Goal: Book appointment/travel/reservation

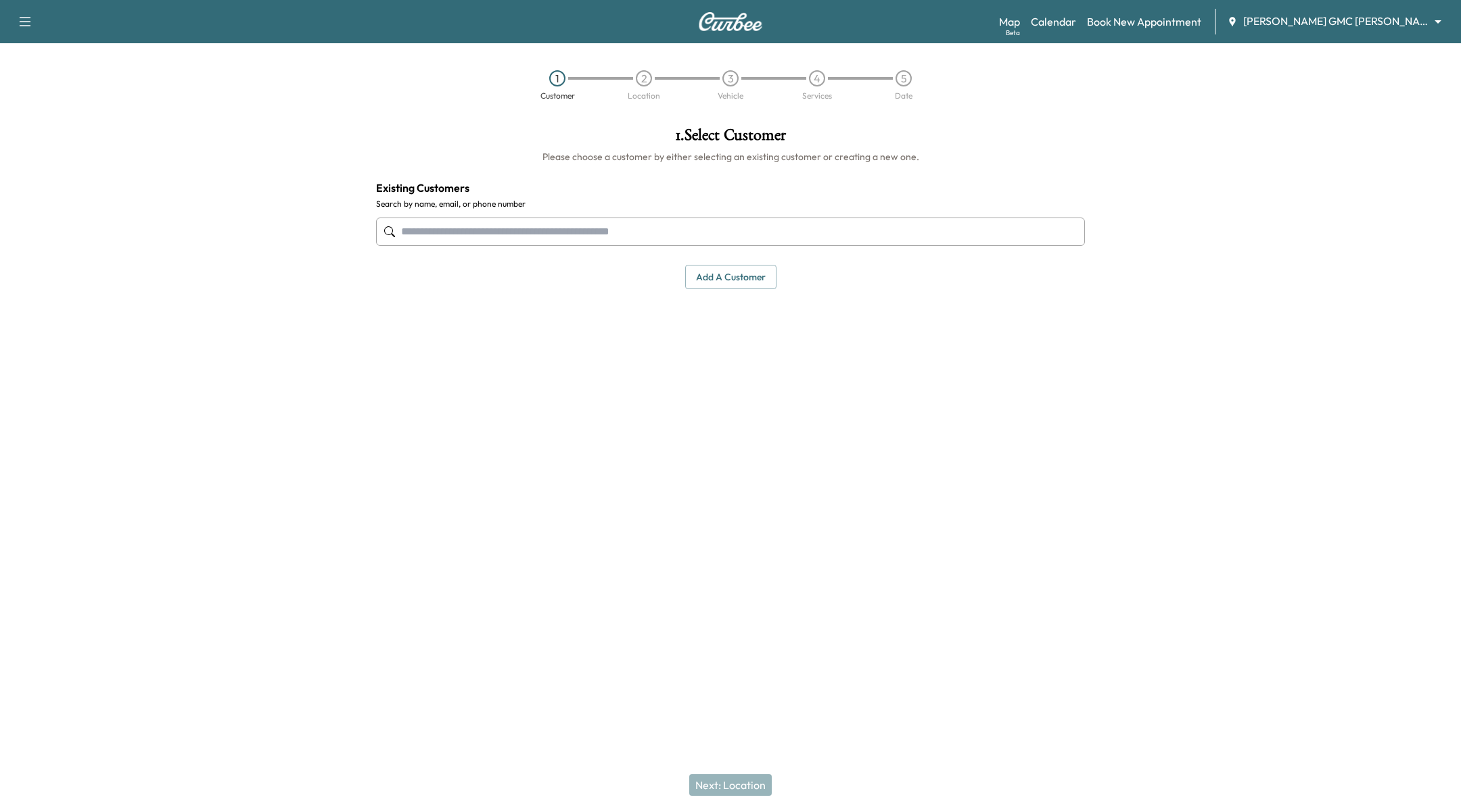
click at [1168, 27] on body "Support Log Out Map Beta Calendar Book New Appointment [PERSON_NAME] GMC [PERSO…" at bounding box center [730, 406] width 1461 height 812
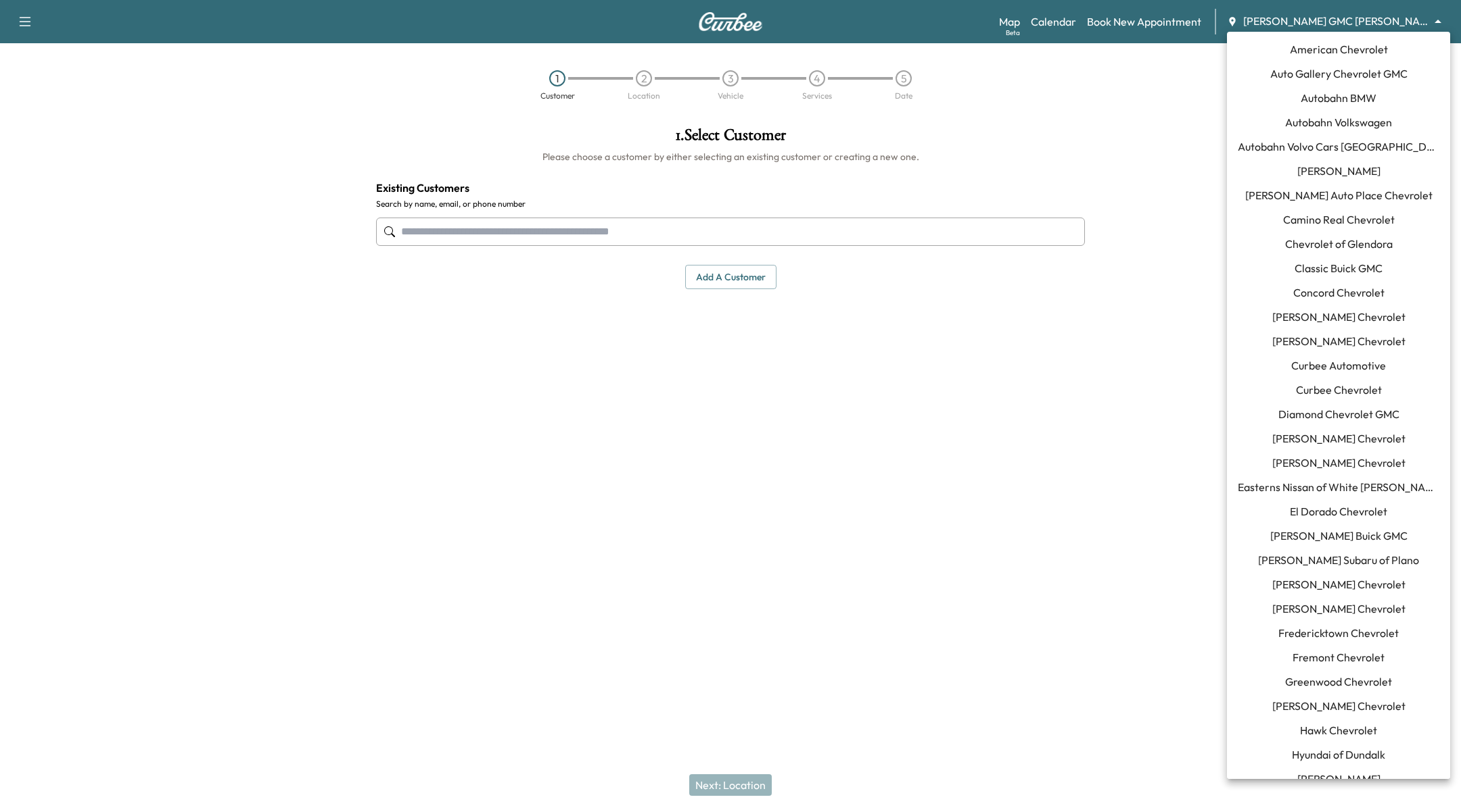
scroll to position [1038, 0]
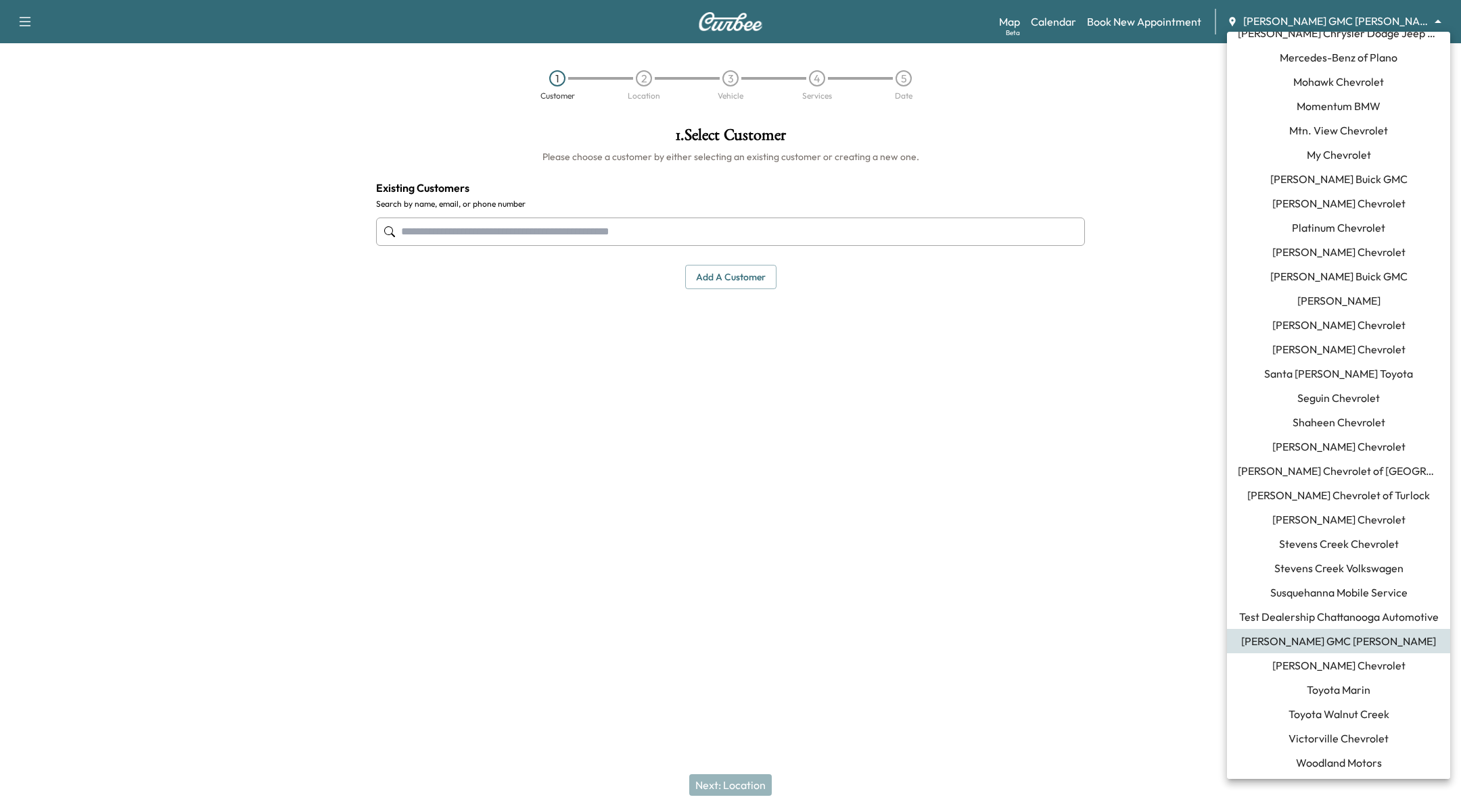
click at [791, 529] on div at bounding box center [730, 406] width 1461 height 812
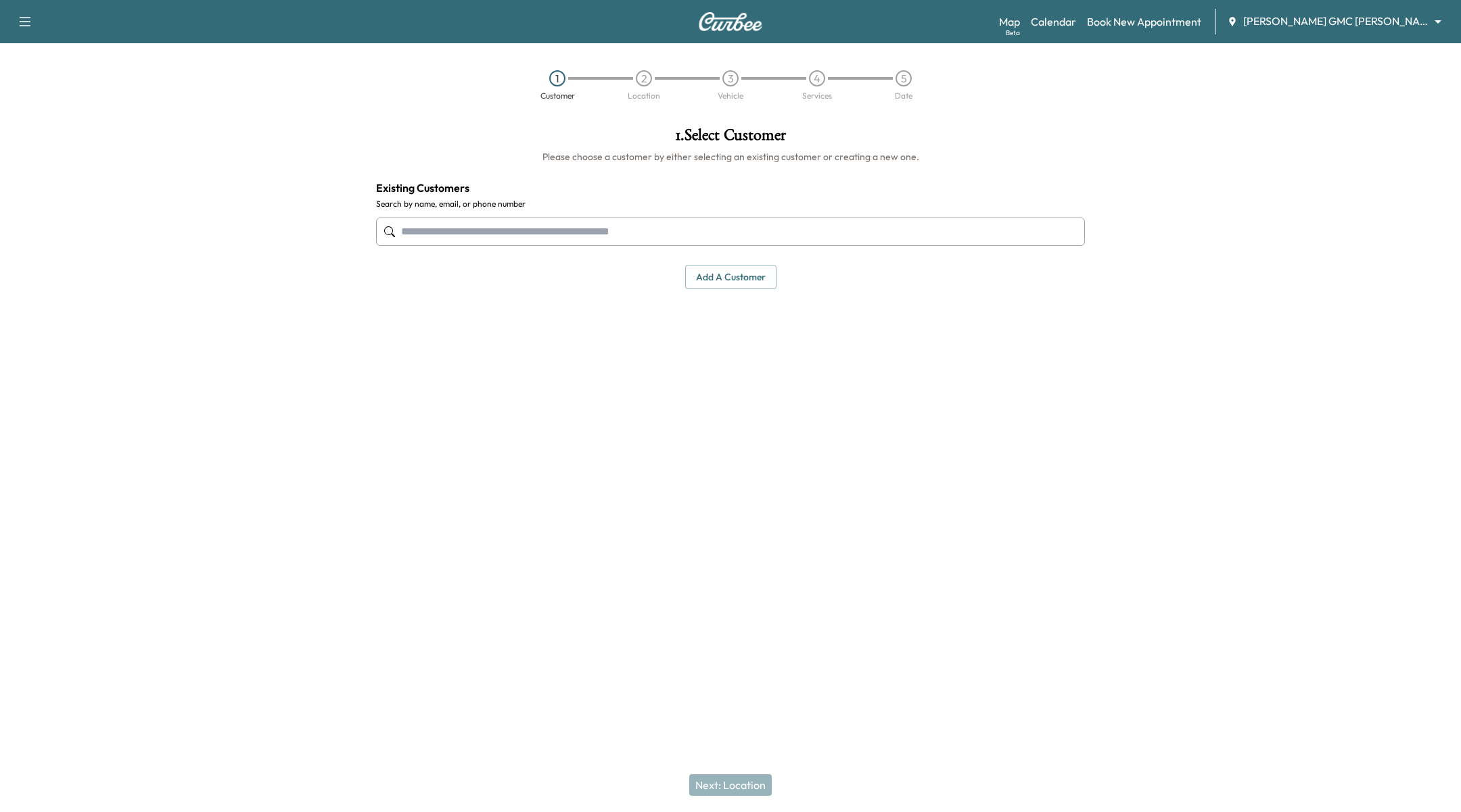
click at [1343, 17] on body "Support Log Out Map Beta Calendar Book New Appointment [PERSON_NAME] GMC [PERSO…" at bounding box center [730, 406] width 1461 height 812
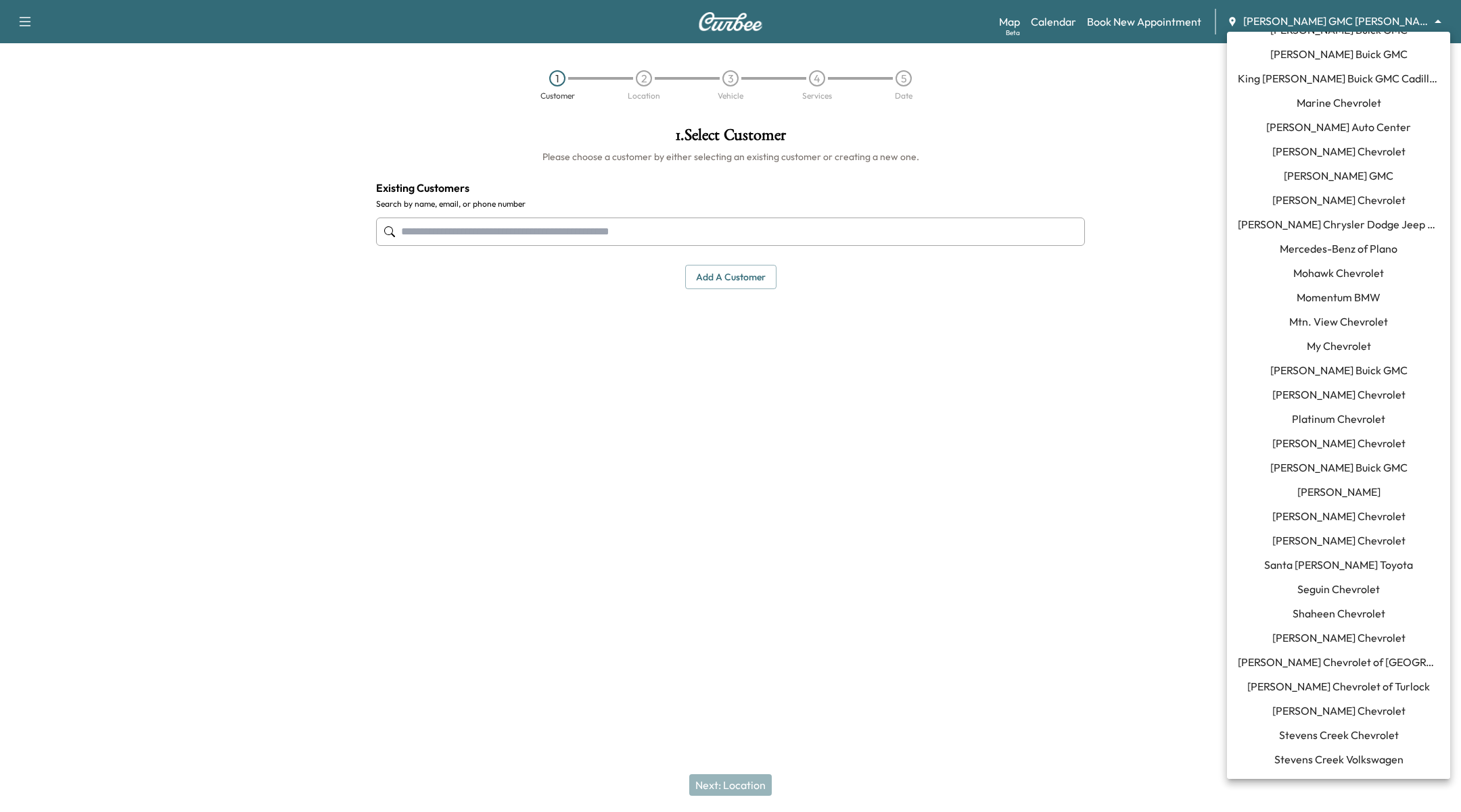
scroll to position [1038, 0]
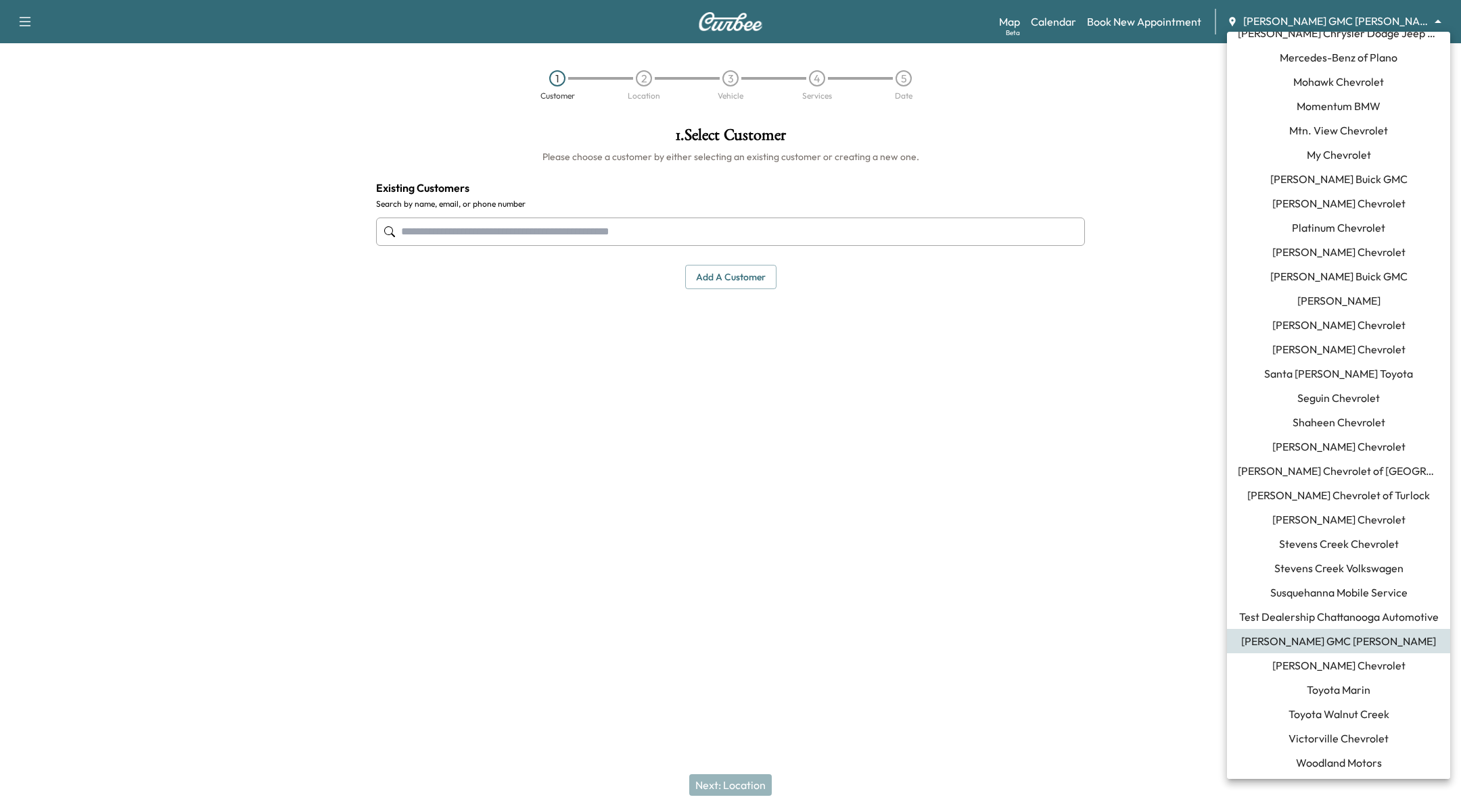
click at [1364, 623] on span "Test Dealership Chattanooga Automotive" at bounding box center [1338, 617] width 200 height 17
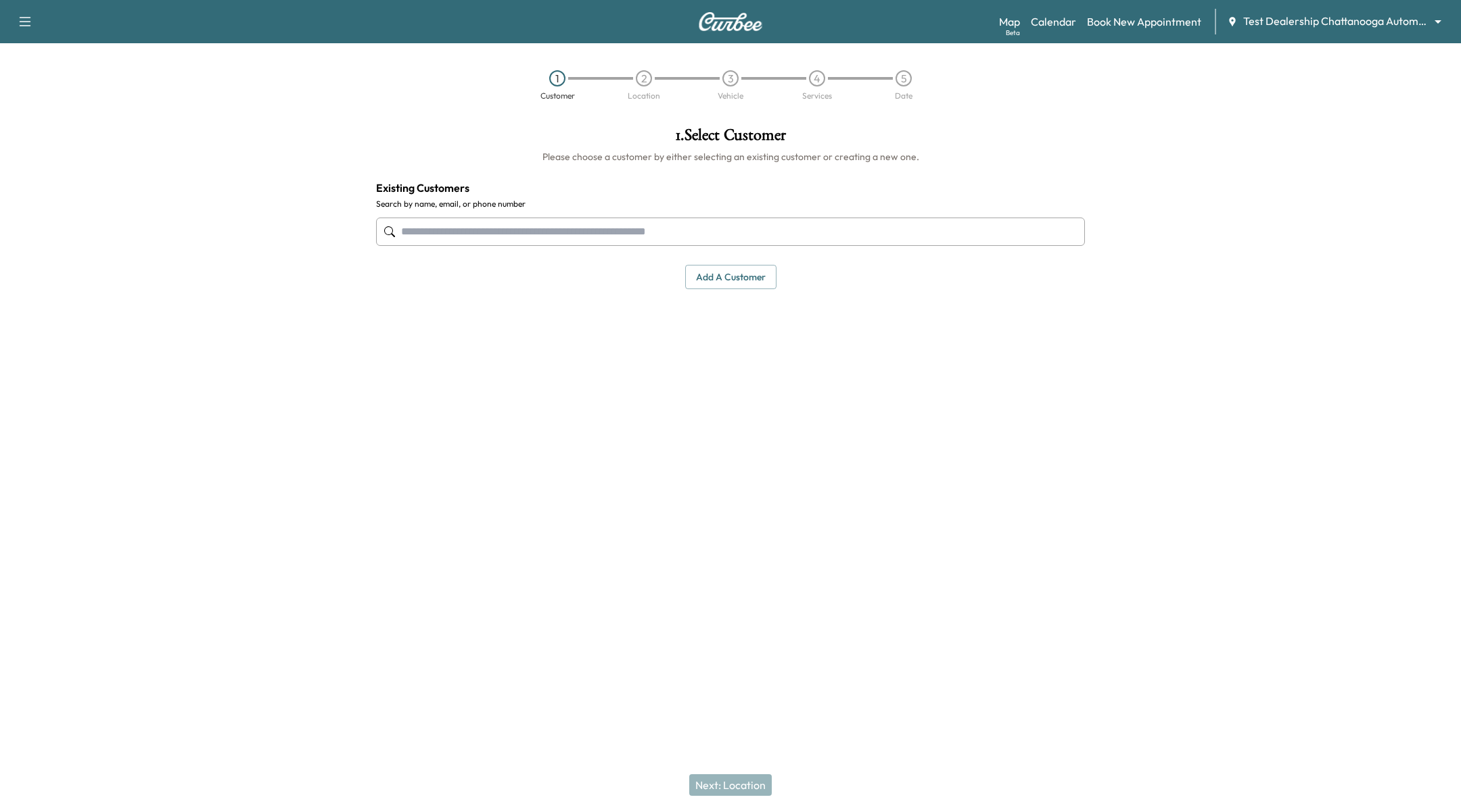
click at [527, 233] on input "text" at bounding box center [730, 232] width 709 height 29
click at [750, 286] on button "Add a customer" at bounding box center [730, 277] width 92 height 25
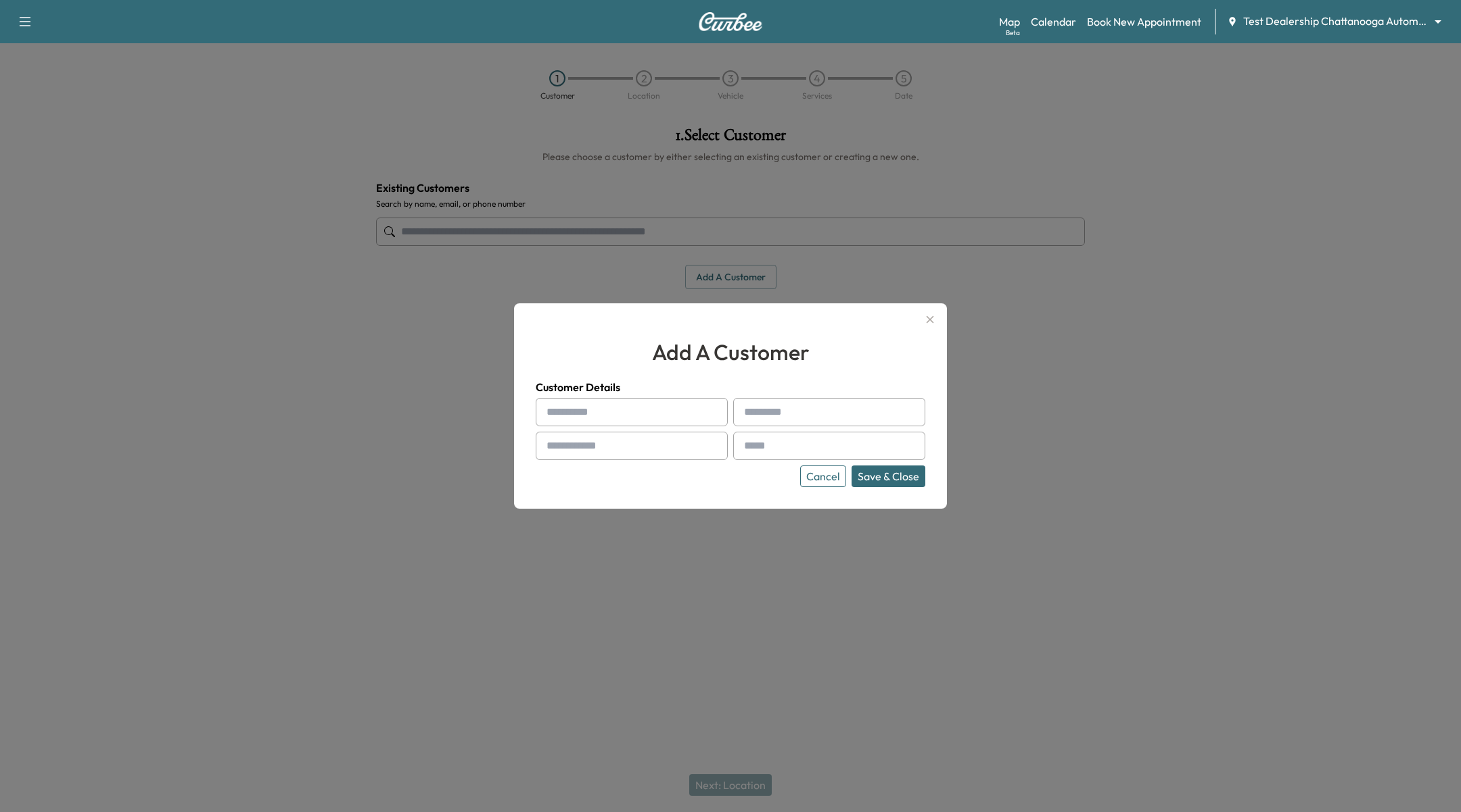
click at [661, 412] on input "text" at bounding box center [631, 412] width 192 height 29
type input "****"
click at [785, 408] on input "text" at bounding box center [829, 412] width 192 height 29
type input "********"
click at [629, 454] on input "text" at bounding box center [631, 446] width 192 height 29
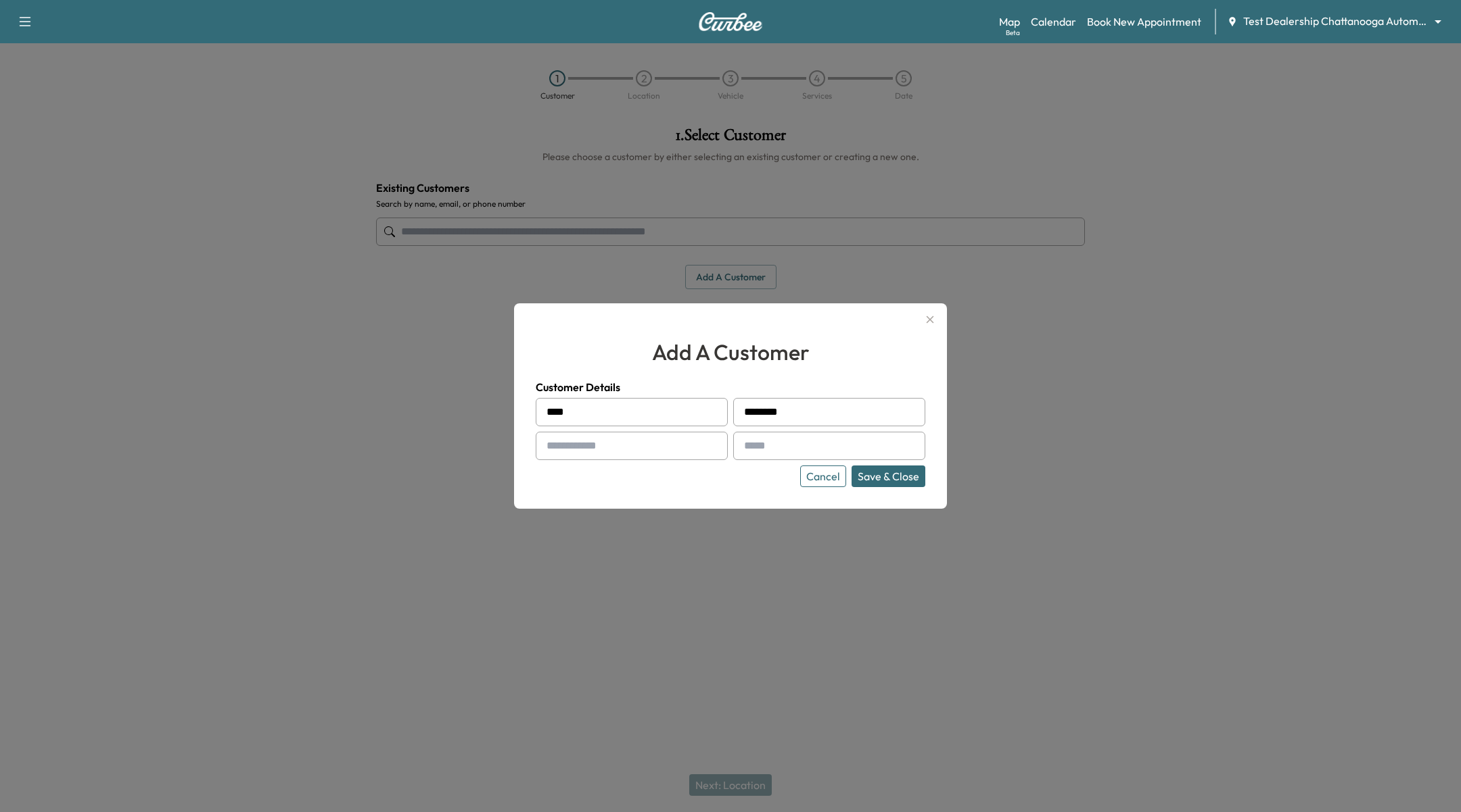
type input "**********"
click at [797, 459] on input "text" at bounding box center [829, 446] width 192 height 29
type input "**********"
click at [869, 475] on button "Save & Close" at bounding box center [888, 476] width 74 height 22
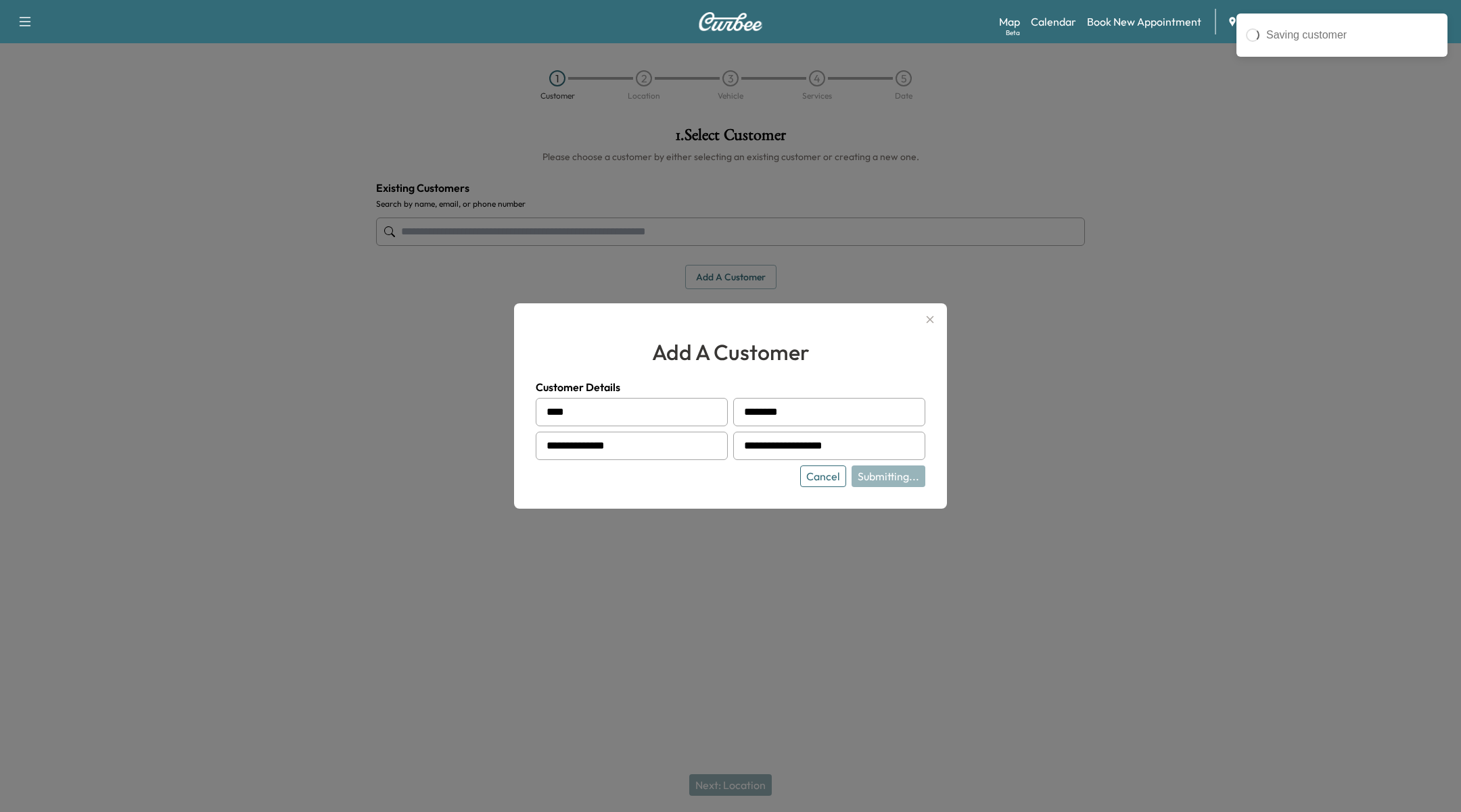
type input "**********"
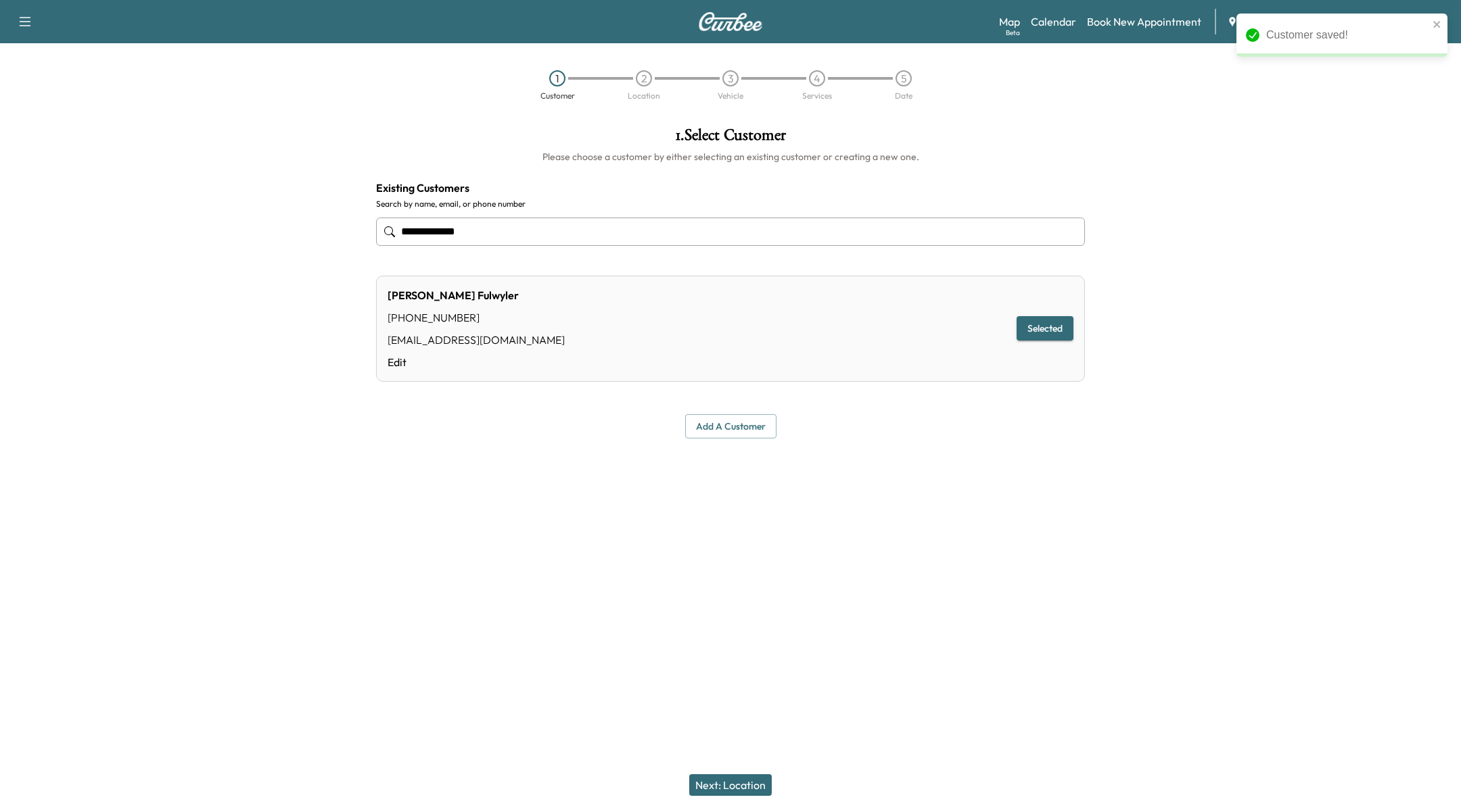
click at [736, 782] on button "Next: Location" at bounding box center [730, 785] width 83 height 22
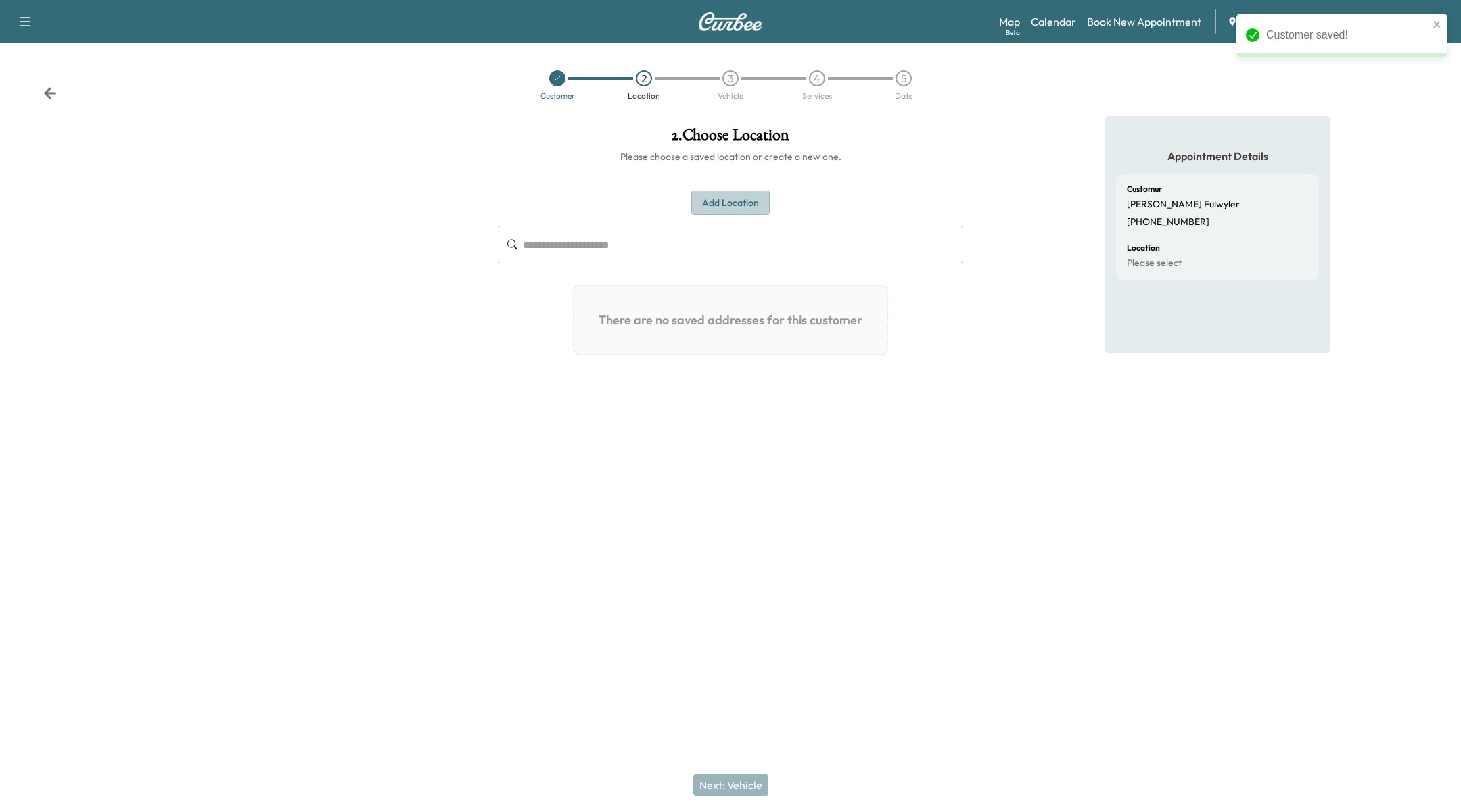
click at [746, 203] on button "Add Location" at bounding box center [730, 203] width 78 height 25
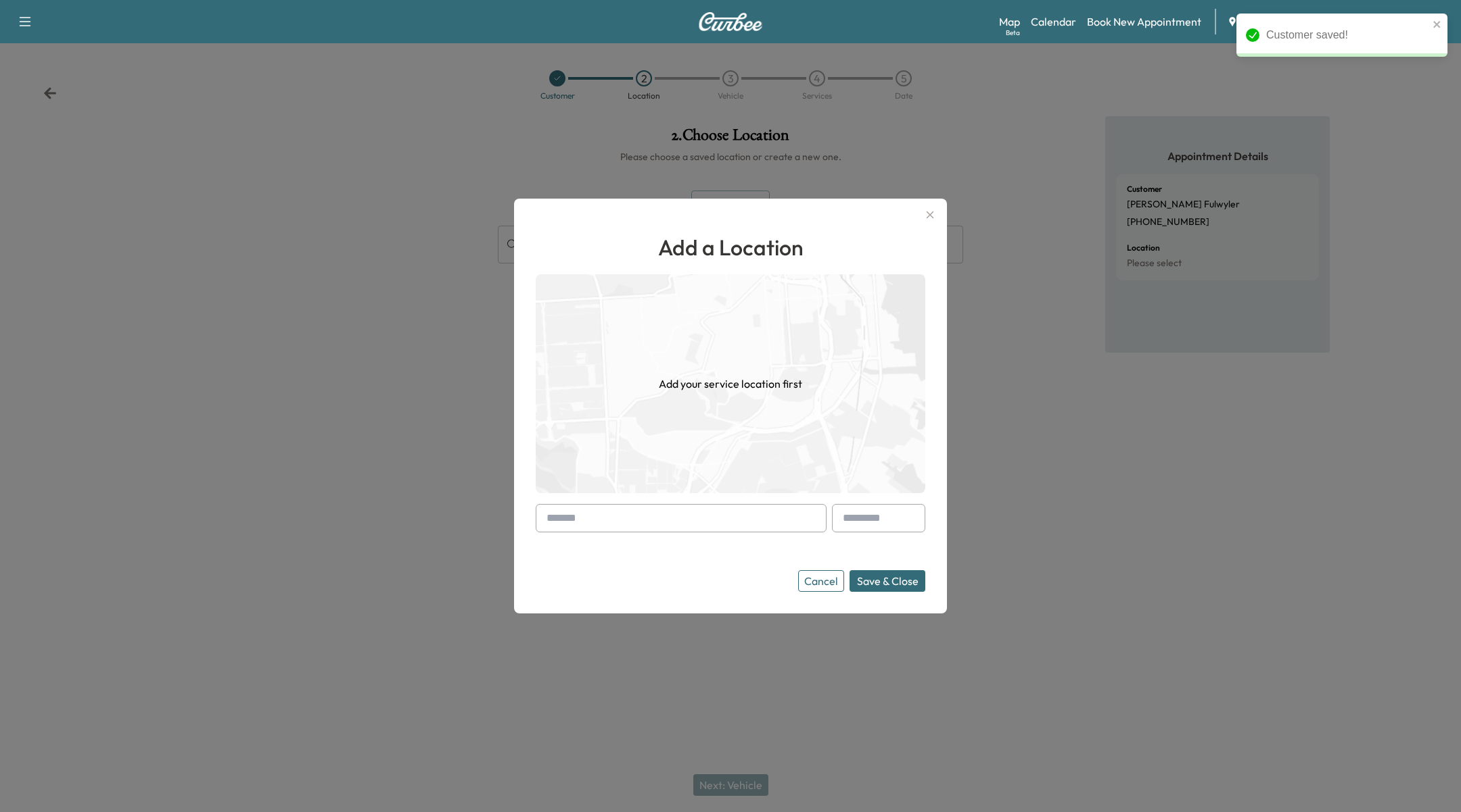
click at [669, 502] on div "Add a Location Add your service location first Cancel Save & Close" at bounding box center [730, 411] width 390 height 361
click at [669, 523] on input "text" at bounding box center [681, 518] width 291 height 29
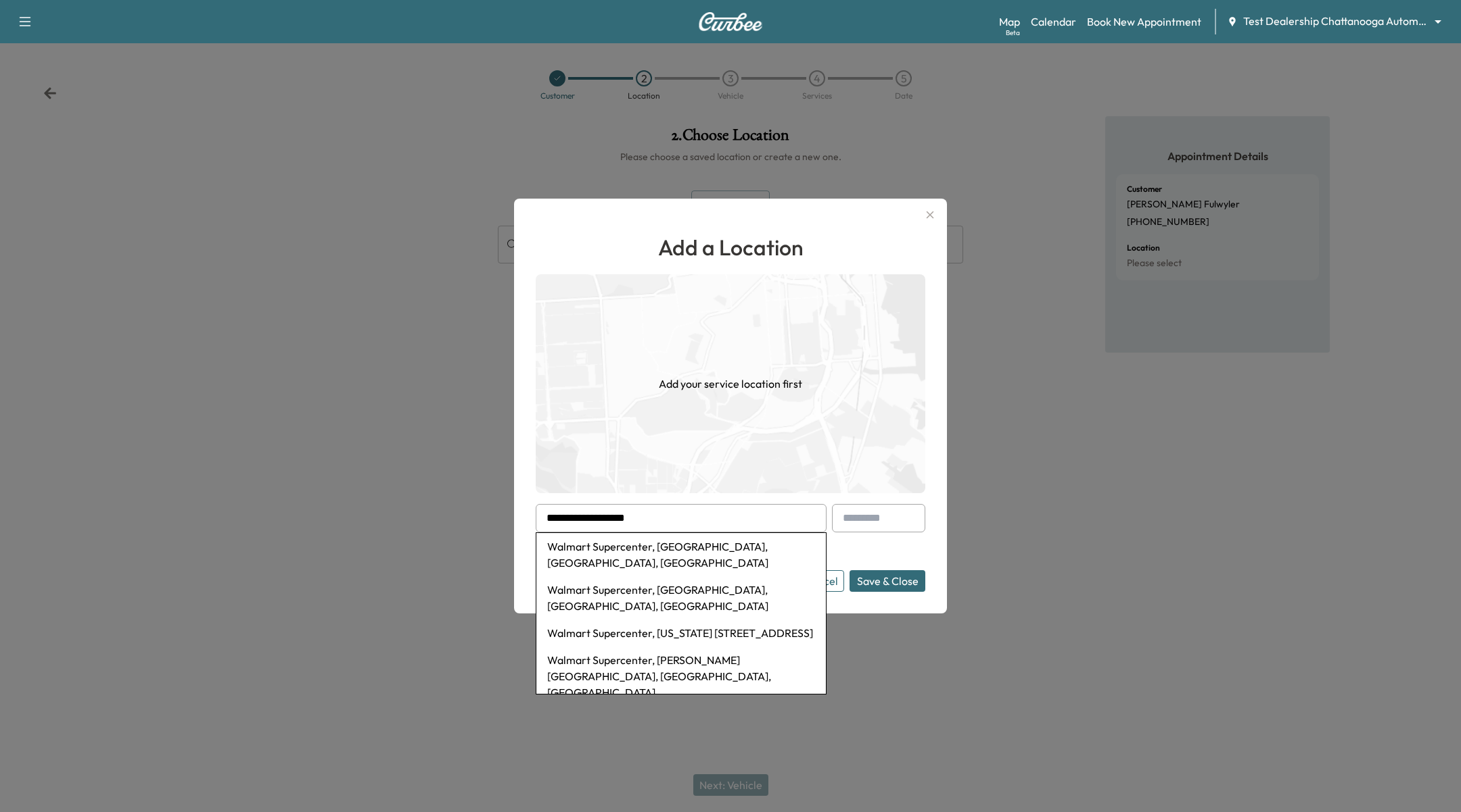
click at [669, 556] on li "Walmart Supercenter, Signal Mountain Road, Chattanooga, TN, USA" at bounding box center [681, 555] width 289 height 44
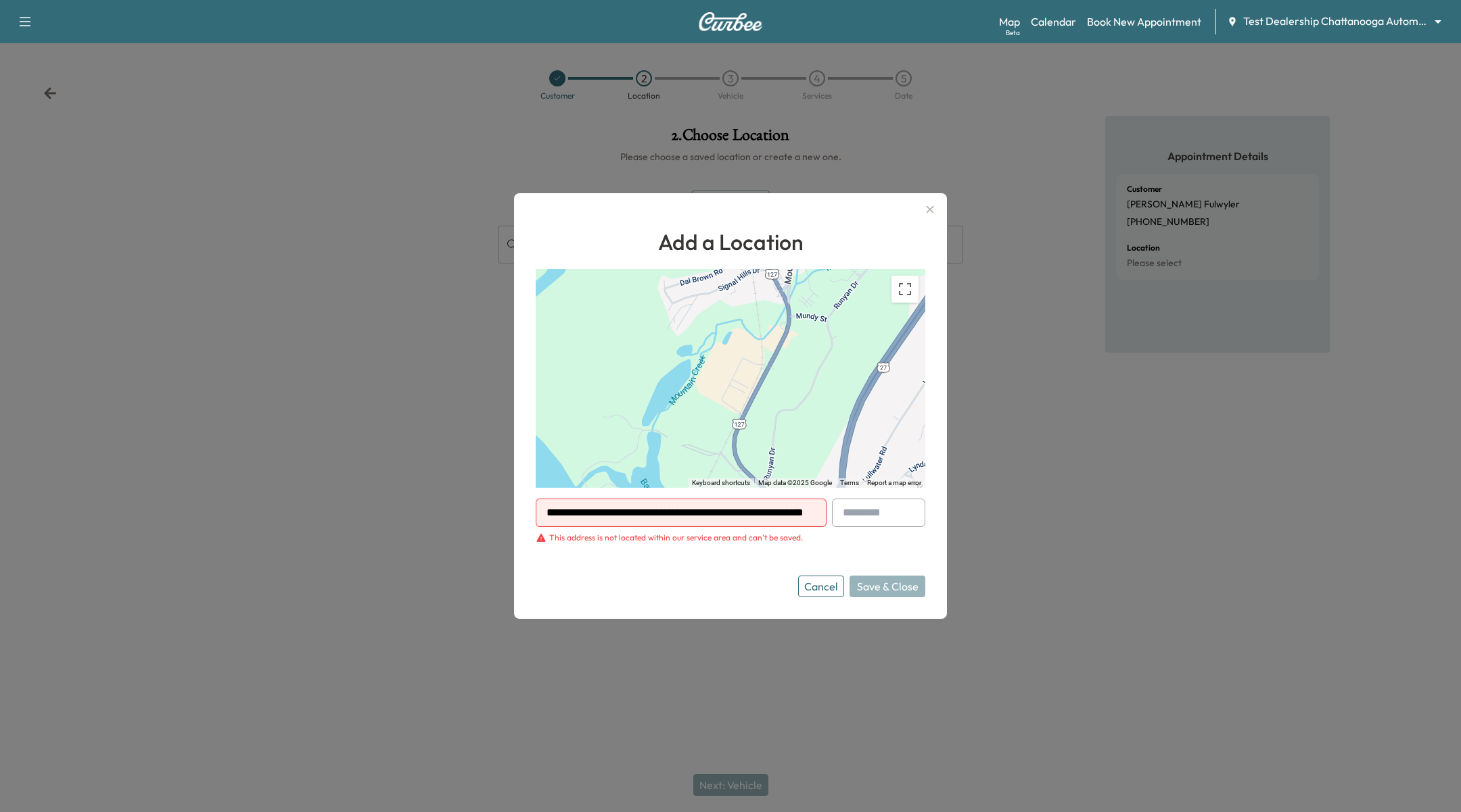
click at [758, 518] on input "**********" at bounding box center [681, 512] width 291 height 29
click at [761, 518] on input "**********" at bounding box center [681, 512] width 291 height 29
drag, startPoint x: 758, startPoint y: 517, endPoint x: 594, endPoint y: 511, distance: 164.1
click at [594, 511] on input "**********" at bounding box center [681, 512] width 291 height 29
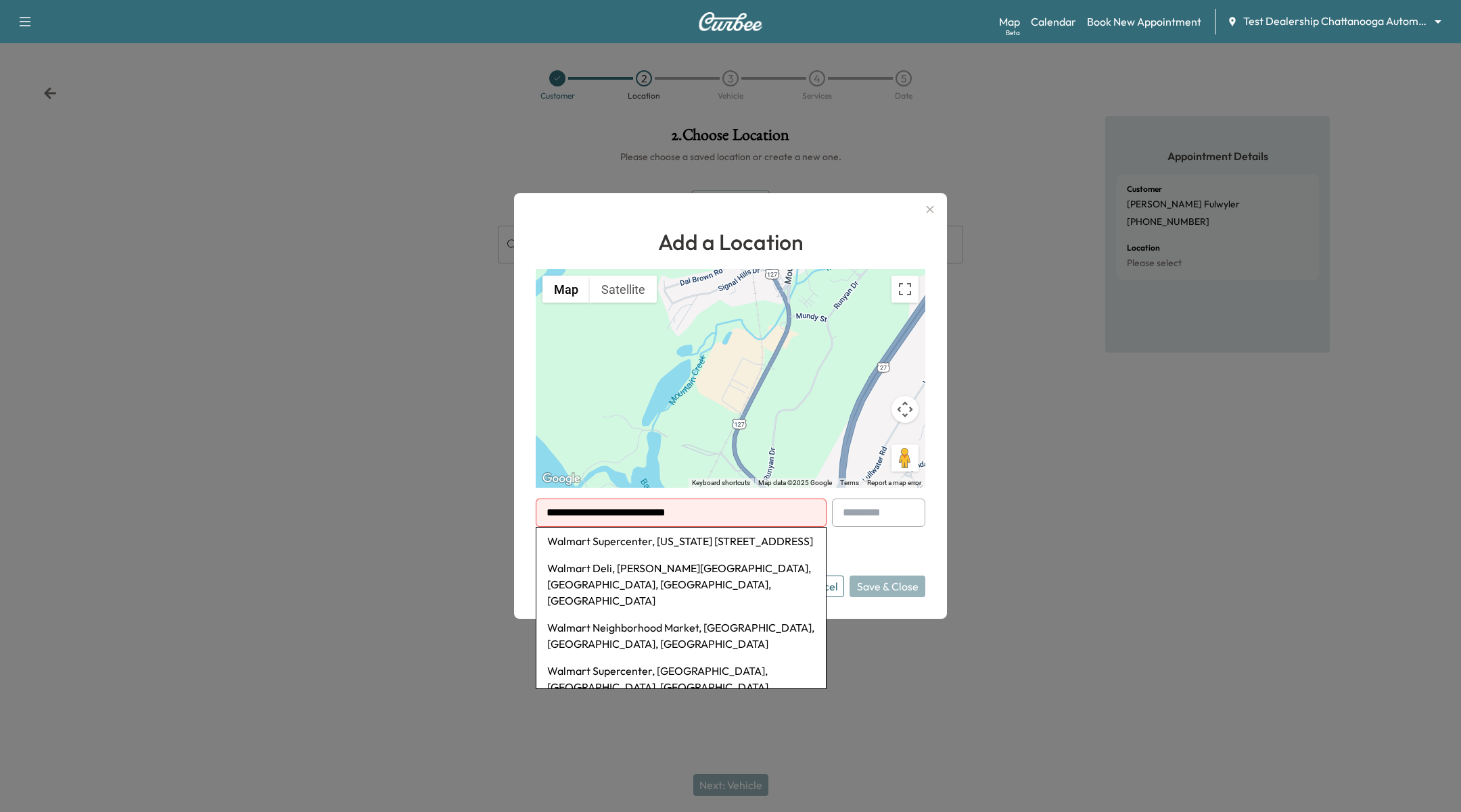
click at [643, 591] on li "Walmart Deli, Cummings Highway, Chattanooga, TN, USA" at bounding box center [681, 585] width 289 height 59
type input "**********"
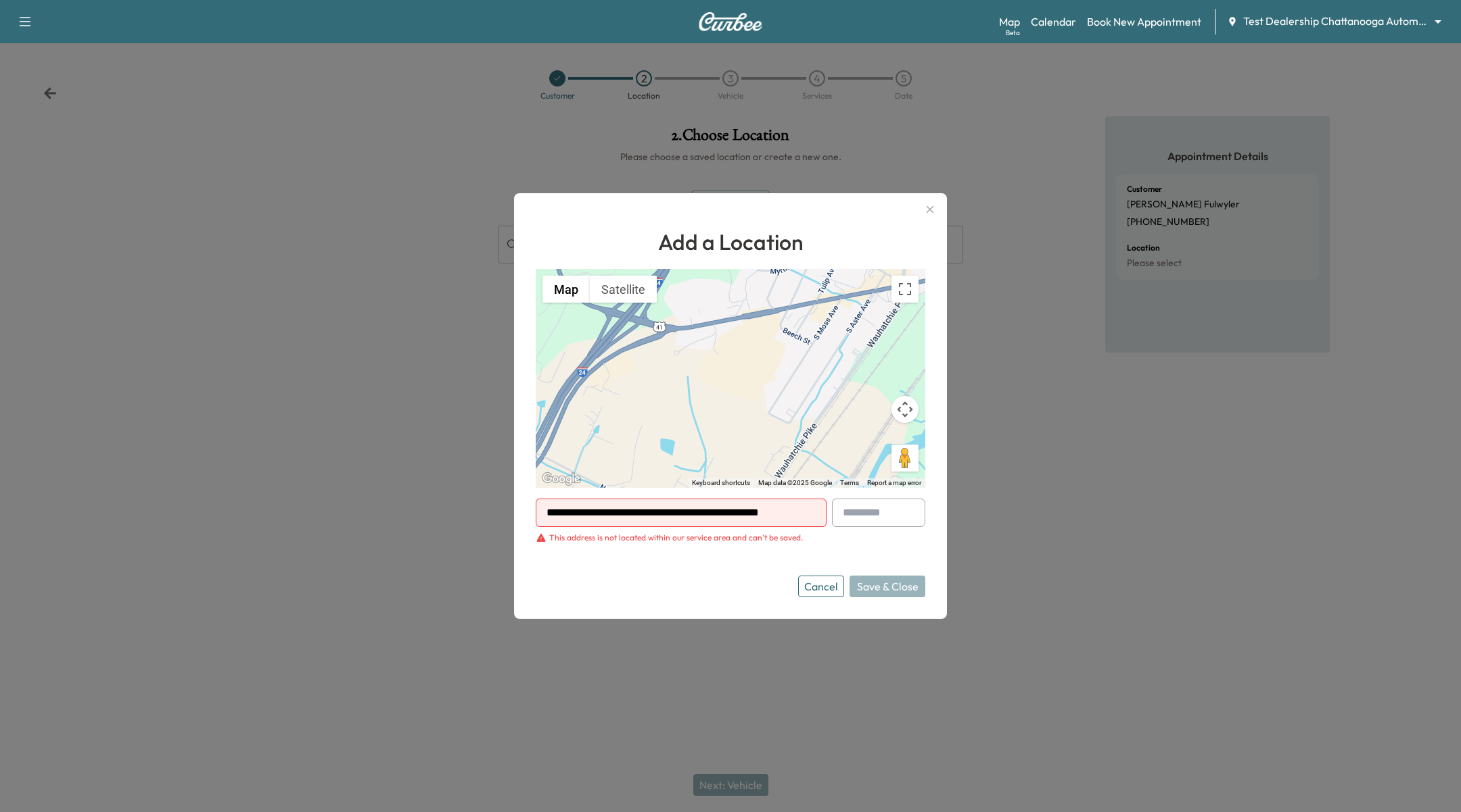
click at [768, 518] on input "**********" at bounding box center [681, 512] width 291 height 29
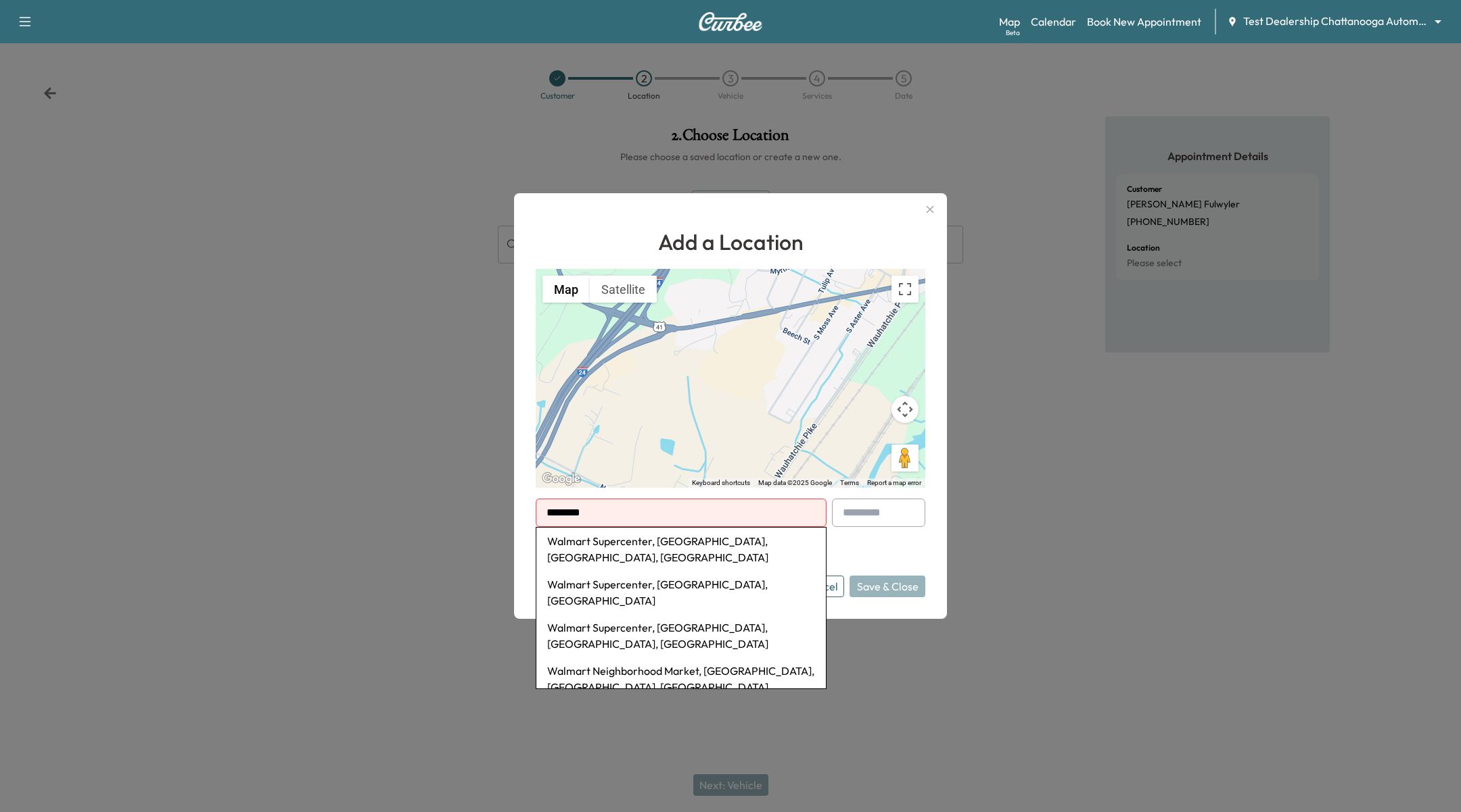
click at [670, 511] on input "*******" at bounding box center [681, 512] width 291 height 29
click at [670, 508] on input "*******" at bounding box center [681, 512] width 291 height 29
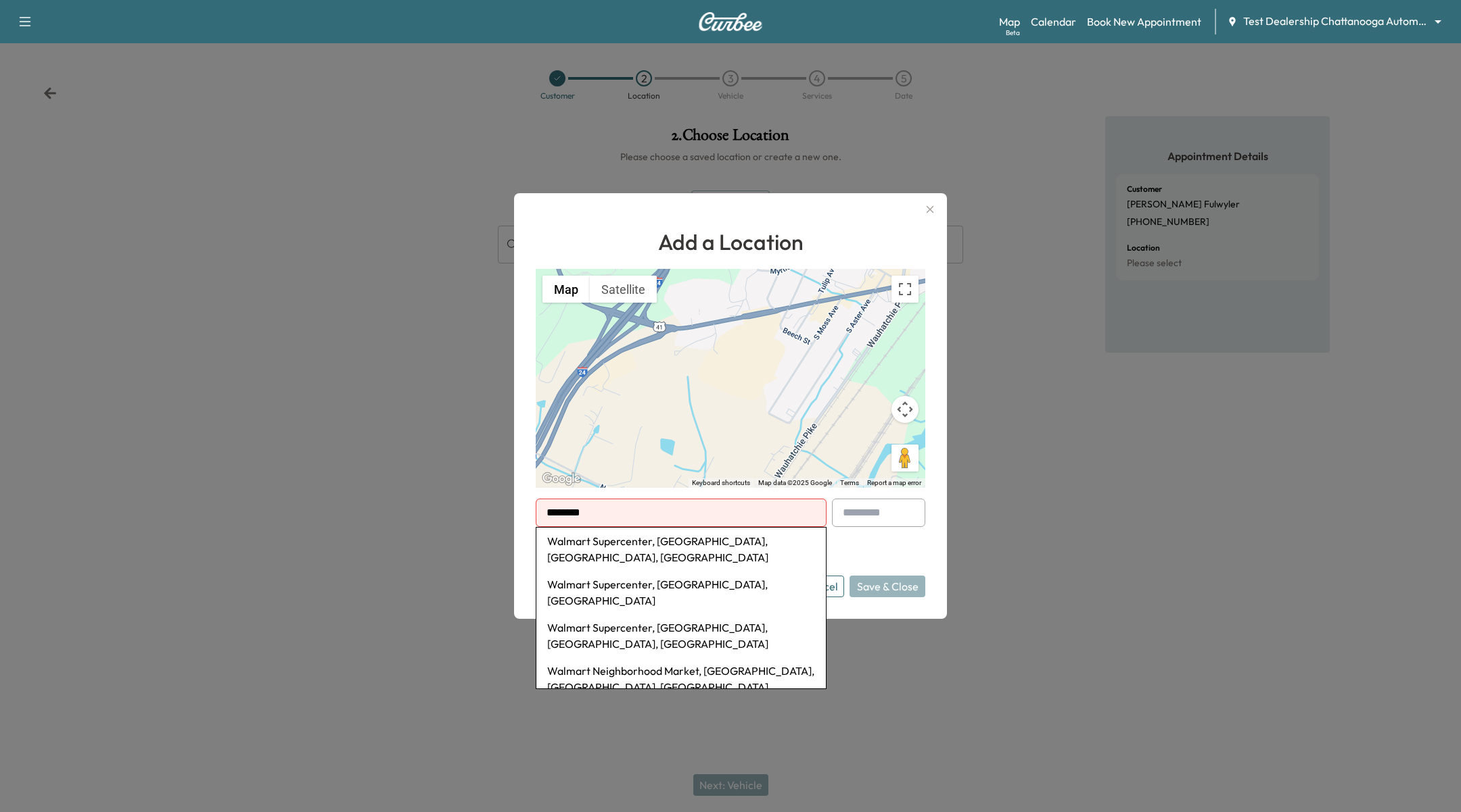
click at [670, 508] on input "*******" at bounding box center [681, 512] width 291 height 29
paste input "**********"
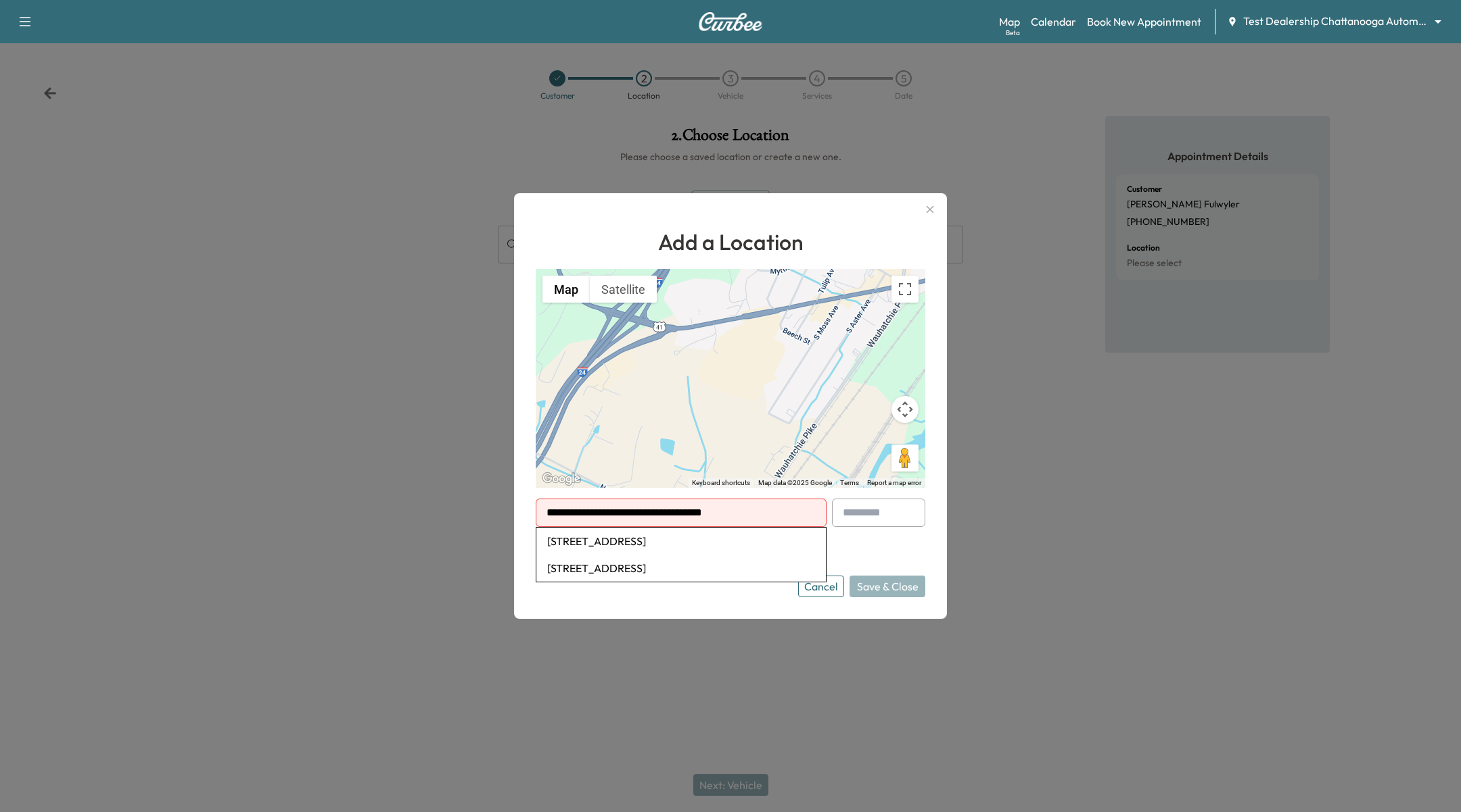
click at [701, 541] on li "1001 Airport Rd, Chattanooga, TN 37421, USA" at bounding box center [681, 541] width 289 height 27
type input "**********"
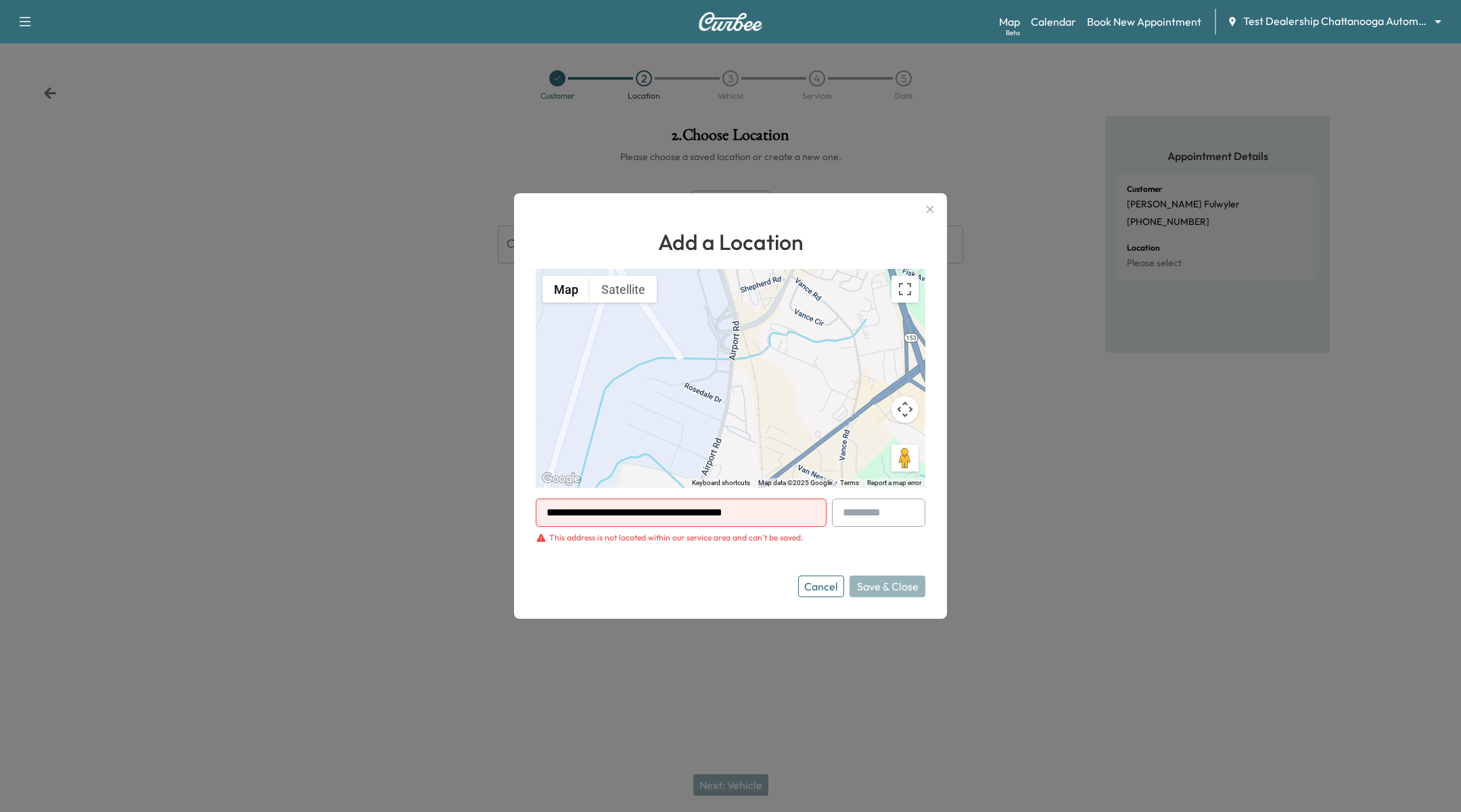
click at [902, 565] on form "**********" at bounding box center [730, 547] width 390 height 98
click at [1004, 271] on div at bounding box center [730, 406] width 1461 height 812
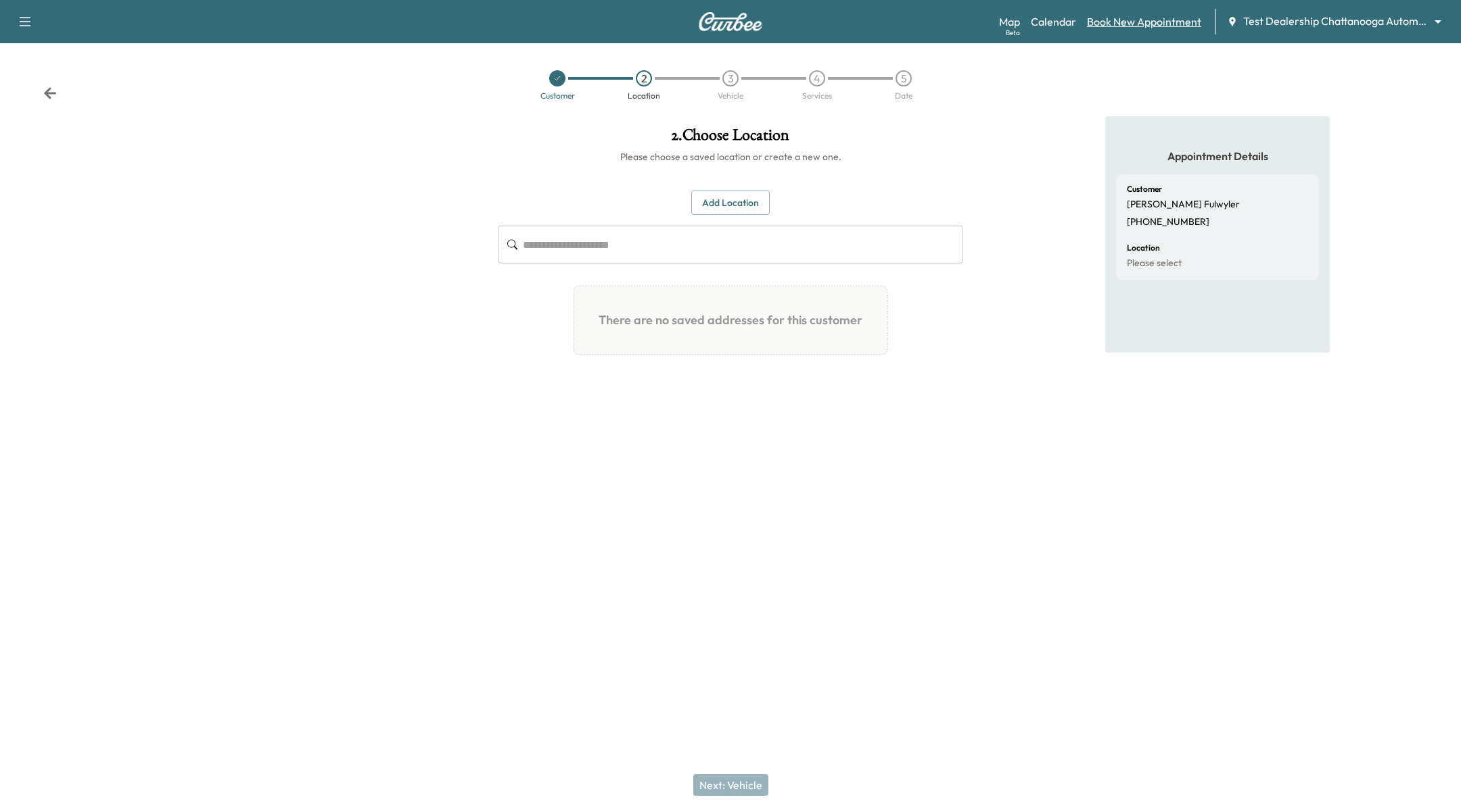
click at [1172, 16] on link "Book New Appointment" at bounding box center [1144, 22] width 114 height 17
click at [1174, 23] on link "Book New Appointment" at bounding box center [1144, 22] width 114 height 17
click at [1047, 17] on link "Calendar" at bounding box center [1053, 22] width 45 height 17
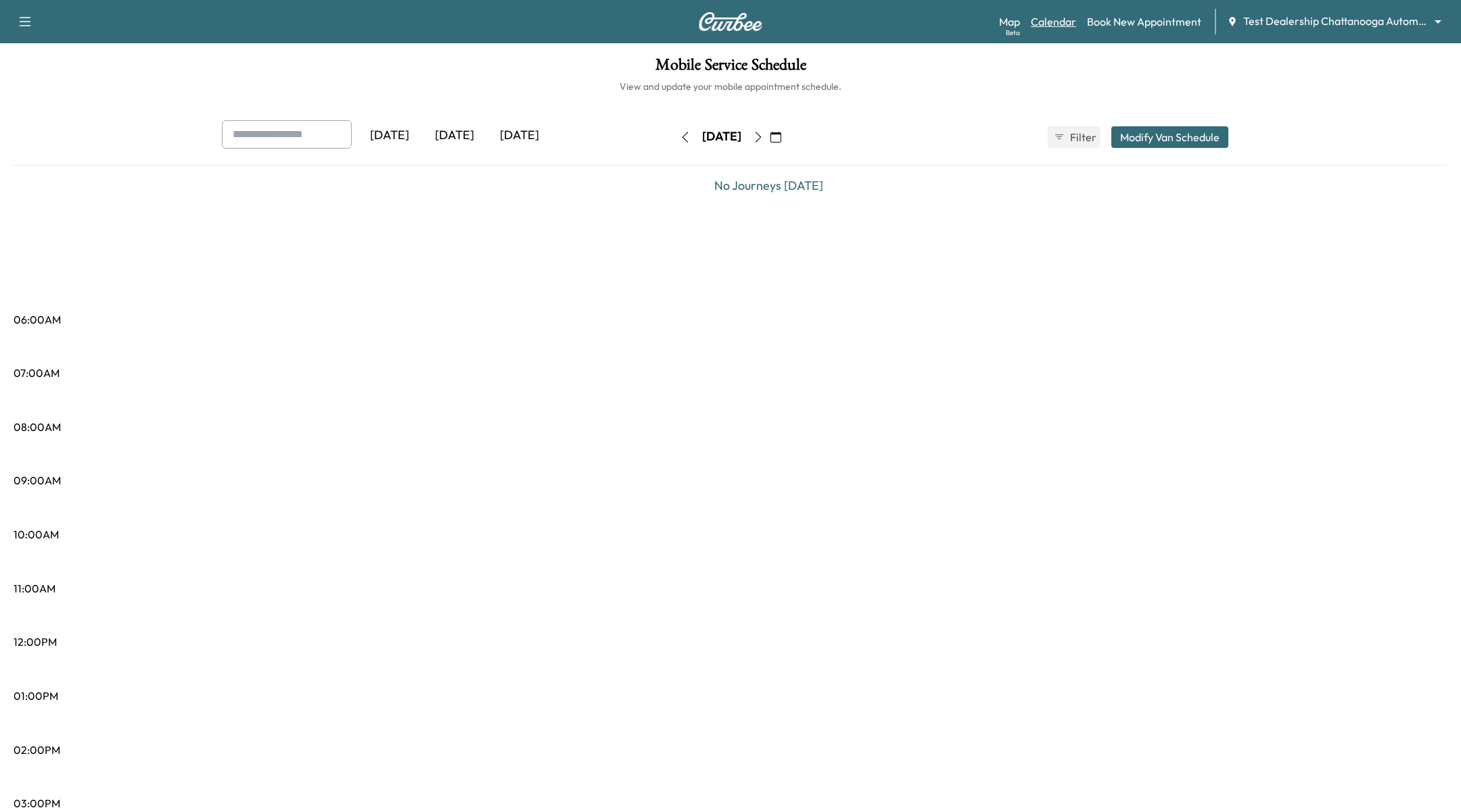
click at [1070, 24] on link "Calendar" at bounding box center [1053, 22] width 45 height 17
click at [1355, 18] on body "Support Log Out Map Beta Calendar Book New Appointment Test Dealership Chattano…" at bounding box center [730, 406] width 1461 height 812
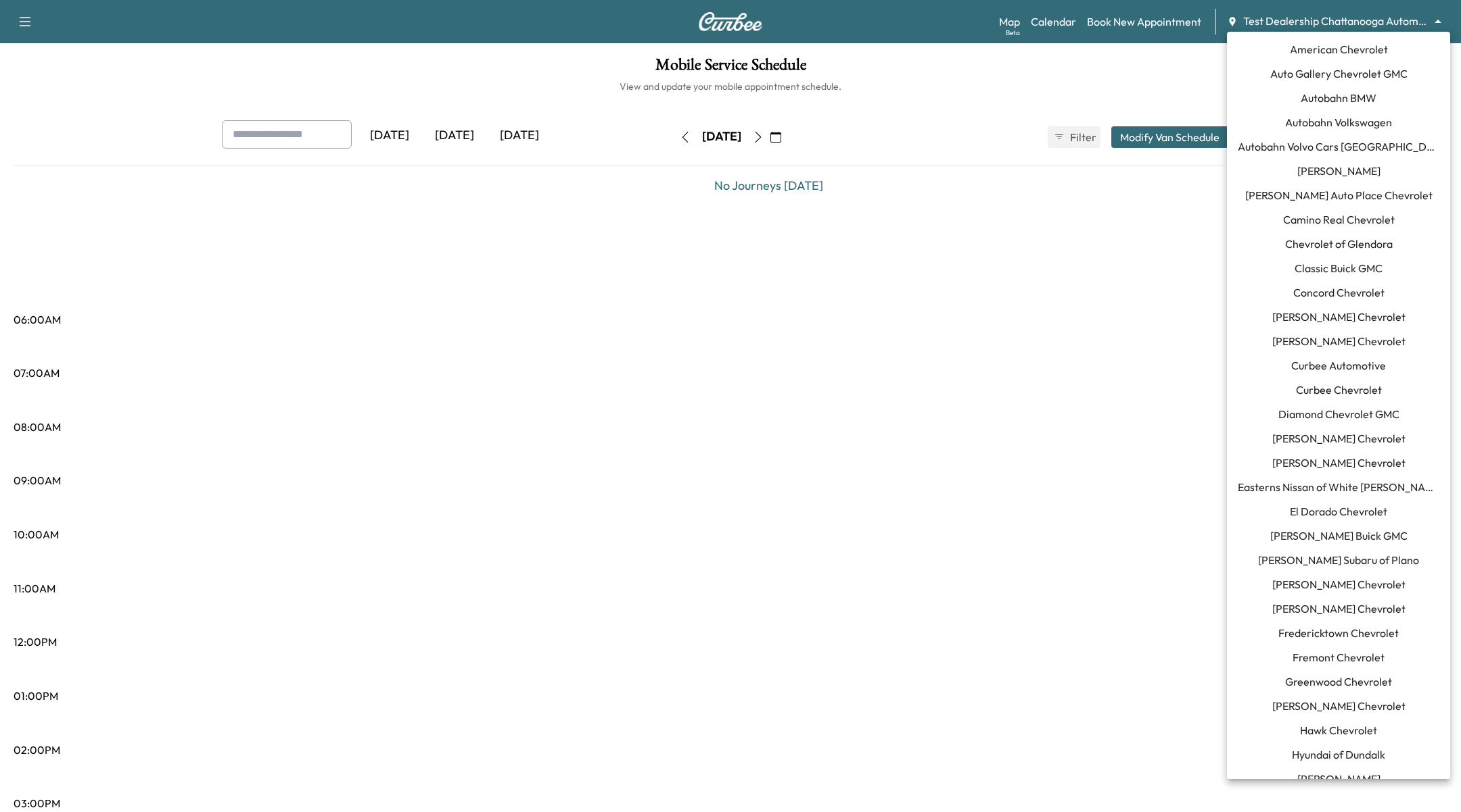
scroll to position [1038, 0]
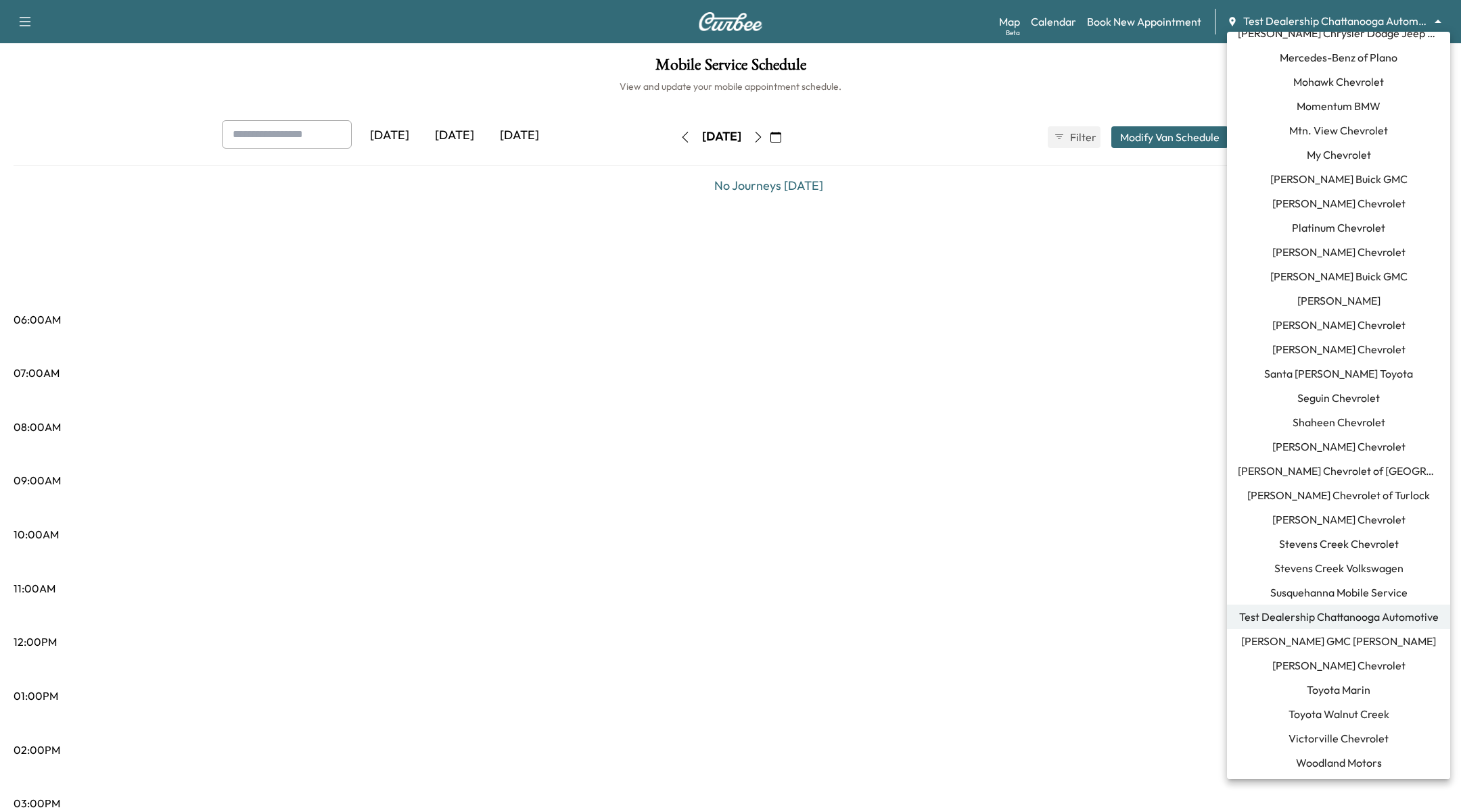
click at [1149, 118] on div at bounding box center [730, 406] width 1461 height 812
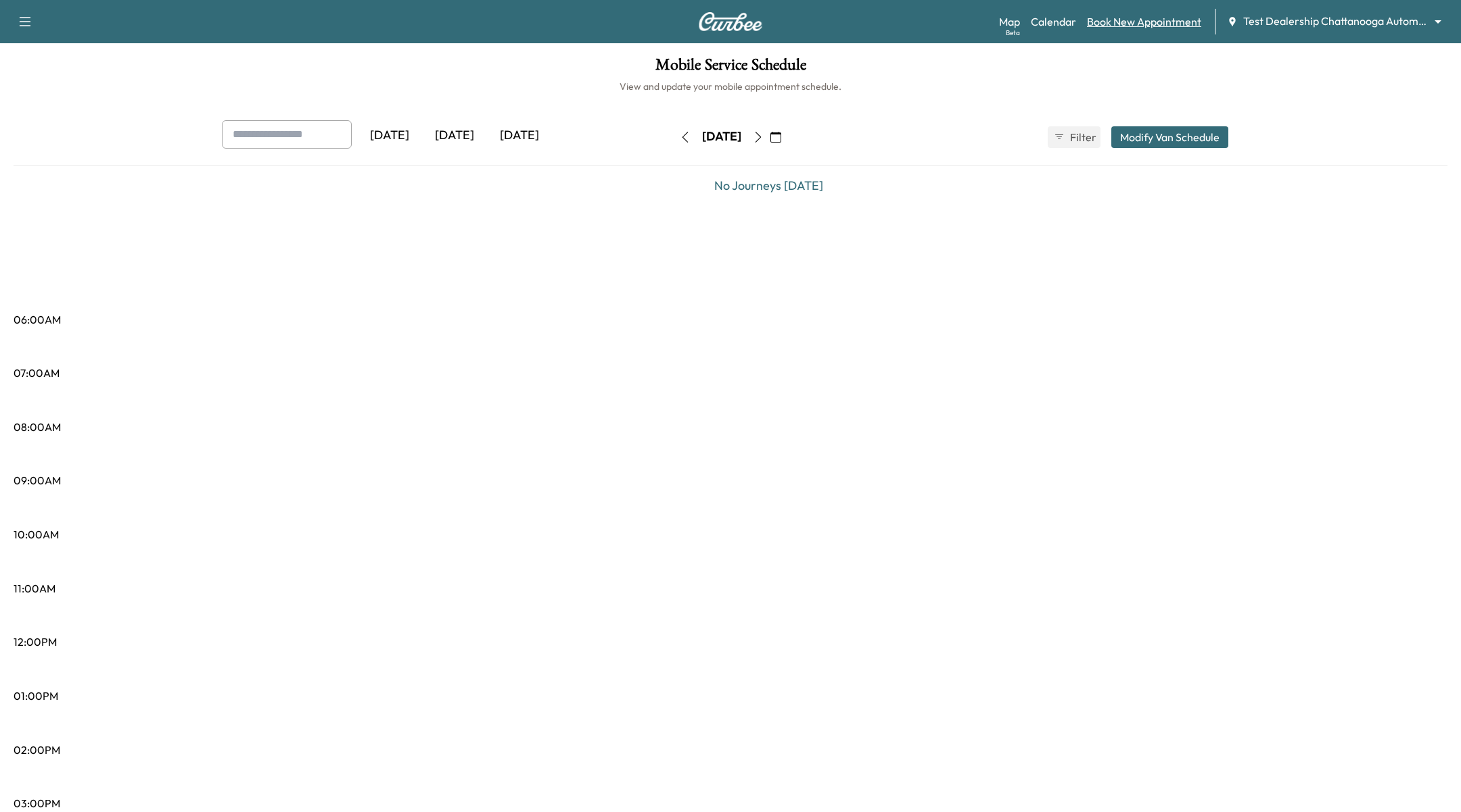
click at [1191, 19] on link "Book New Appointment" at bounding box center [1144, 22] width 114 height 17
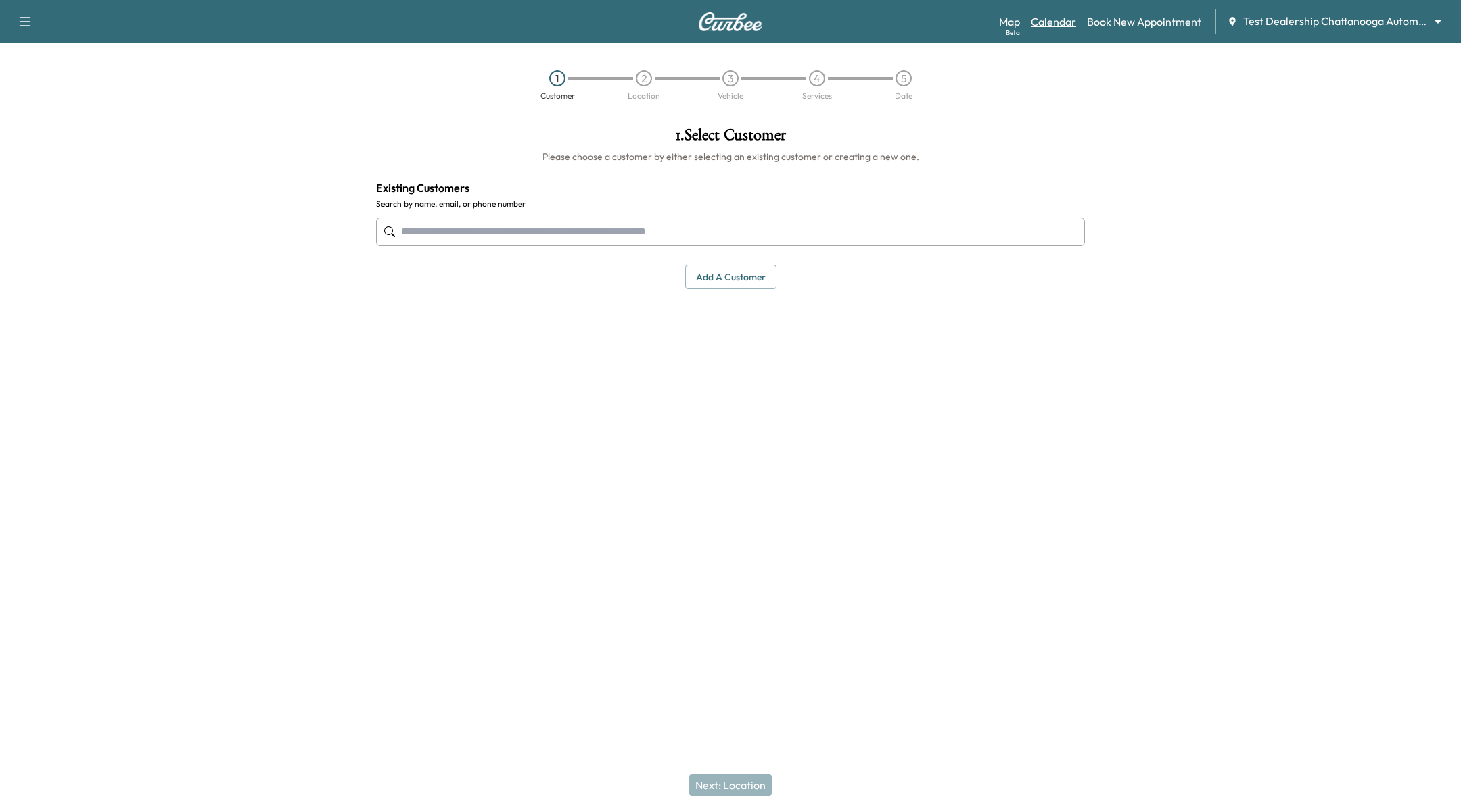
click at [1047, 26] on link "Calendar" at bounding box center [1053, 22] width 45 height 17
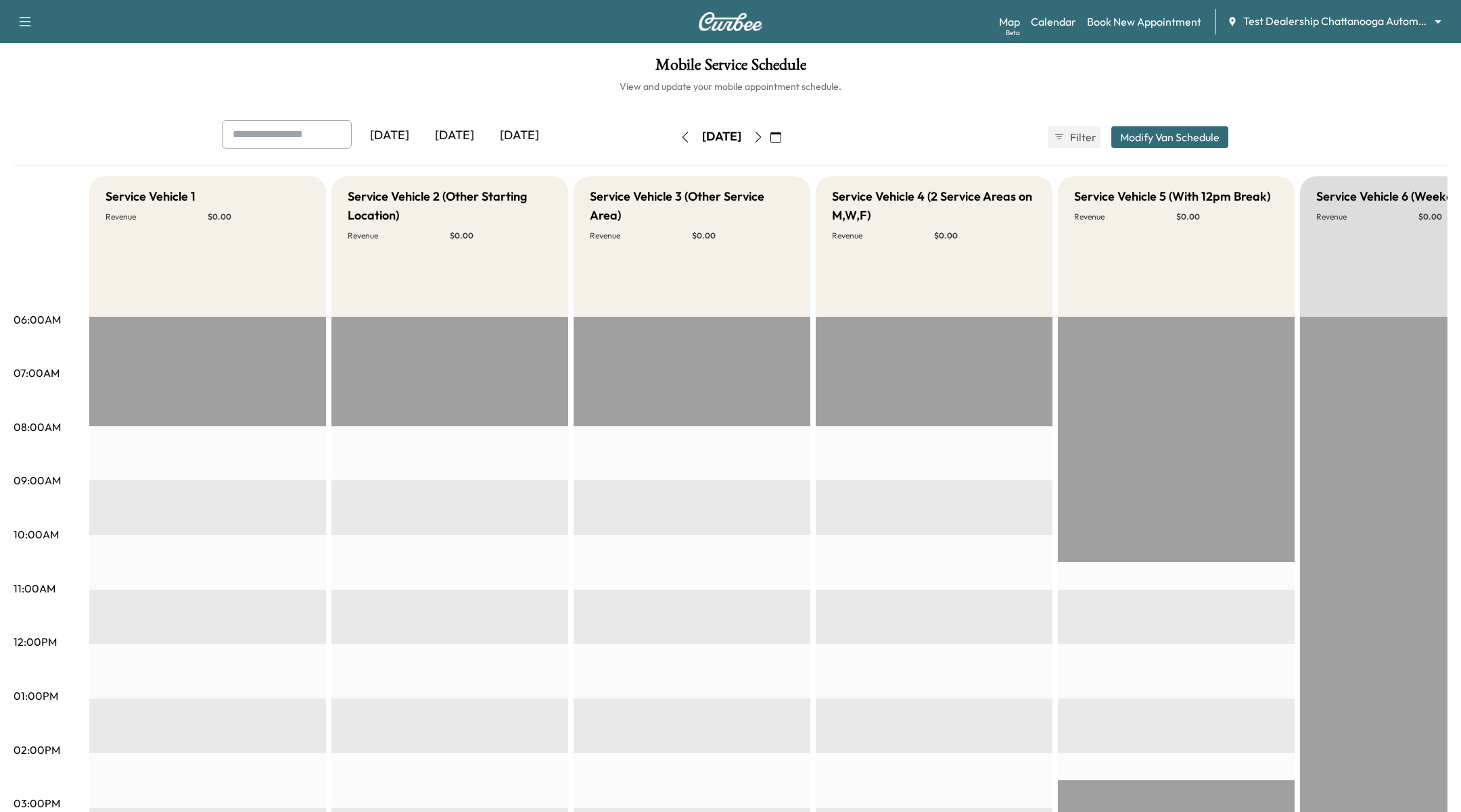
click at [1139, 12] on div "Map Beta Calendar Book New Appointment Test Dealership Chattanooga Automotive *…" at bounding box center [1224, 21] width 451 height 25
click at [1136, 20] on link "Book New Appointment" at bounding box center [1144, 22] width 114 height 17
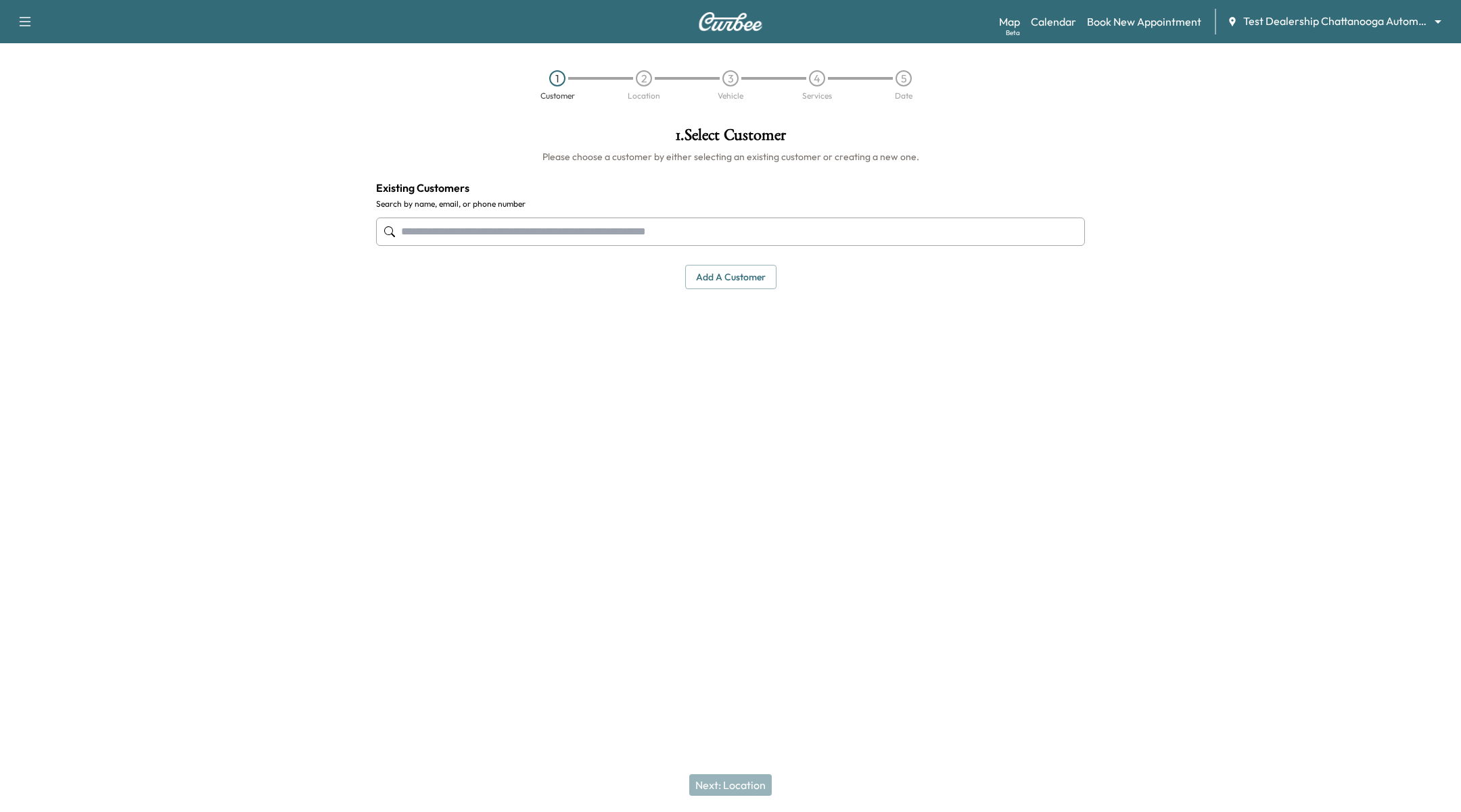
click at [505, 227] on input "text" at bounding box center [730, 232] width 709 height 29
type input "********"
click at [1079, 27] on div "Map Beta Calendar Book New Appointment Test Dealership Chattanooga Automotive *…" at bounding box center [1224, 21] width 451 height 25
click at [1063, 25] on link "Calendar" at bounding box center [1053, 22] width 45 height 17
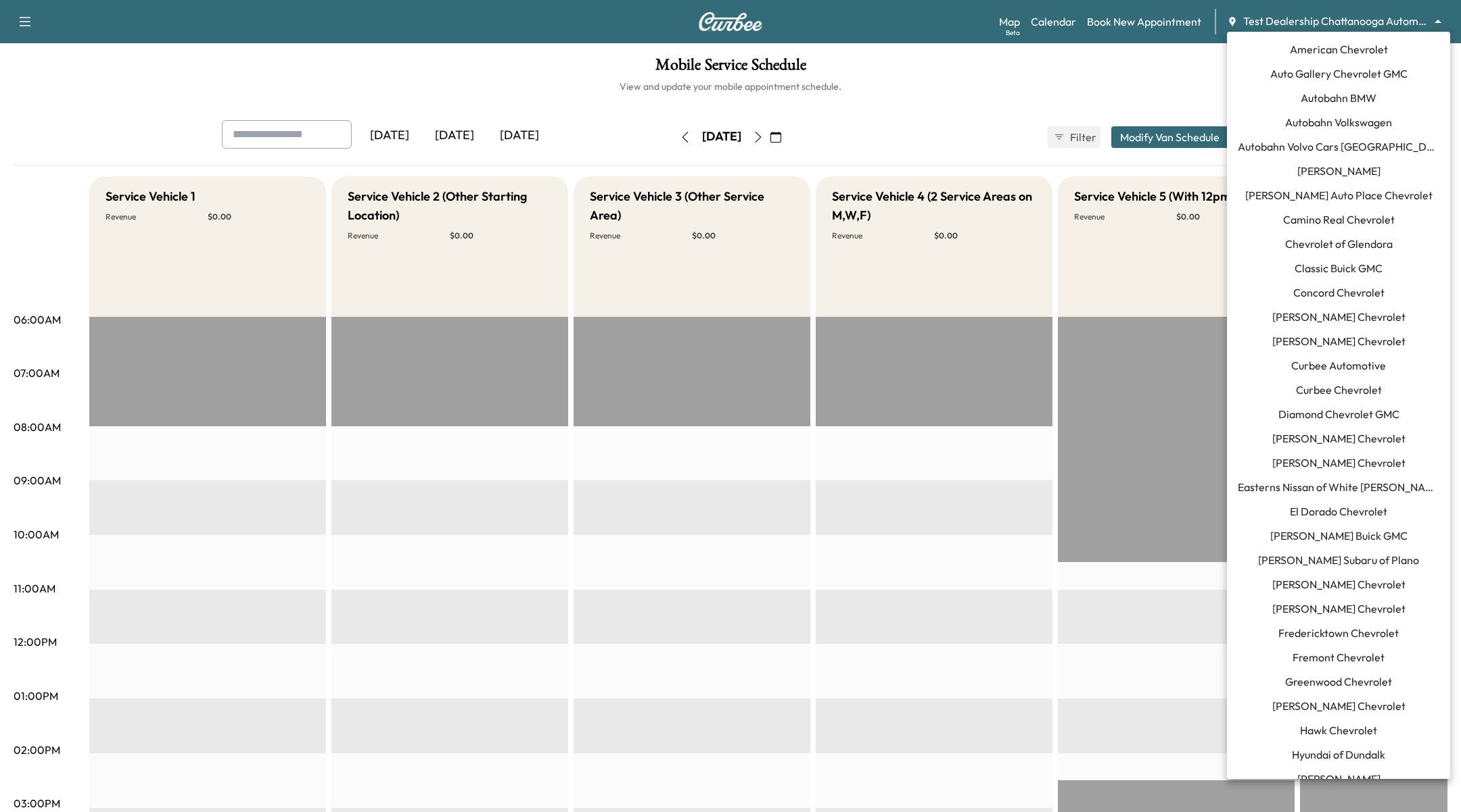
click at [1332, 19] on body "Support Log Out Map Beta Calendar Book New Appointment Test Dealership Chattano…" at bounding box center [730, 406] width 1461 height 812
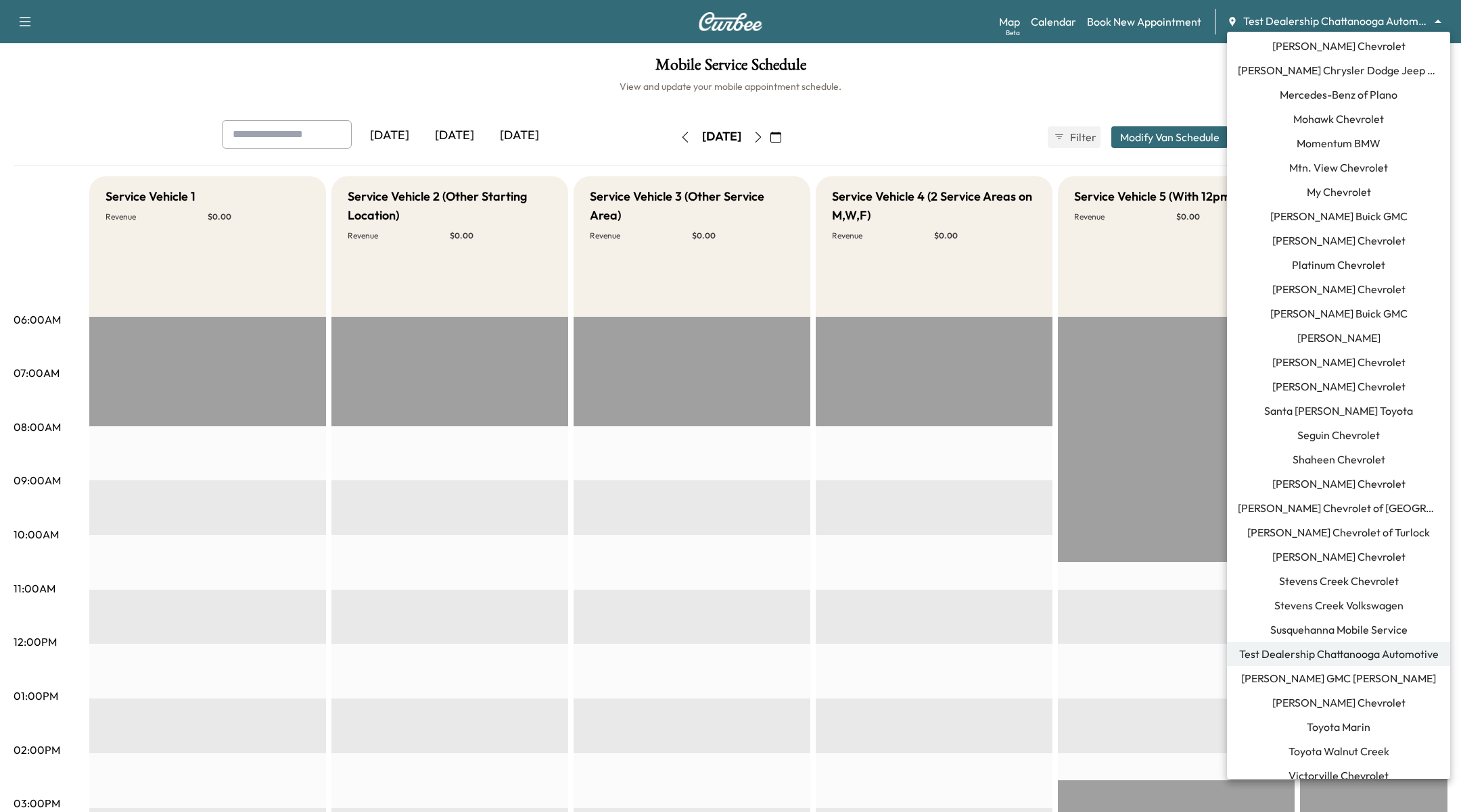
scroll to position [998, 0]
click at [961, 565] on div at bounding box center [730, 406] width 1461 height 812
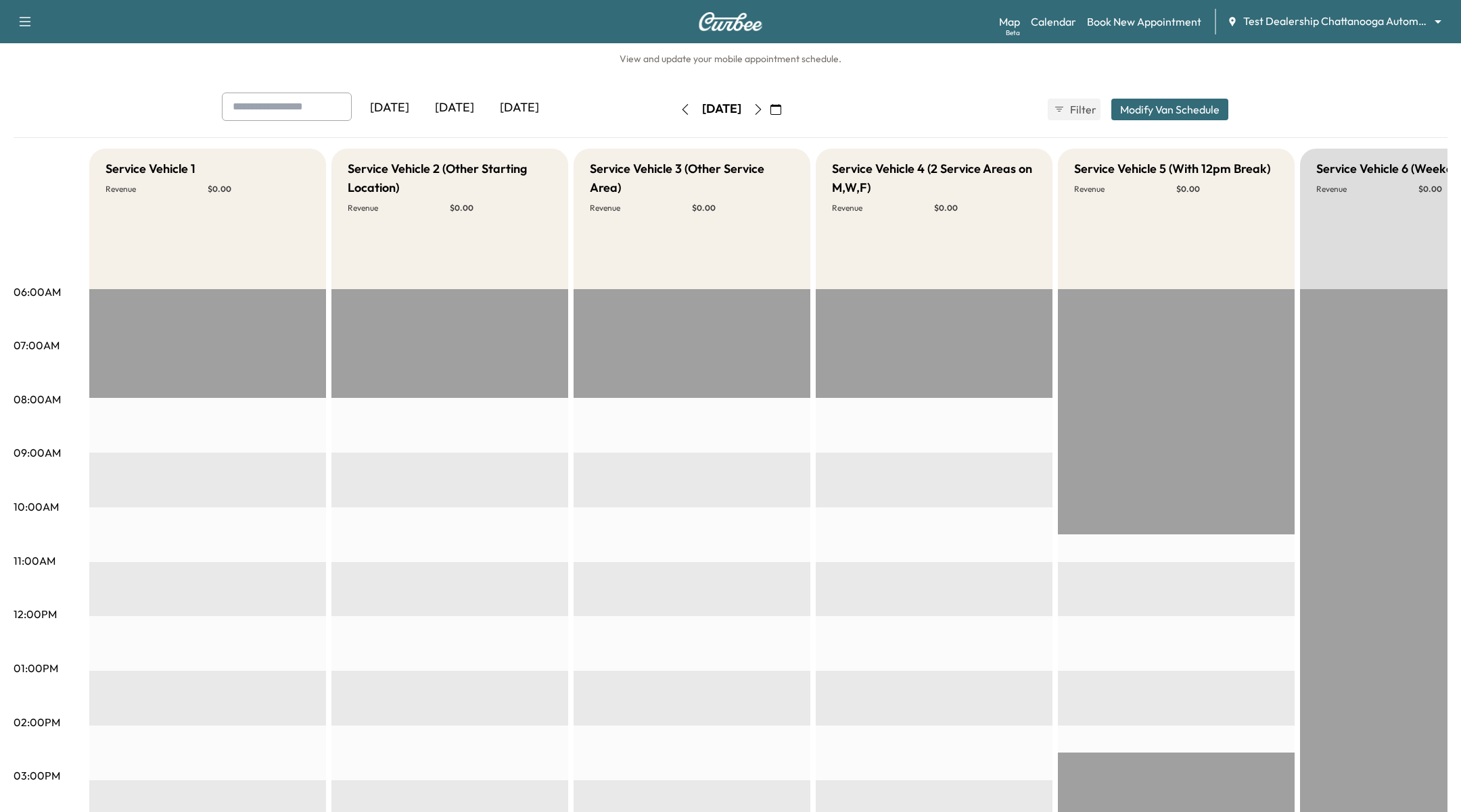
scroll to position [0, 0]
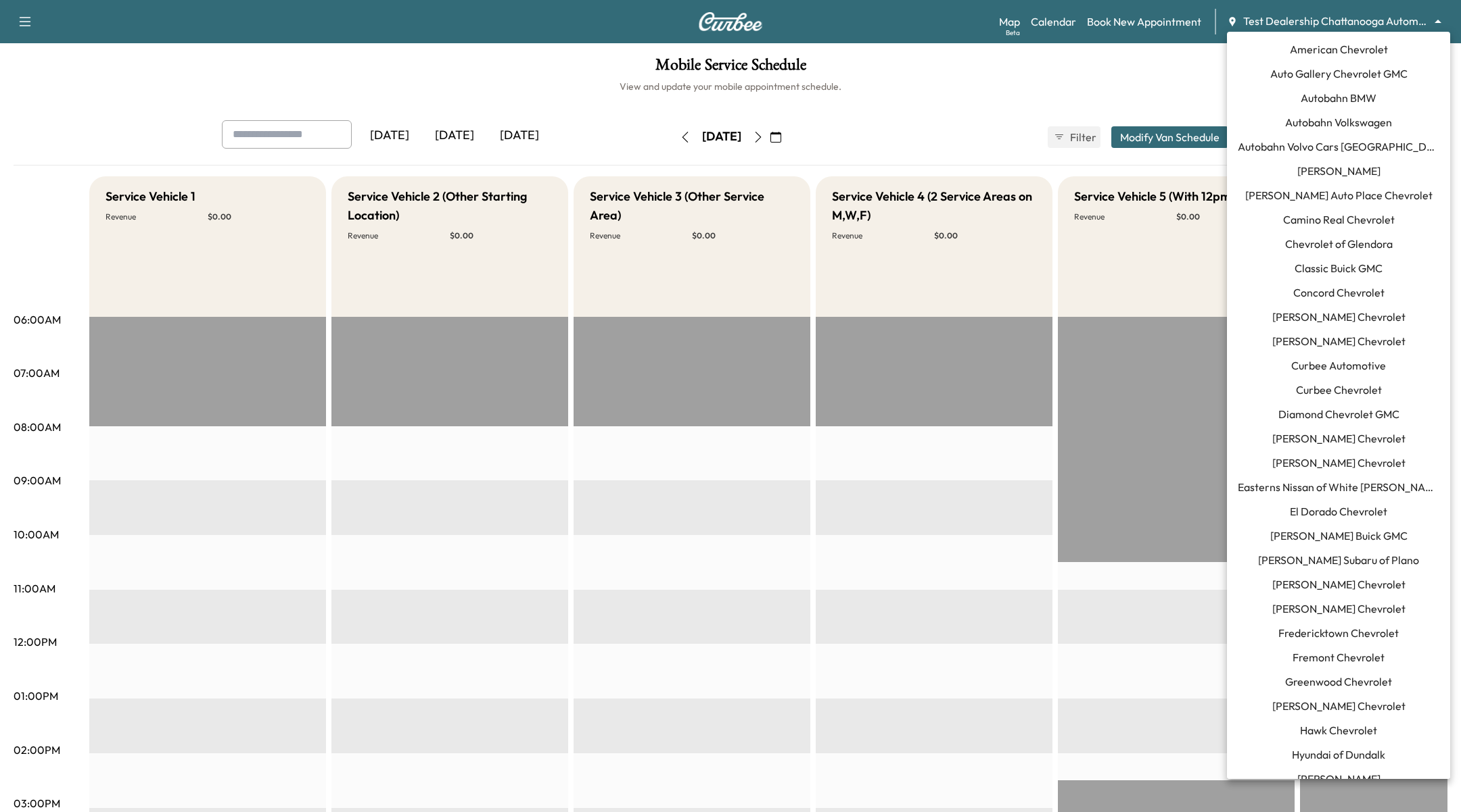
click at [1322, 21] on body "Support Log Out Map Beta Calendar Book New Appointment Test Dealership Chattano…" at bounding box center [730, 406] width 1461 height 812
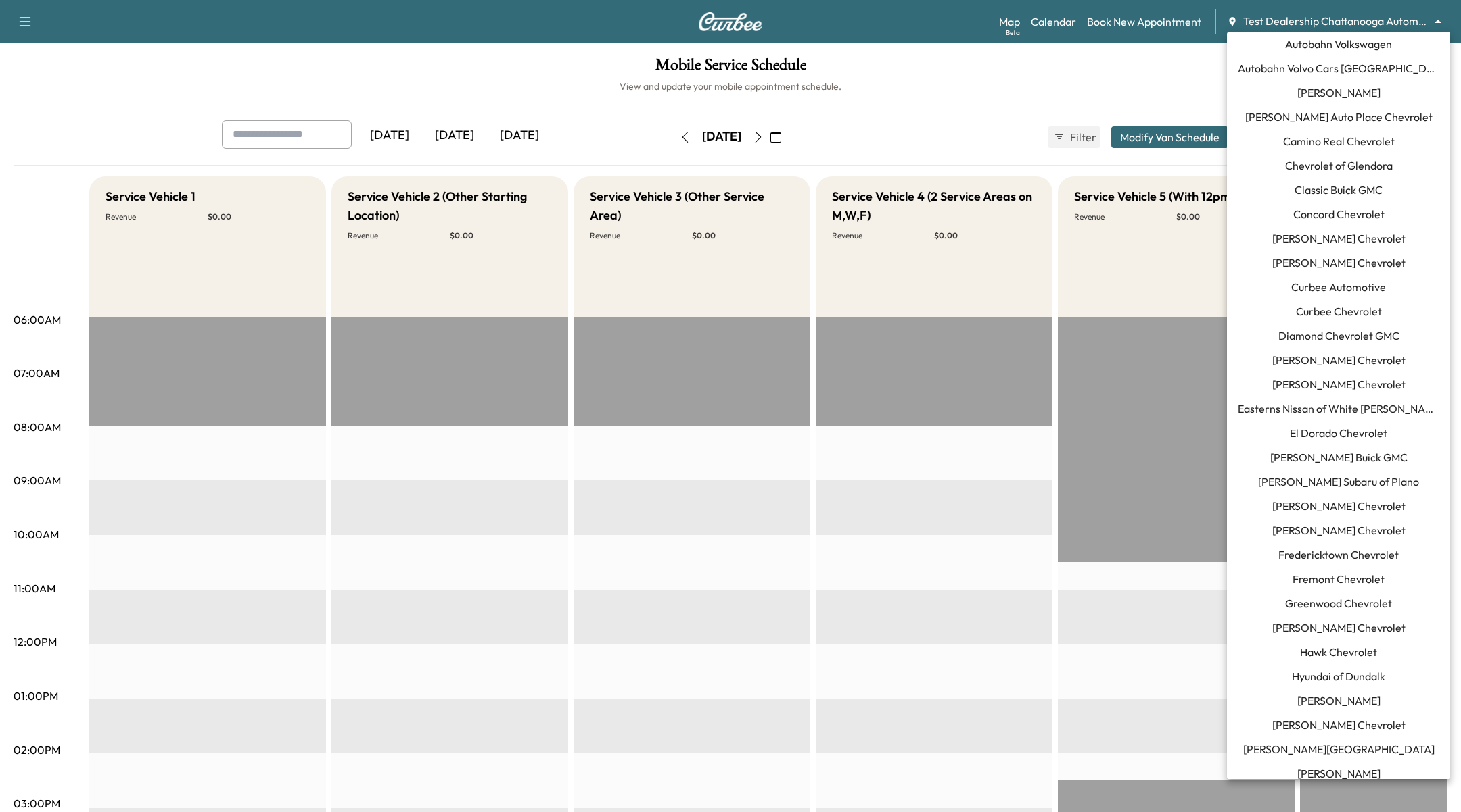
scroll to position [74, 0]
click at [1346, 318] on span "Curbee Chevrolet" at bounding box center [1338, 315] width 86 height 17
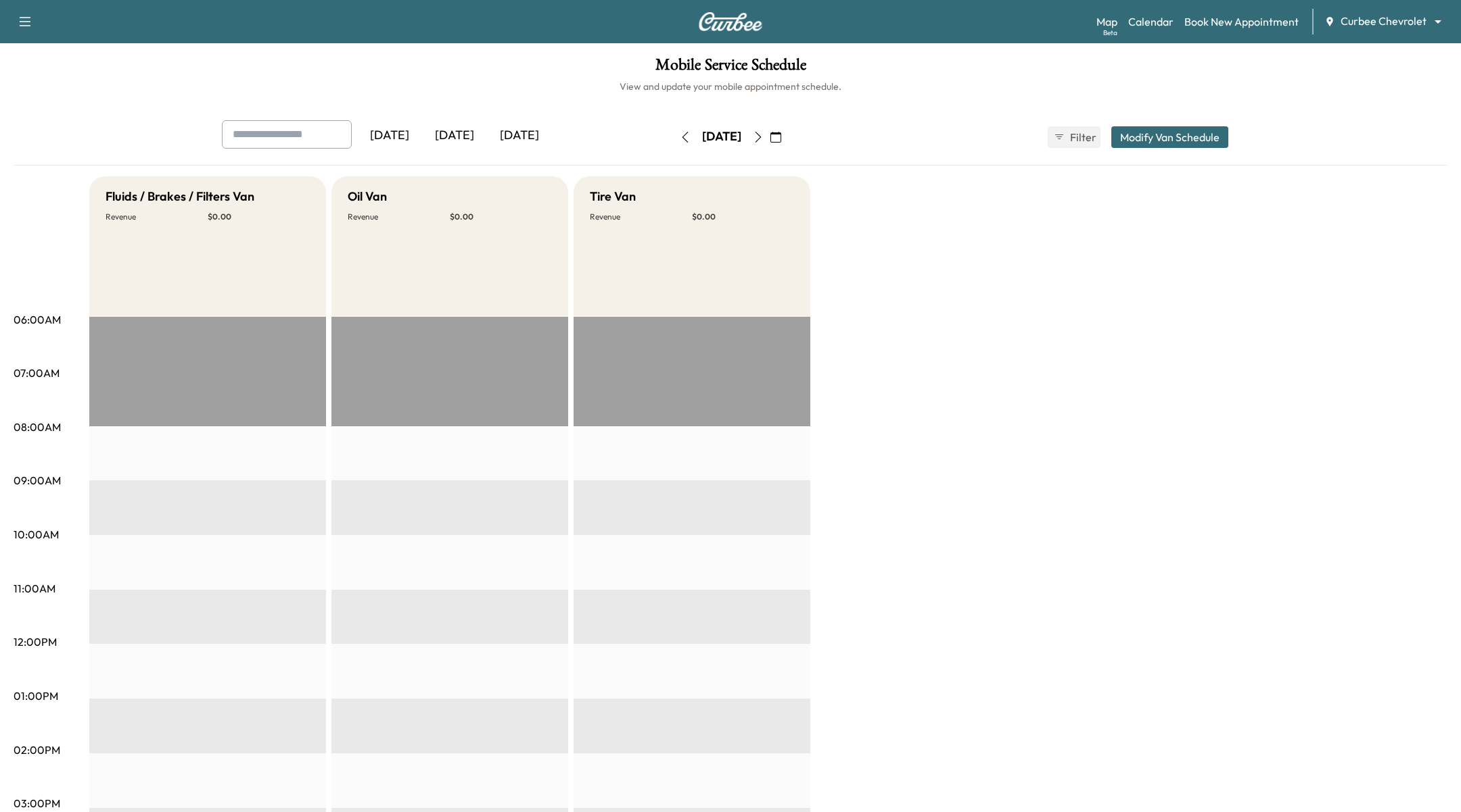
click at [1192, 132] on button "Modify Van Schedule" at bounding box center [1169, 137] width 117 height 22
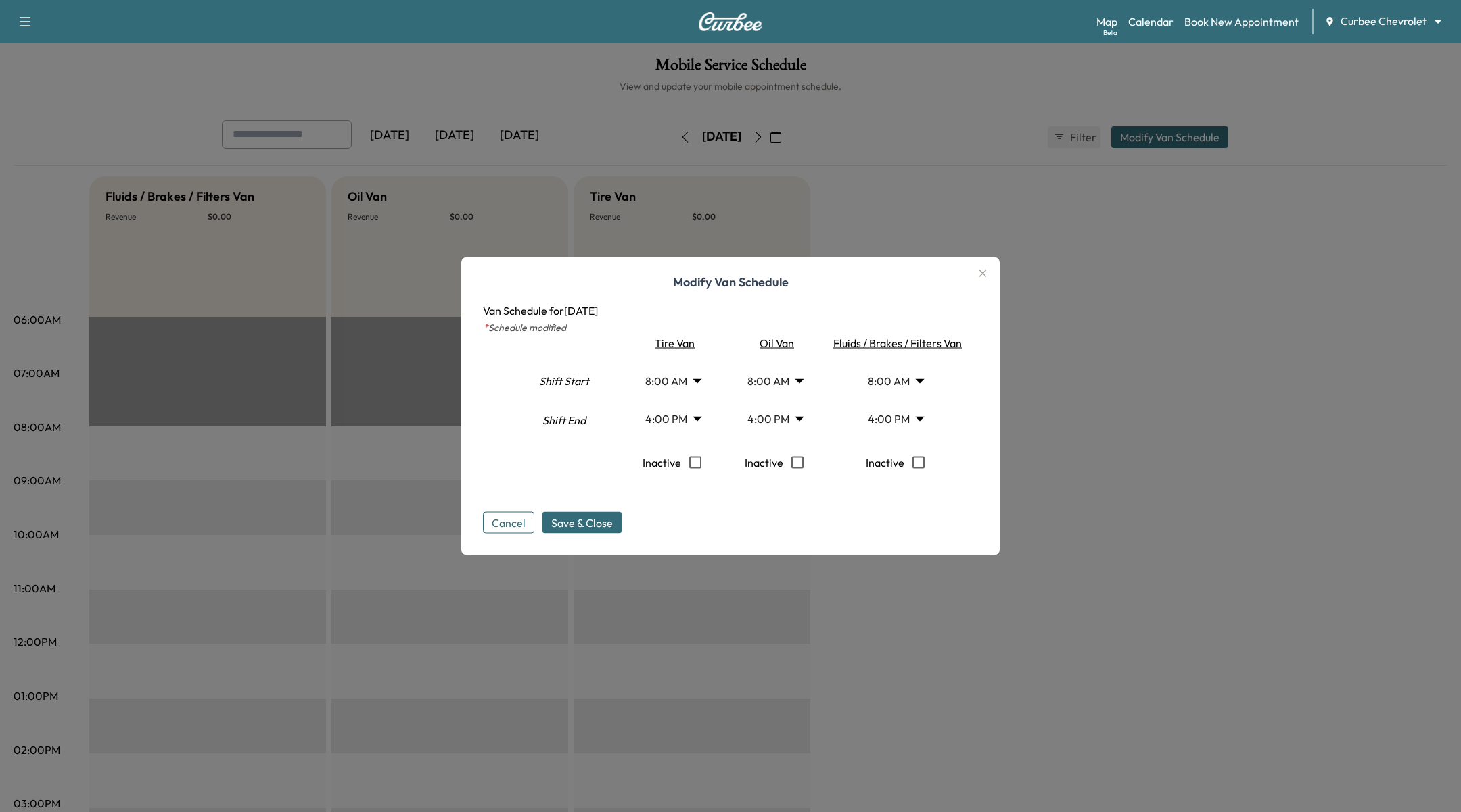
click at [792, 413] on body "Support Log Out Map Beta Calendar Book New Appointment Curbee Chevrolet *******…" at bounding box center [730, 406] width 1461 height 812
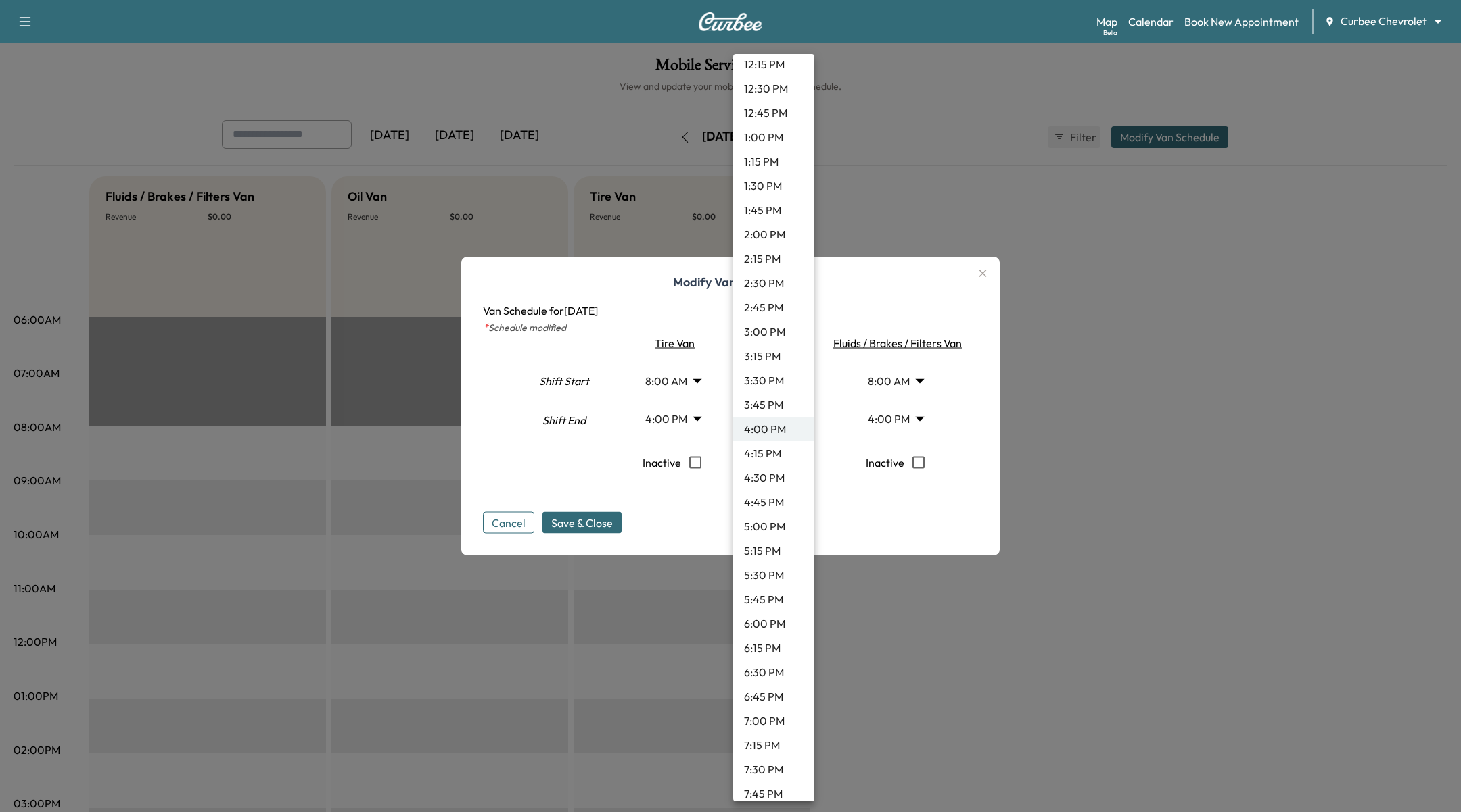
scroll to position [1622, 0]
click at [917, 493] on div at bounding box center [730, 406] width 1461 height 812
click at [767, 415] on body "Support Log Out Map Beta Calendar Book New Appointment Curbee Chevrolet *******…" at bounding box center [730, 406] width 1461 height 812
click at [785, 777] on li "11:45 PM" at bounding box center [773, 785] width 81 height 24
type input "*****"
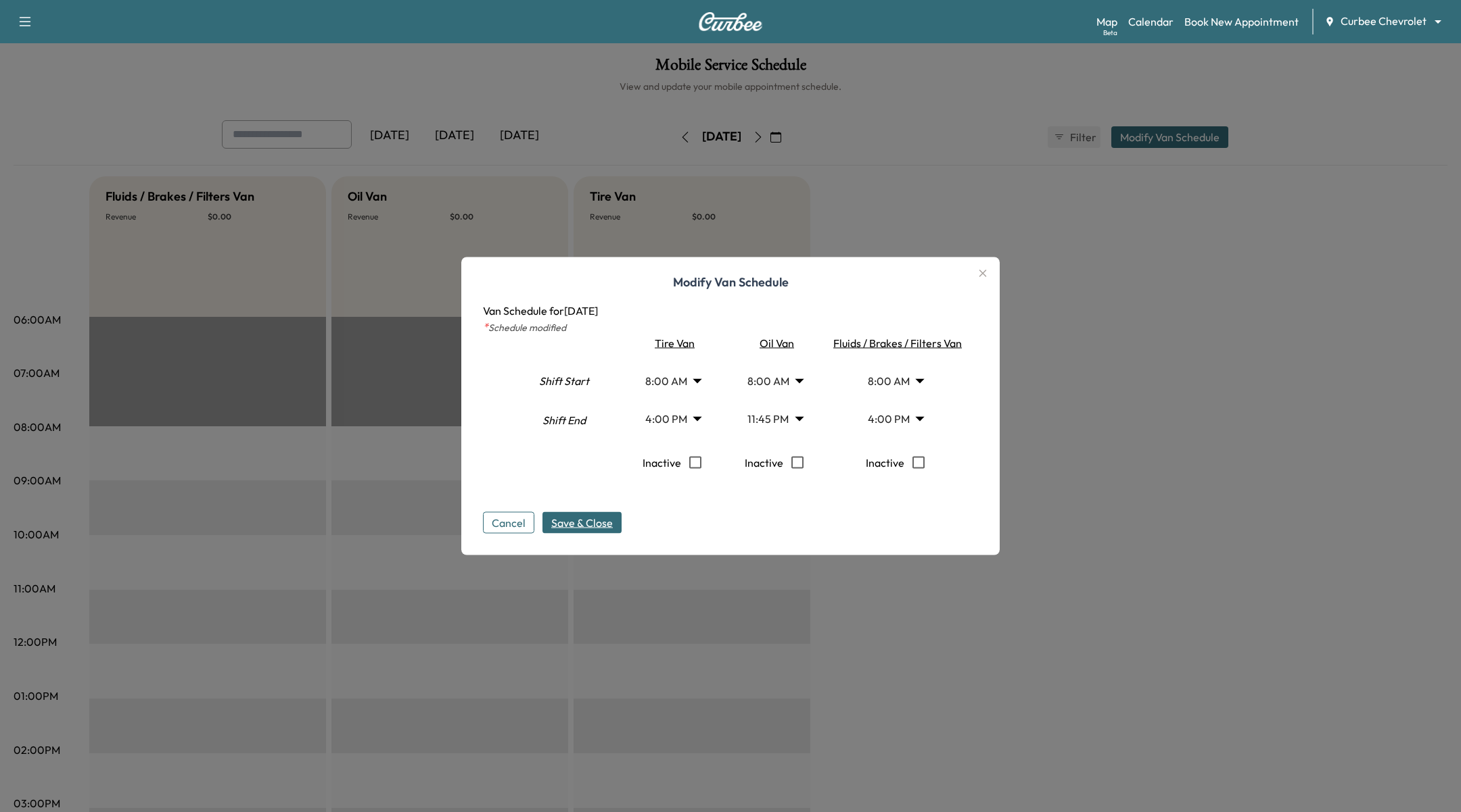
click at [595, 525] on span "Save & Close" at bounding box center [581, 523] width 62 height 17
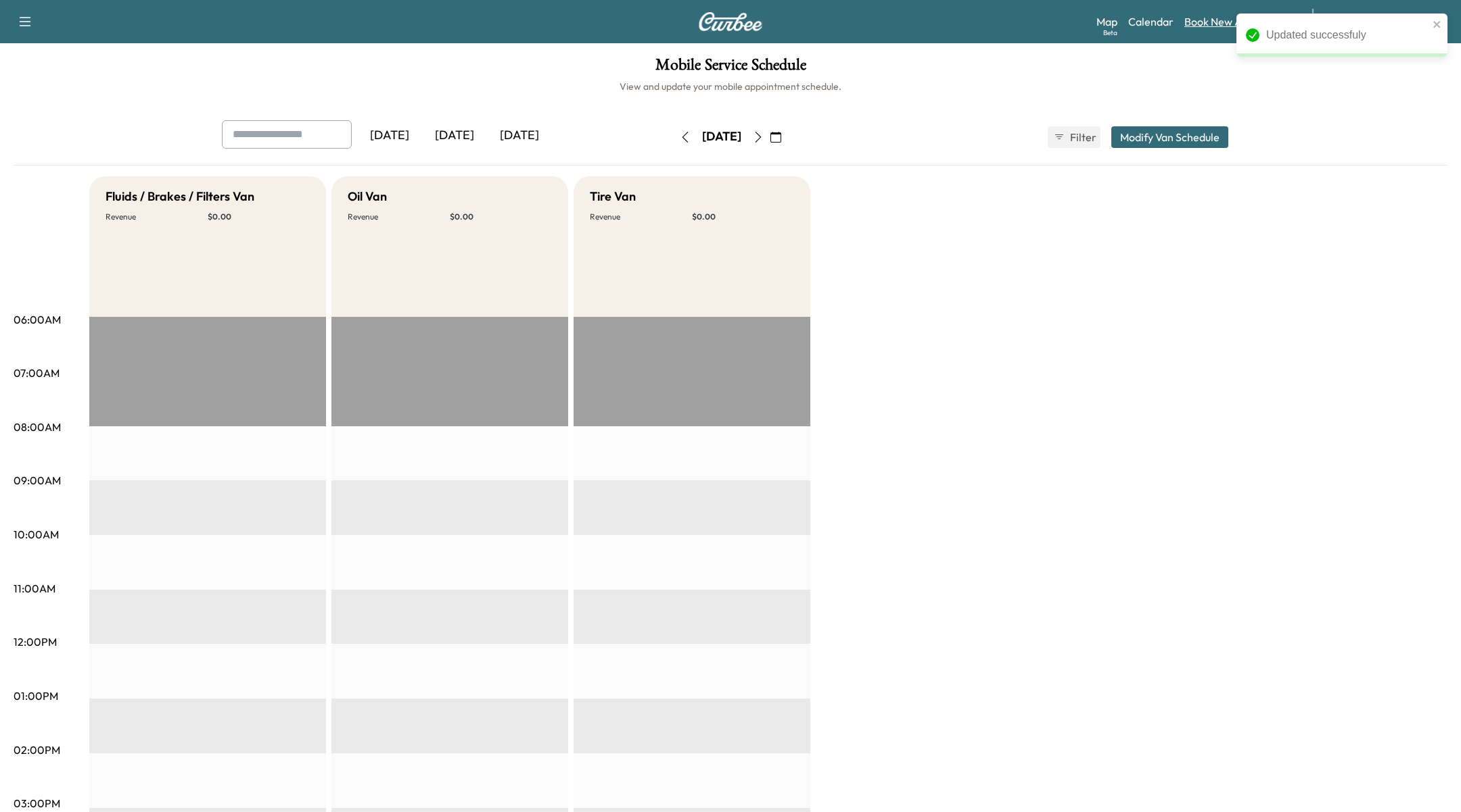
click at [1216, 20] on link "Book New Appointment" at bounding box center [1240, 22] width 114 height 17
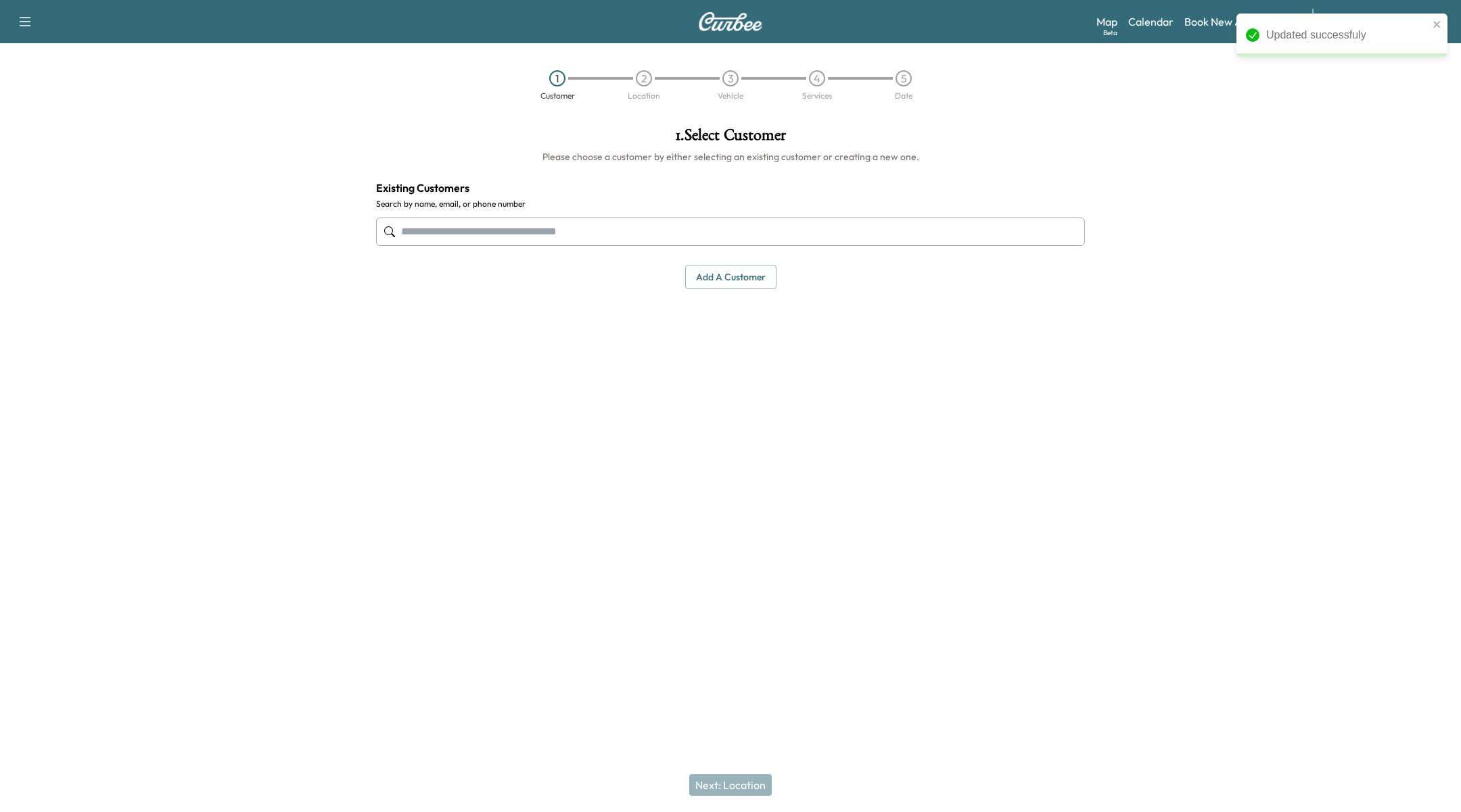
click at [566, 225] on input "text" at bounding box center [730, 232] width 709 height 29
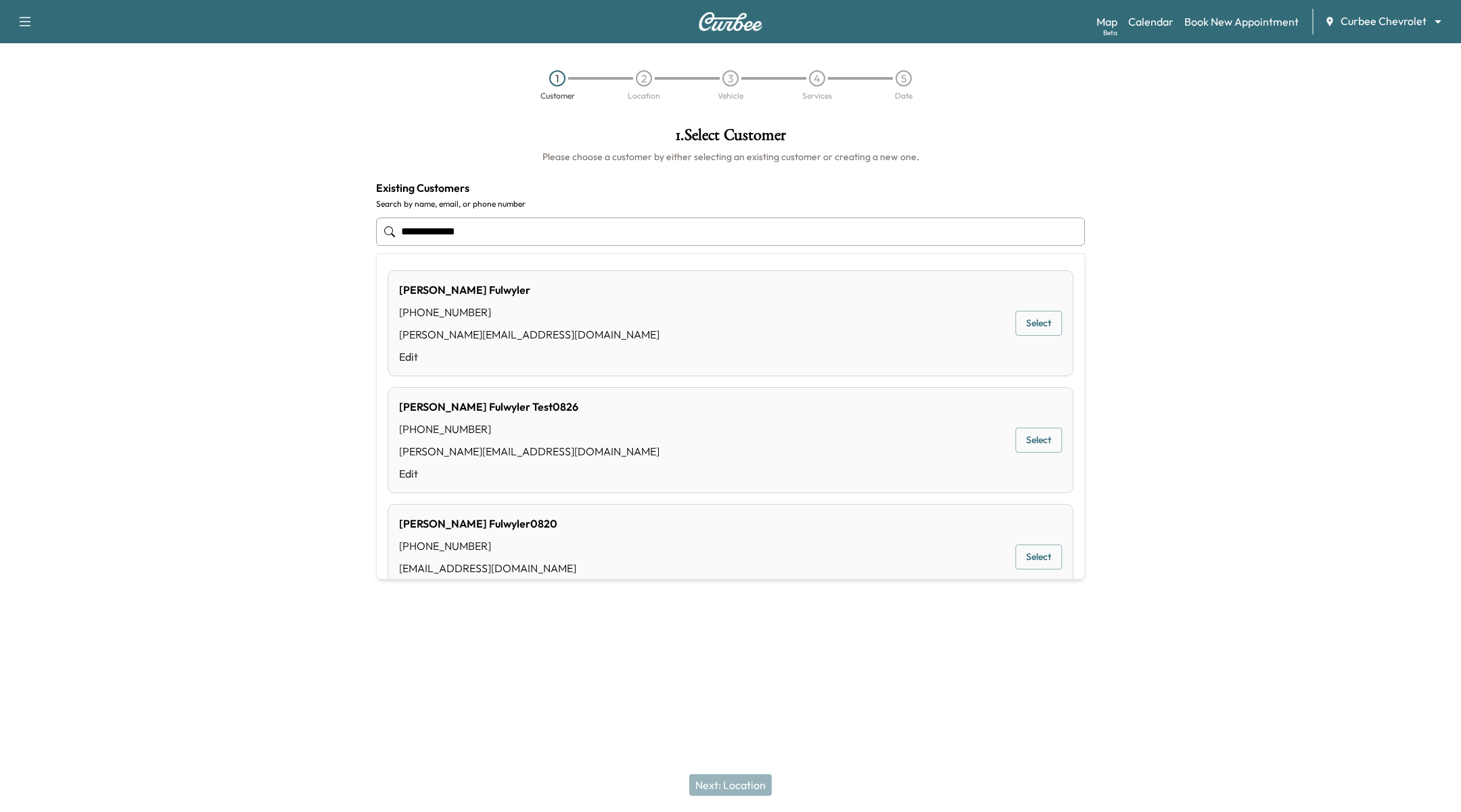
click at [1041, 321] on button "Select" at bounding box center [1038, 323] width 47 height 25
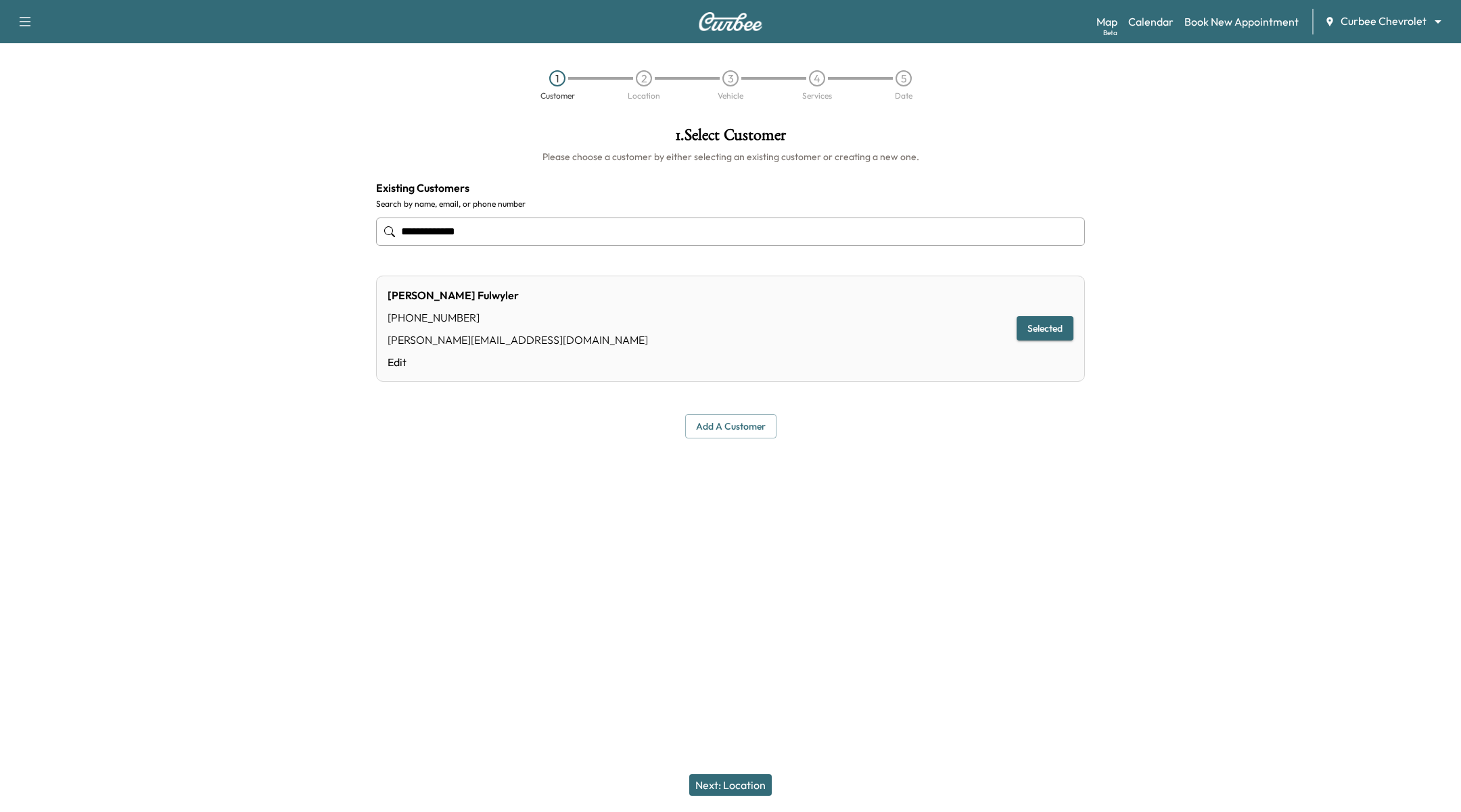
type input "**********"
click at [721, 781] on button "Next: Location" at bounding box center [730, 785] width 83 height 22
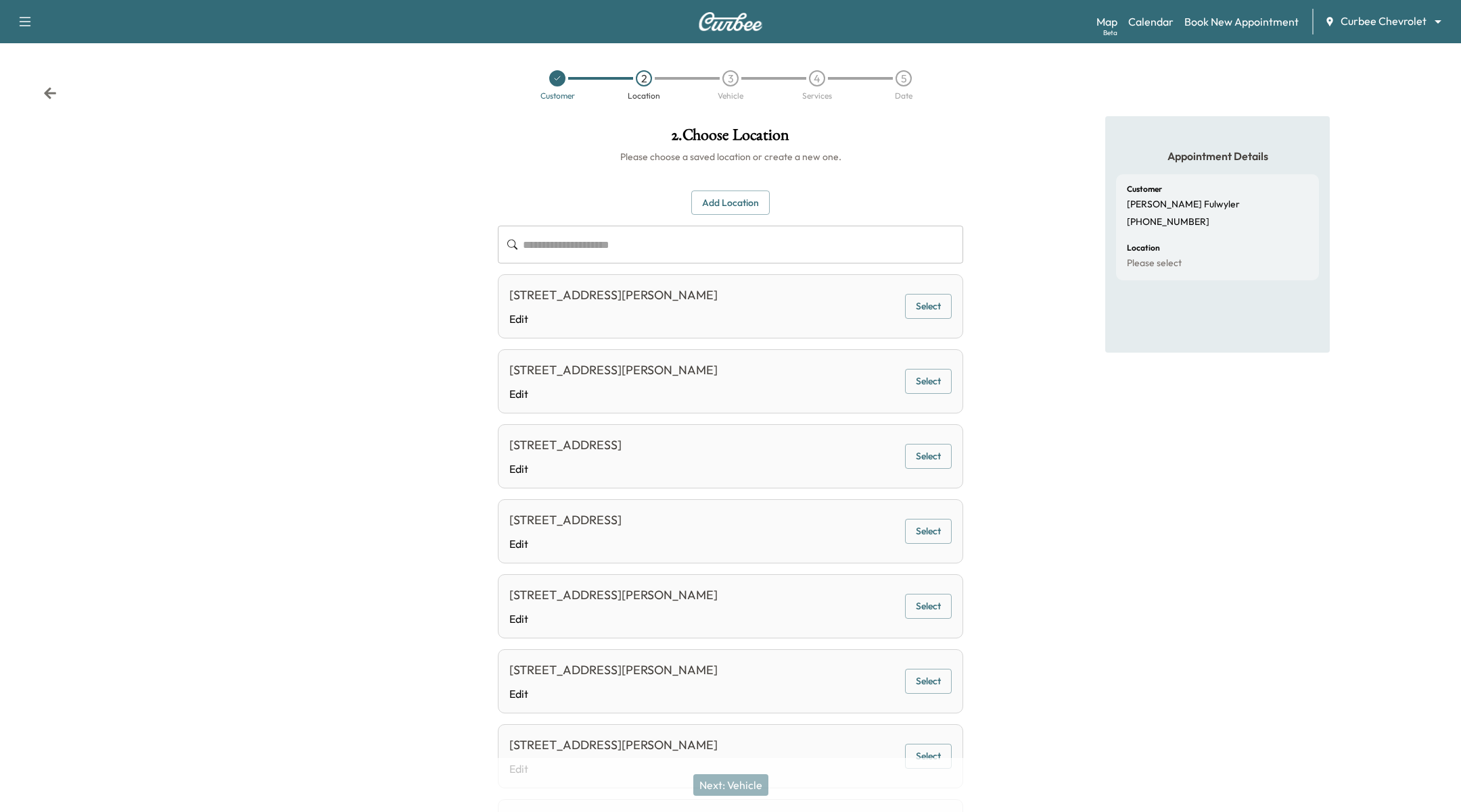
click at [927, 306] on button "Select" at bounding box center [928, 306] width 47 height 25
click at [727, 782] on button "Next: Vehicle" at bounding box center [730, 785] width 75 height 22
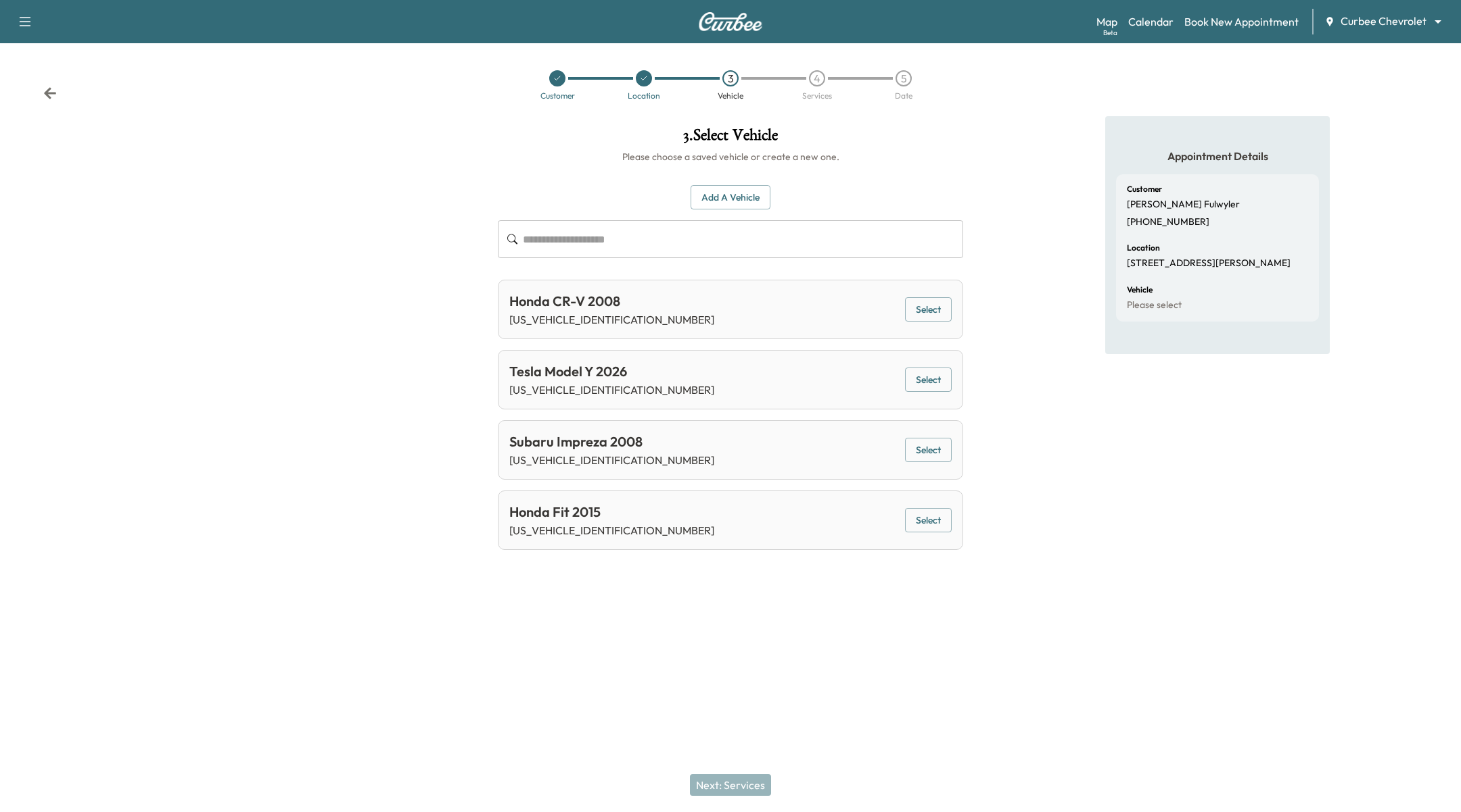
click at [940, 392] on div "Tesla Model Y 2026 [US_VEHICLE_IDENTIFICATION_NUMBER] Select" at bounding box center [730, 380] width 465 height 59
click at [935, 376] on button "Select" at bounding box center [928, 380] width 47 height 25
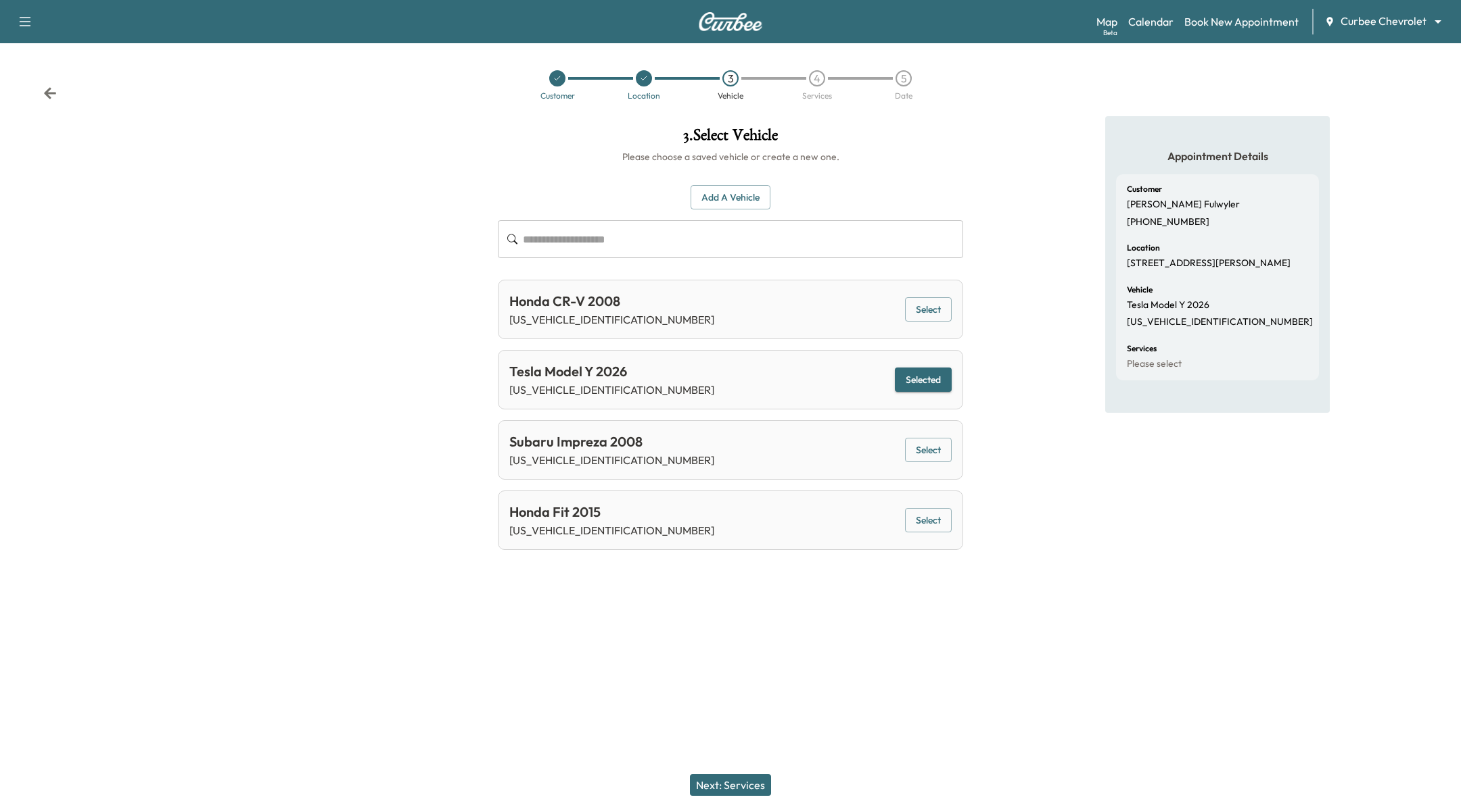
click at [713, 782] on button "Next: Services" at bounding box center [730, 785] width 81 height 22
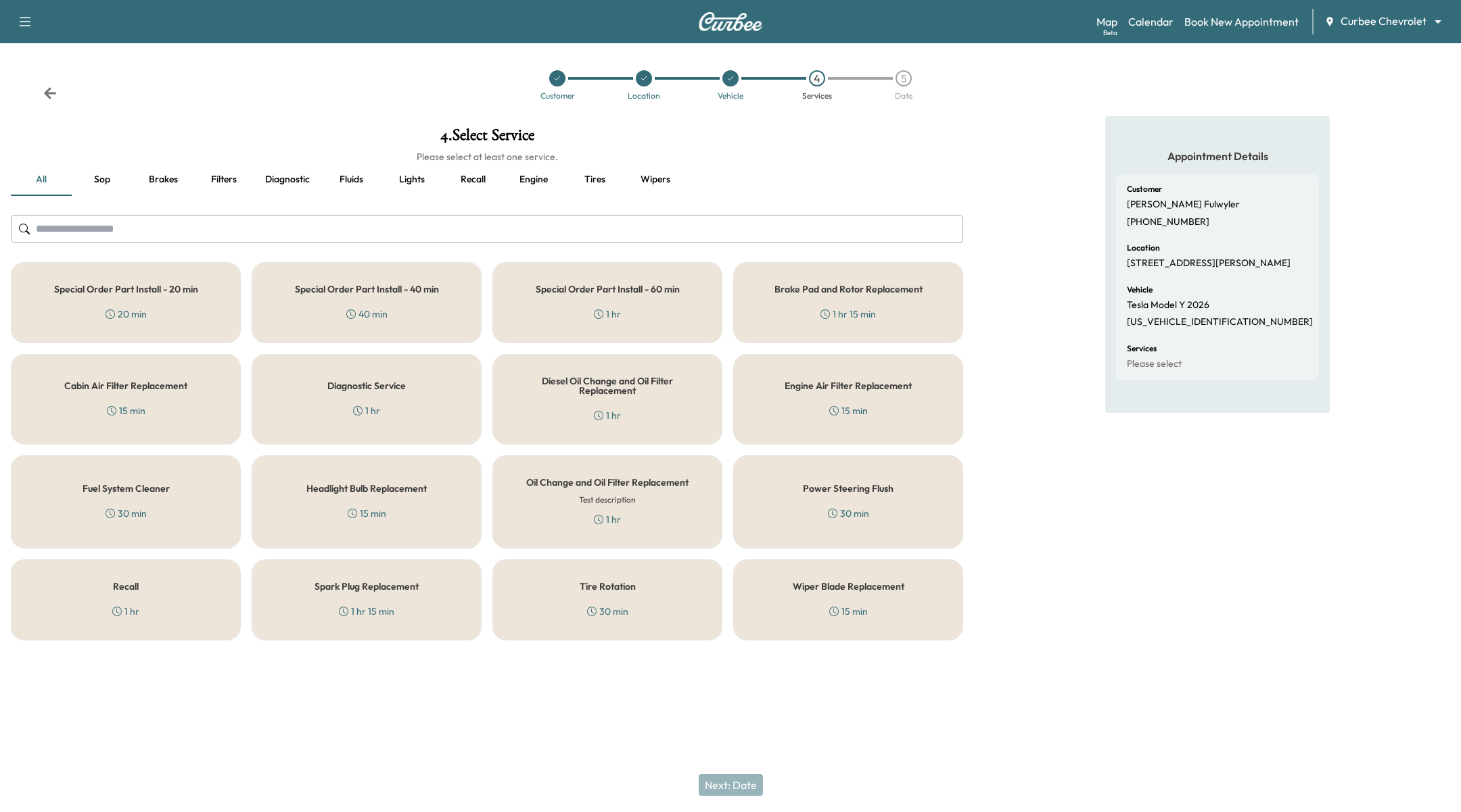
click at [160, 310] on div "Special Order Part Install - 20 min 20 min" at bounding box center [126, 302] width 230 height 81
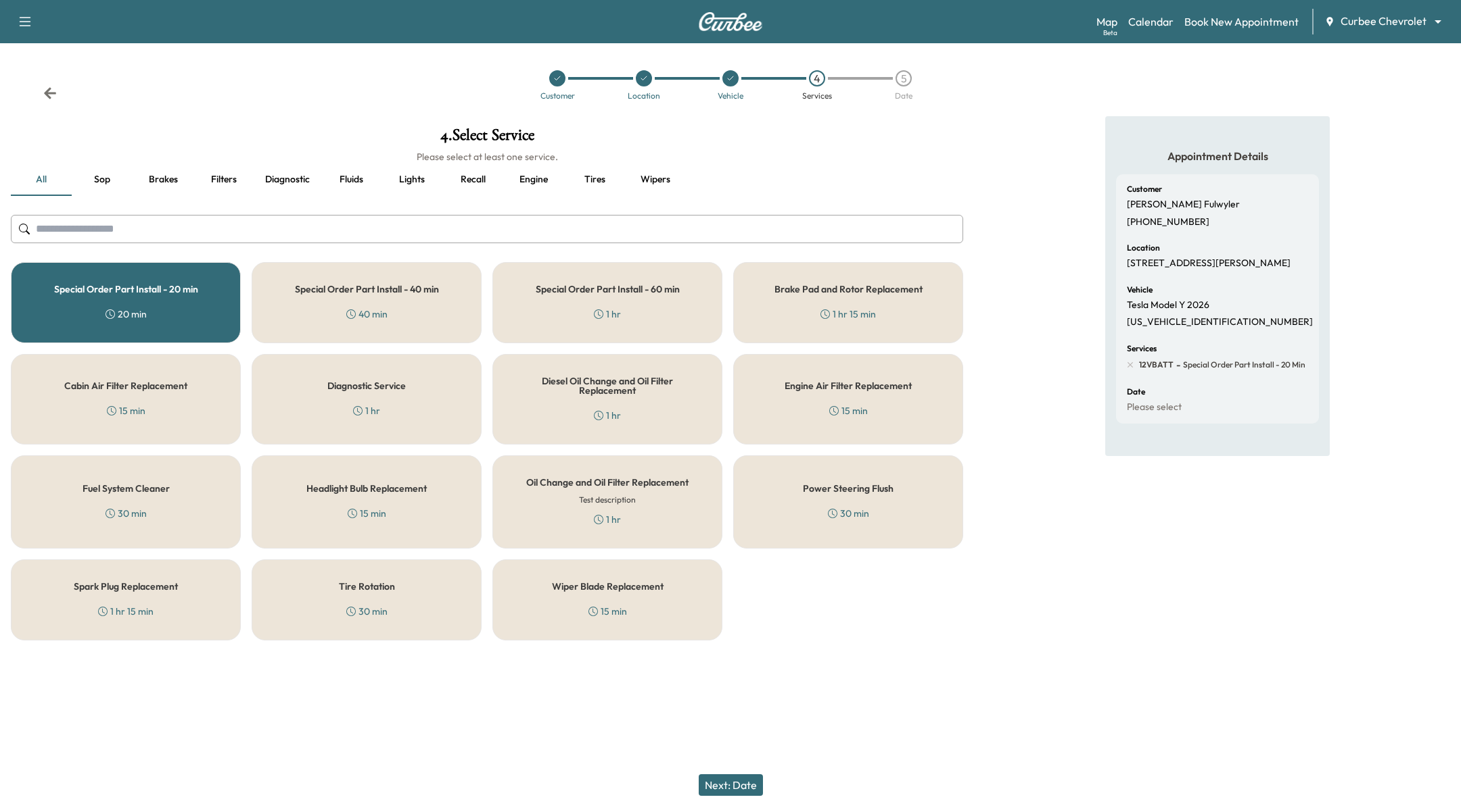
click at [734, 801] on div "Next: Date" at bounding box center [730, 785] width 1461 height 54
click at [743, 781] on button "Next: Date" at bounding box center [730, 785] width 65 height 22
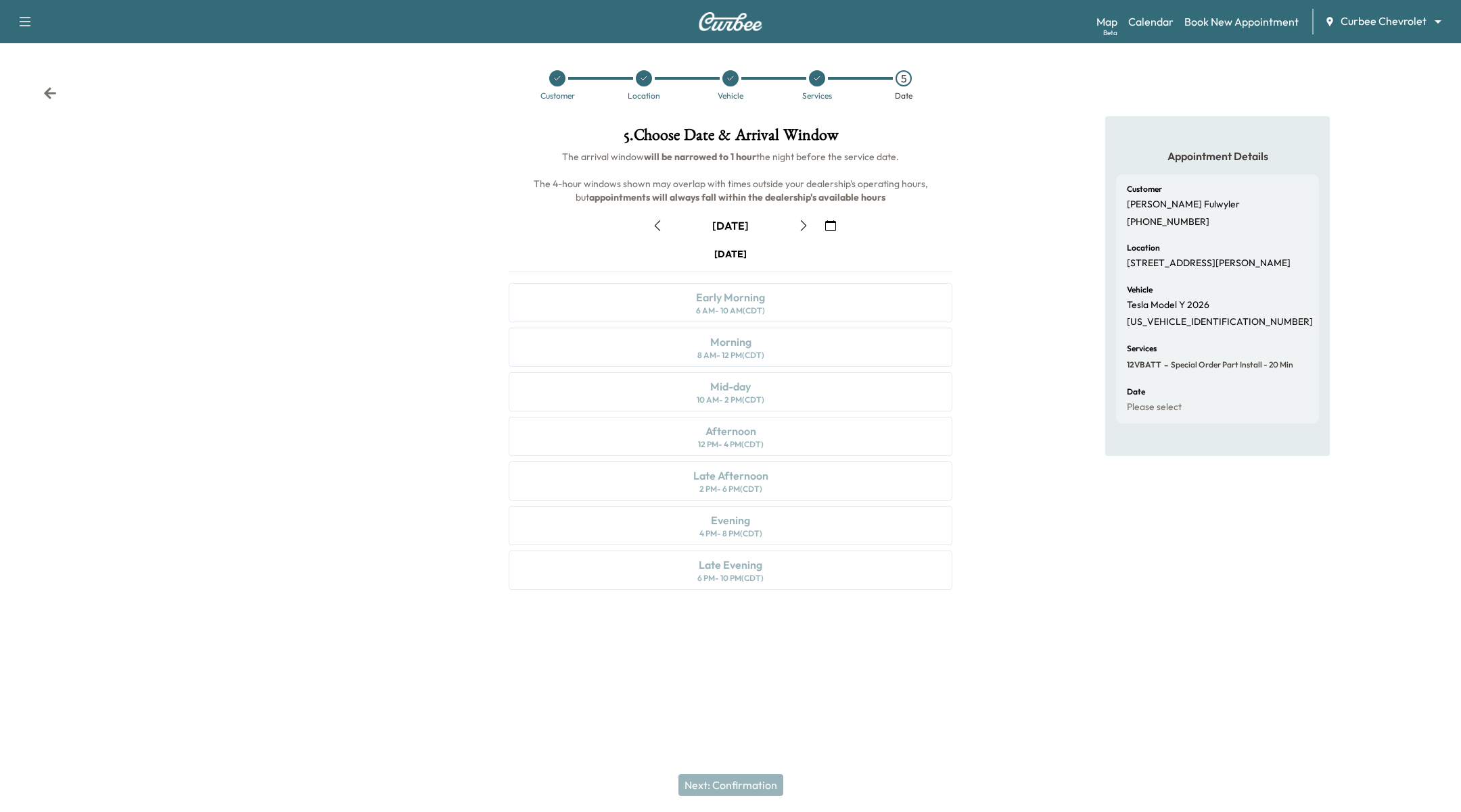
click at [1393, 8] on div "Support Log Out Map Beta Calendar Book New Appointment Curbee Chevrolet *******…" at bounding box center [730, 22] width 1461 height 44
click at [1391, 30] on div "Map Beta Calendar Book New Appointment Curbee Chevrolet ******** ​" at bounding box center [1273, 21] width 354 height 25
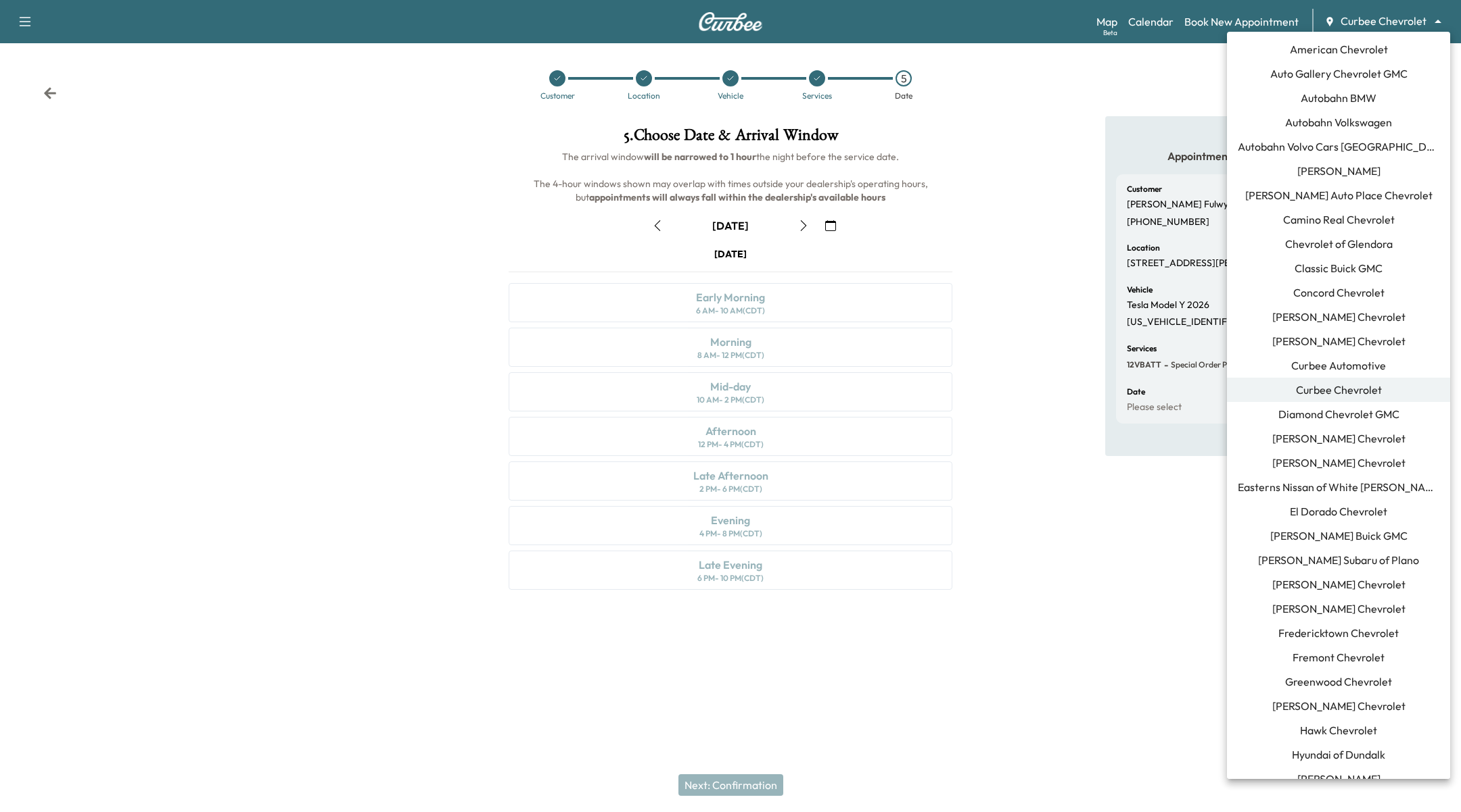
click at [1398, 23] on body "Support Log Out Map Beta Calendar Book New Appointment Curbee Chevrolet *******…" at bounding box center [730, 406] width 1461 height 812
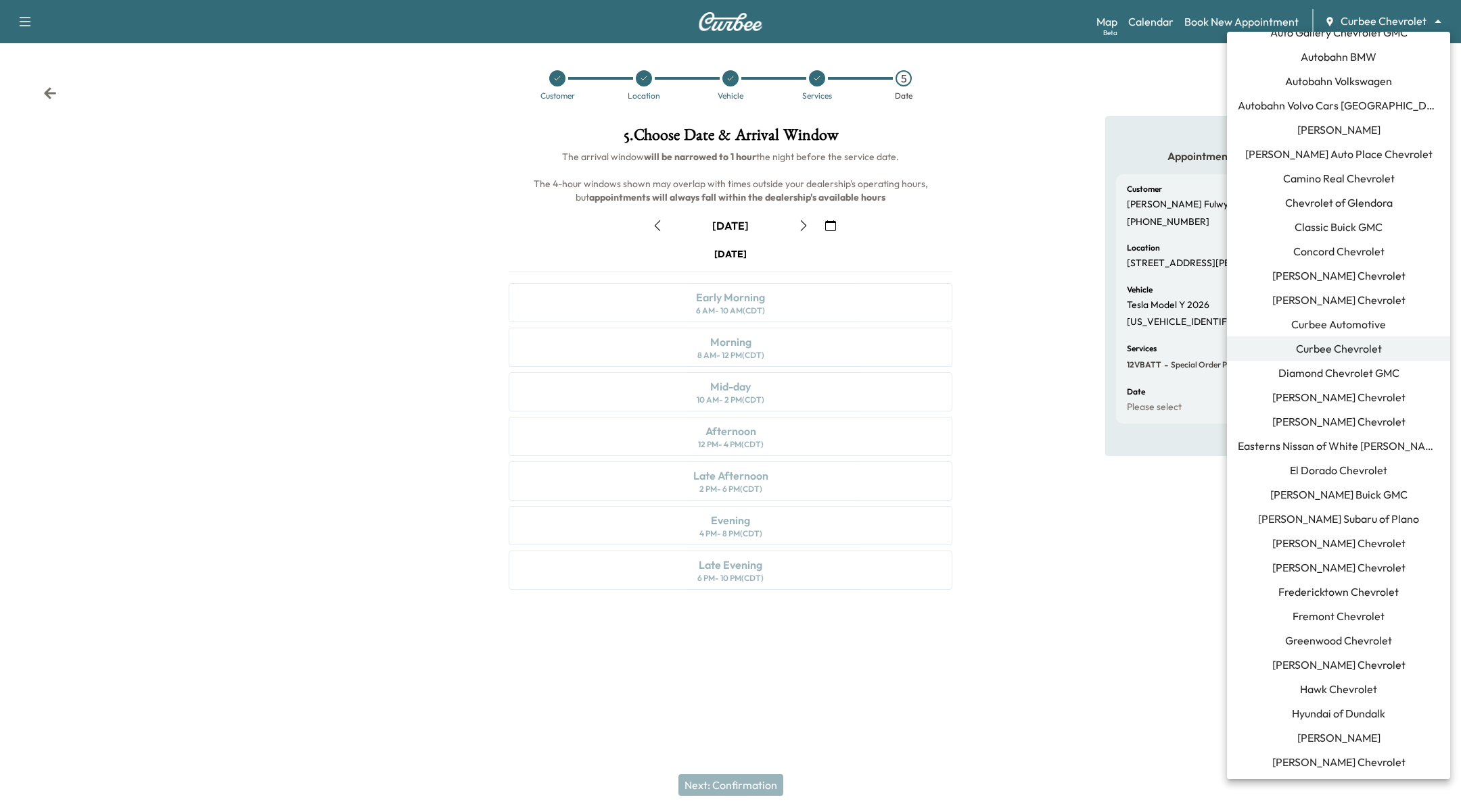
scroll to position [61, 0]
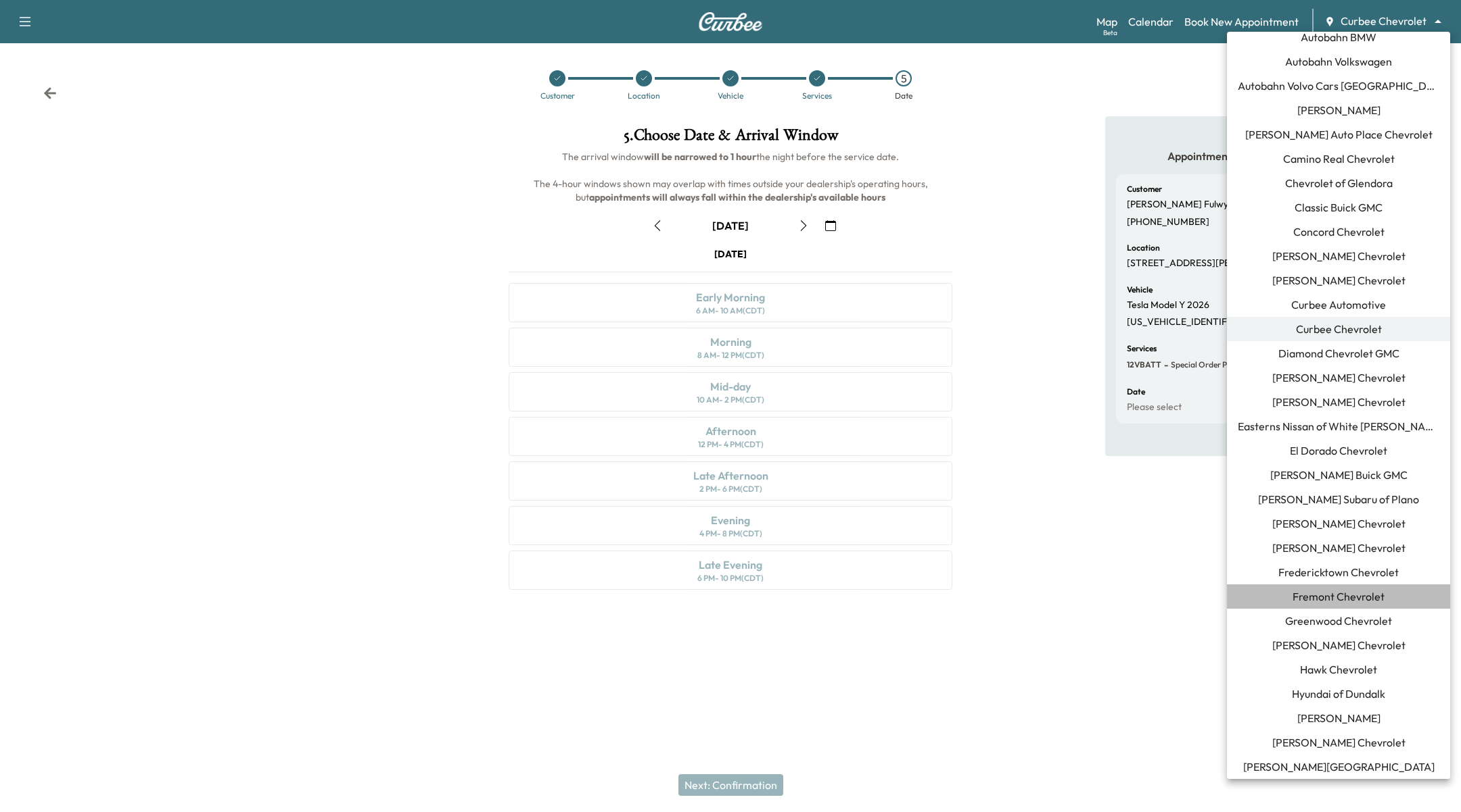
click at [1364, 596] on span "Fremont Chevrolet" at bounding box center [1337, 597] width 92 height 17
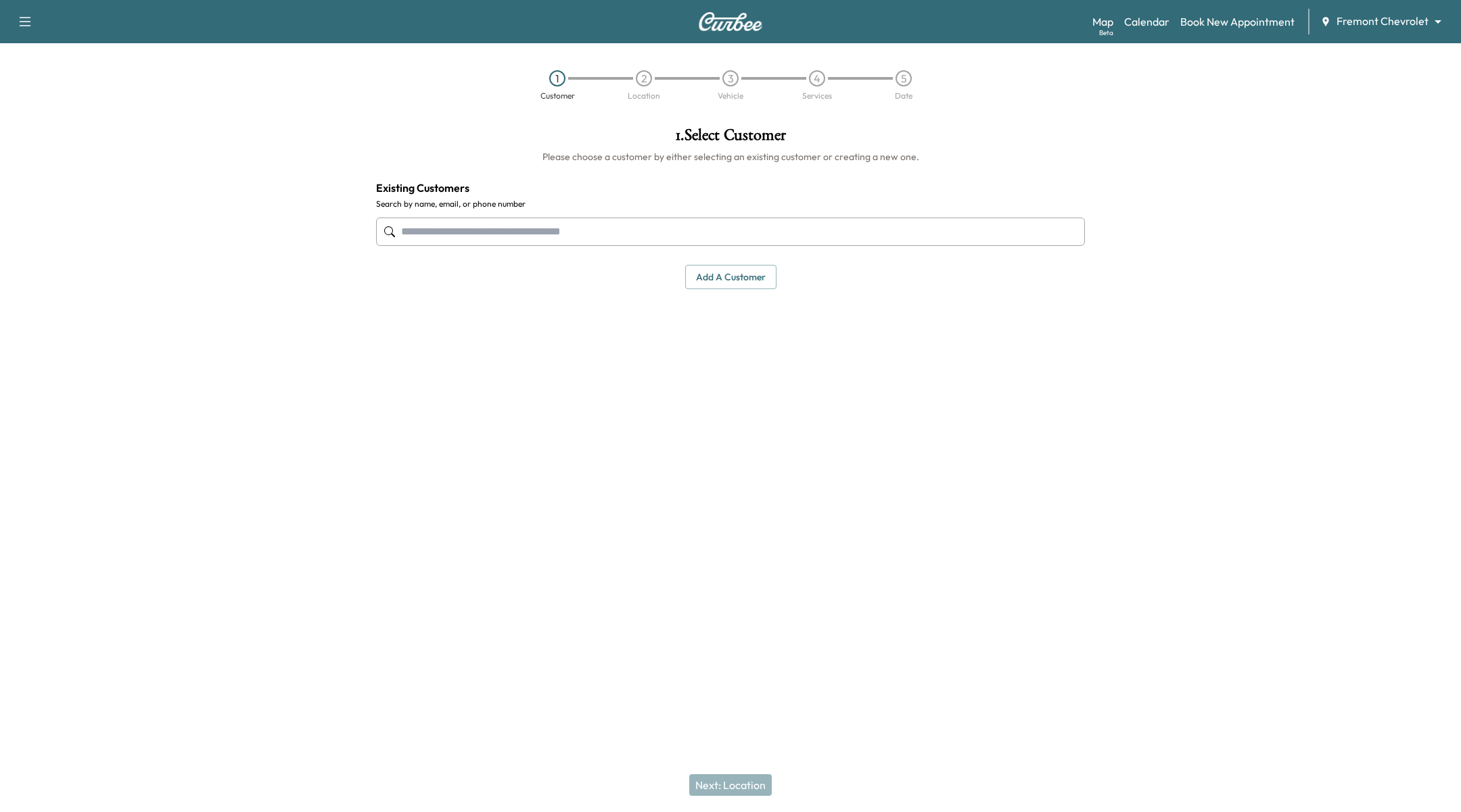
click at [1379, 19] on body "Support Log Out Map Beta Calendar Book New Appointment Fremont Chevrolet ******…" at bounding box center [730, 406] width 1461 height 812
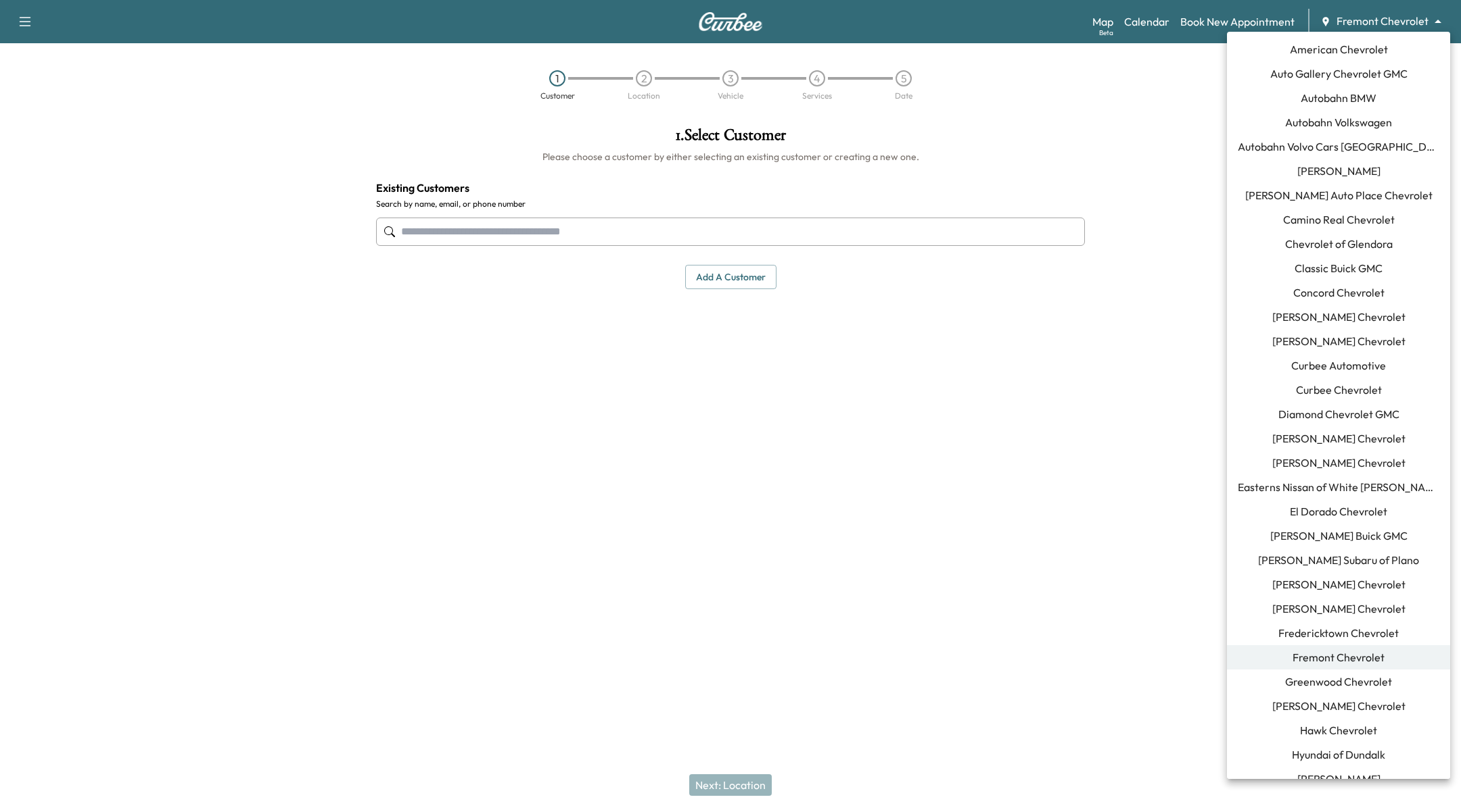
click at [1338, 654] on span "Fremont Chevrolet" at bounding box center [1337, 657] width 92 height 17
click at [1400, 23] on body "Support Log Out Map Beta Calendar Book New Appointment Fremont Chevrolet ******…" at bounding box center [730, 406] width 1461 height 812
click at [1397, 650] on li "Fremont Chevrolet" at bounding box center [1338, 658] width 223 height 24
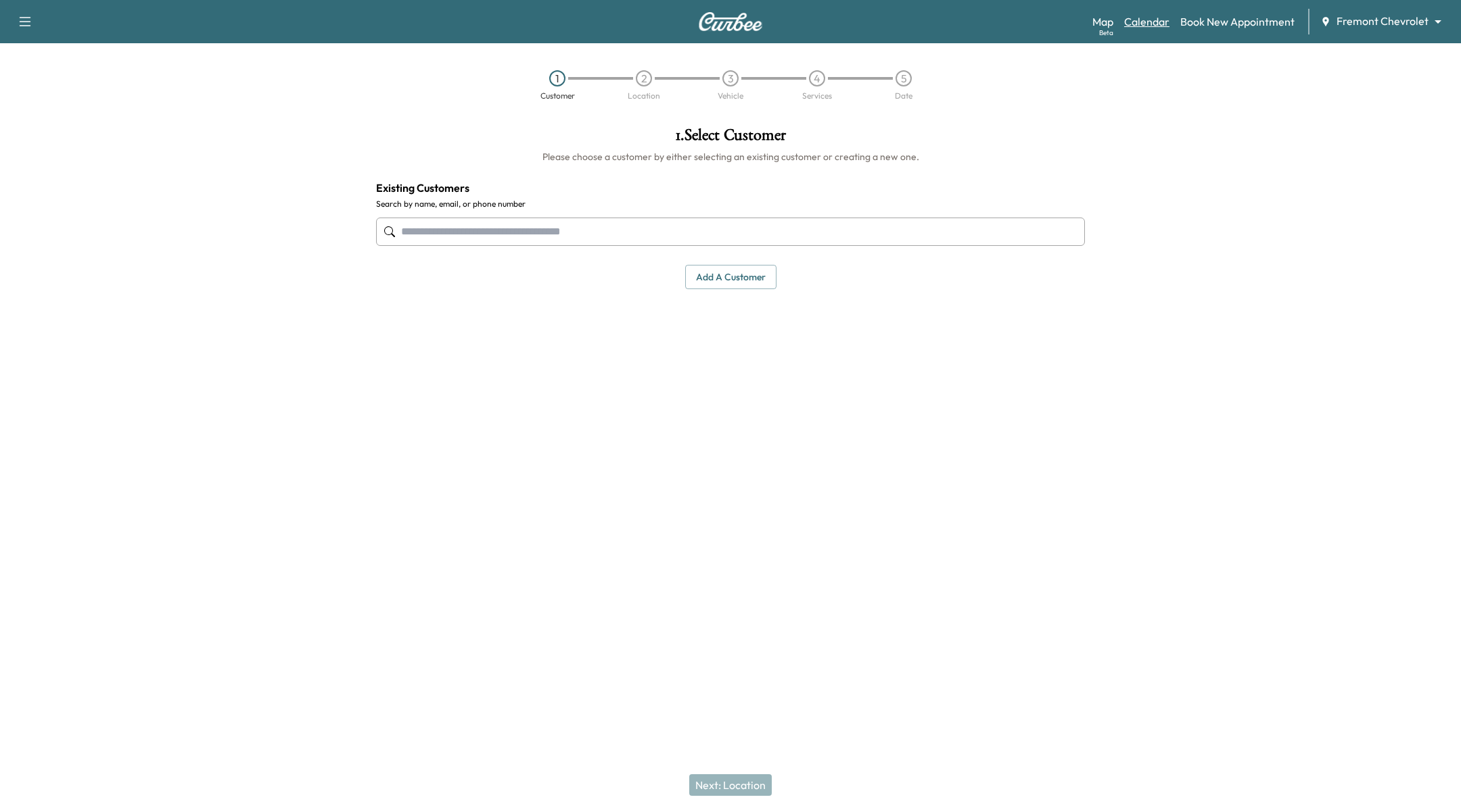
click at [1135, 24] on link "Calendar" at bounding box center [1146, 22] width 45 height 17
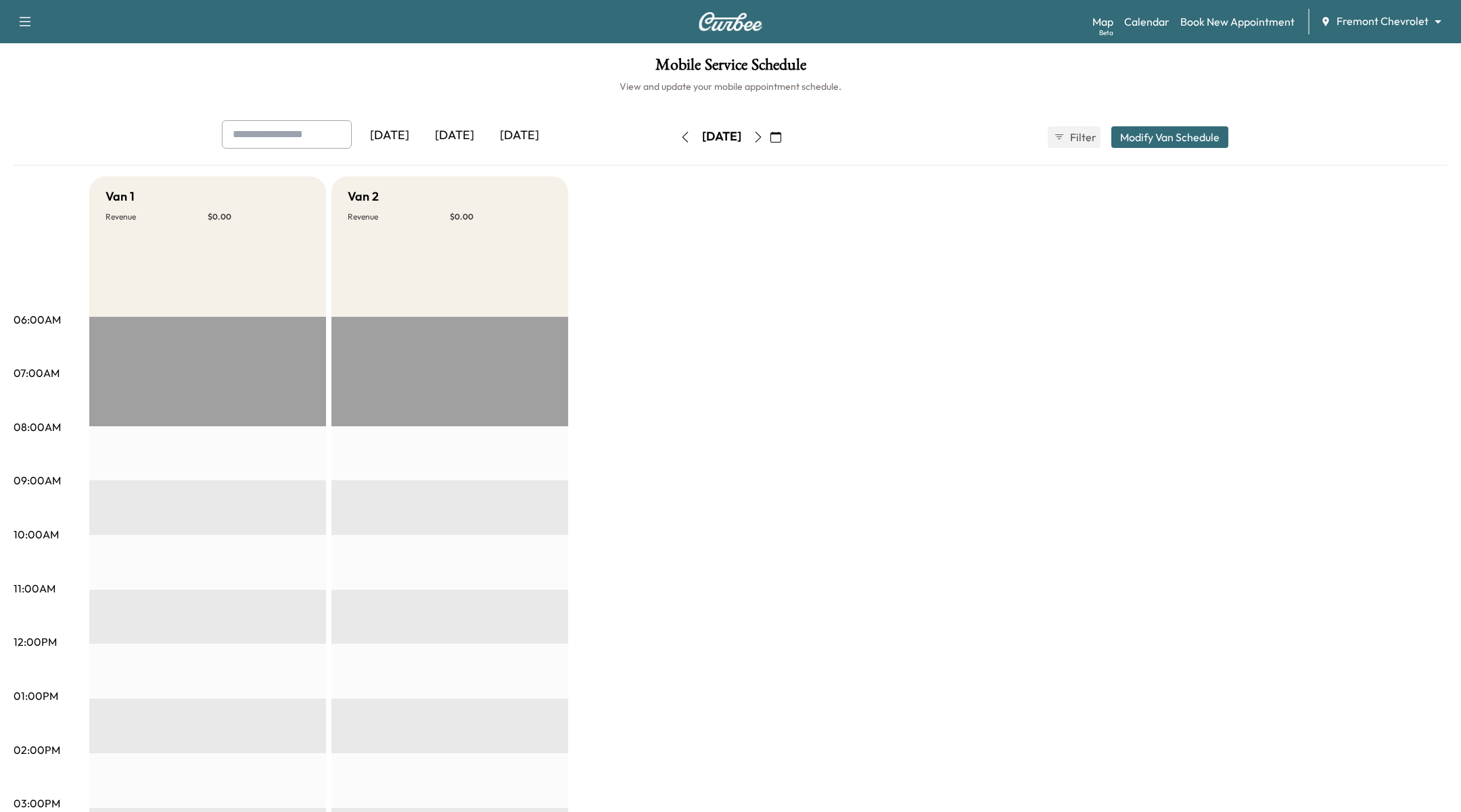
click at [1174, 146] on button "Modify Van Schedule" at bounding box center [1169, 137] width 117 height 22
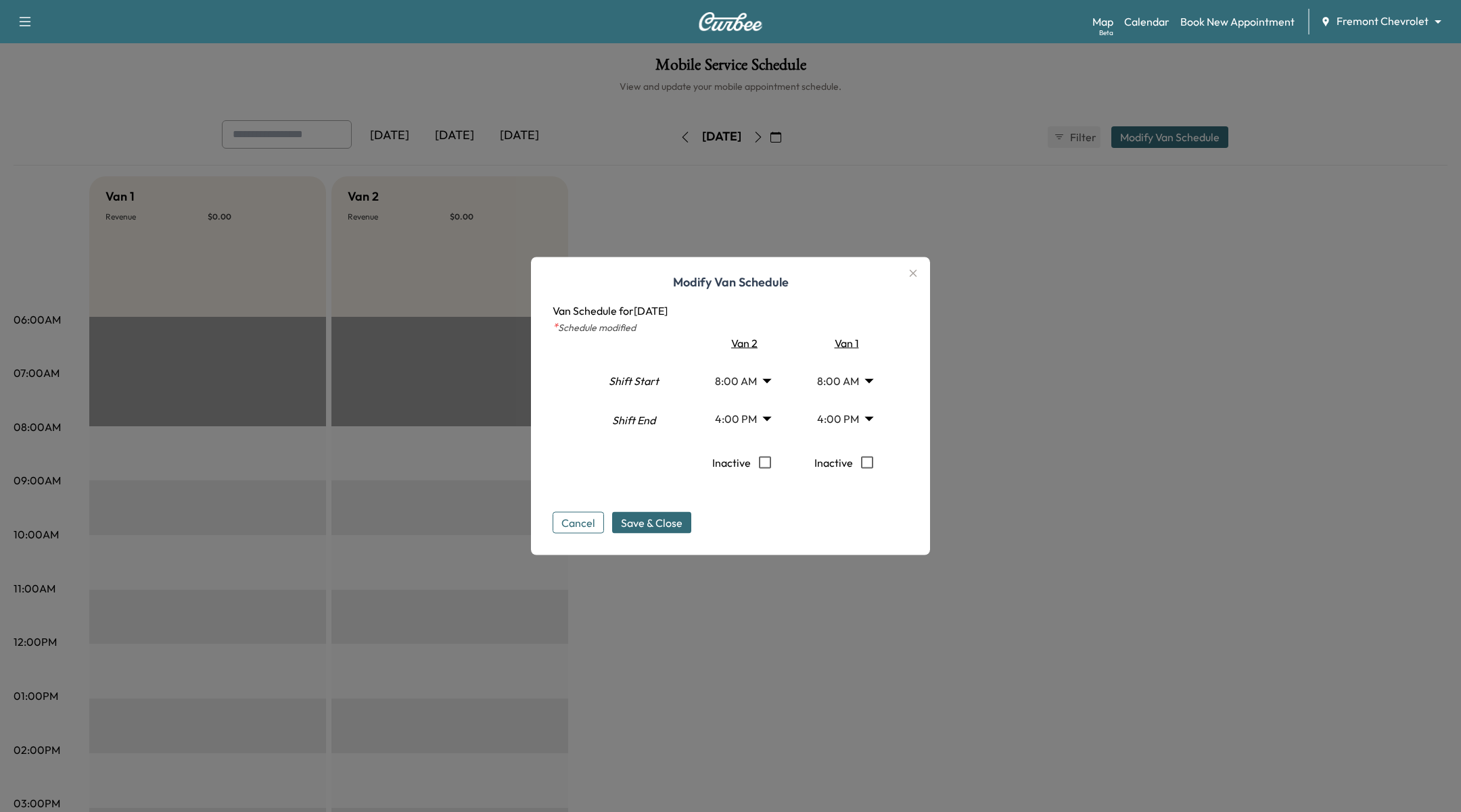
click at [925, 277] on div "Modify Van Schedule Van Schedule for Saturday, October 04, 2025 * Schedule modi…" at bounding box center [730, 407] width 399 height 298
click at [909, 271] on icon "button" at bounding box center [913, 274] width 8 height 8
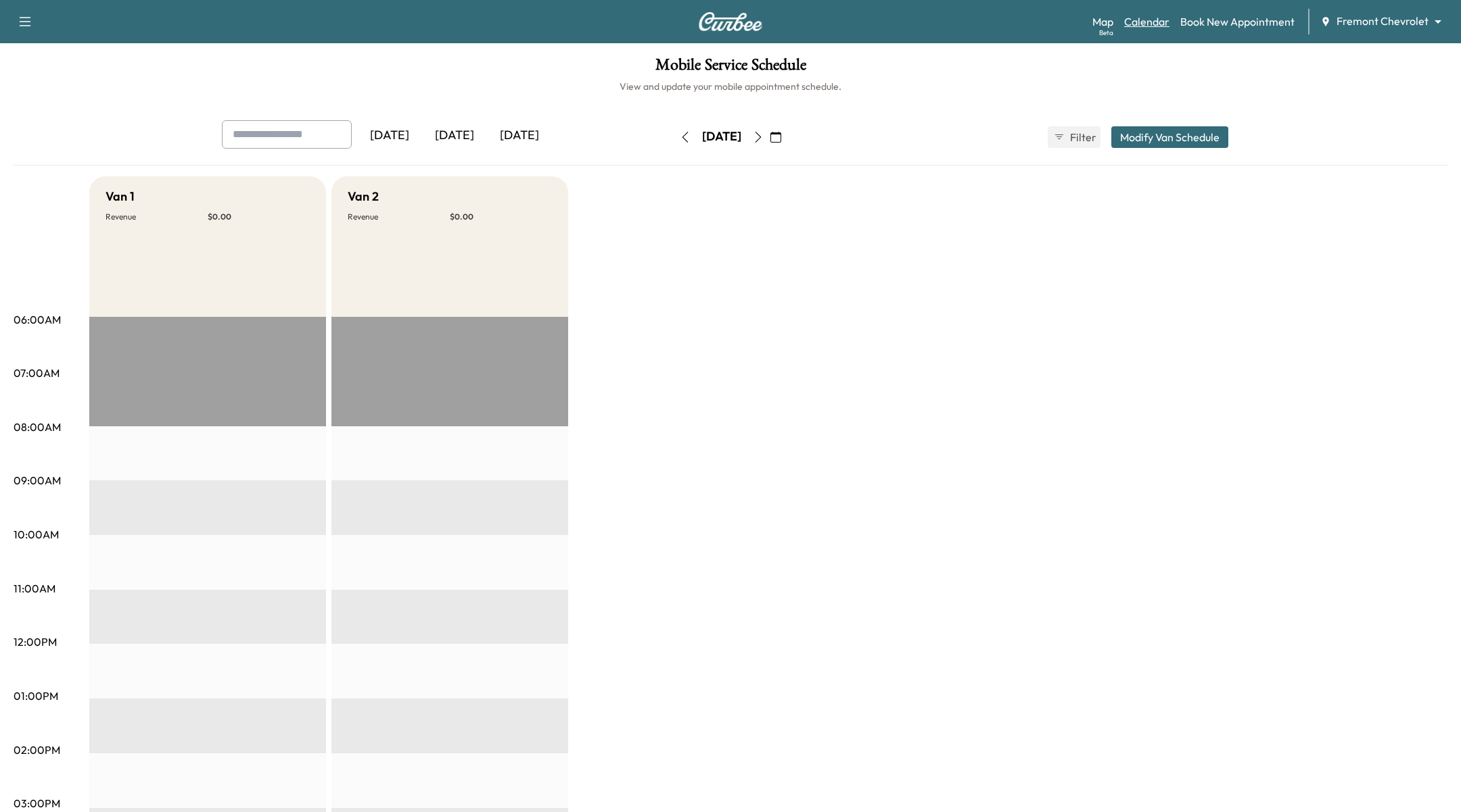
click at [1148, 18] on link "Calendar" at bounding box center [1146, 22] width 45 height 17
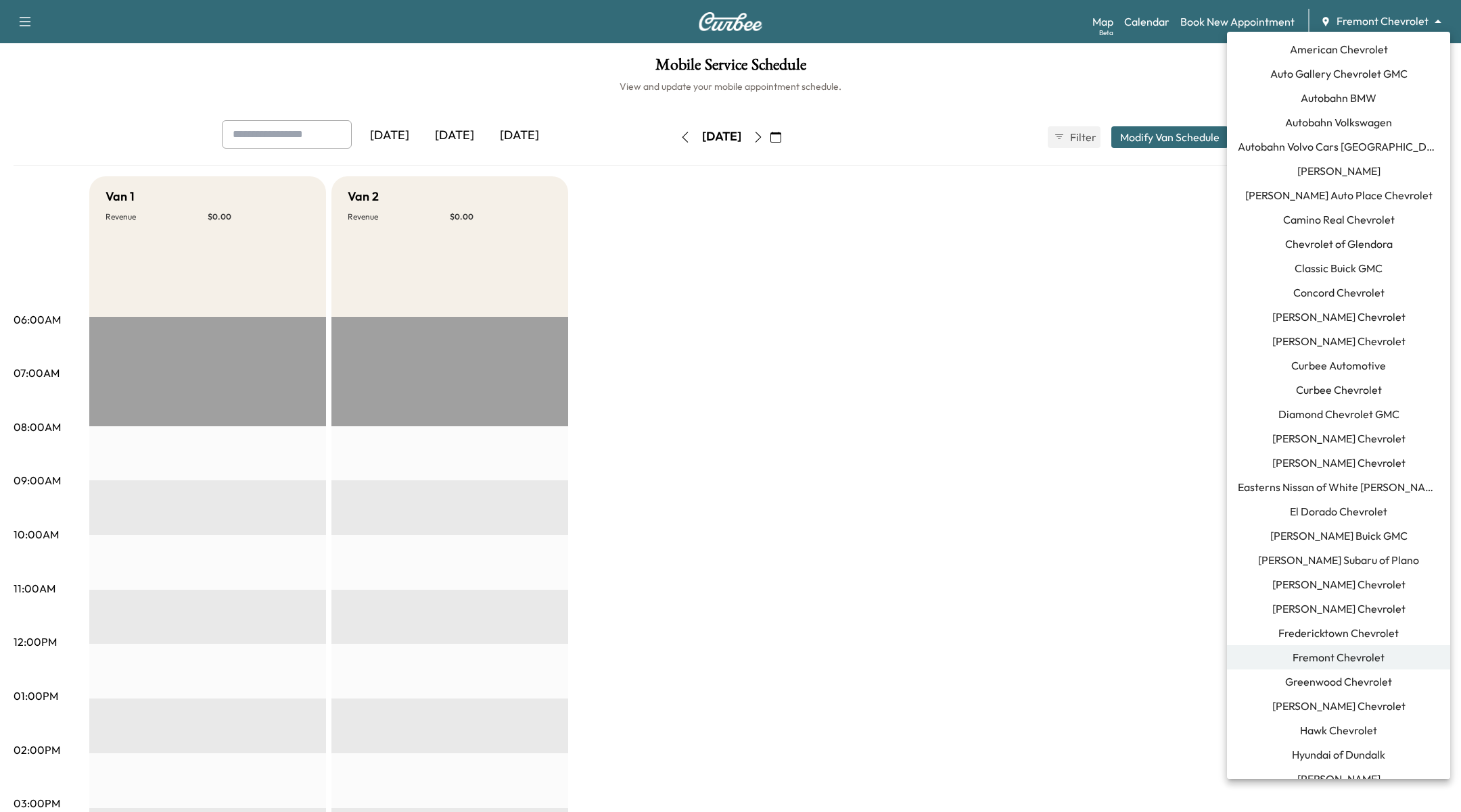
click at [1417, 20] on body "Support Log Out Map Beta Calendar Book New Appointment Fremont Chevrolet ******…" at bounding box center [730, 406] width 1461 height 812
click at [1376, 387] on span "Curbee Chevrolet" at bounding box center [1338, 389] width 86 height 17
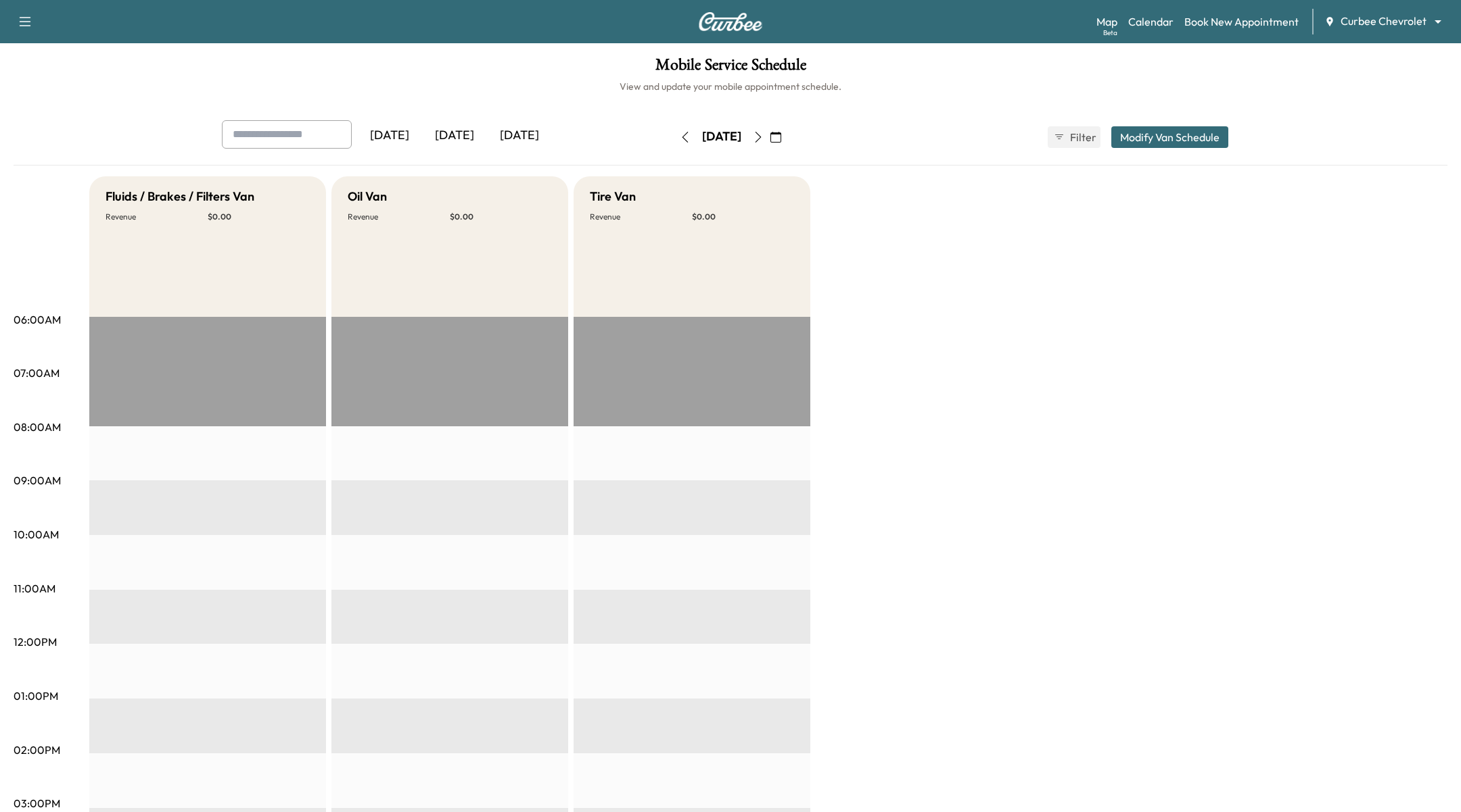
click at [770, 143] on button "button" at bounding box center [758, 137] width 23 height 22
click at [680, 134] on icon "button" at bounding box center [685, 137] width 10 height 10
type input "**"
click at [1172, 138] on button "Modify Van Schedule" at bounding box center [1169, 137] width 117 height 22
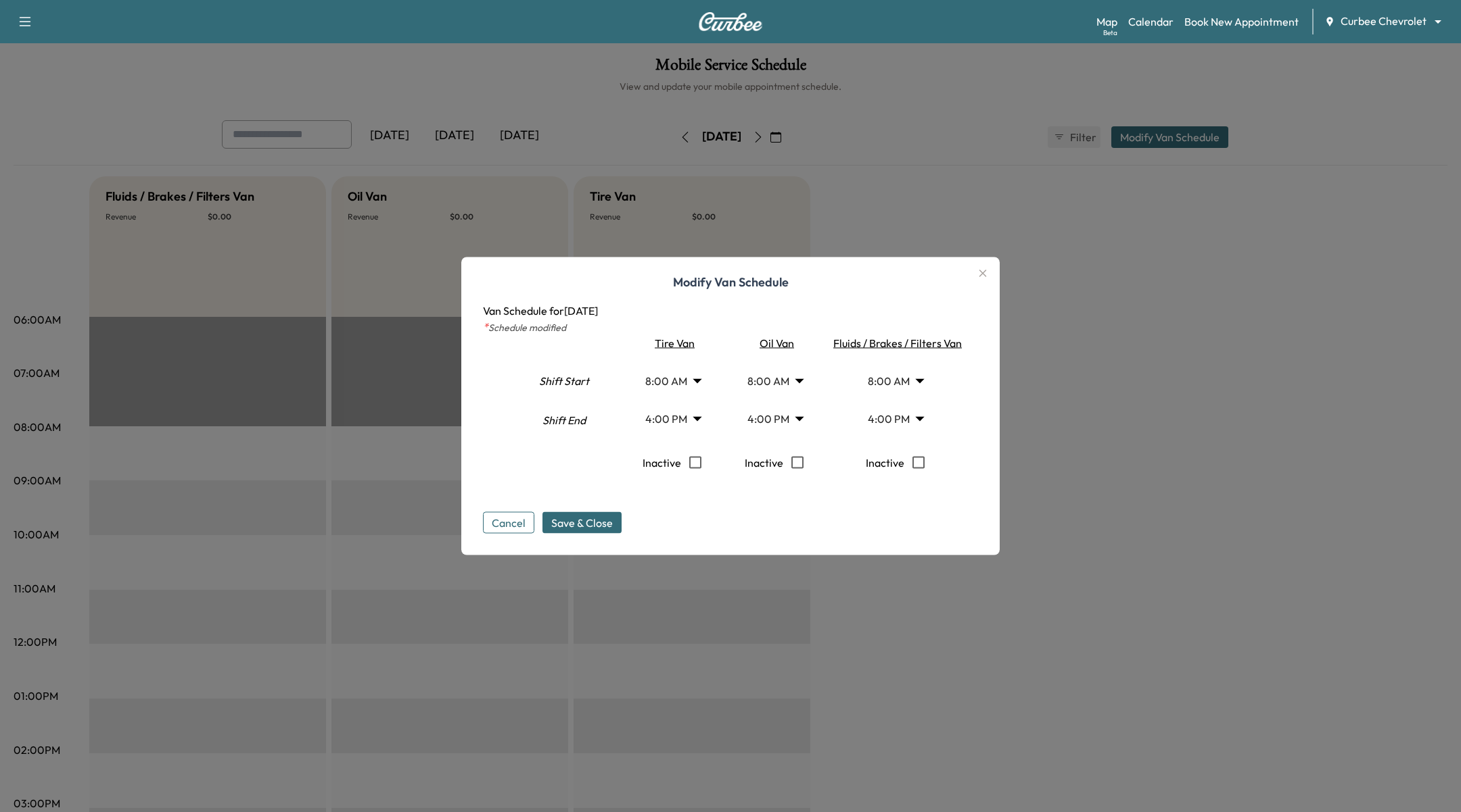
click at [797, 419] on body "Support Log Out Map Beta Calendar Book New Appointment Curbee Chevrolet *******…" at bounding box center [730, 406] width 1461 height 812
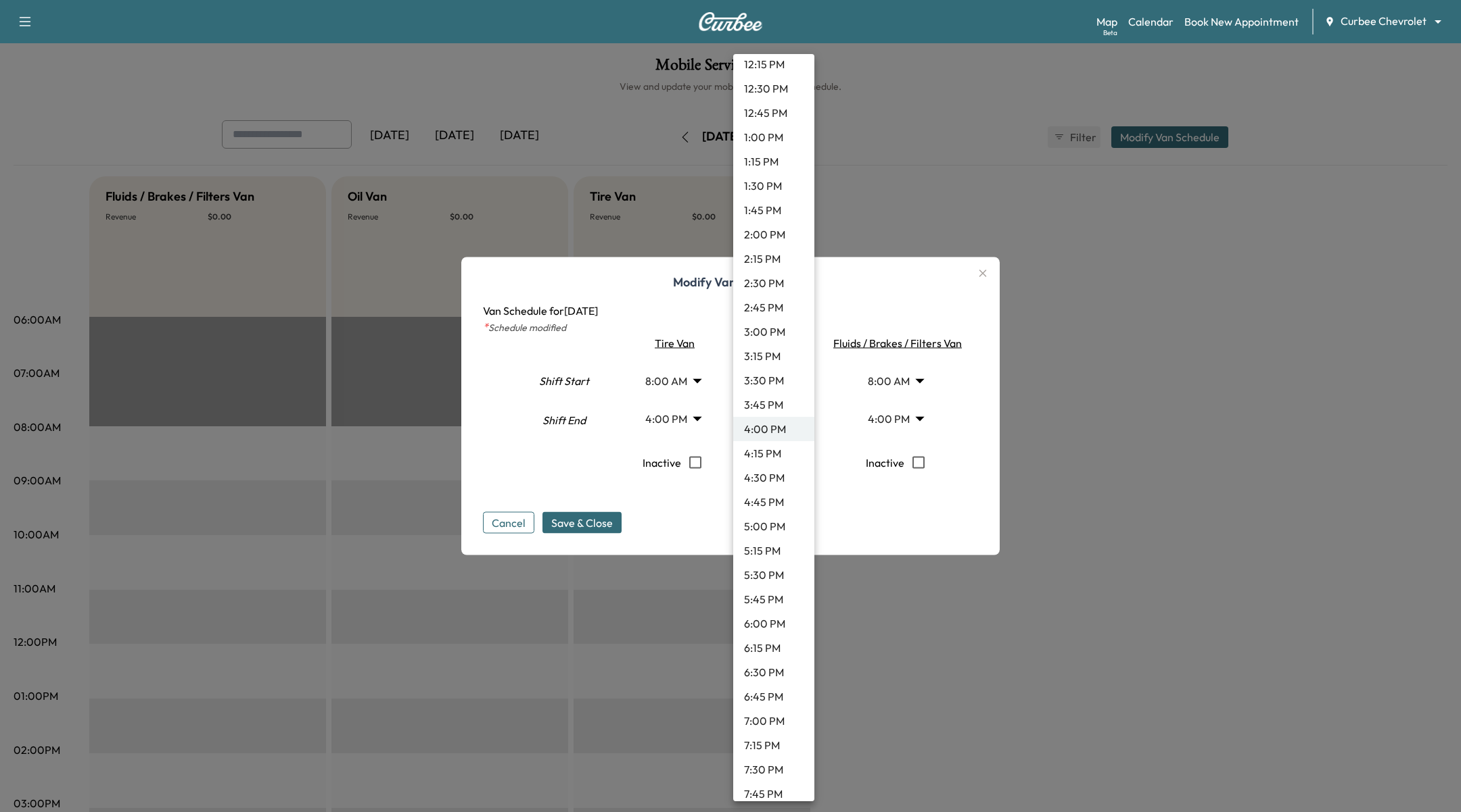
scroll to position [1622, 0]
click at [782, 780] on li "11:45 PM" at bounding box center [773, 785] width 81 height 24
type input "*****"
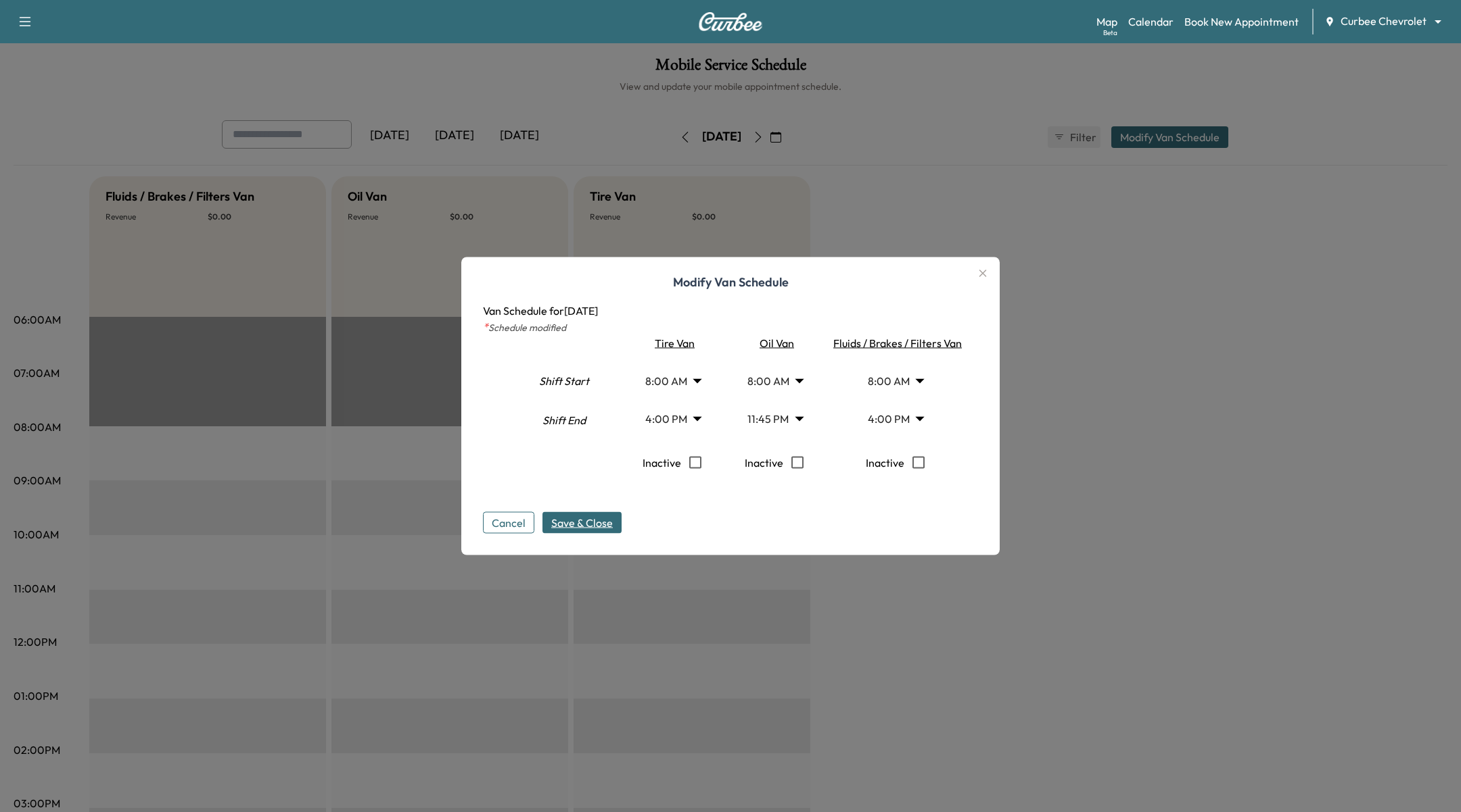
click at [599, 525] on span "Save & Close" at bounding box center [581, 523] width 62 height 17
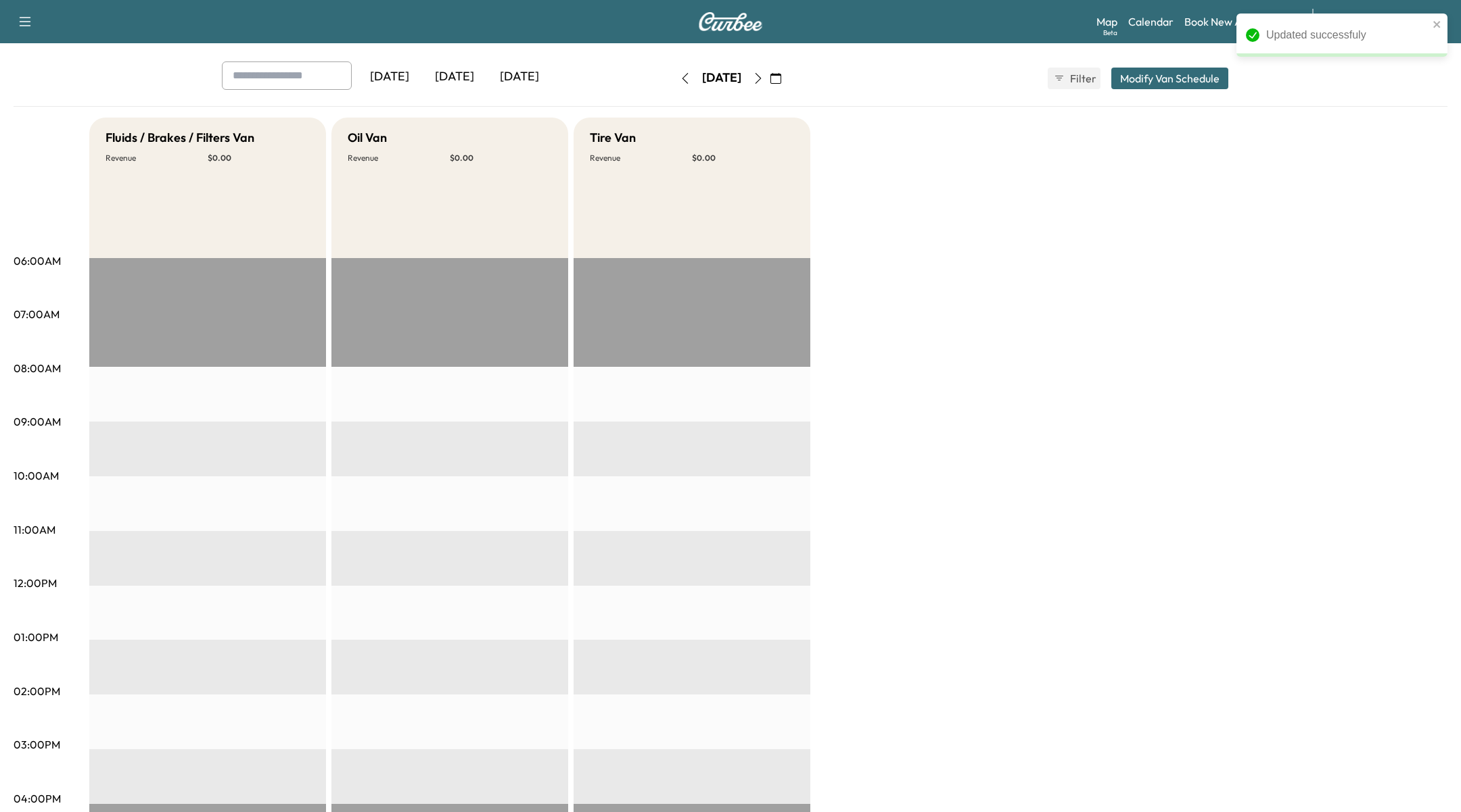
scroll to position [0, 0]
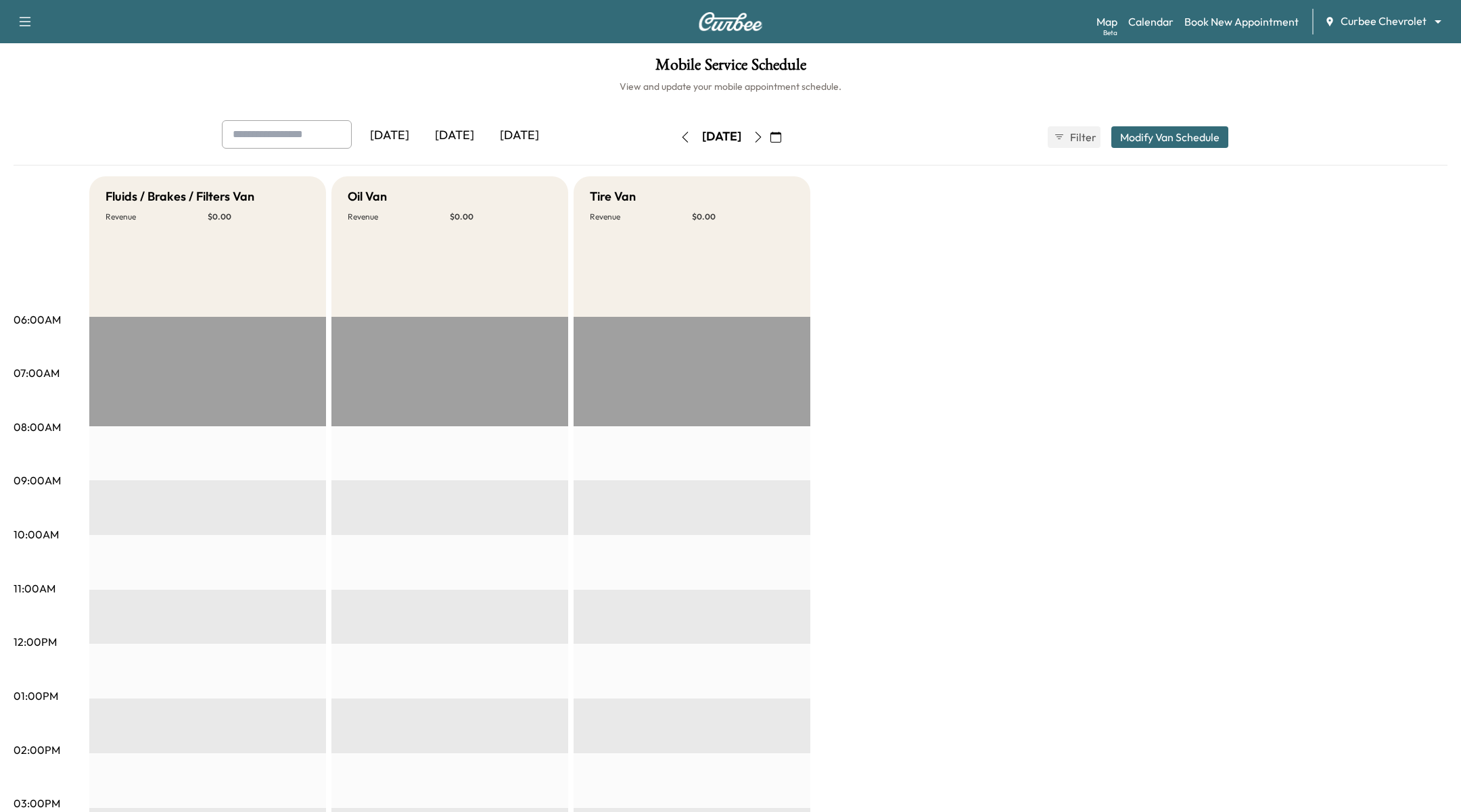
click at [764, 135] on icon "button" at bounding box center [758, 137] width 10 height 10
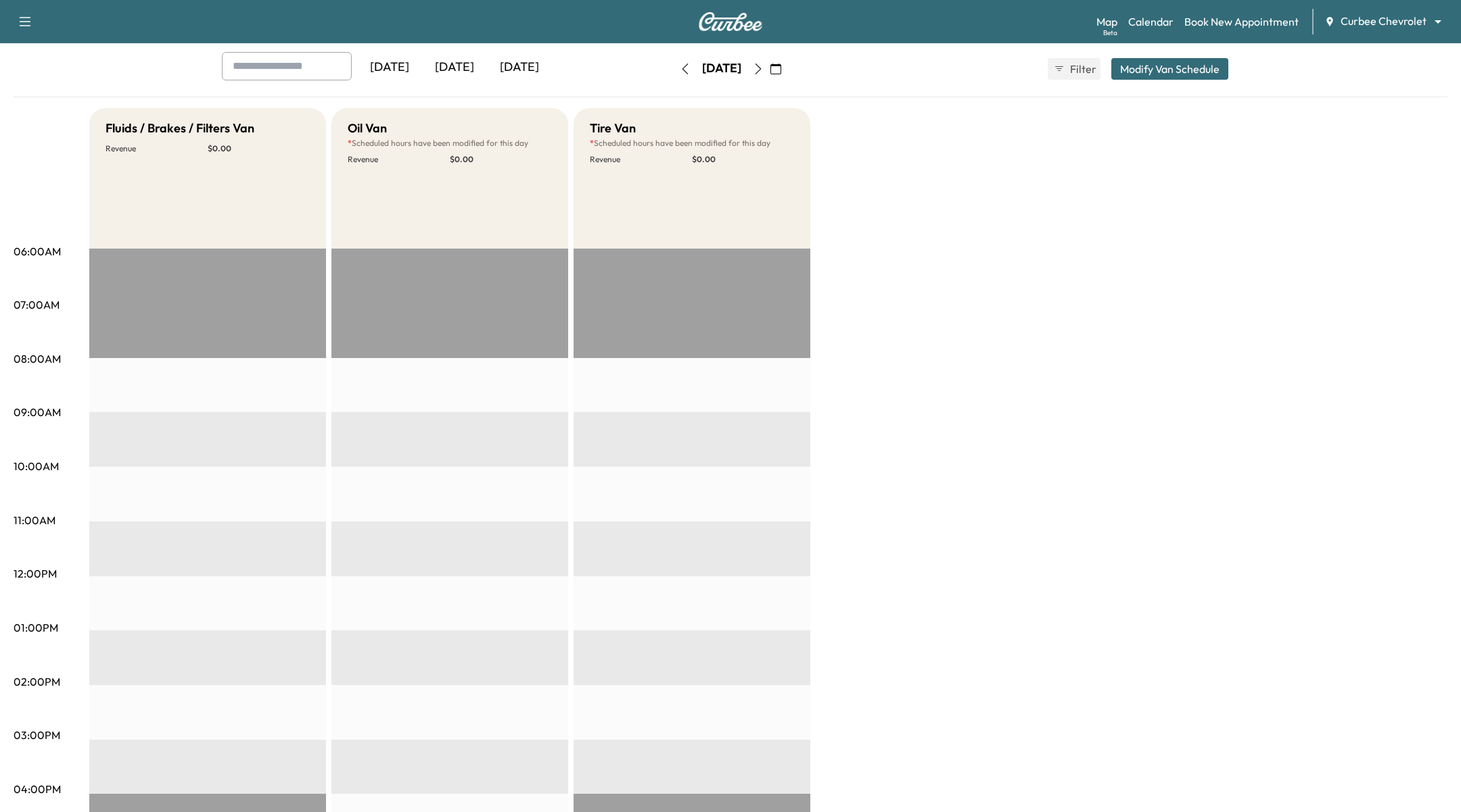
scroll to position [78, 0]
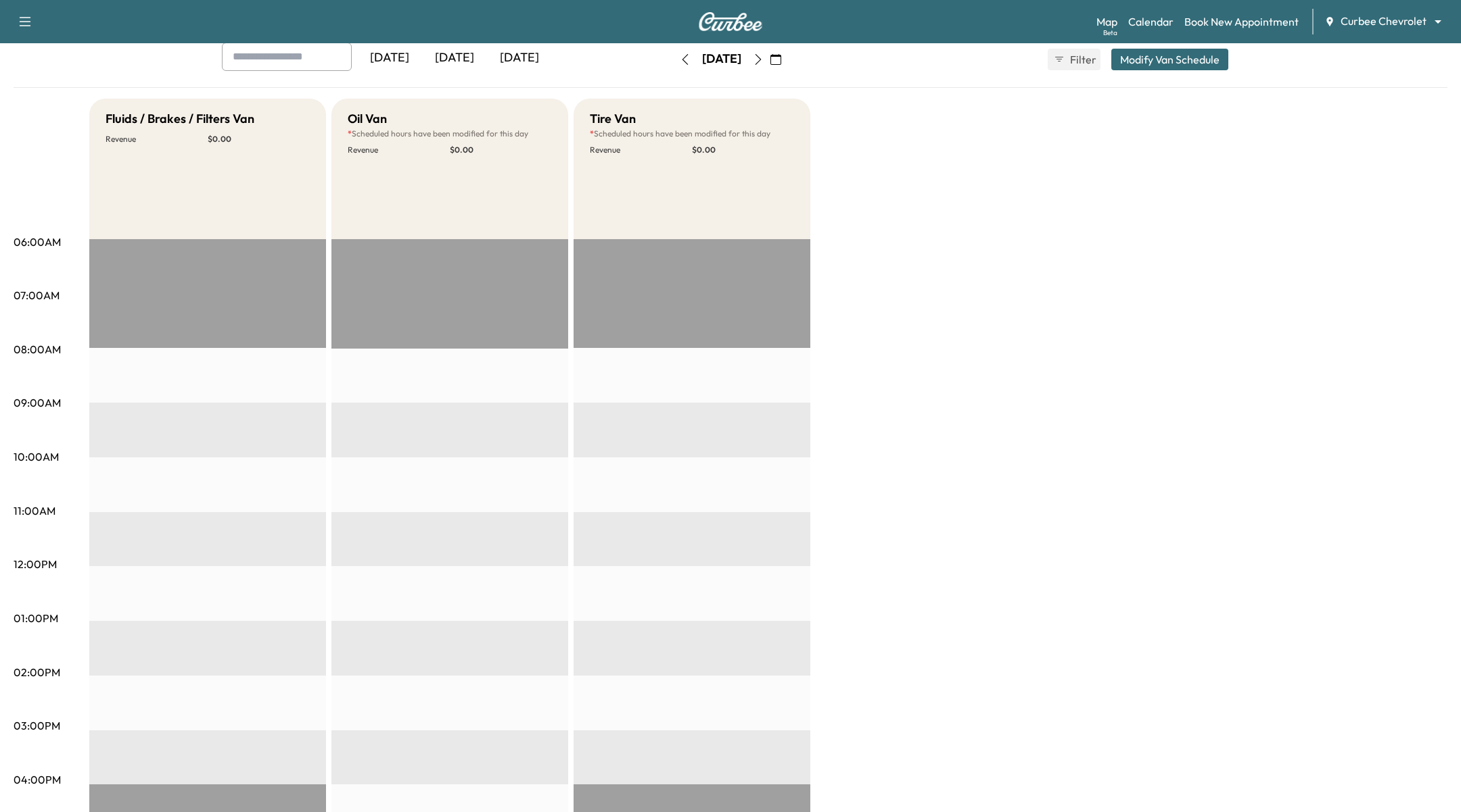
click at [674, 52] on button "button" at bounding box center [685, 59] width 23 height 22
type input "**"
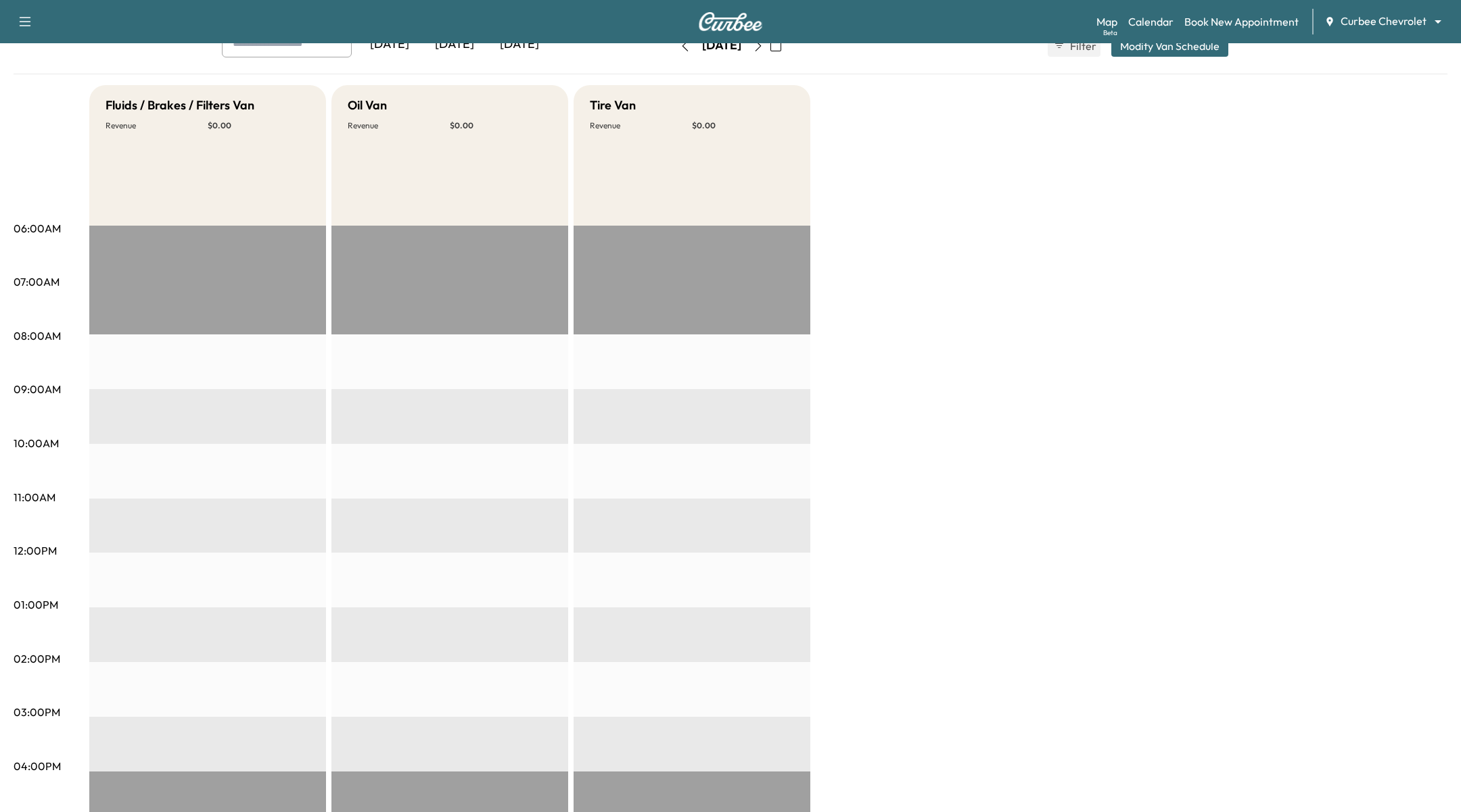
scroll to position [83, 0]
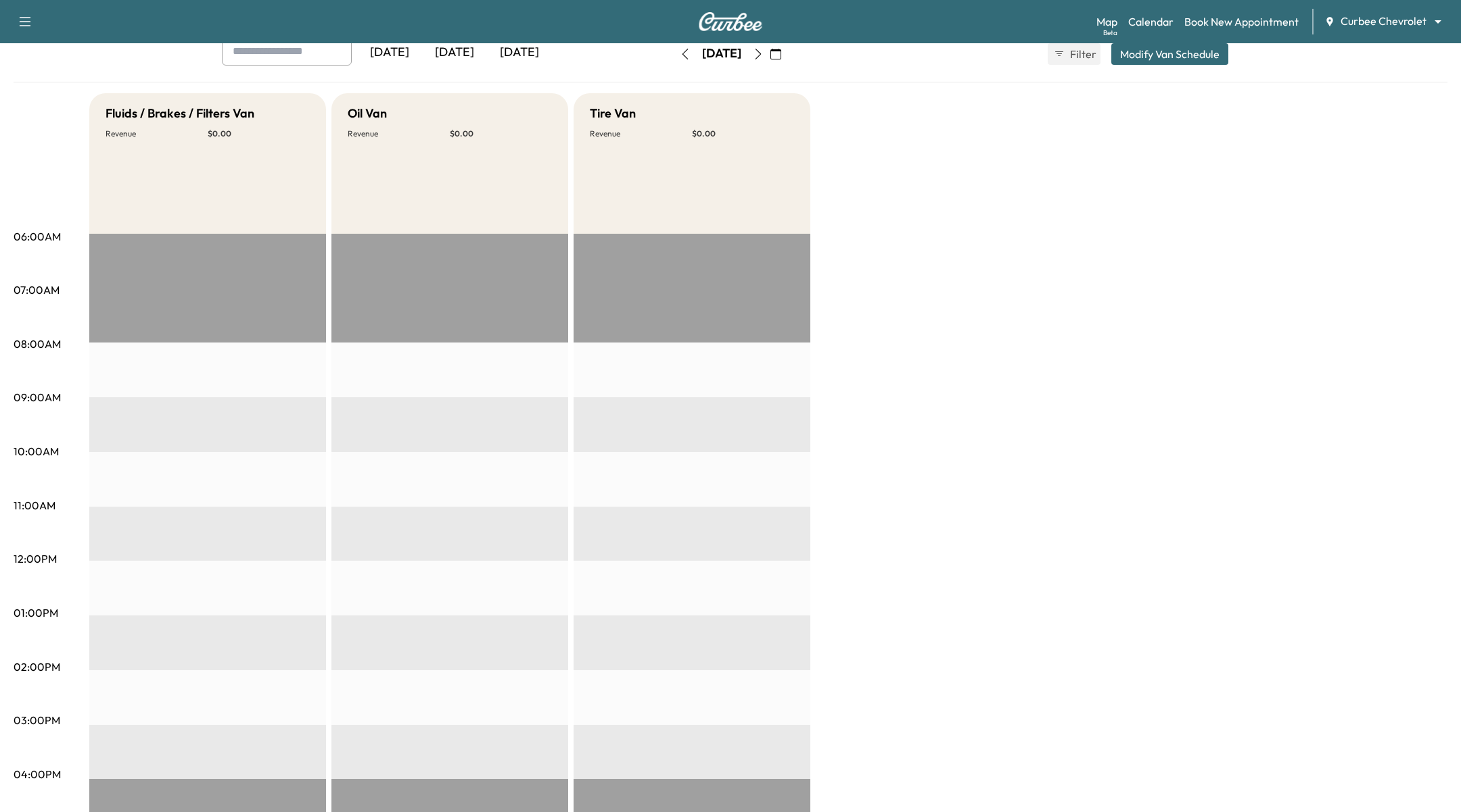
click at [1178, 50] on button "Modify Van Schedule" at bounding box center [1169, 54] width 117 height 22
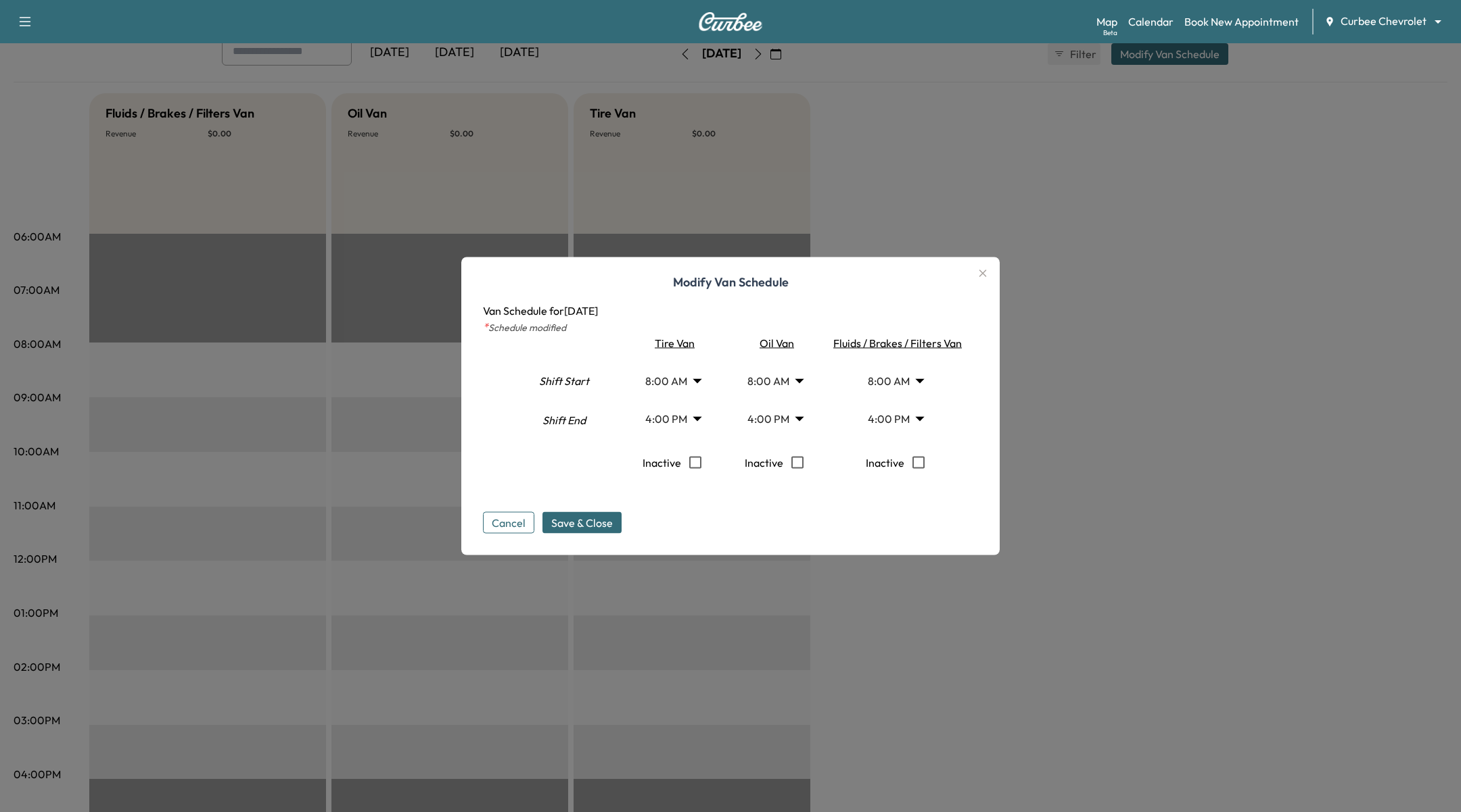
click at [909, 415] on body "Support Log Out Map Beta Calendar Book New Appointment Curbee Chevrolet *******…" at bounding box center [730, 323] width 1461 height 812
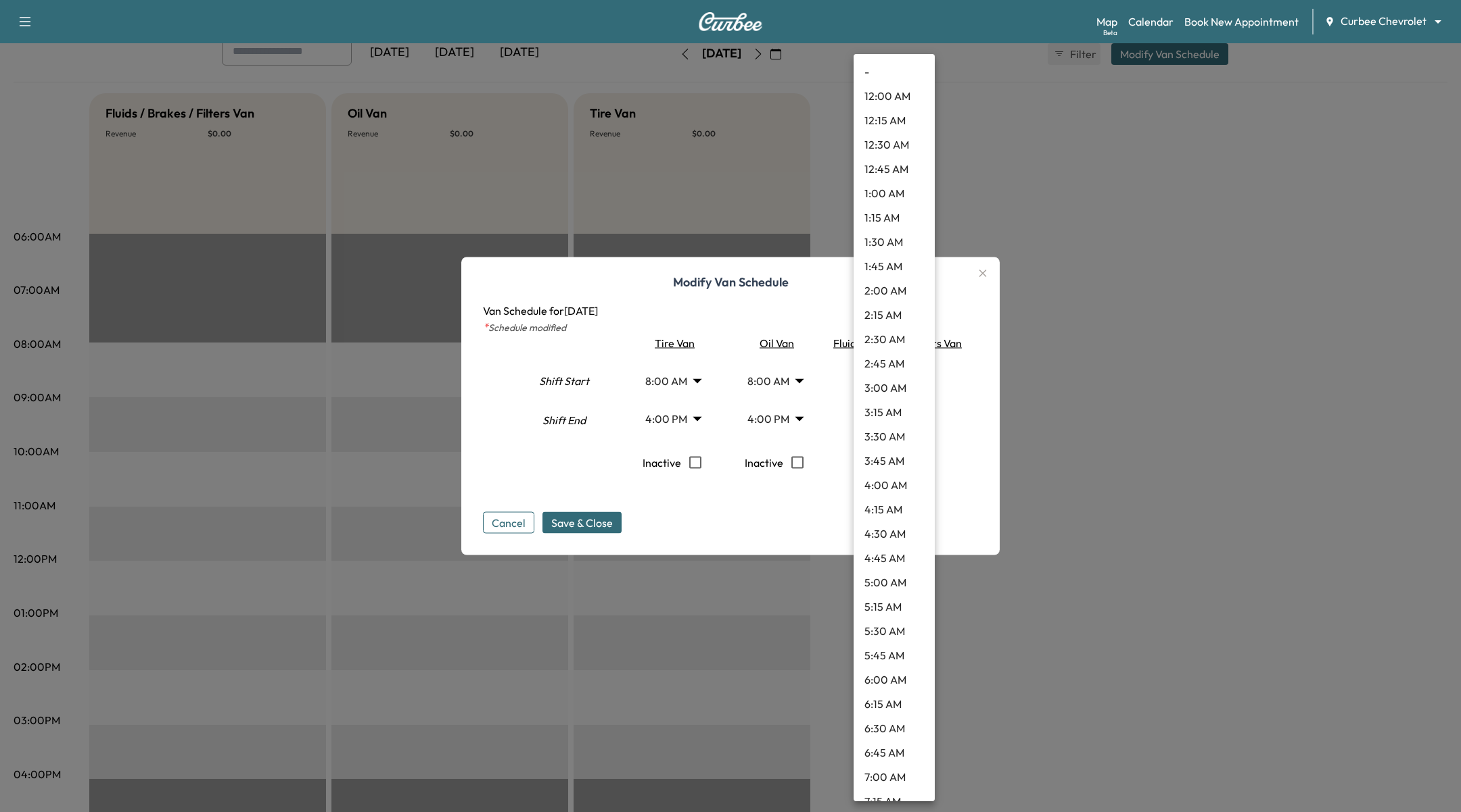
scroll to position [1224, 0]
click at [978, 406] on div at bounding box center [730, 406] width 1461 height 812
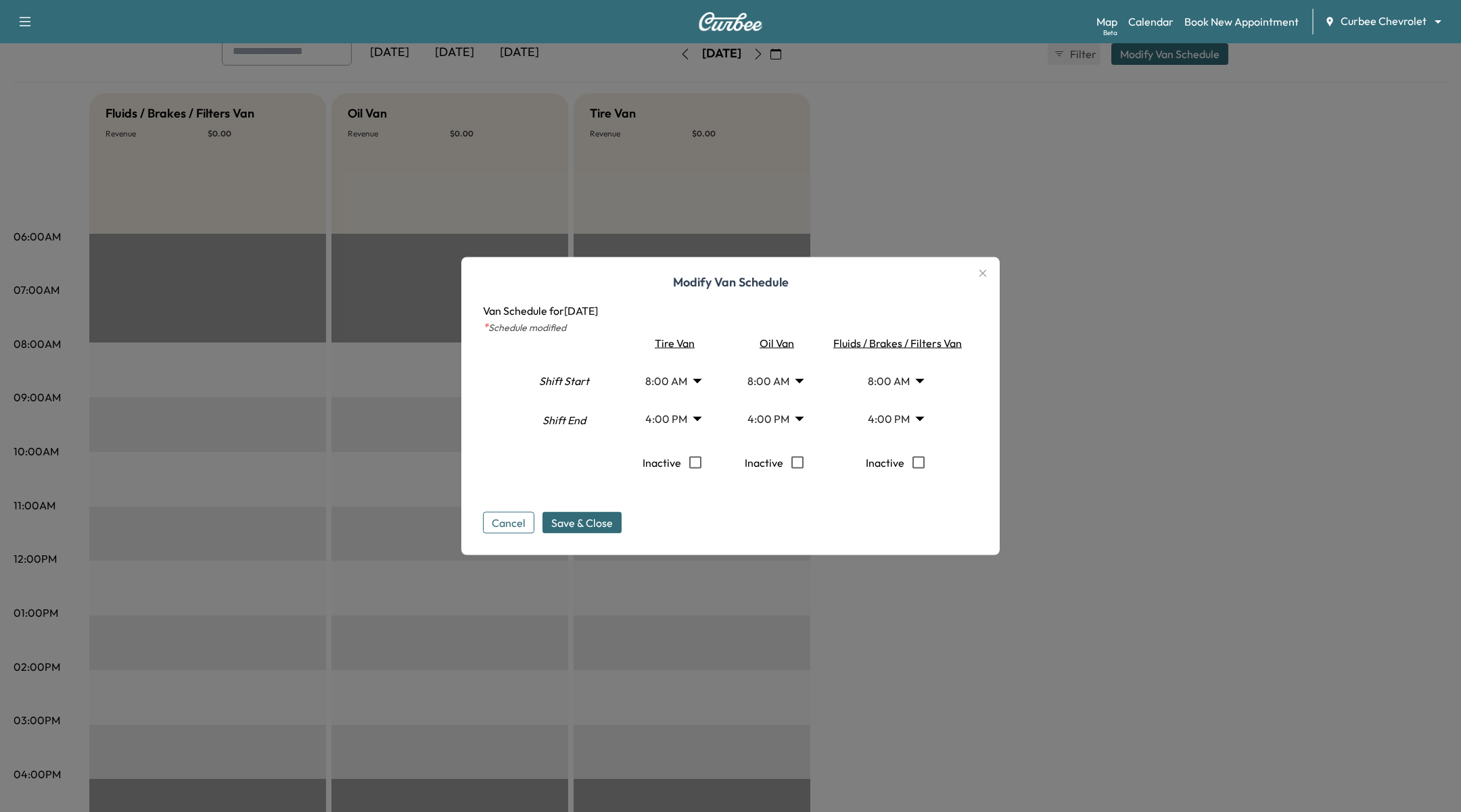
click at [927, 420] on body "Support Log Out Map Beta Calendar Book New Appointment Curbee Chevrolet *******…" at bounding box center [730, 323] width 1461 height 812
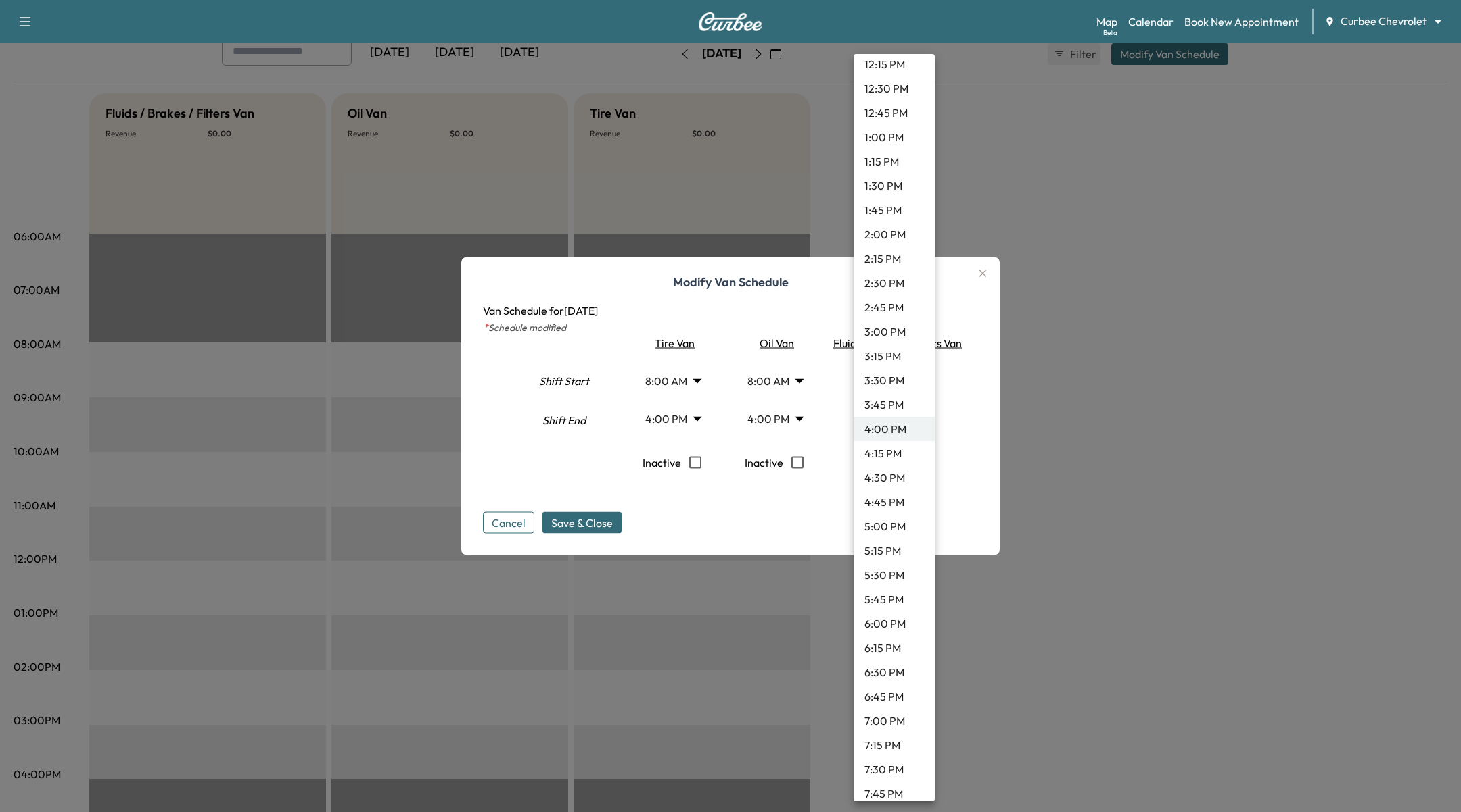
click at [903, 791] on li "7:45 PM" at bounding box center [894, 794] width 81 height 24
click at [918, 414] on body "Support Log Out Map Beta Calendar Book New Appointment Curbee Chevrolet *******…" at bounding box center [730, 323] width 1461 height 812
click at [895, 790] on li "11:45 PM" at bounding box center [894, 785] width 81 height 24
type input "*****"
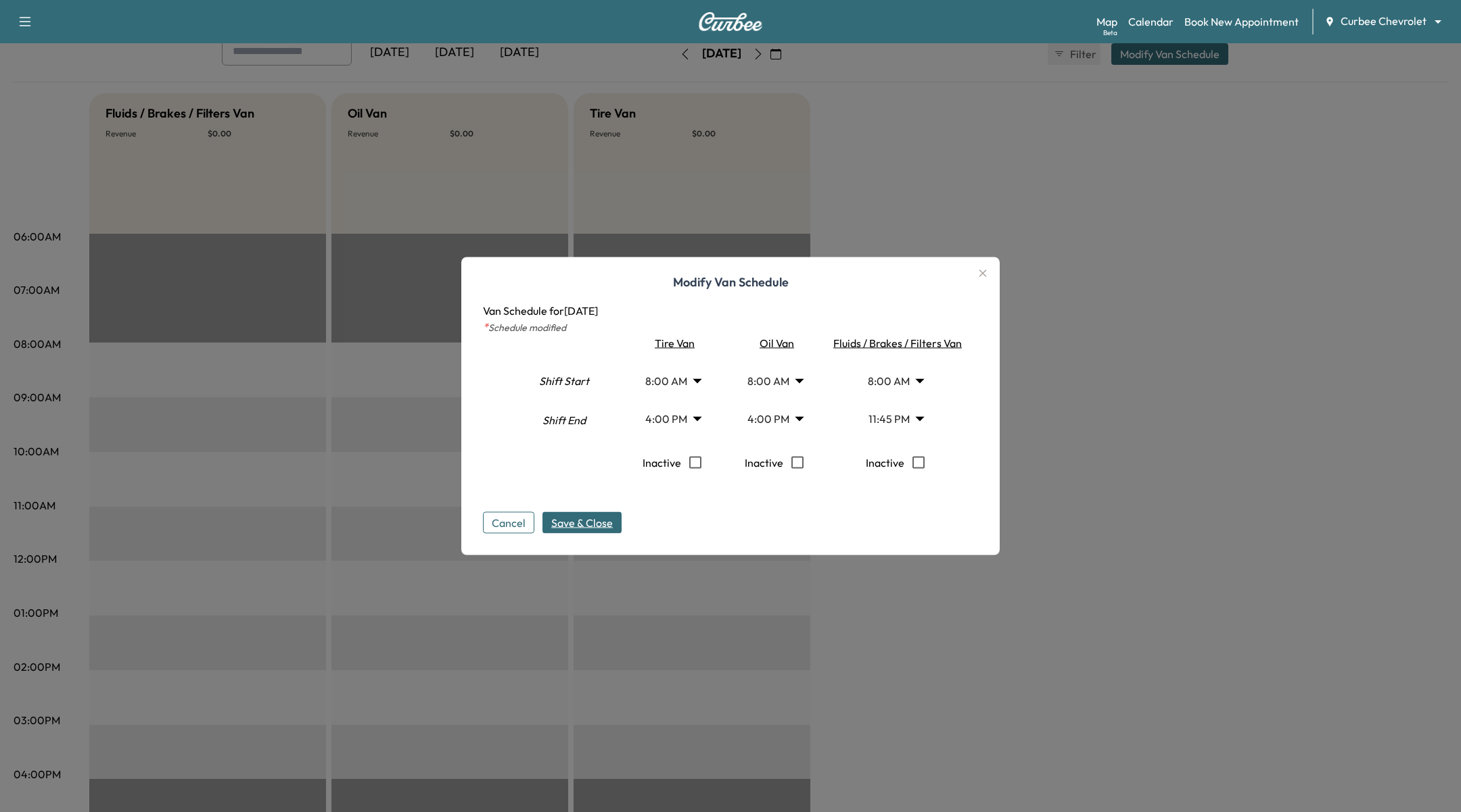
click at [578, 522] on span "Save & Close" at bounding box center [581, 523] width 62 height 17
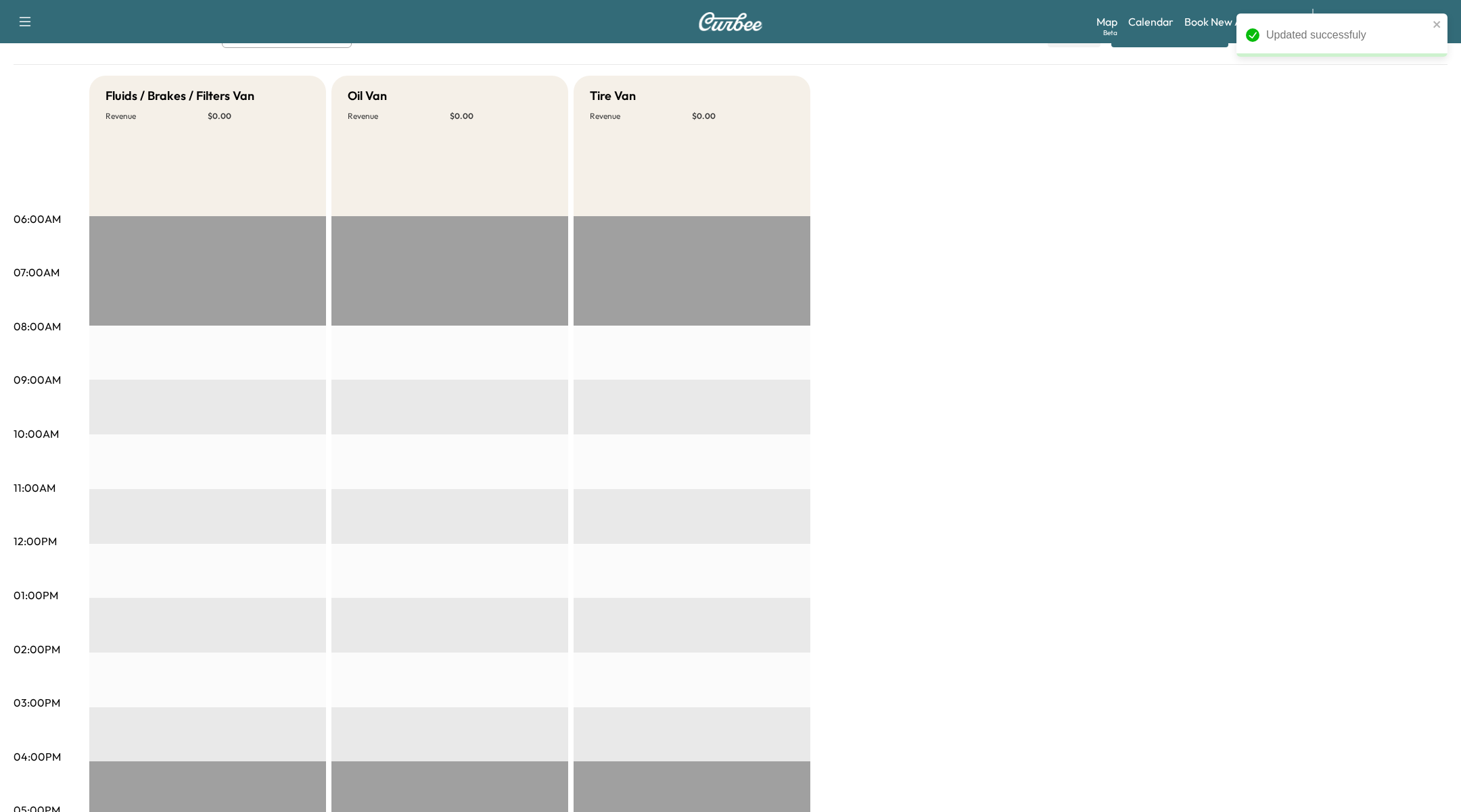
scroll to position [0, 0]
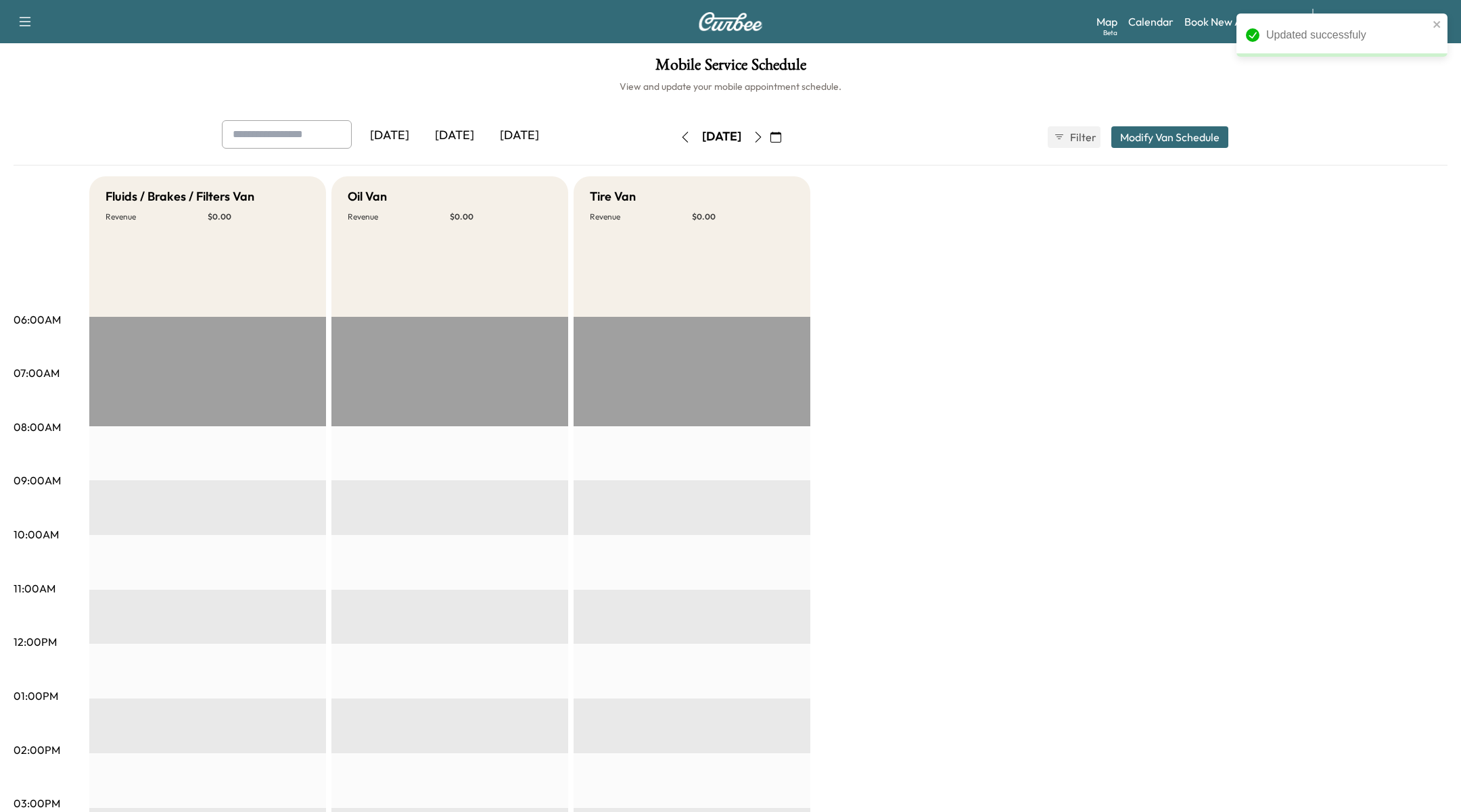
click at [764, 138] on icon "button" at bounding box center [758, 137] width 10 height 10
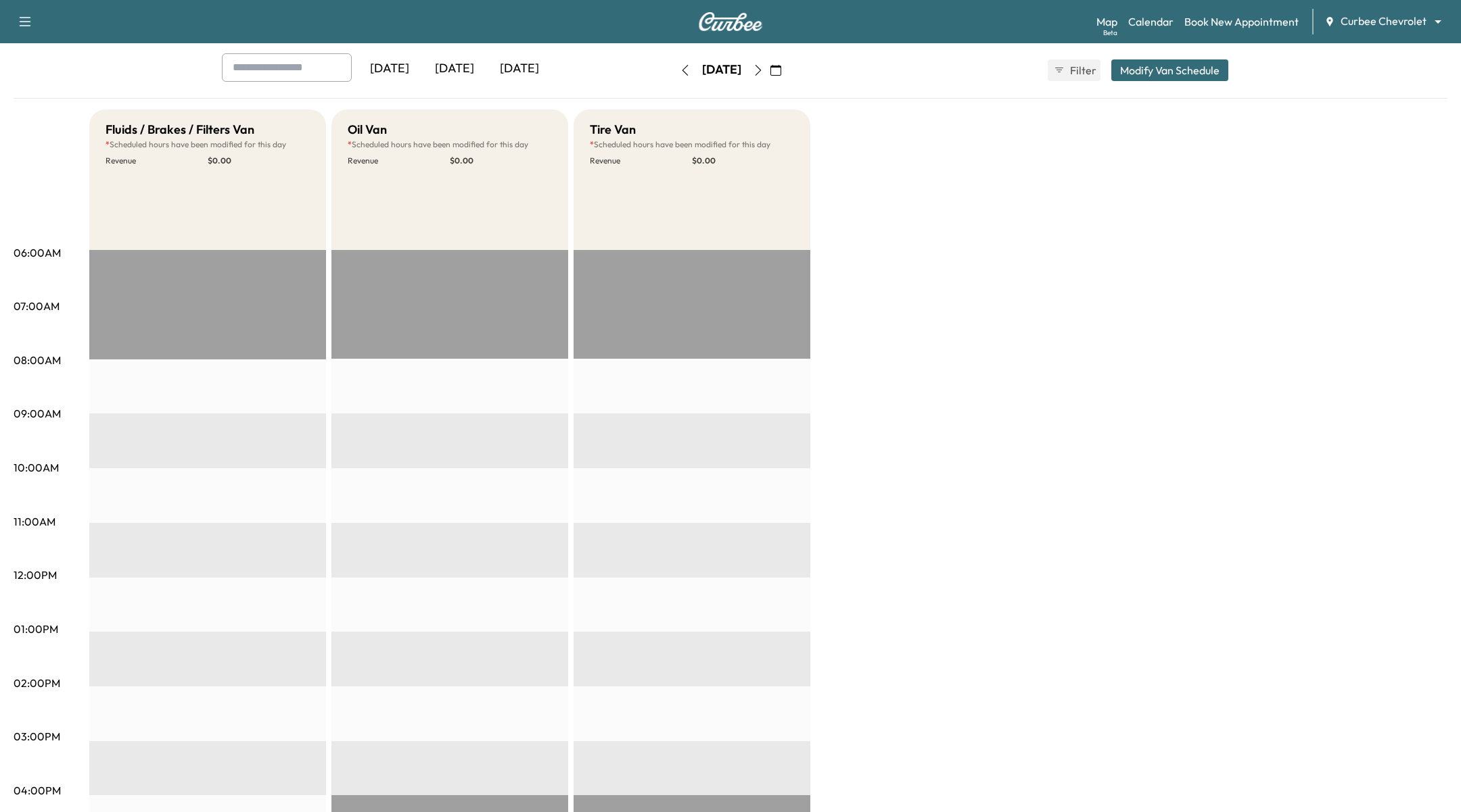
scroll to position [66, 0]
click at [683, 71] on icon "button" at bounding box center [685, 71] width 6 height 10
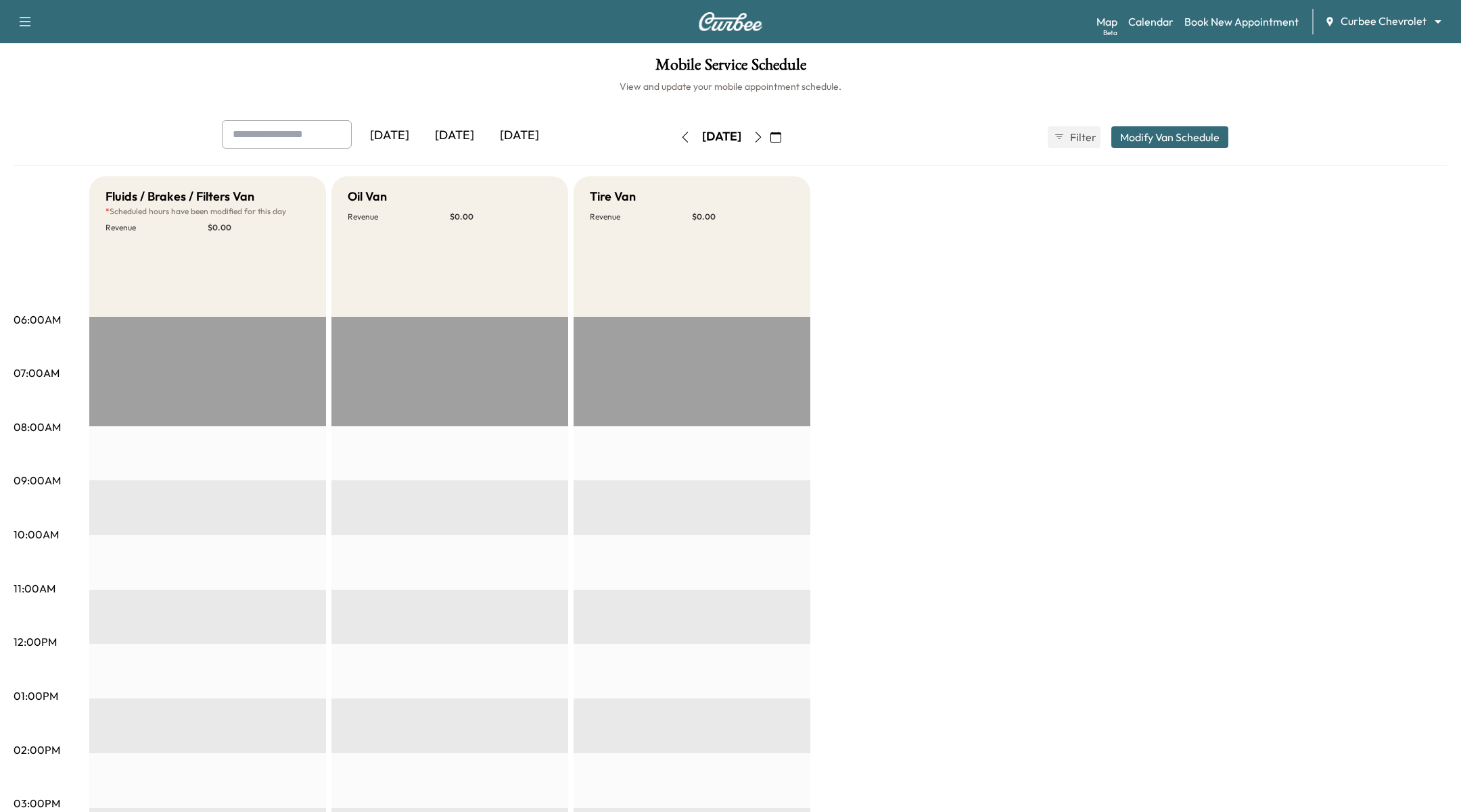
click at [680, 135] on icon "button" at bounding box center [685, 137] width 10 height 10
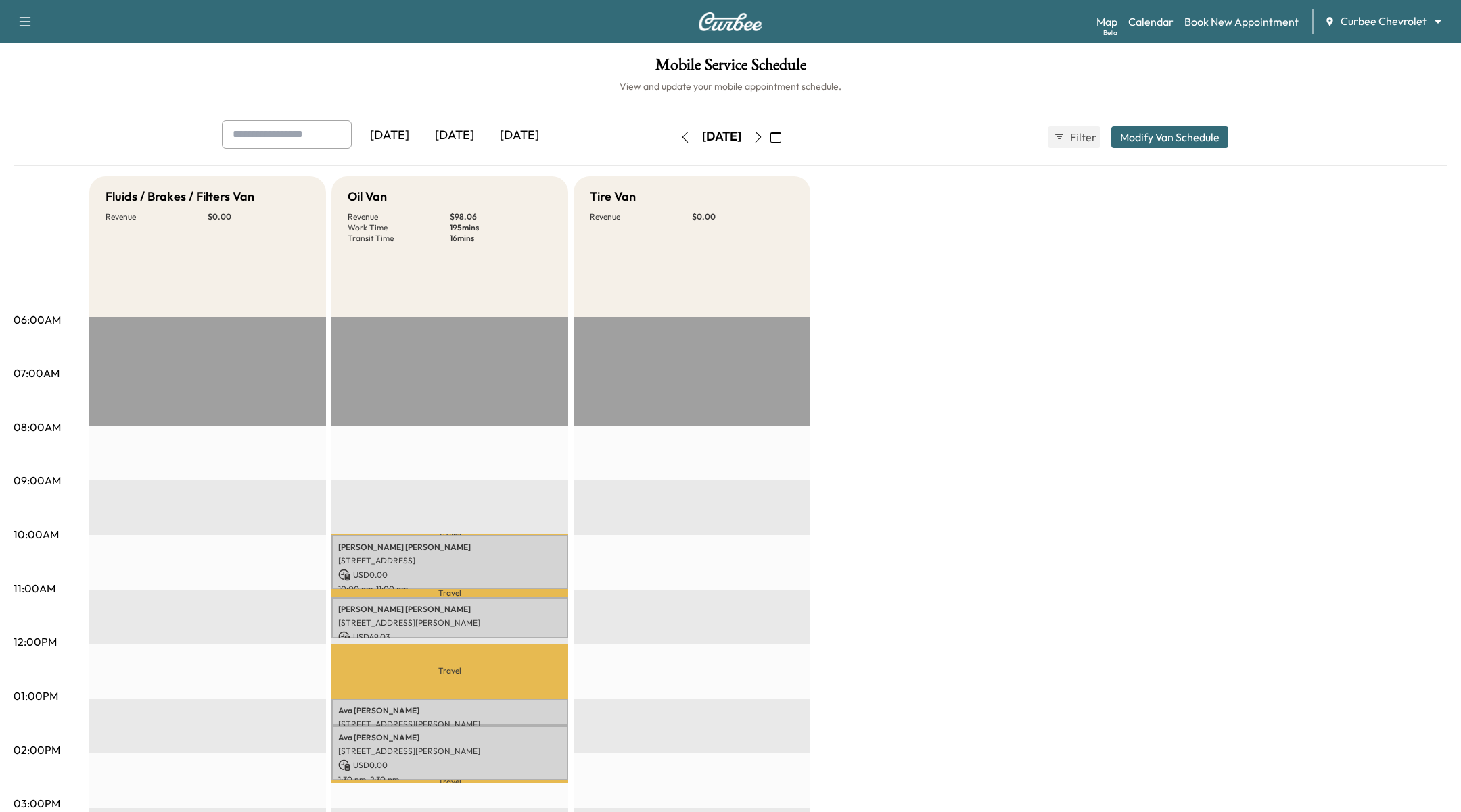
click at [770, 136] on button "button" at bounding box center [758, 137] width 23 height 22
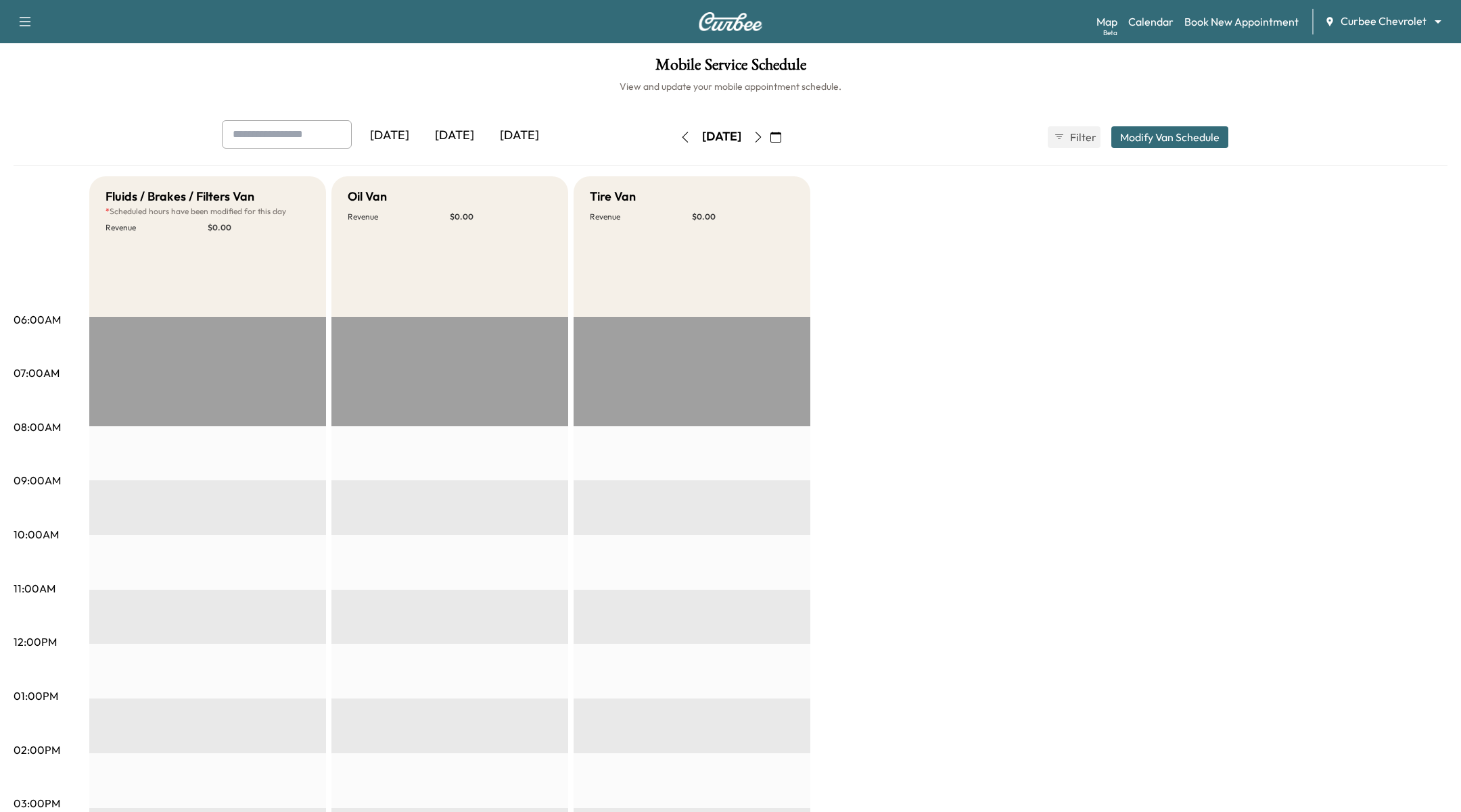
click at [1218, 13] on div "Map Beta Calendar Book New Appointment Curbee Chevrolet ******** ​" at bounding box center [1273, 21] width 354 height 25
click at [1211, 28] on link "Book New Appointment" at bounding box center [1240, 22] width 114 height 17
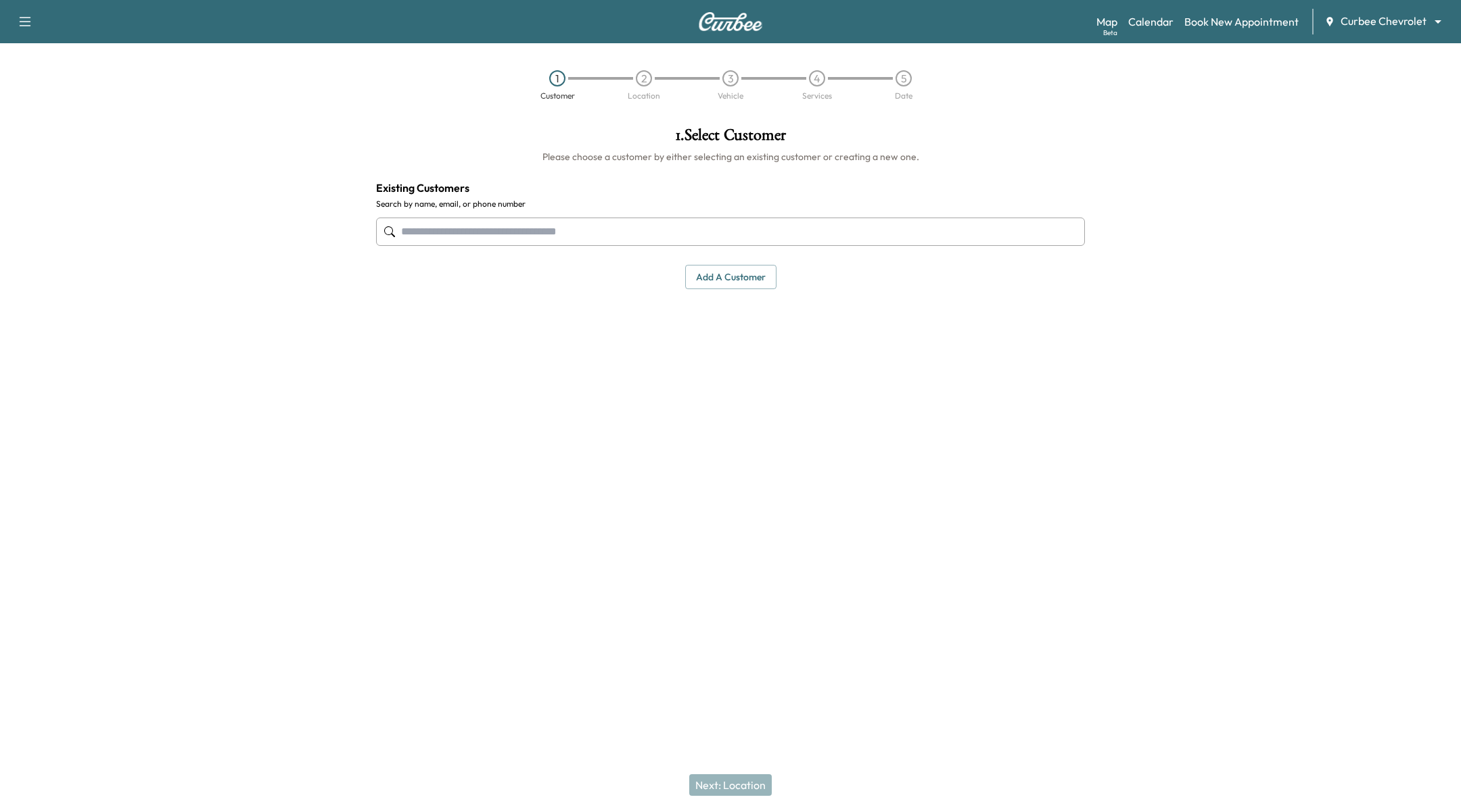
click at [494, 231] on input "text" at bounding box center [730, 232] width 709 height 29
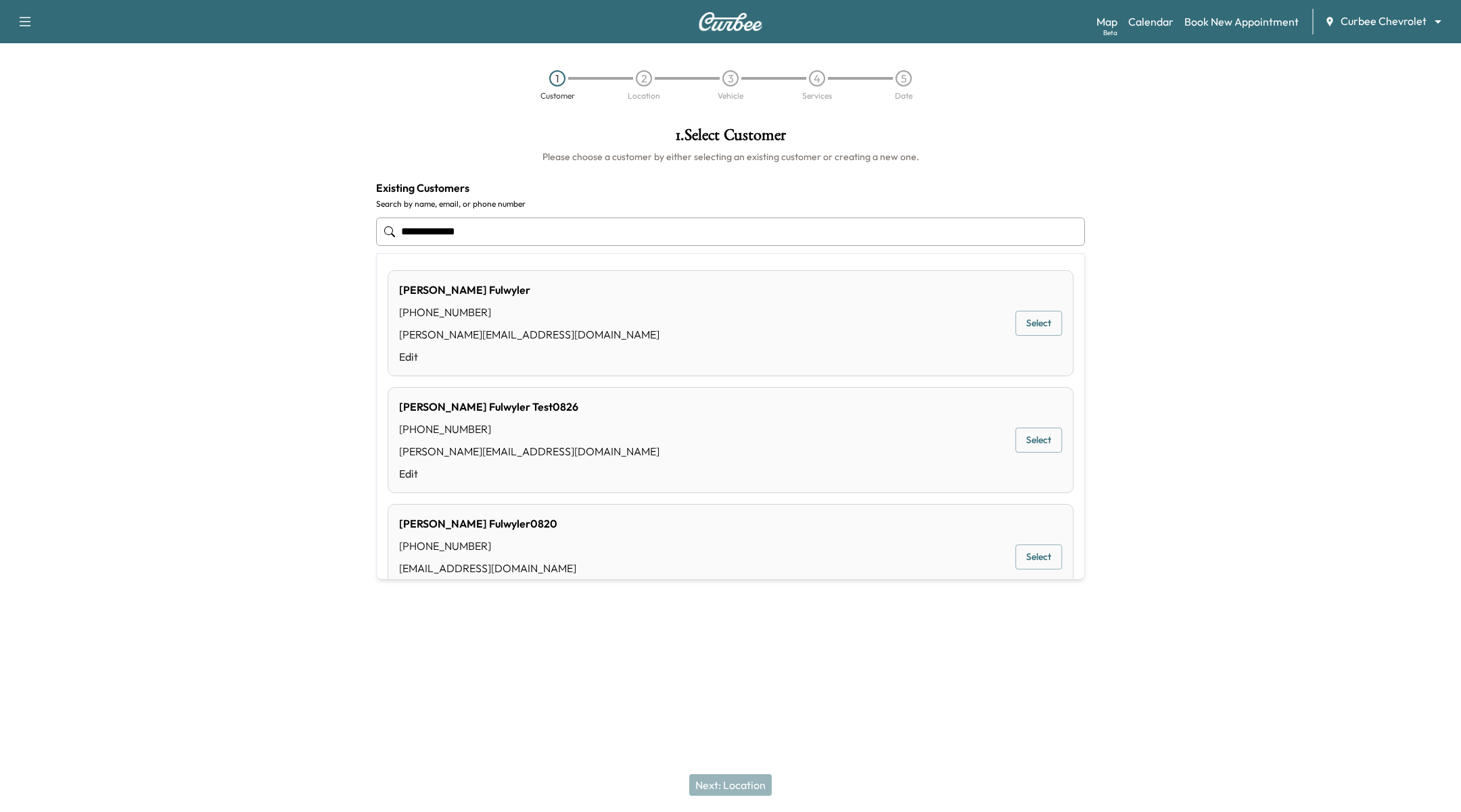
click at [946, 323] on div "[PERSON_NAME] [PHONE_NUMBER] [PERSON_NAME][EMAIL_ADDRESS][DOMAIN_NAME] Edit Sel…" at bounding box center [730, 323] width 686 height 106
type input "**********"
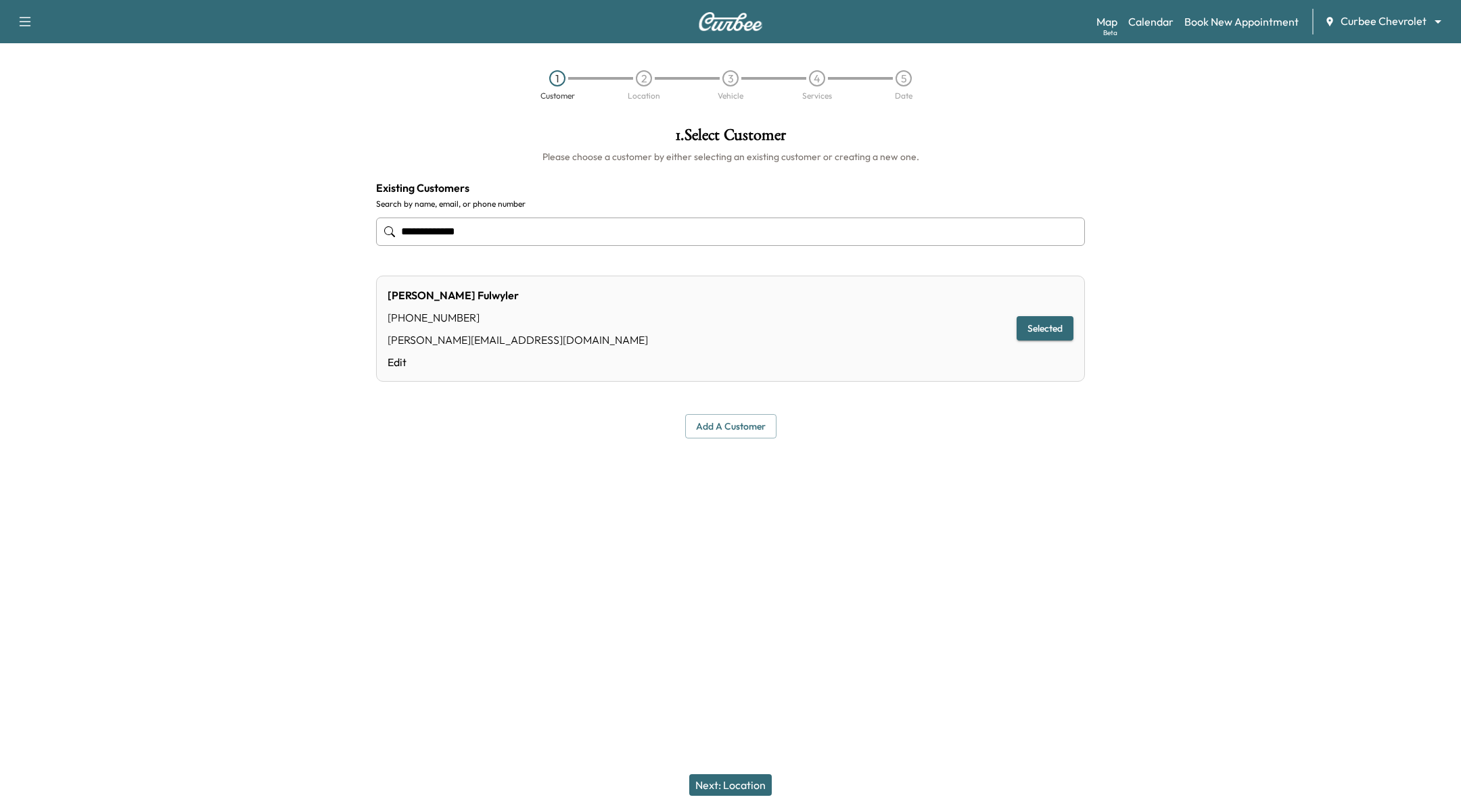
click at [701, 786] on button "Next: Location" at bounding box center [730, 785] width 83 height 22
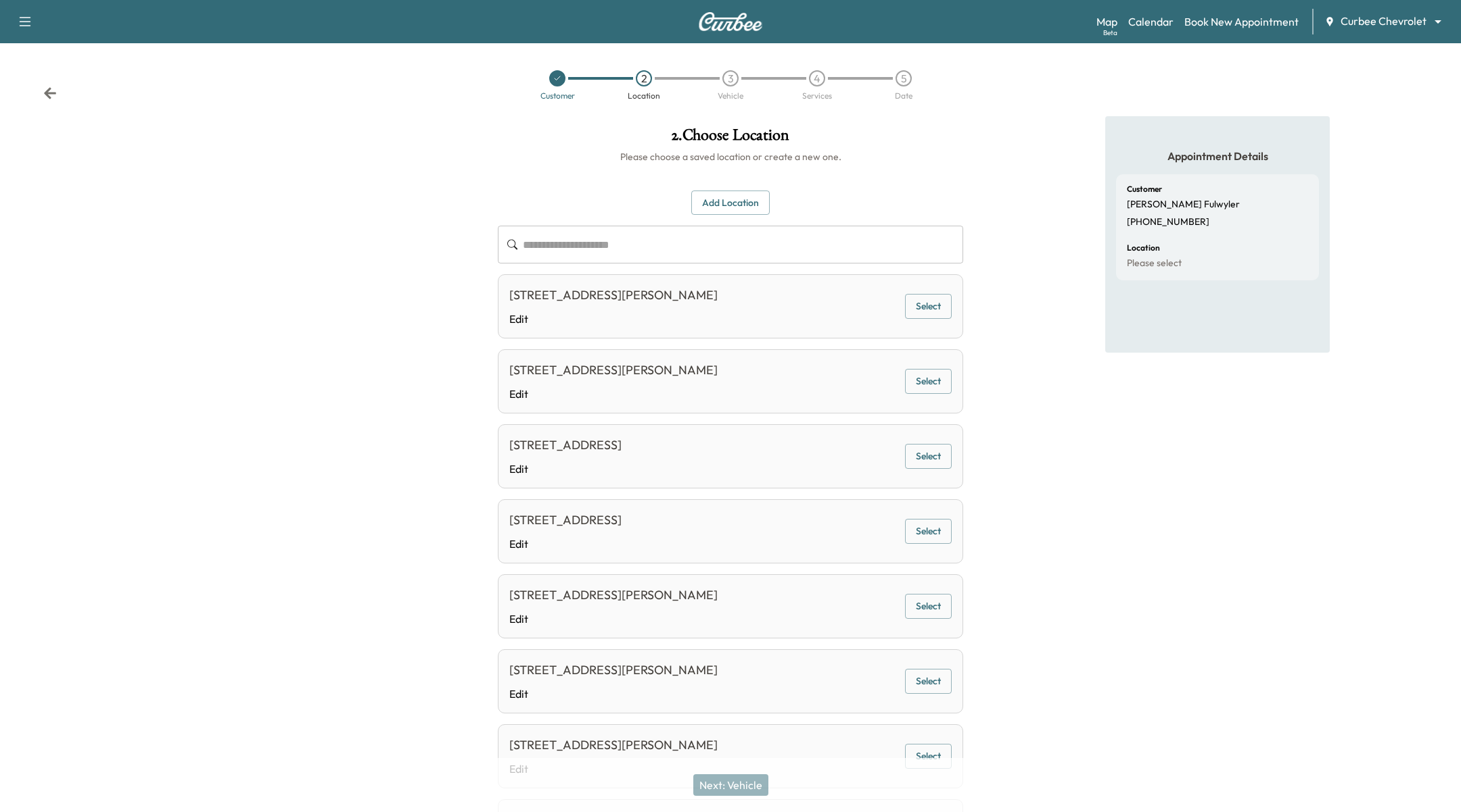
click at [928, 307] on button "Select" at bounding box center [928, 306] width 47 height 25
click at [747, 773] on div "Next: Vehicle" at bounding box center [730, 785] width 1461 height 54
click at [746, 781] on button "Next: Vehicle" at bounding box center [730, 785] width 75 height 22
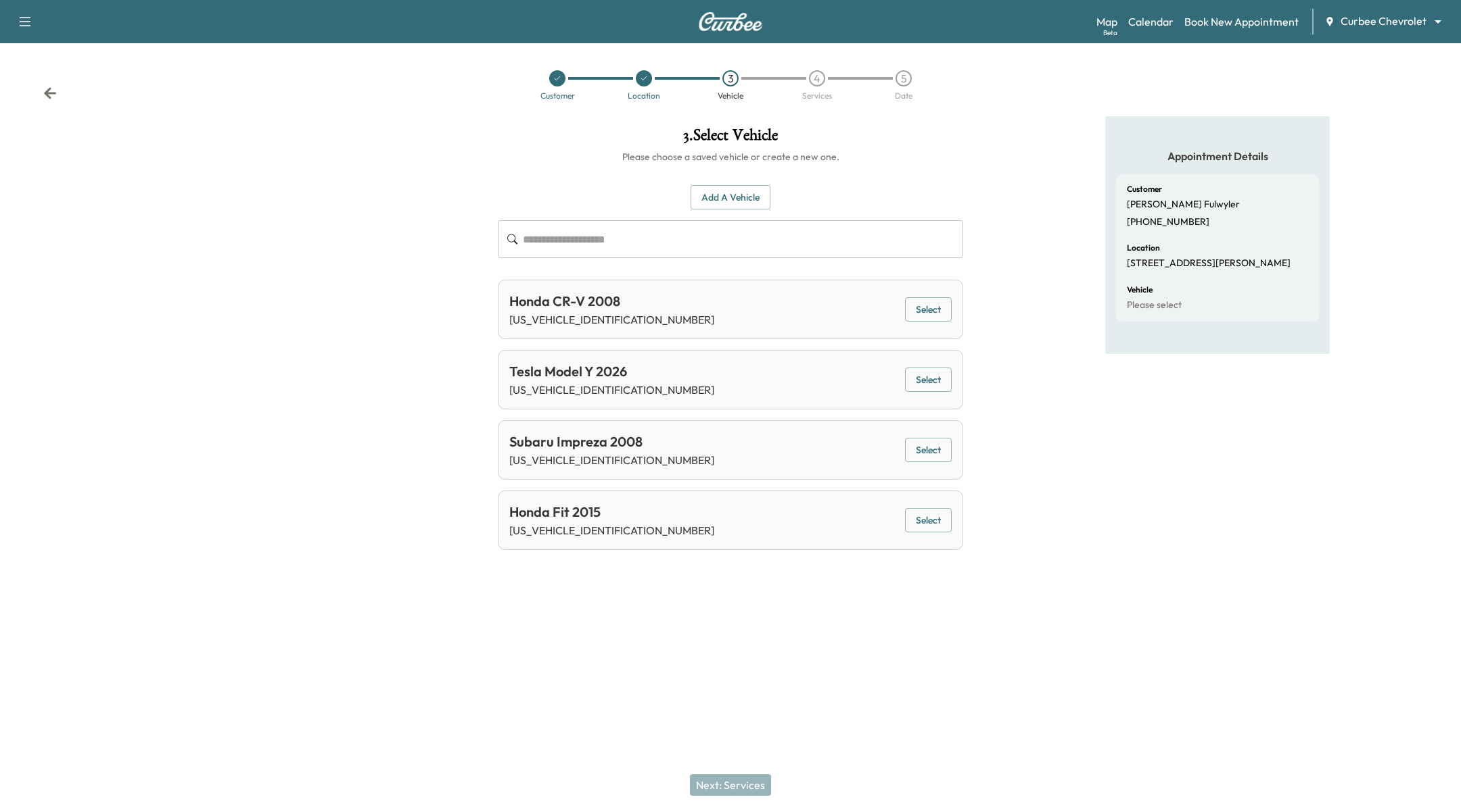
click at [931, 384] on button "Select" at bounding box center [928, 380] width 47 height 25
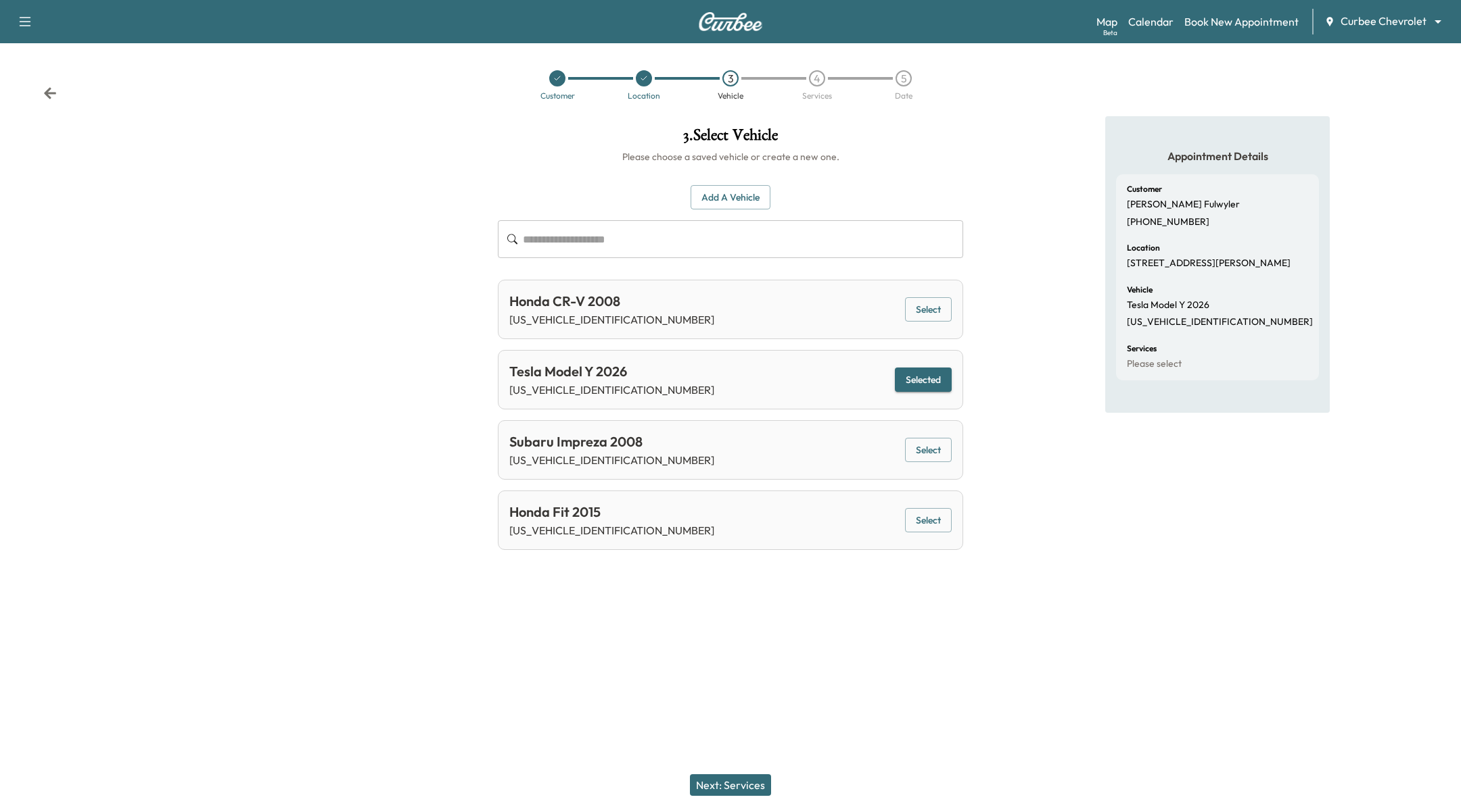
click at [764, 785] on button "Next: Services" at bounding box center [730, 785] width 81 height 22
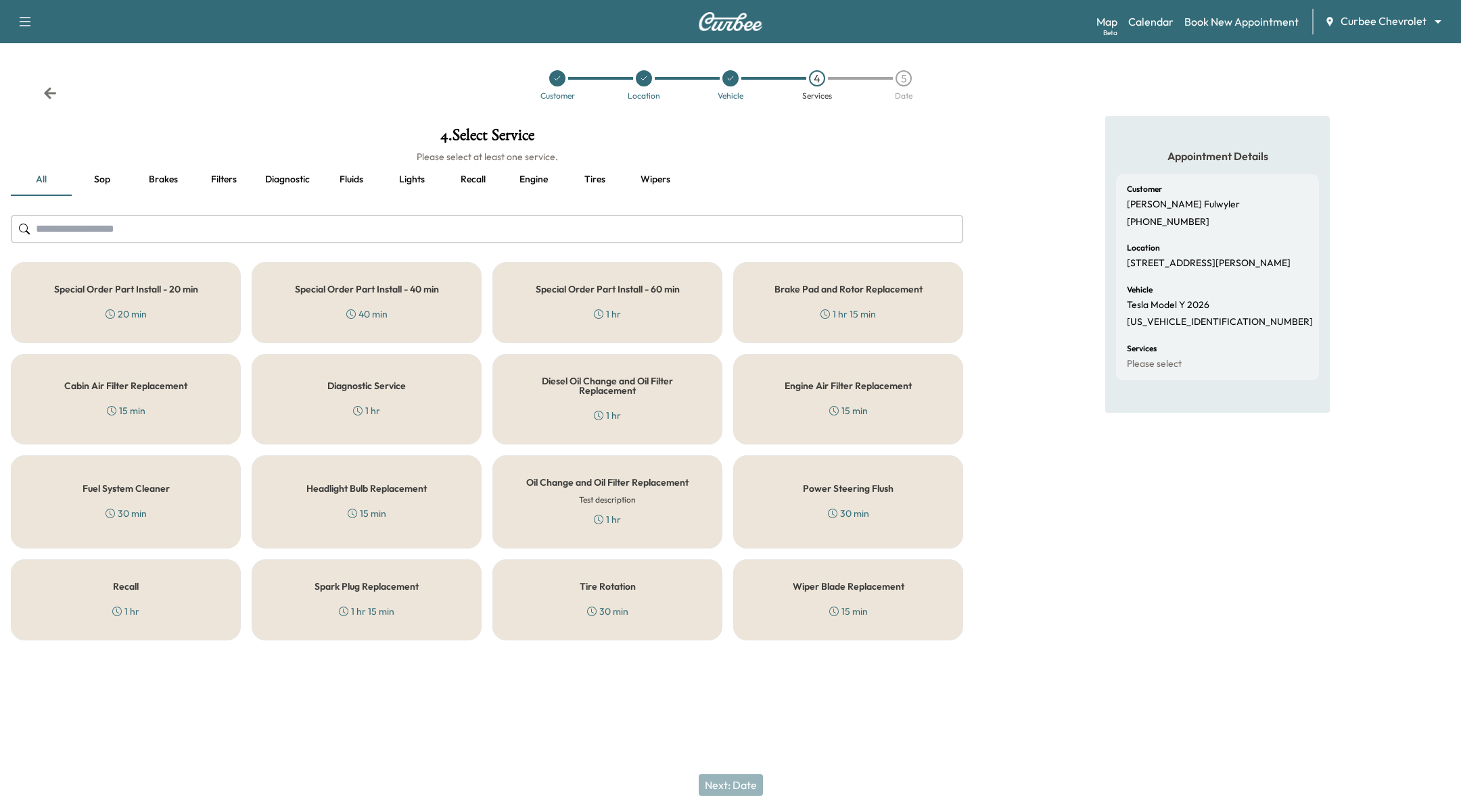
click at [142, 308] on div "20 min" at bounding box center [126, 315] width 41 height 14
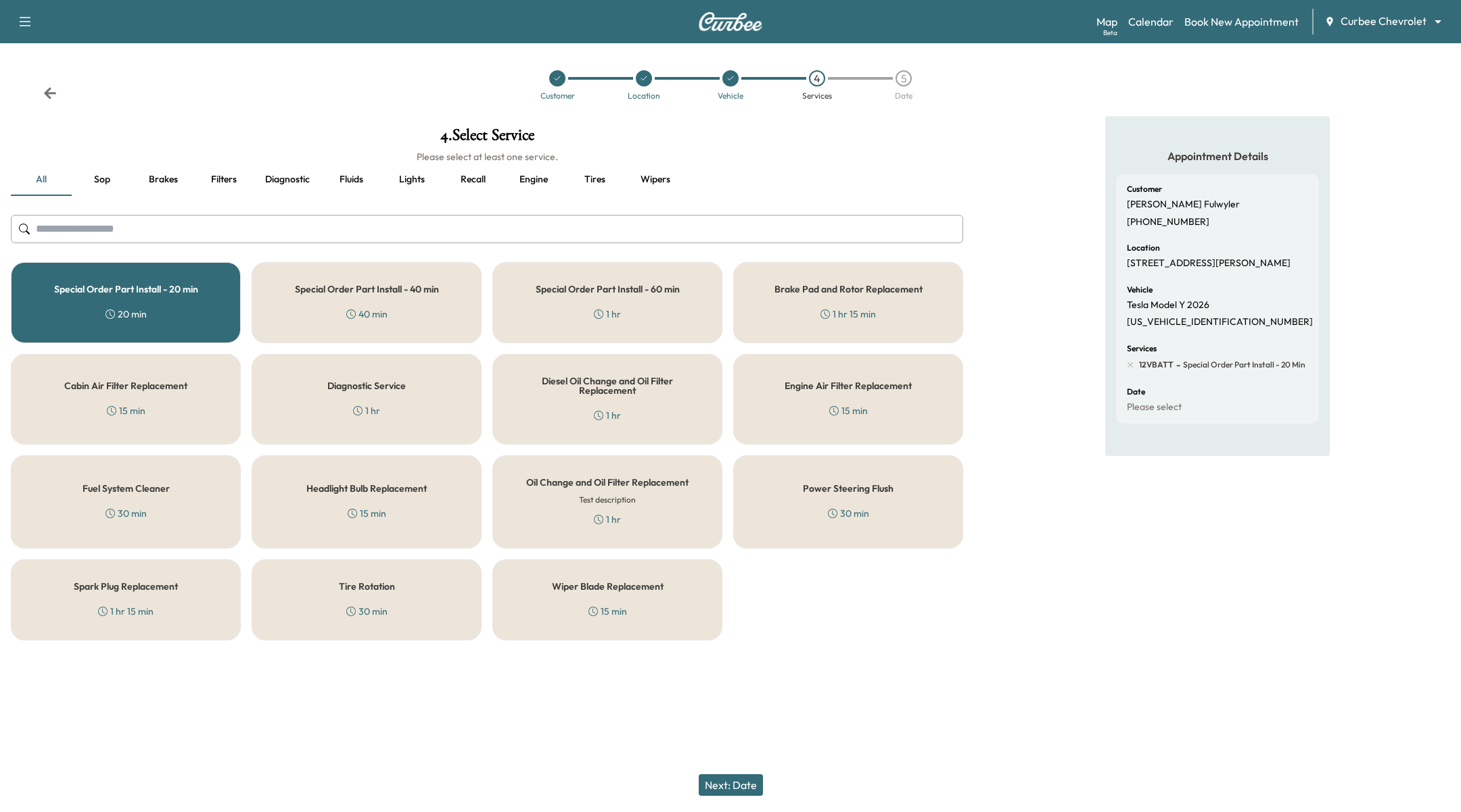
click at [143, 274] on div "Special Order Part Install - 20 min 20 min" at bounding box center [126, 302] width 230 height 81
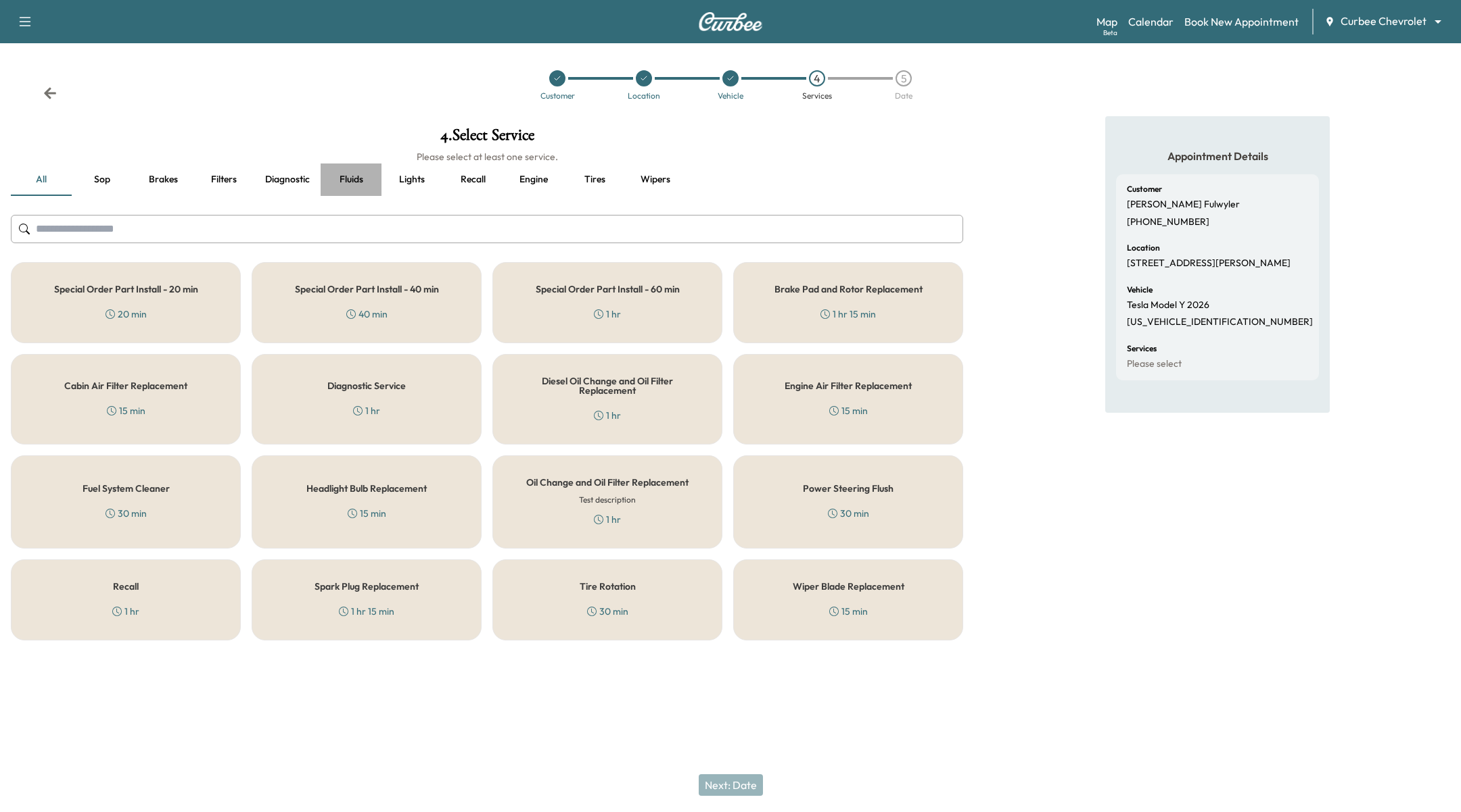
click at [349, 179] on button "Fluids" at bounding box center [351, 179] width 61 height 32
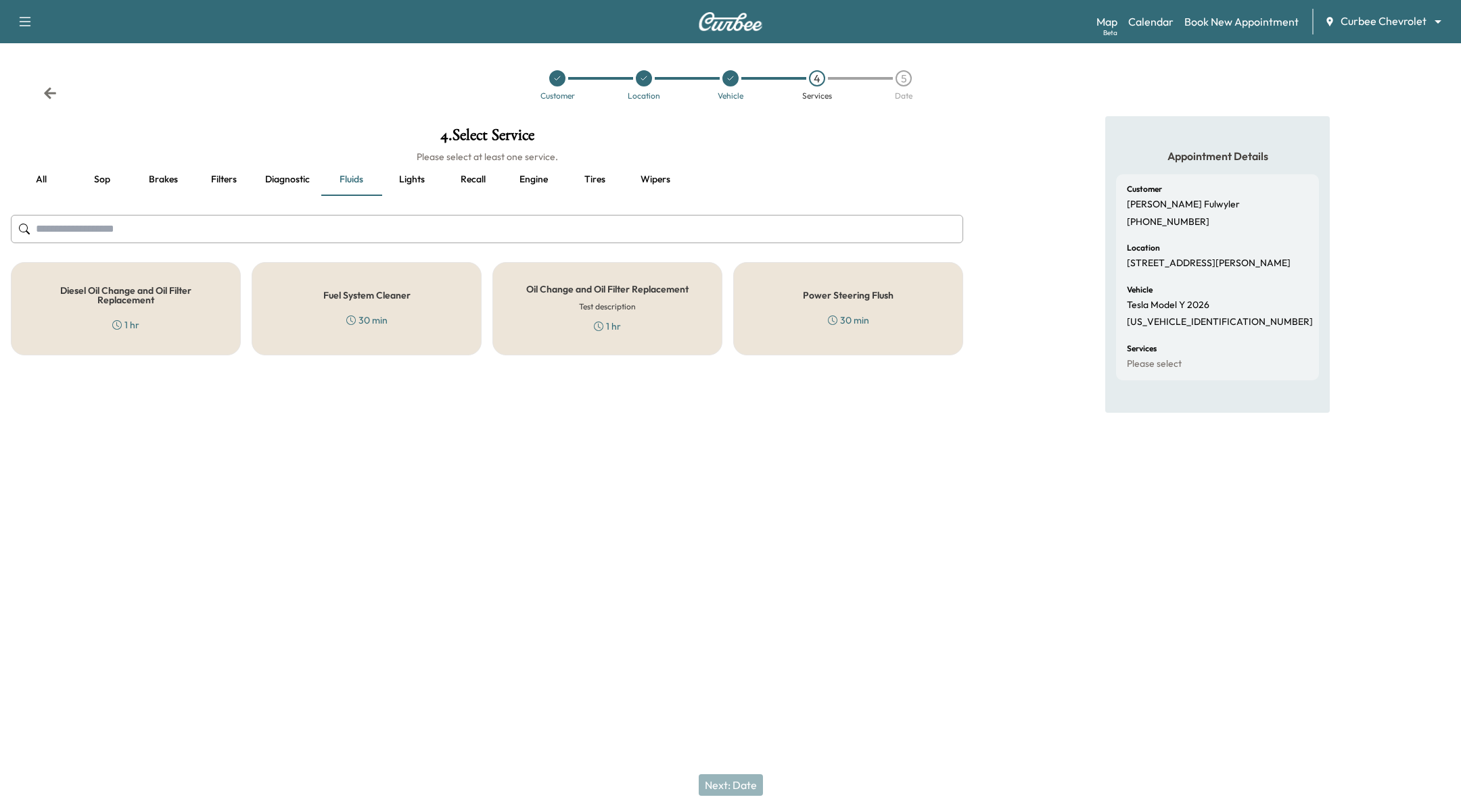
click at [681, 297] on div "Oil Change and Oil Filter Replacement Test description 1 hr" at bounding box center [608, 308] width 230 height 93
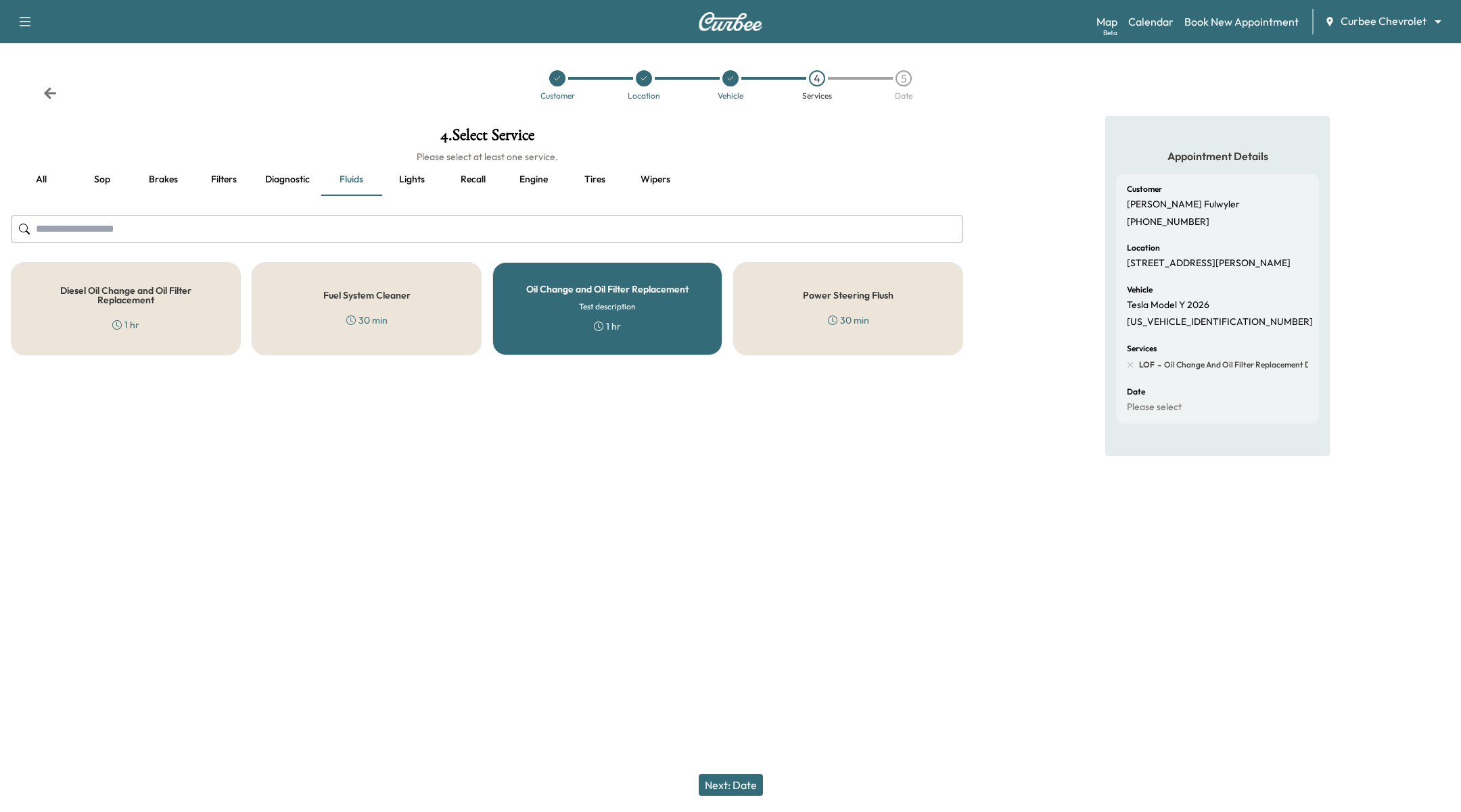
click at [577, 264] on div "Oil Change and Oil Filter Replacement Test description 1 hr" at bounding box center [608, 308] width 230 height 93
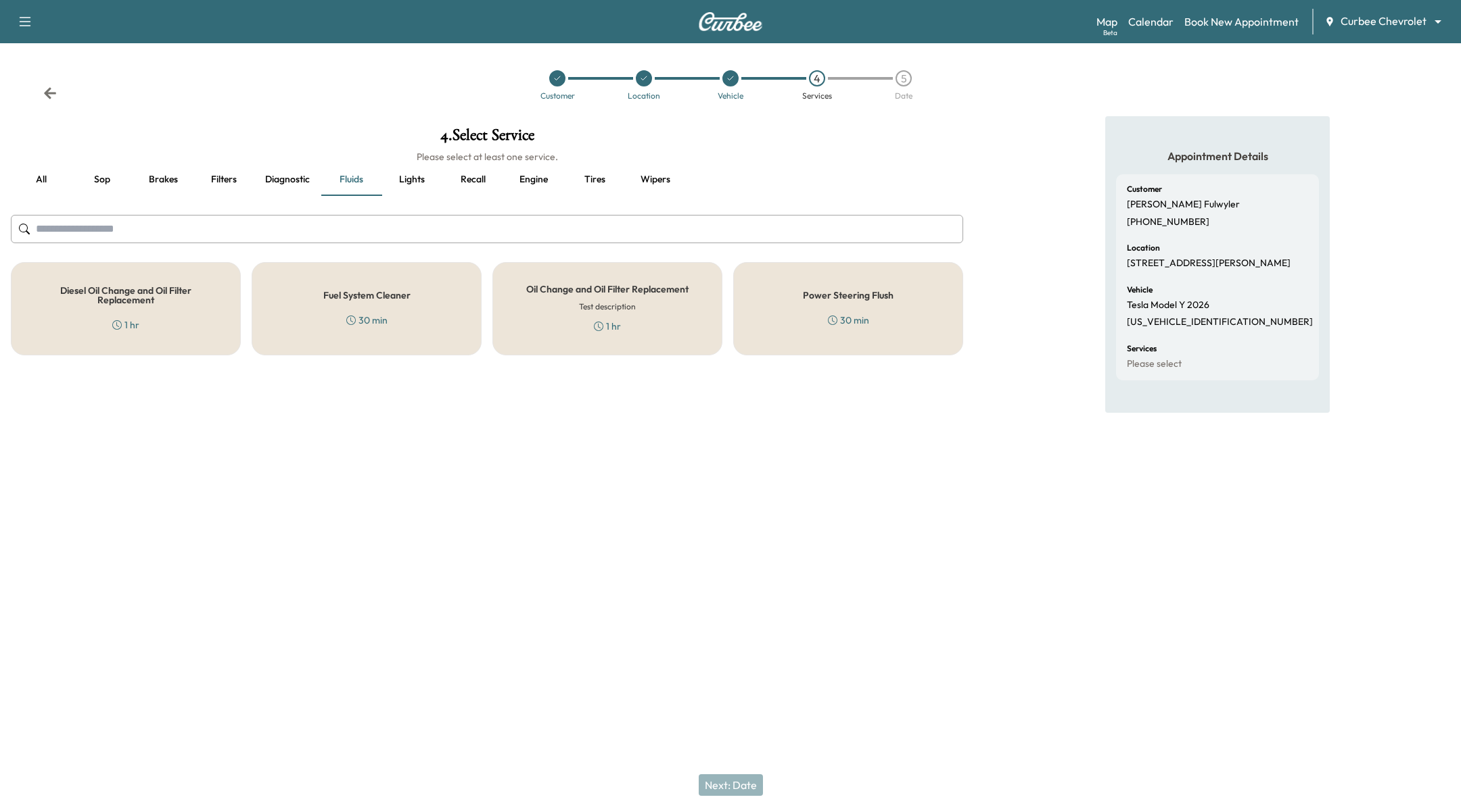
click at [343, 306] on div "Fuel System Cleaner 30 min" at bounding box center [367, 308] width 230 height 93
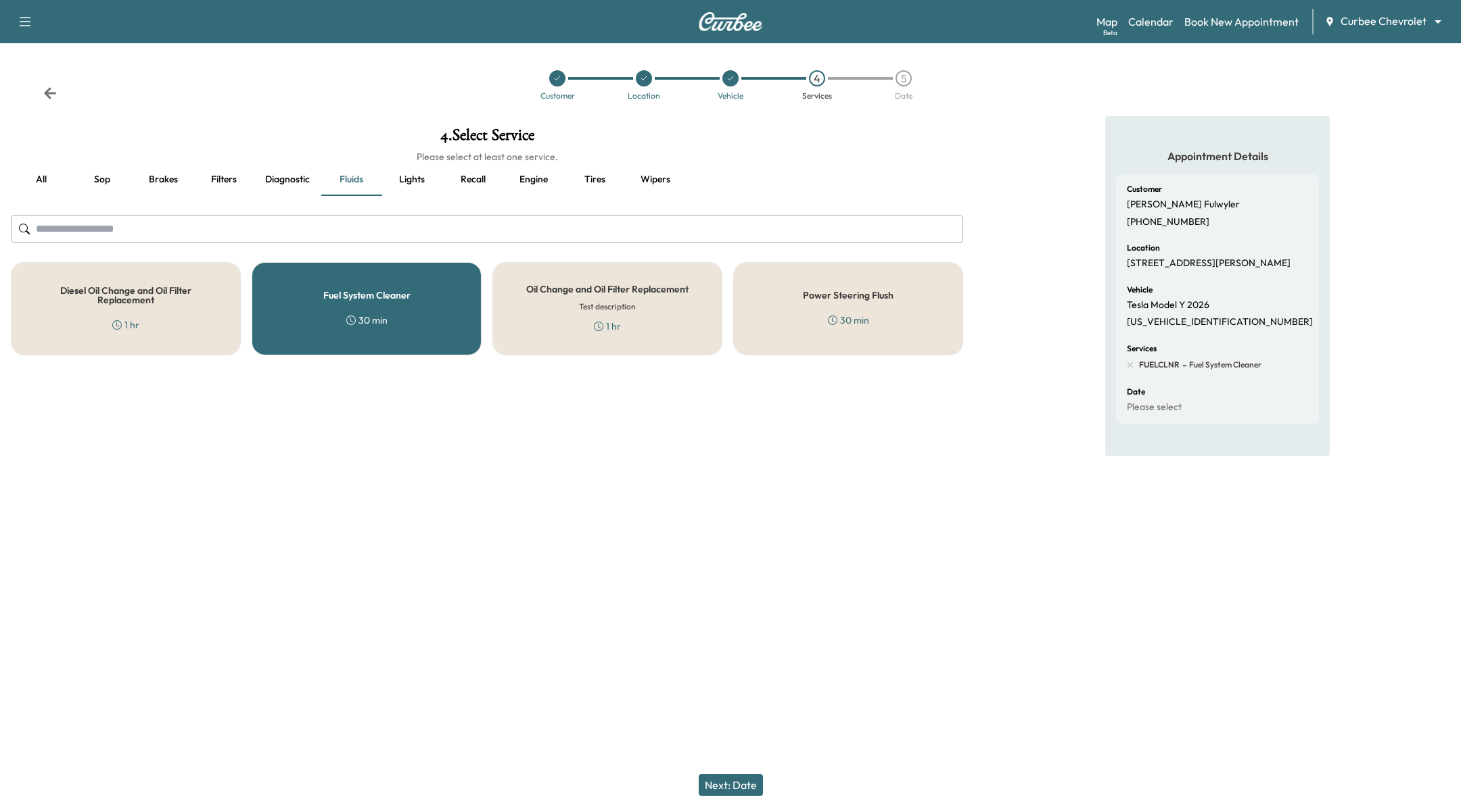
click at [716, 782] on button "Next: Date" at bounding box center [730, 785] width 65 height 22
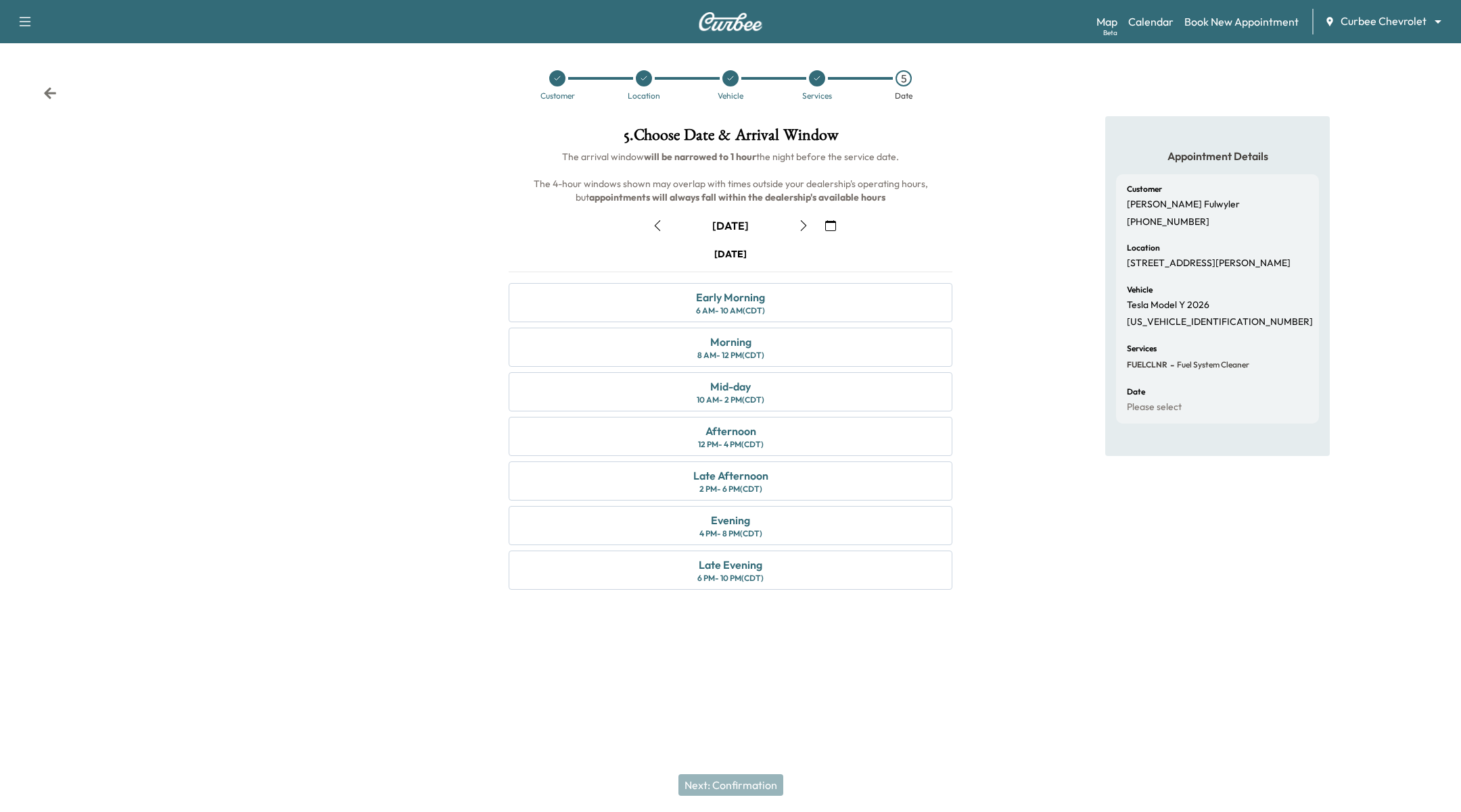
click at [659, 220] on icon "button" at bounding box center [657, 226] width 6 height 10
click at [1382, 21] on body "Support Log Out Map Beta Calendar Book New Appointment Curbee Chevrolet *******…" at bounding box center [730, 406] width 1461 height 812
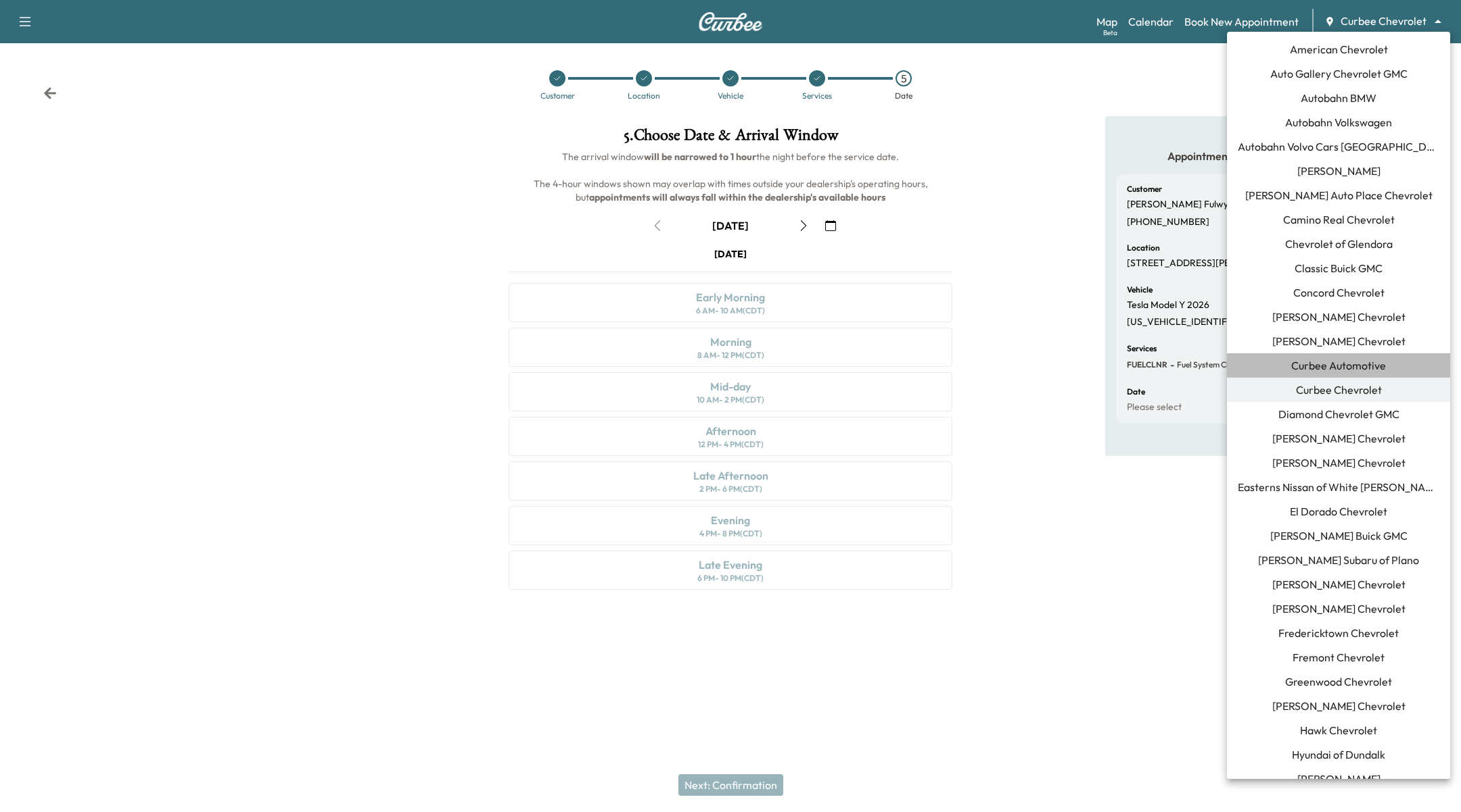
click at [1364, 361] on span "Curbee Automotive" at bounding box center [1338, 365] width 95 height 17
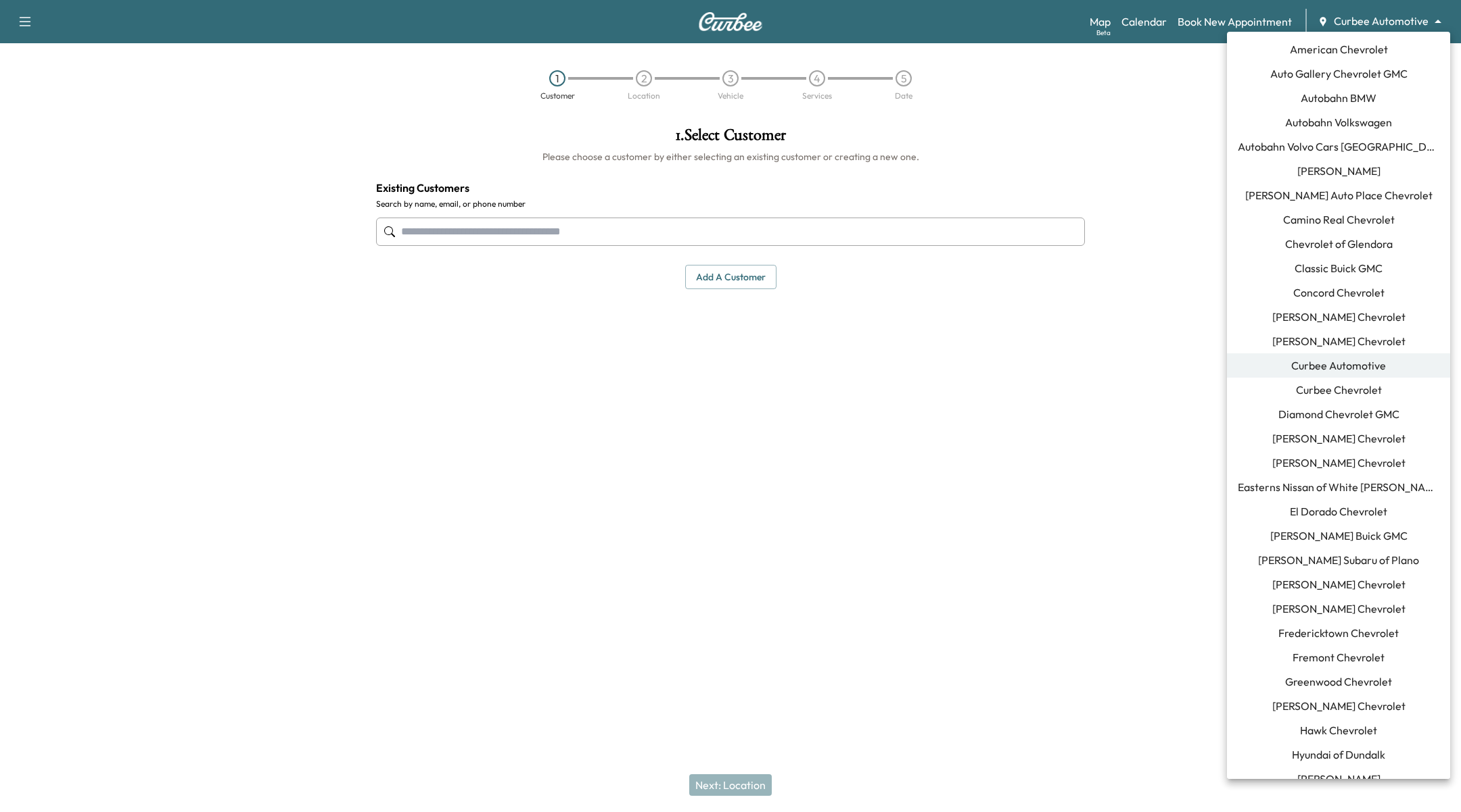
click at [1349, 20] on body "Support Log Out Map Beta Calendar Book New Appointment Curbee Automotive ******…" at bounding box center [730, 406] width 1461 height 812
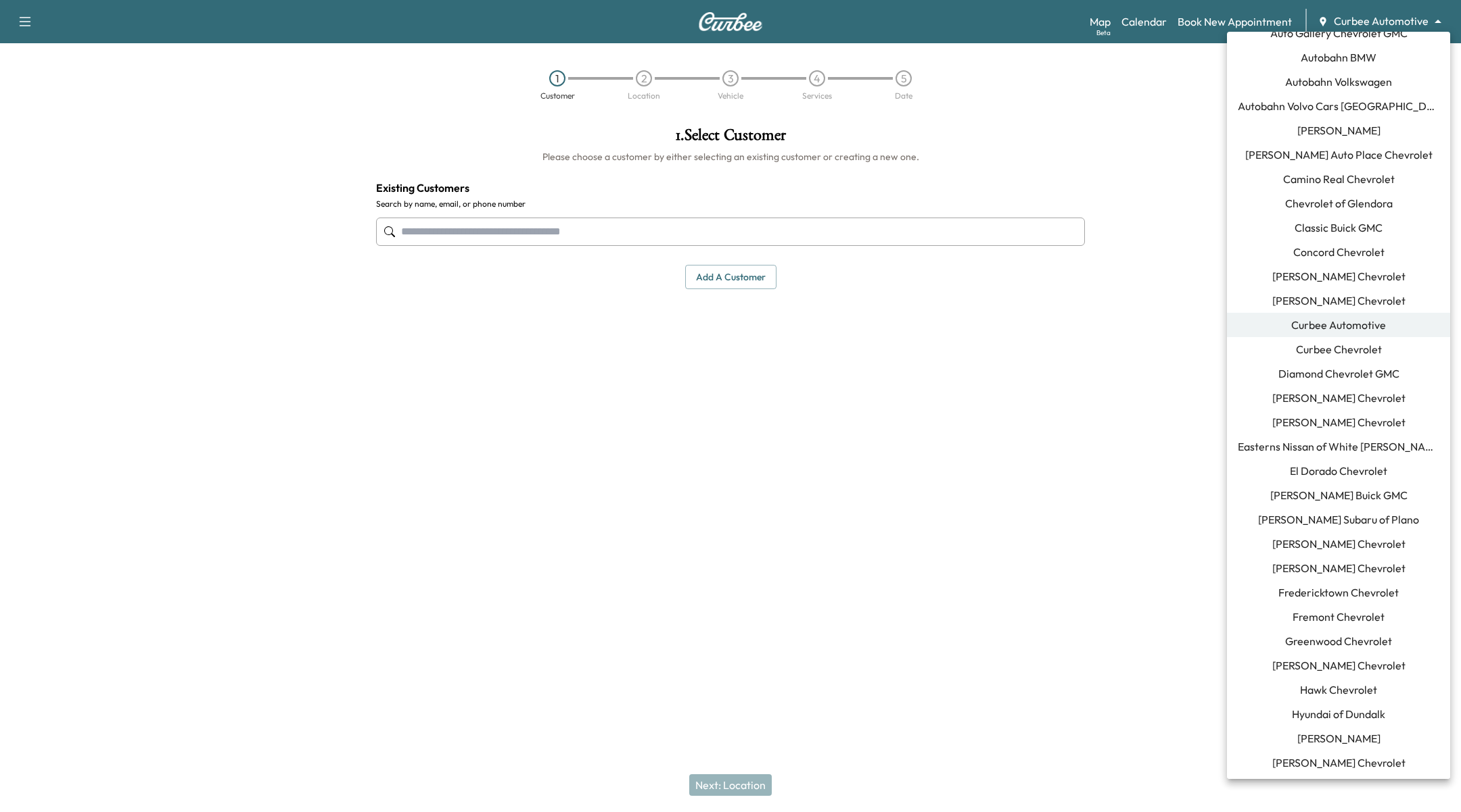
click at [1360, 606] on li "Fremont Chevrolet" at bounding box center [1338, 617] width 223 height 24
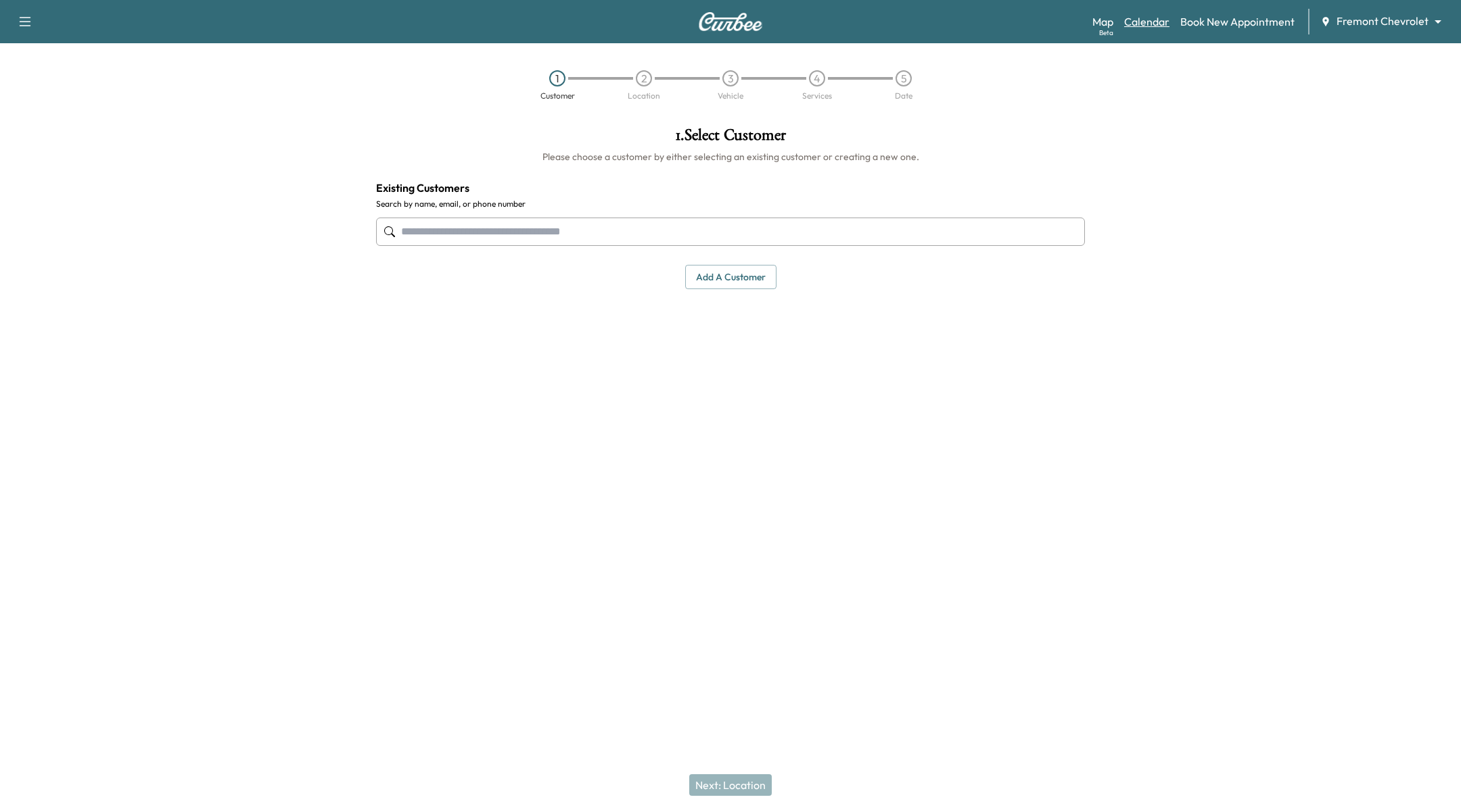
click at [1139, 25] on link "Calendar" at bounding box center [1146, 22] width 45 height 17
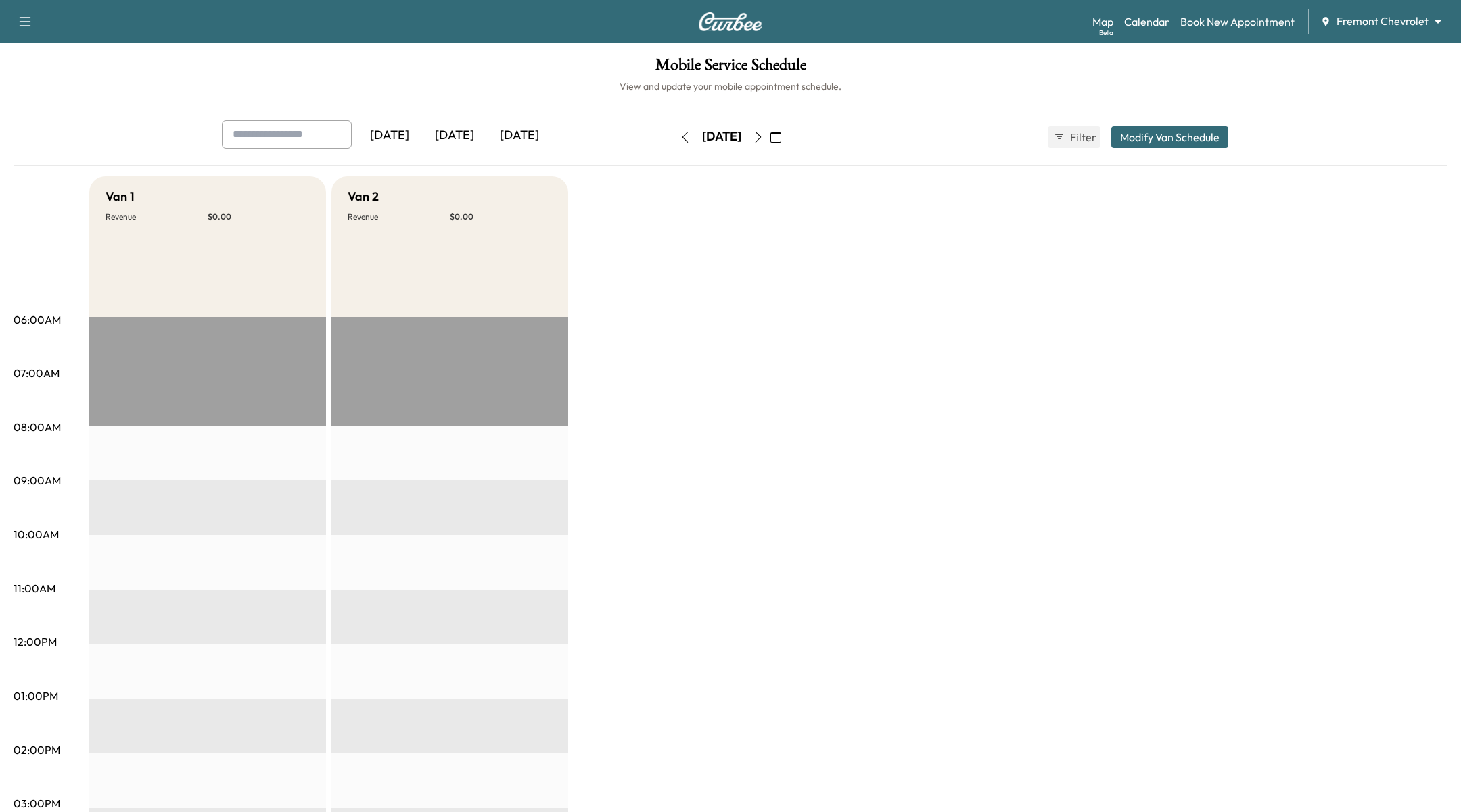
click at [1164, 126] on button "Modify Van Schedule" at bounding box center [1169, 137] width 117 height 22
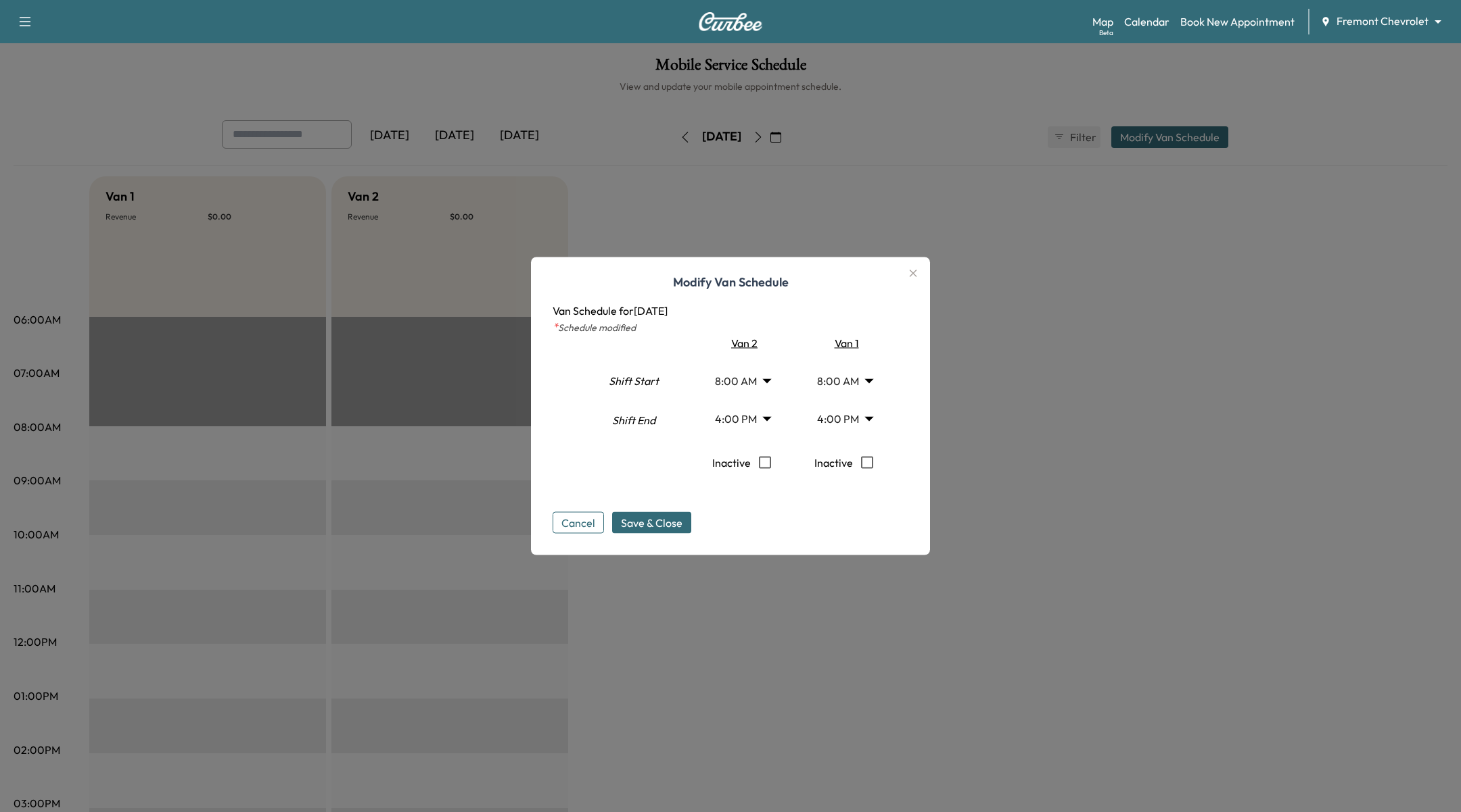
click at [772, 417] on body "Support Log Out Map Beta Calendar Book New Appointment Fremont Chevrolet ******…" at bounding box center [730, 406] width 1461 height 812
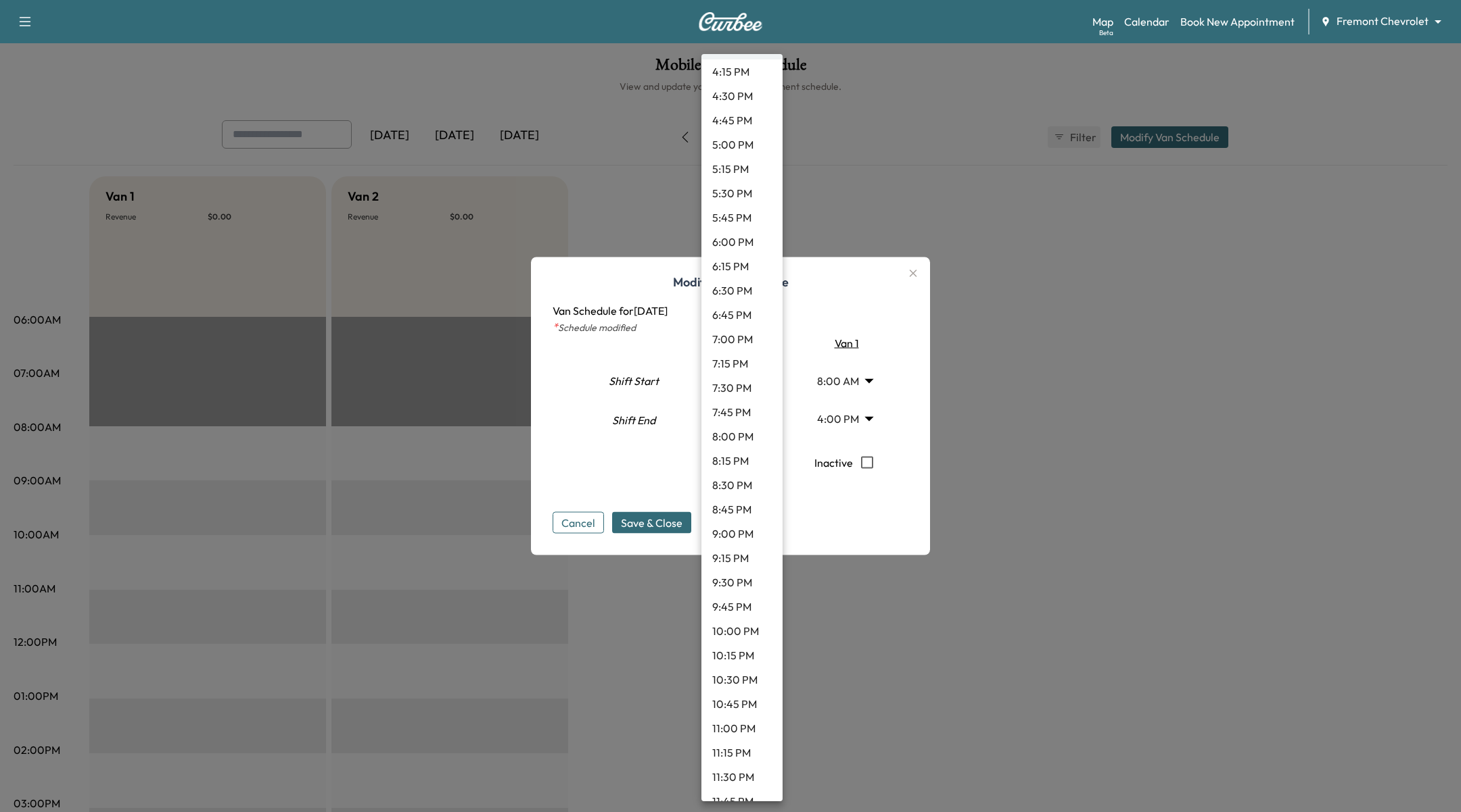
scroll to position [1622, 0]
click at [745, 785] on li "11:45 PM" at bounding box center [741, 785] width 81 height 24
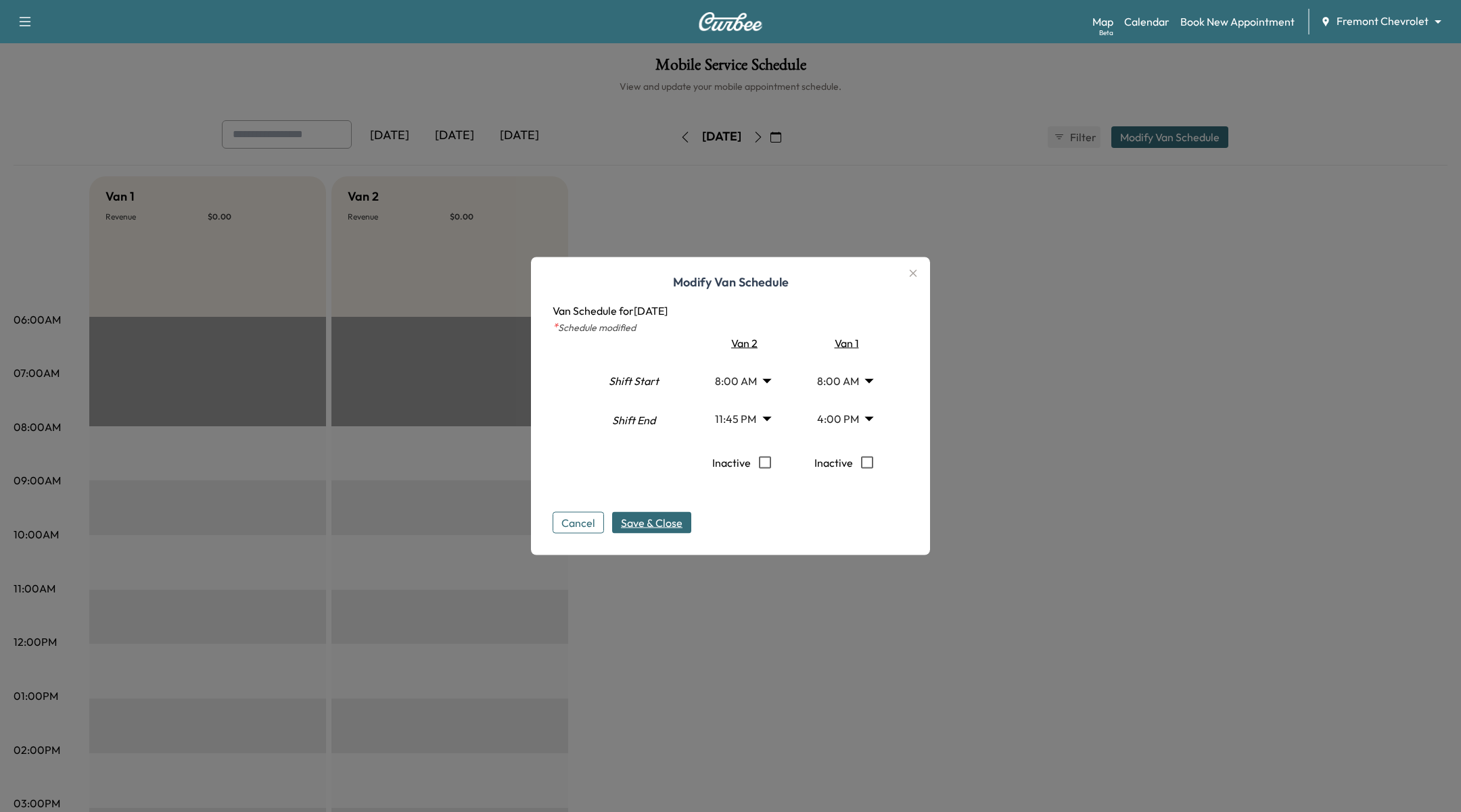
click at [663, 529] on span "Save & Close" at bounding box center [651, 523] width 62 height 17
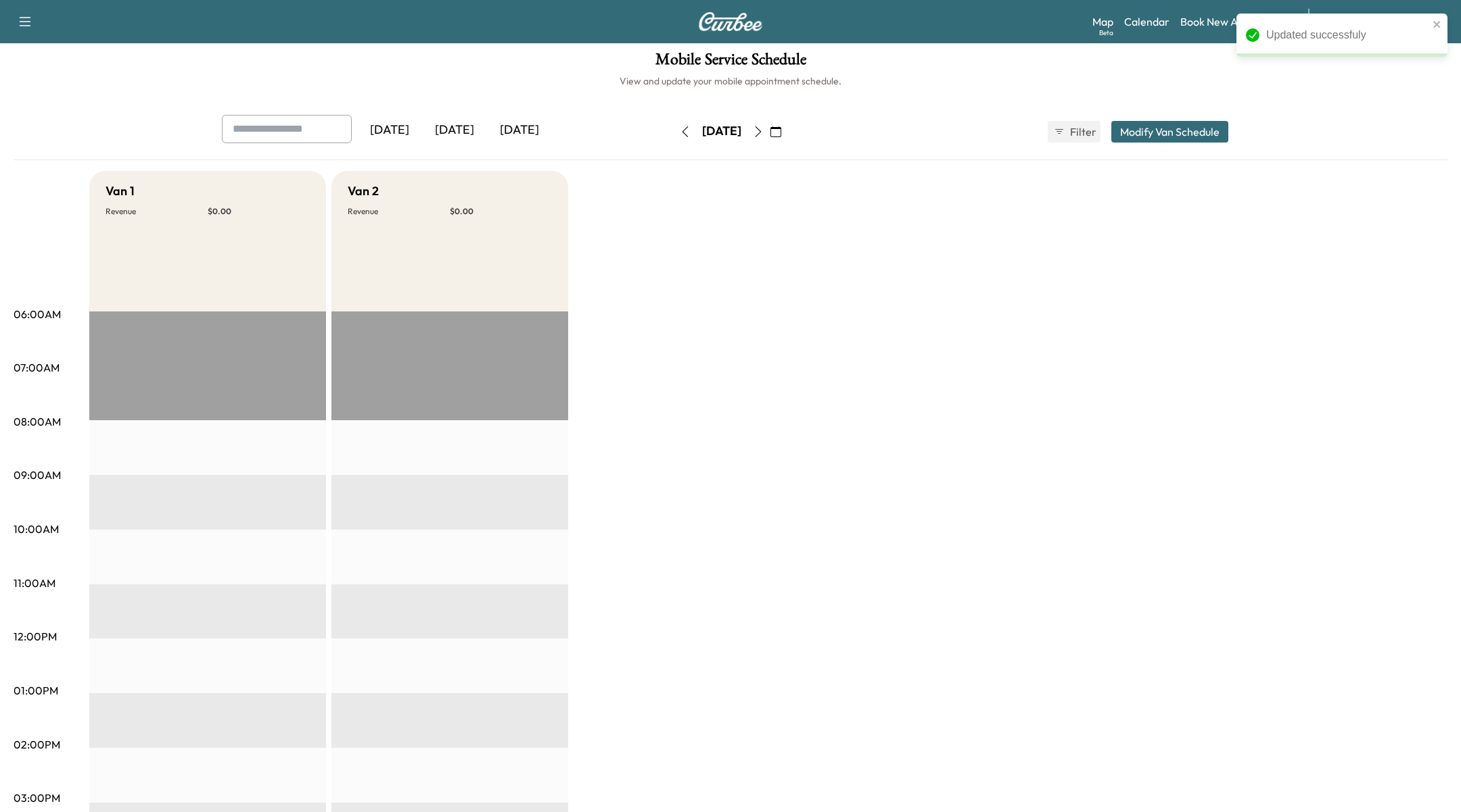
scroll to position [0, 0]
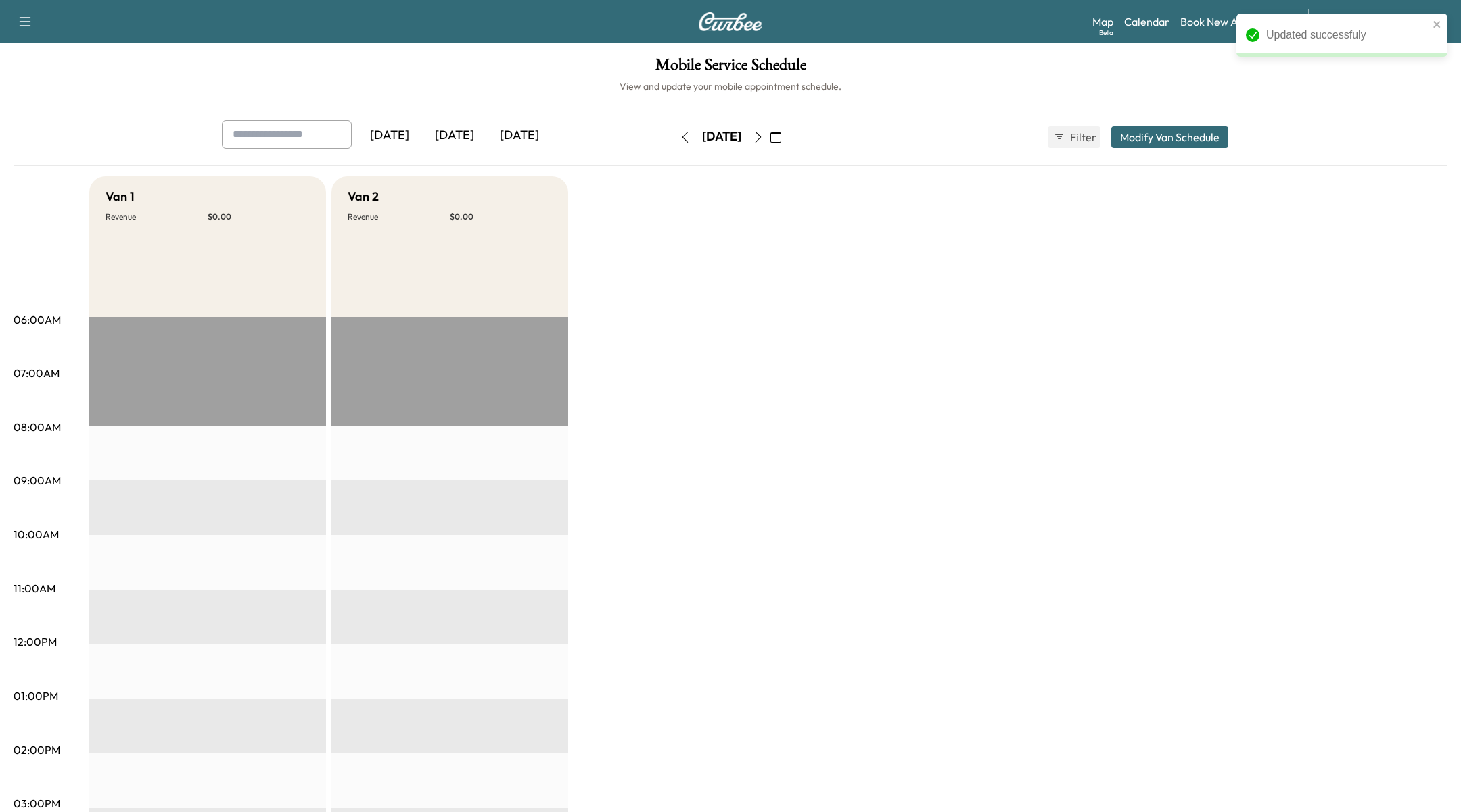
click at [764, 136] on icon "button" at bounding box center [758, 137] width 10 height 10
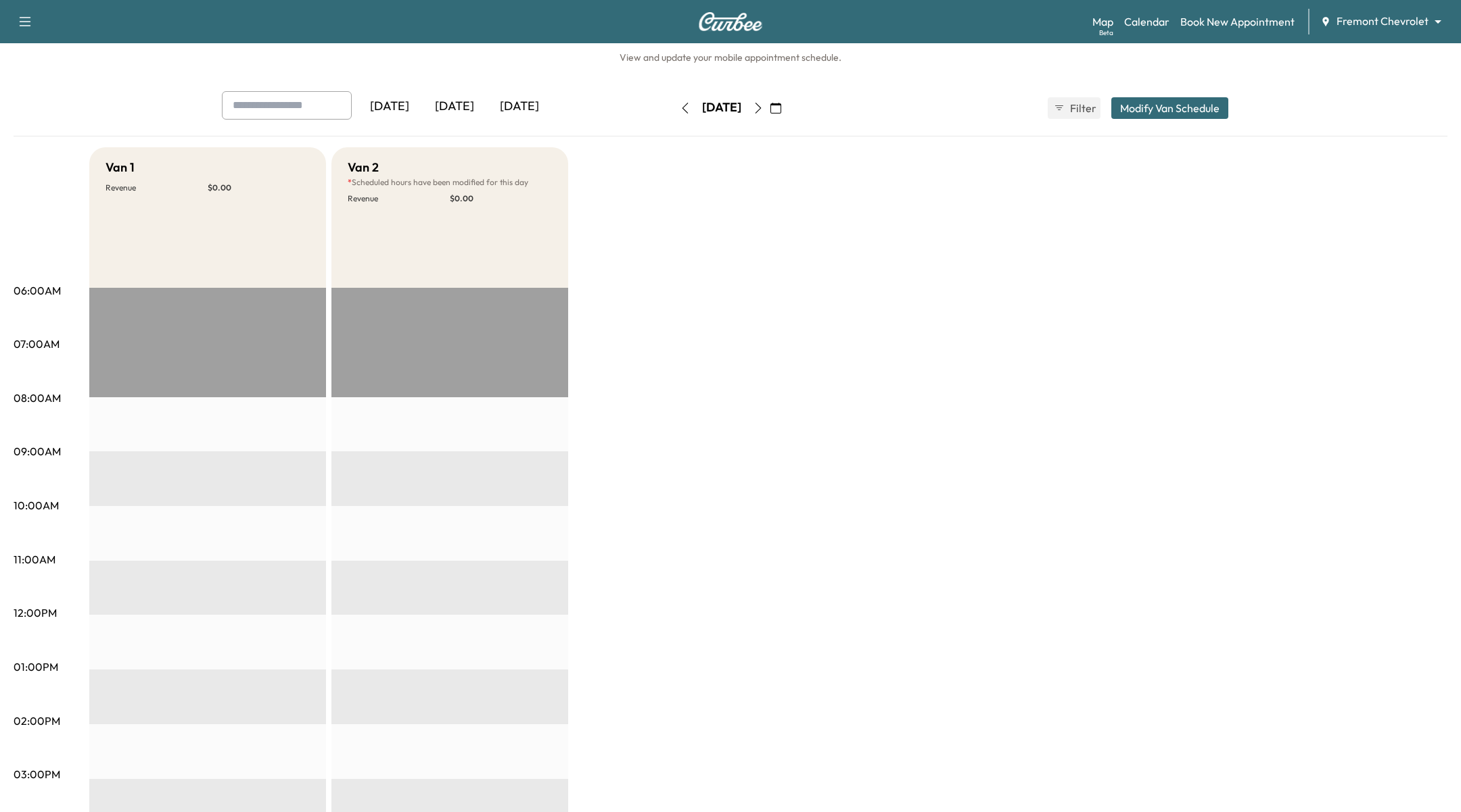
scroll to position [29, 0]
click at [680, 106] on icon "button" at bounding box center [685, 109] width 10 height 10
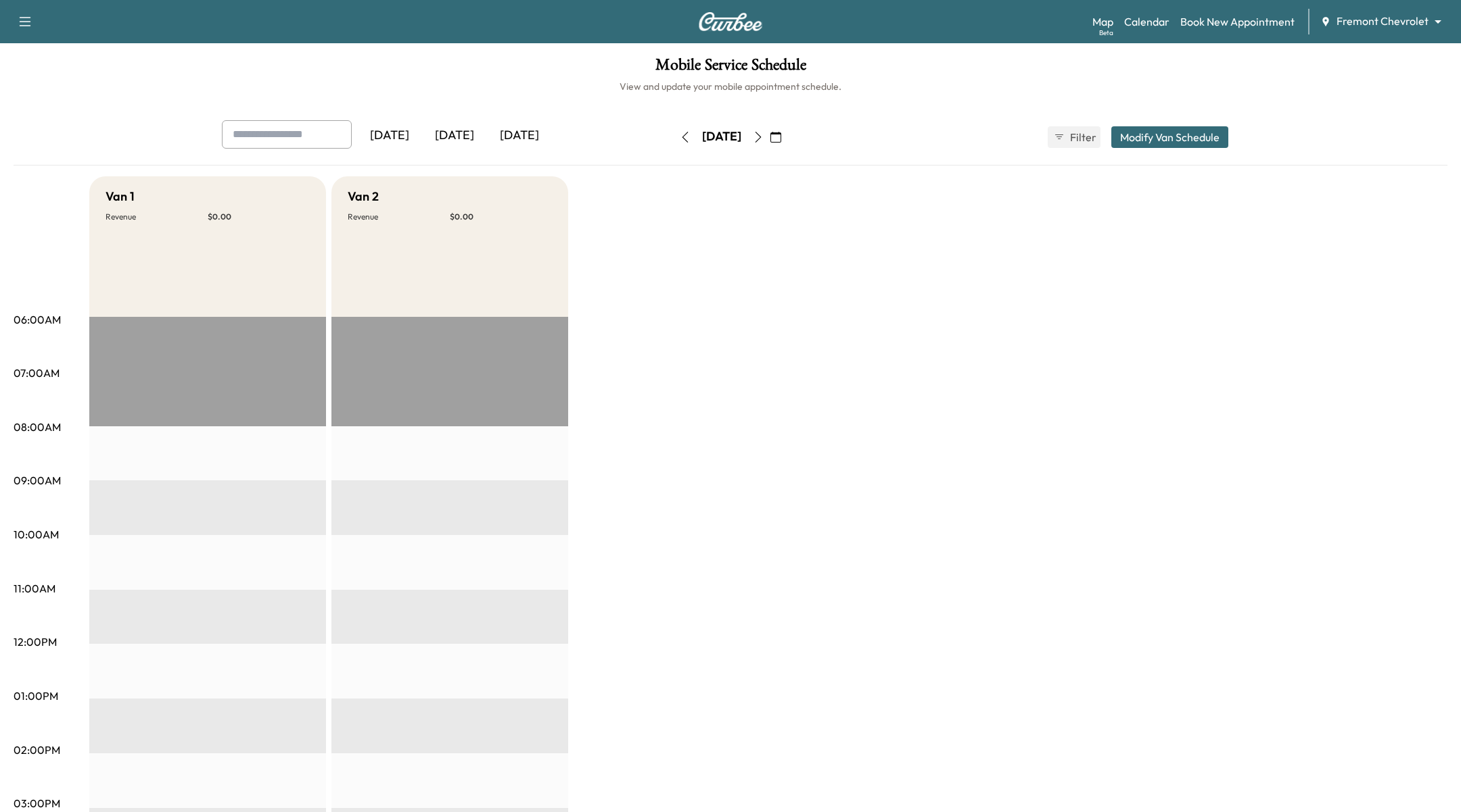
click at [680, 133] on icon "button" at bounding box center [685, 137] width 10 height 10
click at [1181, 143] on button "Modify Van Schedule" at bounding box center [1169, 137] width 117 height 22
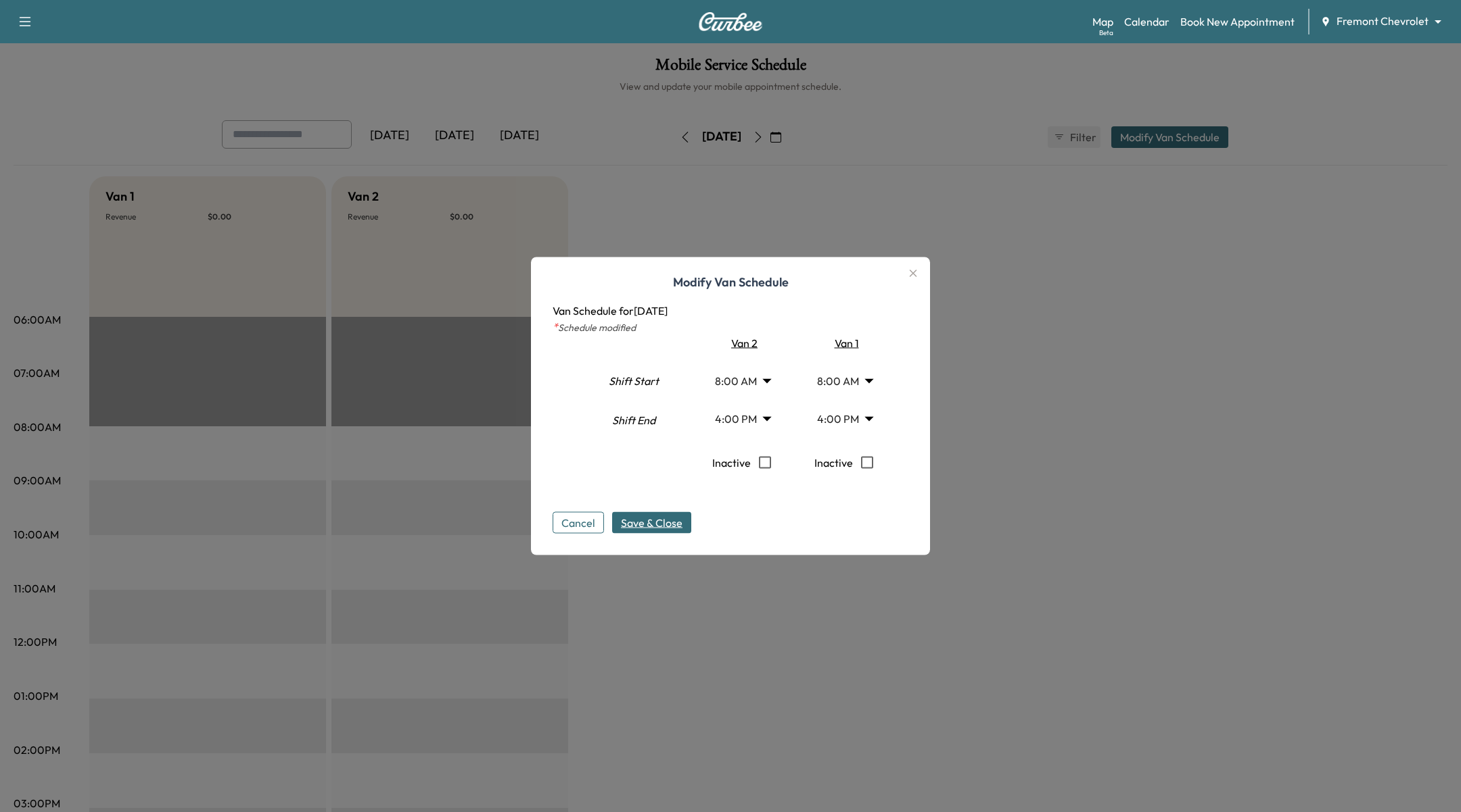
click at [761, 420] on body "Support Log Out Map Beta Calendar Book New Appointment Fremont Chevrolet ******…" at bounding box center [730, 406] width 1461 height 812
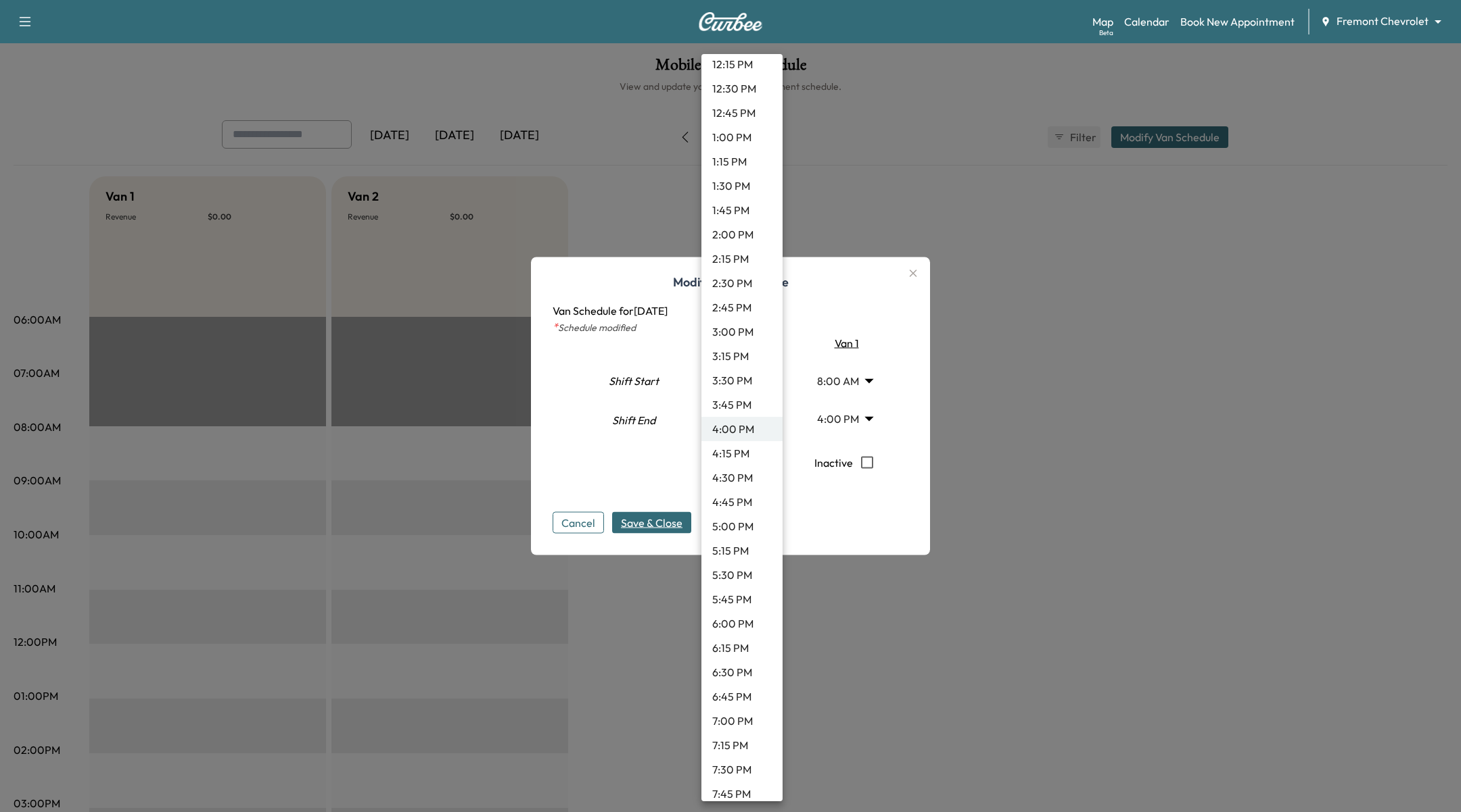
scroll to position [1622, 0]
click at [742, 788] on li "11:45 PM" at bounding box center [741, 785] width 81 height 24
type input "*****"
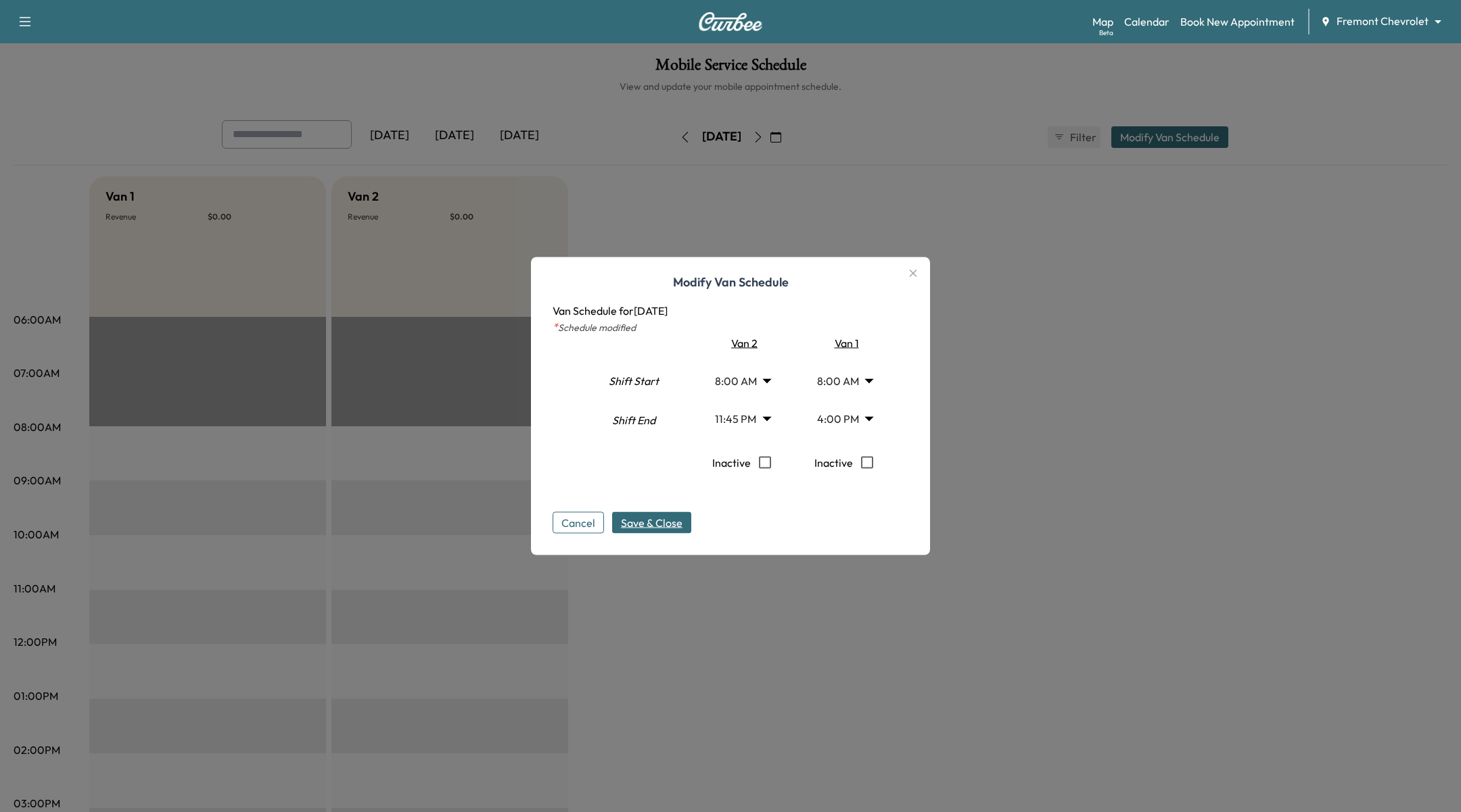
click at [653, 523] on span "Save & Close" at bounding box center [651, 523] width 62 height 17
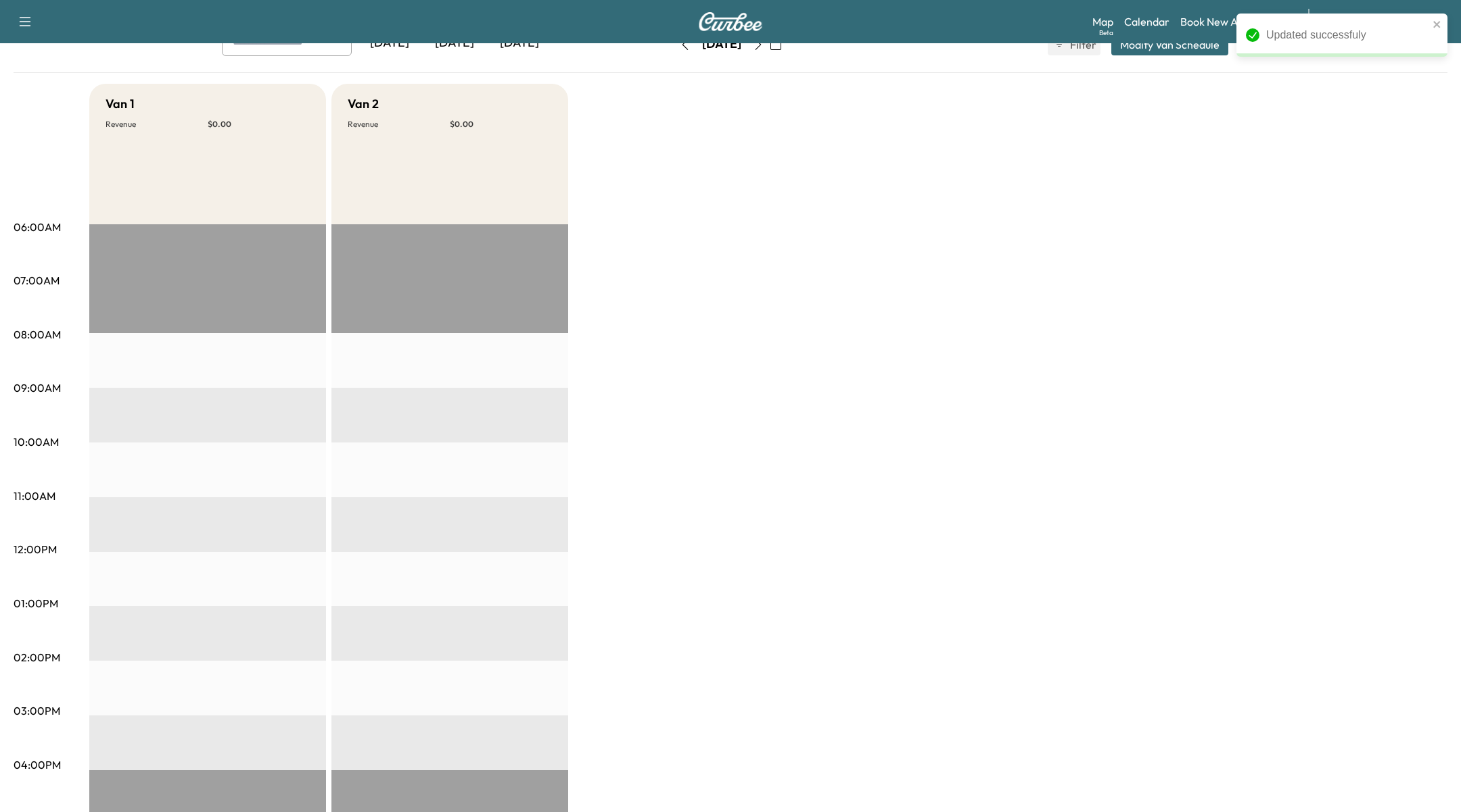
scroll to position [61, 0]
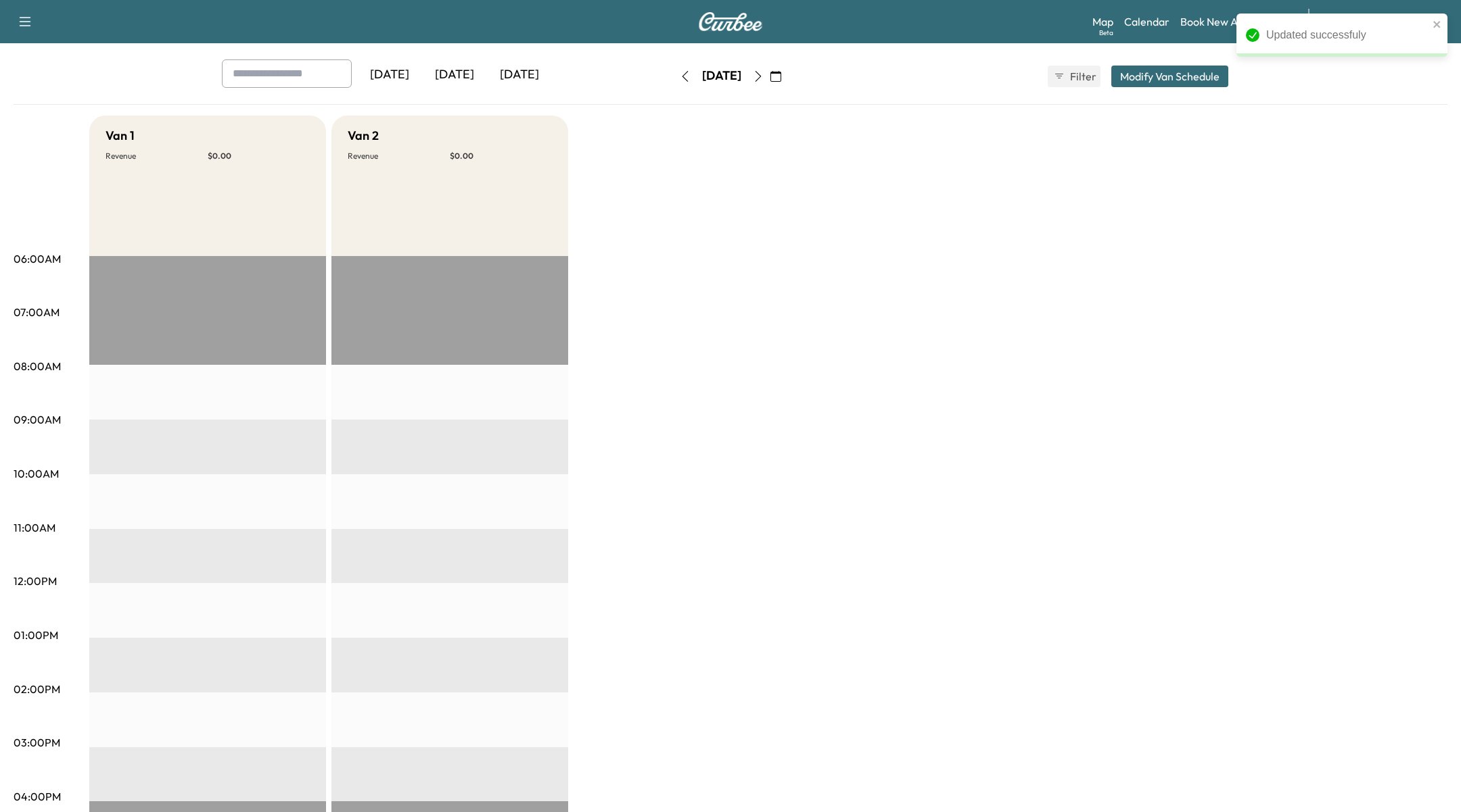
click at [764, 76] on icon "button" at bounding box center [758, 76] width 10 height 10
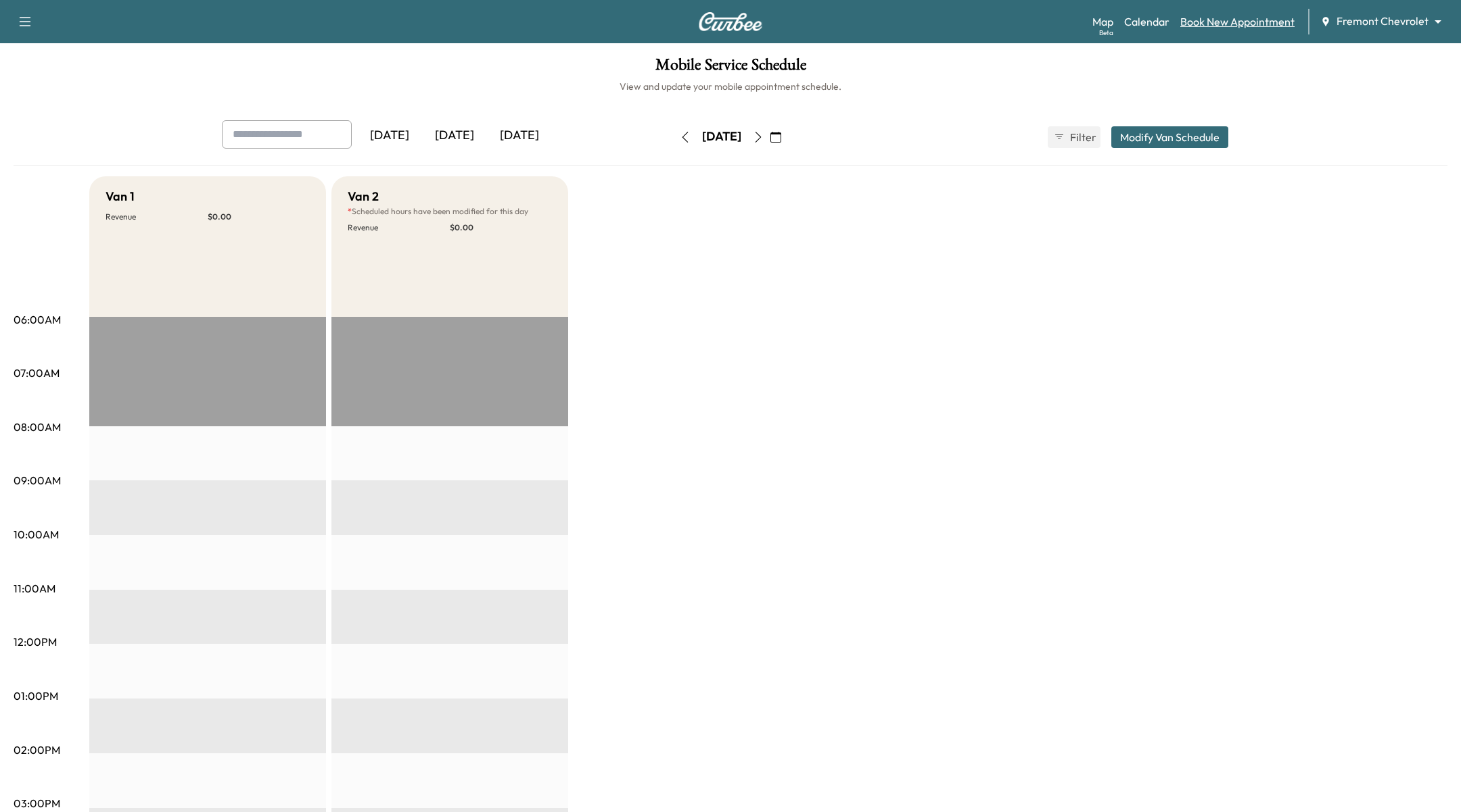
click at [1242, 23] on link "Book New Appointment" at bounding box center [1237, 22] width 114 height 17
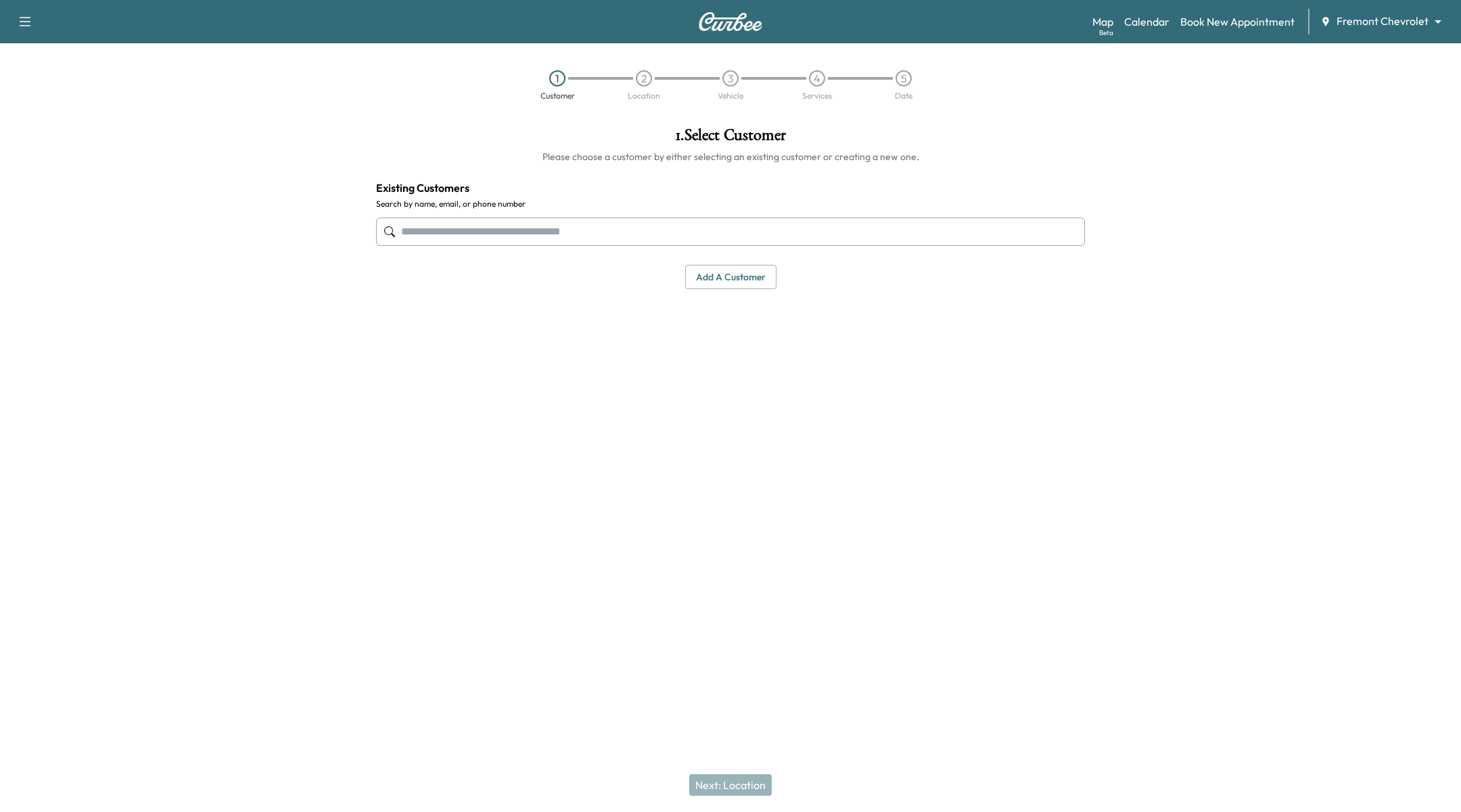
click at [475, 228] on input "text" at bounding box center [730, 232] width 709 height 29
type input "**********"
click at [753, 378] on div "1 . Select Customer Please choose a customer by either selecting an existing cu…" at bounding box center [730, 319] width 730 height 406
click at [725, 295] on div "1 . Select Customer Please choose a customer by either selecting an existing cu…" at bounding box center [730, 207] width 730 height 184
click at [728, 286] on button "Add a customer" at bounding box center [730, 277] width 92 height 25
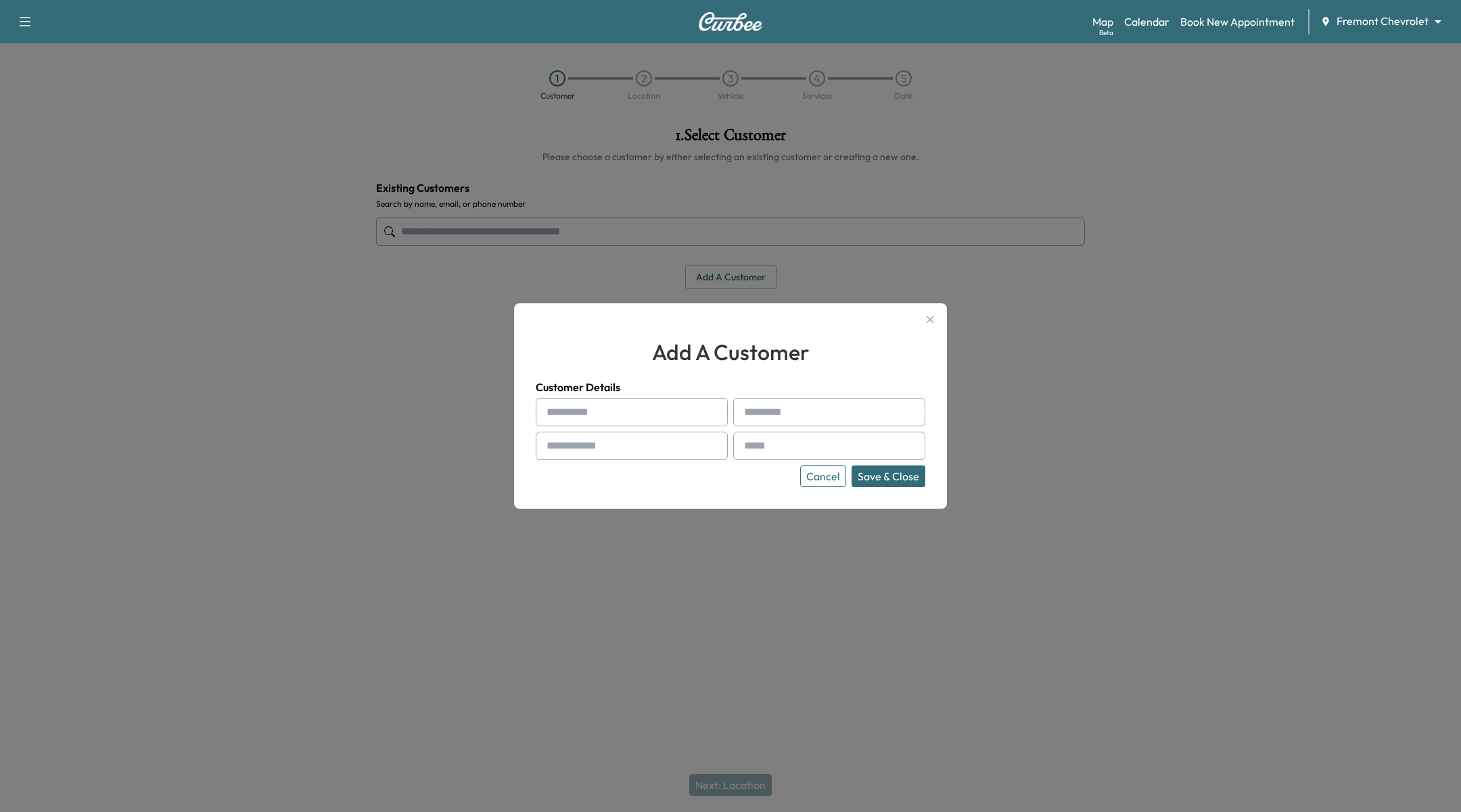
click at [611, 415] on input "text" at bounding box center [631, 412] width 192 height 29
type input "****"
click at [757, 412] on input "text" at bounding box center [829, 412] width 192 height 29
type input "********"
click at [581, 454] on input "text" at bounding box center [631, 446] width 192 height 29
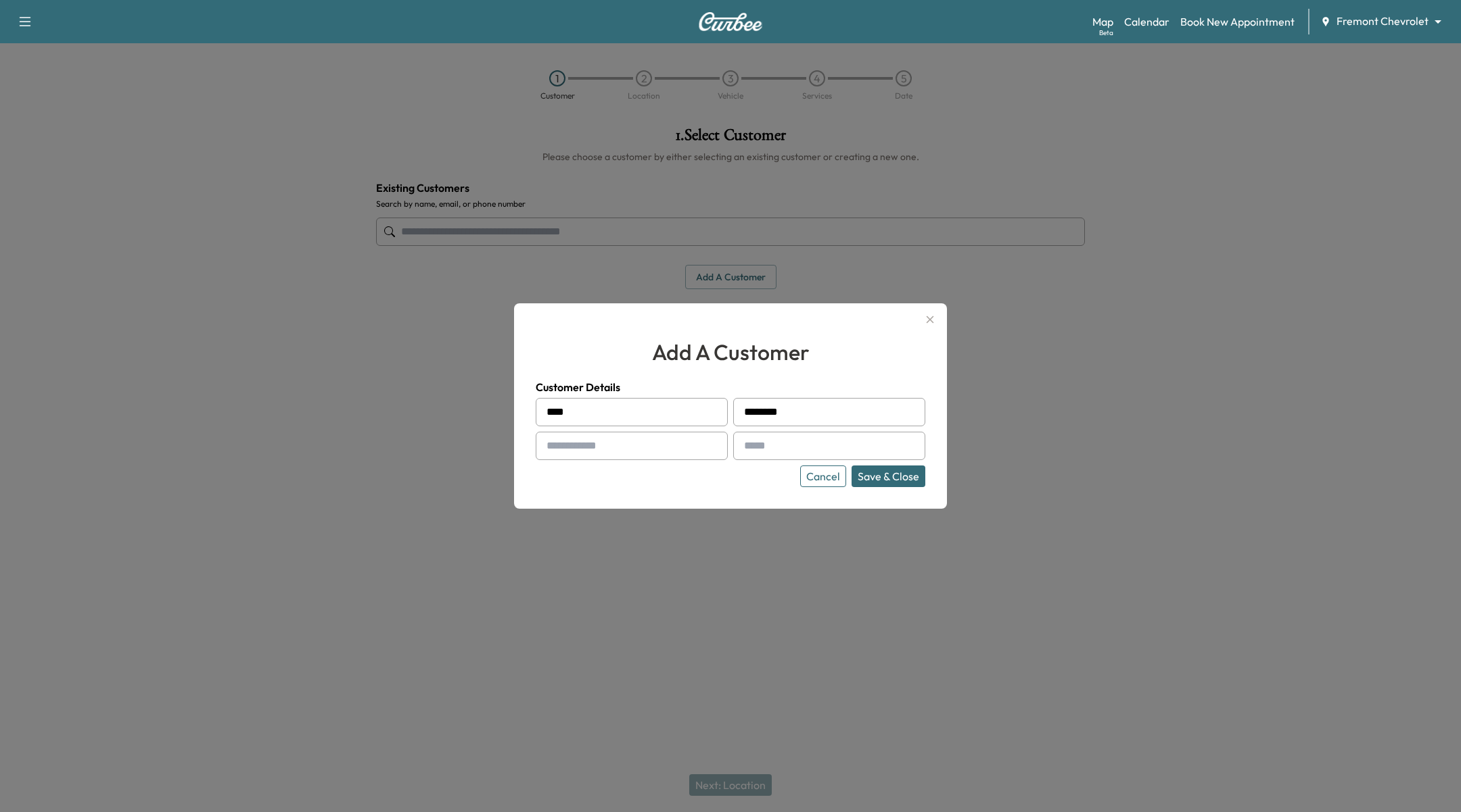
type input "**********"
click at [815, 443] on input "text" at bounding box center [829, 446] width 192 height 29
click at [800, 446] on input "**********" at bounding box center [829, 446] width 192 height 29
type input "**********"
click at [894, 474] on button "Save & Close" at bounding box center [888, 476] width 74 height 22
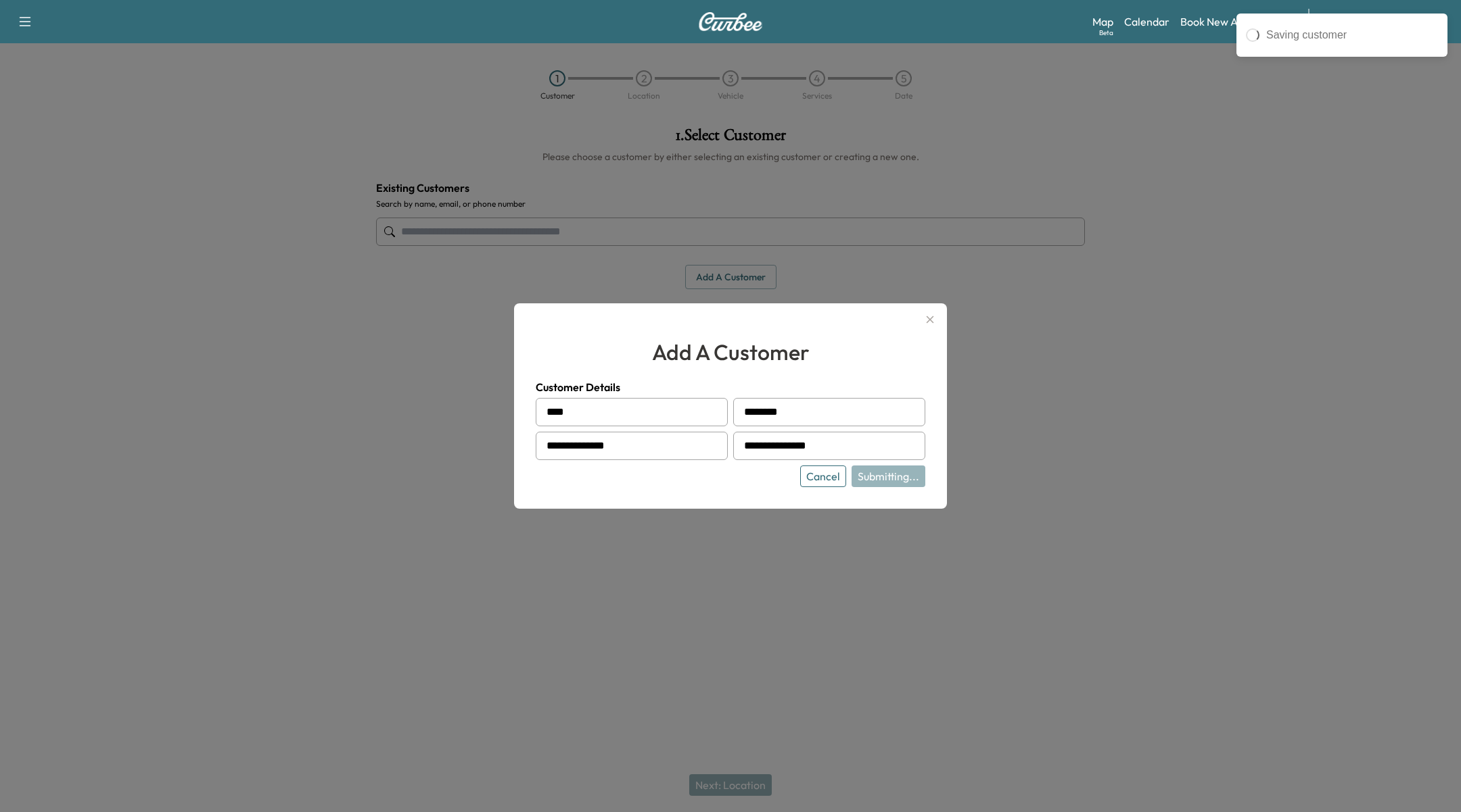
type input "**********"
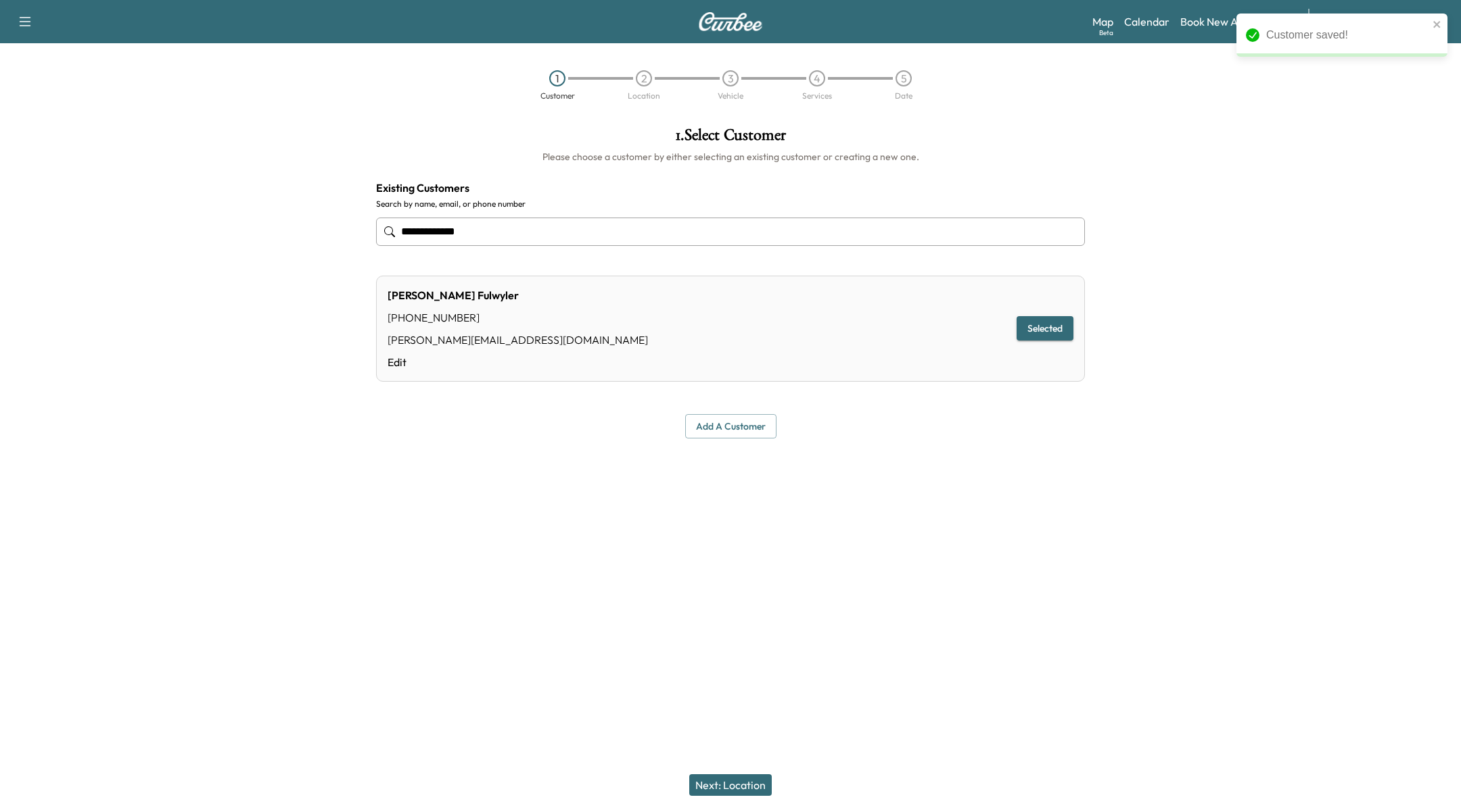
click at [724, 789] on button "Next: Location" at bounding box center [730, 785] width 83 height 22
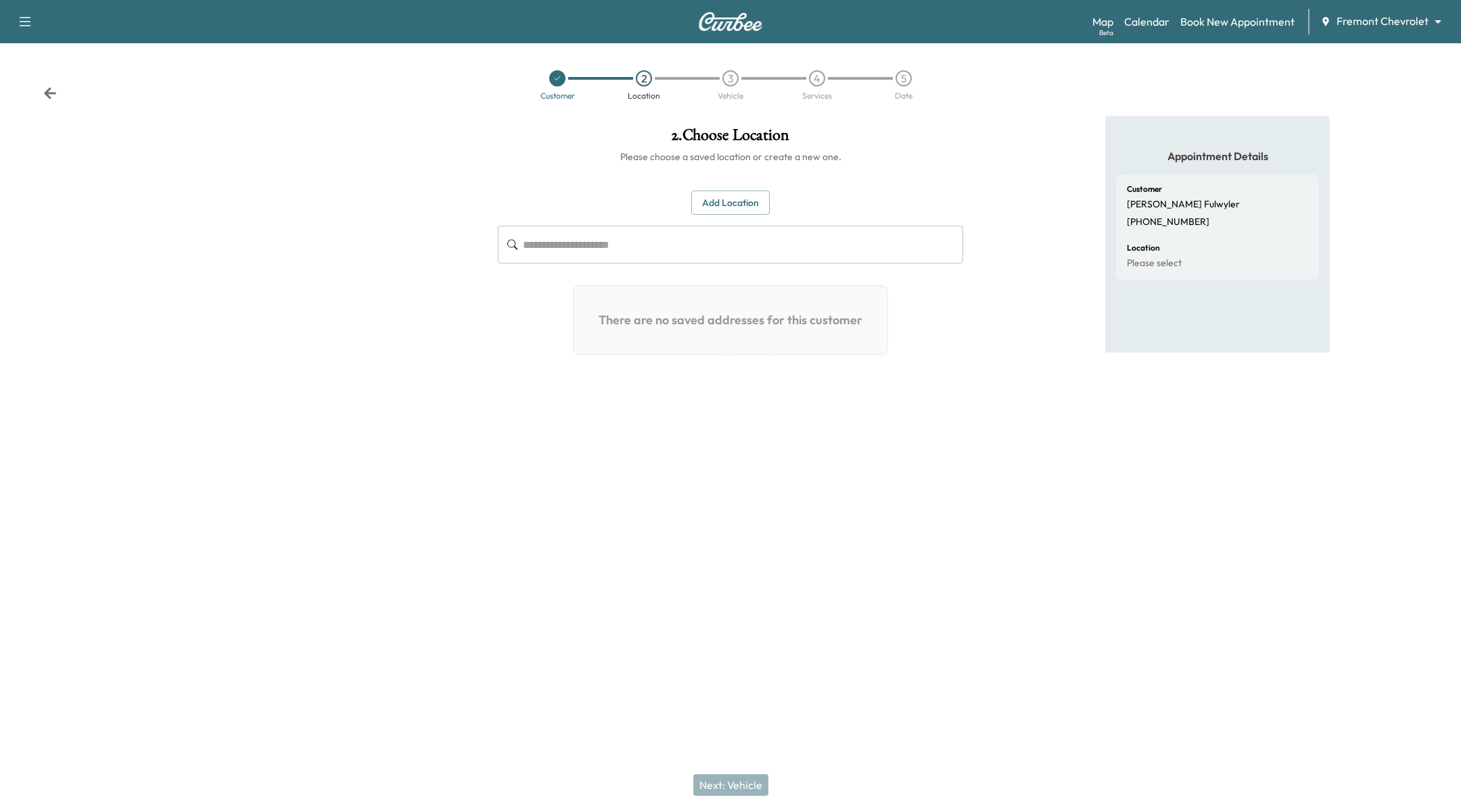
click at [744, 200] on button "Add Location" at bounding box center [730, 203] width 78 height 25
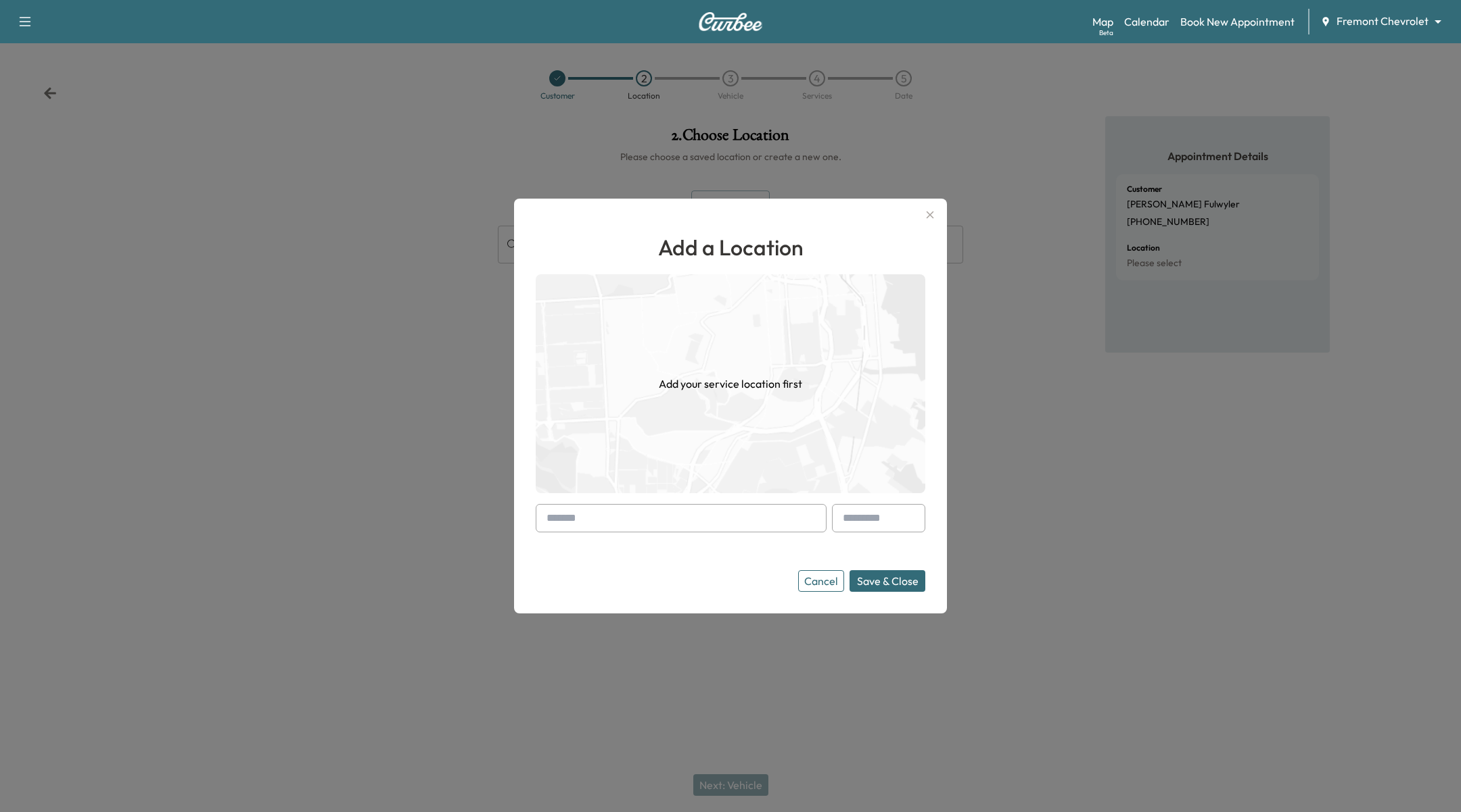
click at [696, 520] on input "text" at bounding box center [681, 518] width 291 height 29
click at [690, 512] on input "text" at bounding box center [681, 518] width 291 height 29
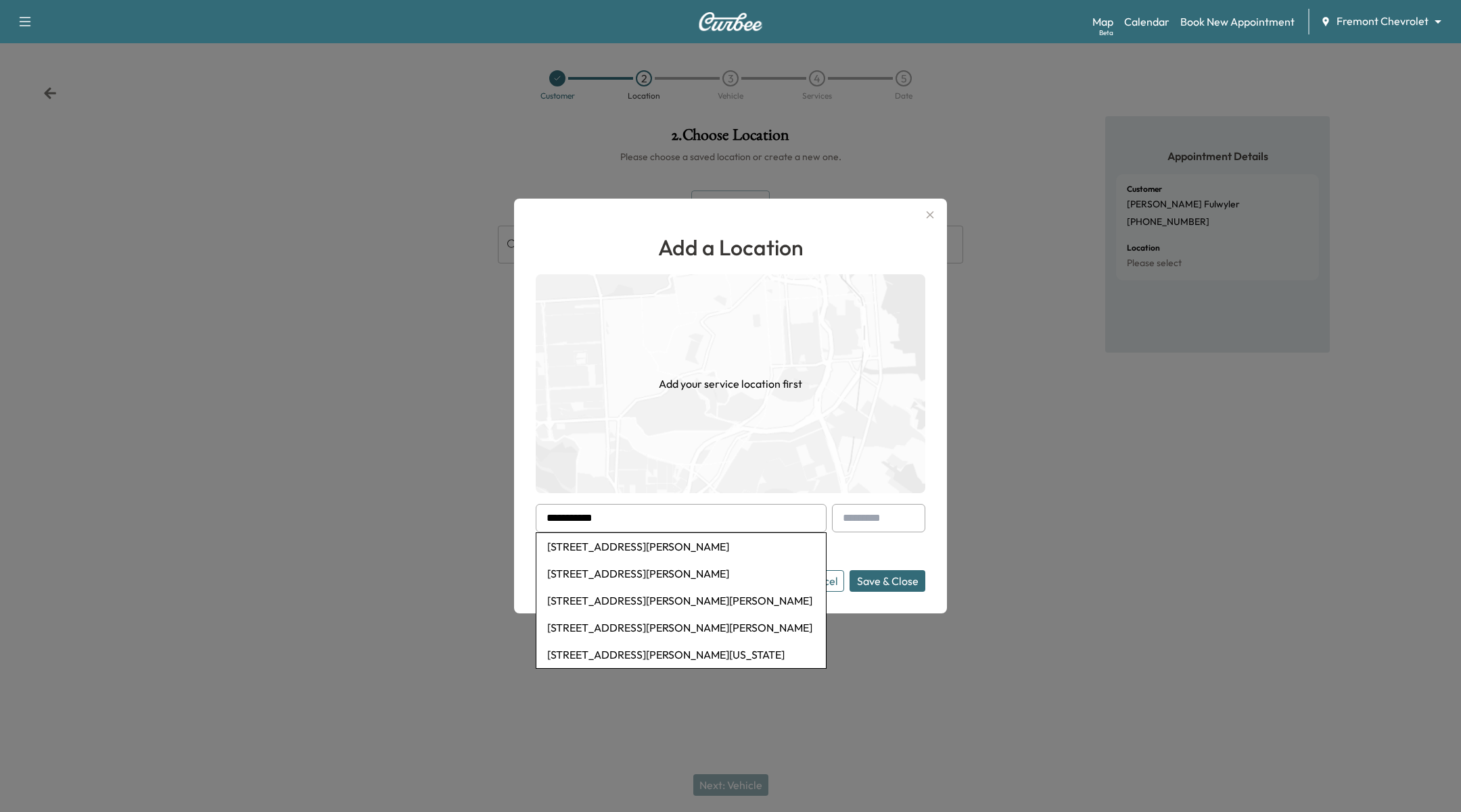
click at [718, 546] on li "5002 Felter Road, San Jose, CA, USA" at bounding box center [681, 546] width 289 height 27
type input "**********"
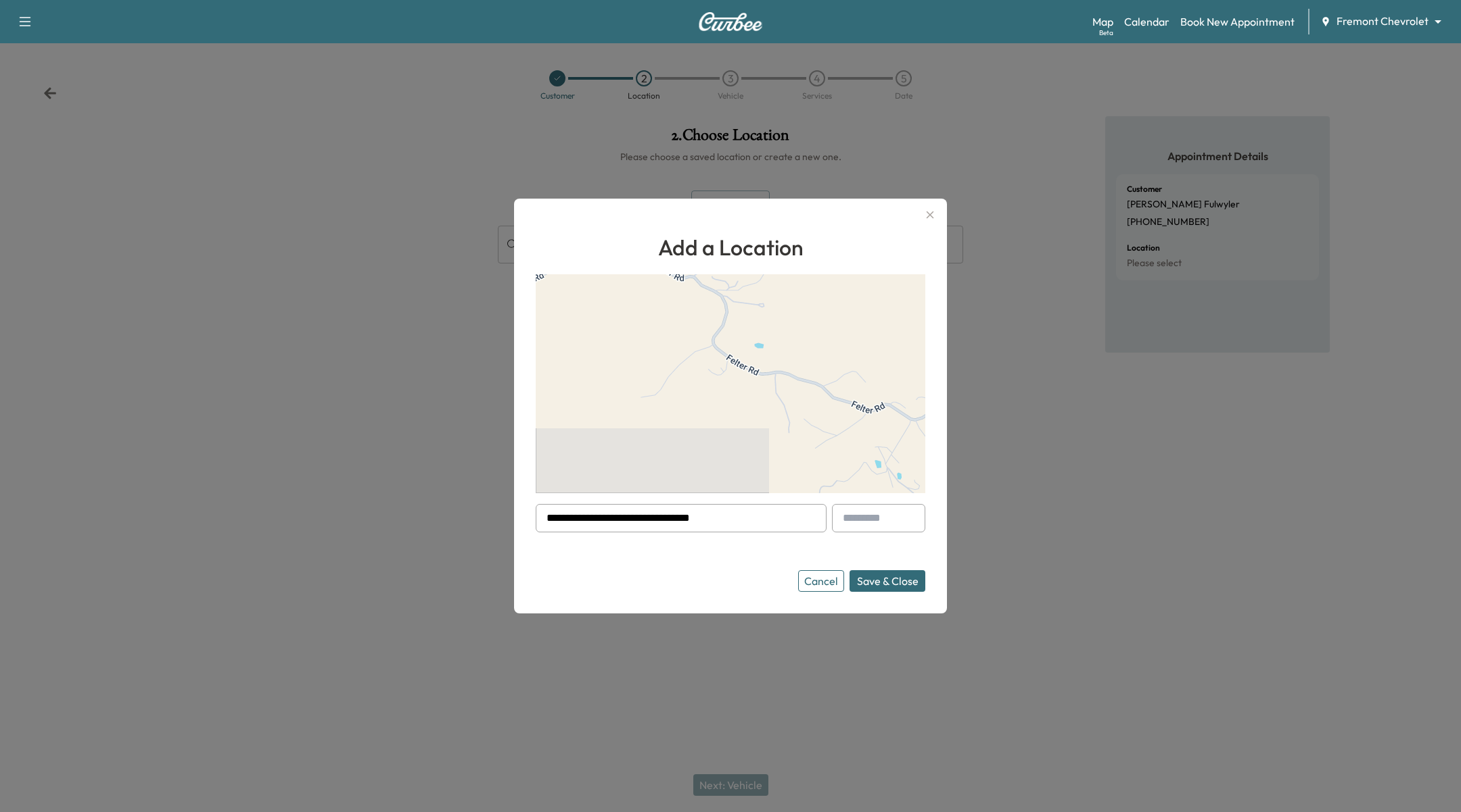
click at [872, 573] on button "Save & Close" at bounding box center [887, 581] width 76 height 22
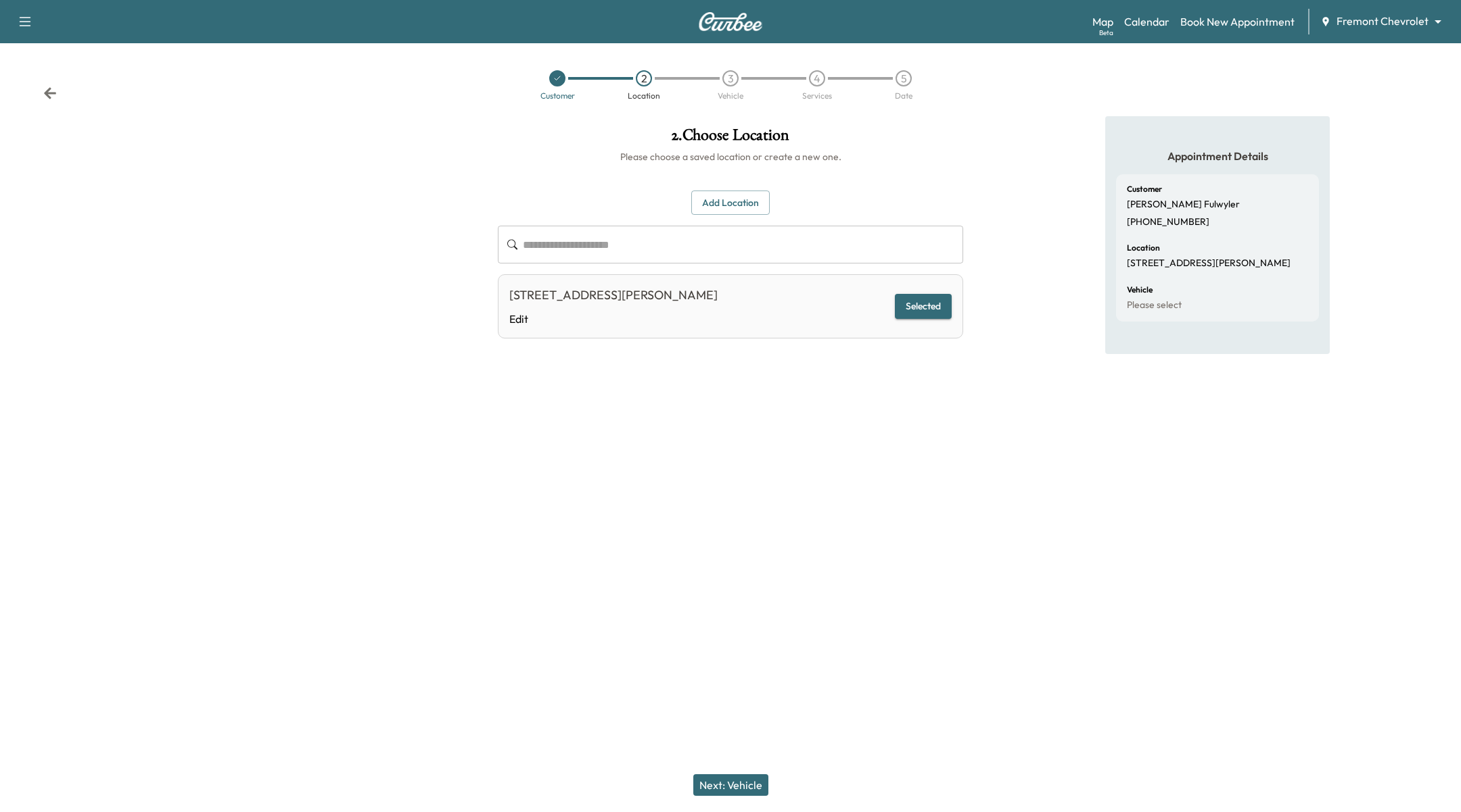
click at [734, 779] on button "Next: Vehicle" at bounding box center [730, 785] width 75 height 22
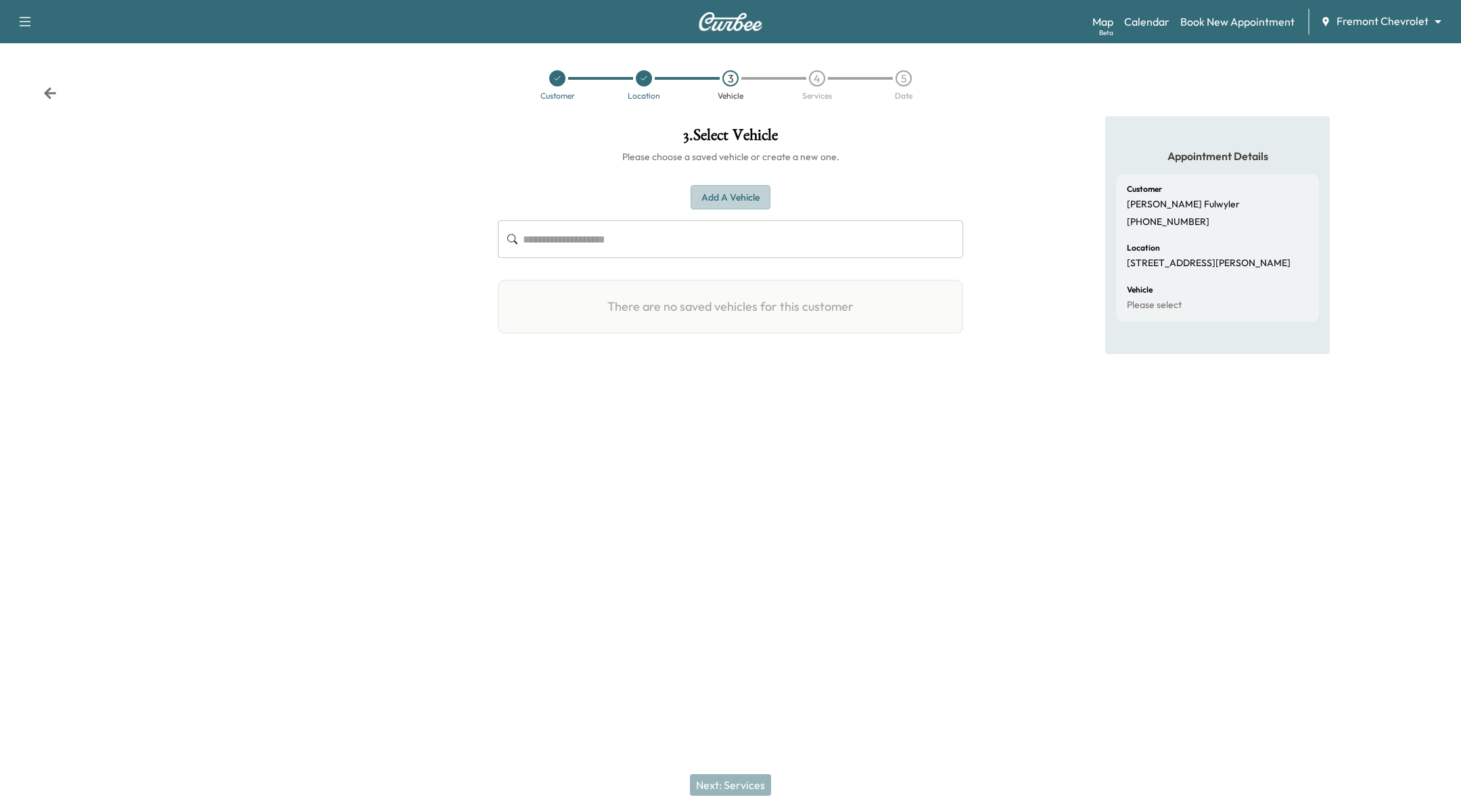
click at [724, 186] on button "Add a Vehicle" at bounding box center [730, 198] width 80 height 25
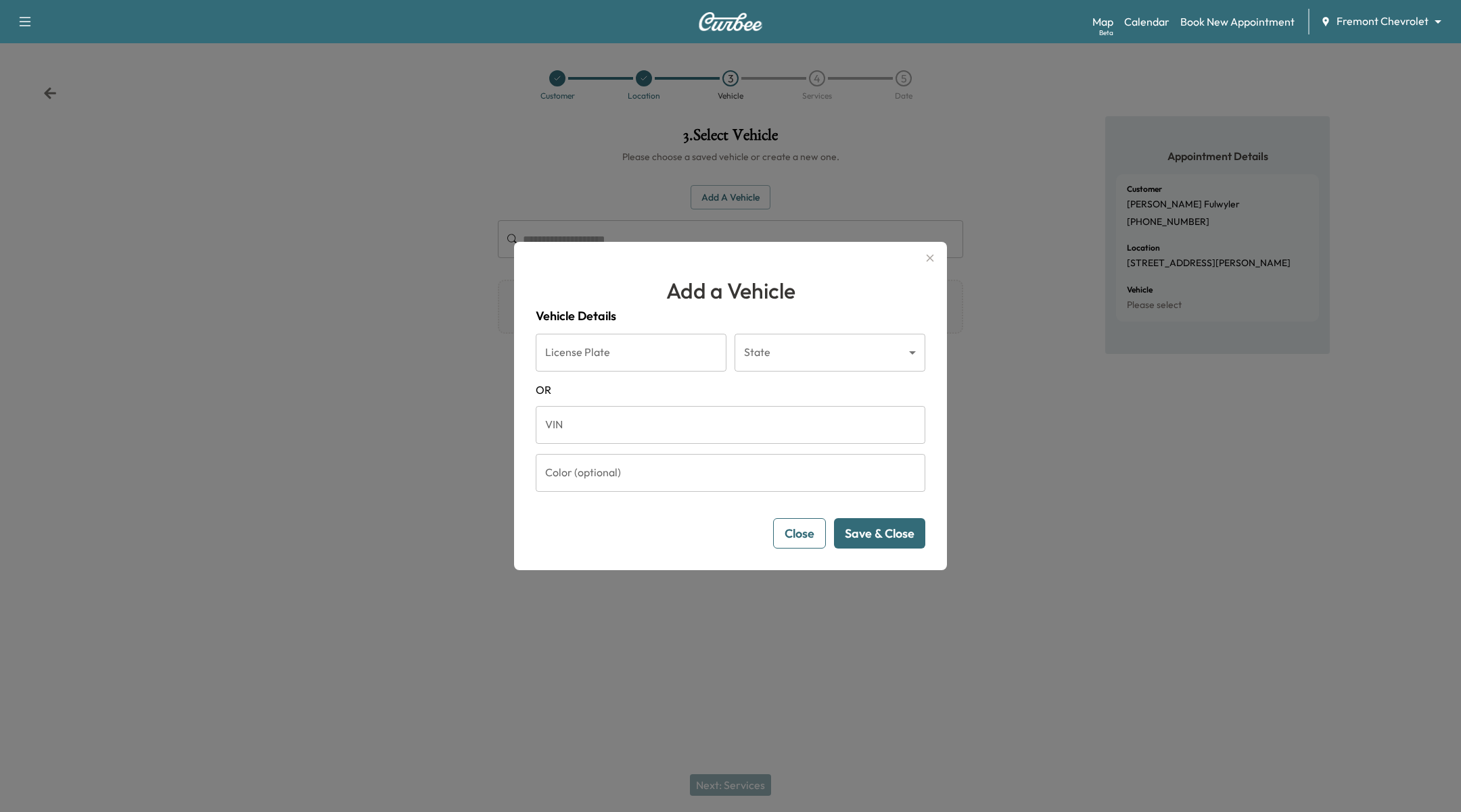
click at [635, 357] on input "License Plate" at bounding box center [630, 352] width 191 height 37
type input "*******"
click at [778, 339] on body "Support Log Out Map Beta Calendar Book New Appointment Fremont Chevrolet ******…" at bounding box center [730, 406] width 1461 height 812
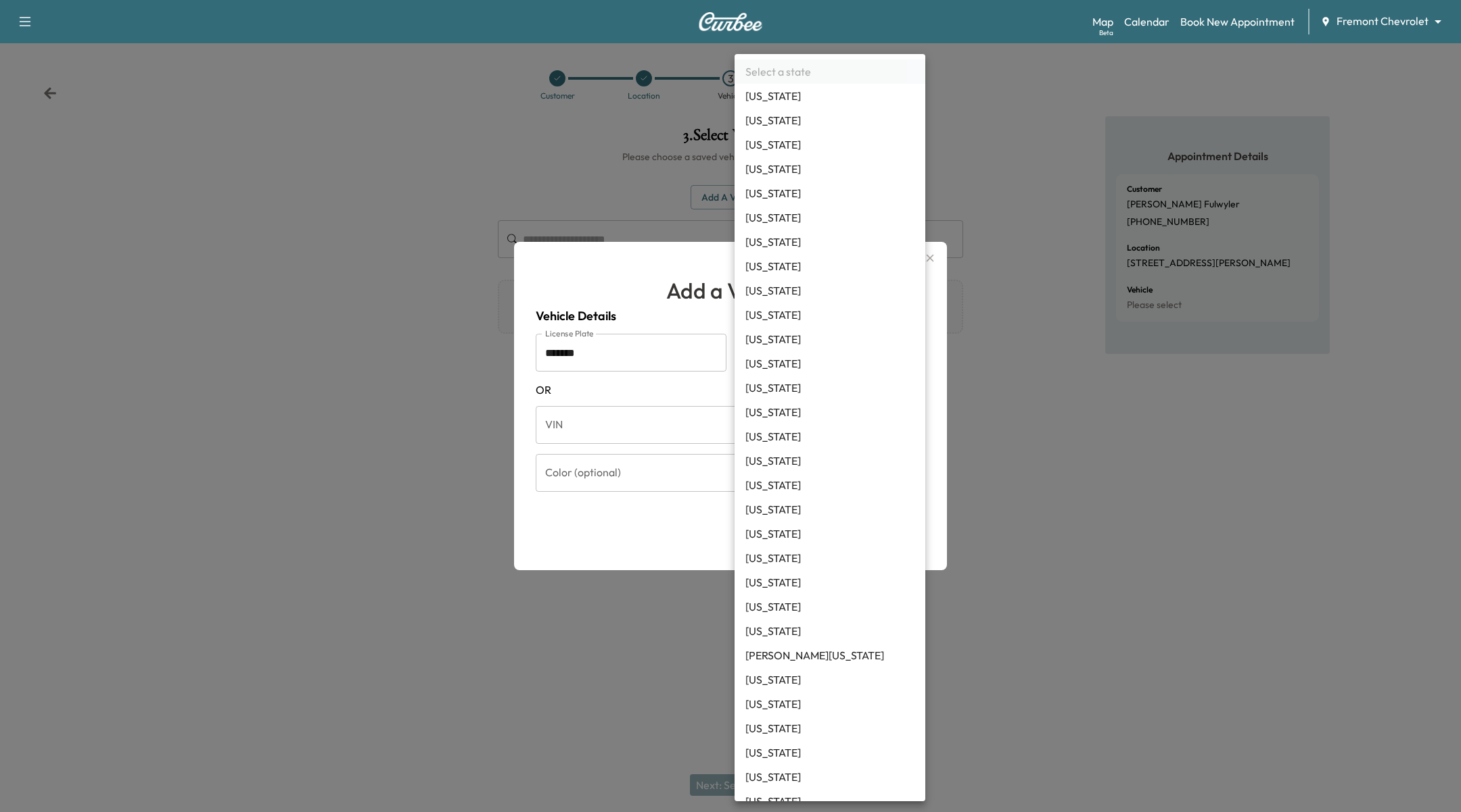
click at [792, 219] on li "California" at bounding box center [829, 218] width 191 height 24
type input "**"
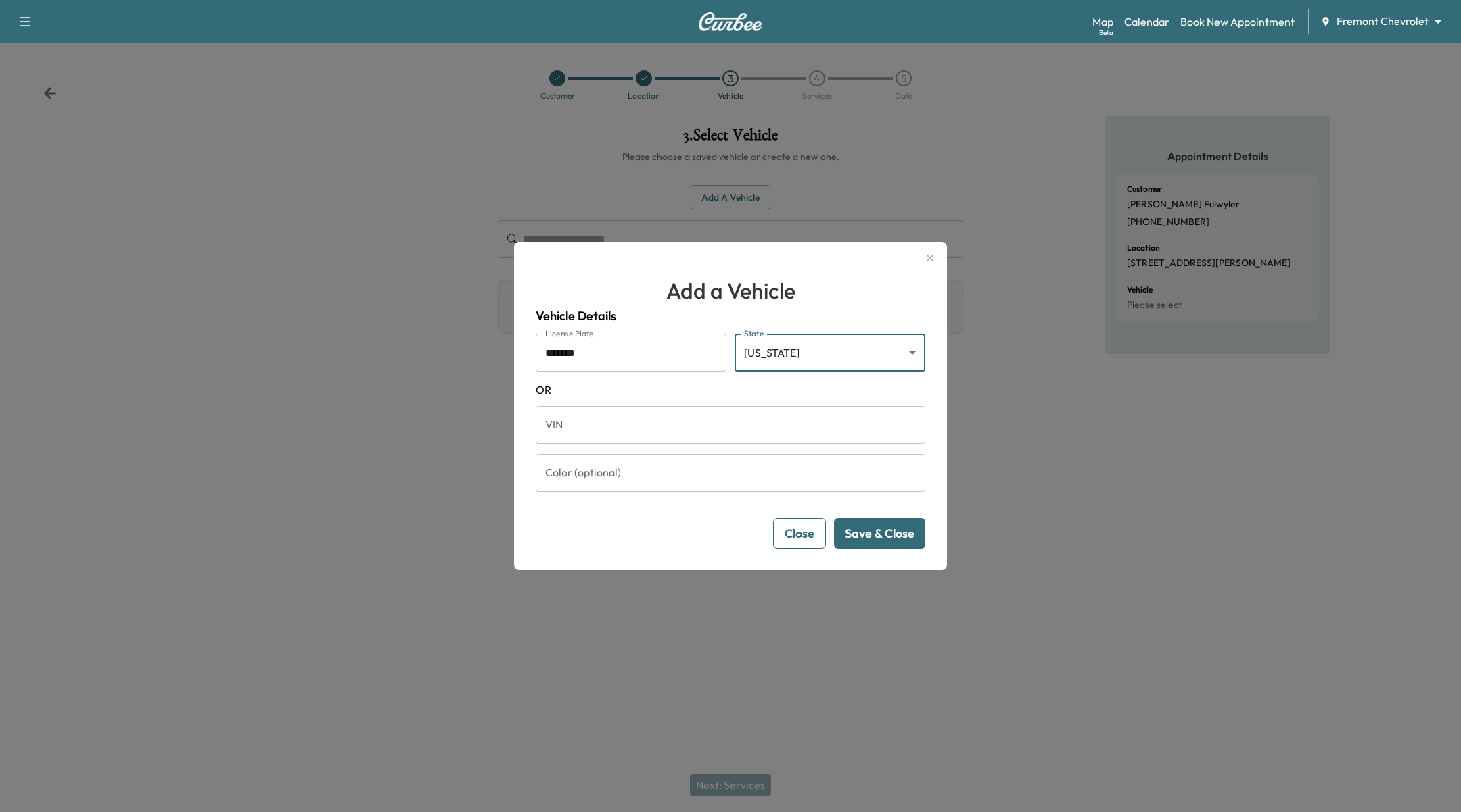
click at [838, 394] on span "OR" at bounding box center [730, 389] width 390 height 17
click at [907, 535] on button "Save & Close" at bounding box center [879, 533] width 92 height 30
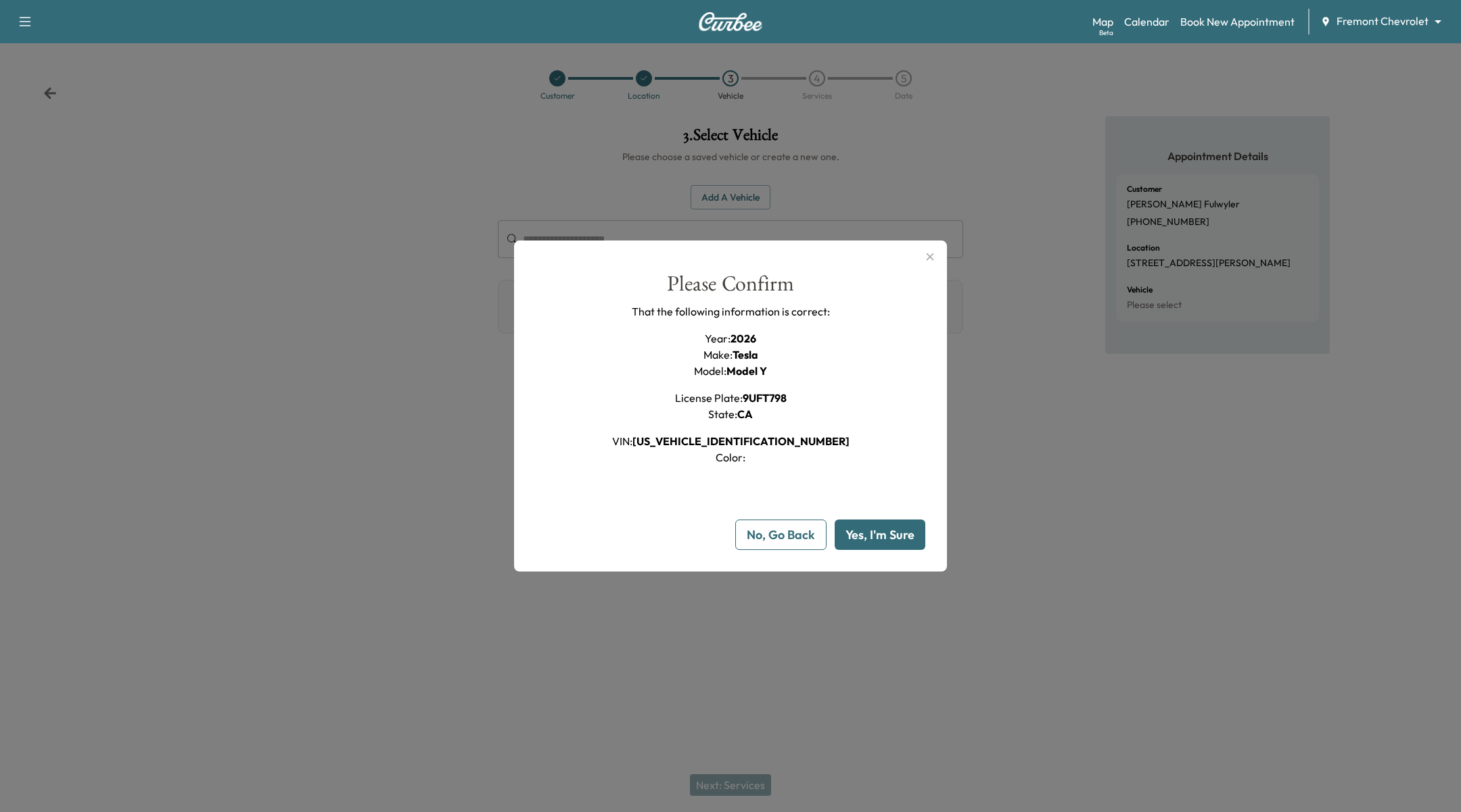
click at [863, 534] on button "Yes, I'm Sure" at bounding box center [880, 535] width 91 height 30
type input "**"
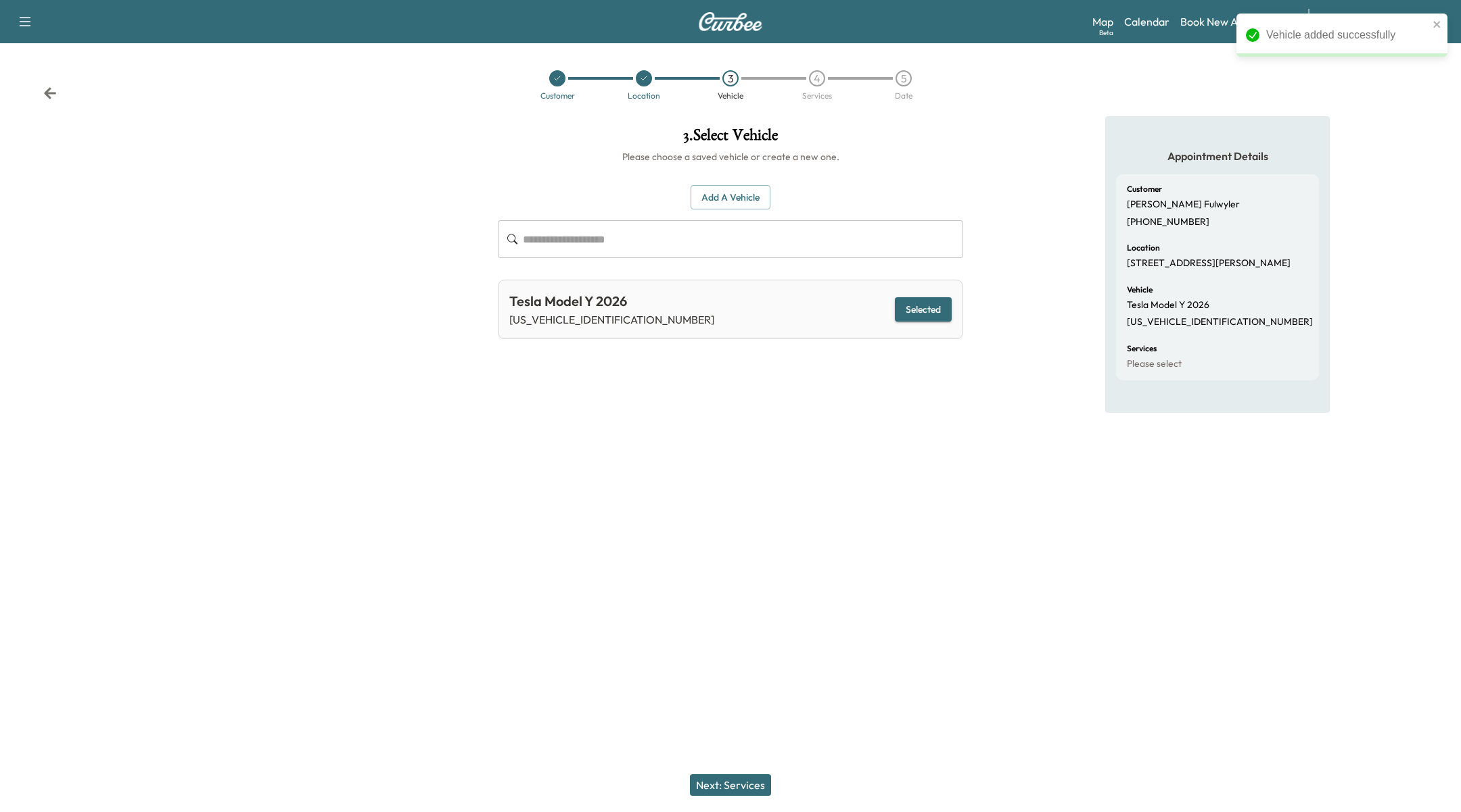
click at [740, 770] on div "Next: Services" at bounding box center [730, 785] width 1461 height 54
click at [740, 782] on button "Next: Services" at bounding box center [730, 785] width 81 height 22
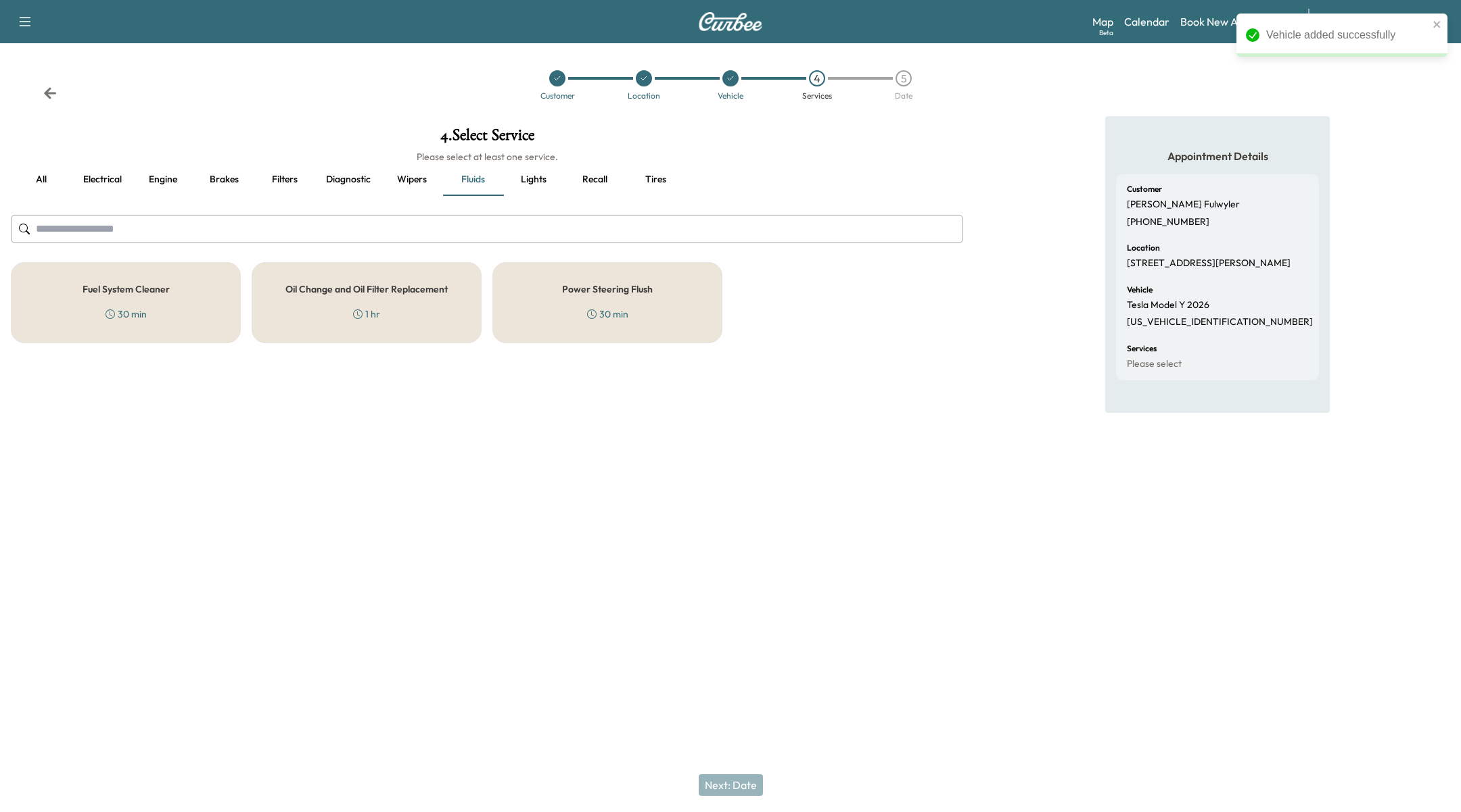
click at [181, 304] on div "Fuel System Cleaner 30 min" at bounding box center [126, 302] width 230 height 81
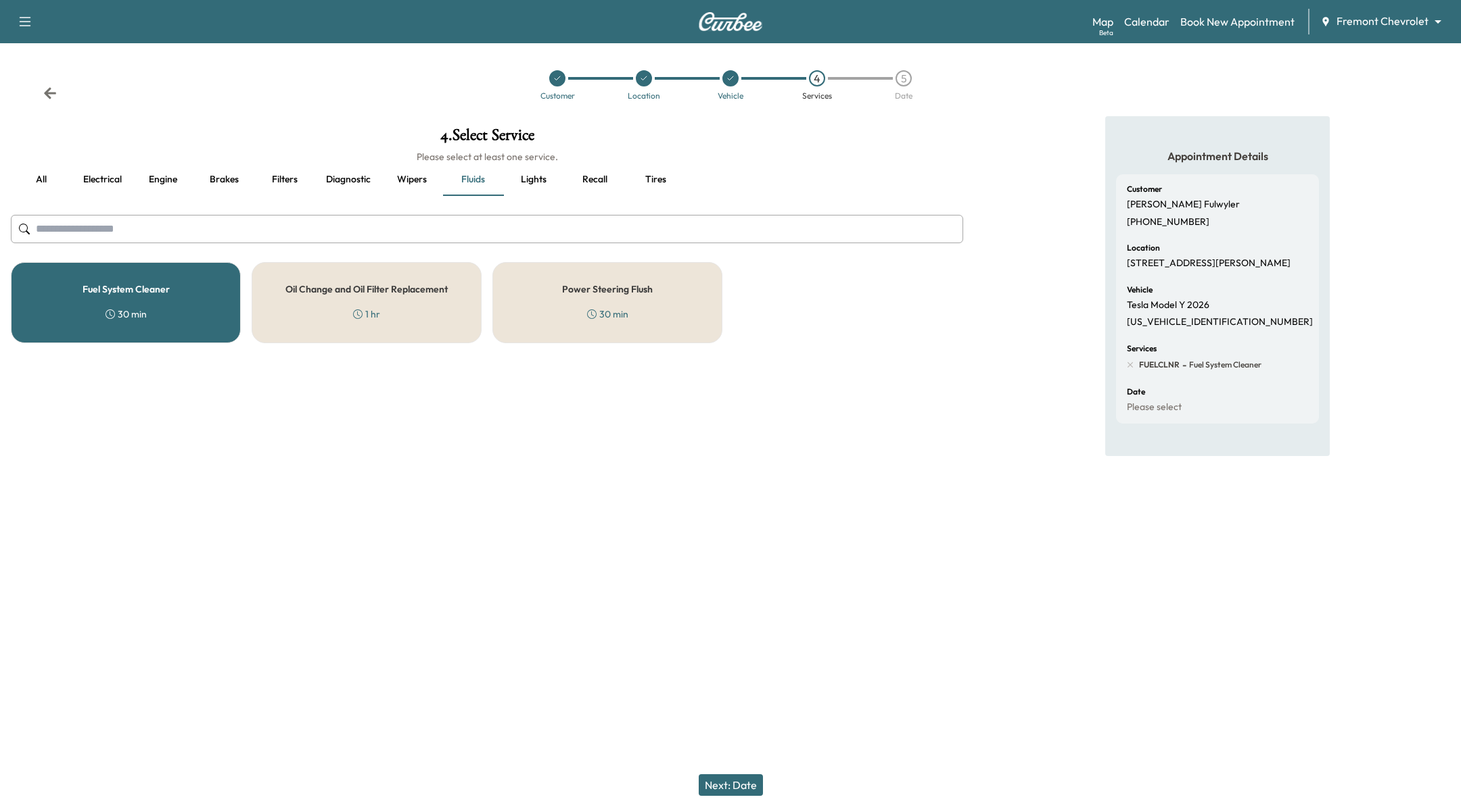
click at [744, 793] on button "Next: Date" at bounding box center [730, 785] width 65 height 22
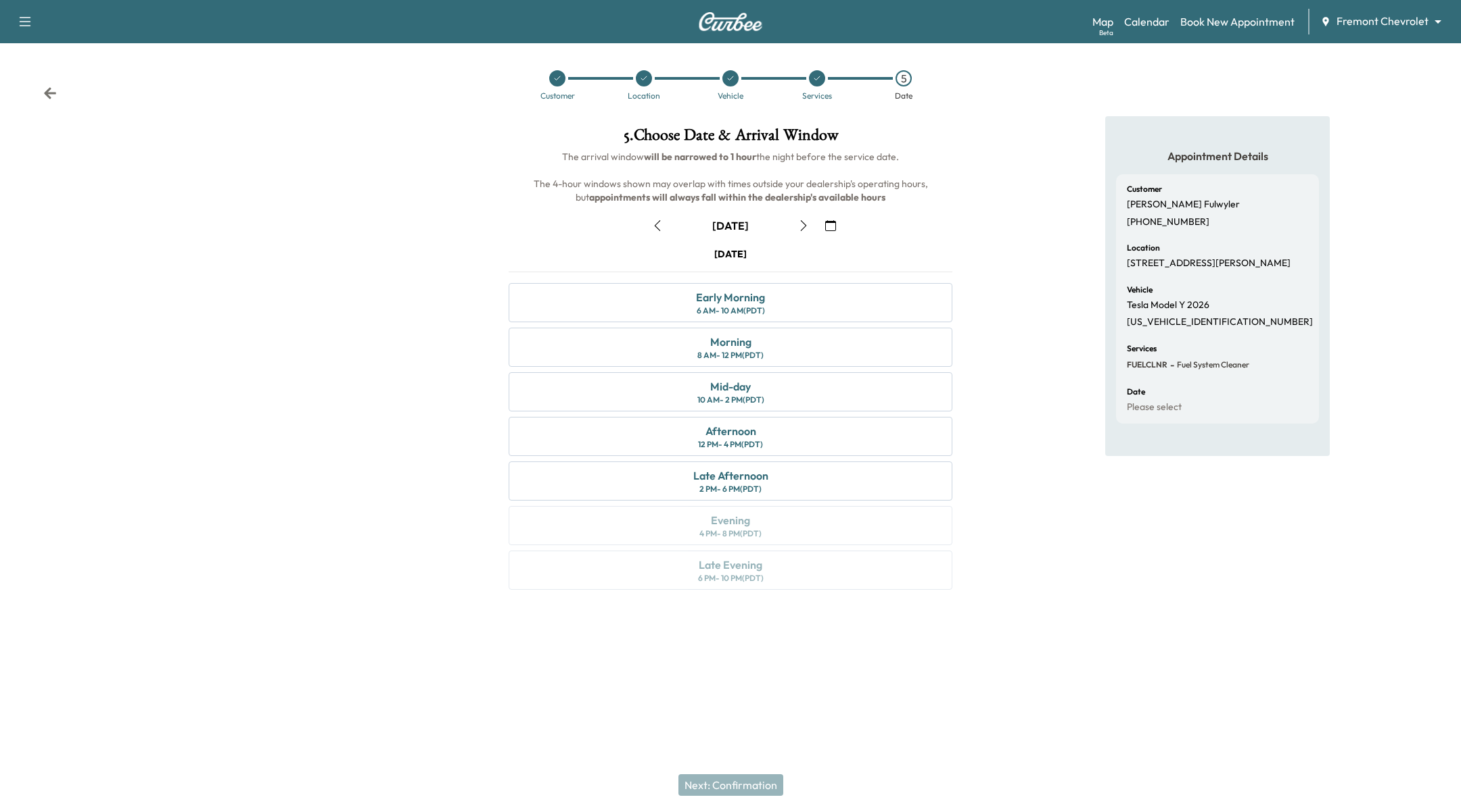
click at [658, 226] on icon "button" at bounding box center [657, 226] width 10 height 10
click at [716, 579] on div "6 PM - 10 PM (PDT)" at bounding box center [730, 579] width 65 height 10
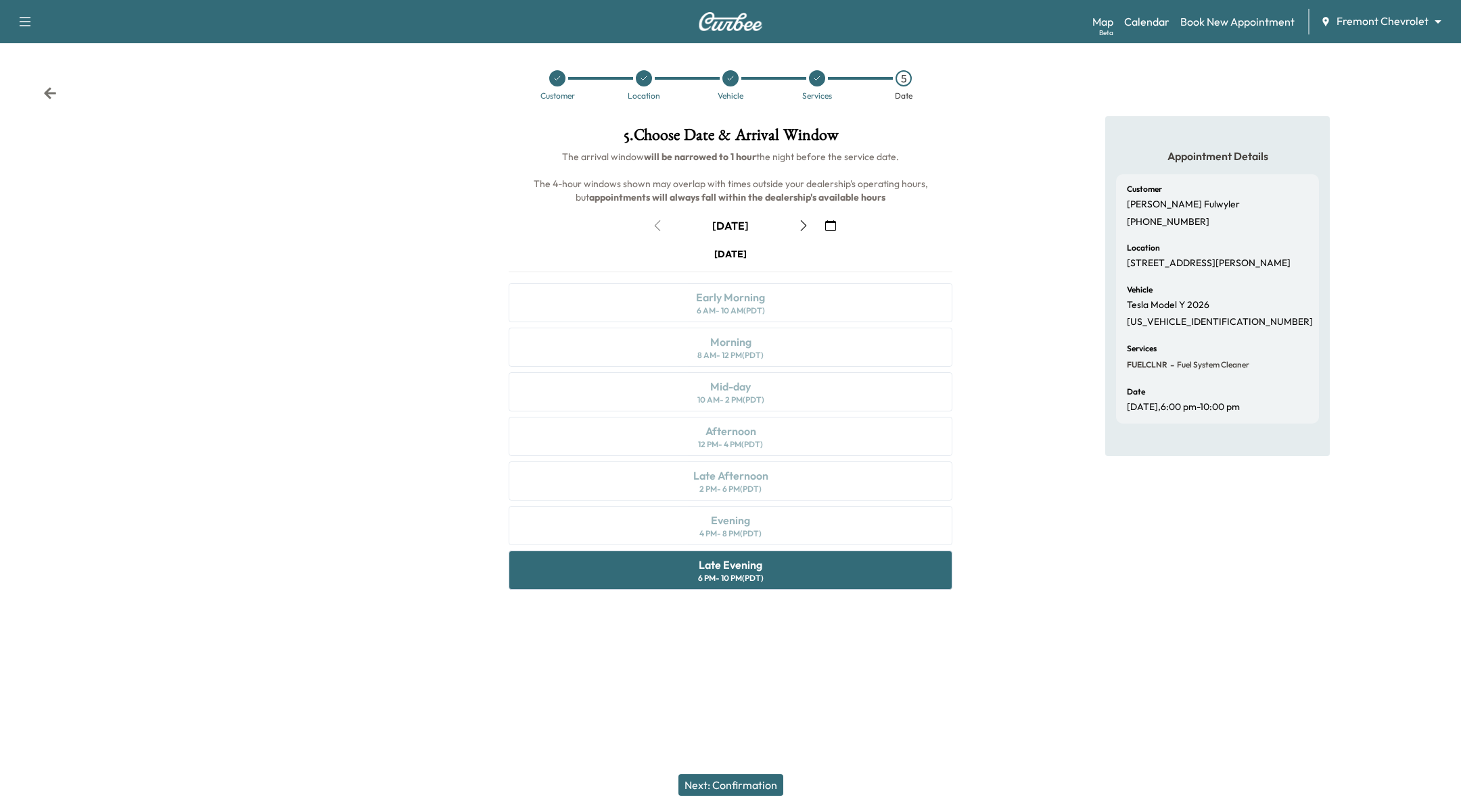
click at [758, 788] on button "Next: Confirmation" at bounding box center [730, 785] width 105 height 22
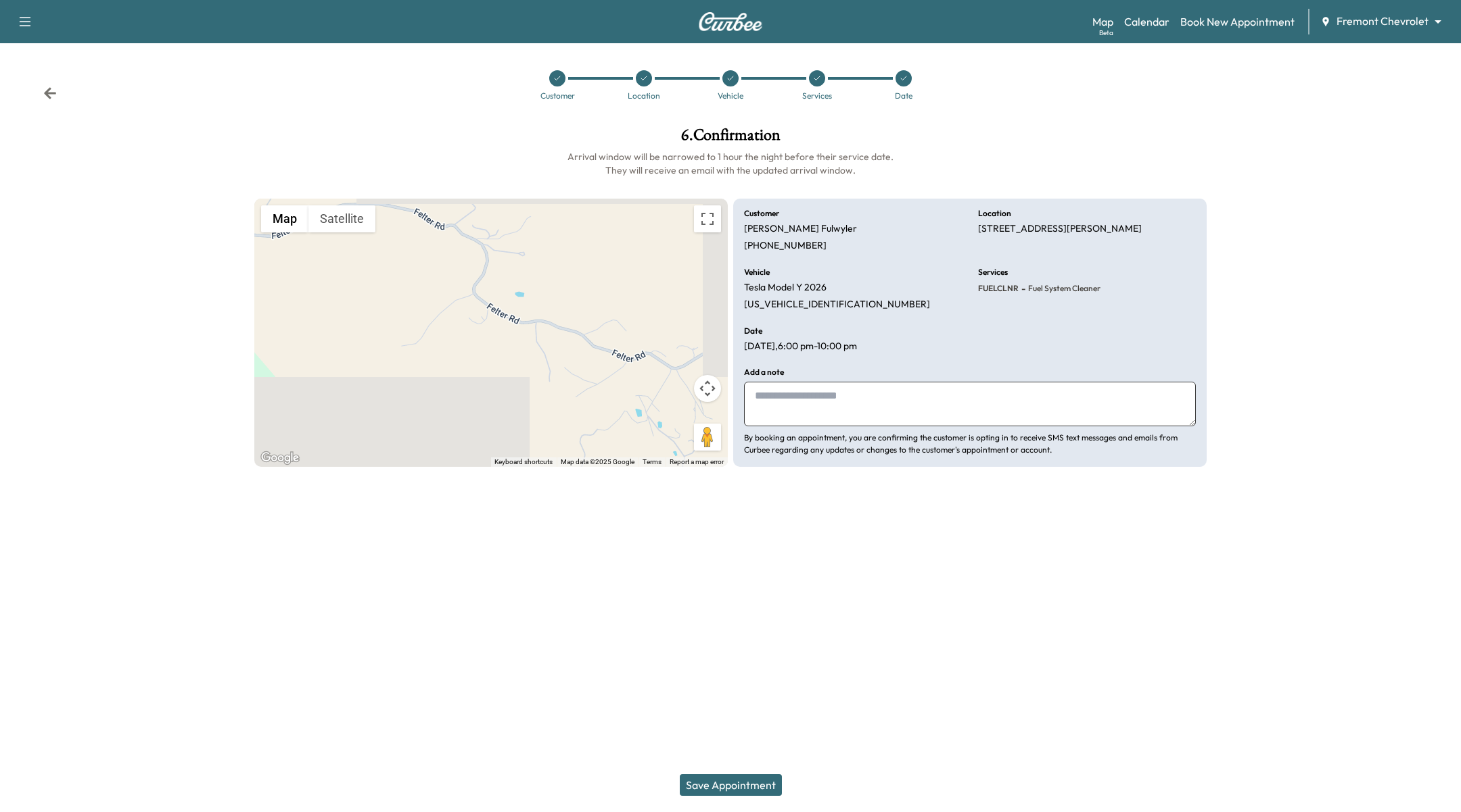
click at [744, 785] on button "Save Appointment" at bounding box center [730, 785] width 102 height 22
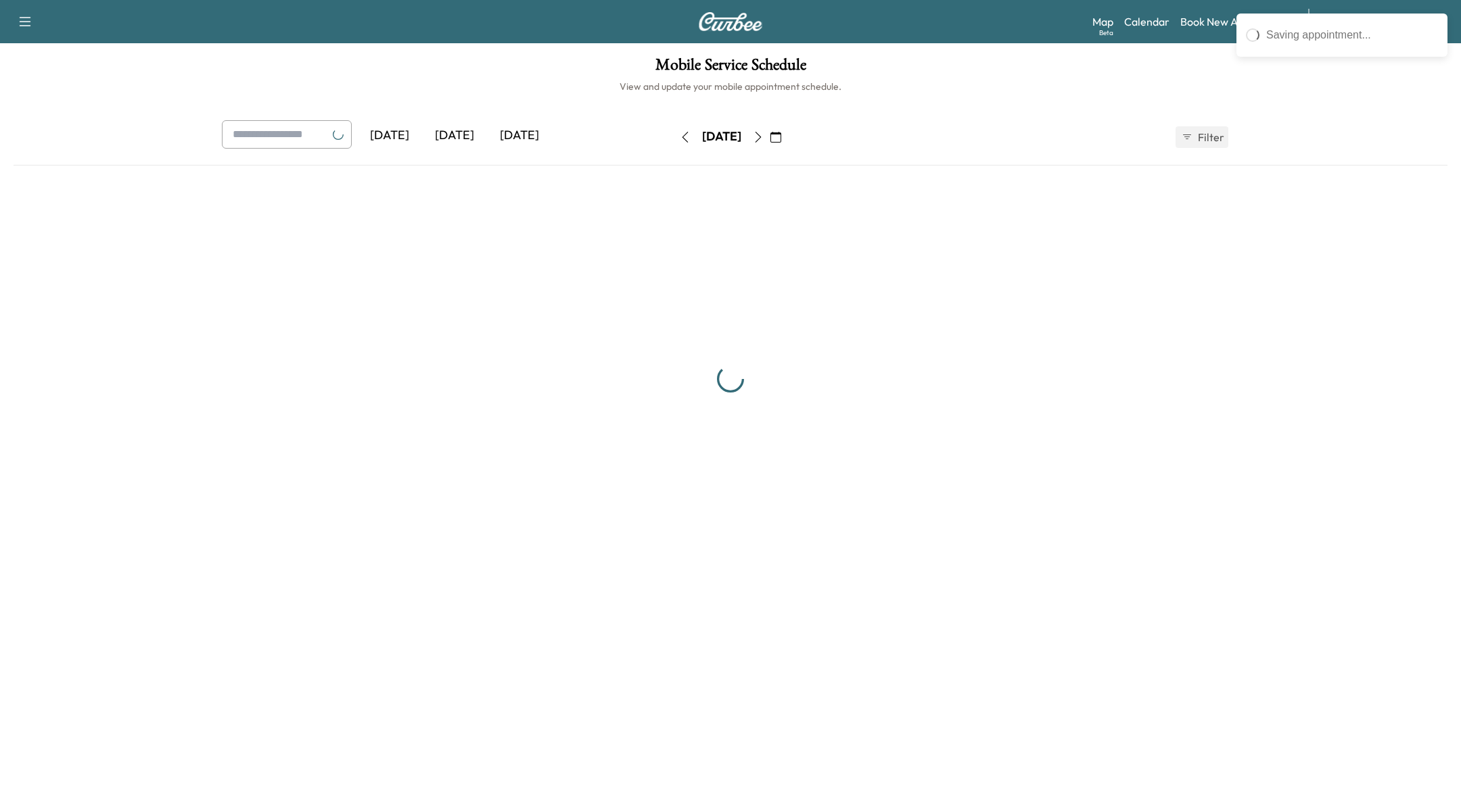
click at [523, 483] on div at bounding box center [730, 379] width 1434 height 406
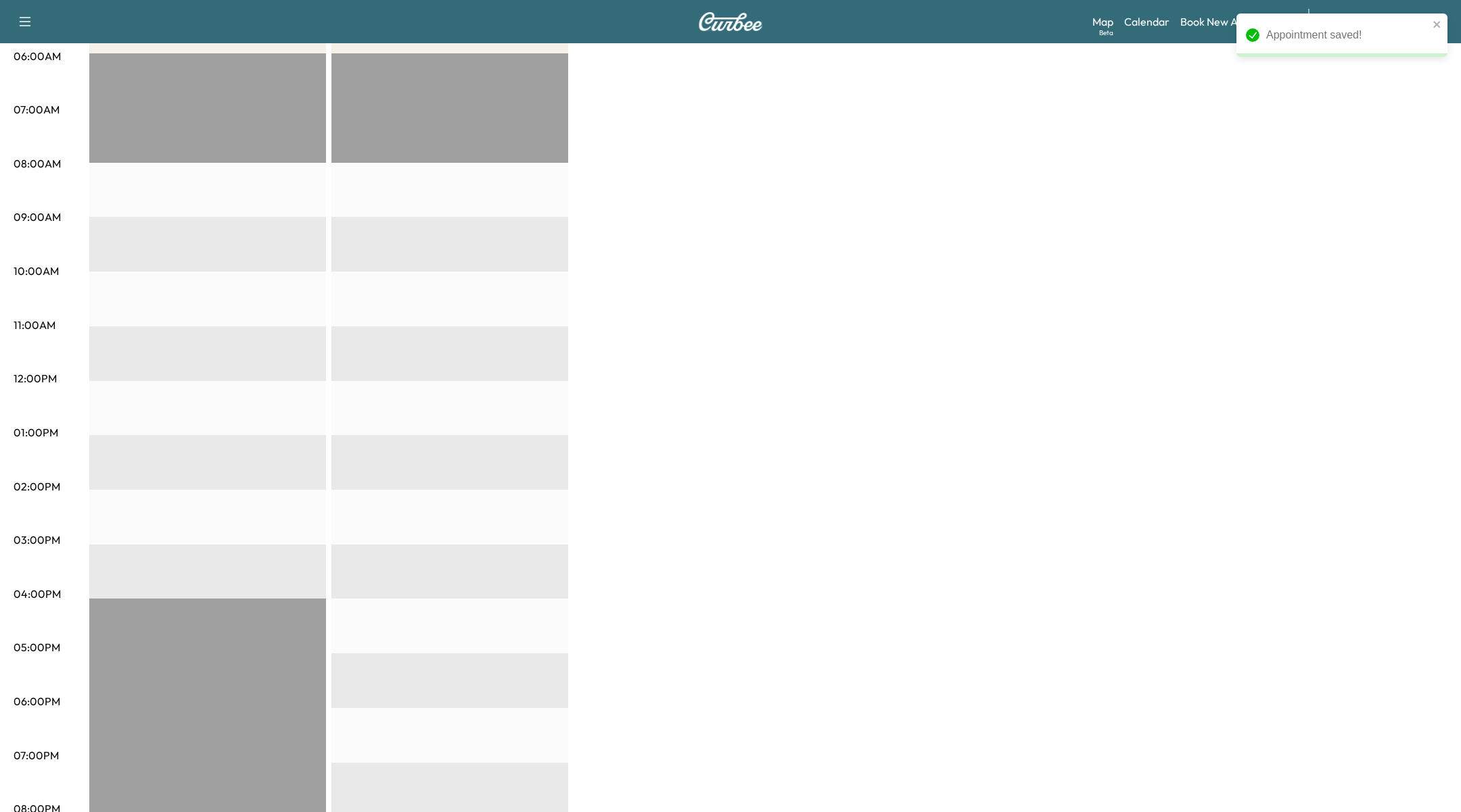
scroll to position [389, 0]
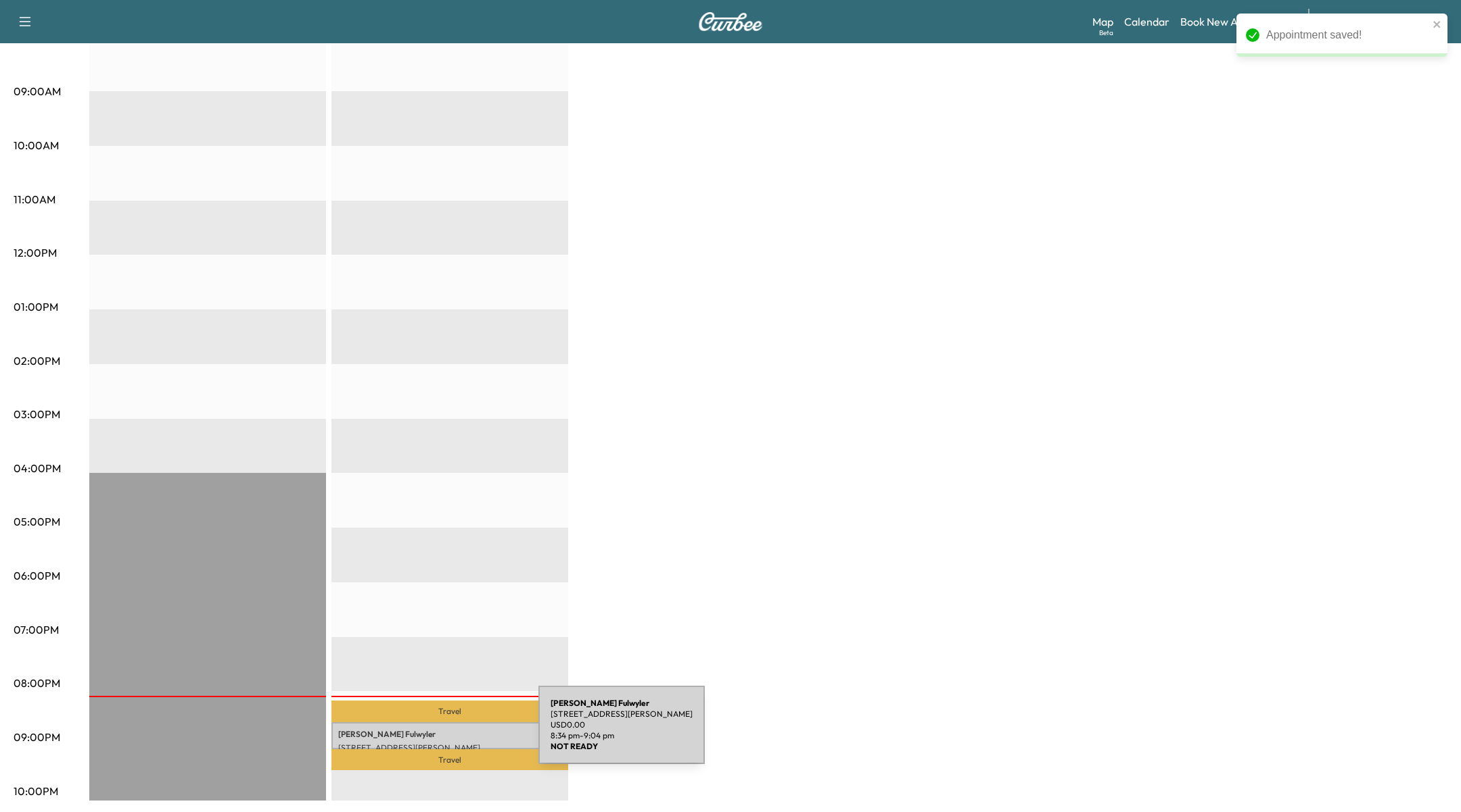
click at [437, 734] on p "Paul Fulwyler" at bounding box center [450, 734] width 223 height 10
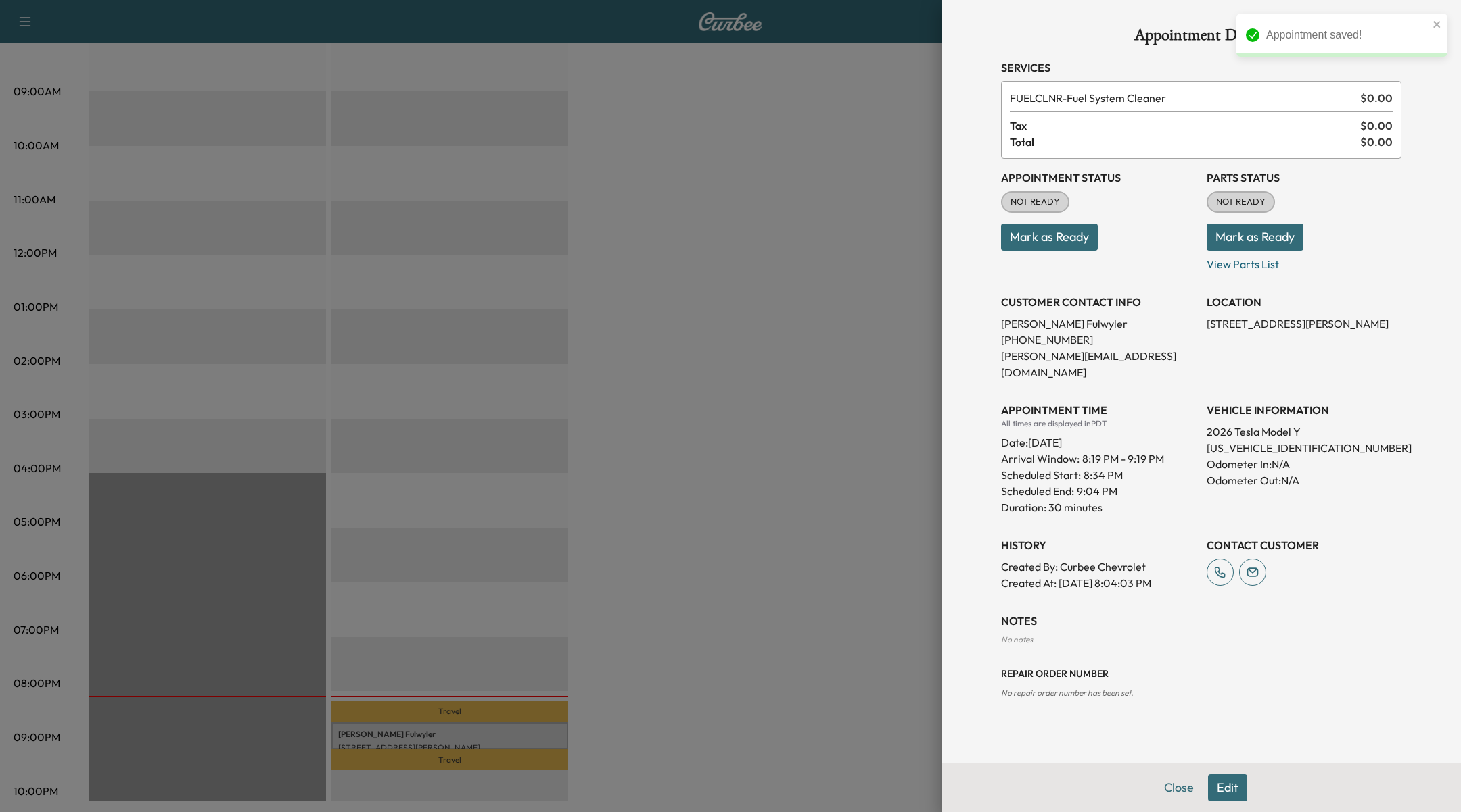
click at [1070, 221] on p "Mark as Ready" at bounding box center [1097, 231] width 194 height 37
click at [1070, 226] on button "Mark as Ready" at bounding box center [1049, 237] width 97 height 27
click at [1238, 238] on button "Mark as Ready" at bounding box center [1254, 237] width 97 height 27
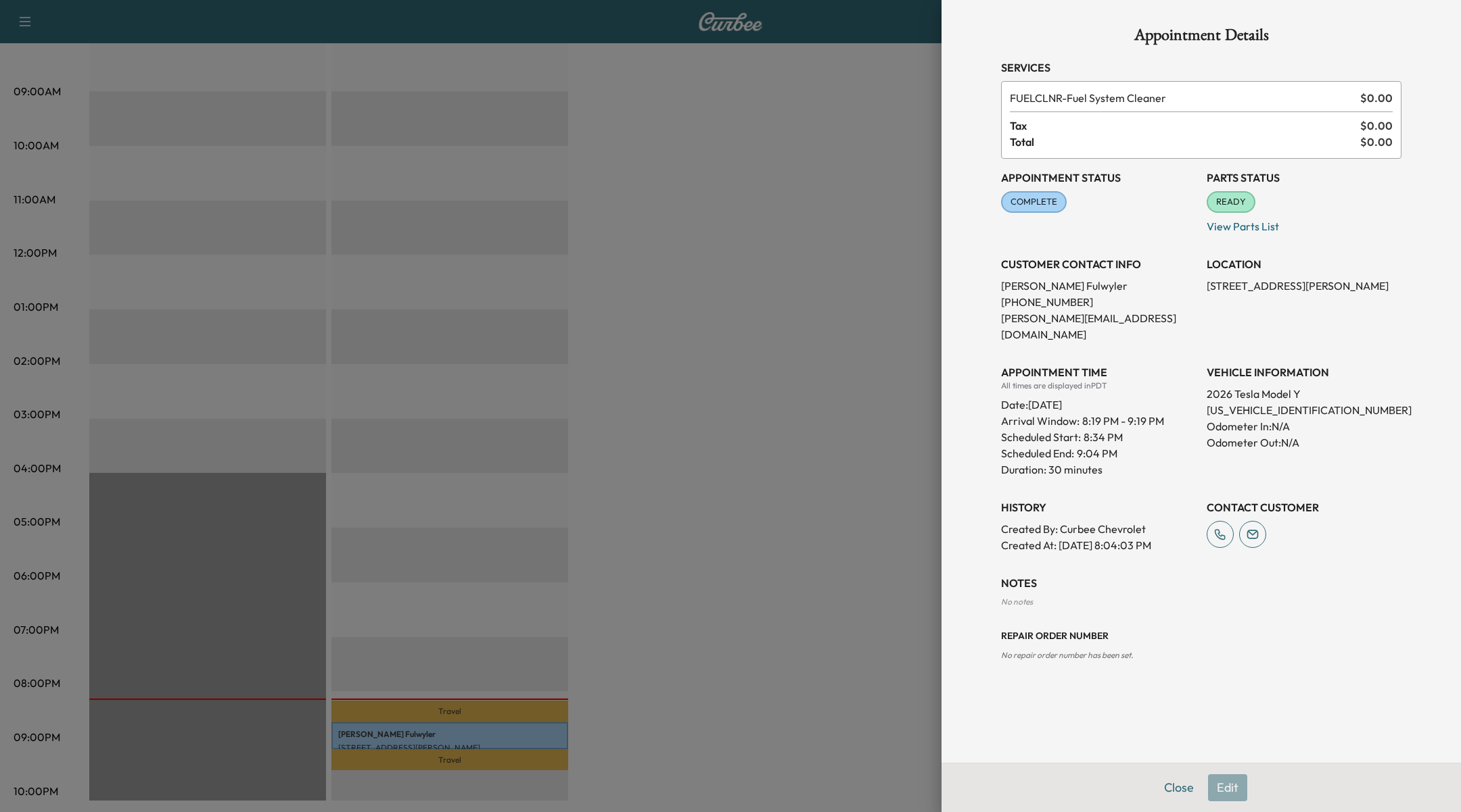
click at [1161, 354] on div "APPOINTMENT TIME All times are displayed in PDT Date: Friday Oct. 3, 2025 Arriv…" at bounding box center [1097, 416] width 194 height 125
click at [644, 399] on div at bounding box center [730, 406] width 1461 height 812
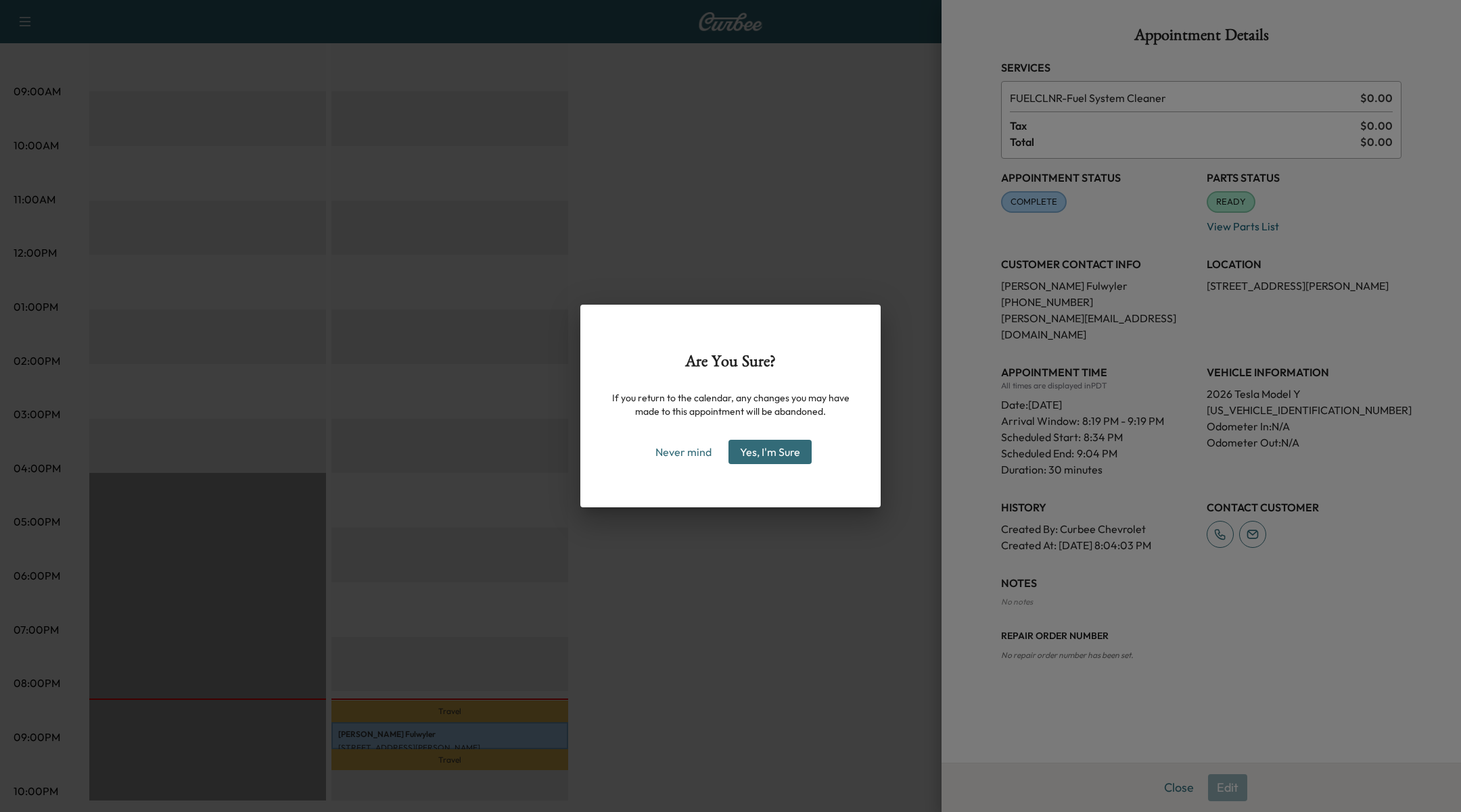
click at [764, 451] on button "Yes, I'm Sure" at bounding box center [769, 452] width 83 height 24
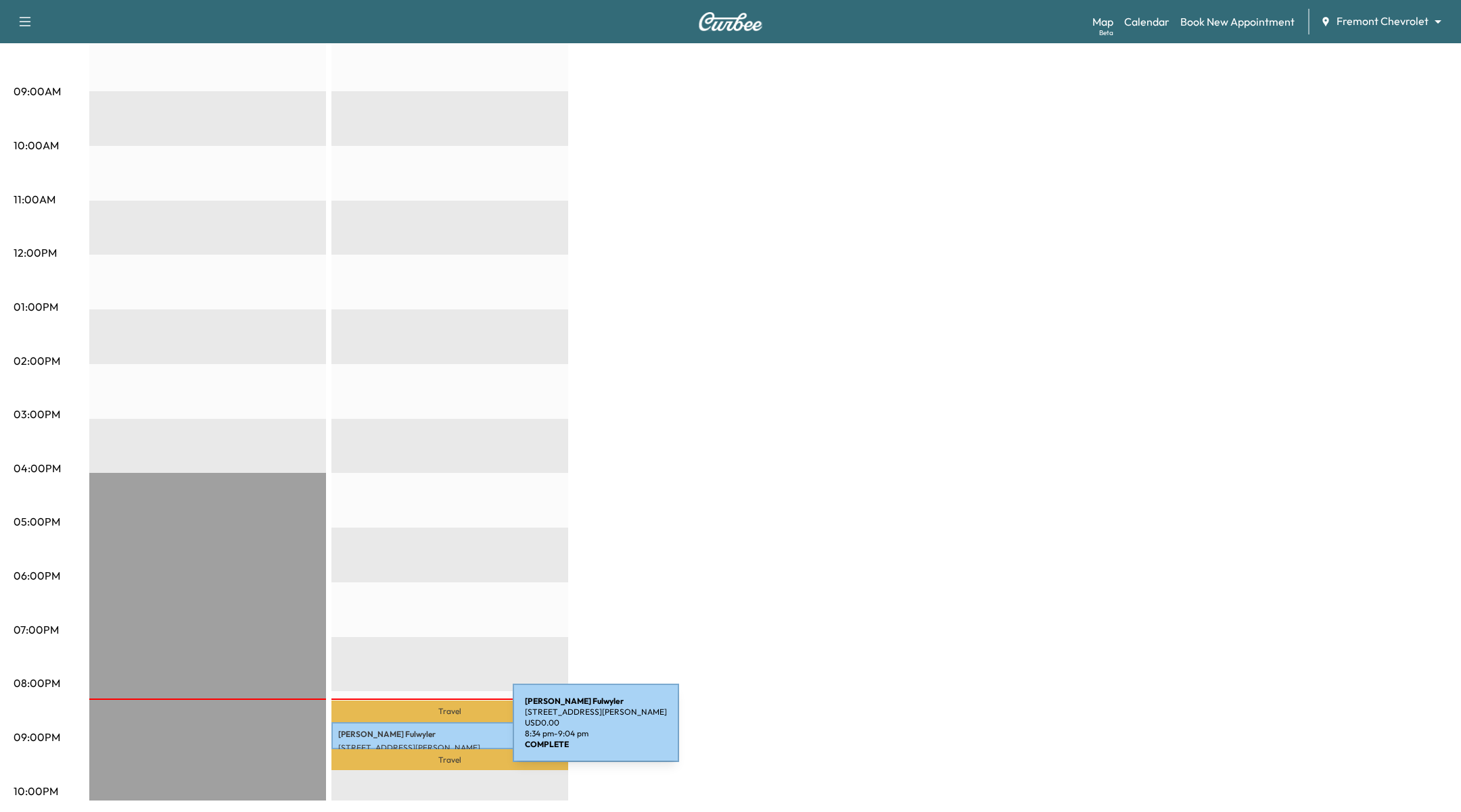
click at [411, 731] on p "Paul Fulwyler" at bounding box center [450, 734] width 223 height 10
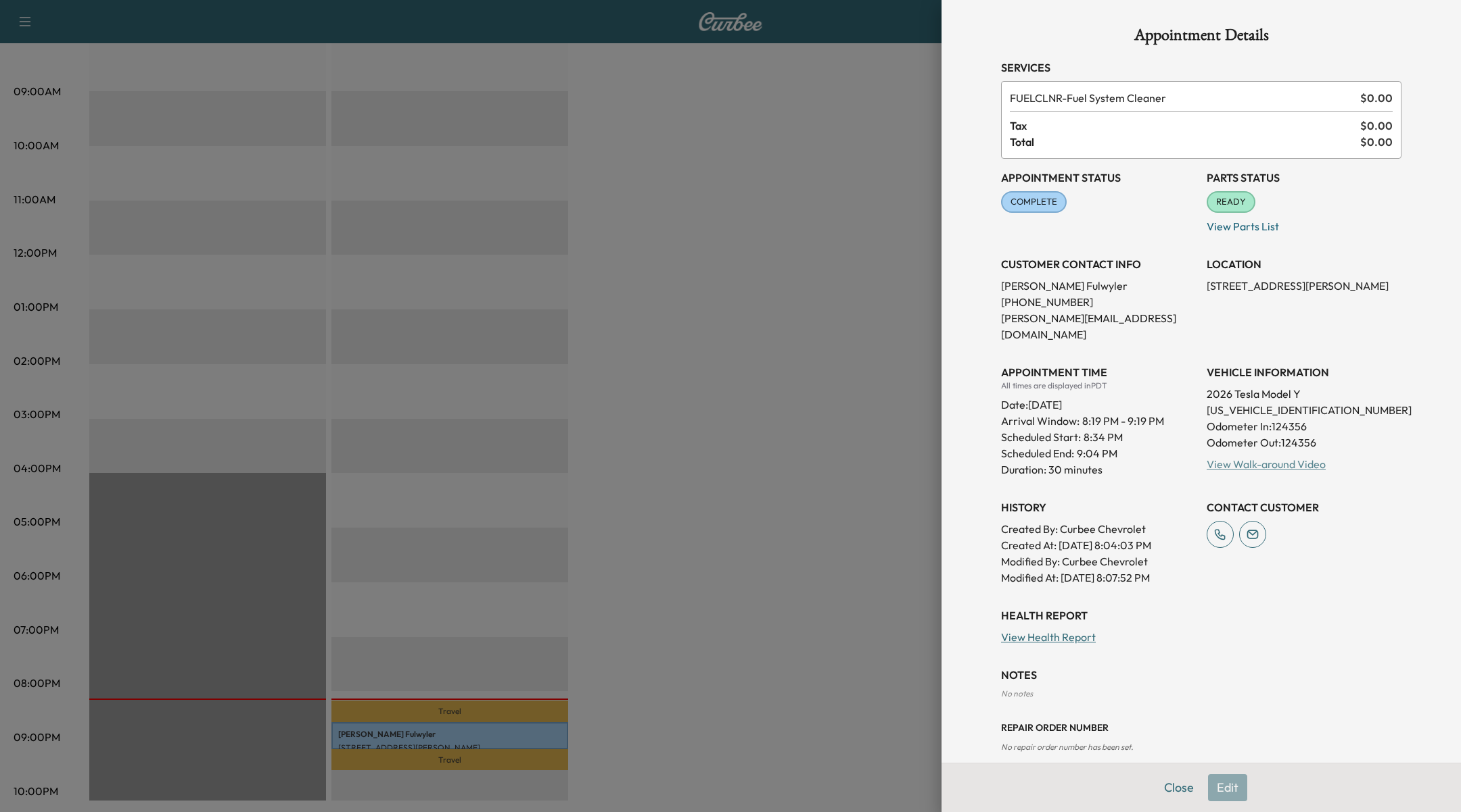
click at [1260, 457] on link "View Walk-around Video" at bounding box center [1266, 464] width 119 height 14
click at [714, 354] on div at bounding box center [730, 406] width 1461 height 812
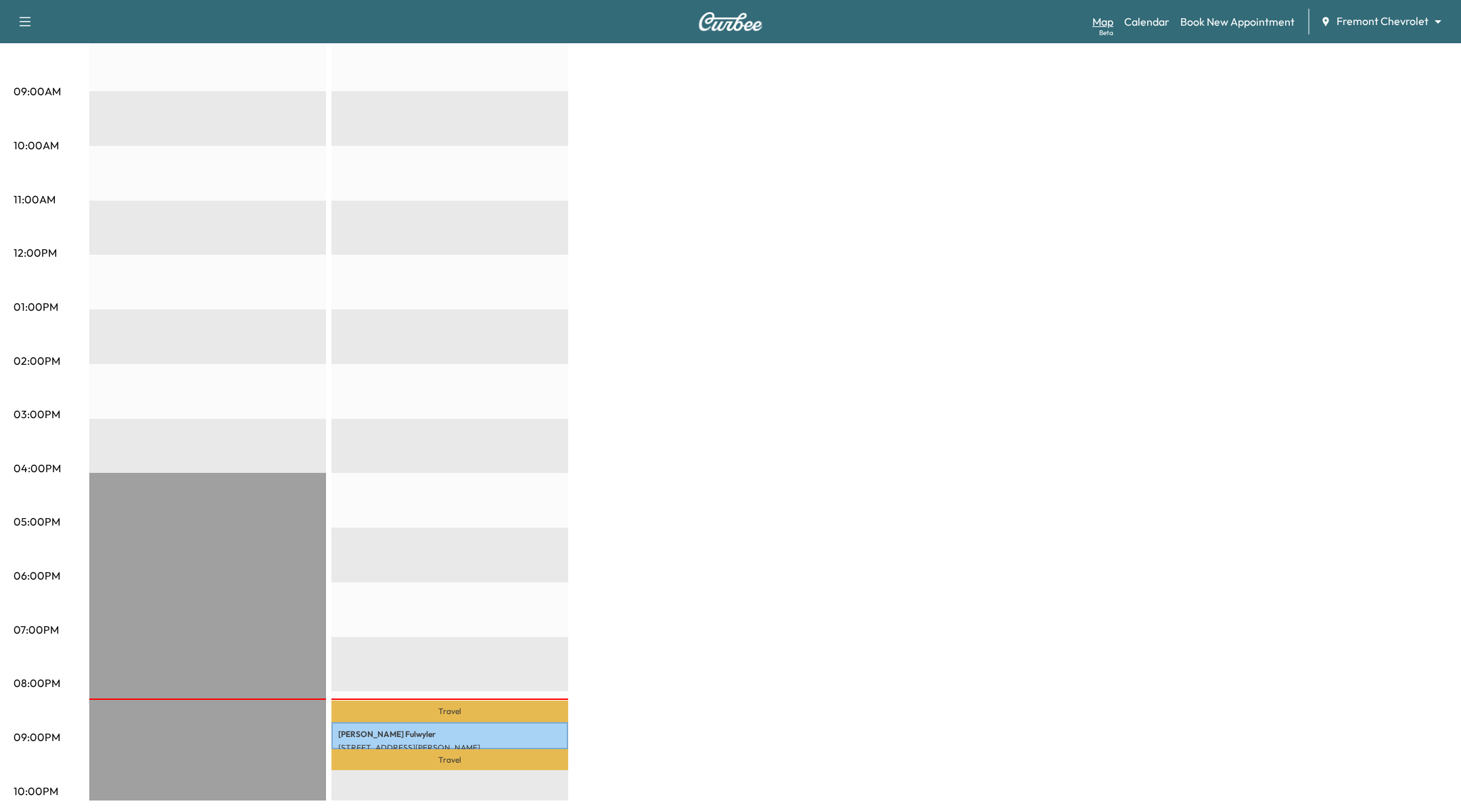
click at [1113, 22] on link "Map Beta" at bounding box center [1103, 22] width 21 height 17
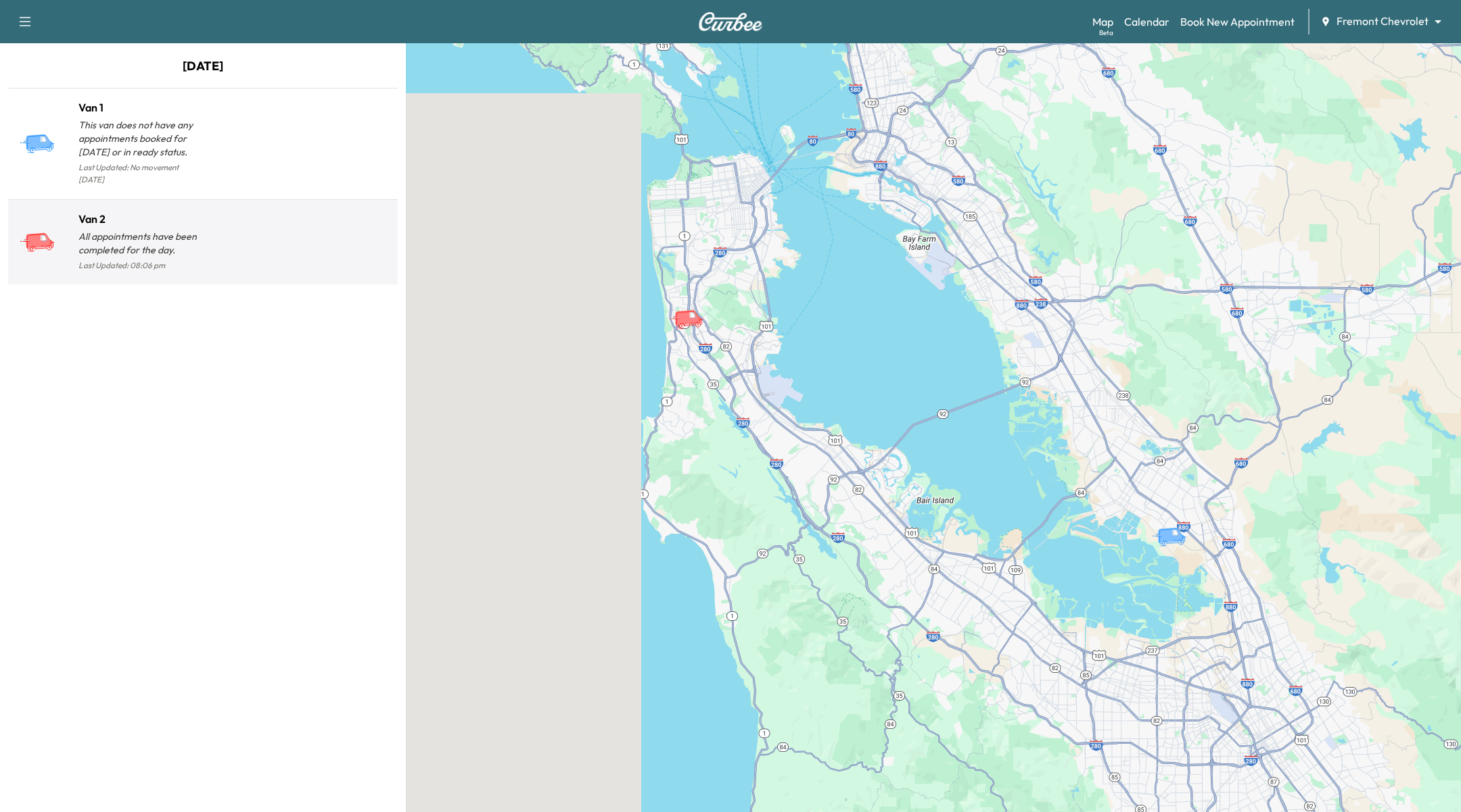
click at [261, 235] on div at bounding box center [297, 247] width 189 height 53
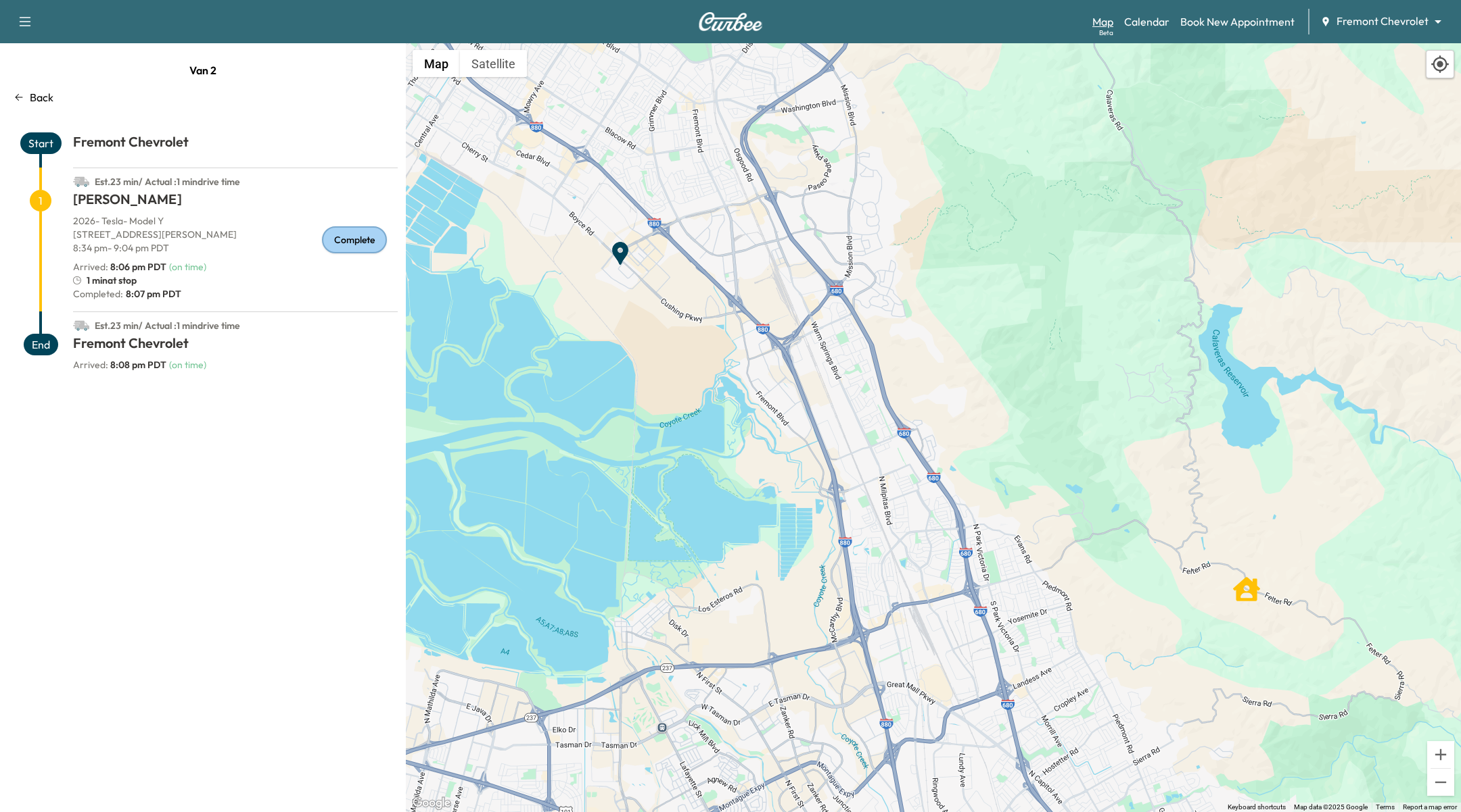
click at [1099, 21] on link "Map Beta" at bounding box center [1103, 22] width 21 height 17
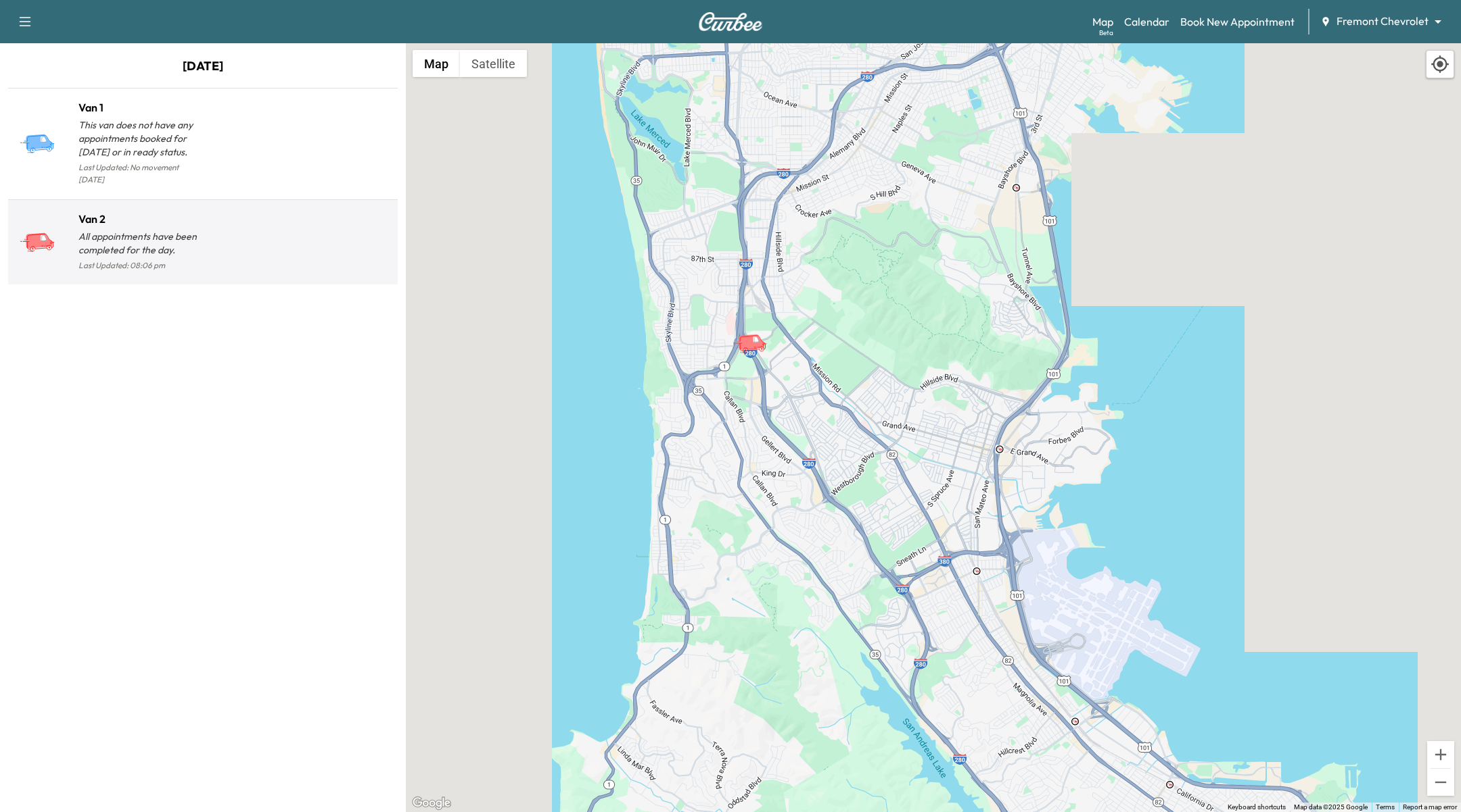
click at [219, 221] on div at bounding box center [297, 247] width 189 height 53
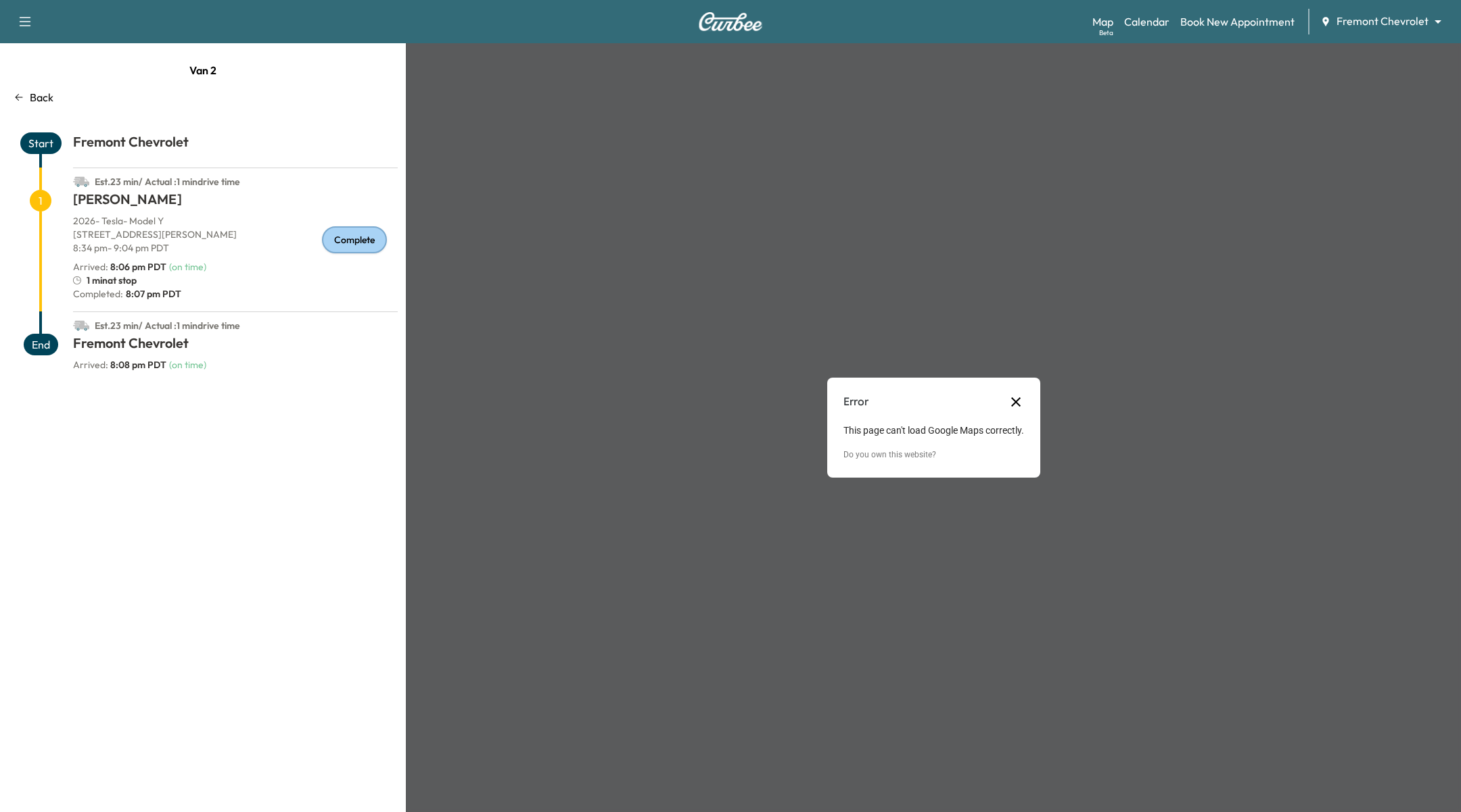
click at [1017, 406] on button "Close dialog" at bounding box center [1016, 402] width 17 height 17
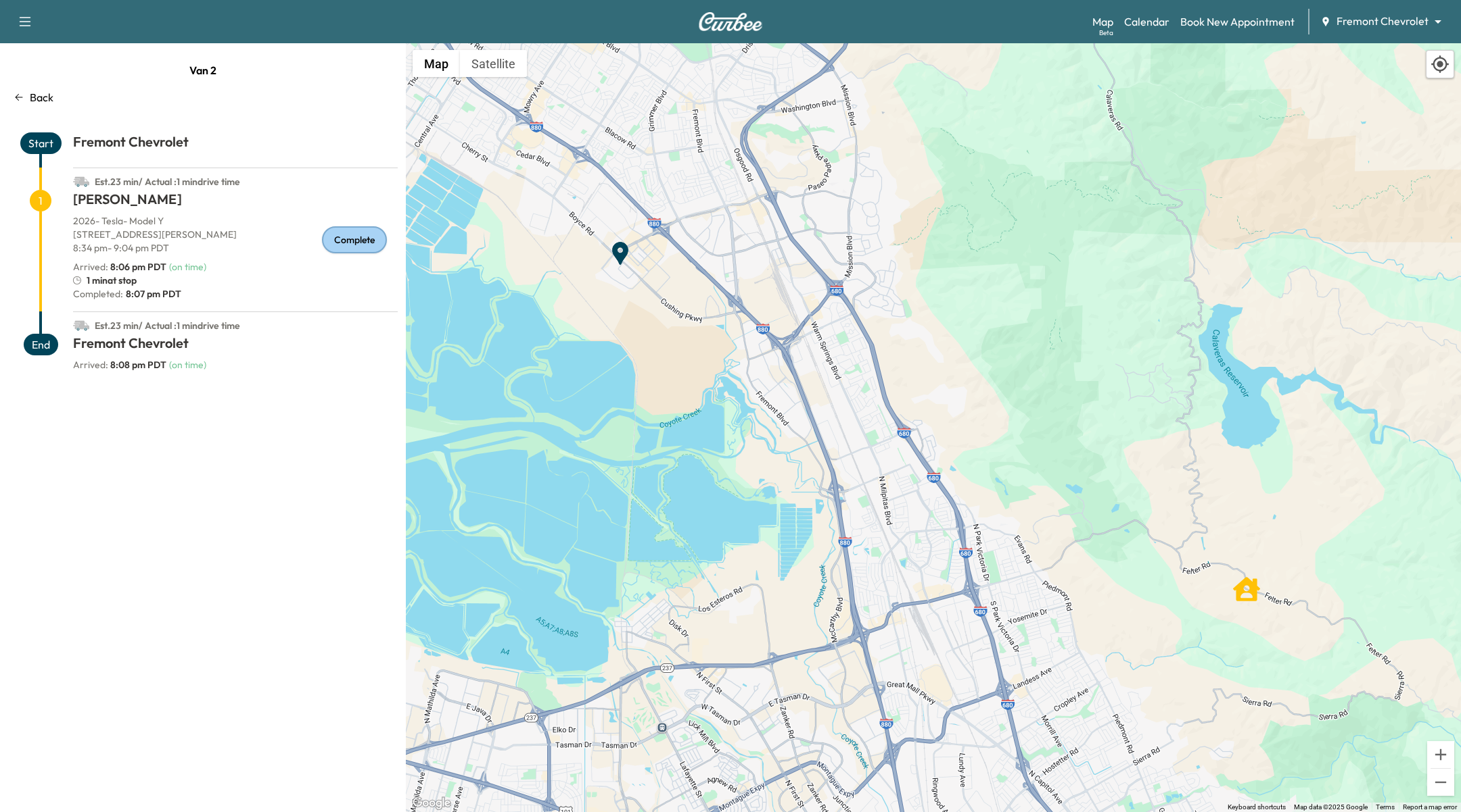
click at [1363, 21] on body "Support Log Out Map Beta Calendar Book New Appointment Fremont Chevrolet ******…" at bounding box center [730, 406] width 1461 height 812
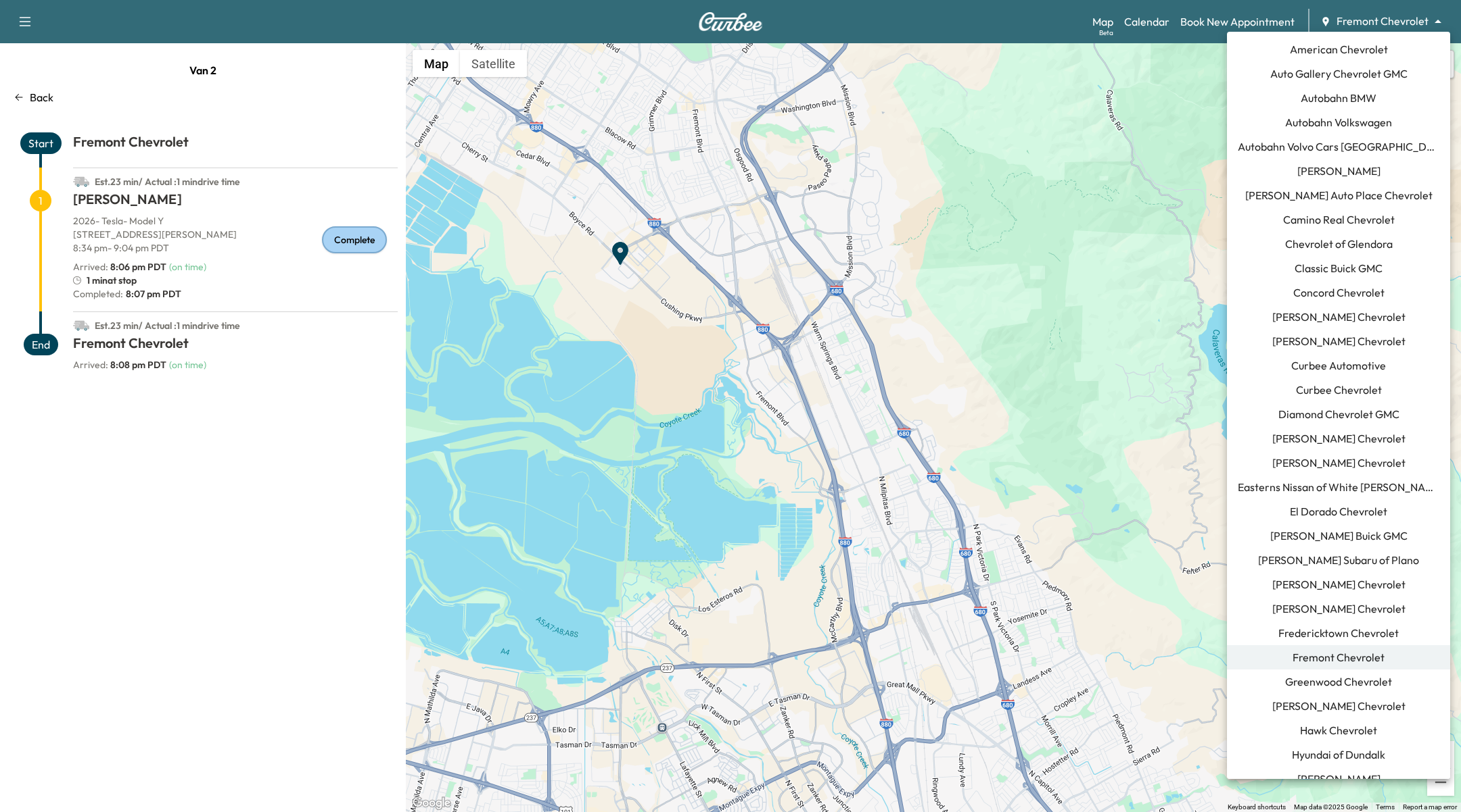
click at [1398, 21] on div at bounding box center [730, 406] width 1461 height 812
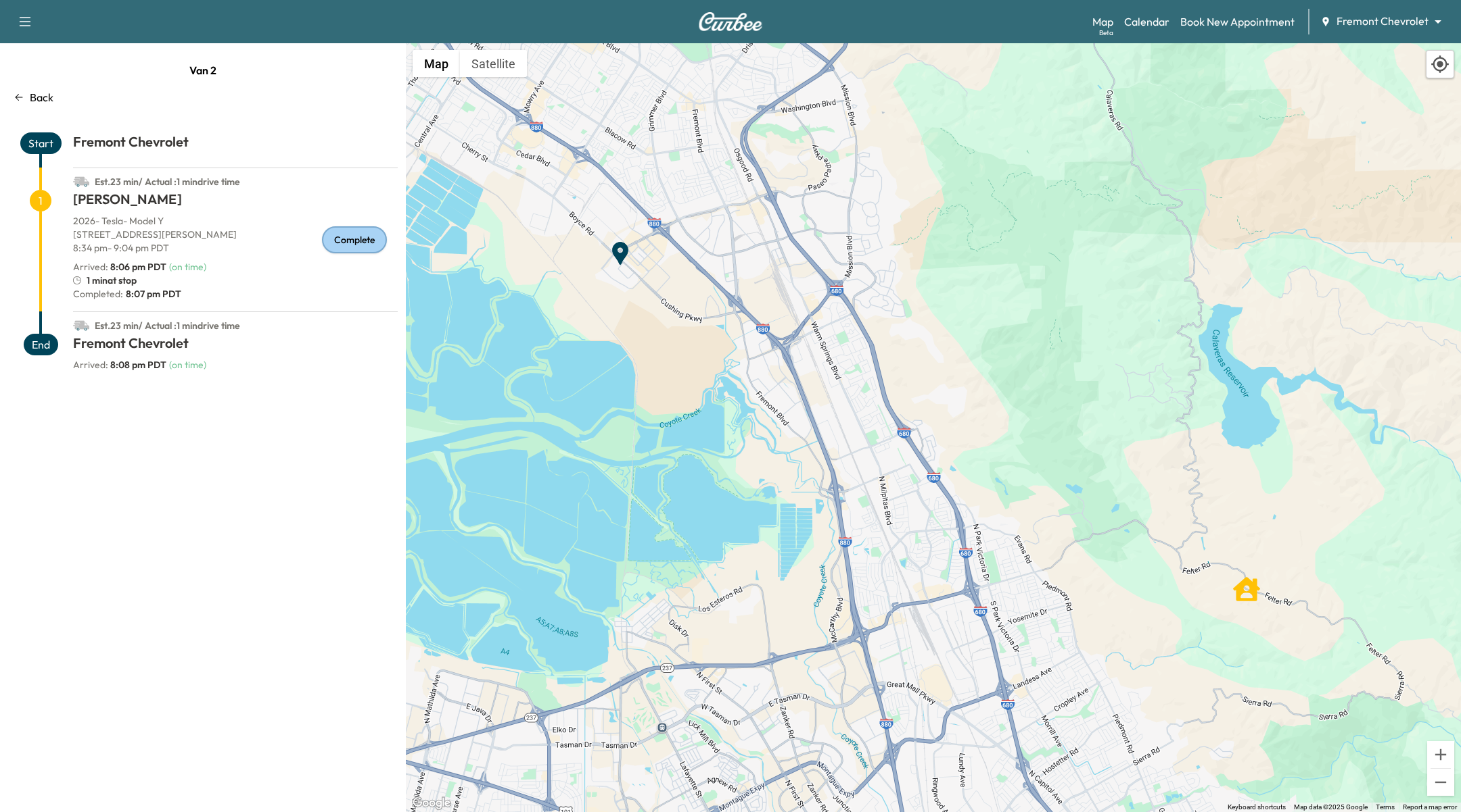
click at [1381, 25] on body "Support Log Out Map Beta Calendar Book New Appointment Fremont Chevrolet ******…" at bounding box center [730, 406] width 1461 height 812
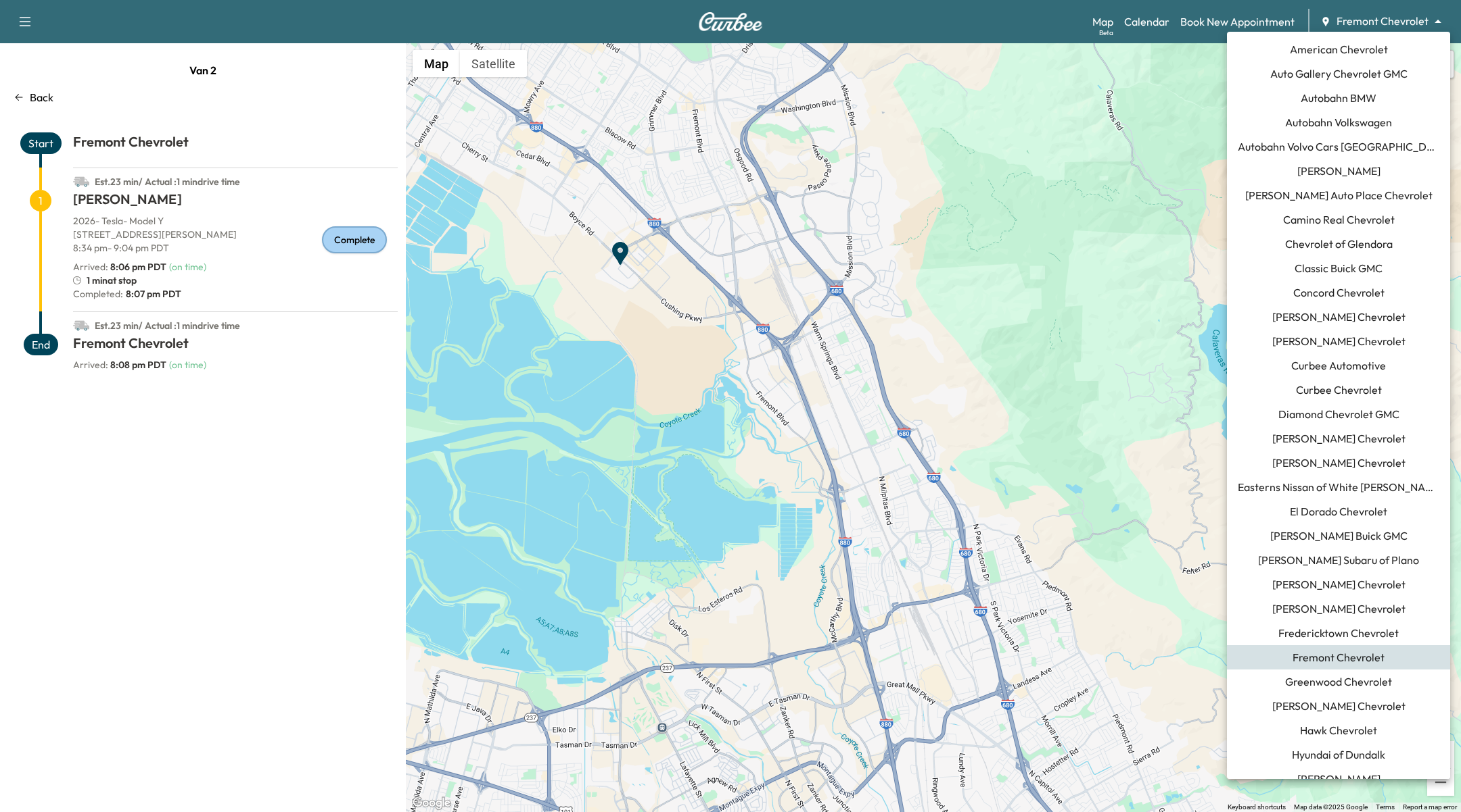
scroll to position [1038, 0]
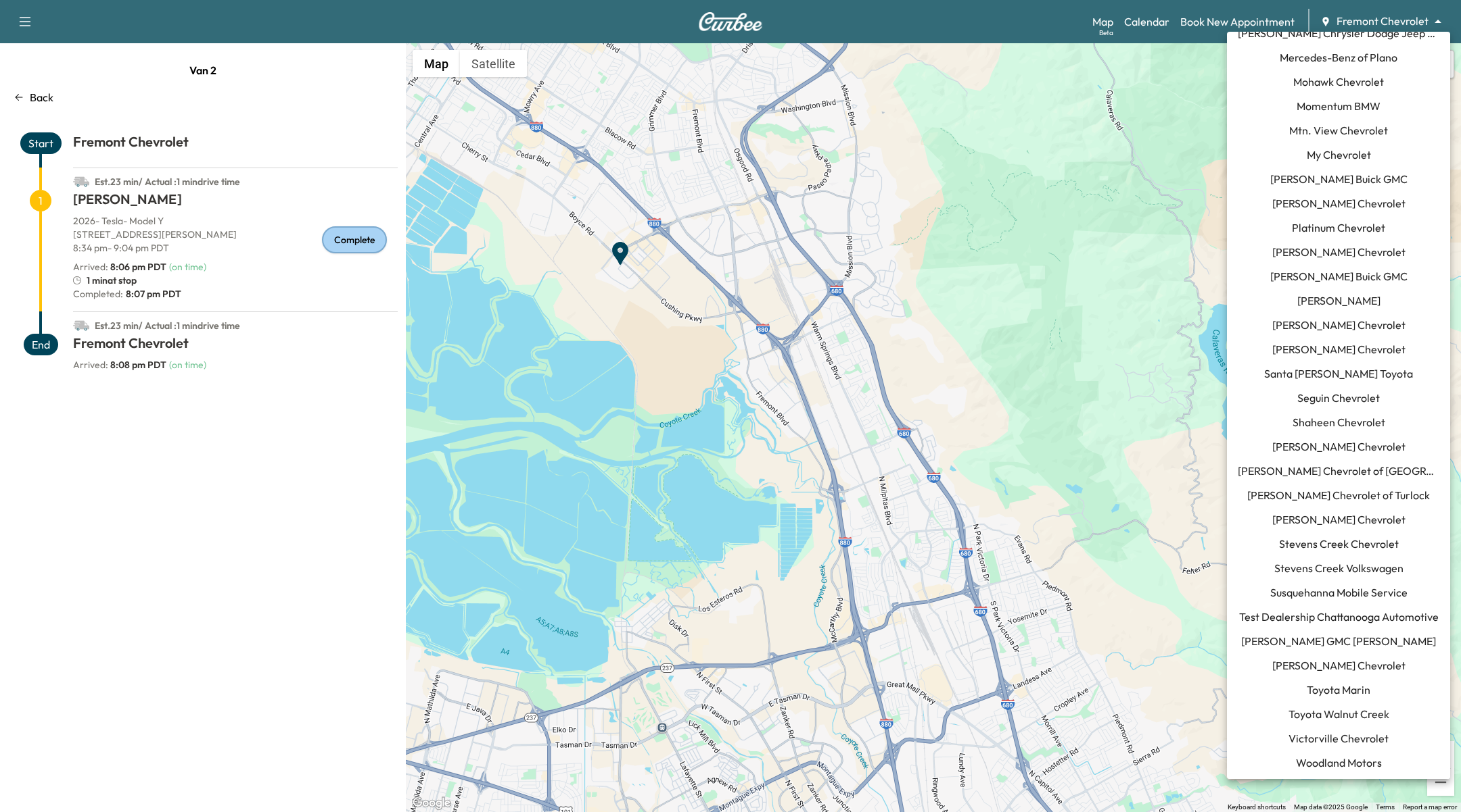
click at [1389, 610] on span "Test Dealership Chattanooga Automotive" at bounding box center [1338, 617] width 200 height 17
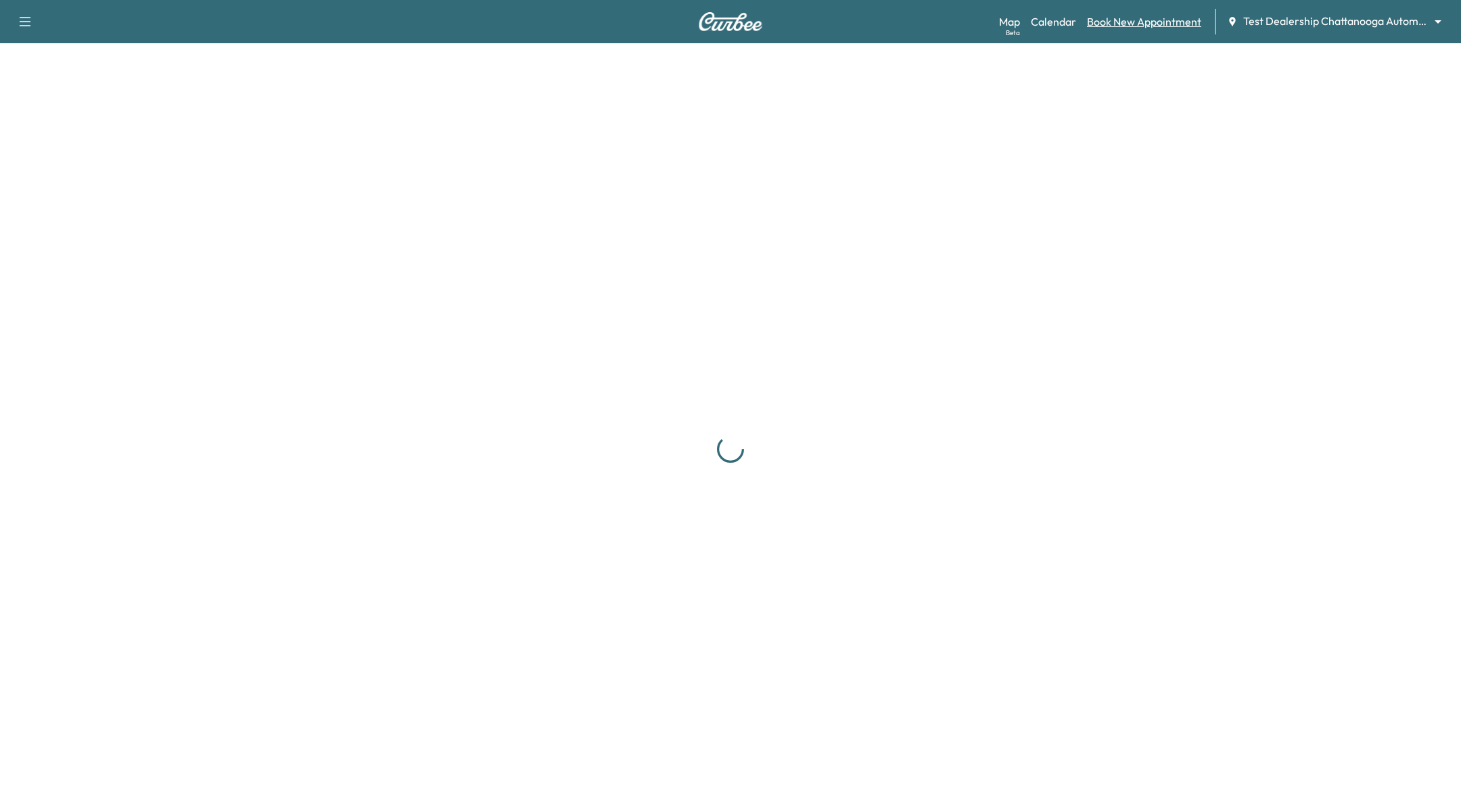
click at [1162, 19] on link "Book New Appointment" at bounding box center [1144, 22] width 114 height 17
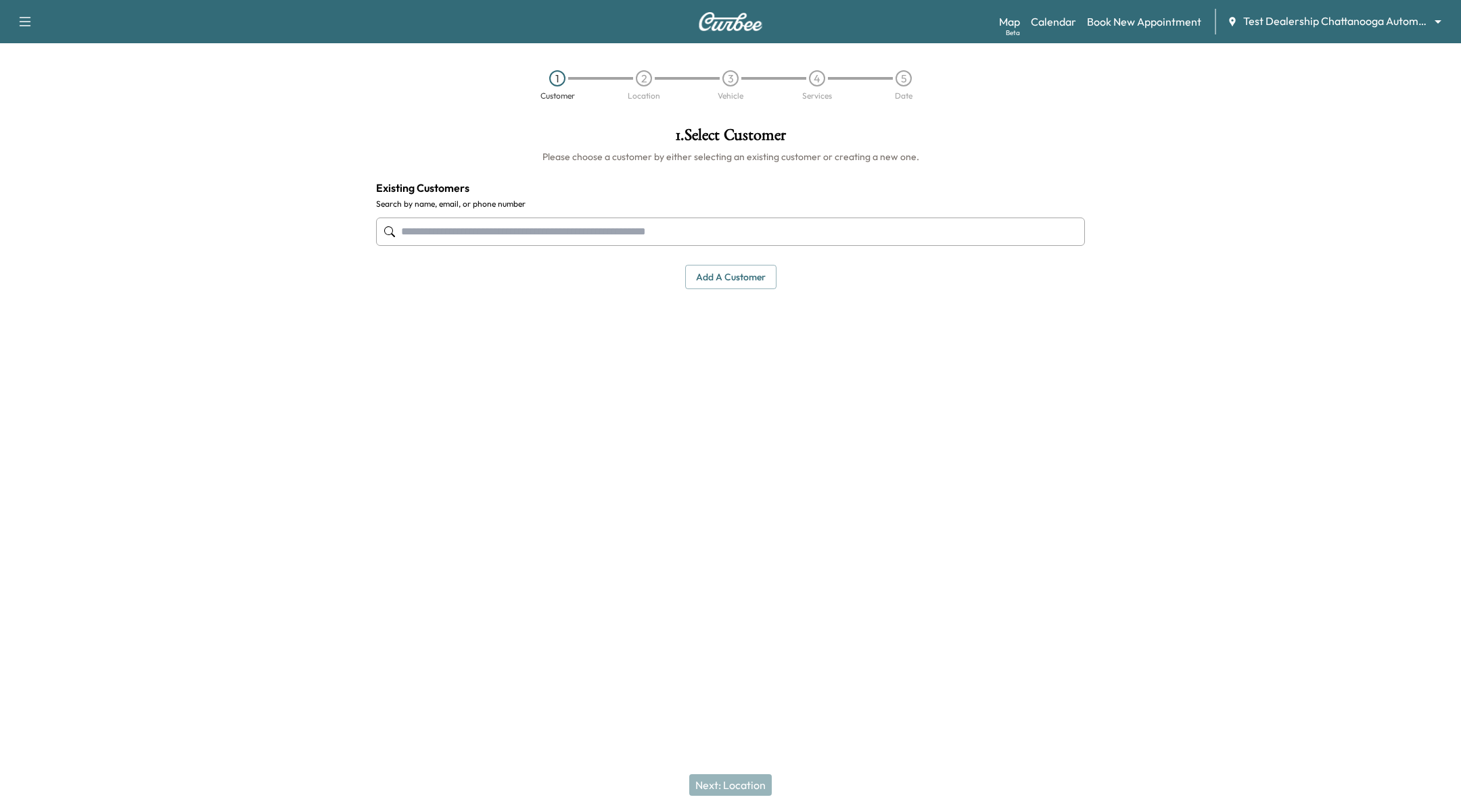
click at [556, 227] on input "text" at bounding box center [730, 232] width 709 height 29
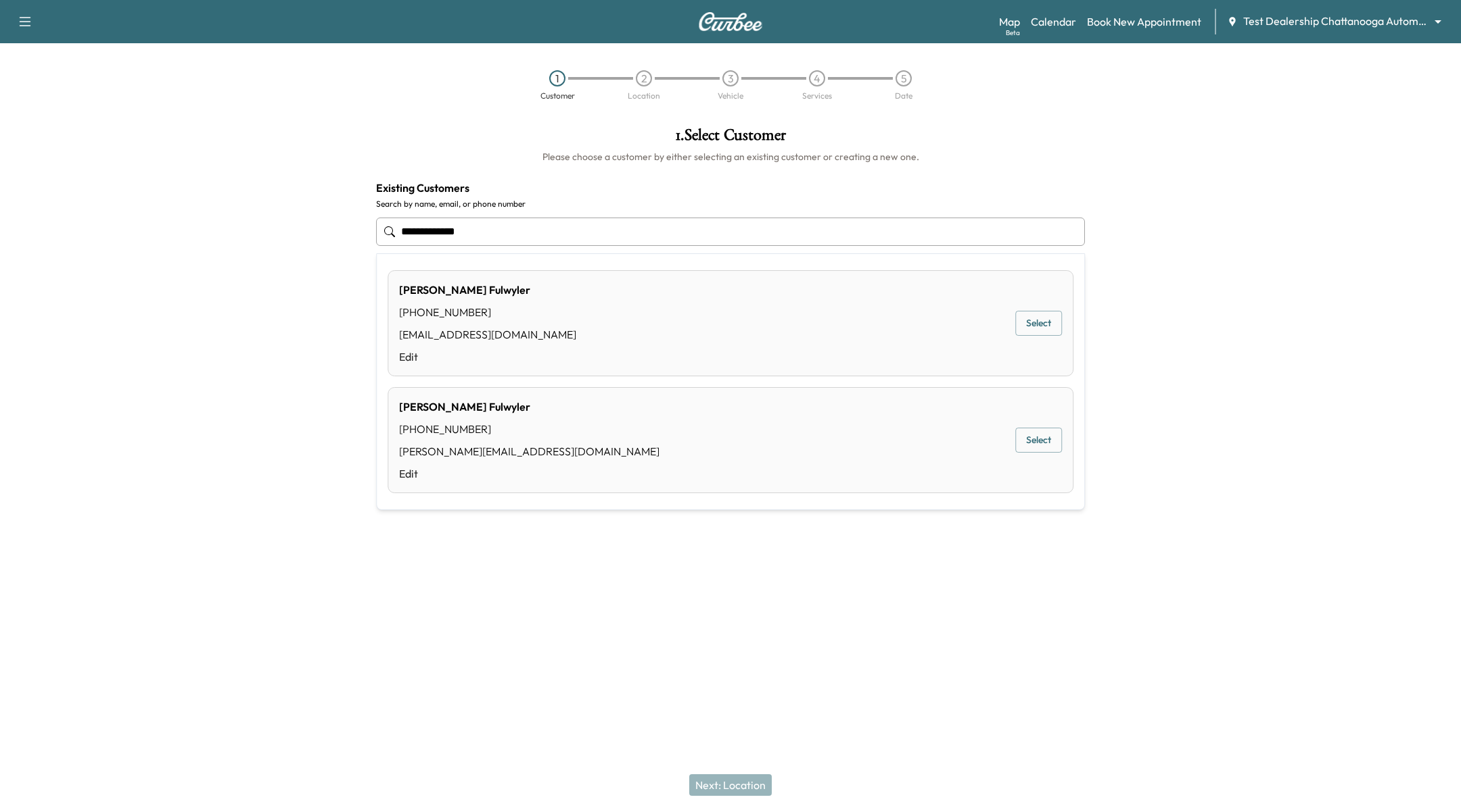
click at [1039, 452] on div "[PERSON_NAME] [PHONE_NUMBER] [PERSON_NAME][EMAIL_ADDRESS][DOMAIN_NAME] Edit Sel…" at bounding box center [730, 440] width 686 height 106
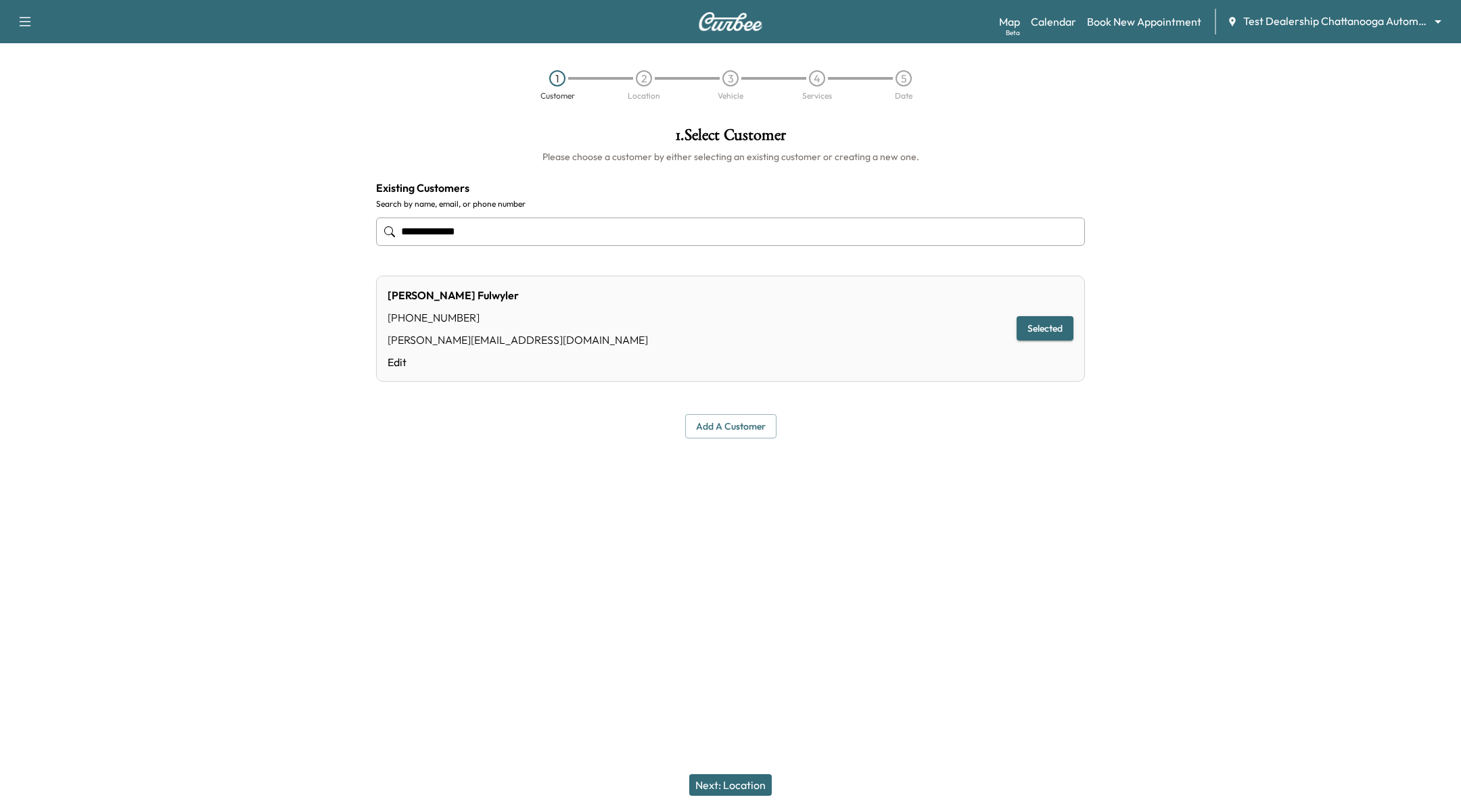
type input "**********"
click at [710, 786] on button "Next: Location" at bounding box center [730, 785] width 83 height 22
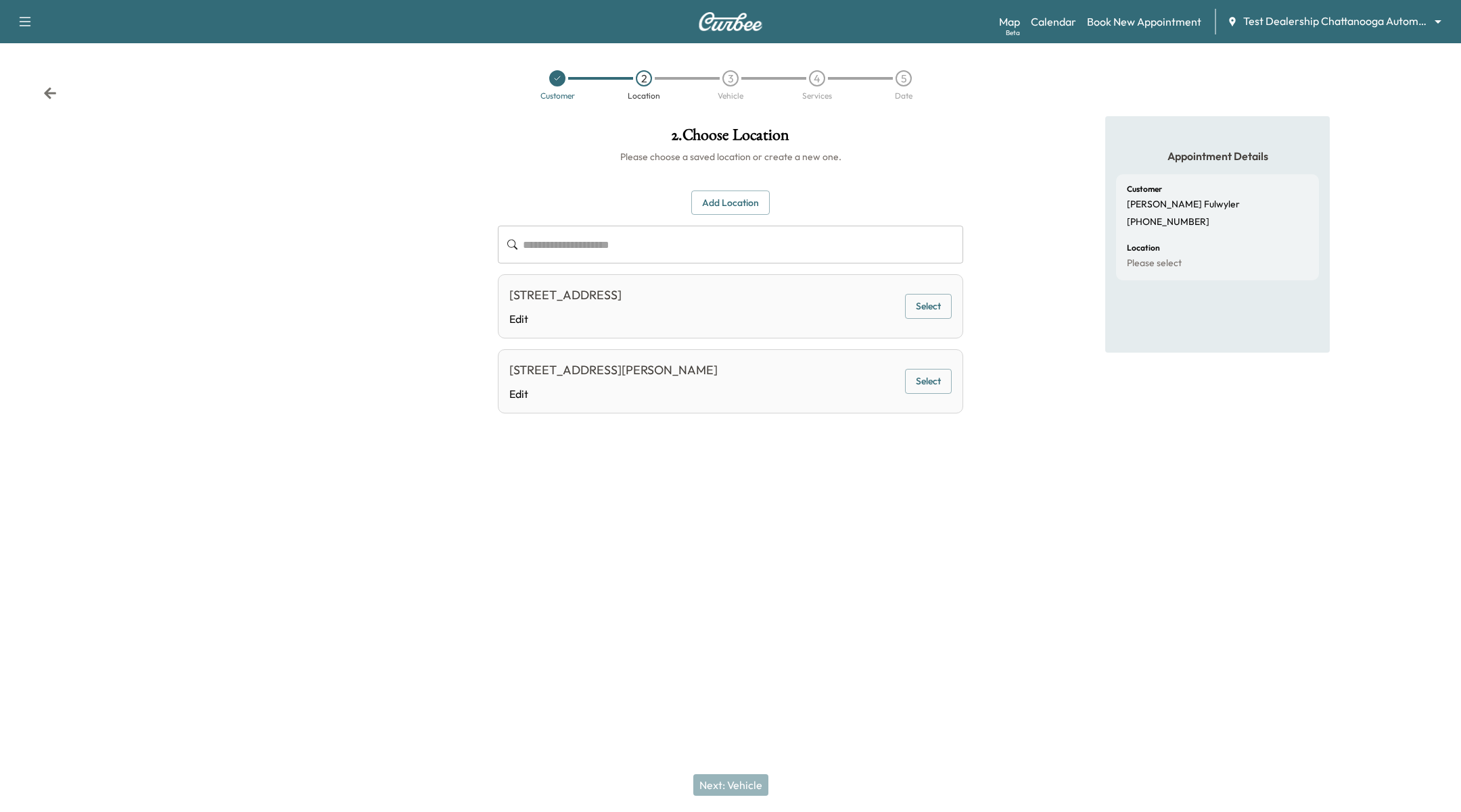
click at [939, 382] on button "Select" at bounding box center [928, 382] width 47 height 25
click at [735, 791] on button "Next: Vehicle" at bounding box center [730, 785] width 75 height 22
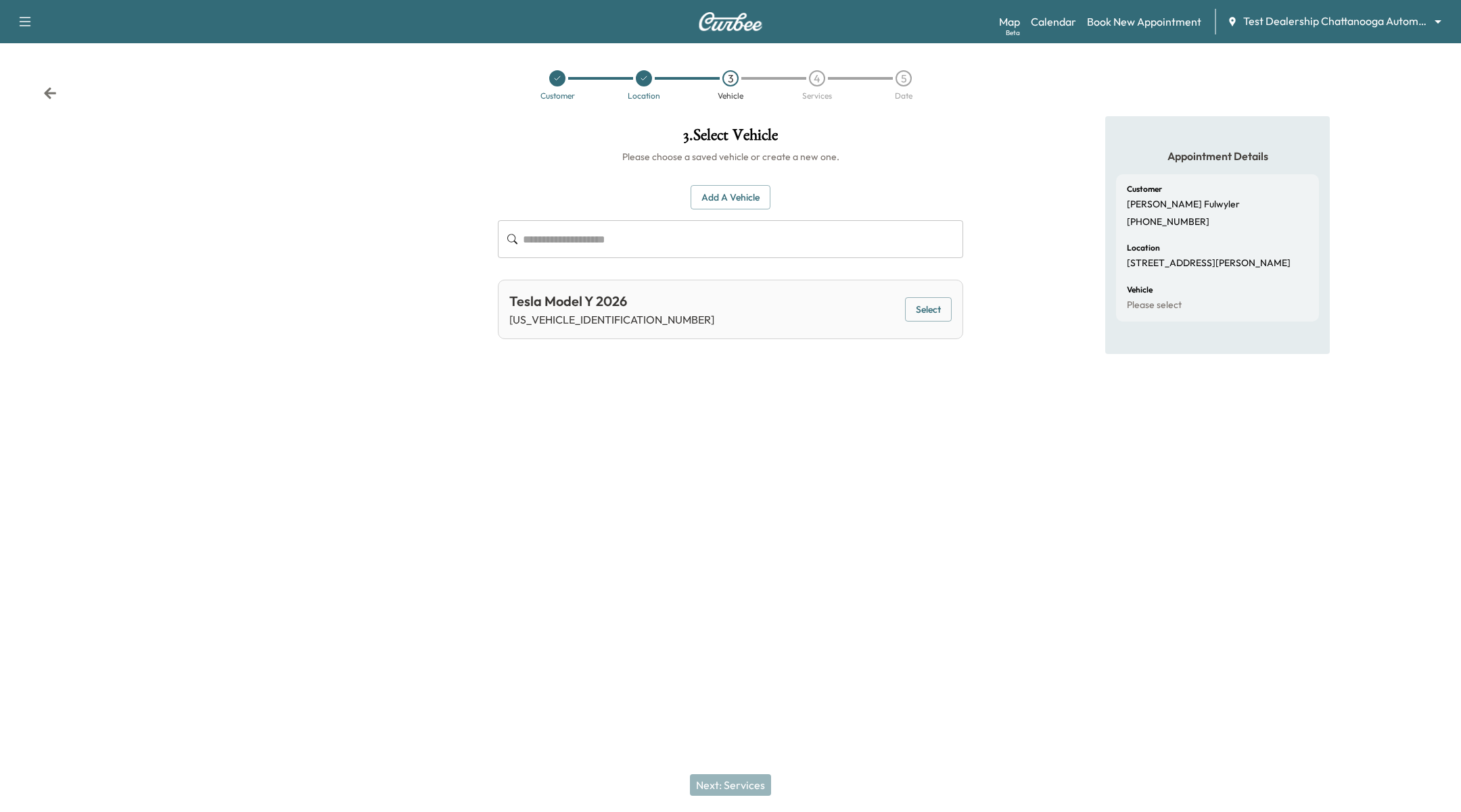
click at [939, 307] on button "Select" at bounding box center [928, 309] width 47 height 25
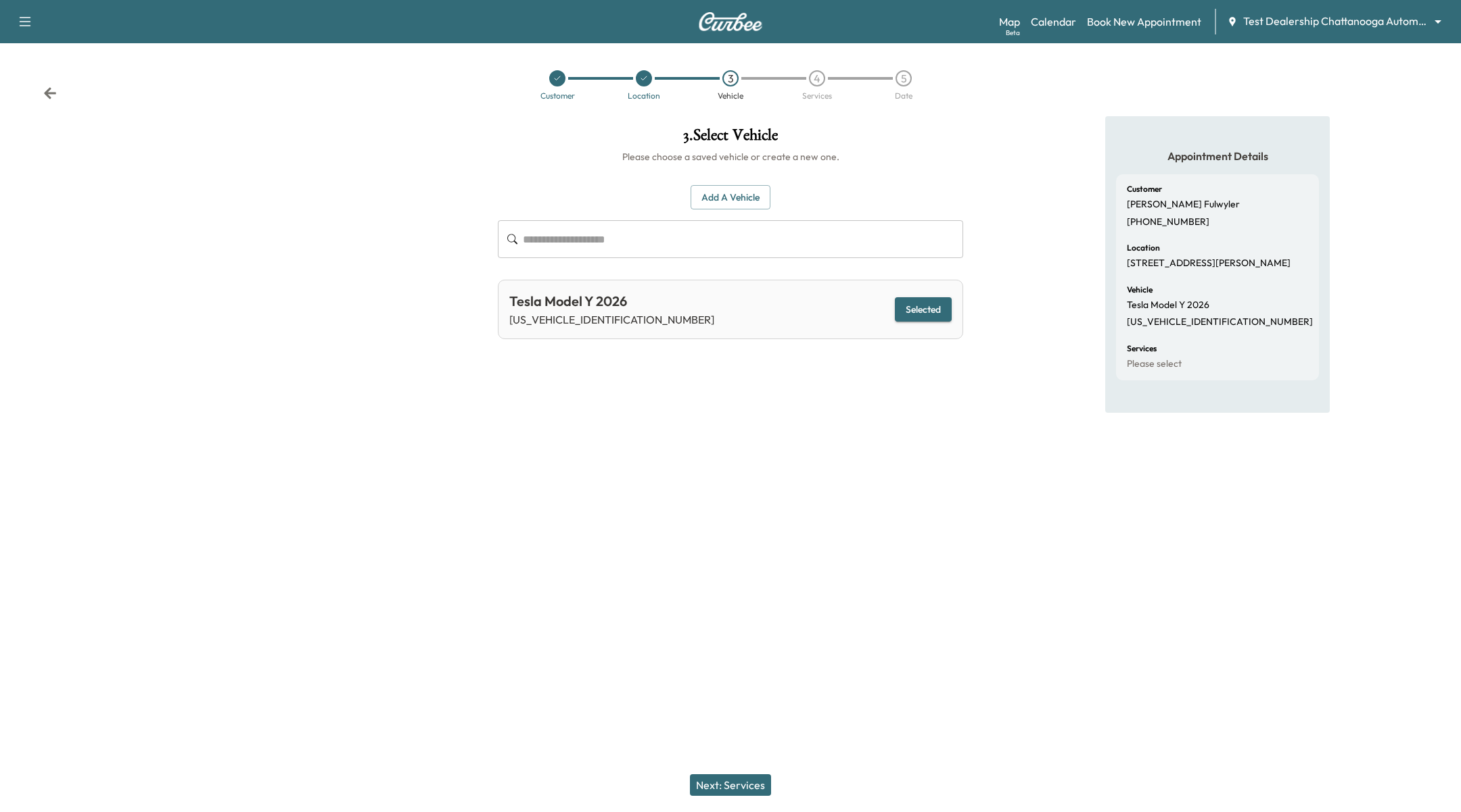
click at [723, 788] on button "Next: Services" at bounding box center [730, 785] width 81 height 22
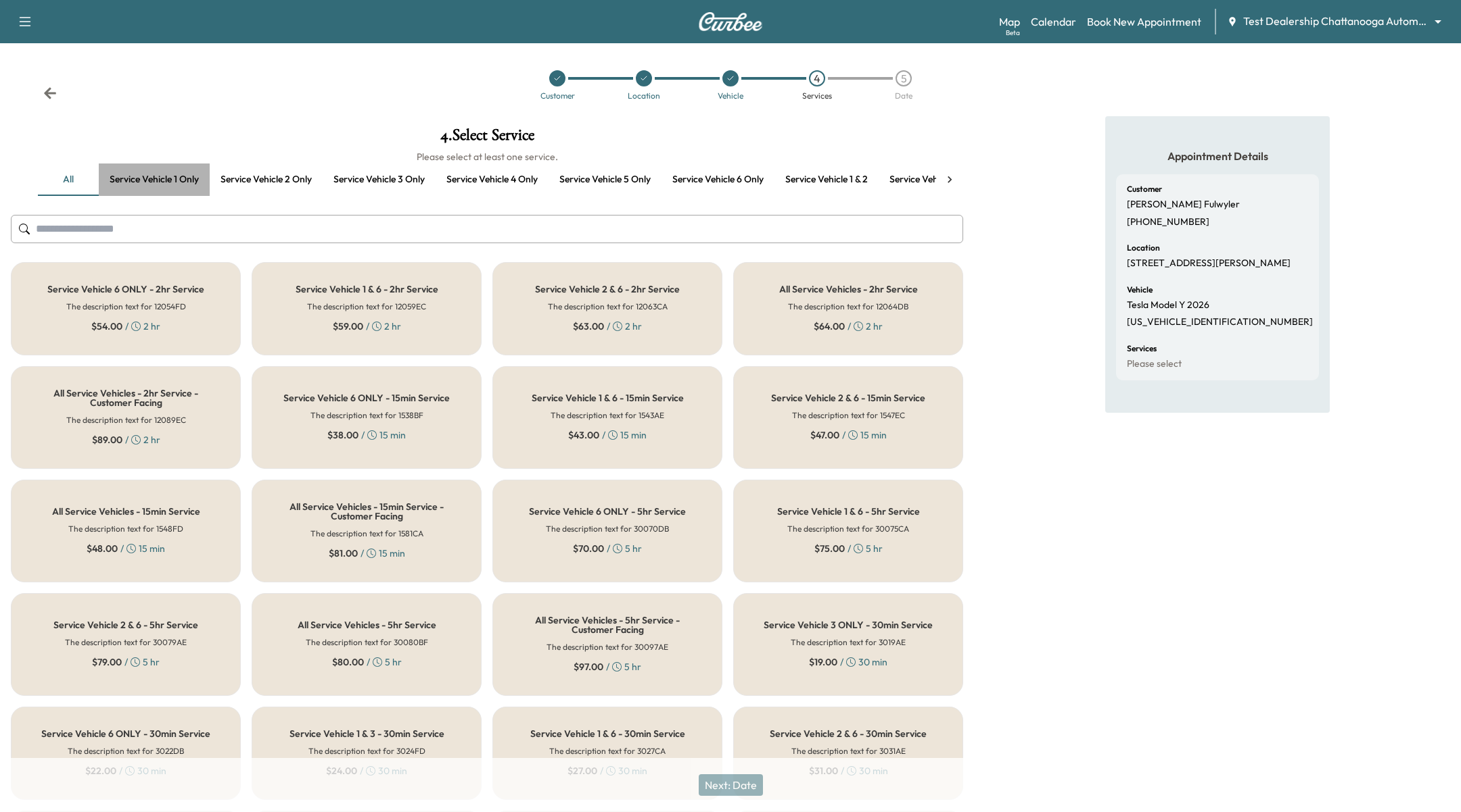
click at [156, 170] on button "Service vehicle 1 only" at bounding box center [153, 179] width 111 height 32
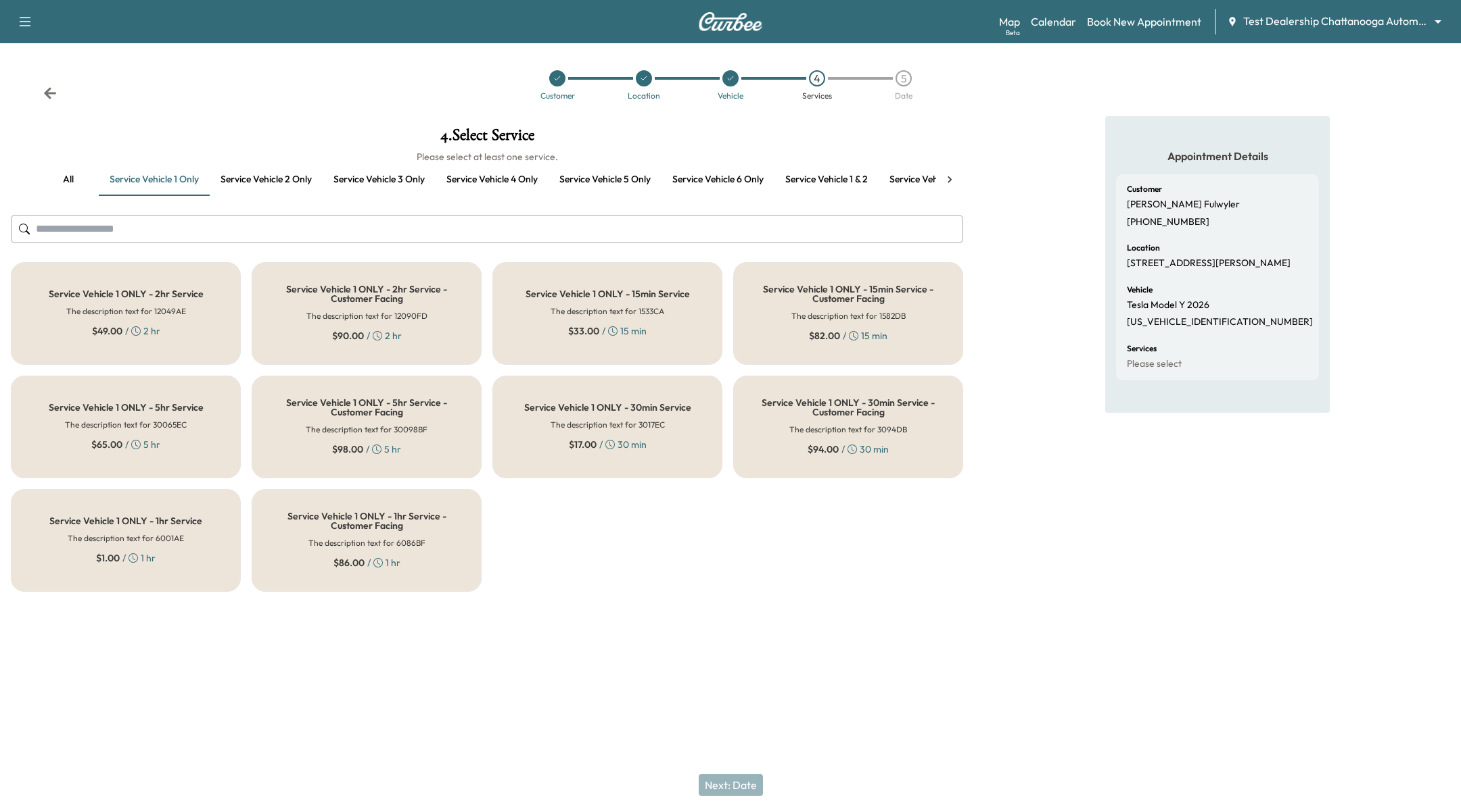
click at [180, 330] on div "Service Vehicle 1 ONLY - 2hr Service The description text for 12049AE $ 49.00 /…" at bounding box center [126, 314] width 230 height 103
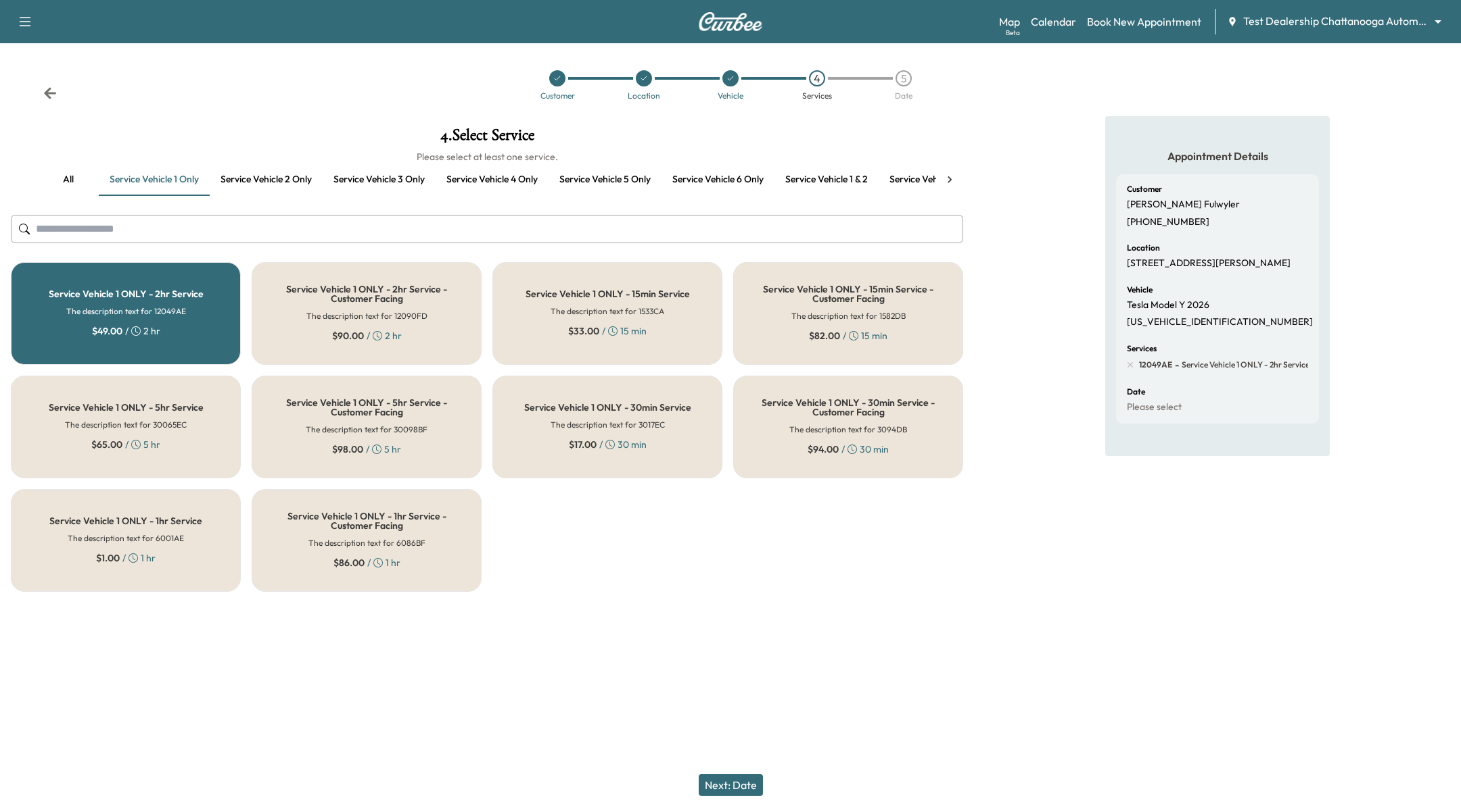
click at [737, 787] on button "Next: Date" at bounding box center [730, 785] width 65 height 22
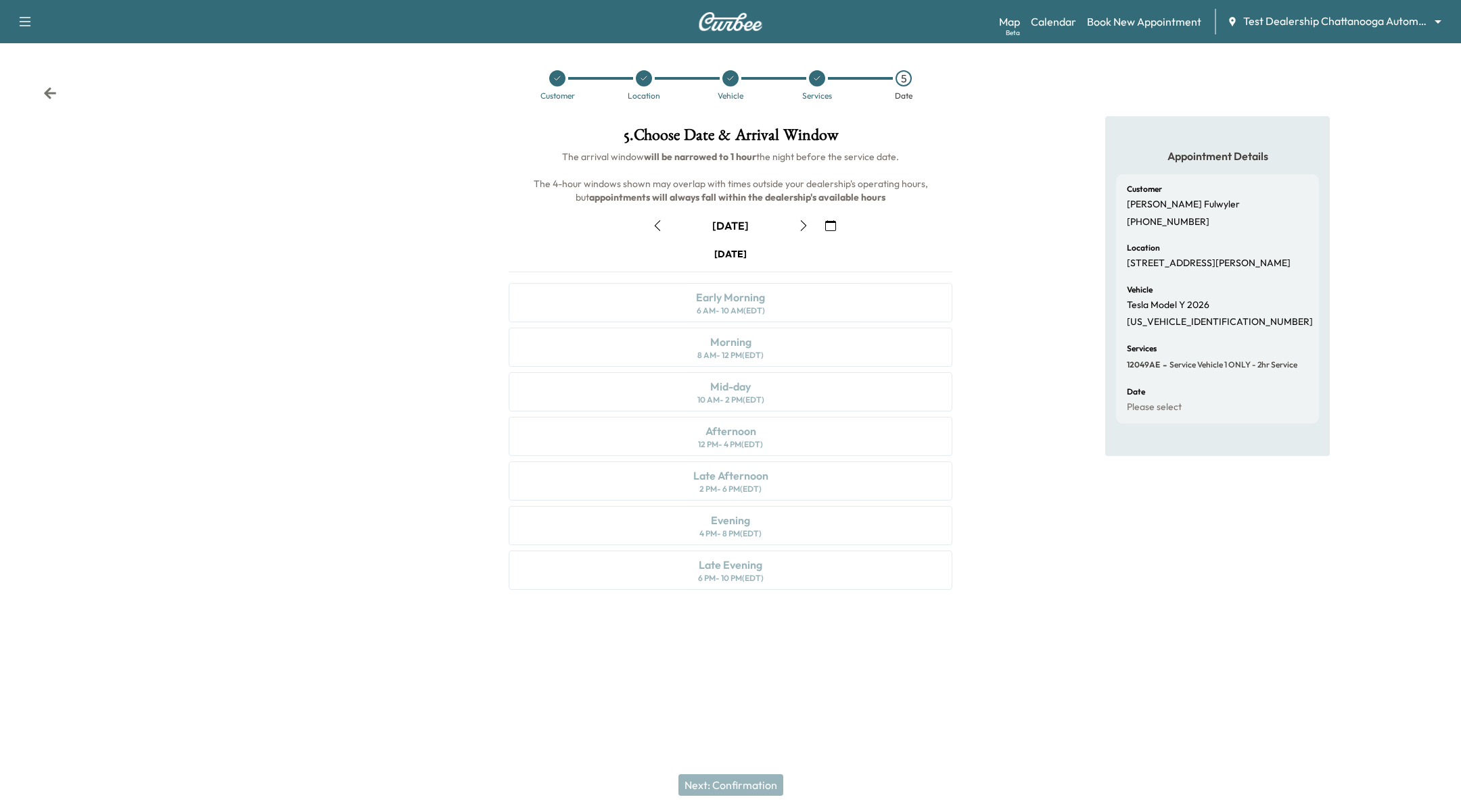
click at [826, 228] on icon "button" at bounding box center [830, 226] width 10 height 10
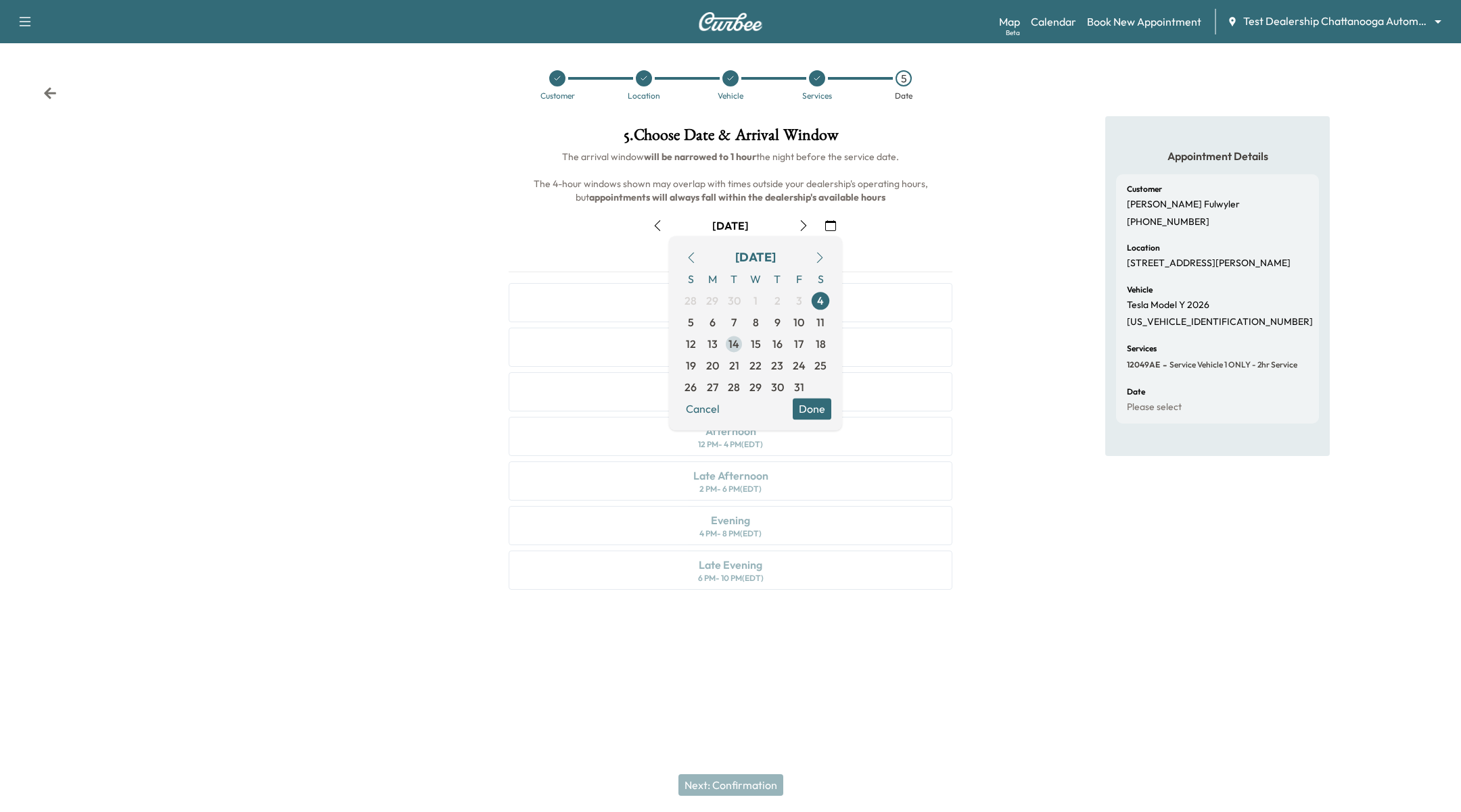
click at [724, 354] on span "14" at bounding box center [733, 343] width 22 height 22
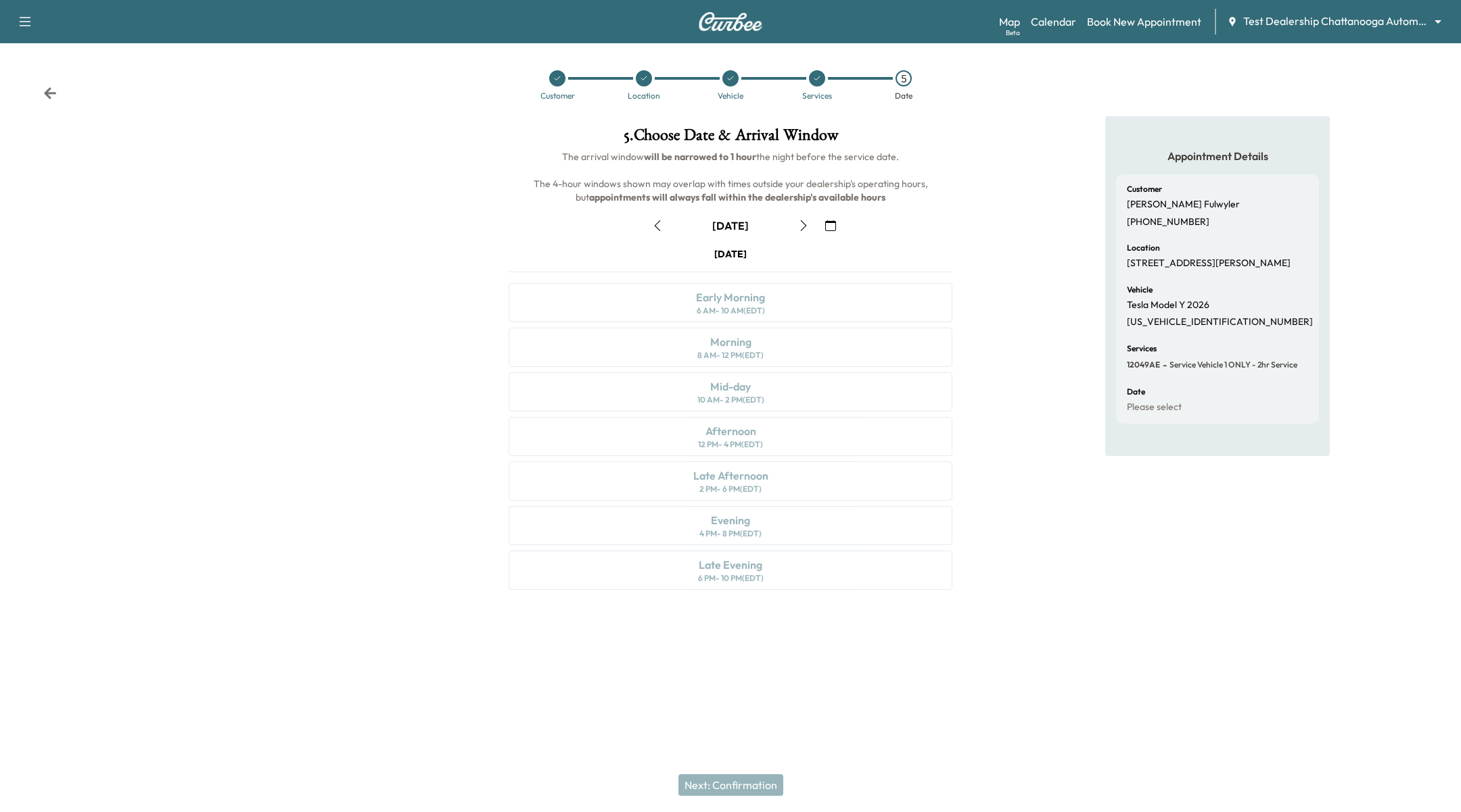
click at [814, 83] on div at bounding box center [817, 78] width 17 height 17
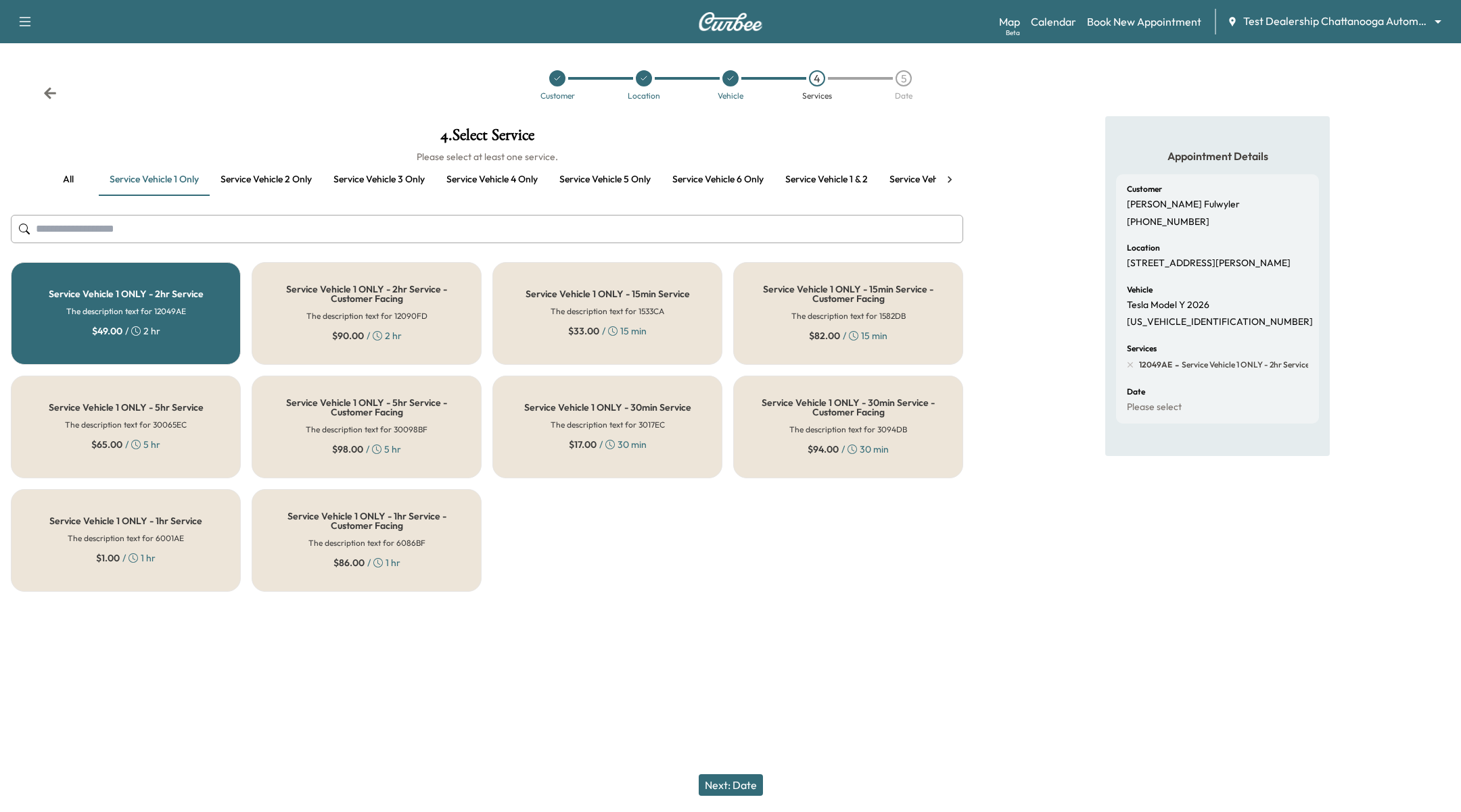
click at [131, 297] on h5 "Service Vehicle 1 ONLY - 2hr Service" at bounding box center [126, 294] width 155 height 10
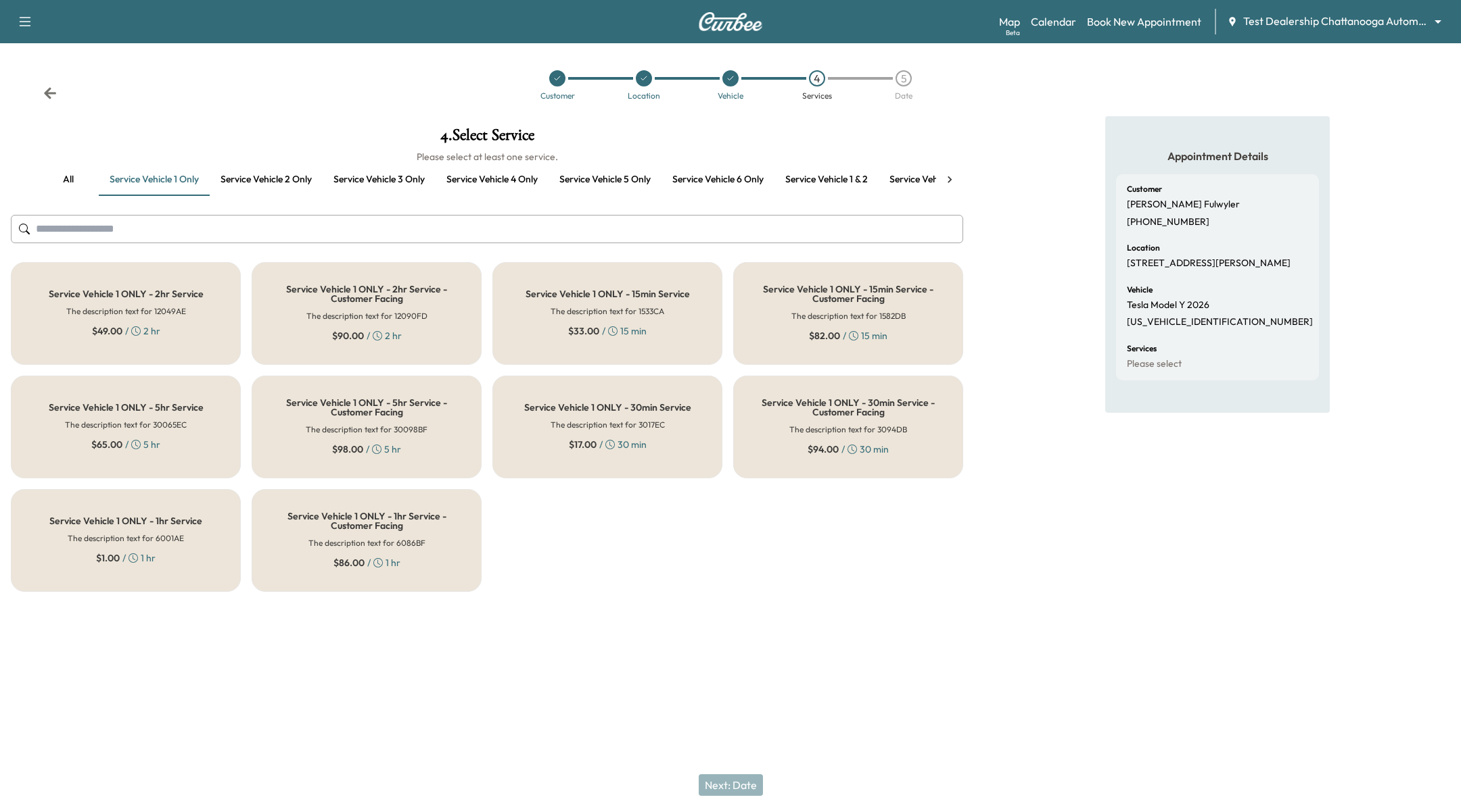
click at [952, 176] on icon at bounding box center [949, 180] width 14 height 14
click at [952, 175] on icon at bounding box center [949, 180] width 14 height 14
click at [879, 178] on button "All service vehicles" at bounding box center [886, 179] width 101 height 32
click at [155, 294] on h5 "All Service Vehicles - 2hr Service" at bounding box center [126, 294] width 139 height 10
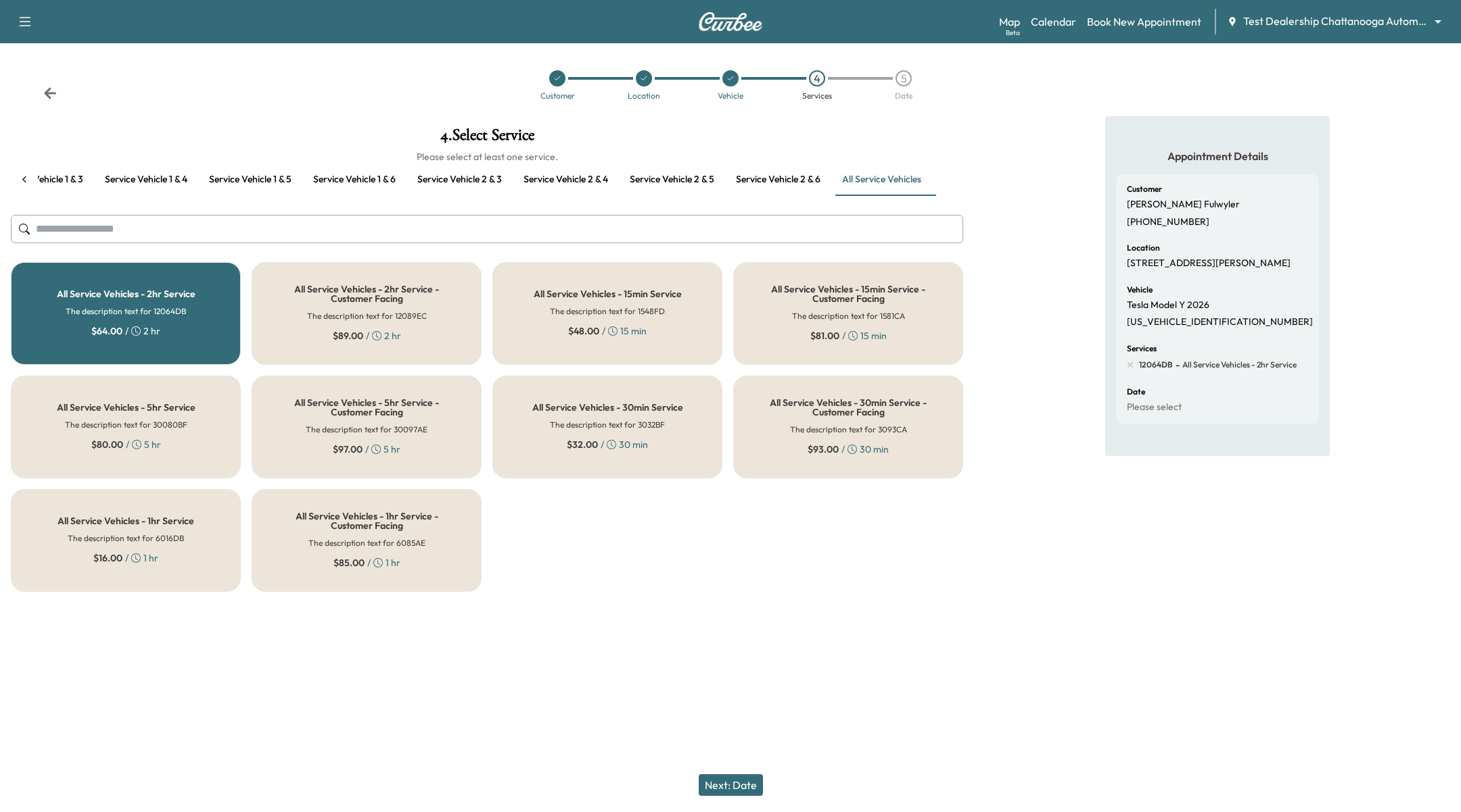
click at [716, 779] on button "Next: Date" at bounding box center [730, 785] width 65 height 22
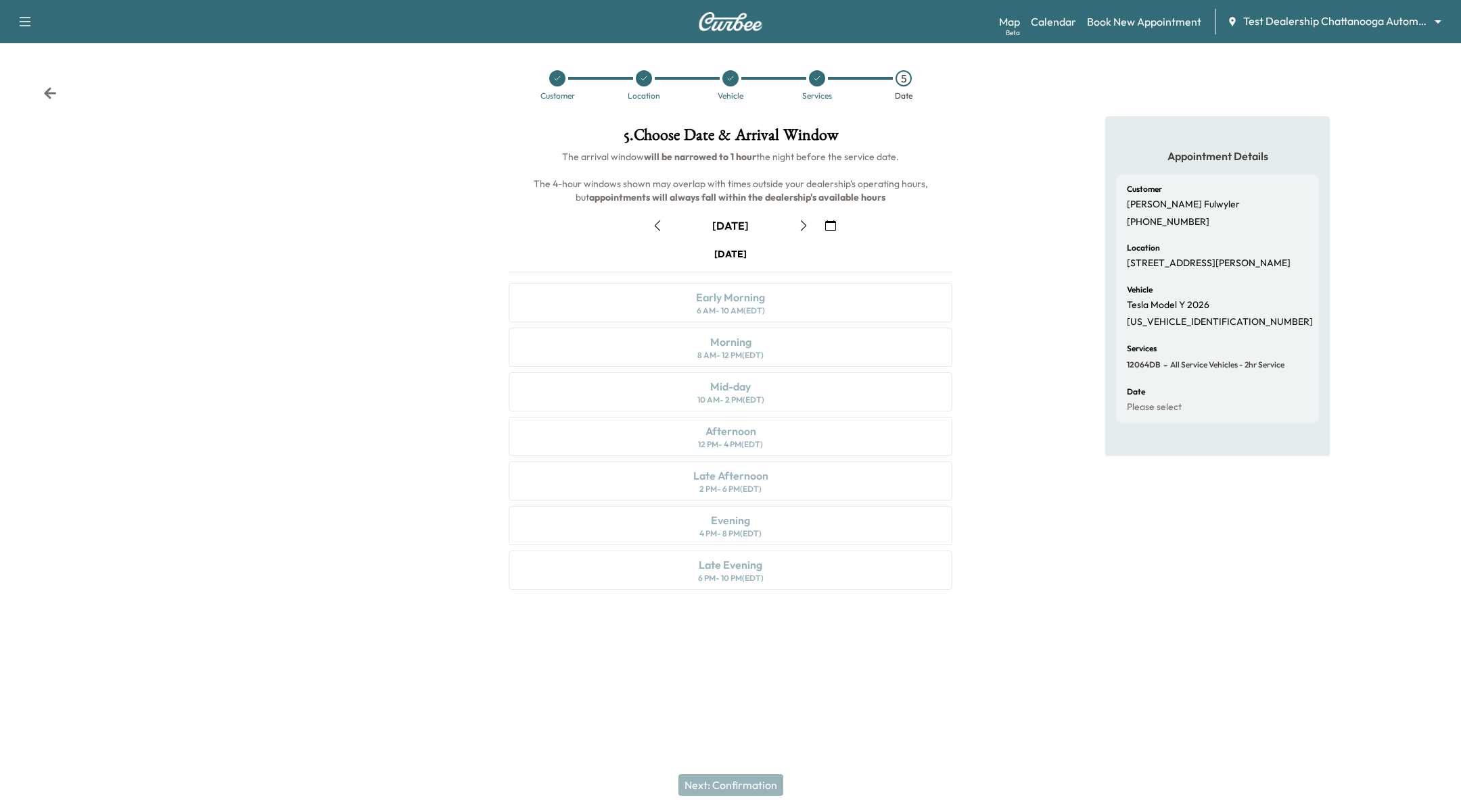
click at [822, 227] on button "button" at bounding box center [830, 226] width 23 height 22
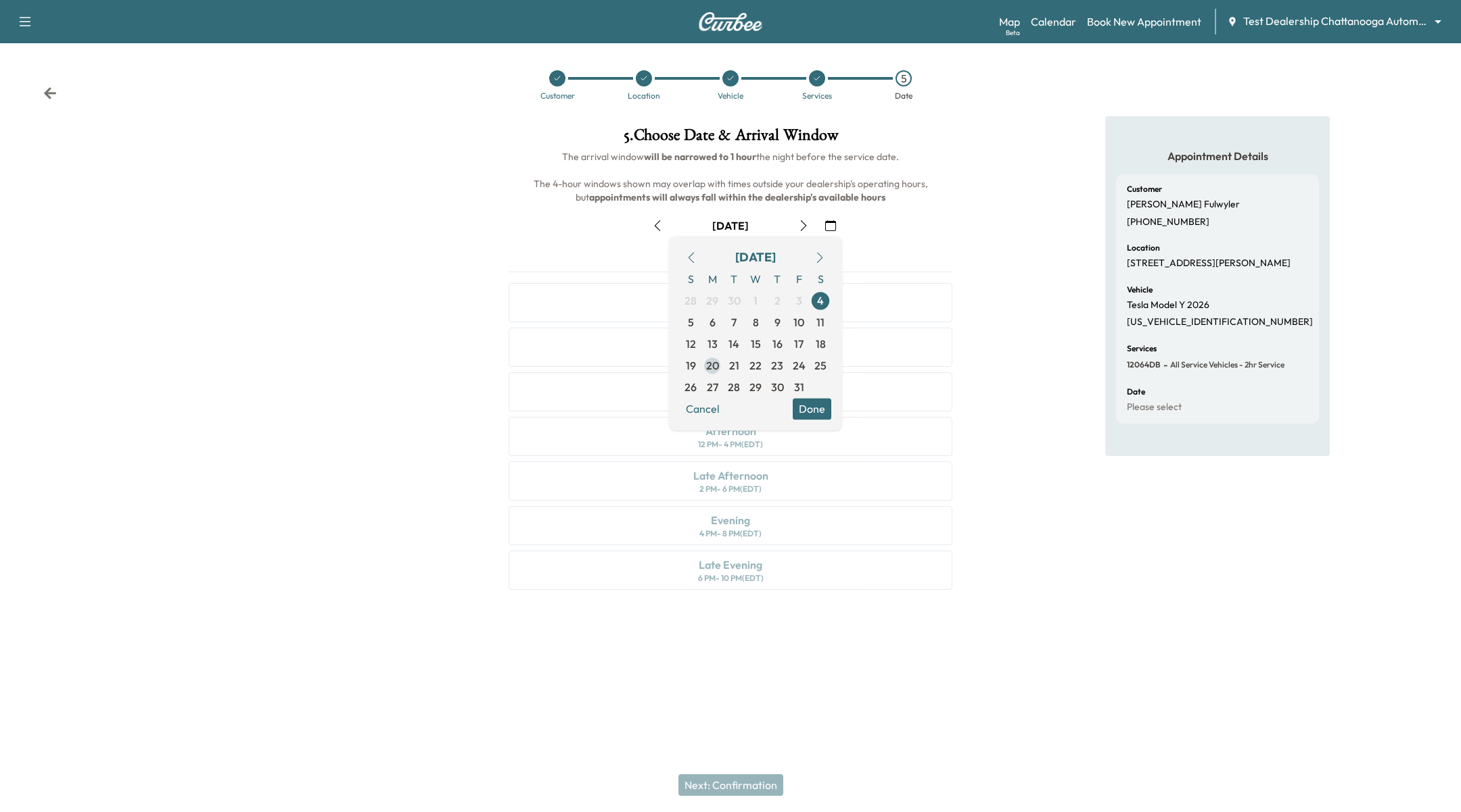
click at [717, 363] on span "20" at bounding box center [712, 365] width 13 height 17
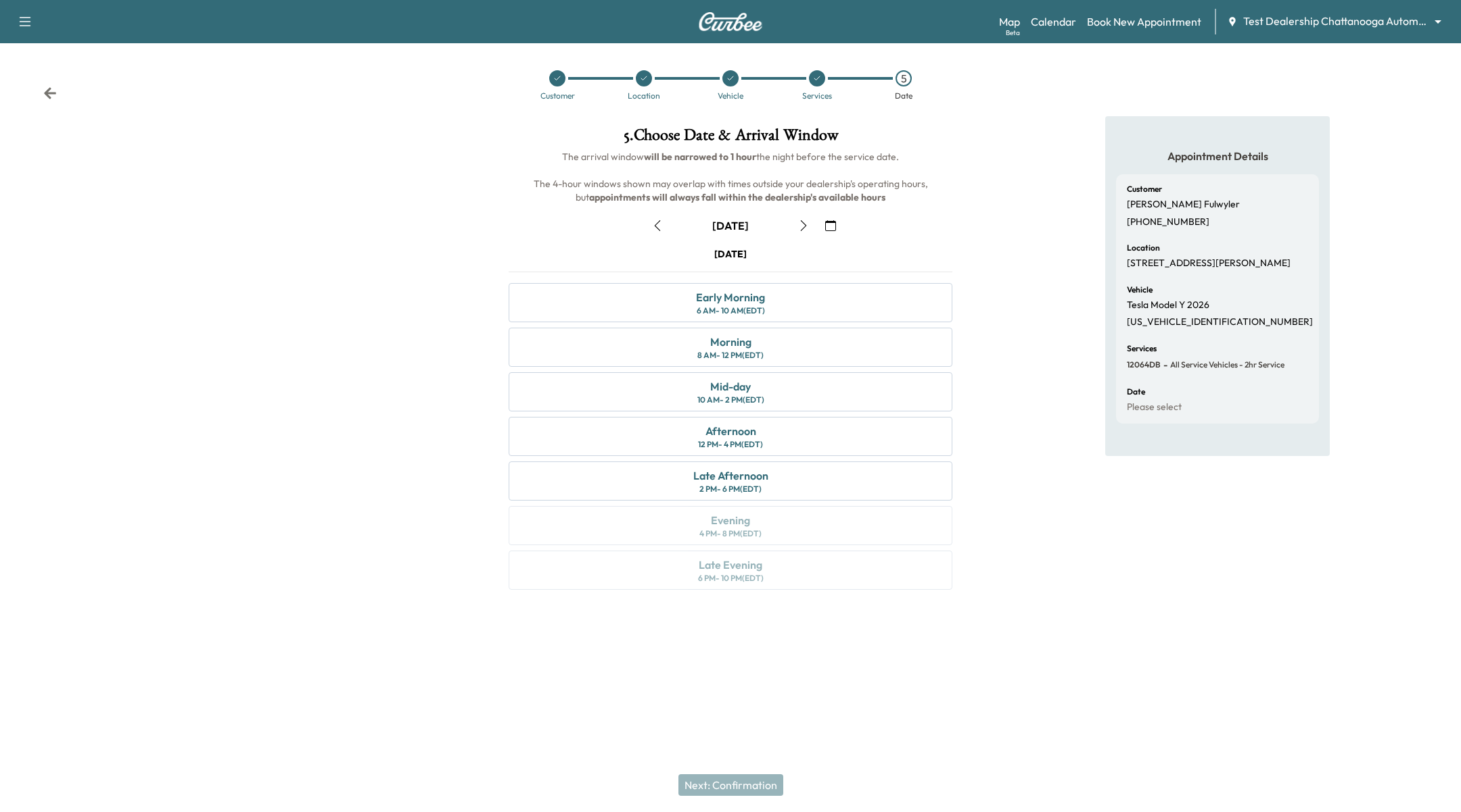
click at [775, 395] on div "Mid-day 10 AM - 2 PM (EDT)" at bounding box center [730, 391] width 444 height 39
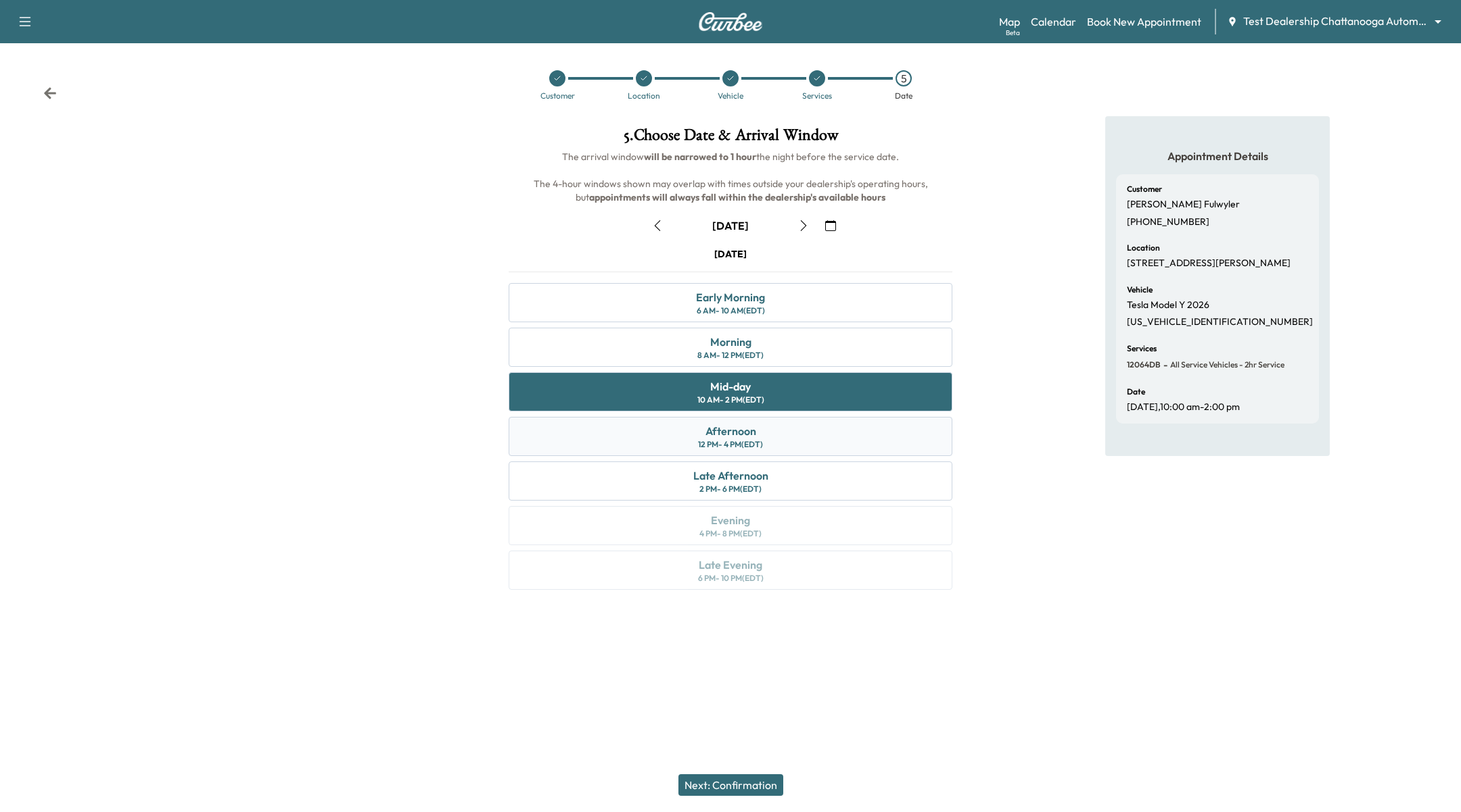
click at [794, 433] on div "Afternoon 12 PM - 4 PM (EDT)" at bounding box center [730, 436] width 444 height 39
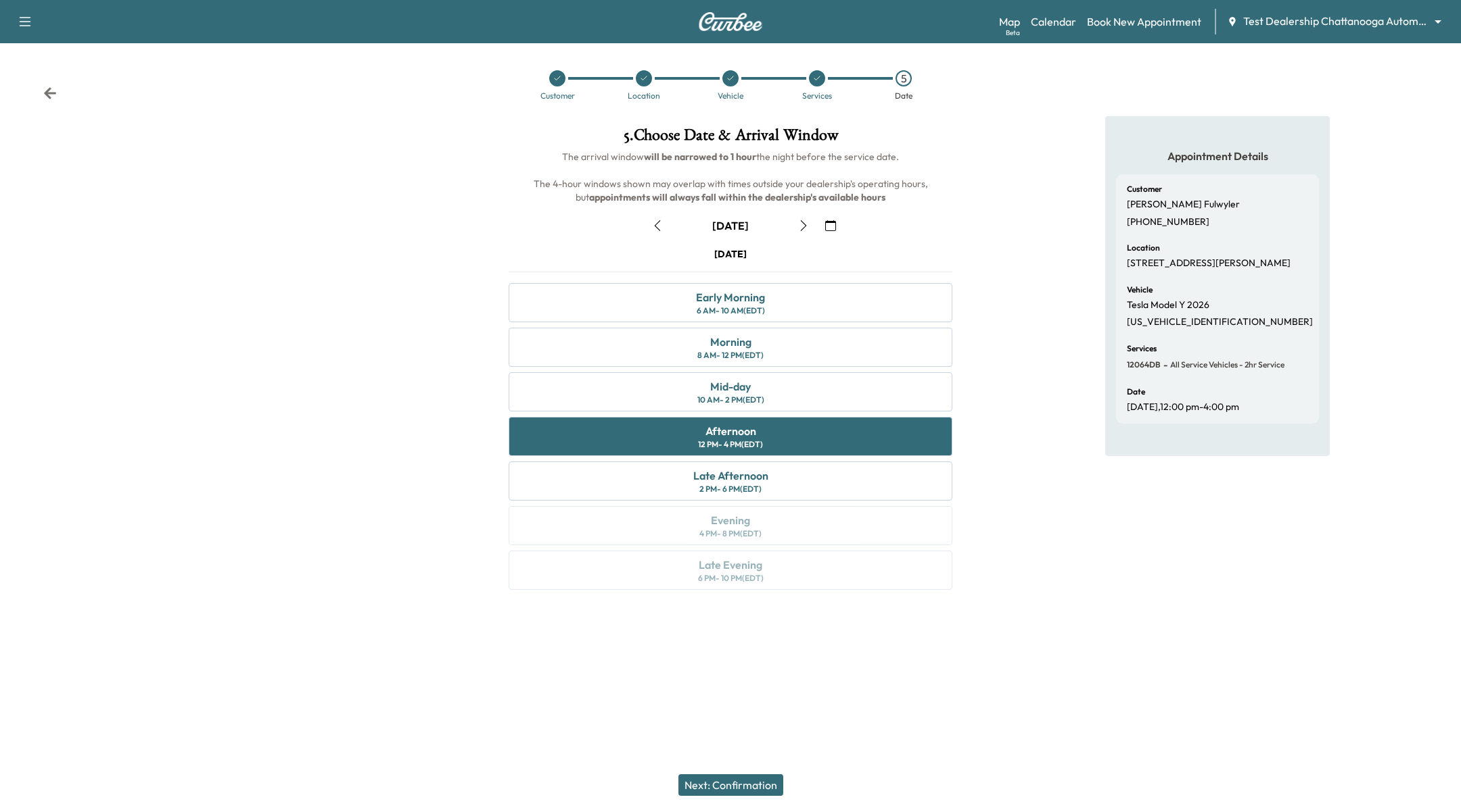
click at [744, 794] on button "Next: Confirmation" at bounding box center [730, 785] width 105 height 22
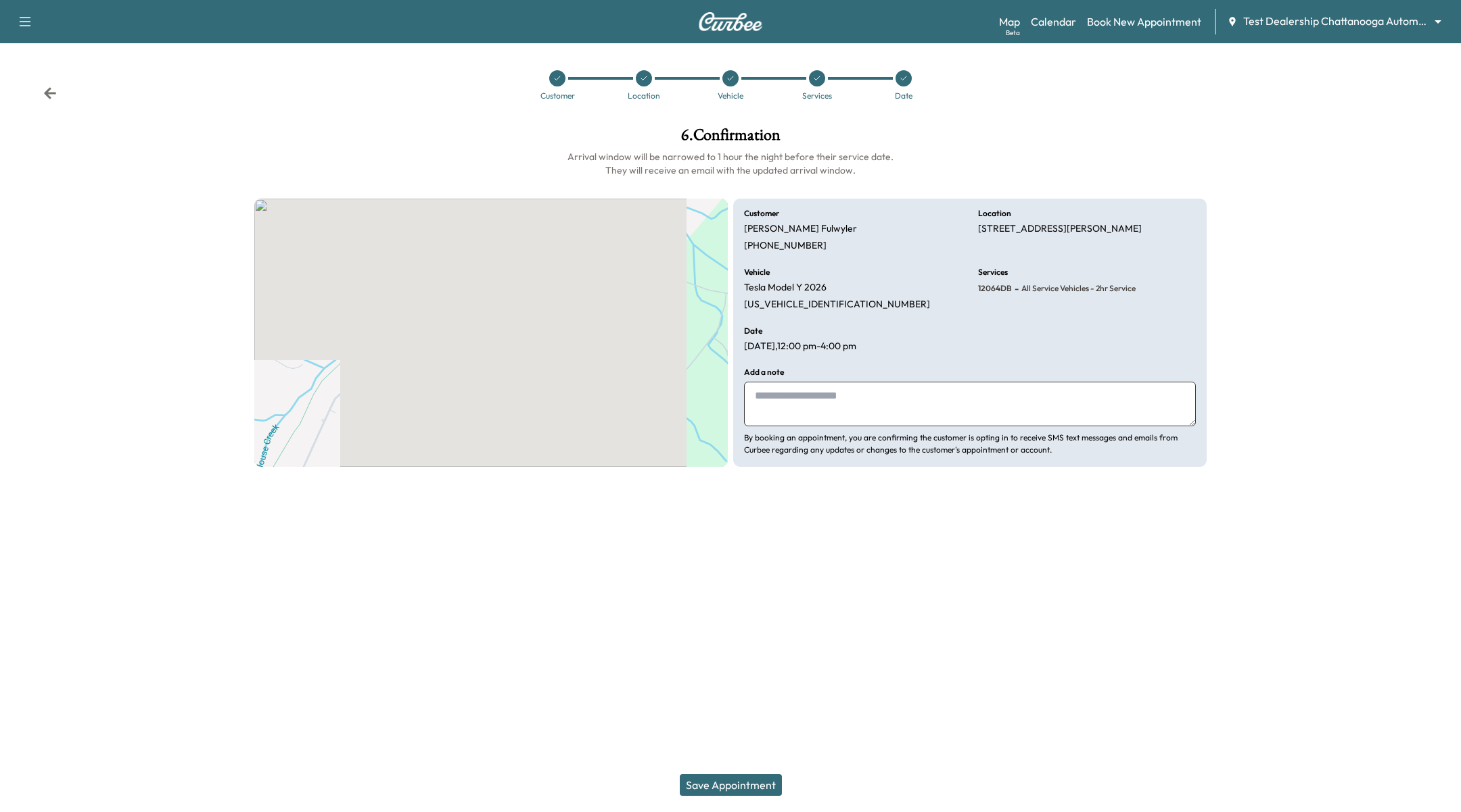
click at [746, 789] on button "Save Appointment" at bounding box center [730, 785] width 102 height 22
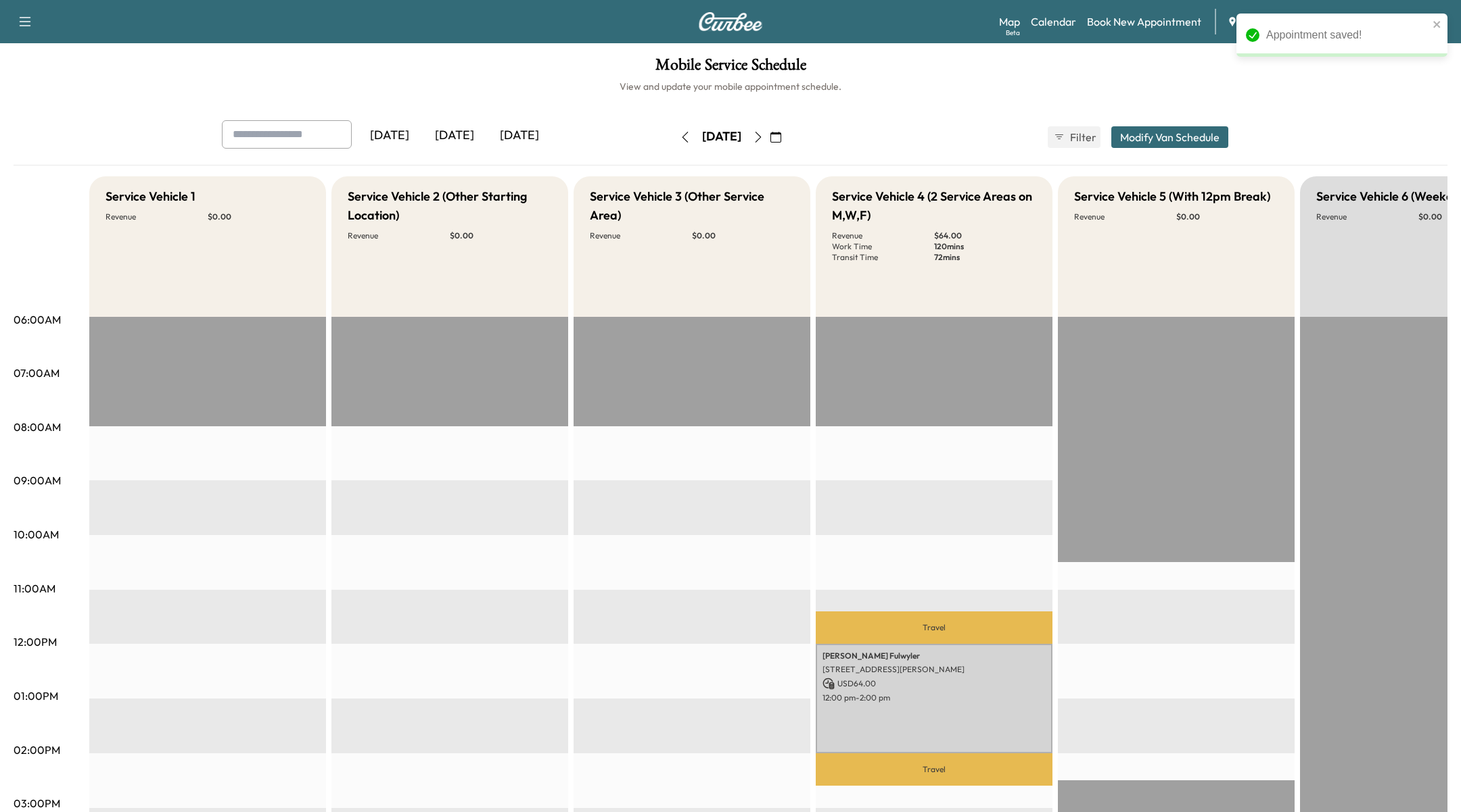
scroll to position [355, 0]
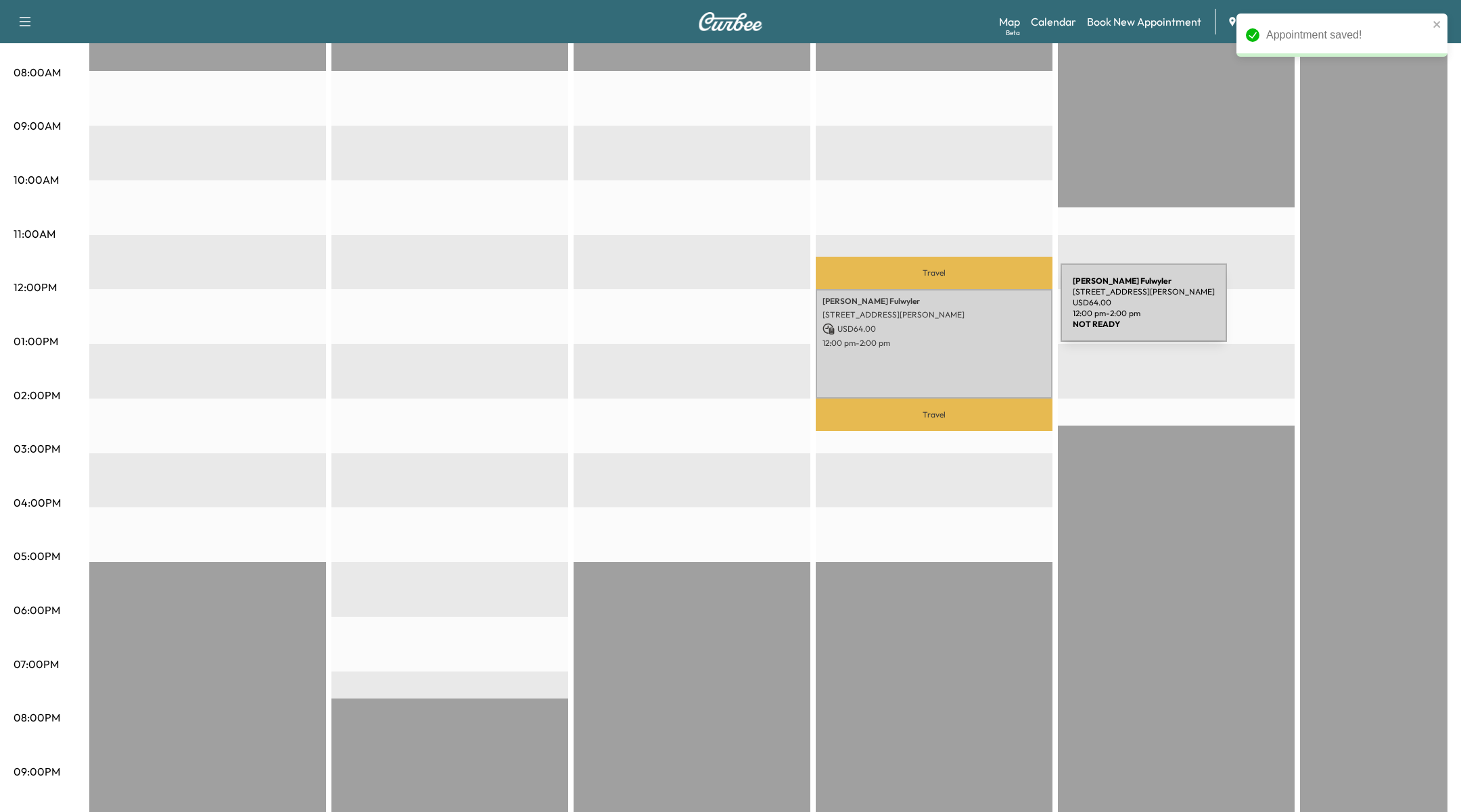
click at [959, 311] on p "[STREET_ADDRESS][PERSON_NAME]" at bounding box center [934, 315] width 223 height 10
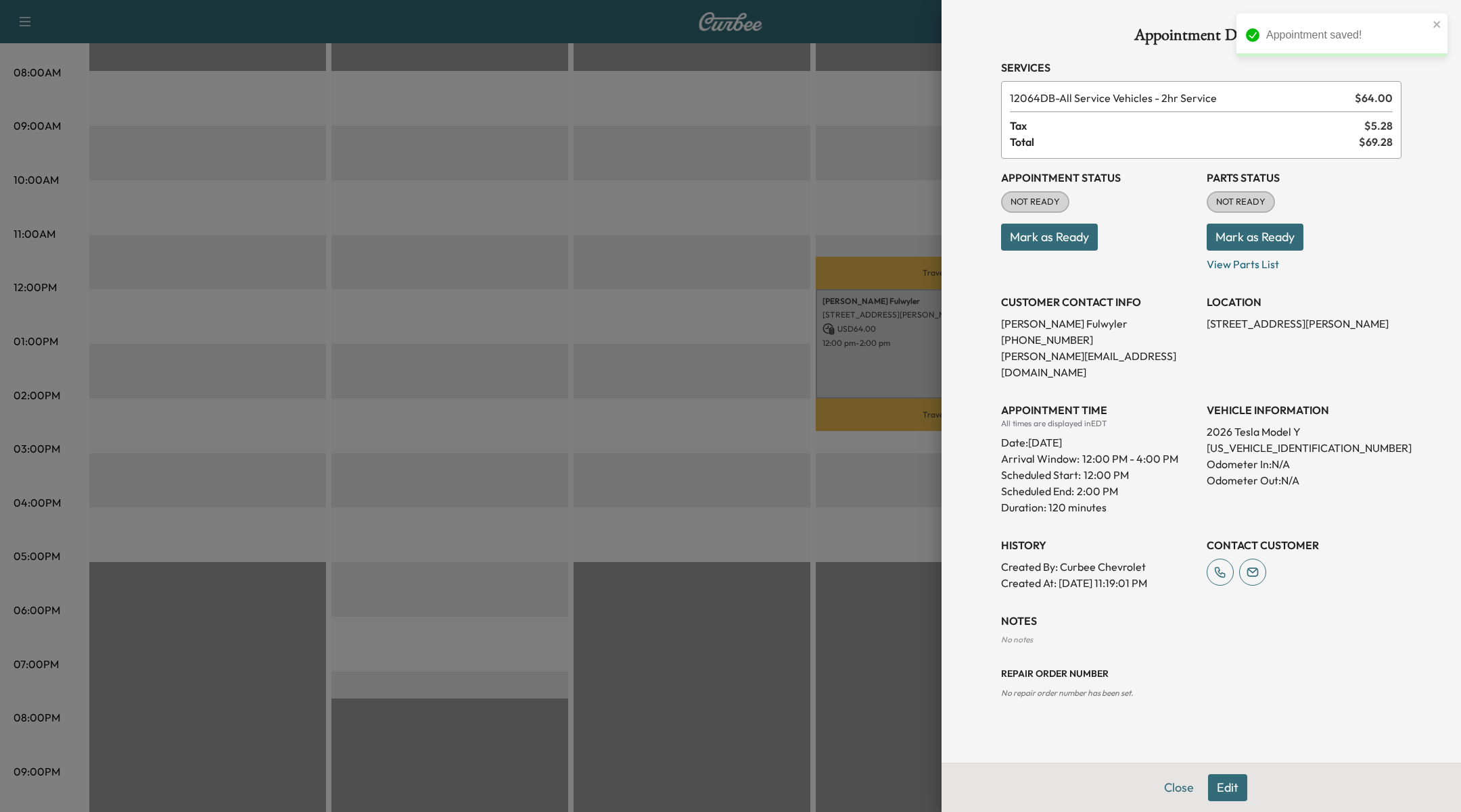
click at [1230, 784] on button "Edit" at bounding box center [1227, 788] width 39 height 27
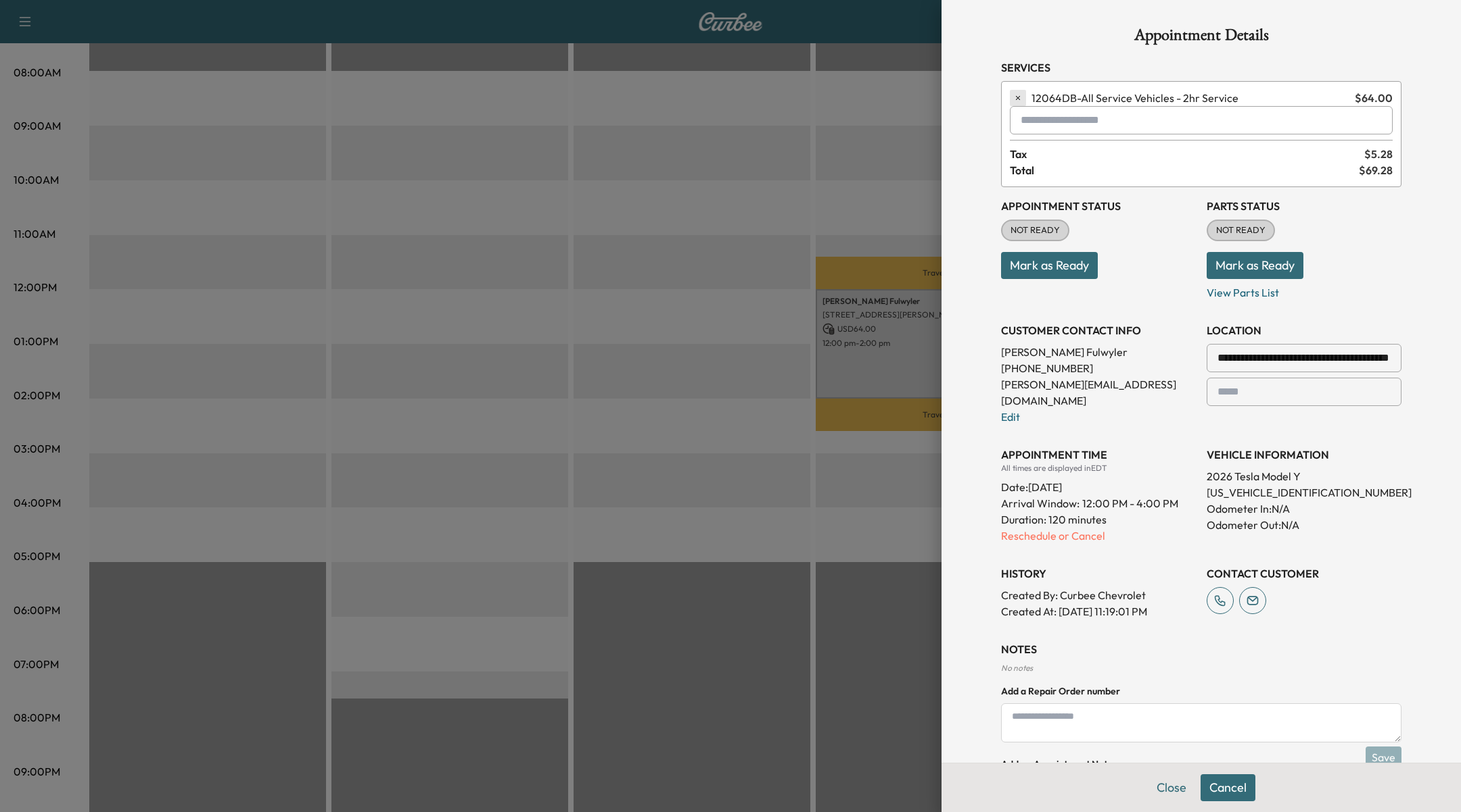
click at [1021, 98] on icon "button" at bounding box center [1017, 98] width 10 height 10
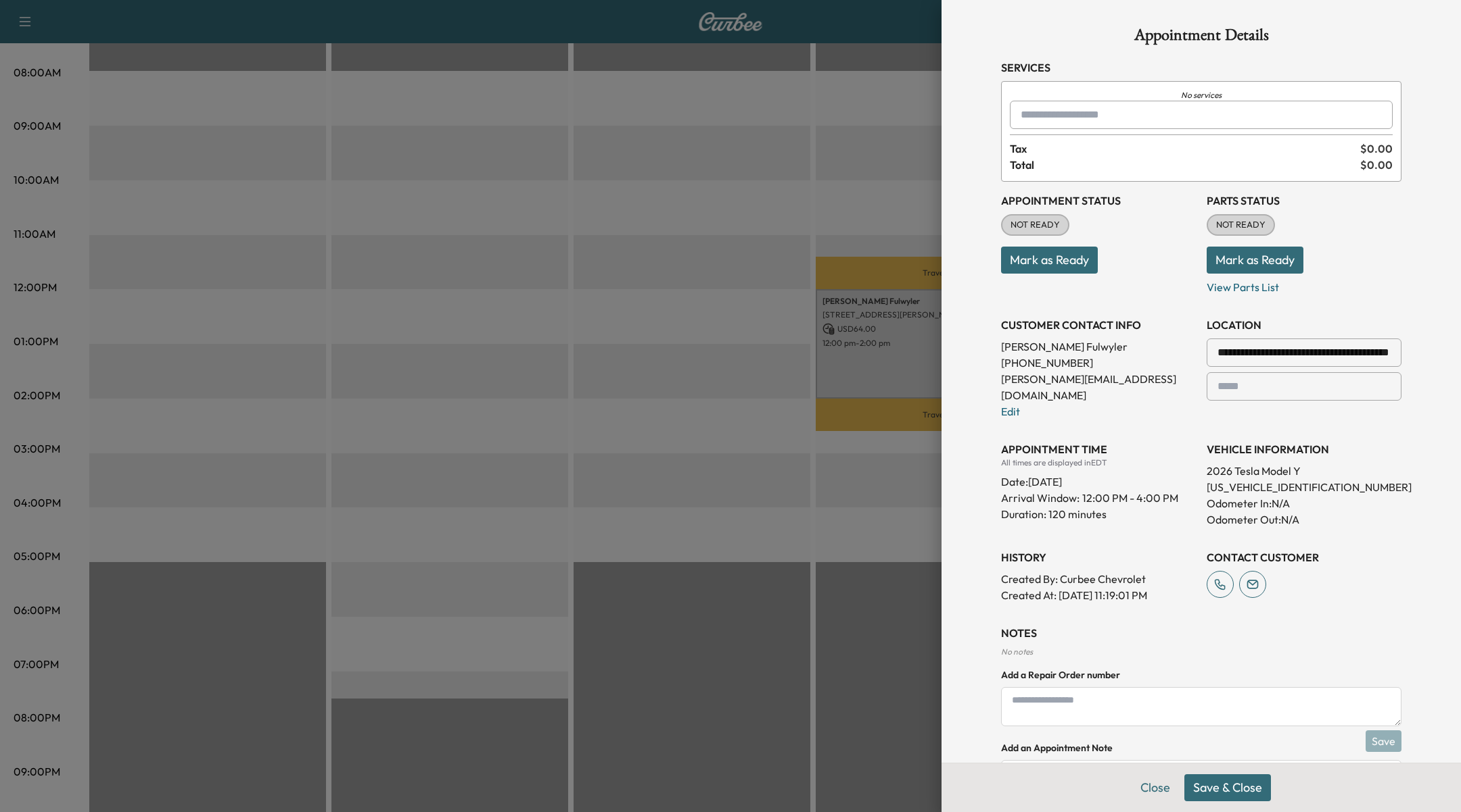
click at [1070, 116] on input "text" at bounding box center [1200, 115] width 383 height 29
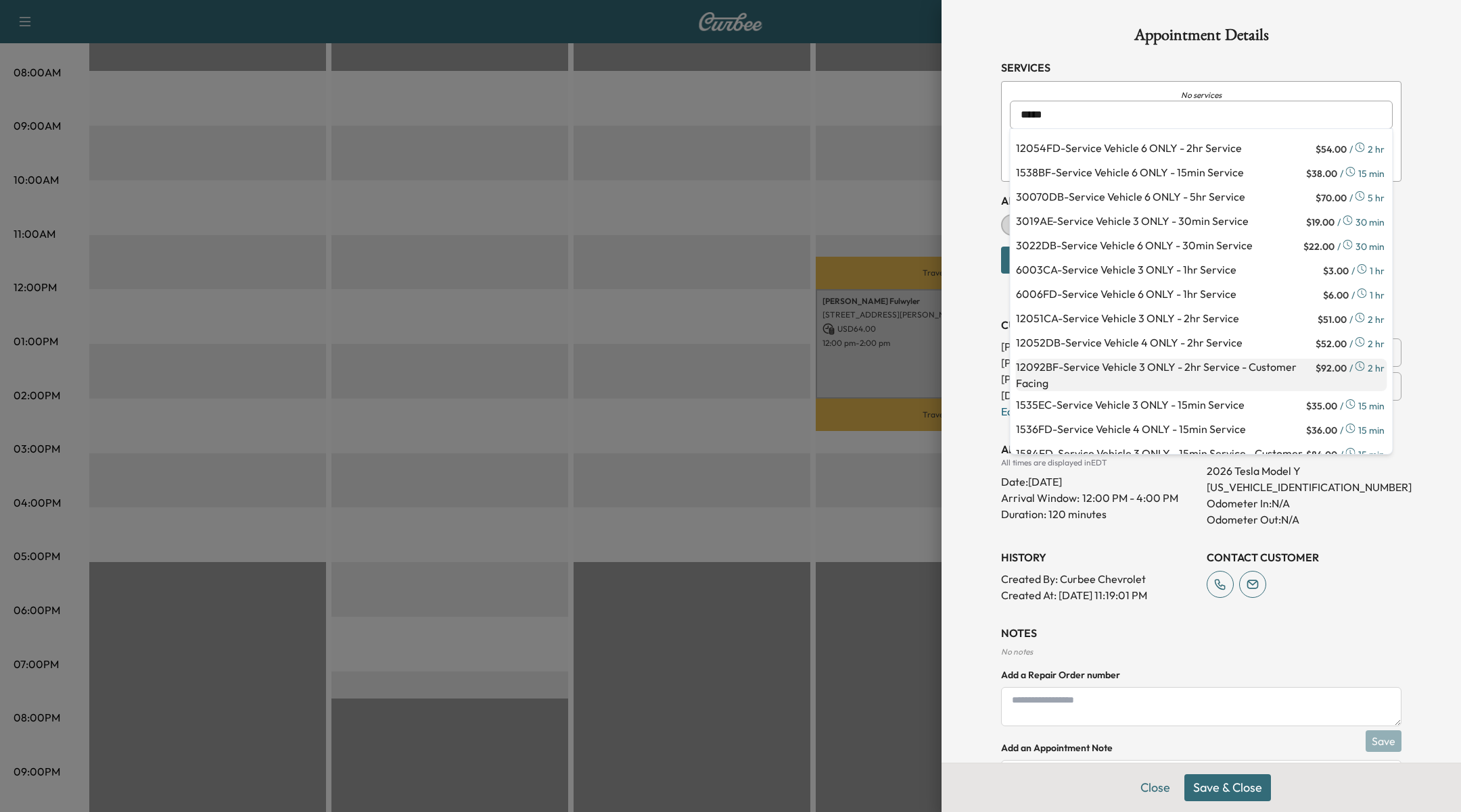
scroll to position [86, 0]
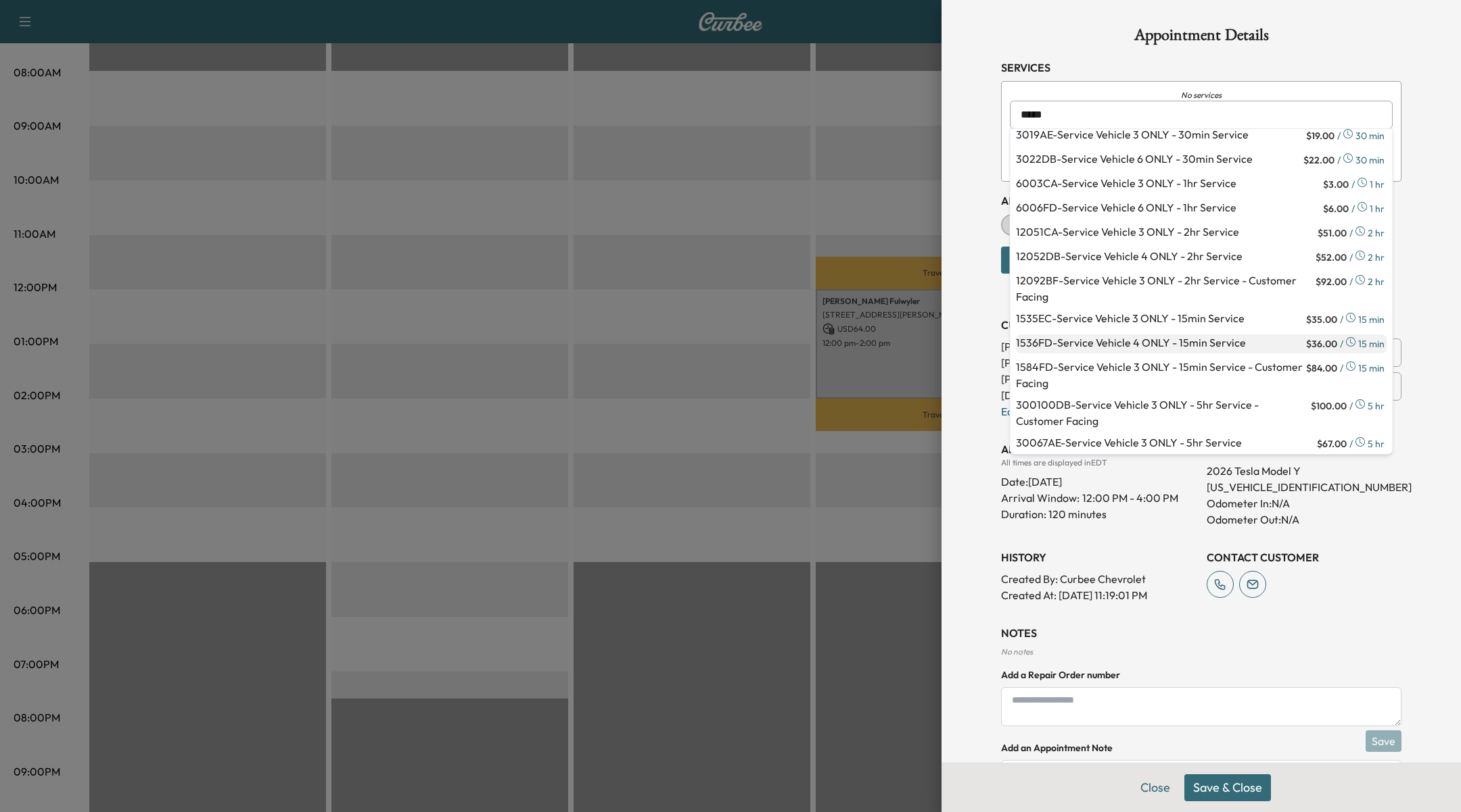
click at [1168, 339] on p "1536FD - Service Vehicle 4 ONLY - 15min Service" at bounding box center [1159, 344] width 288 height 19
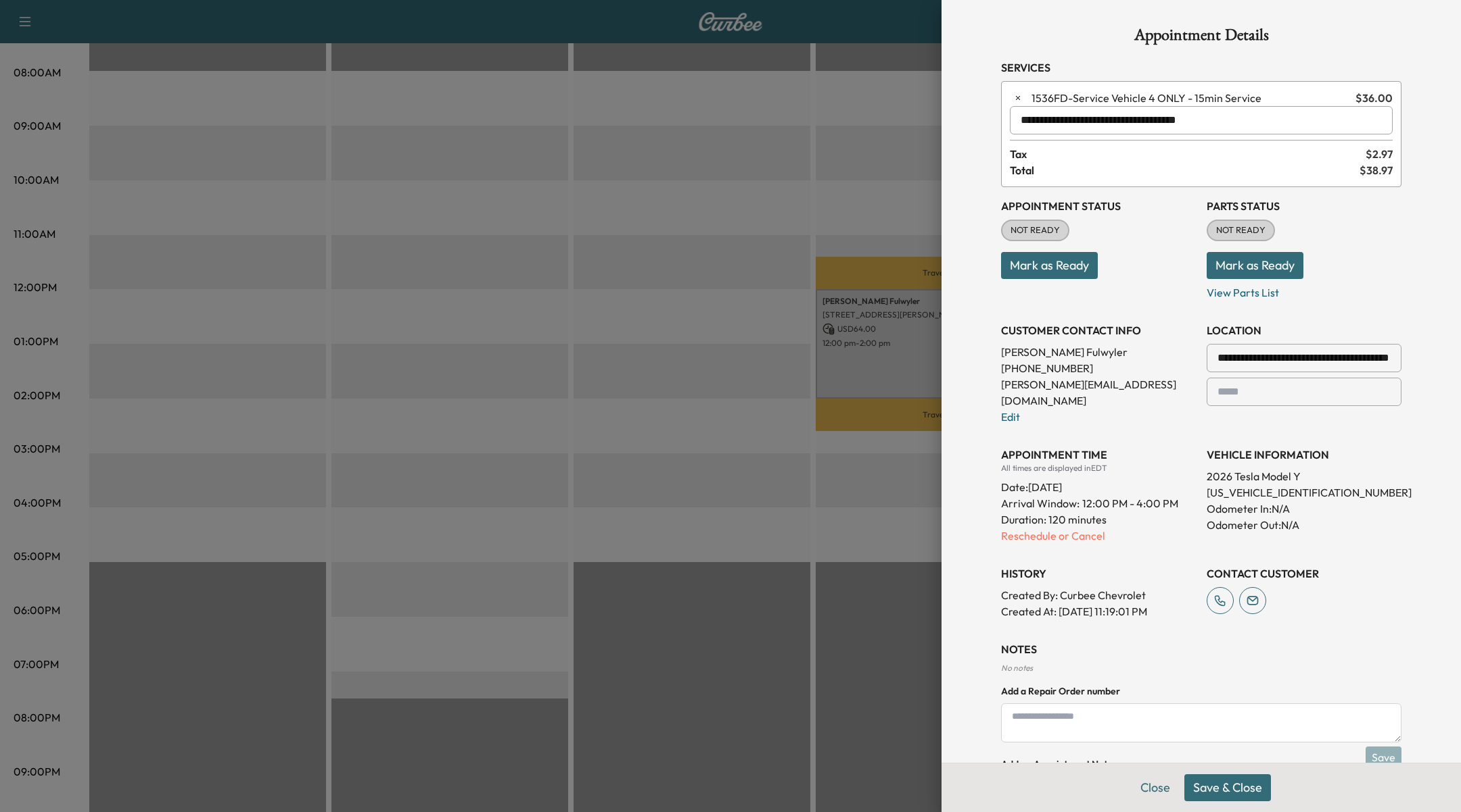
type input "**********"
click at [1222, 793] on button "Save & Close" at bounding box center [1227, 788] width 86 height 27
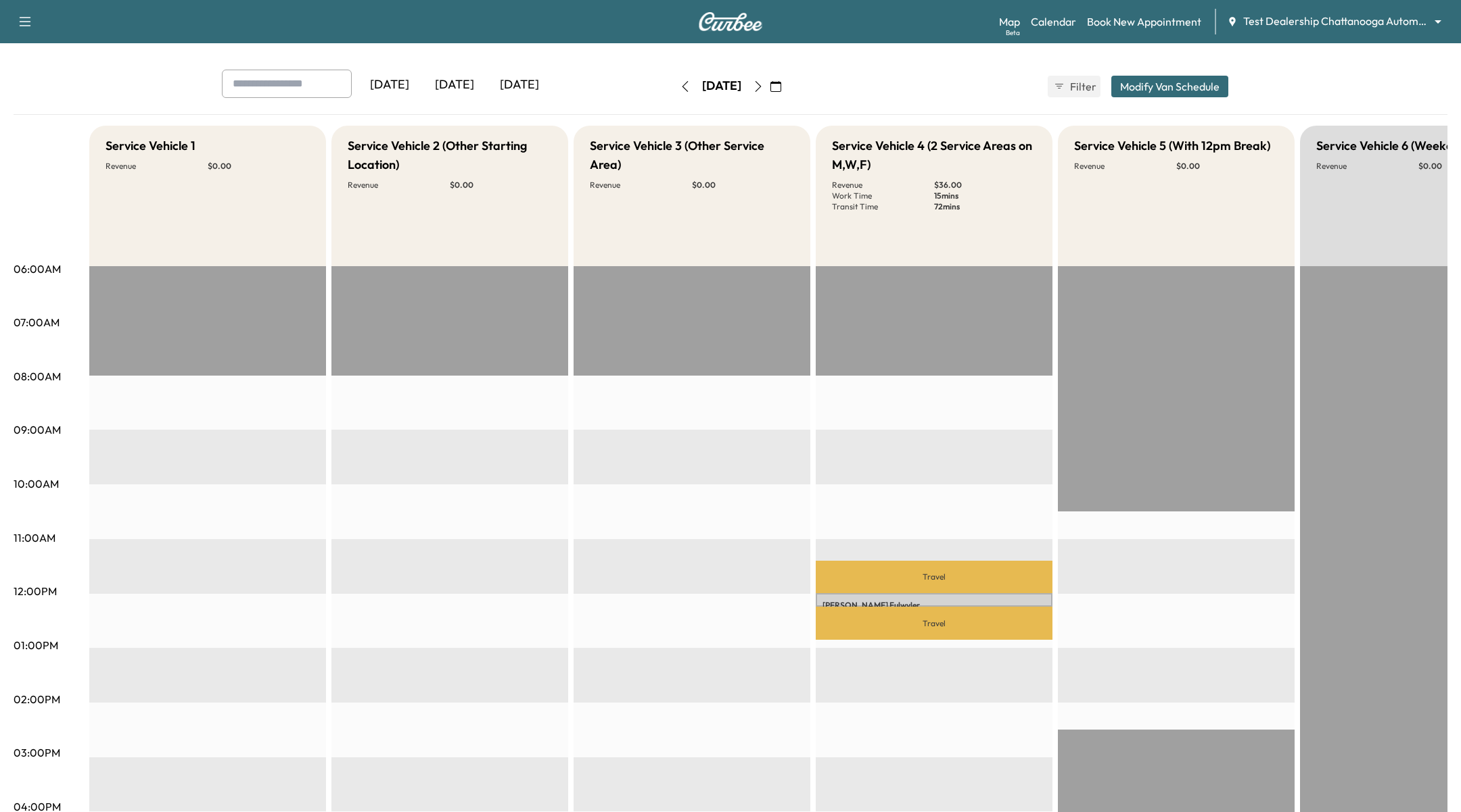
scroll to position [41, 0]
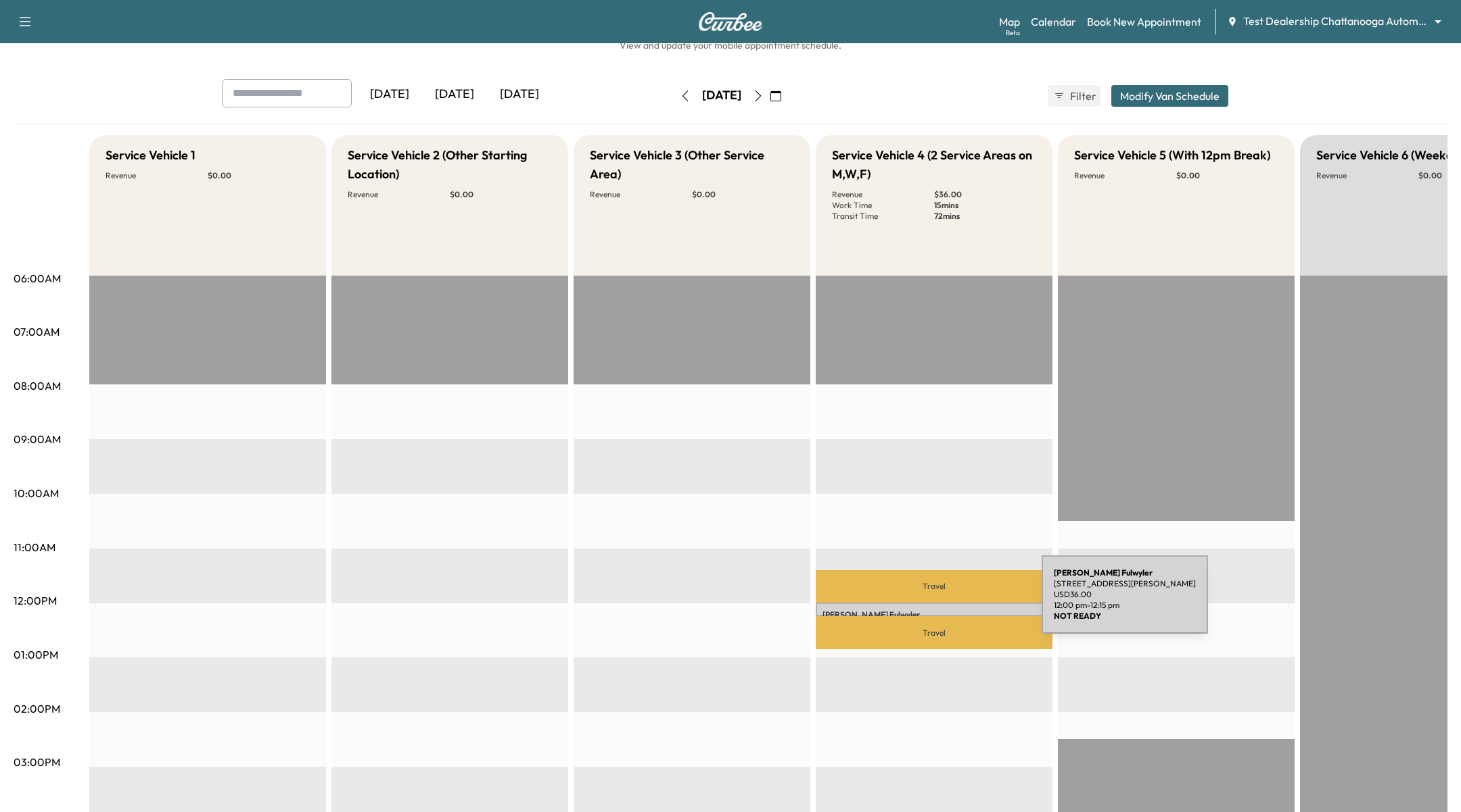
click at [940, 603] on div "[PERSON_NAME] [STREET_ADDRESS][PERSON_NAME] USD 36.00 12:00 pm - 12:15 pm" at bounding box center [934, 610] width 236 height 14
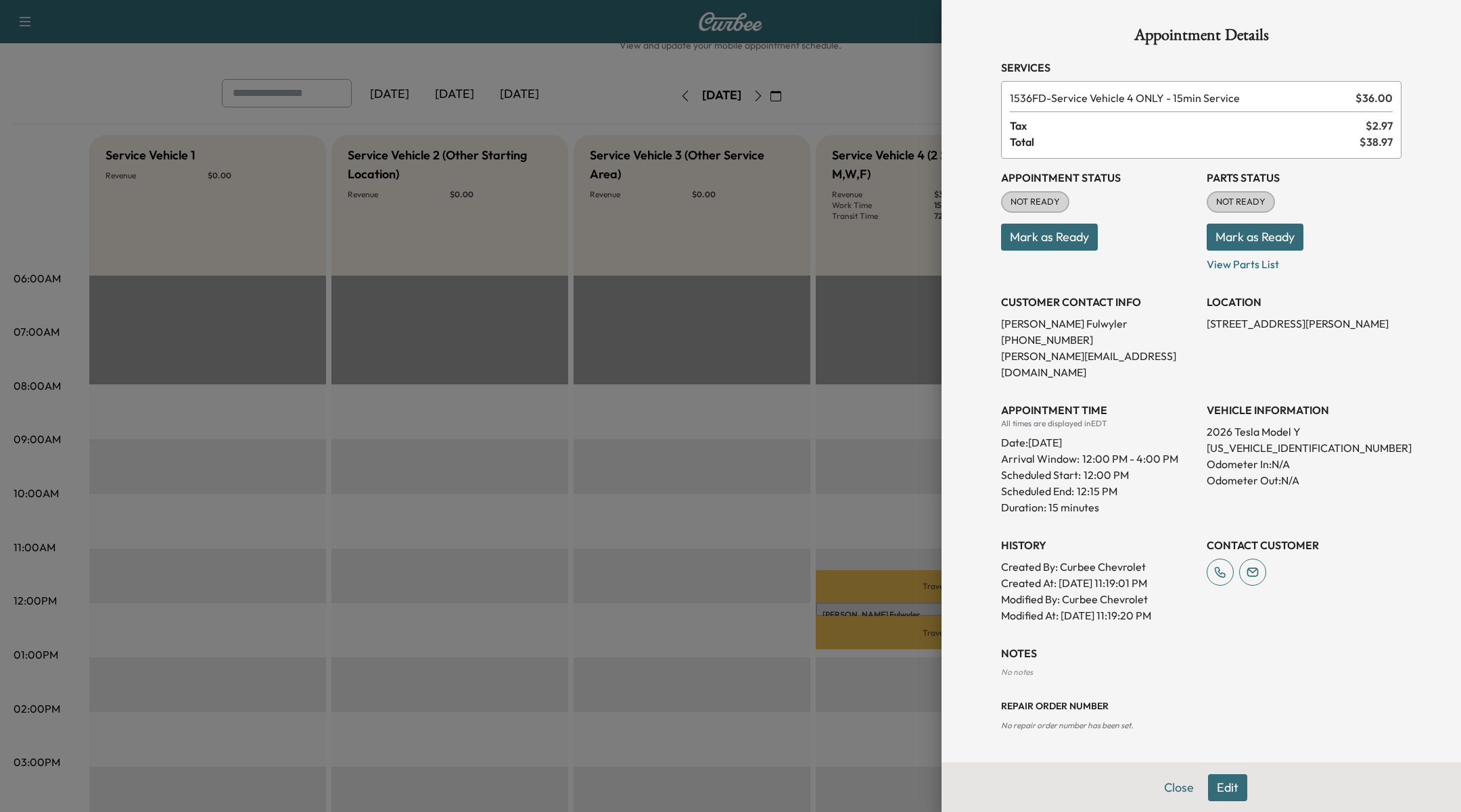
click at [1237, 788] on button "Edit" at bounding box center [1227, 788] width 39 height 27
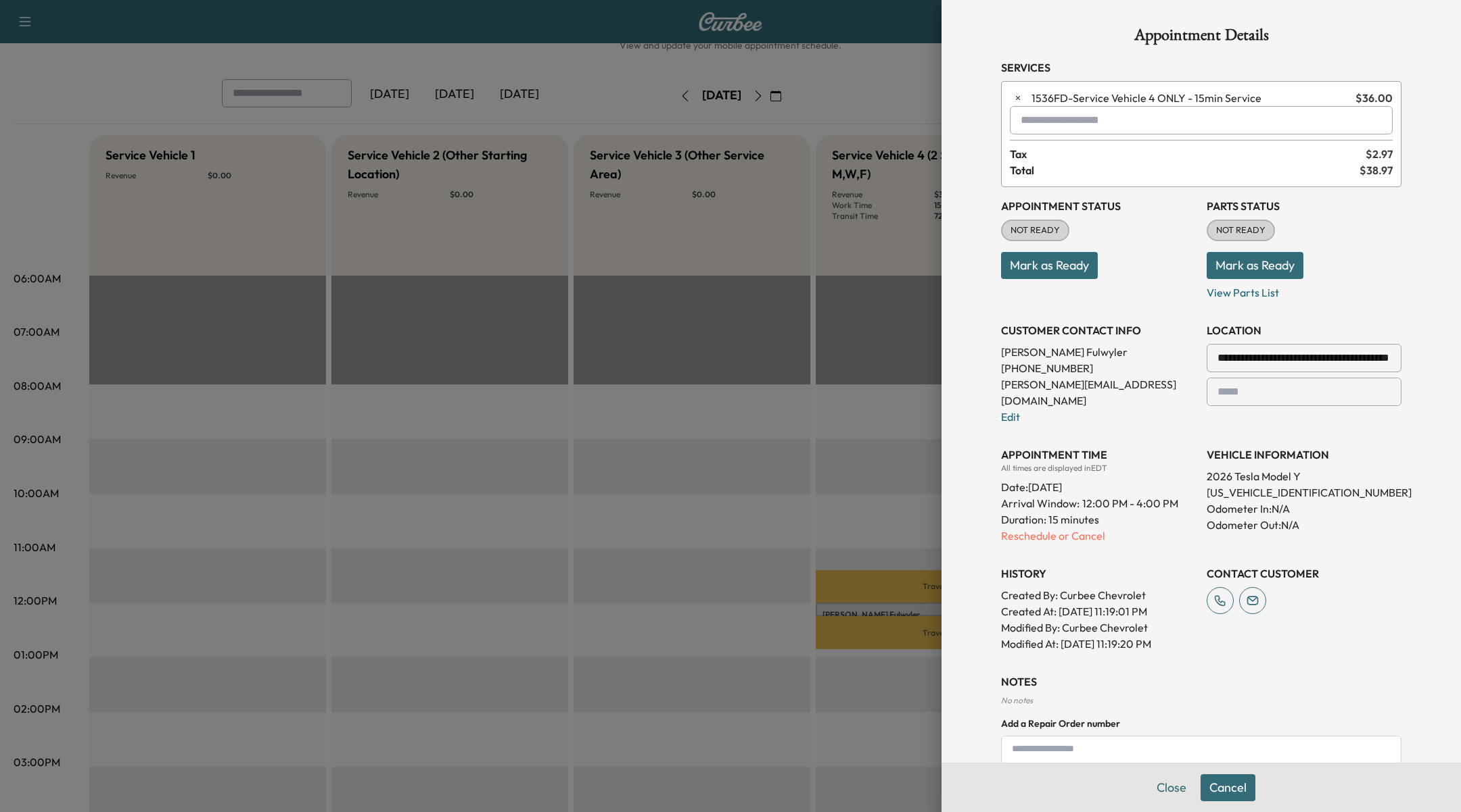
click at [644, 440] on div at bounding box center [730, 406] width 1461 height 812
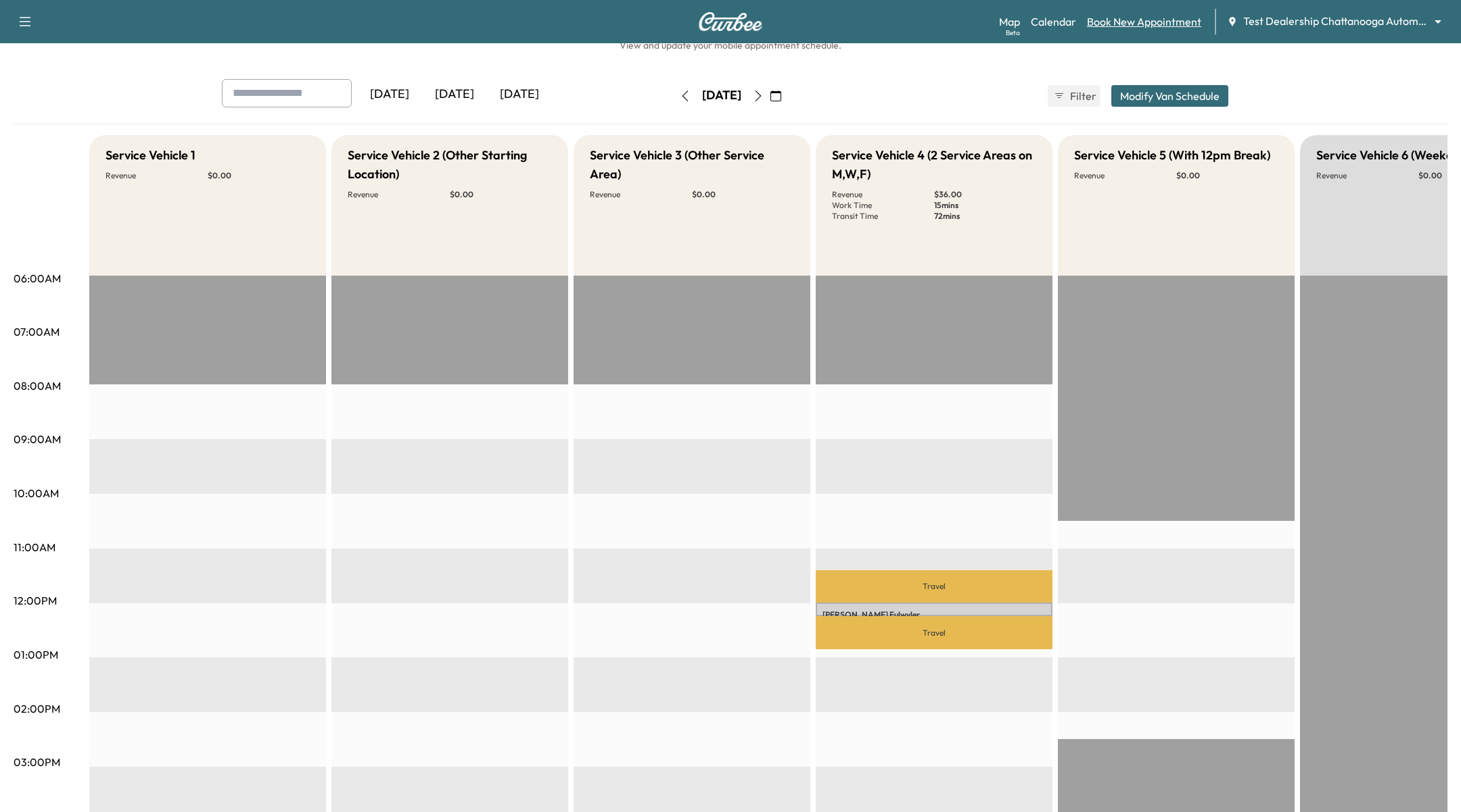
click at [1127, 24] on link "Book New Appointment" at bounding box center [1144, 22] width 114 height 17
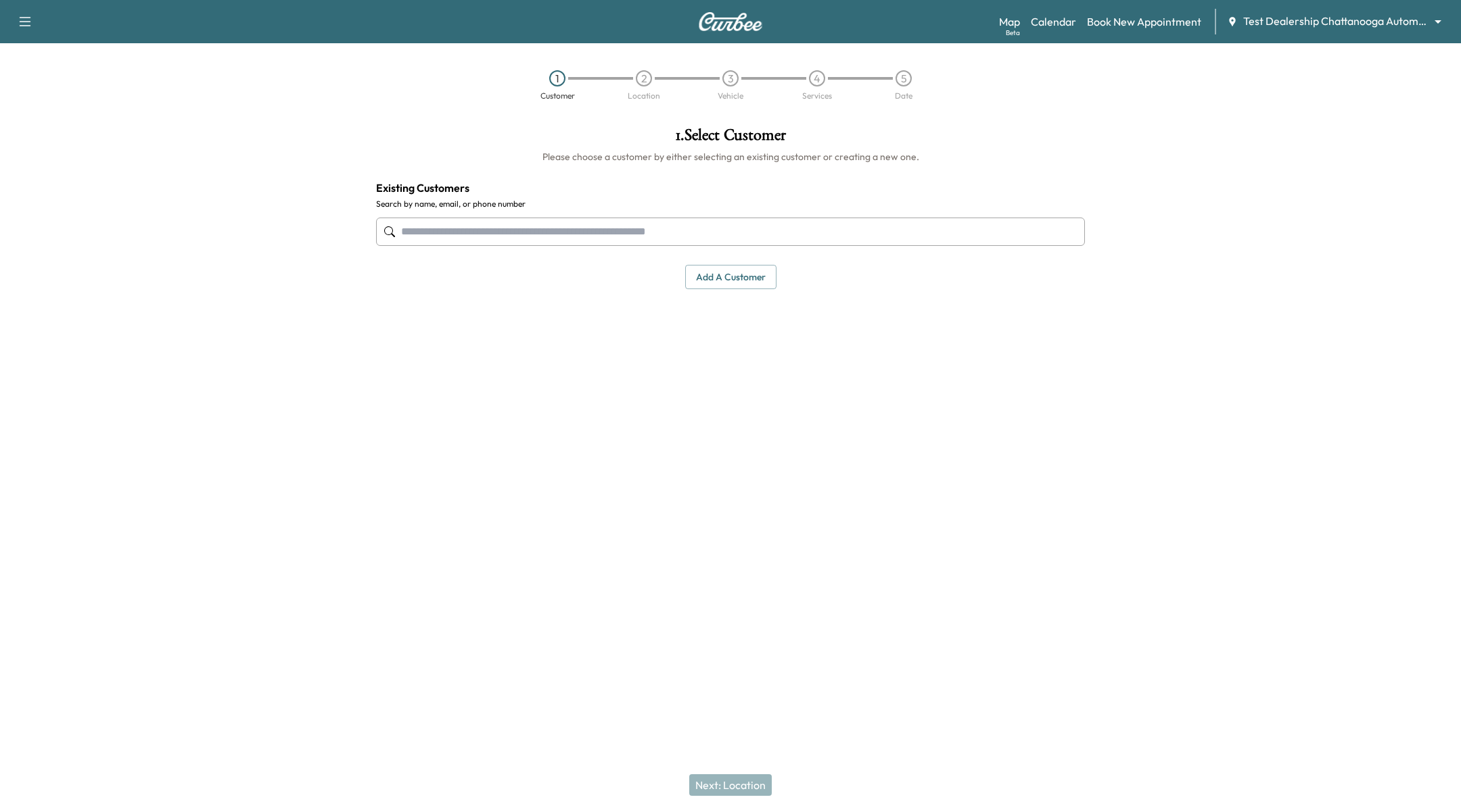
click at [540, 235] on input "text" at bounding box center [730, 232] width 709 height 29
type input "**********"
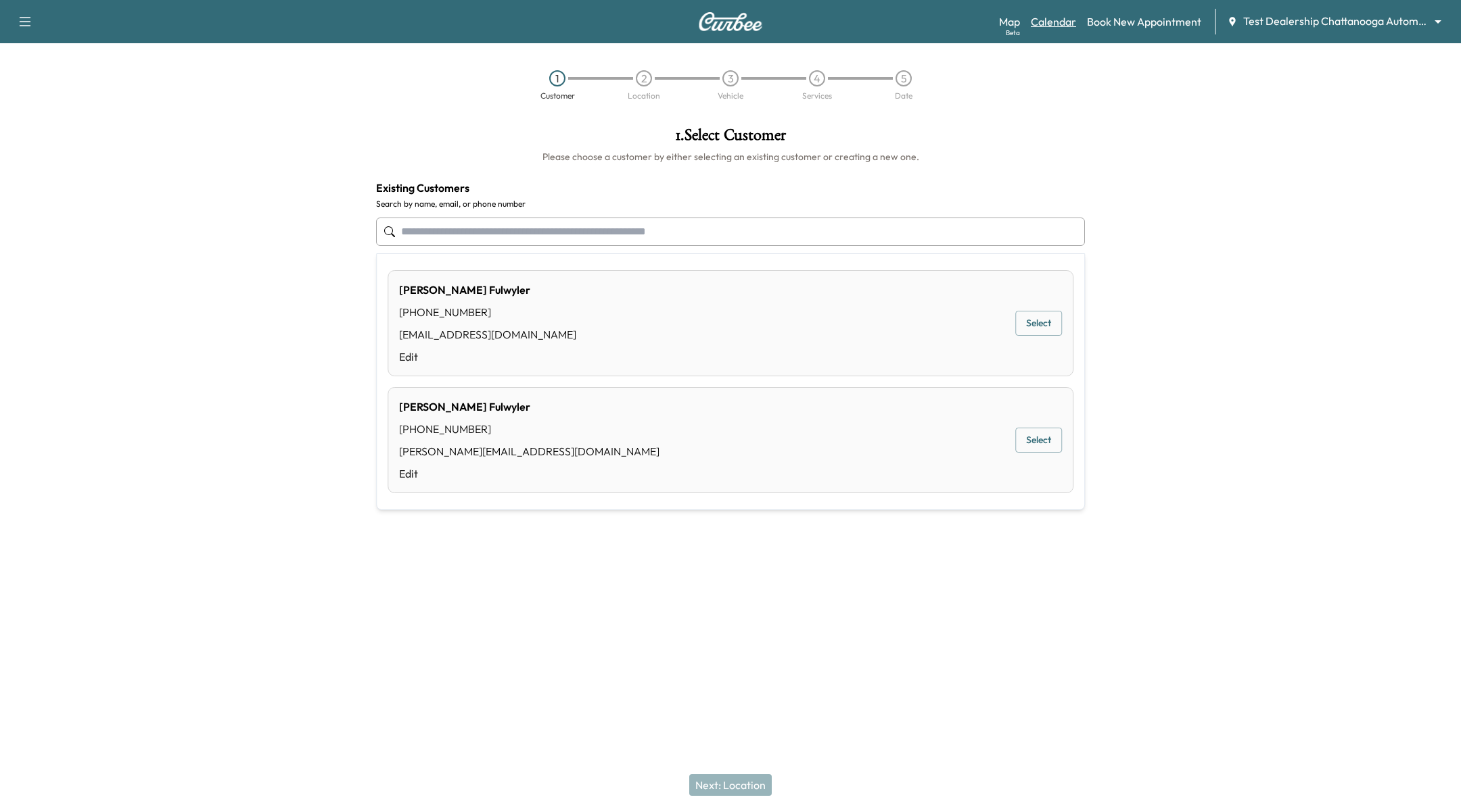
click at [1054, 14] on link "Calendar" at bounding box center [1053, 22] width 45 height 17
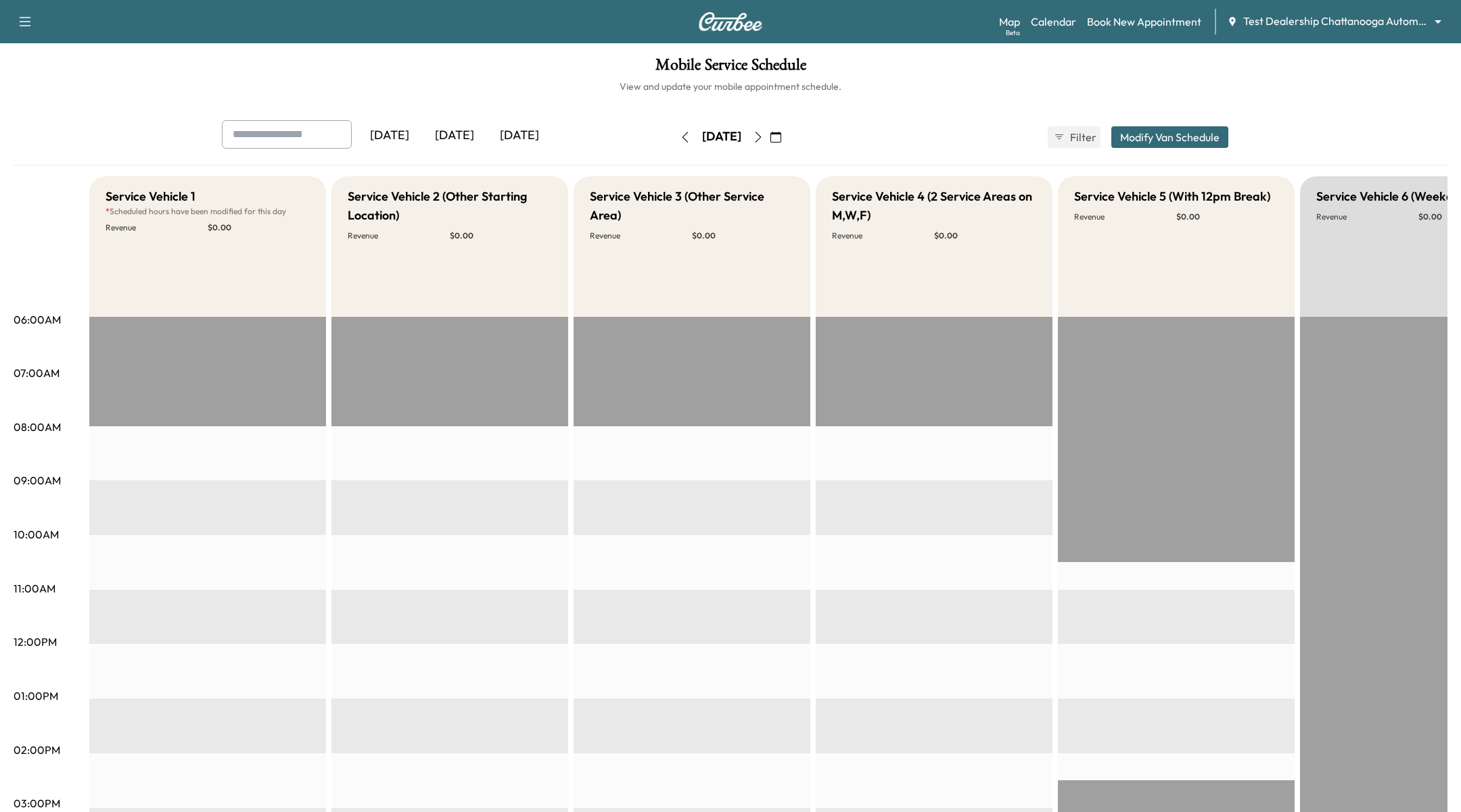
click at [764, 134] on icon "button" at bounding box center [758, 137] width 10 height 10
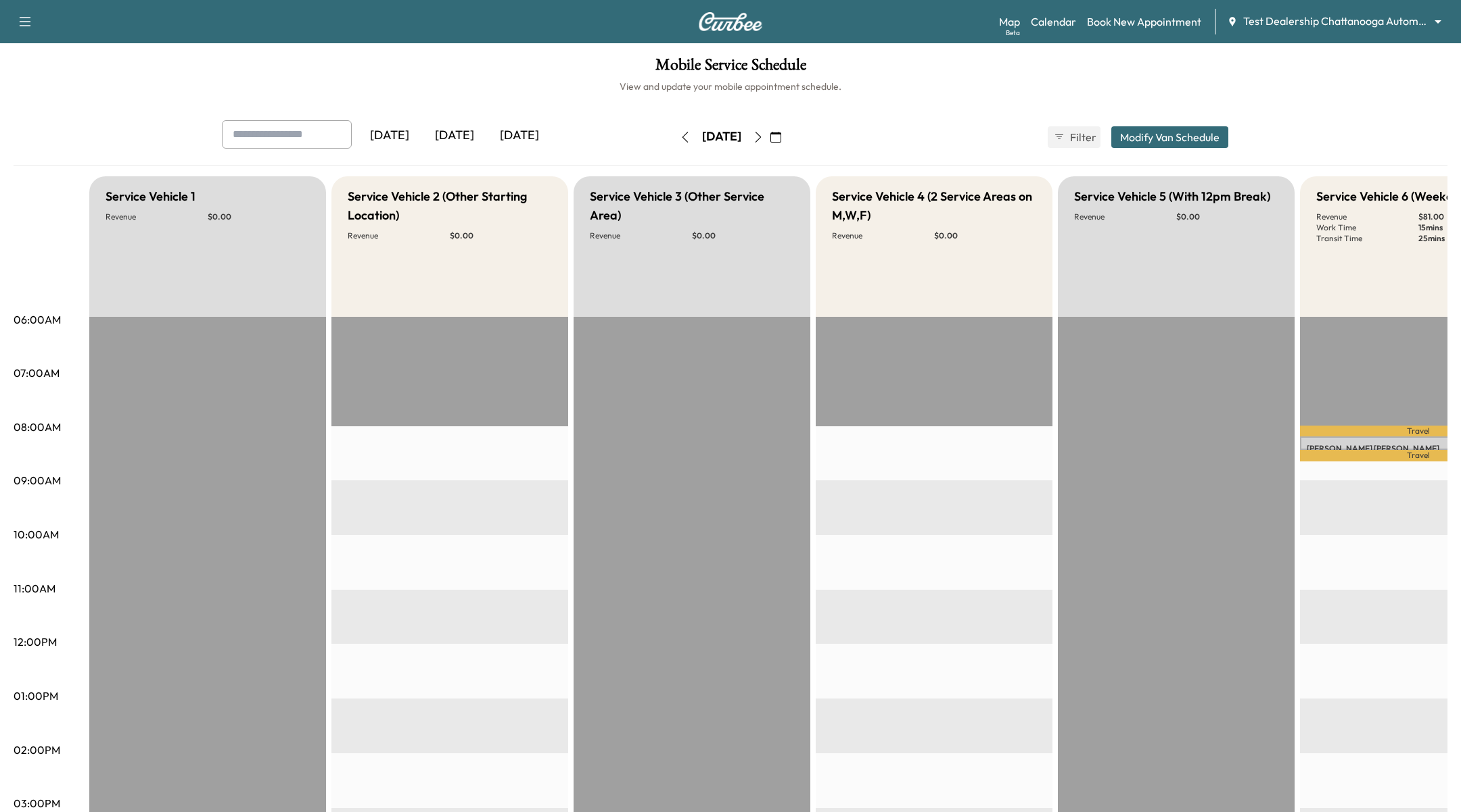
scroll to position [0, 89]
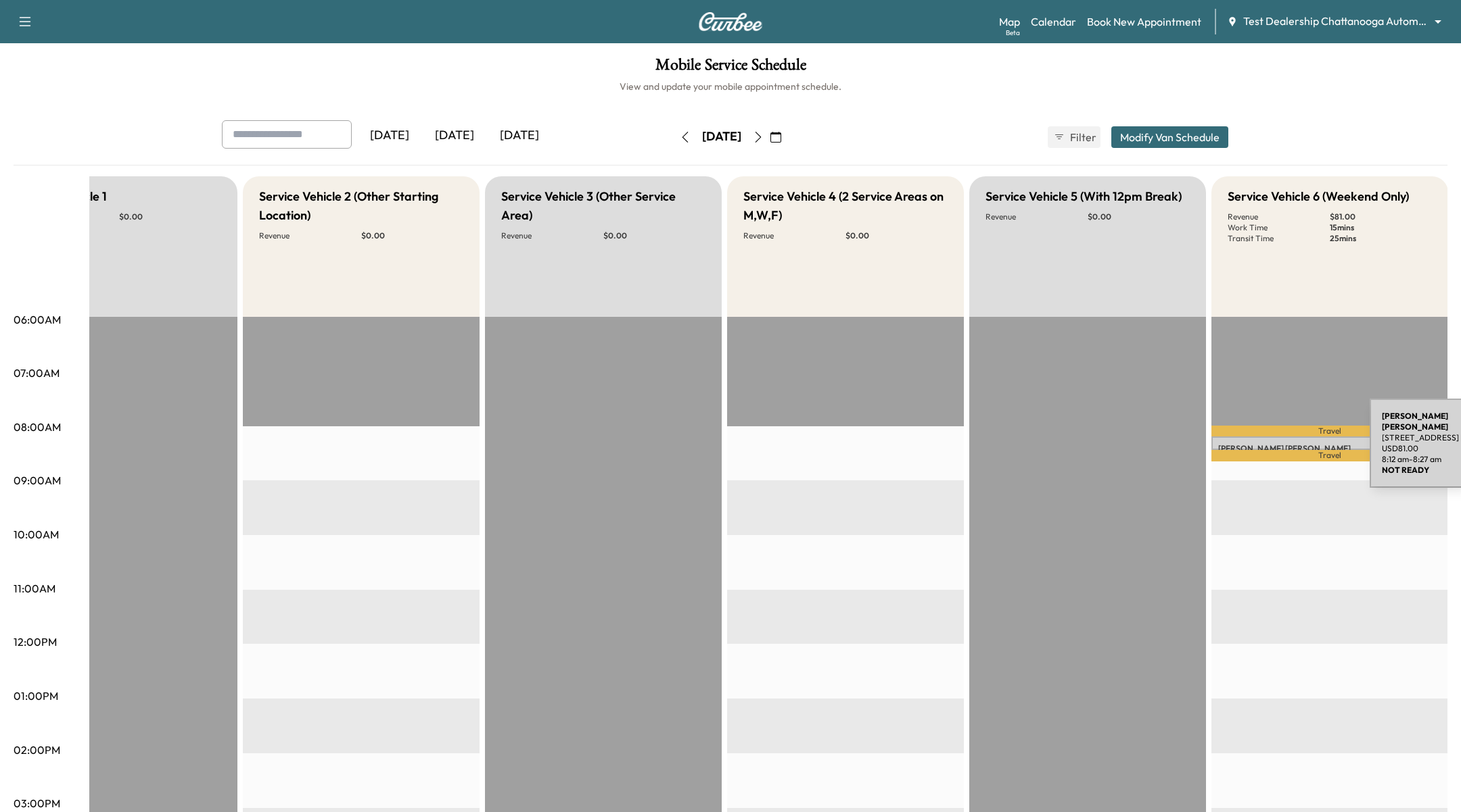
click at [1267, 446] on p "[PERSON_NAME]" at bounding box center [1329, 449] width 223 height 10
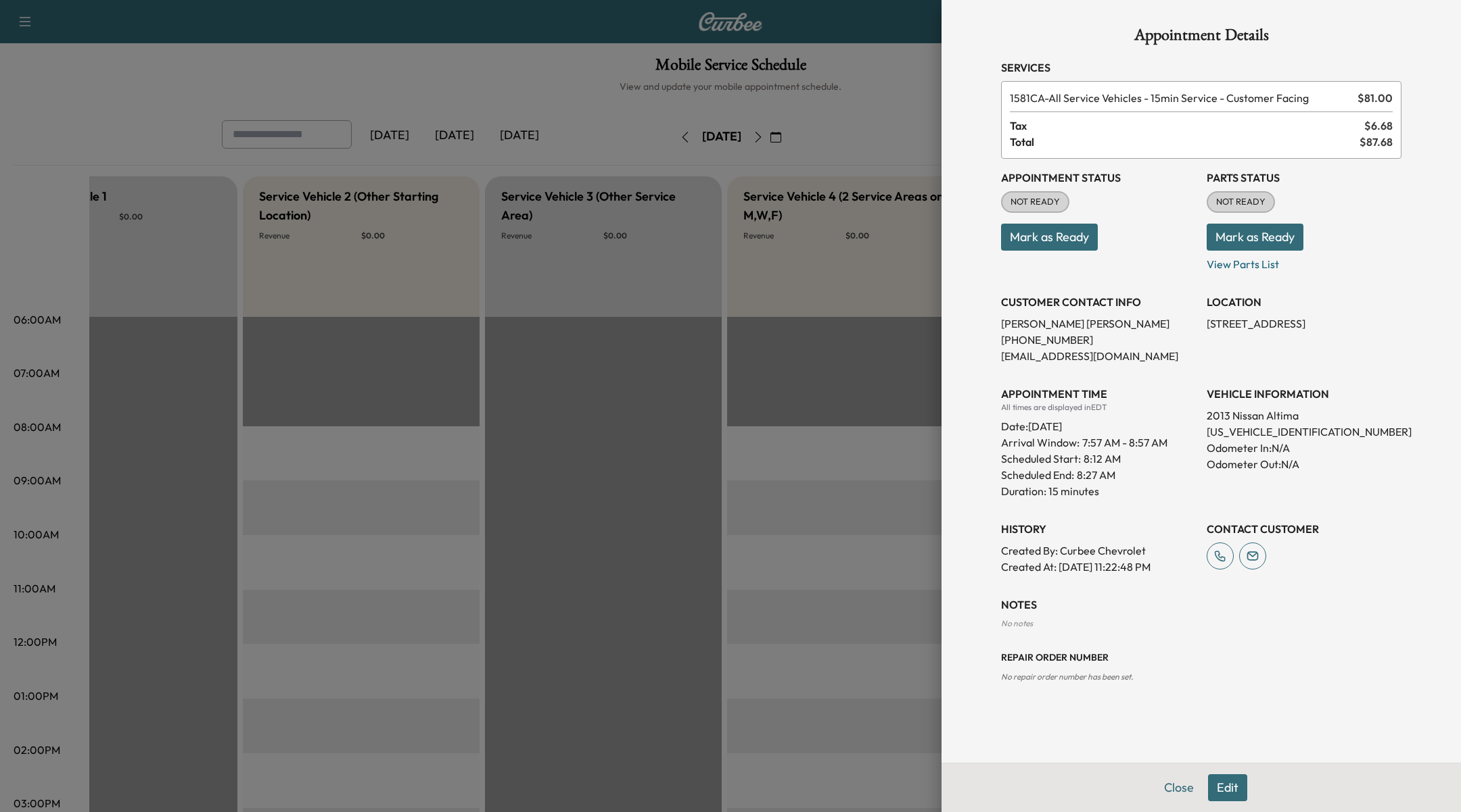
click at [854, 556] on div at bounding box center [730, 406] width 1461 height 812
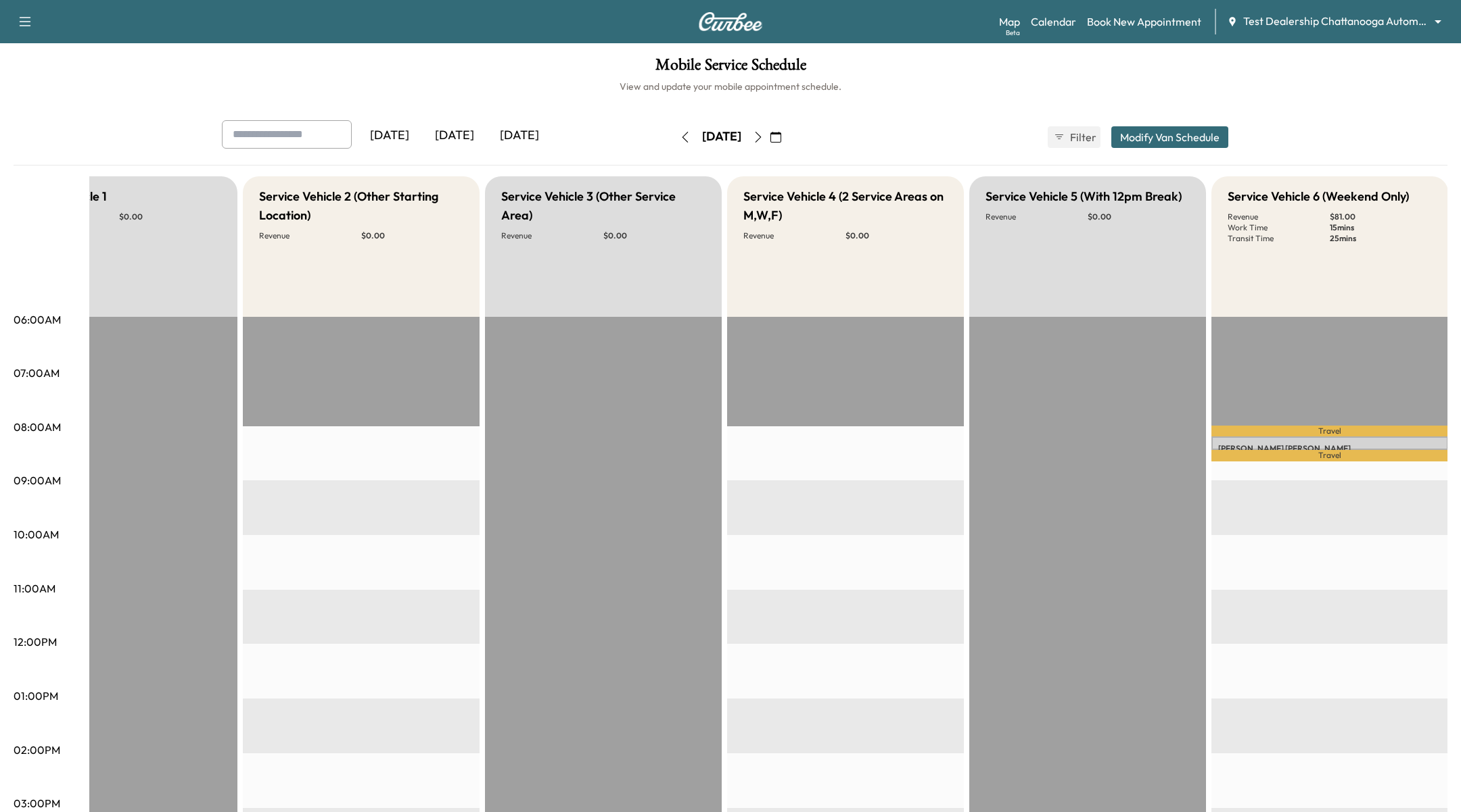
click at [896, 126] on div "[DATE] [DATE] [DATE] [DATE] October 2025 S M T W T F S 28 29 30 1 2 3 4 5 6 7 8…" at bounding box center [730, 137] width 1038 height 34
click at [1332, 445] on p "[PERSON_NAME]" at bounding box center [1329, 449] width 223 height 10
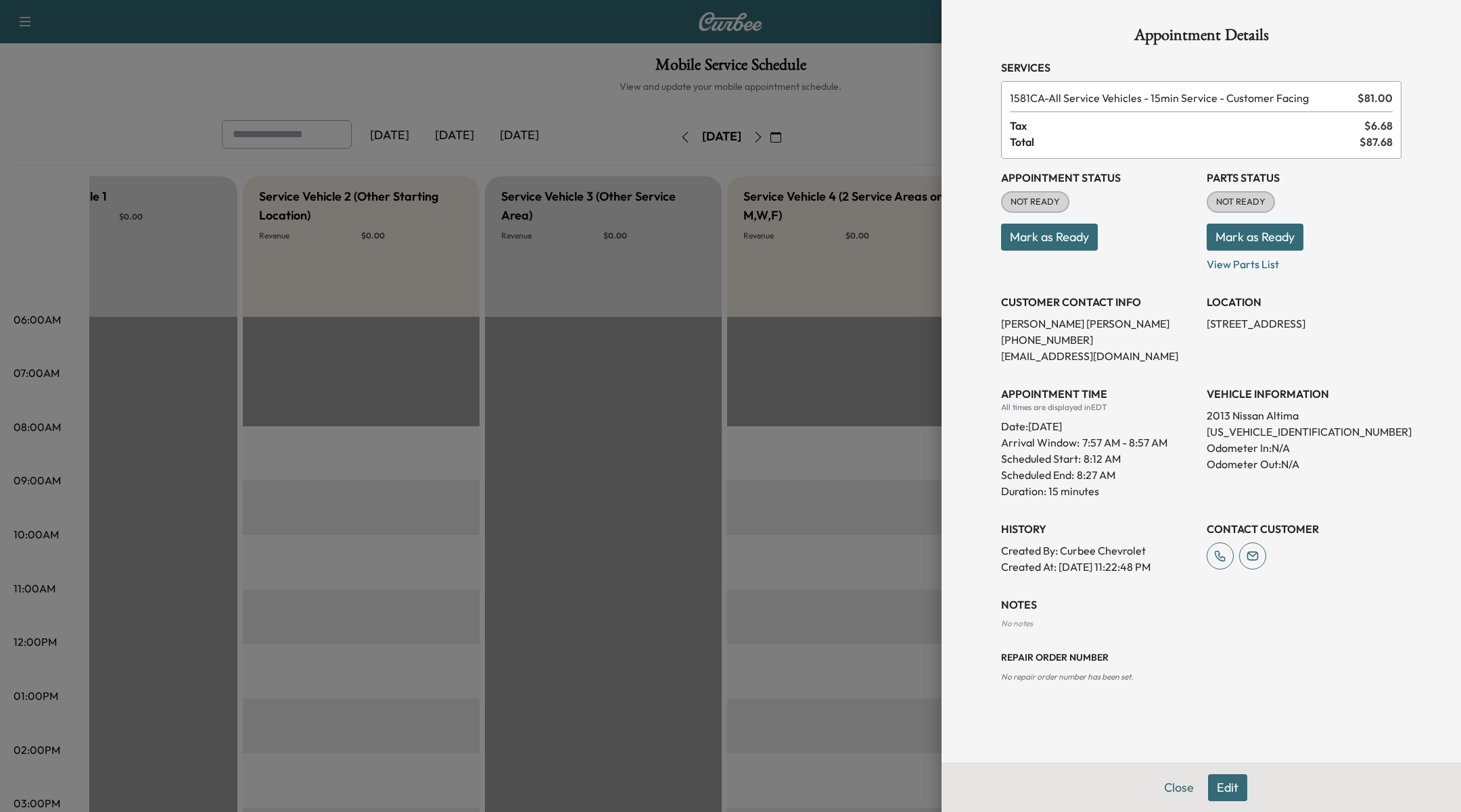
click at [1232, 788] on button "Edit" at bounding box center [1227, 788] width 39 height 27
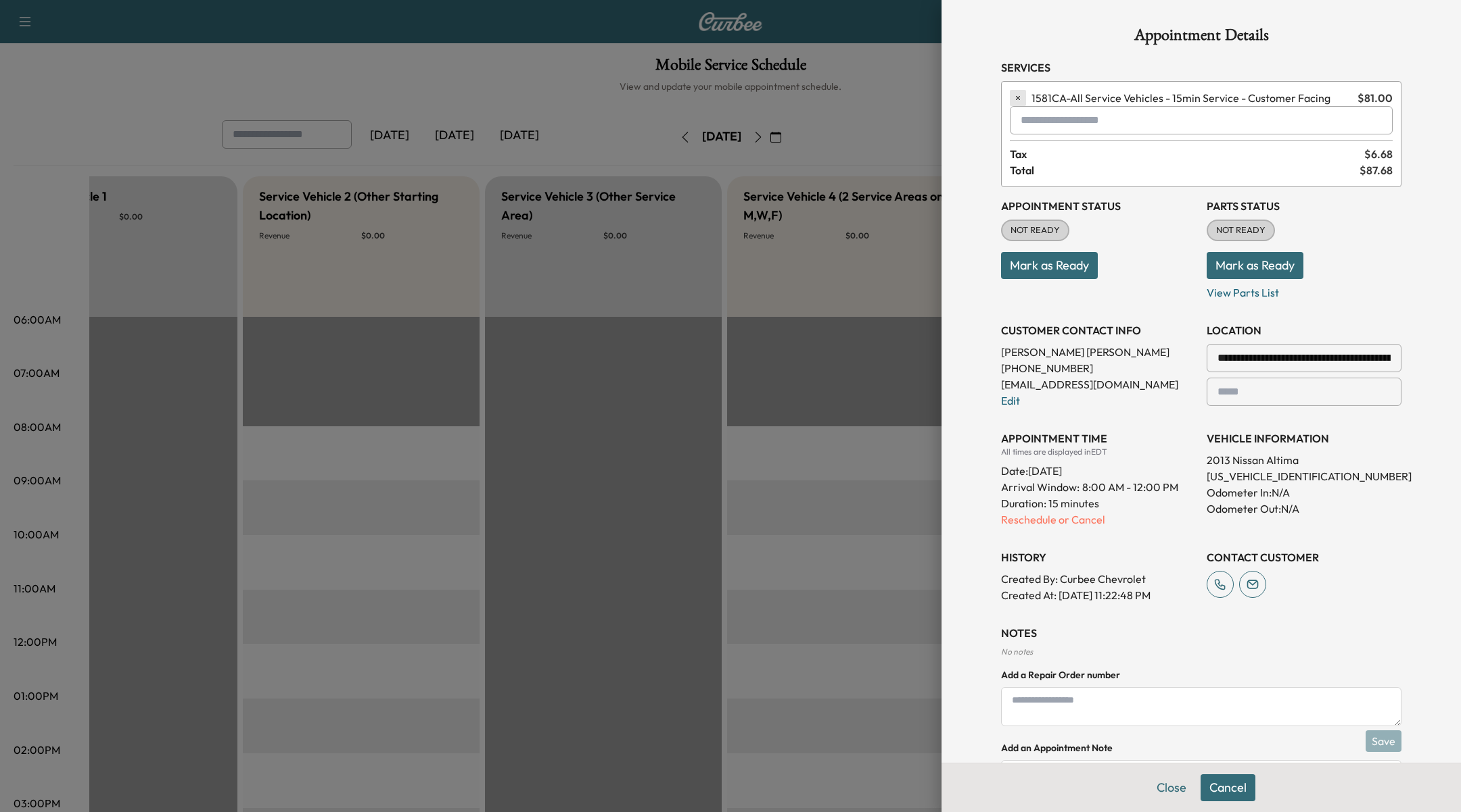
click at [1010, 95] on button "button" at bounding box center [1017, 98] width 17 height 17
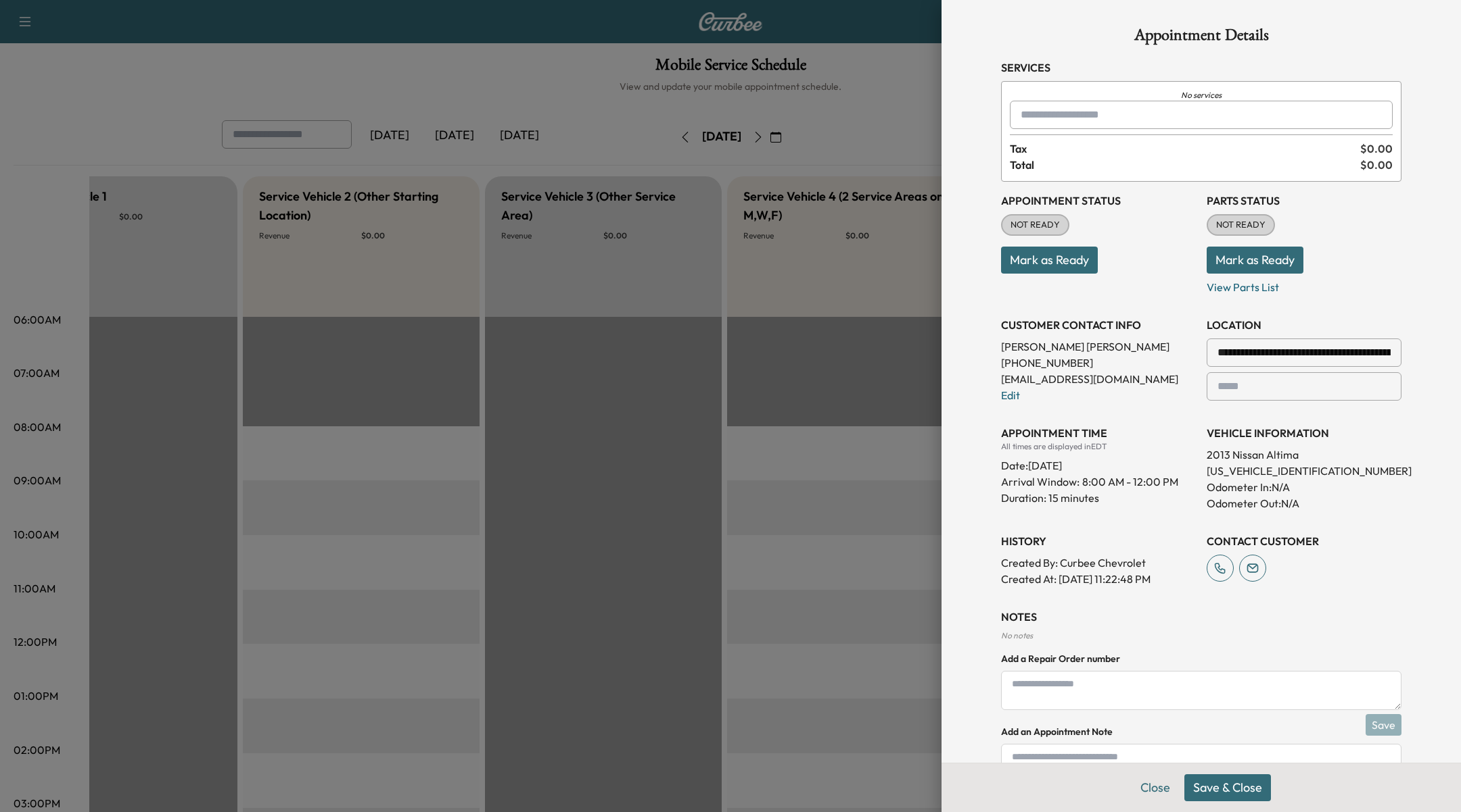
click at [1036, 114] on input "text" at bounding box center [1200, 115] width 383 height 29
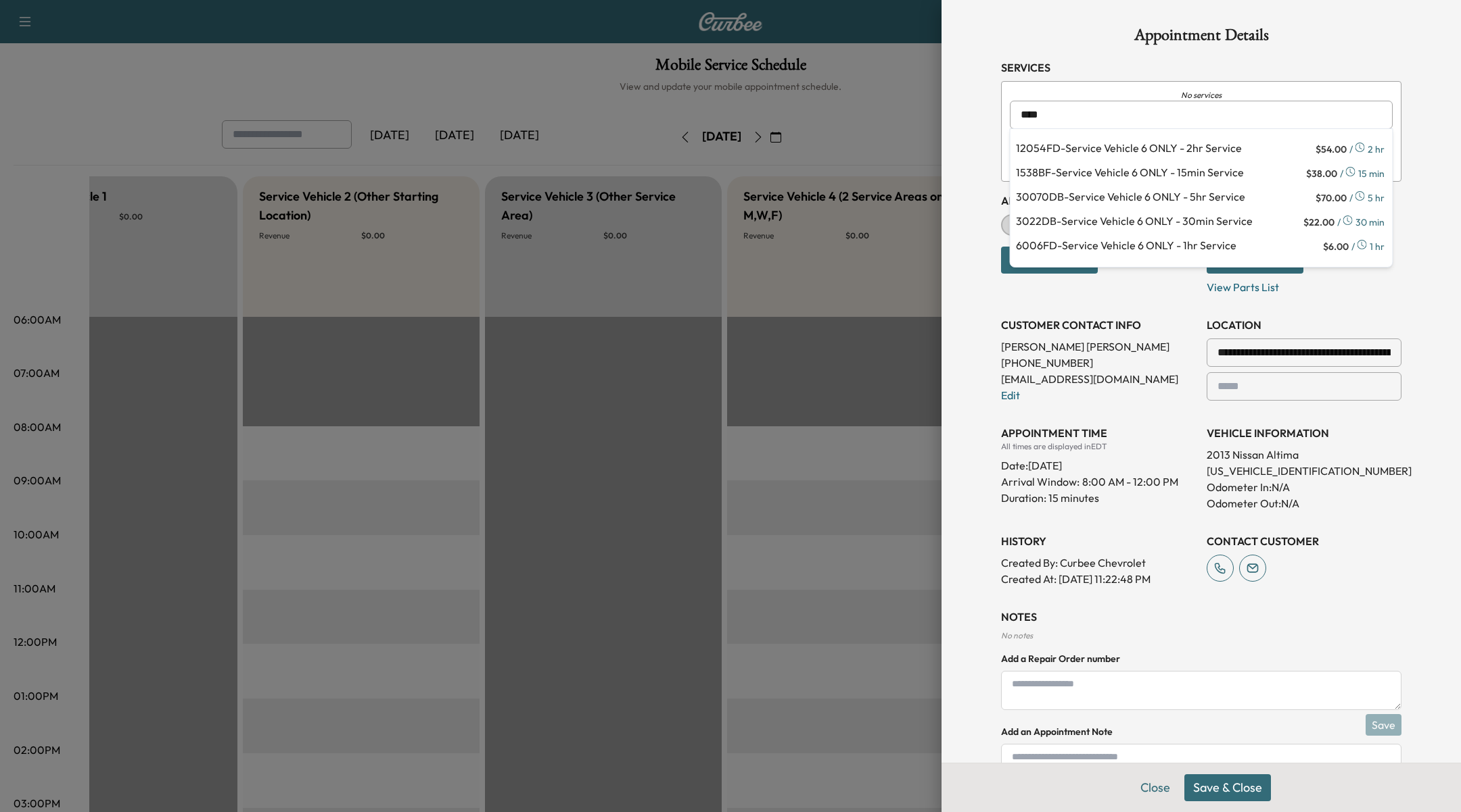
type input "****"
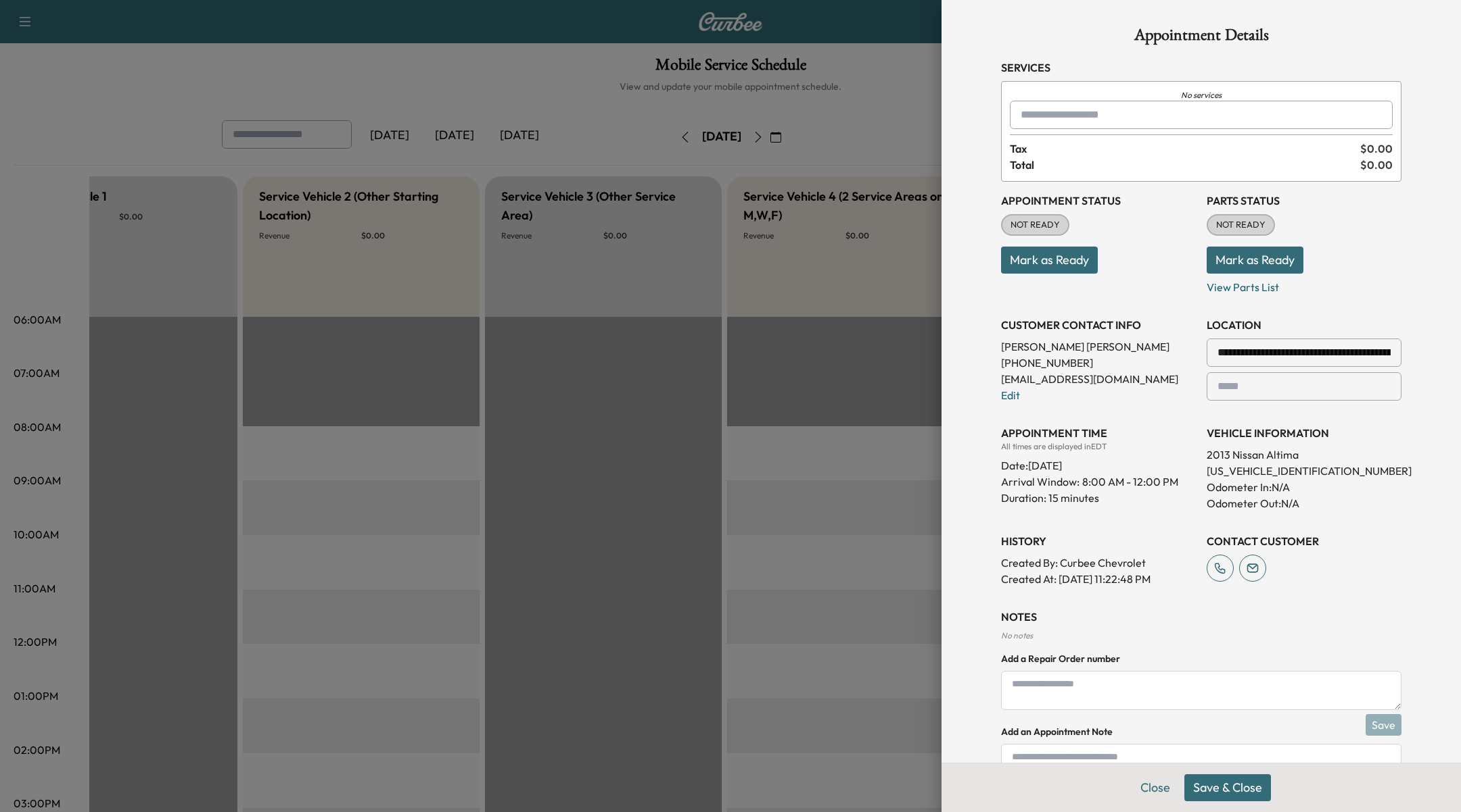
click at [900, 125] on div at bounding box center [730, 406] width 1461 height 812
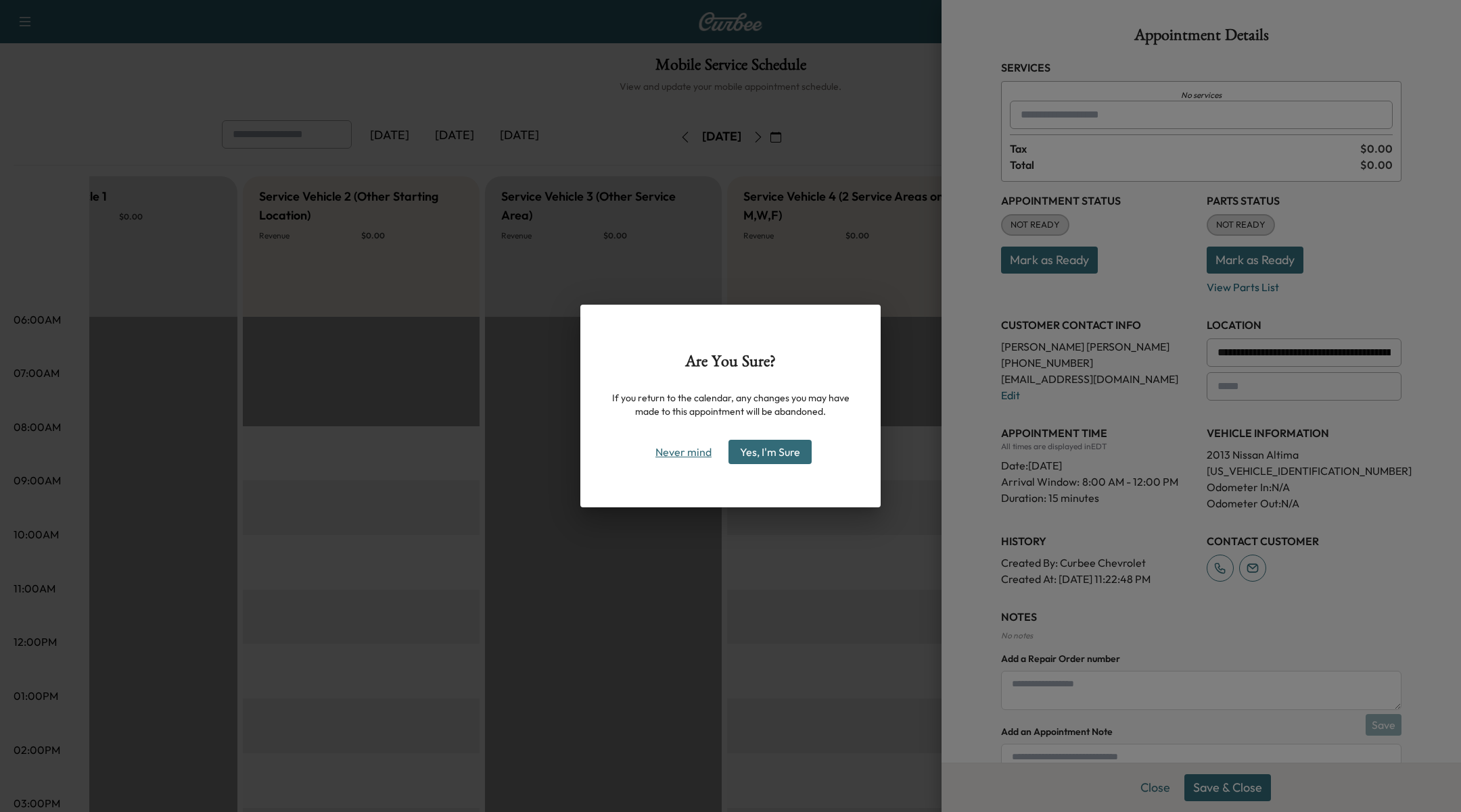
click at [676, 454] on button "Never mind" at bounding box center [683, 452] width 68 height 22
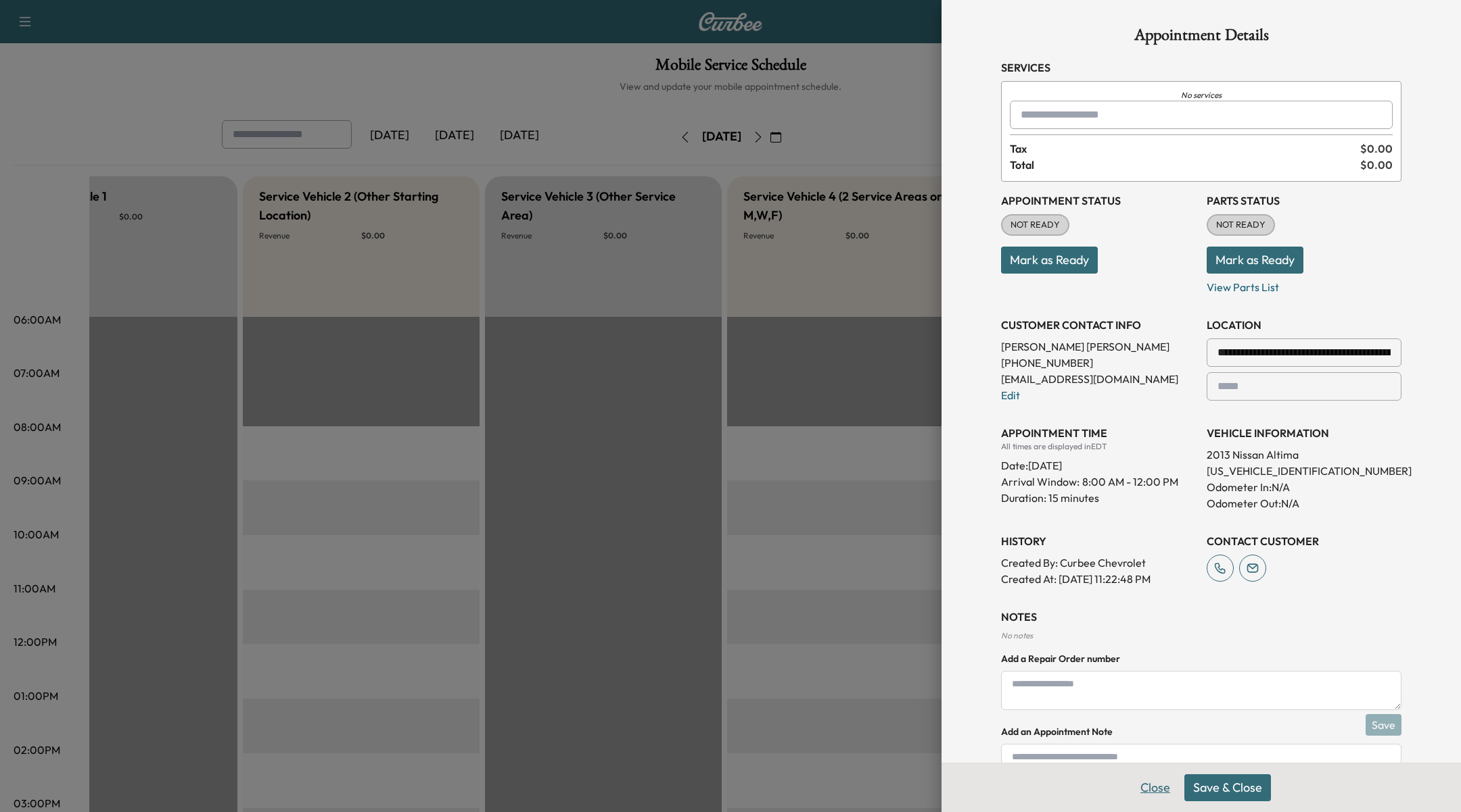
click at [1155, 788] on button "Close" at bounding box center [1155, 788] width 47 height 27
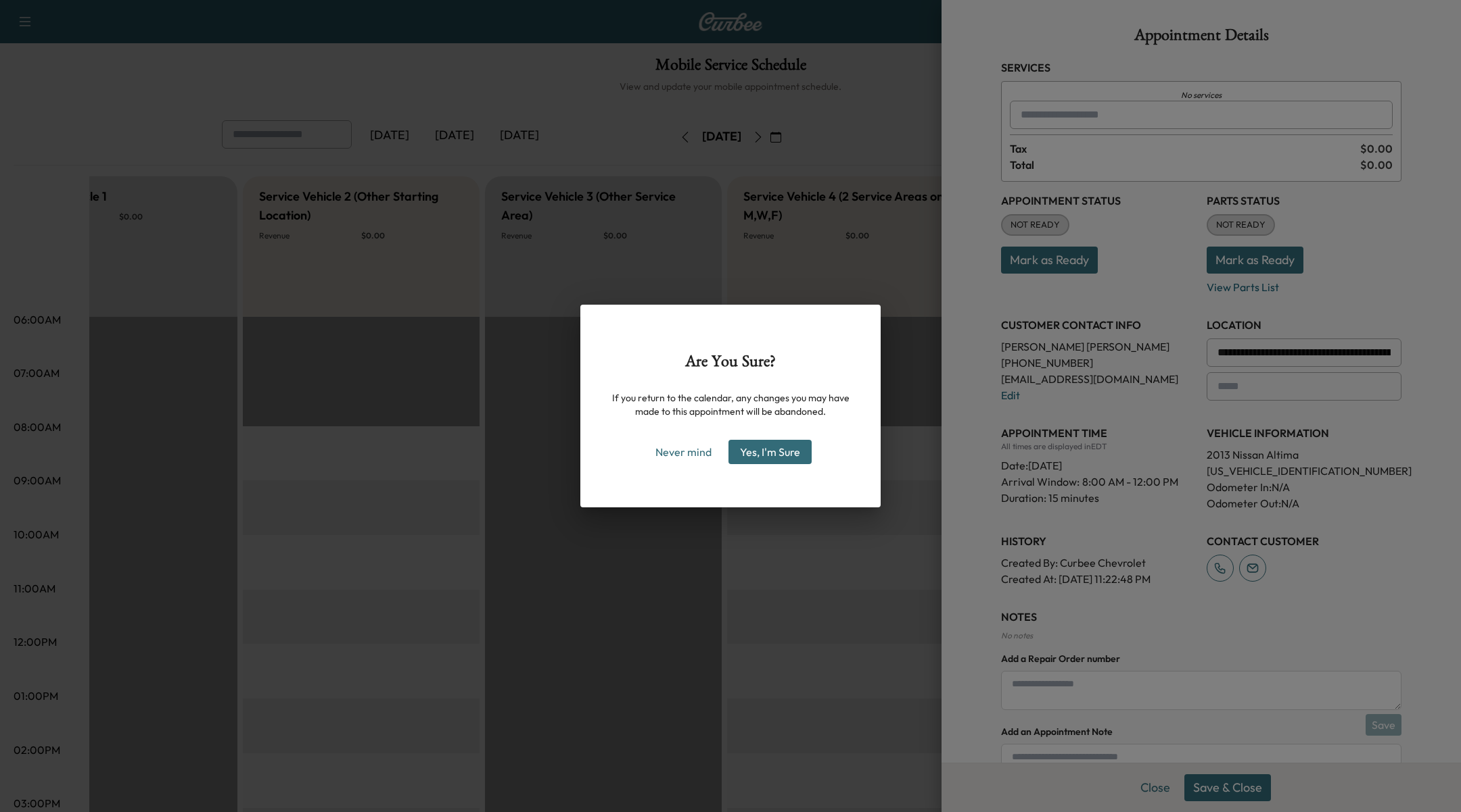
click at [786, 458] on button "Yes, I'm Sure" at bounding box center [769, 452] width 83 height 24
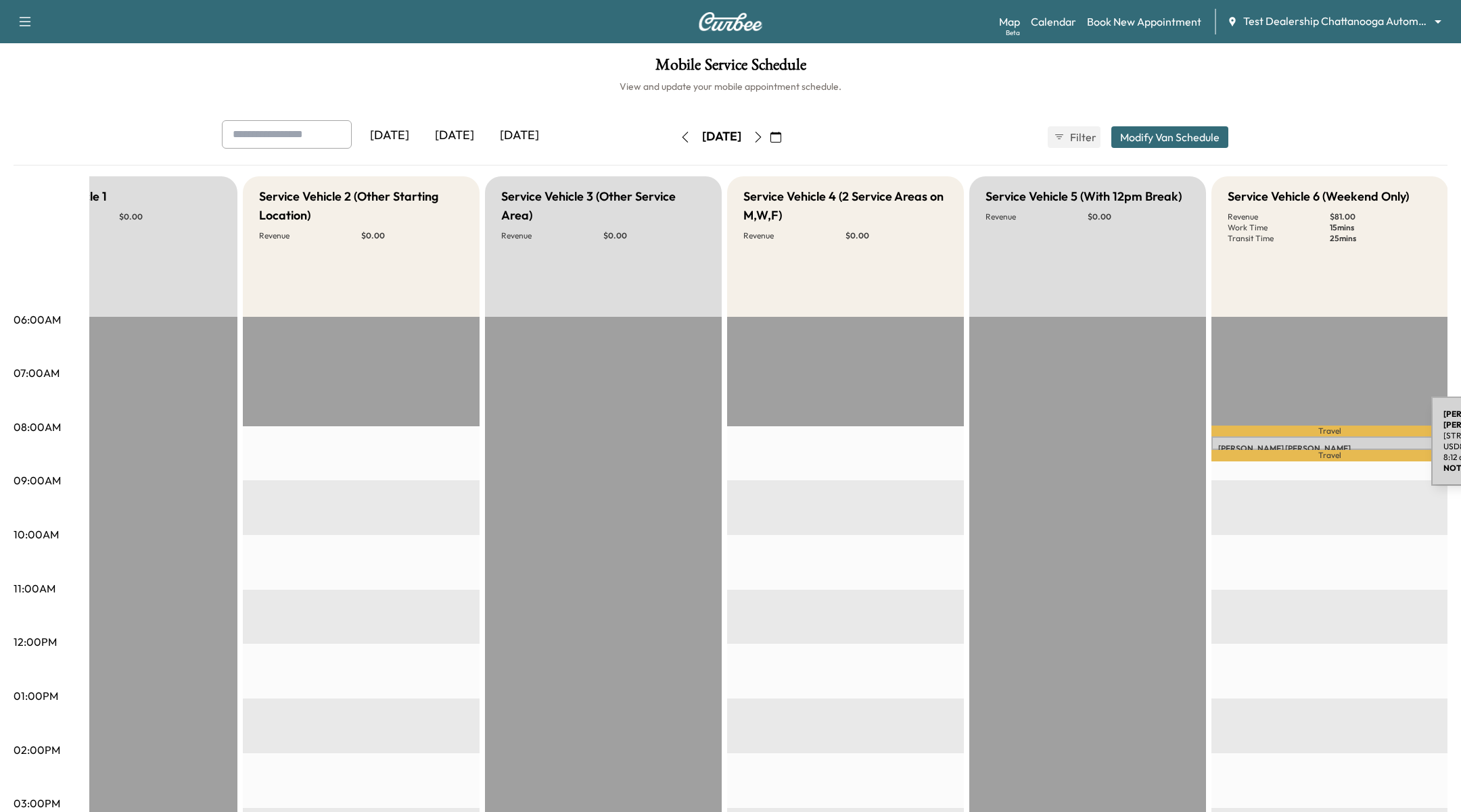
click at [1329, 444] on p "[PERSON_NAME]" at bounding box center [1329, 449] width 223 height 10
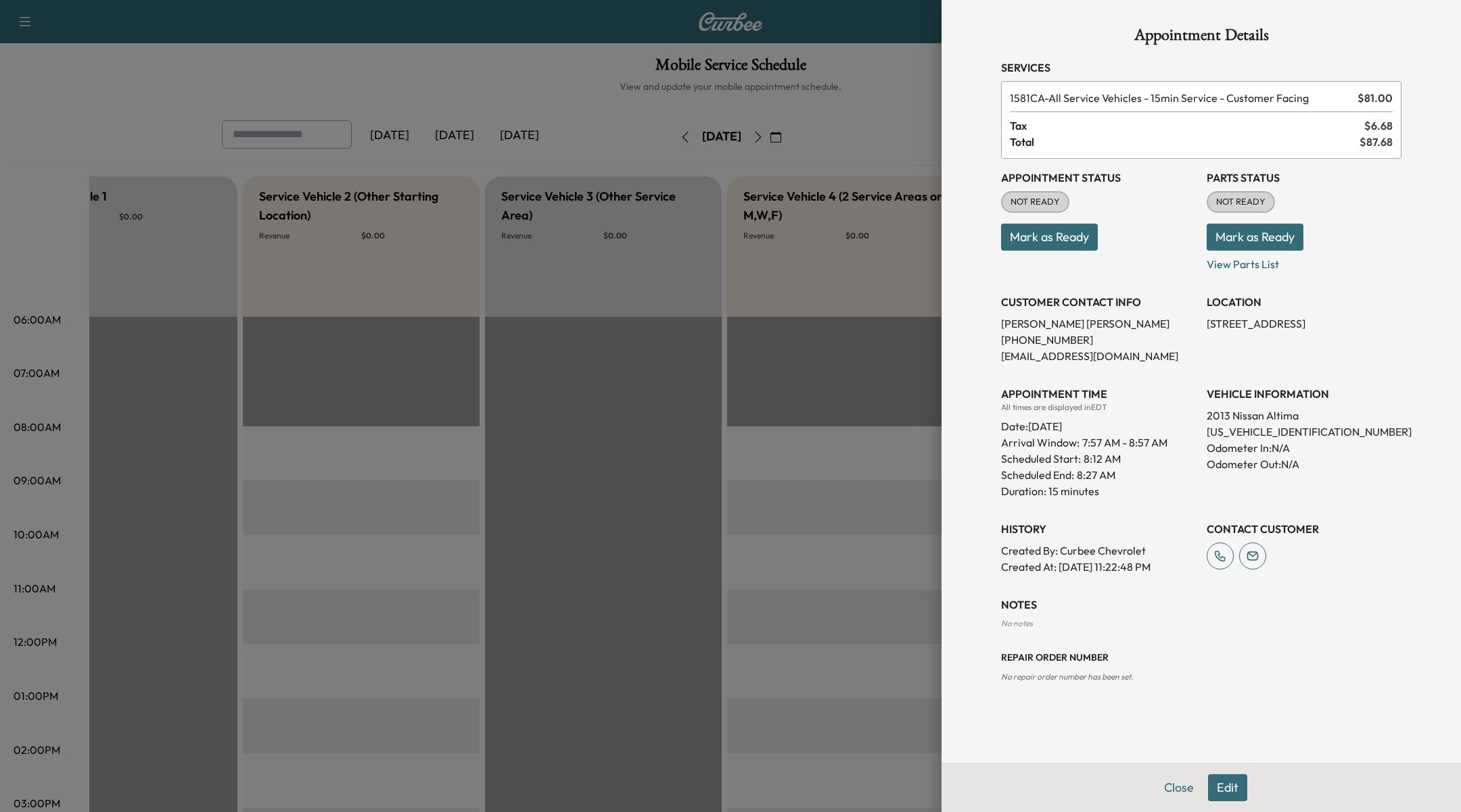
click at [852, 132] on div at bounding box center [730, 406] width 1461 height 812
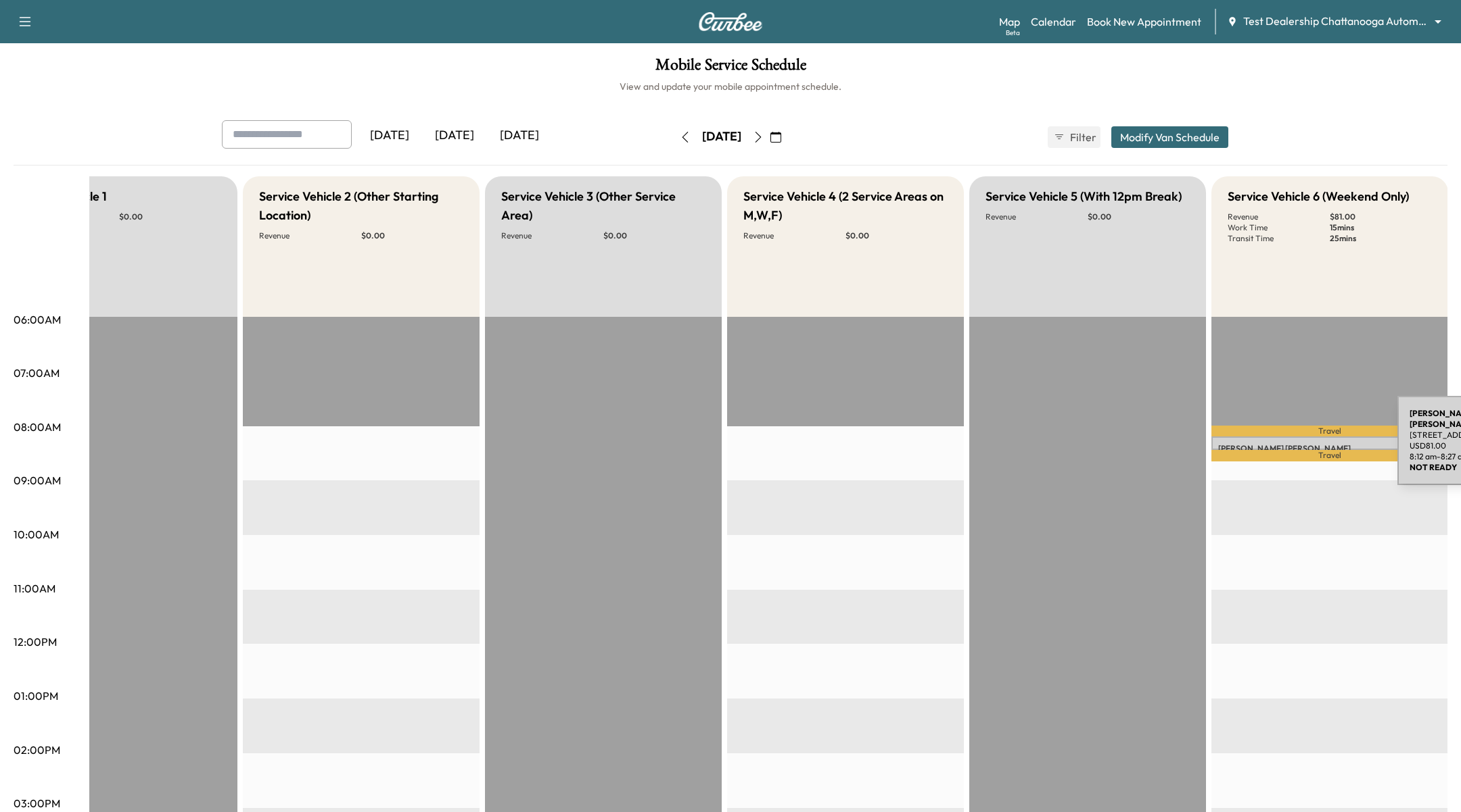
click at [1295, 443] on p "[PERSON_NAME]" at bounding box center [1329, 449] width 223 height 10
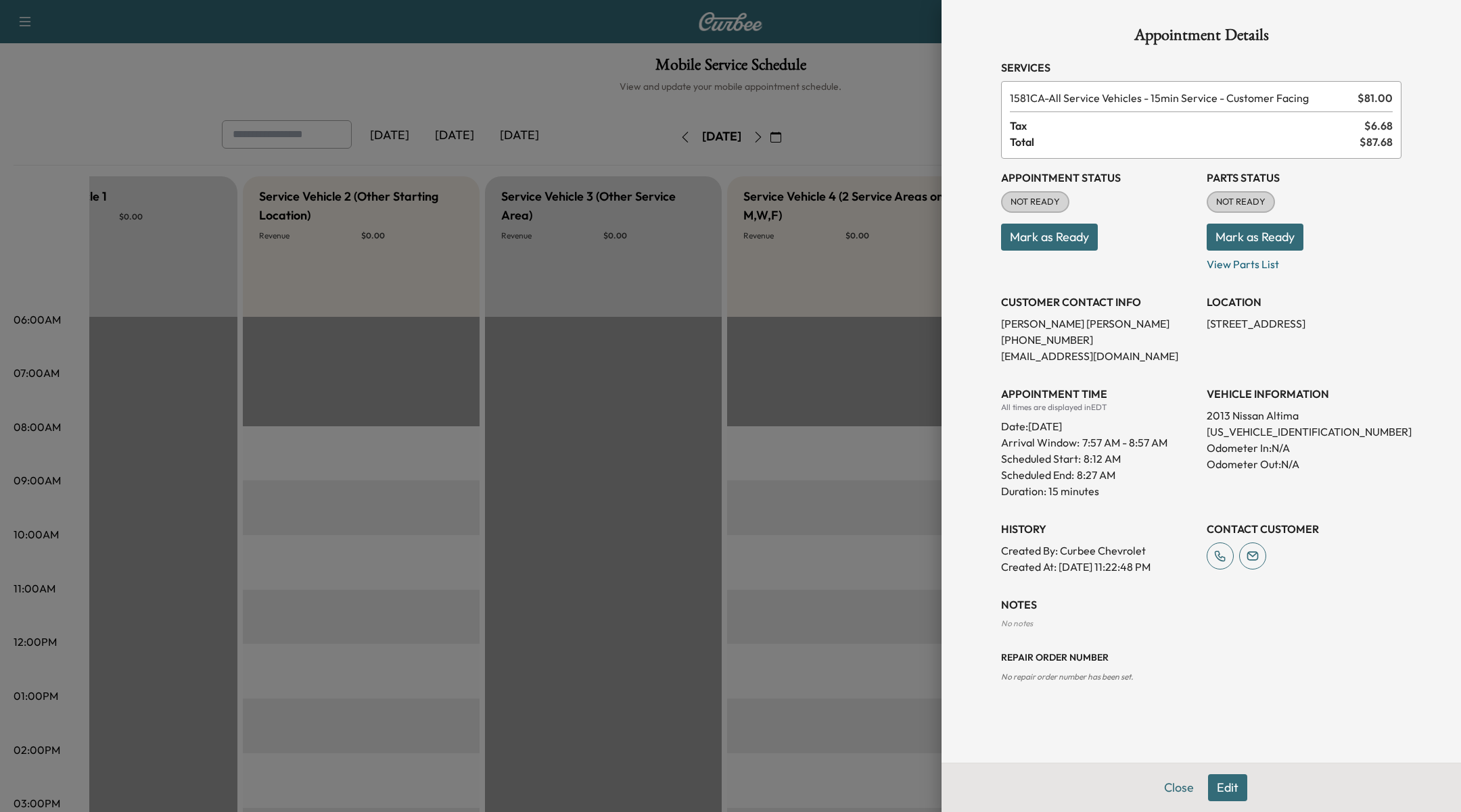
click at [1222, 790] on button "Edit" at bounding box center [1227, 788] width 39 height 27
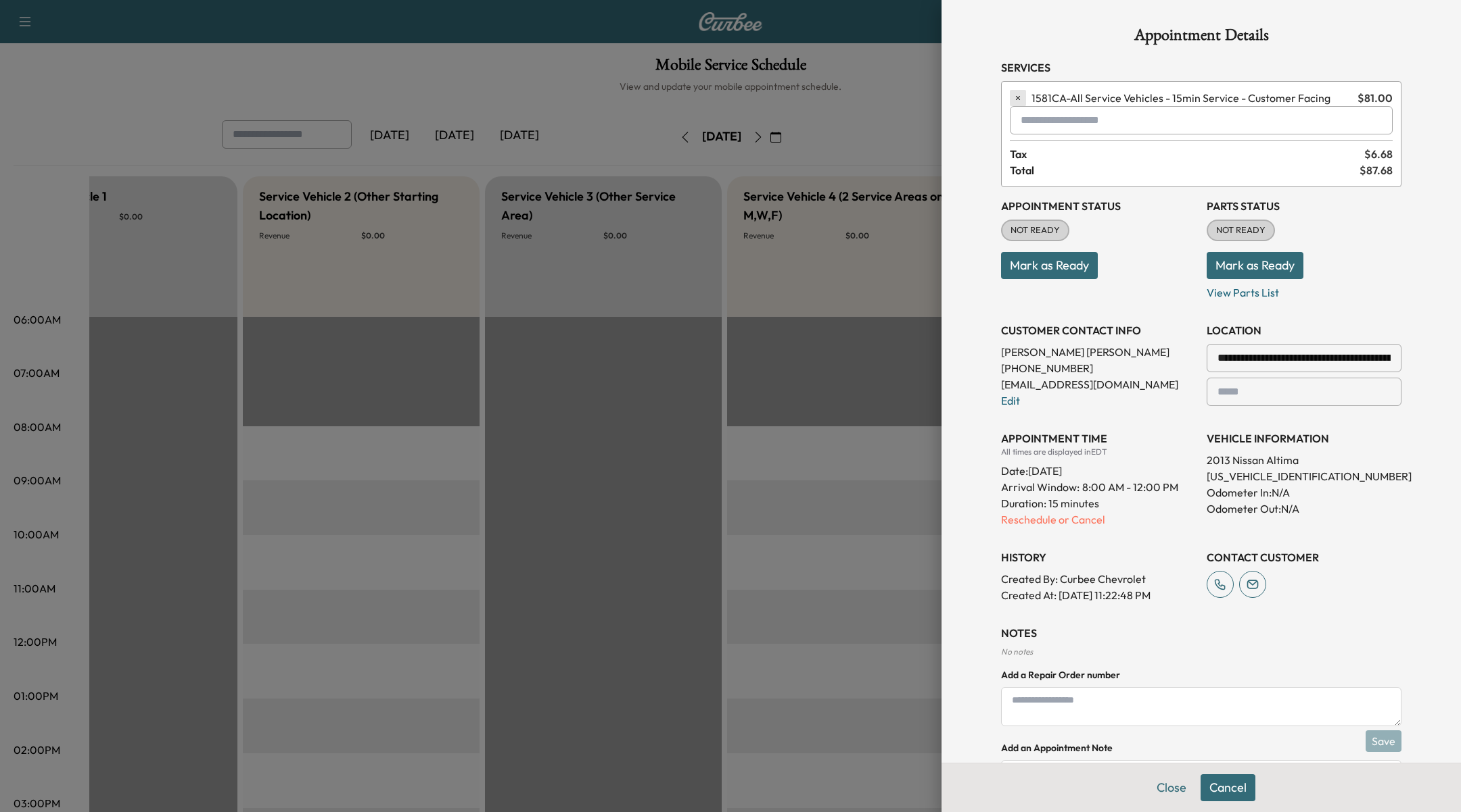
click at [1017, 95] on icon "button" at bounding box center [1017, 98] width 10 height 10
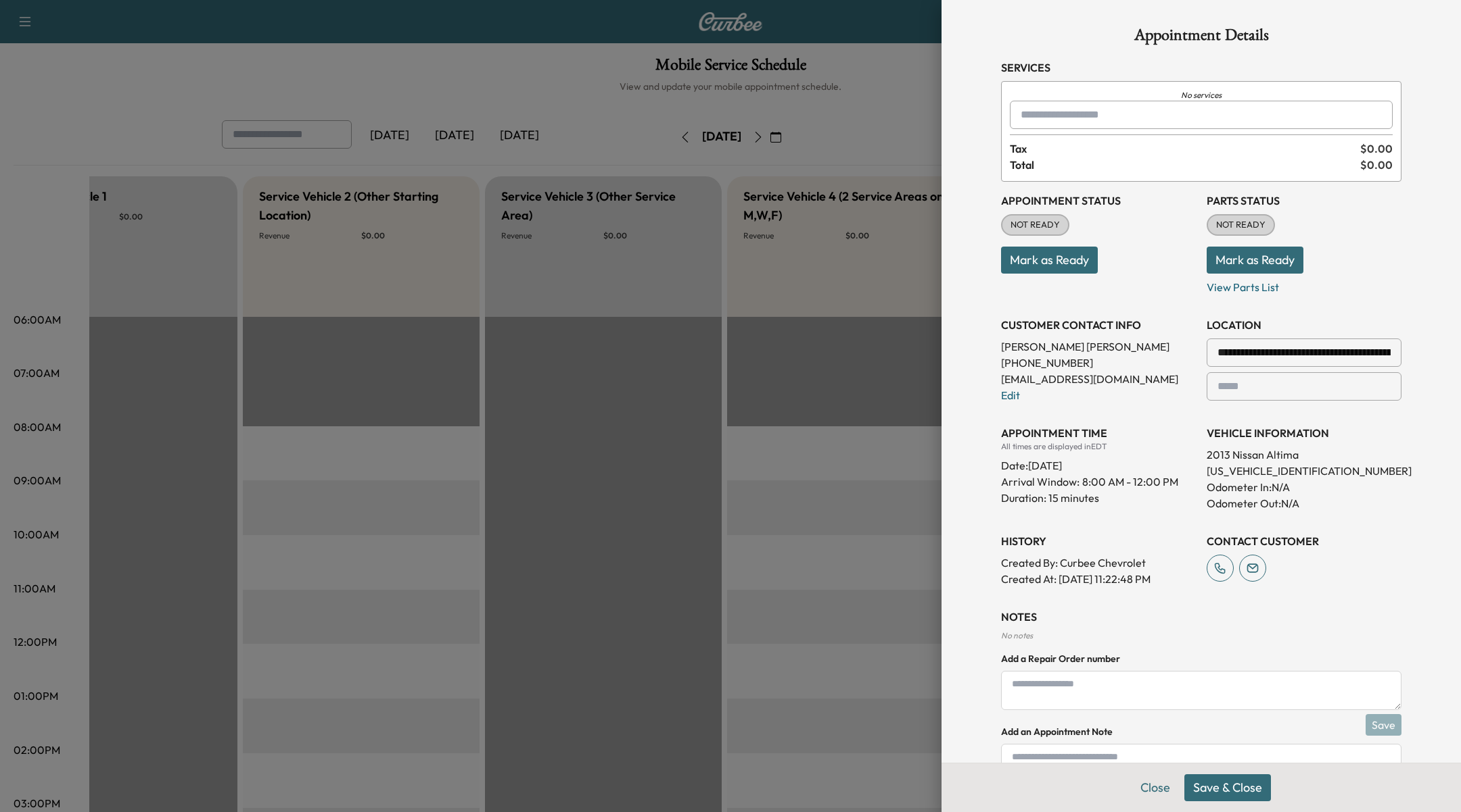
click at [1078, 119] on input "text" at bounding box center [1200, 115] width 383 height 29
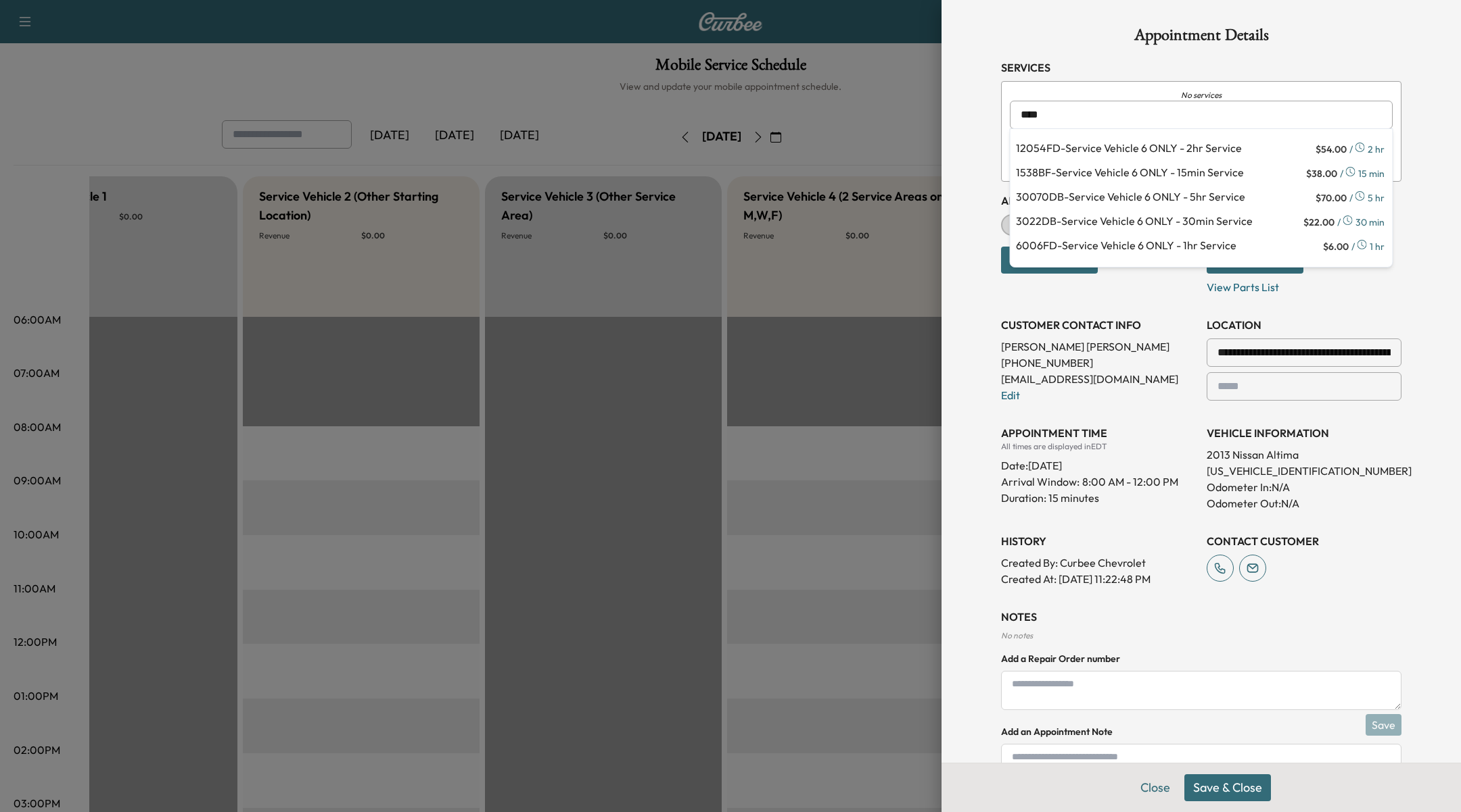
type input "****"
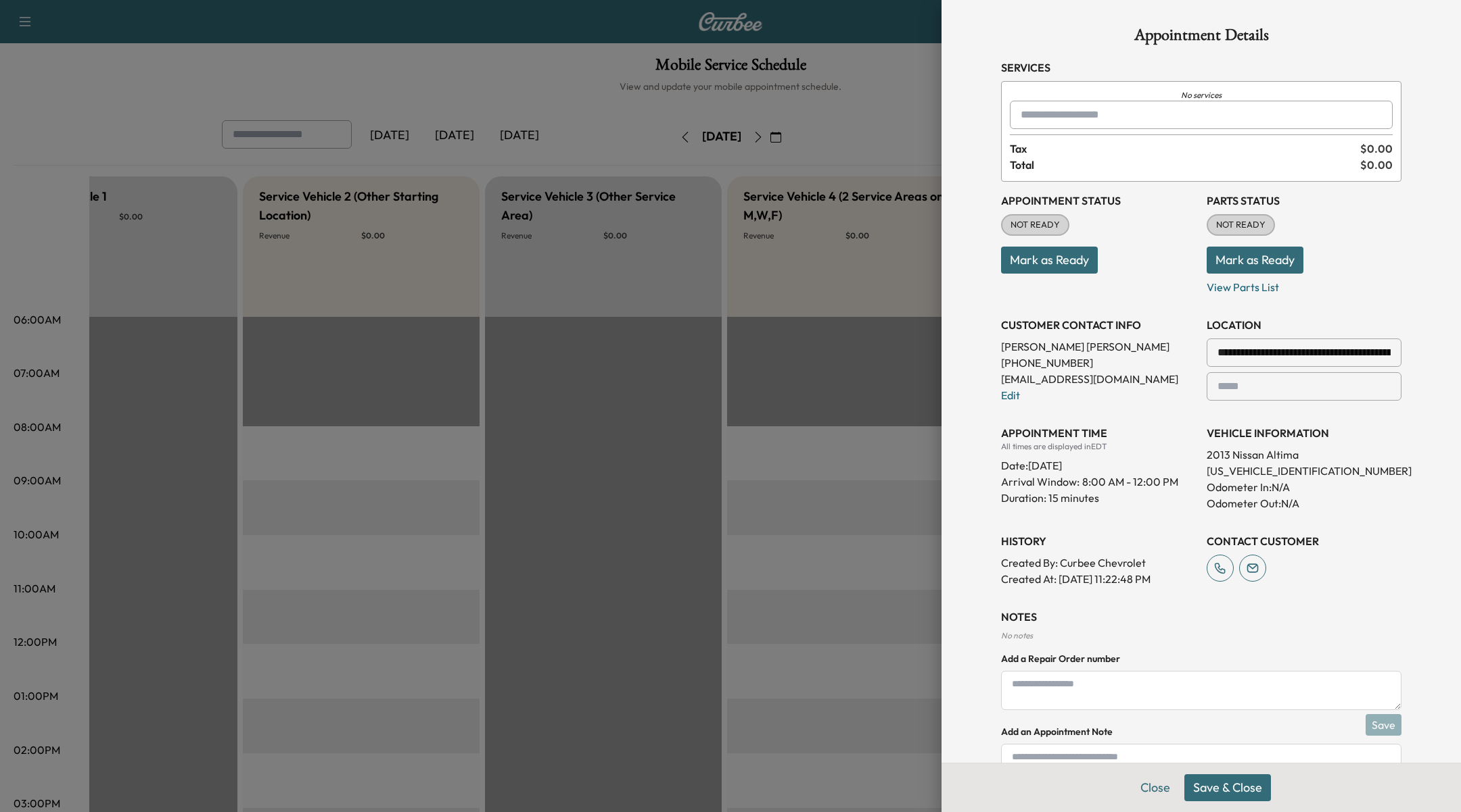
click at [804, 541] on div at bounding box center [730, 406] width 1461 height 812
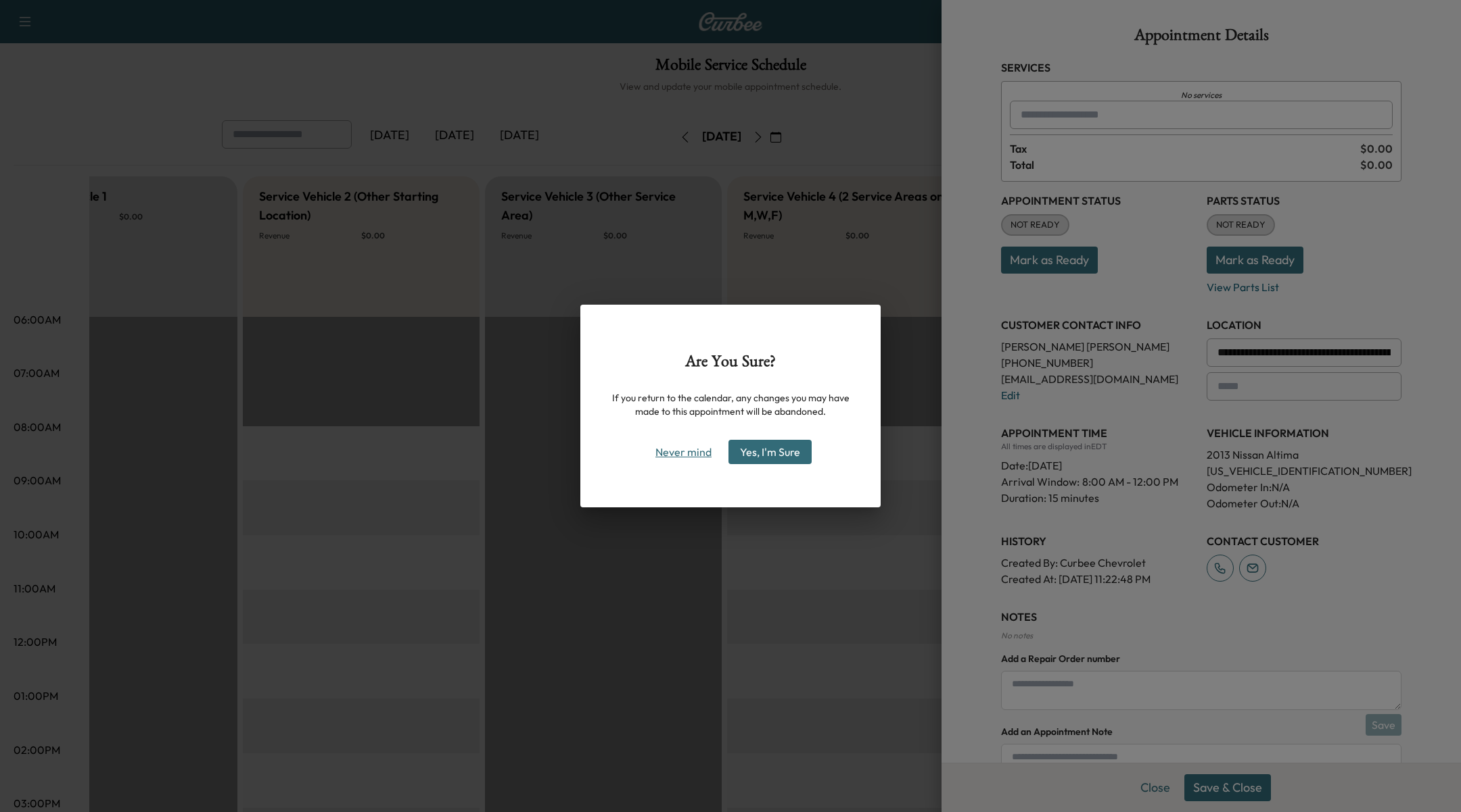
click at [687, 451] on button "Never mind" at bounding box center [683, 452] width 68 height 22
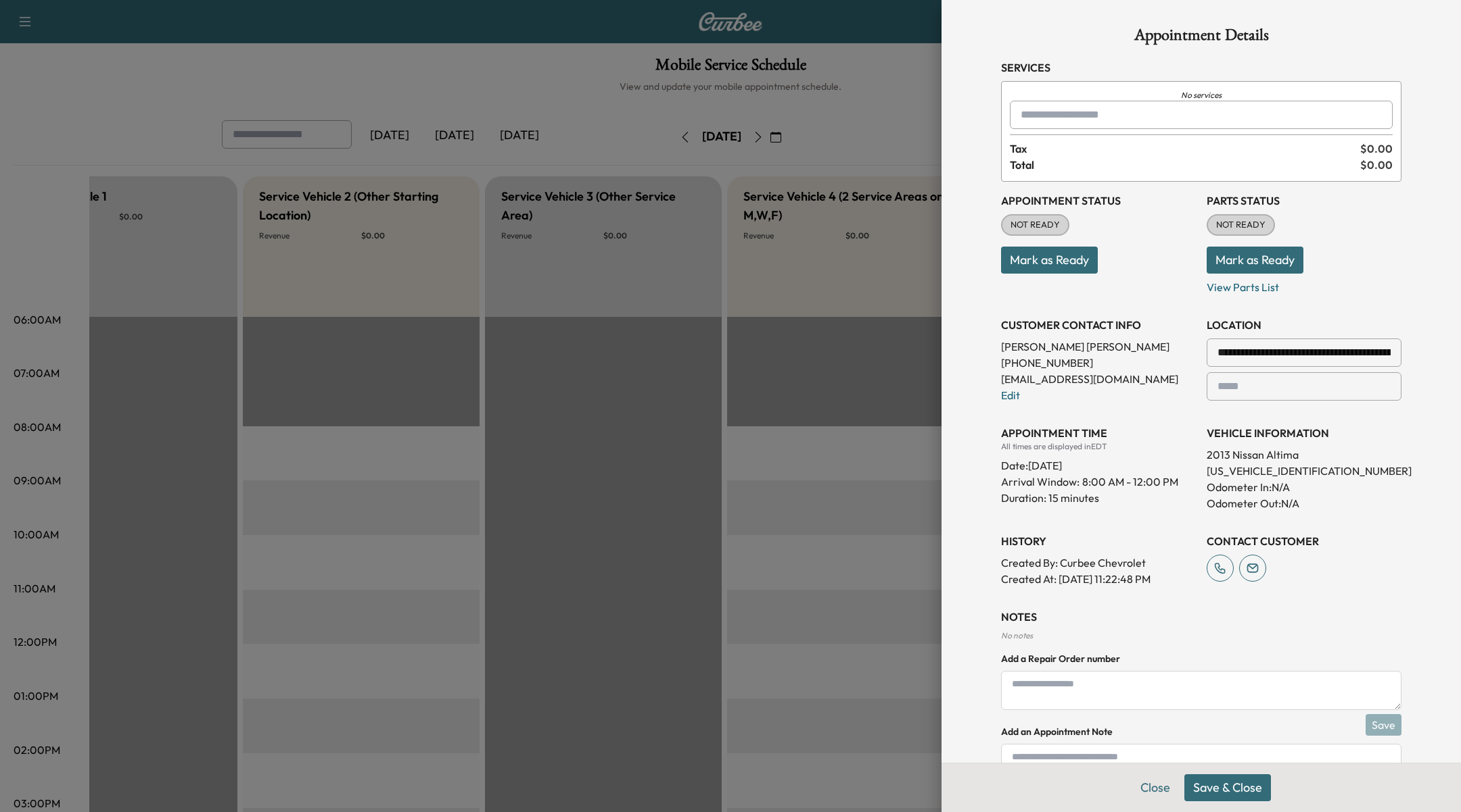
click at [831, 527] on div at bounding box center [730, 406] width 1461 height 812
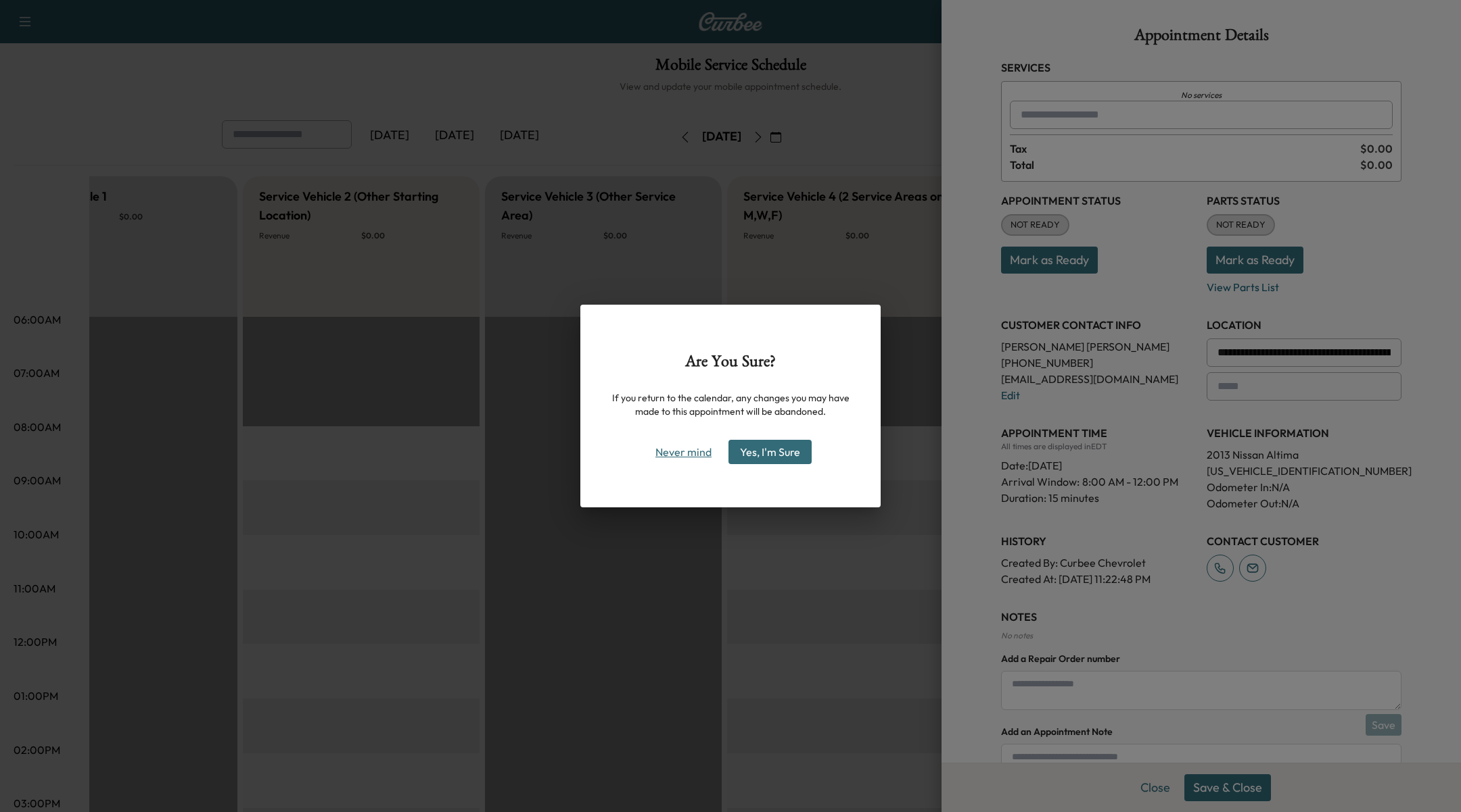
click at [689, 460] on button "Never mind" at bounding box center [683, 452] width 68 height 22
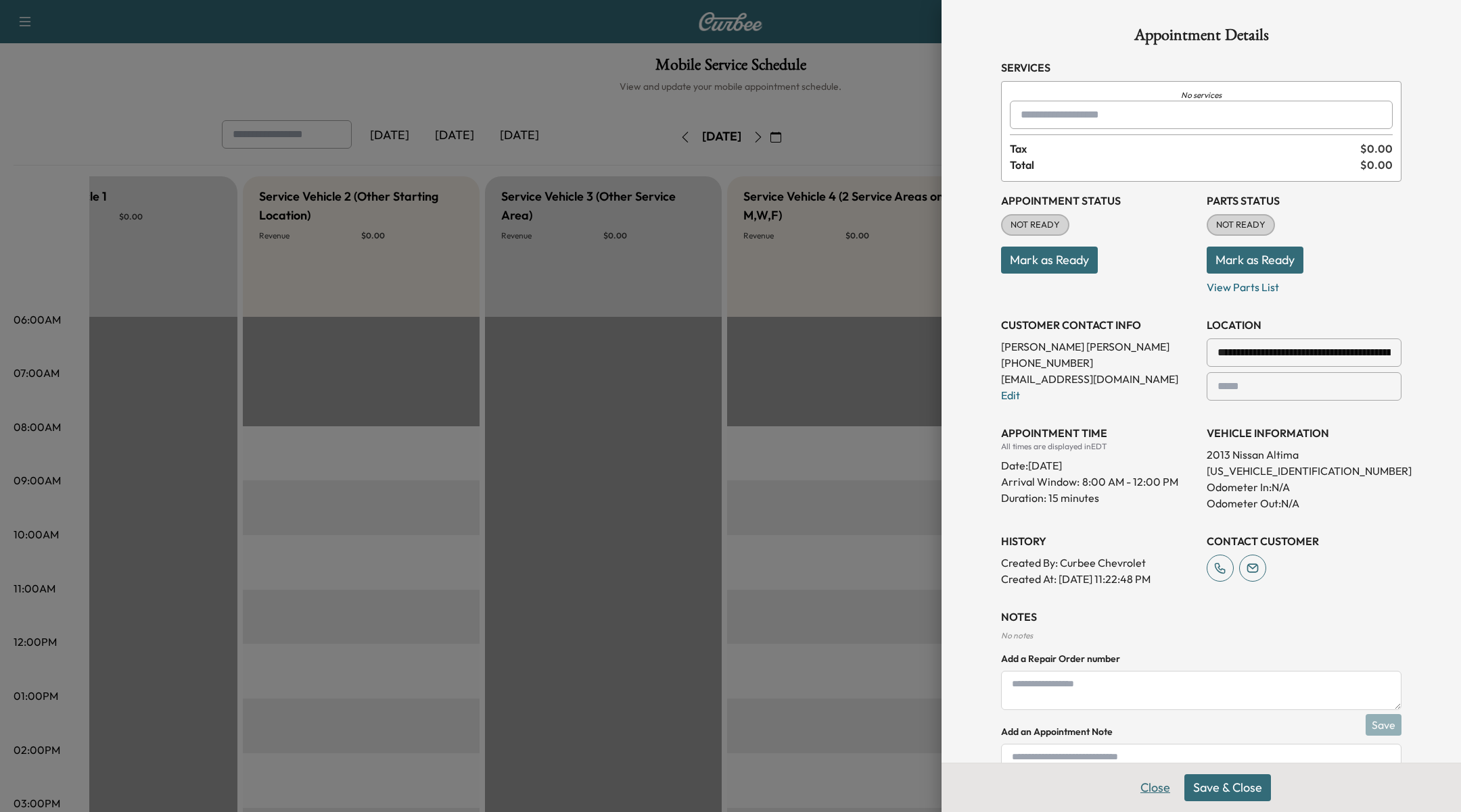
click at [1159, 796] on button "Close" at bounding box center [1155, 788] width 47 height 27
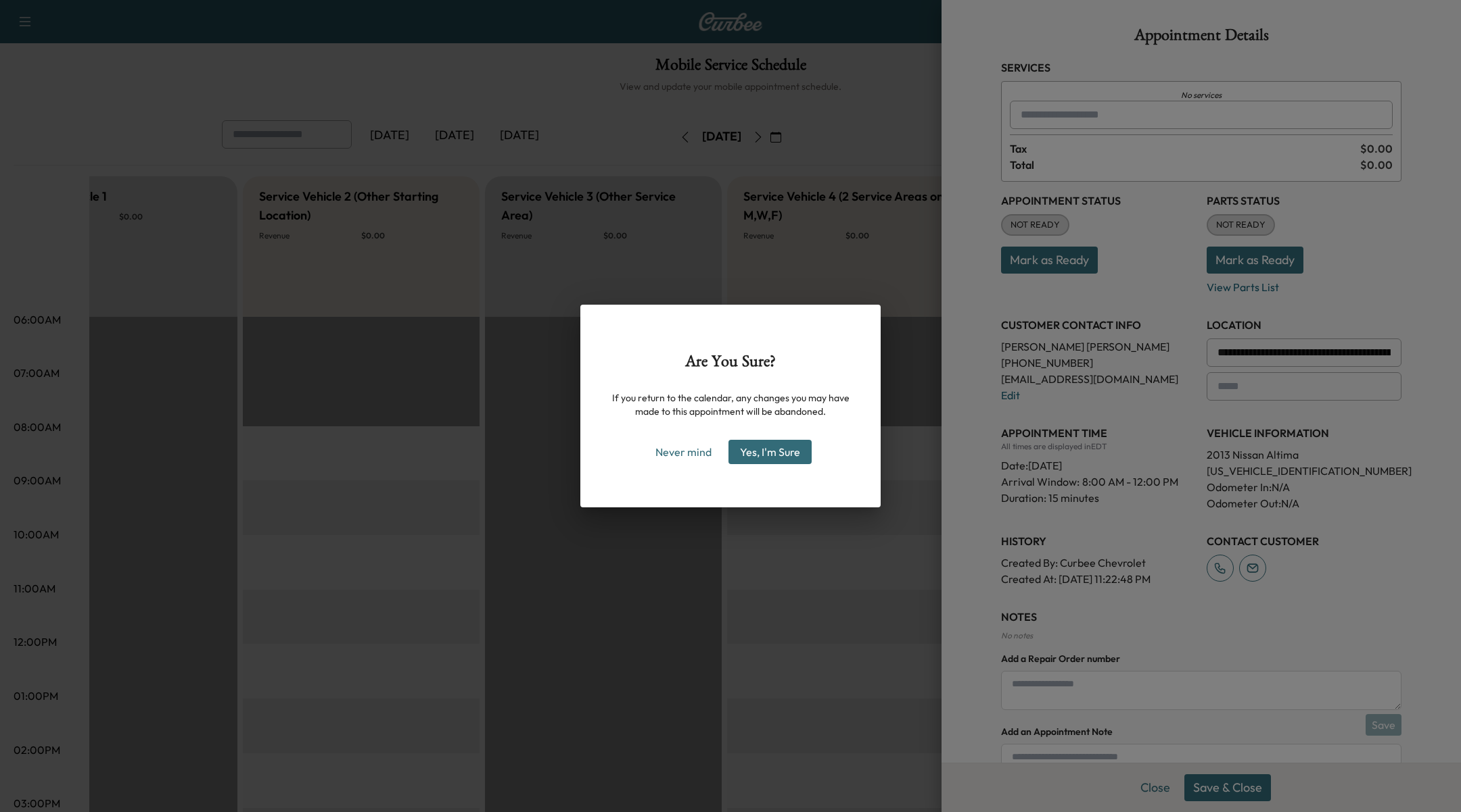
click at [785, 452] on button "Yes, I'm Sure" at bounding box center [769, 452] width 83 height 24
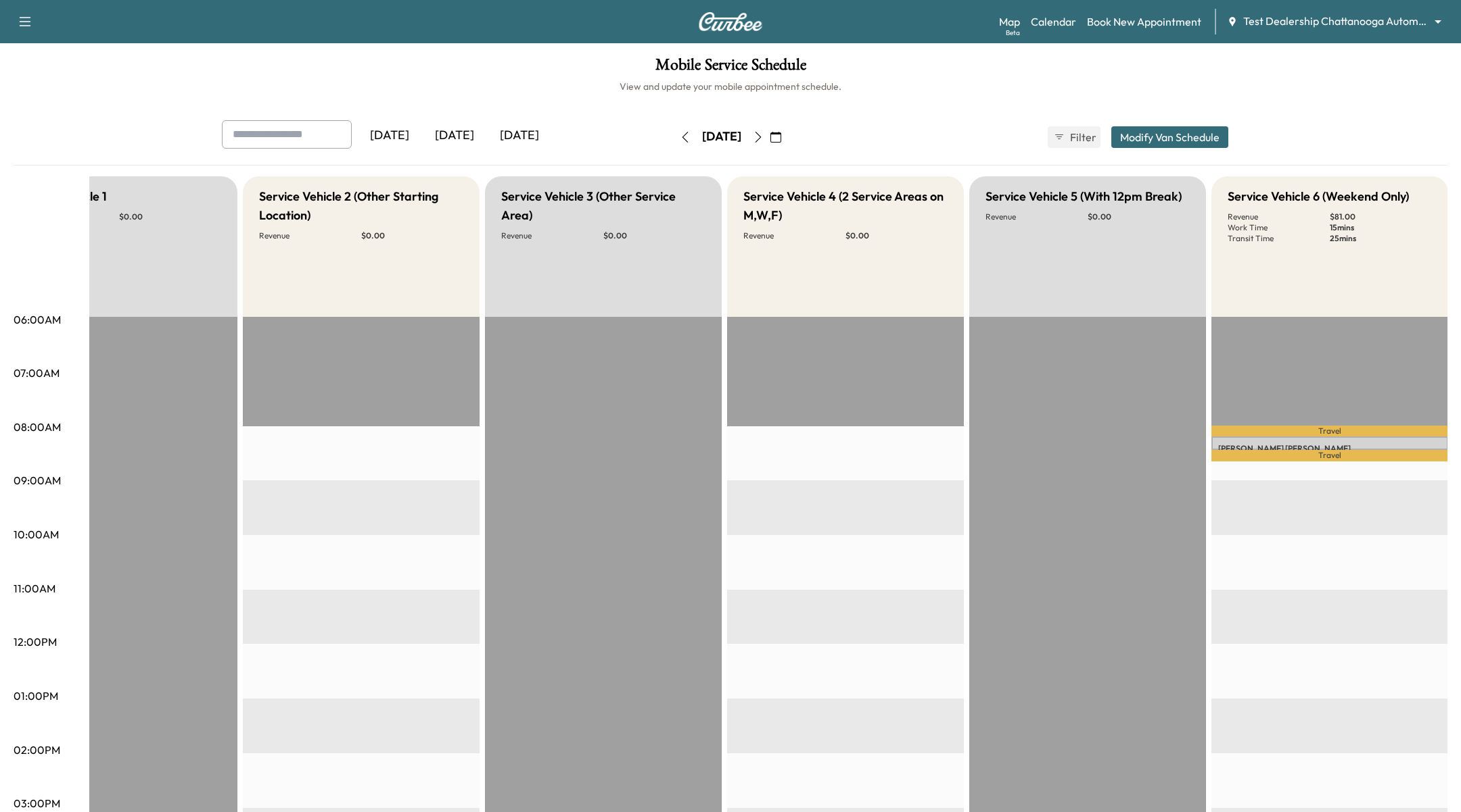
click at [741, 137] on div "[DATE]" at bounding box center [721, 136] width 39 height 17
click at [761, 137] on icon "button" at bounding box center [758, 137] width 6 height 10
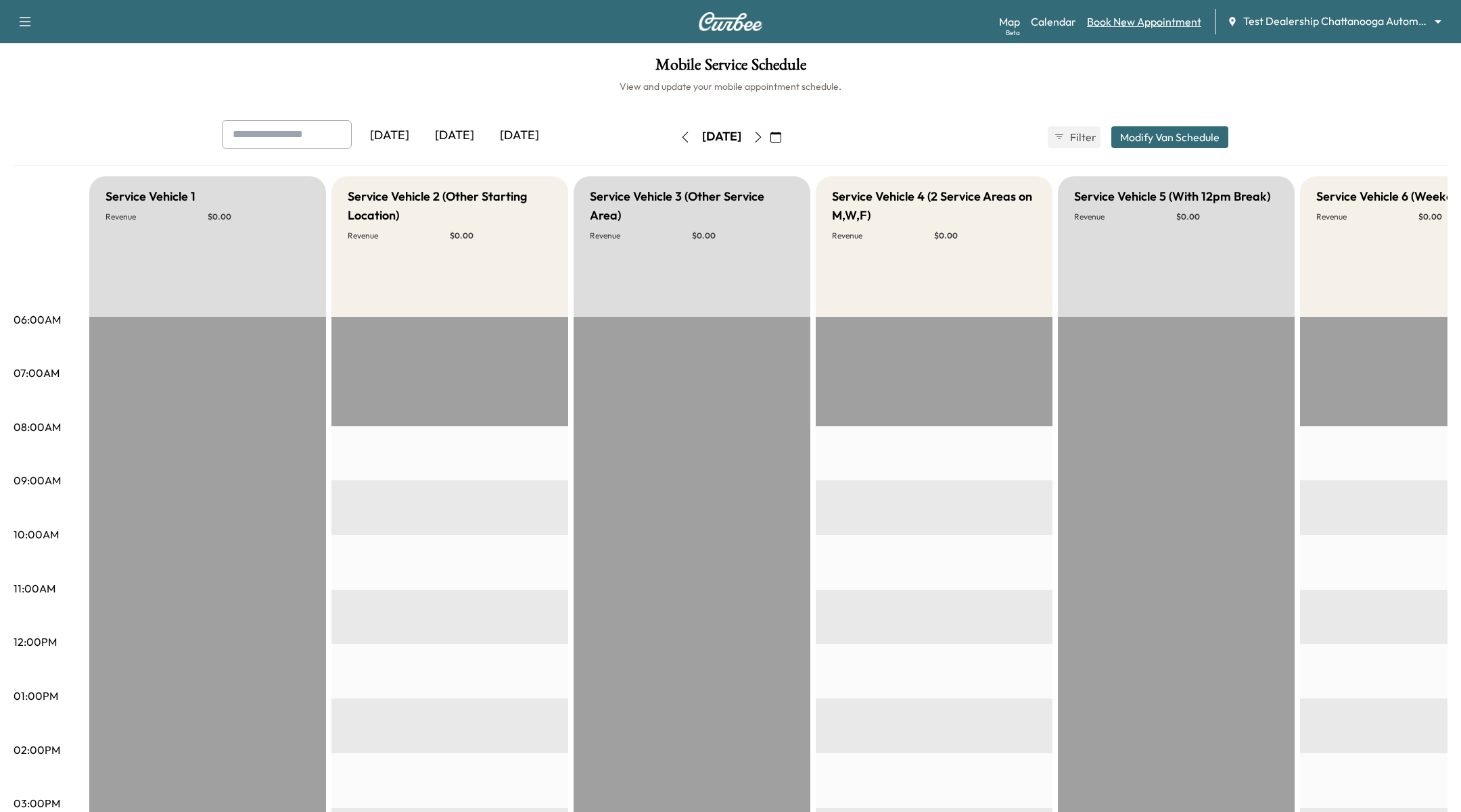
click at [1162, 14] on link "Book New Appointment" at bounding box center [1144, 22] width 114 height 17
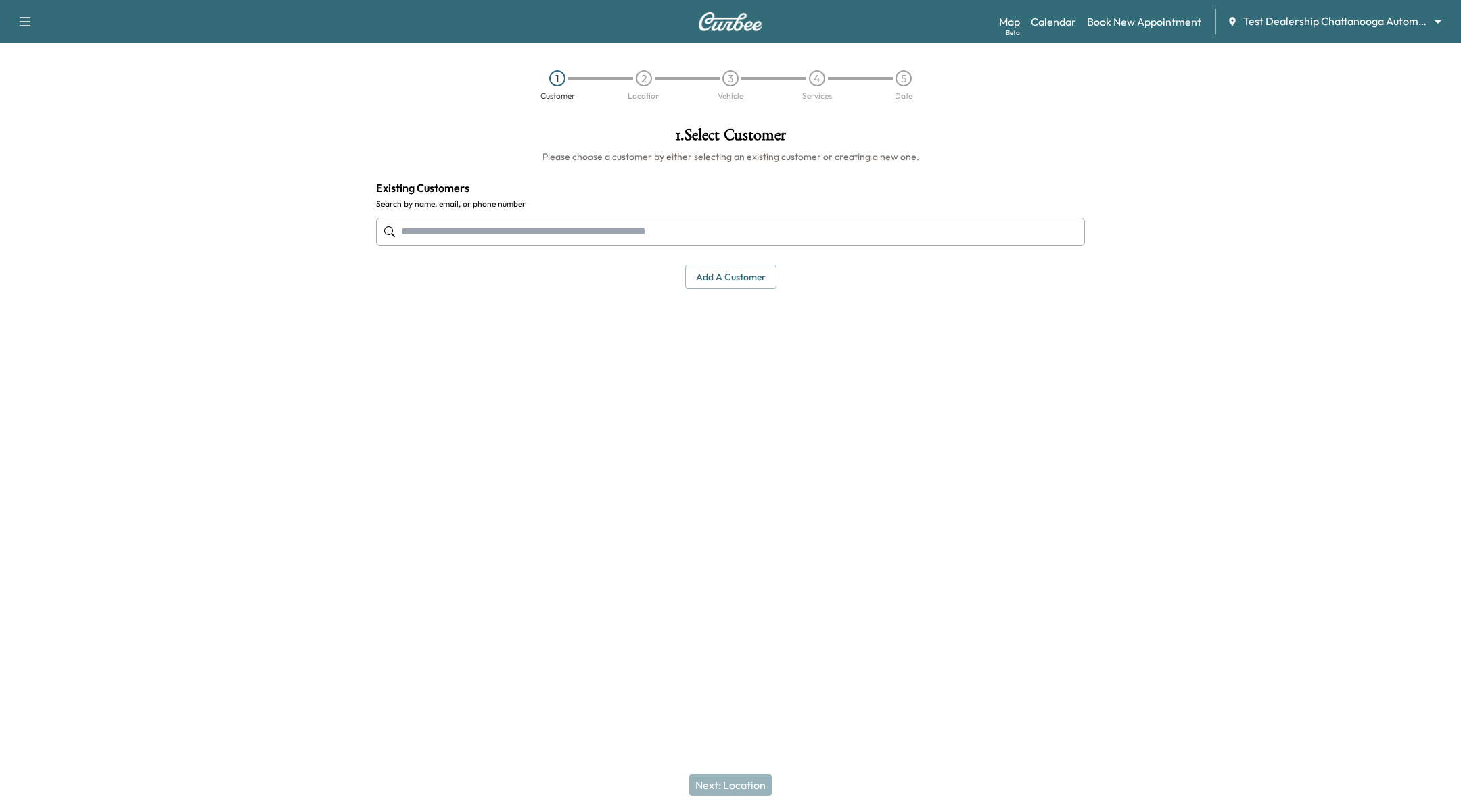
click at [710, 250] on div at bounding box center [730, 231] width 709 height 44
click at [718, 221] on input "text" at bounding box center [730, 232] width 709 height 29
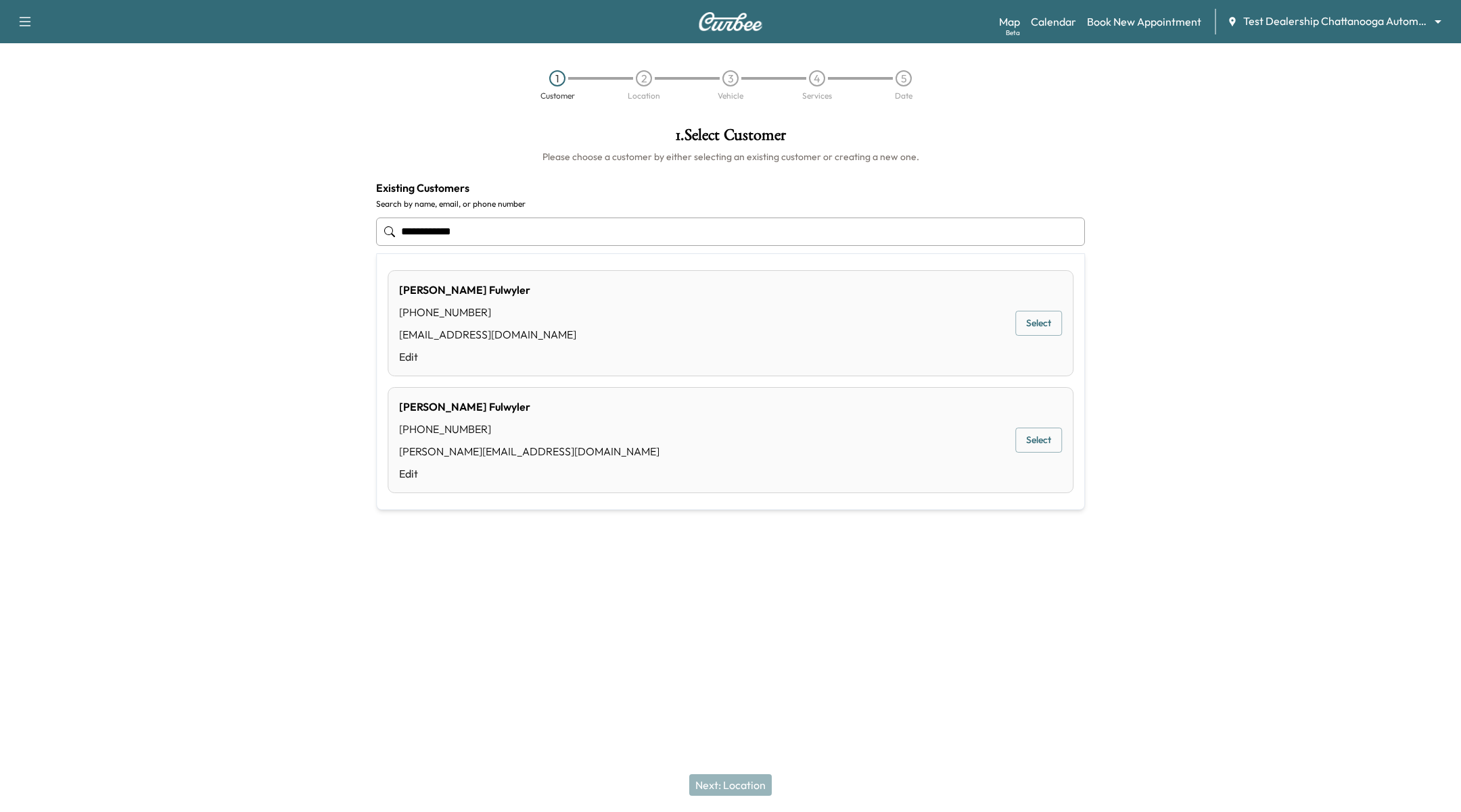
click at [1050, 443] on button "Select" at bounding box center [1038, 440] width 47 height 25
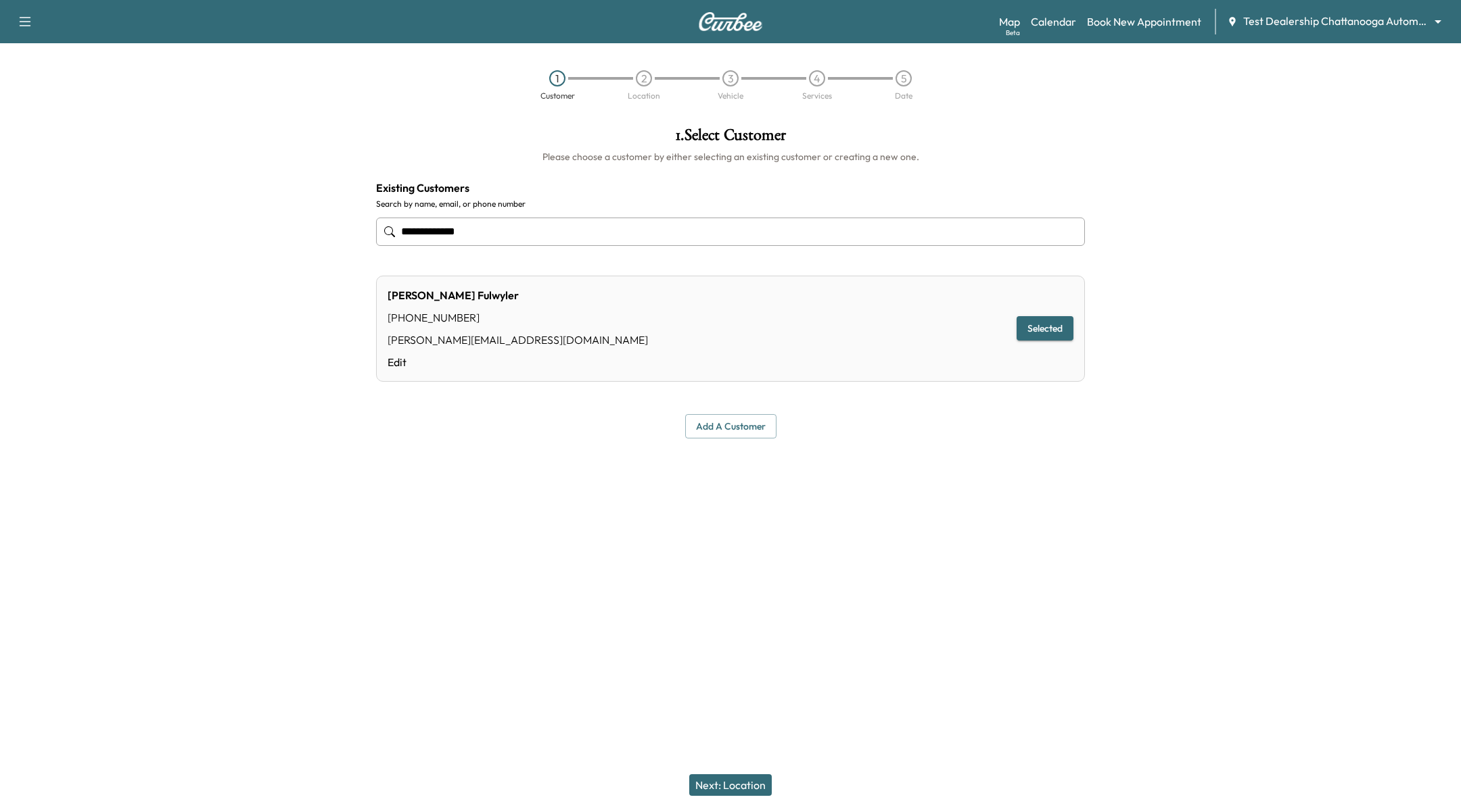
type input "**********"
click at [731, 797] on div "Next: Location" at bounding box center [730, 785] width 1461 height 54
click at [737, 786] on button "Next: Location" at bounding box center [730, 785] width 83 height 22
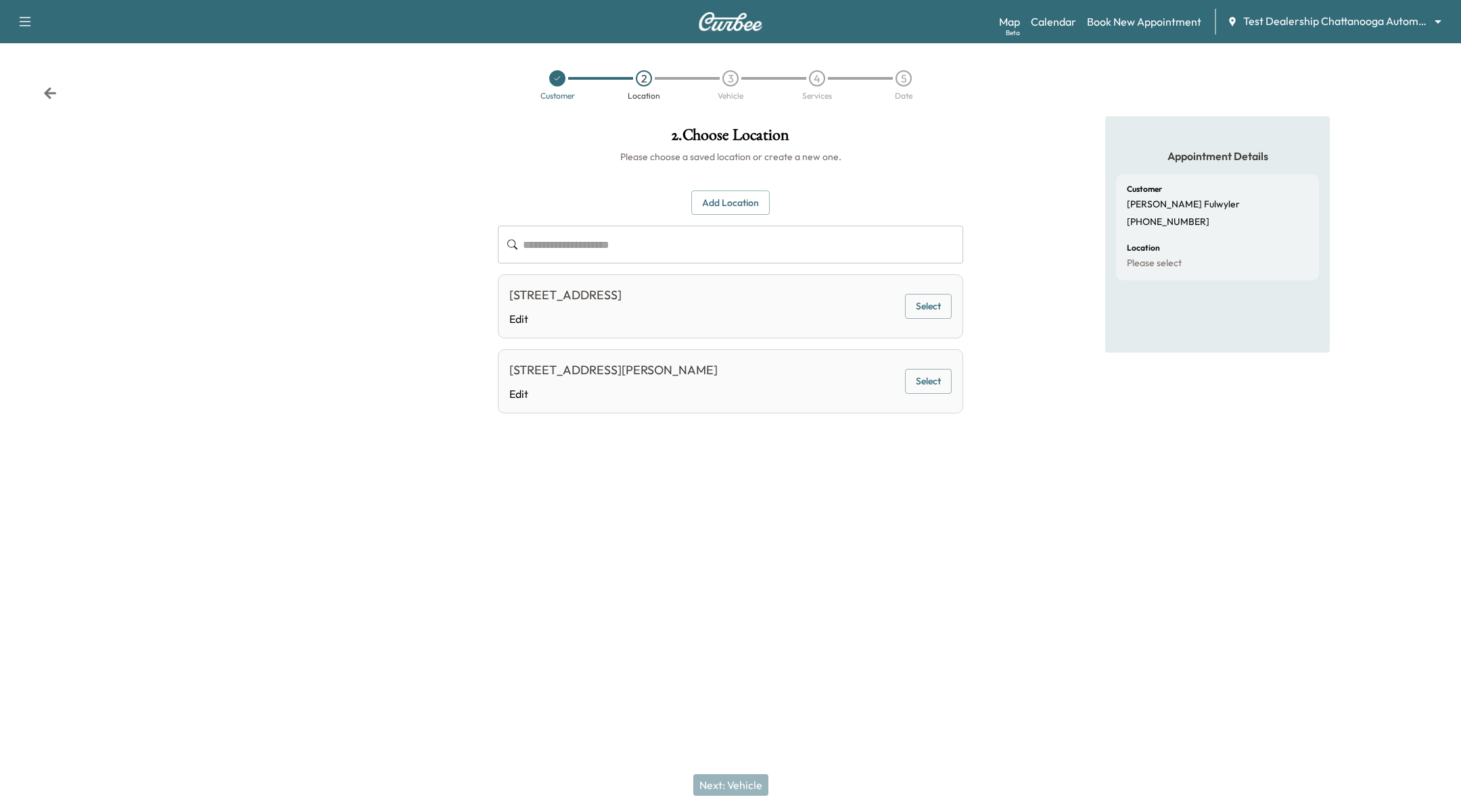
click at [921, 381] on button "Select" at bounding box center [928, 382] width 47 height 25
click at [721, 792] on button "Next: Vehicle" at bounding box center [730, 785] width 75 height 22
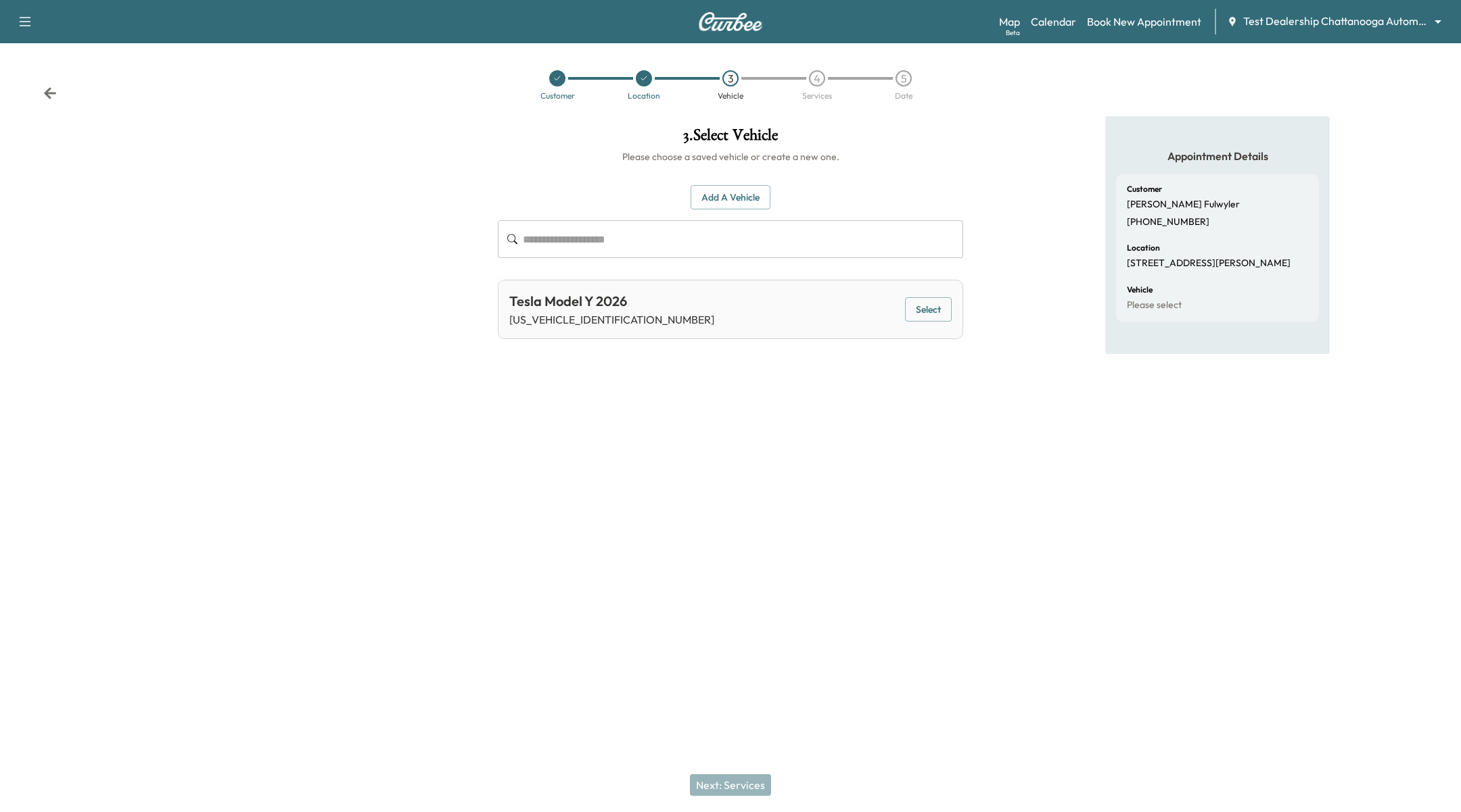
click at [954, 307] on div "Tesla Model Y 2026 [US_VEHICLE_IDENTIFICATION_NUMBER] Select" at bounding box center [730, 309] width 465 height 59
click at [939, 318] on button "Select" at bounding box center [928, 309] width 47 height 25
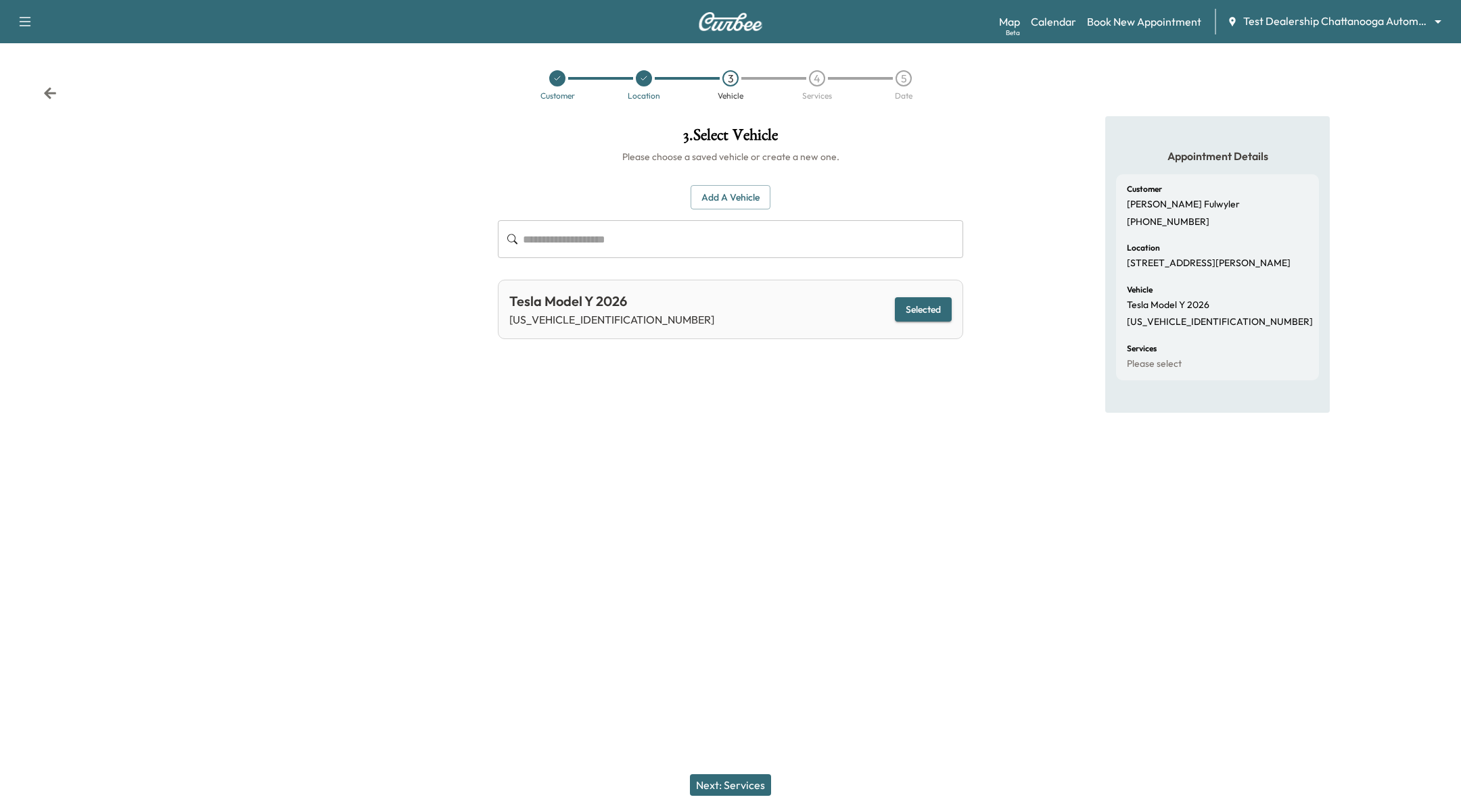
click at [647, 78] on icon at bounding box center [643, 78] width 8 height 8
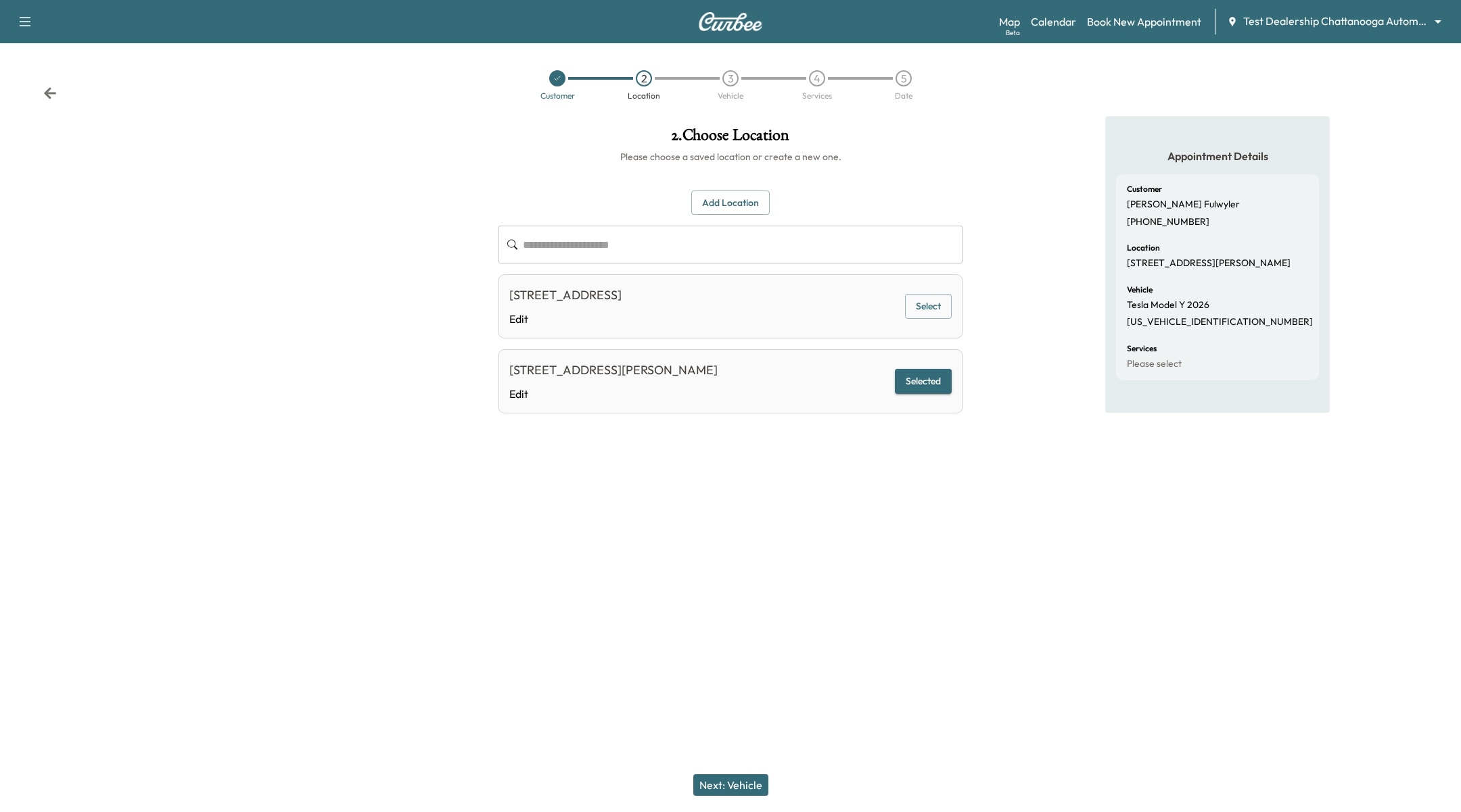
click at [725, 74] on div "3" at bounding box center [730, 78] width 17 height 17
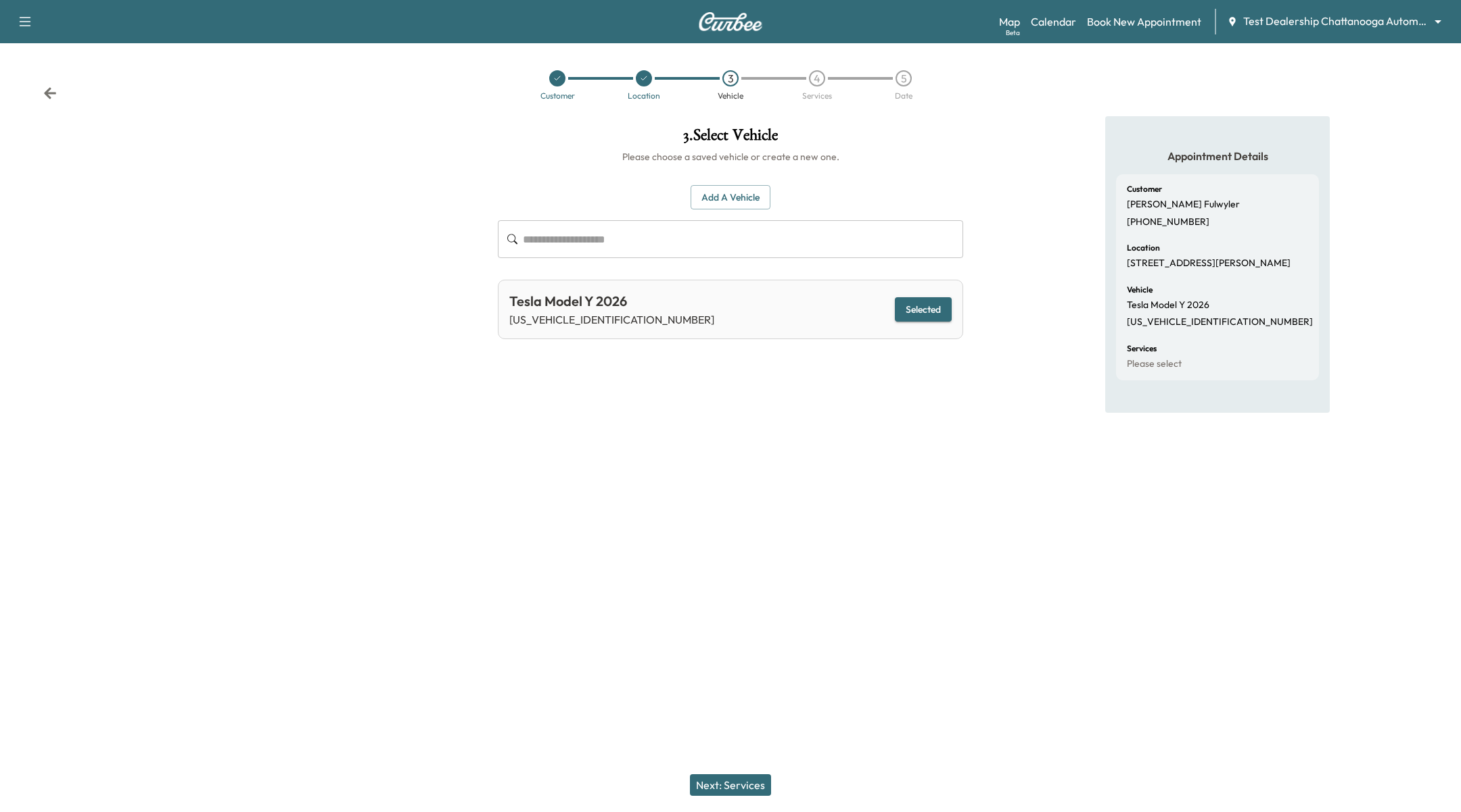
click at [645, 76] on icon at bounding box center [643, 78] width 8 height 8
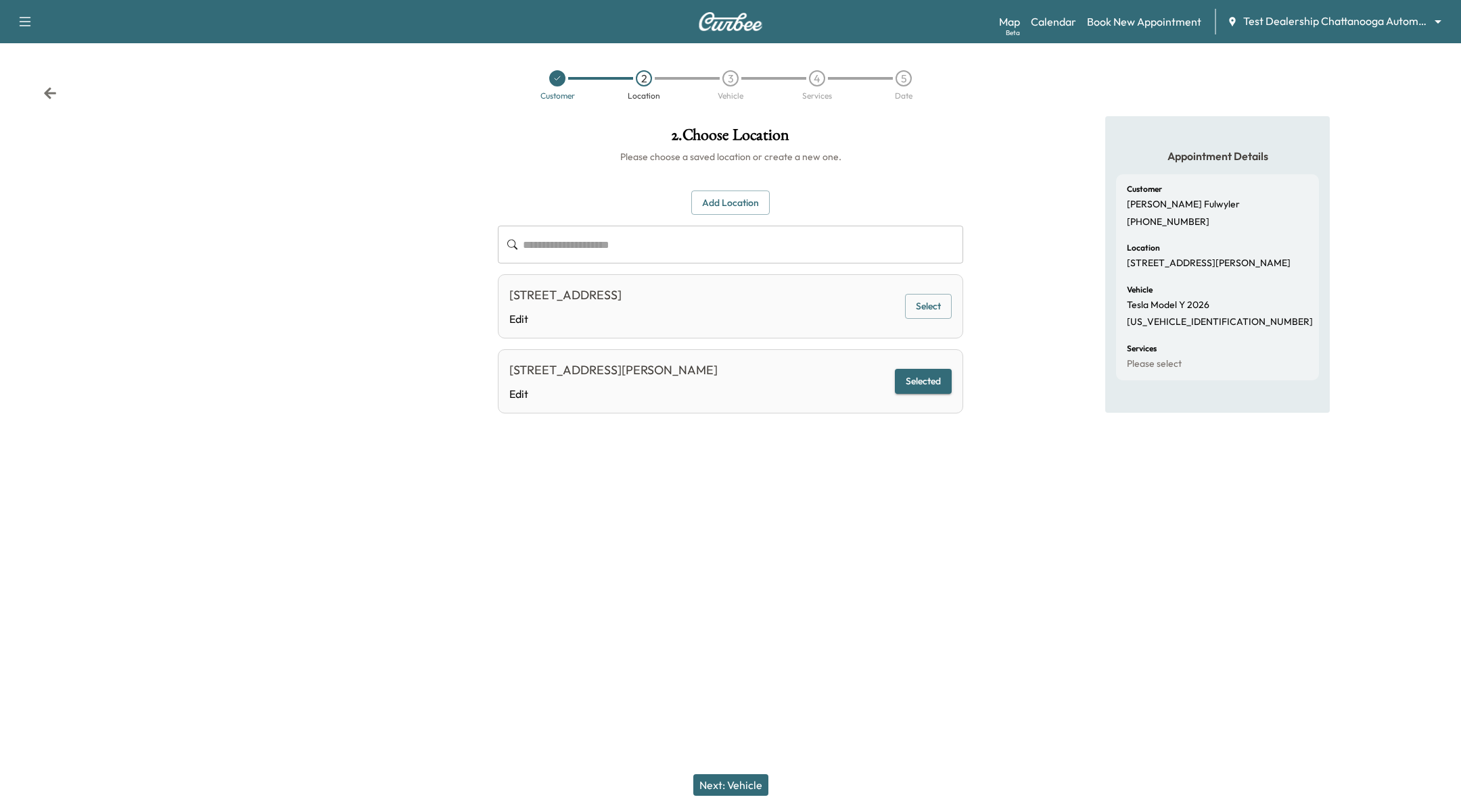
click at [949, 304] on button "Select" at bounding box center [928, 306] width 47 height 25
click at [746, 789] on button "Next: Vehicle" at bounding box center [730, 785] width 75 height 22
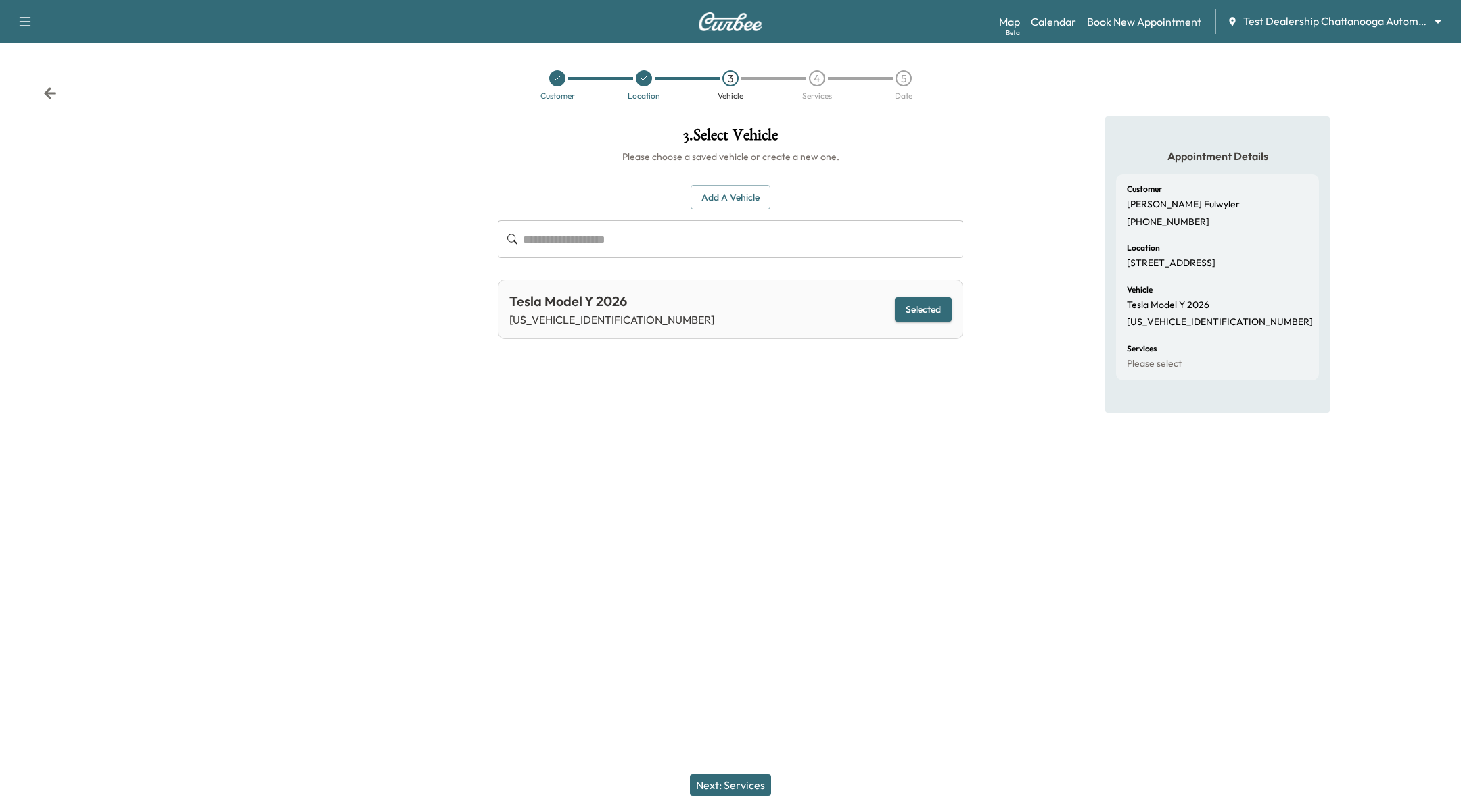
click at [744, 792] on button "Next: Services" at bounding box center [730, 785] width 81 height 22
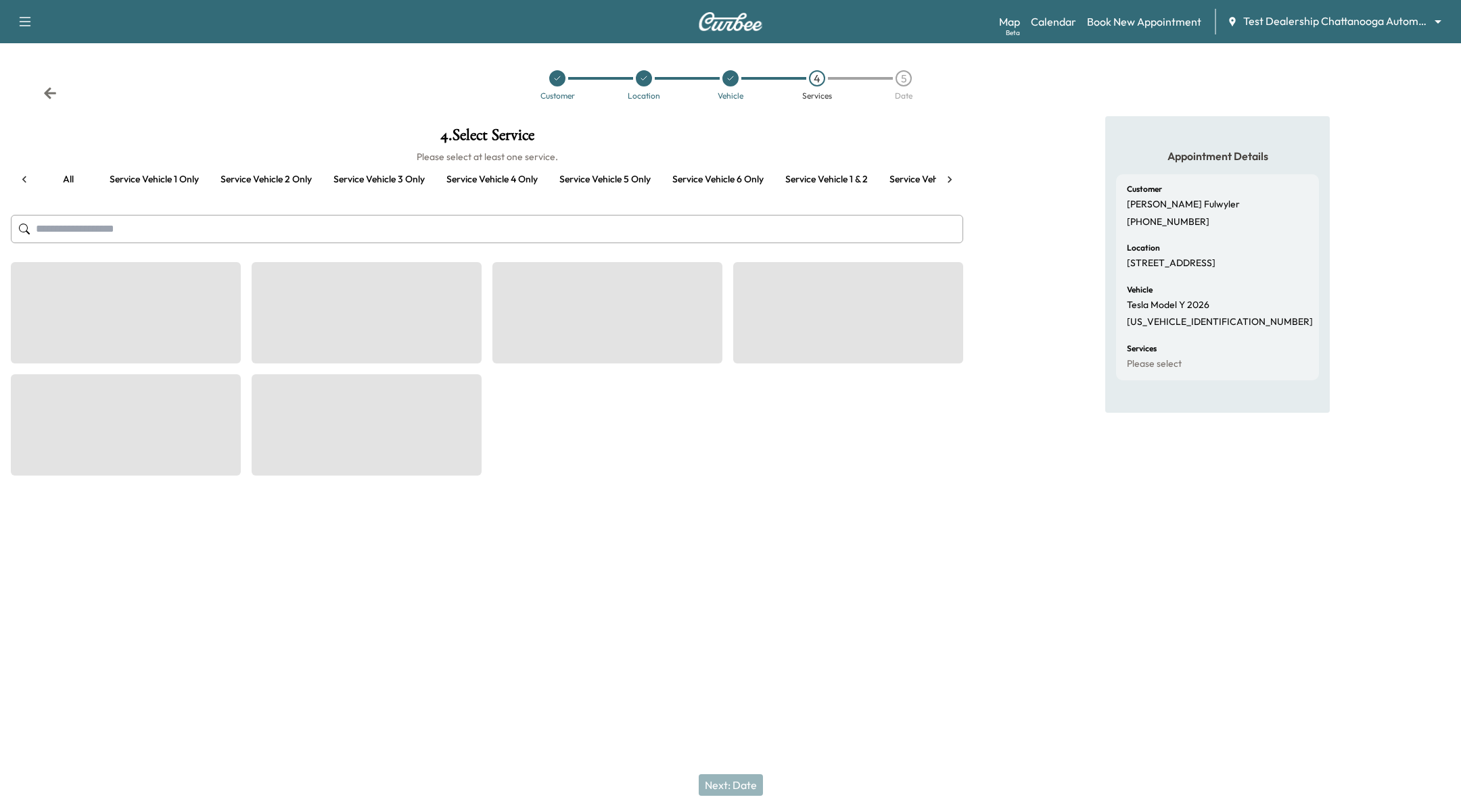
scroll to position [0, 834]
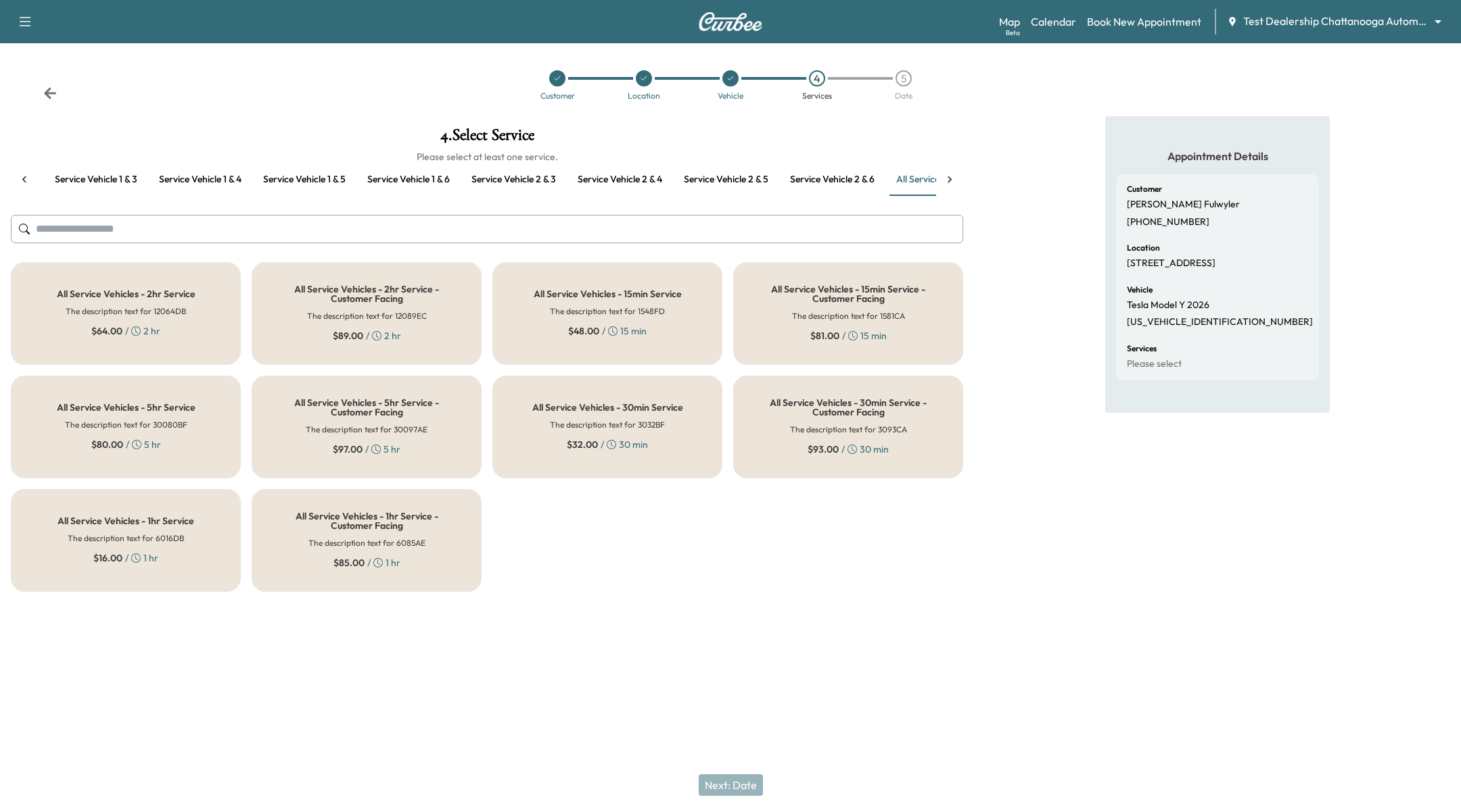
click at [58, 264] on div "All Service Vehicles - 2hr Service The description text for 12064DB $ 64.00 / 2…" at bounding box center [126, 314] width 230 height 103
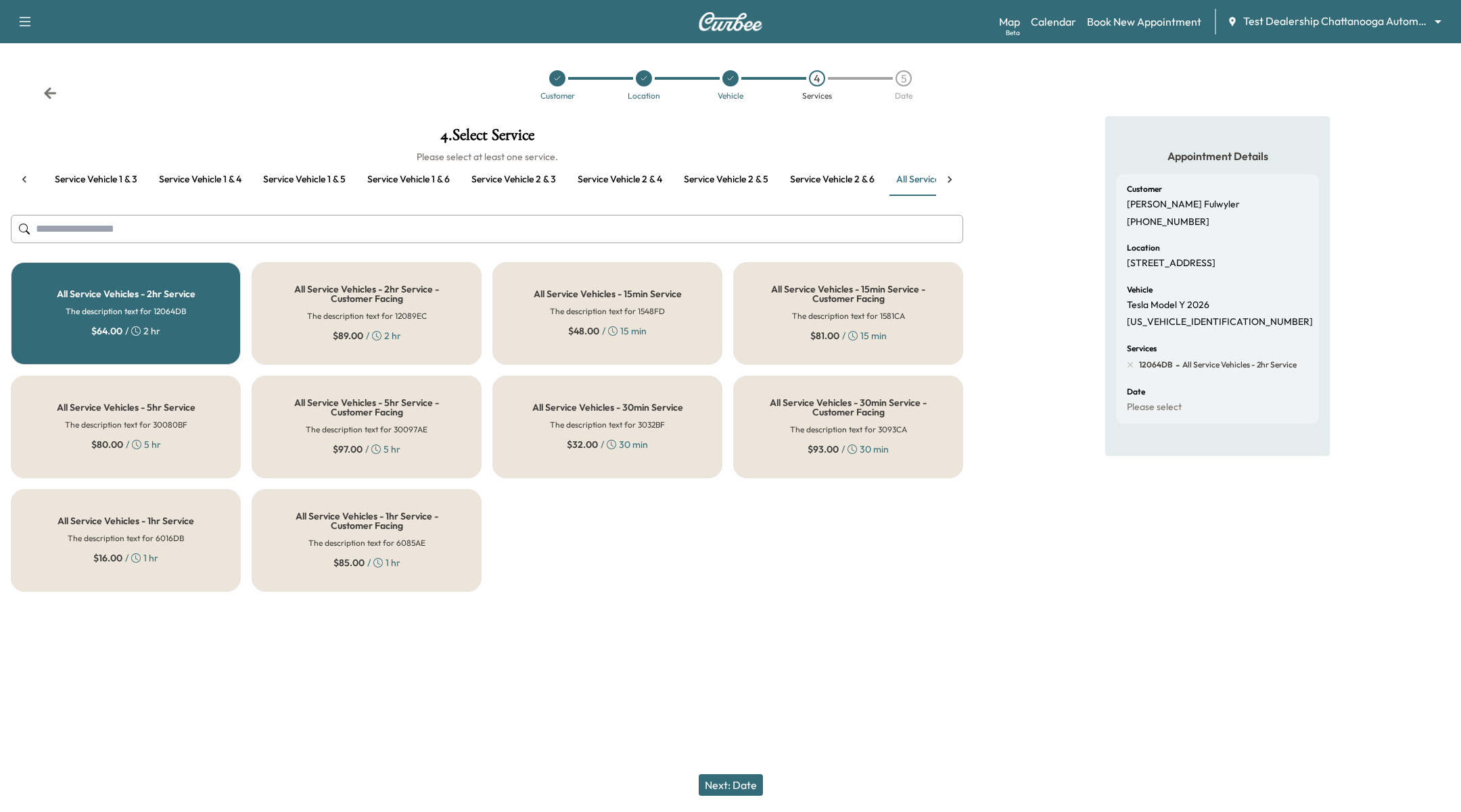
click at [739, 790] on button "Next: Date" at bounding box center [730, 785] width 65 height 22
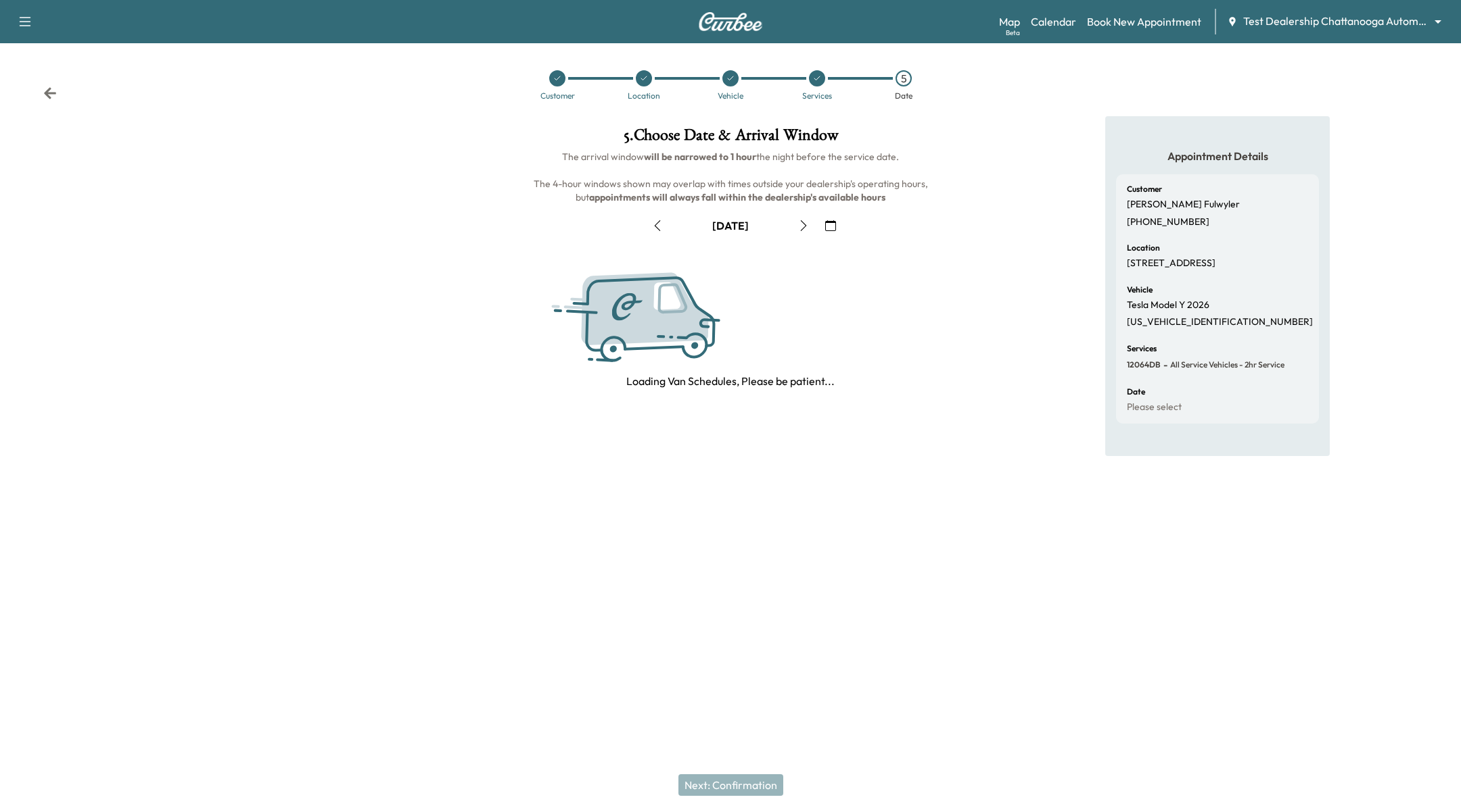
click at [843, 225] on div "[DATE]" at bounding box center [730, 226] width 465 height 22
click at [836, 225] on button "button" at bounding box center [830, 226] width 23 height 22
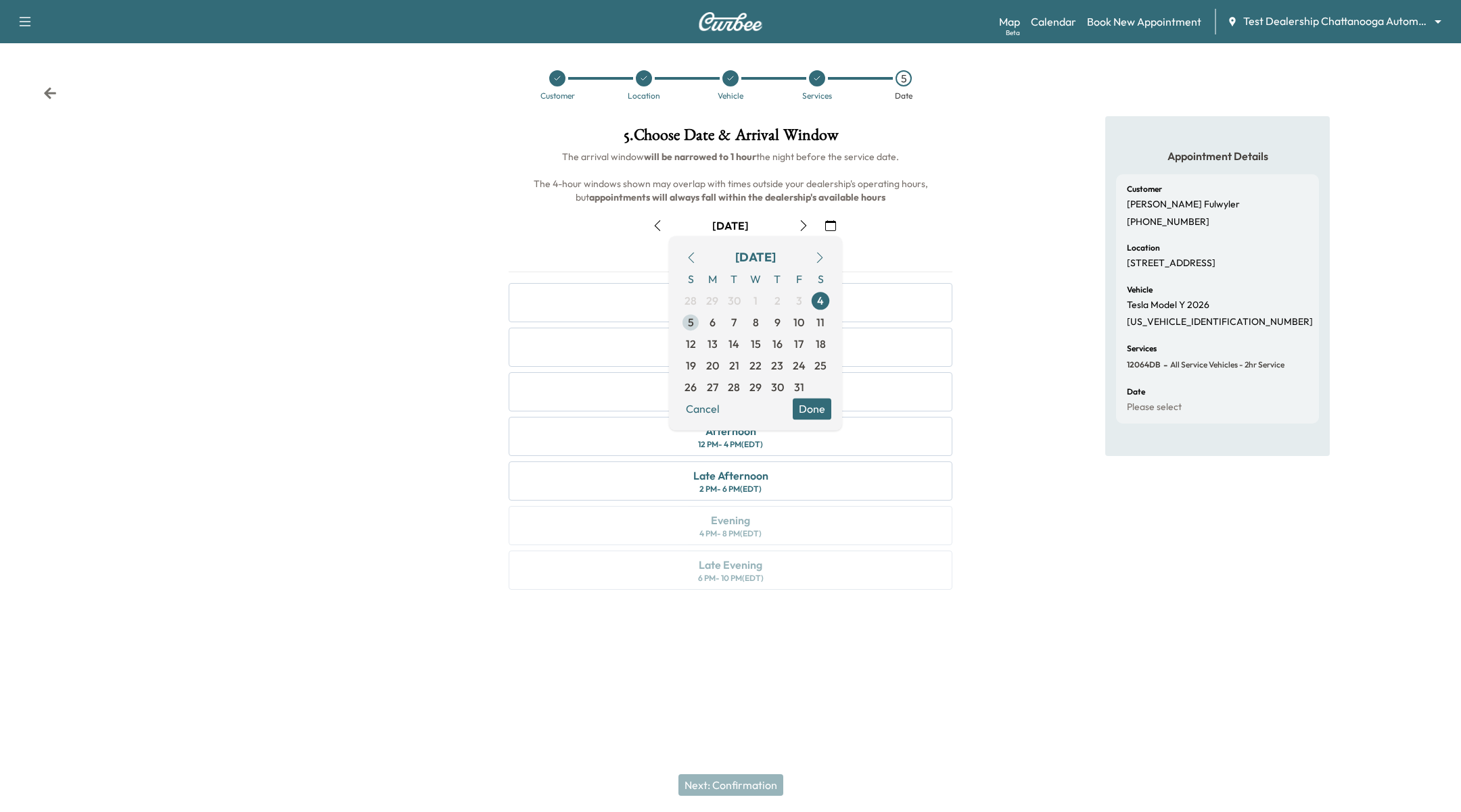
click at [695, 316] on span "5" at bounding box center [690, 322] width 22 height 22
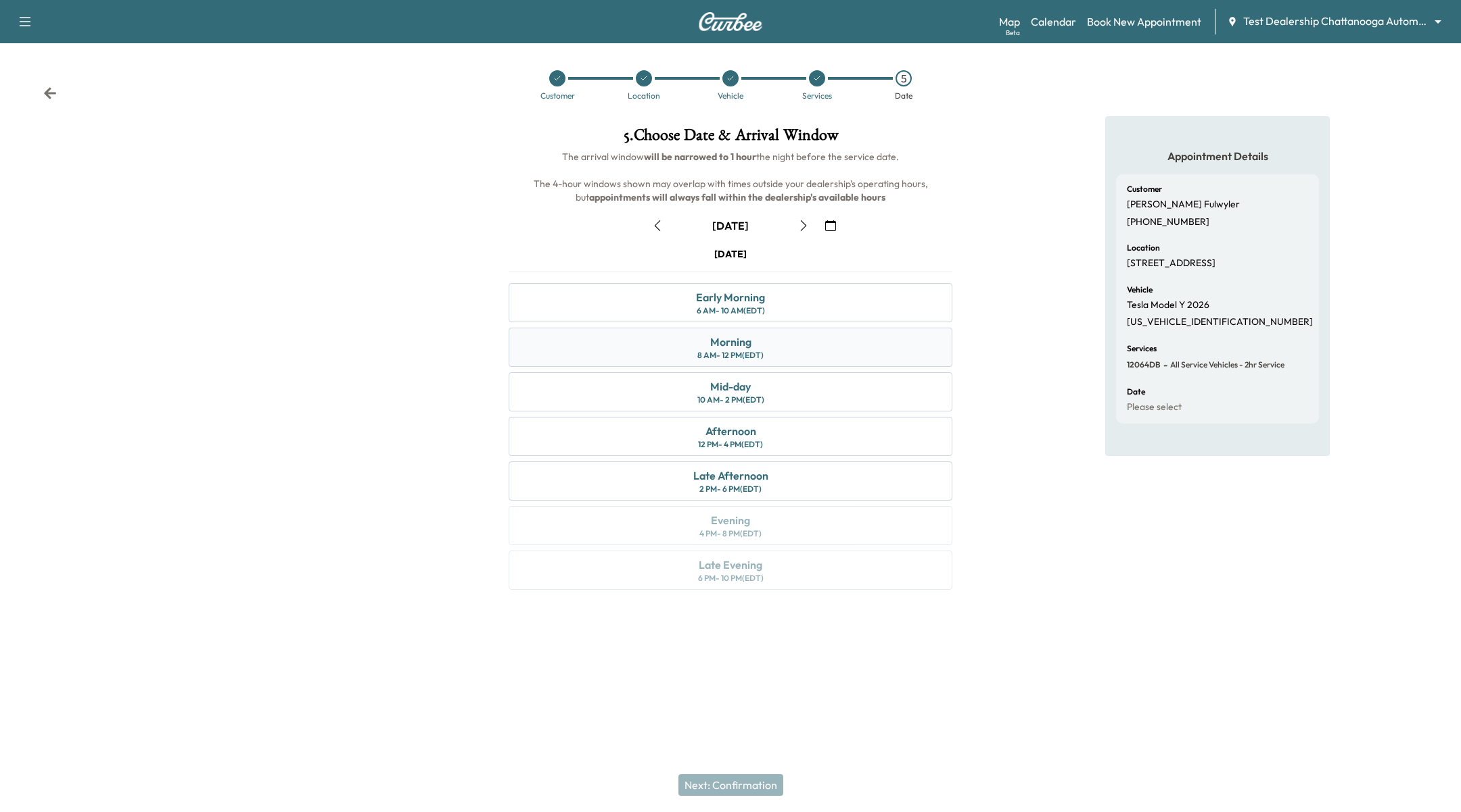
click at [730, 339] on div "Morning" at bounding box center [730, 342] width 41 height 17
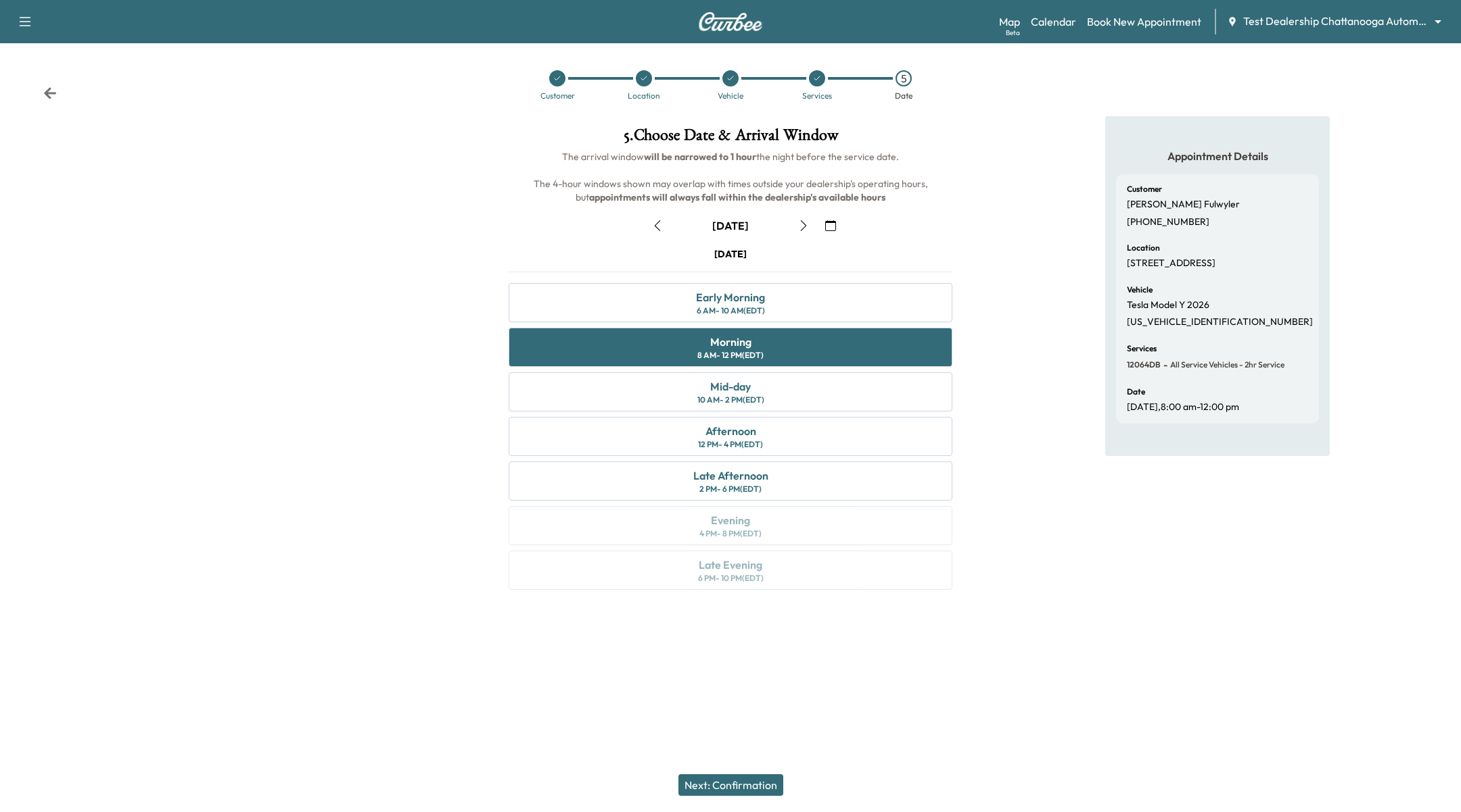
click at [747, 786] on button "Next: Confirmation" at bounding box center [730, 785] width 105 height 22
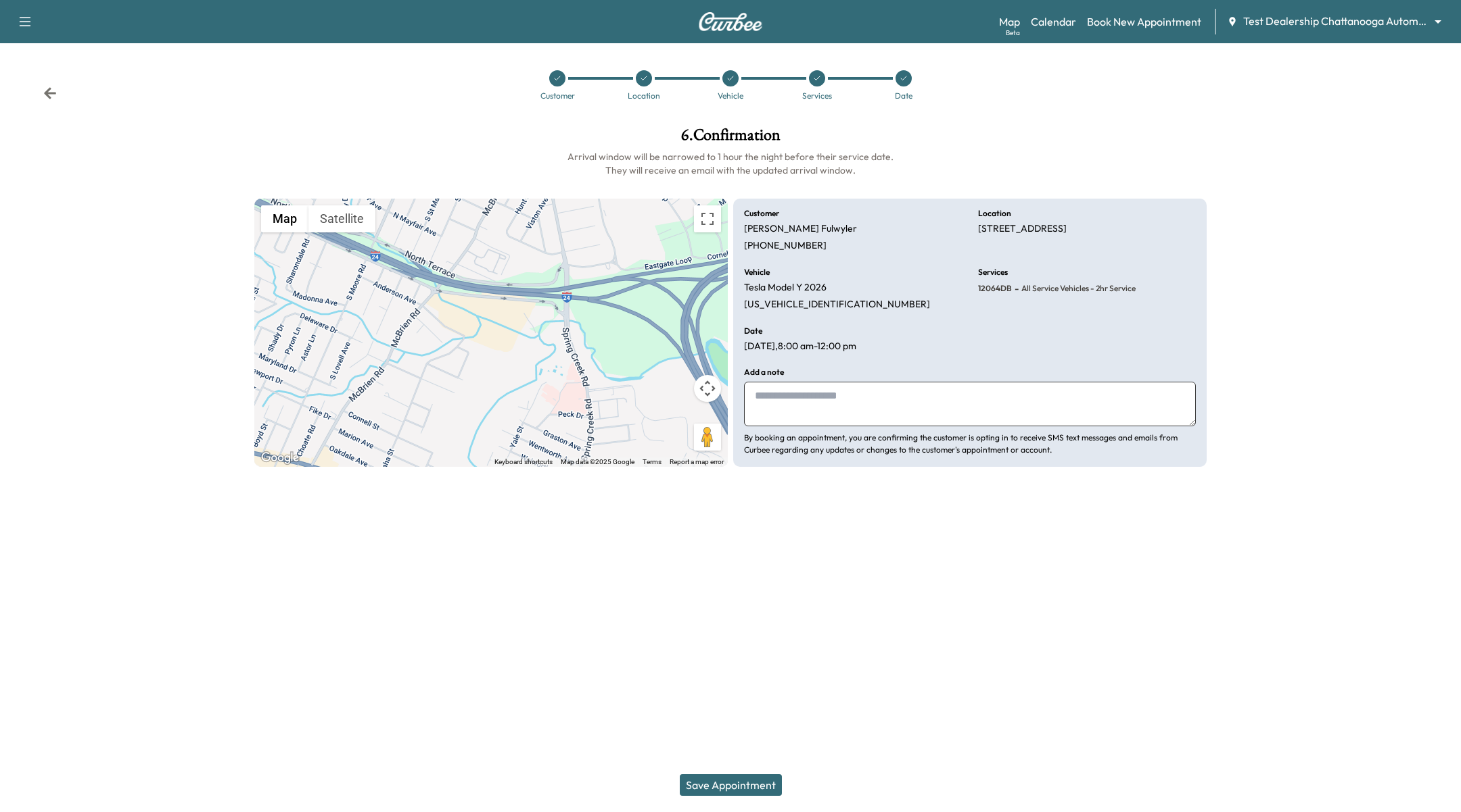
click at [710, 773] on div "Save Appointment" at bounding box center [730, 785] width 1461 height 54
click at [719, 792] on button "Save Appointment" at bounding box center [730, 785] width 102 height 22
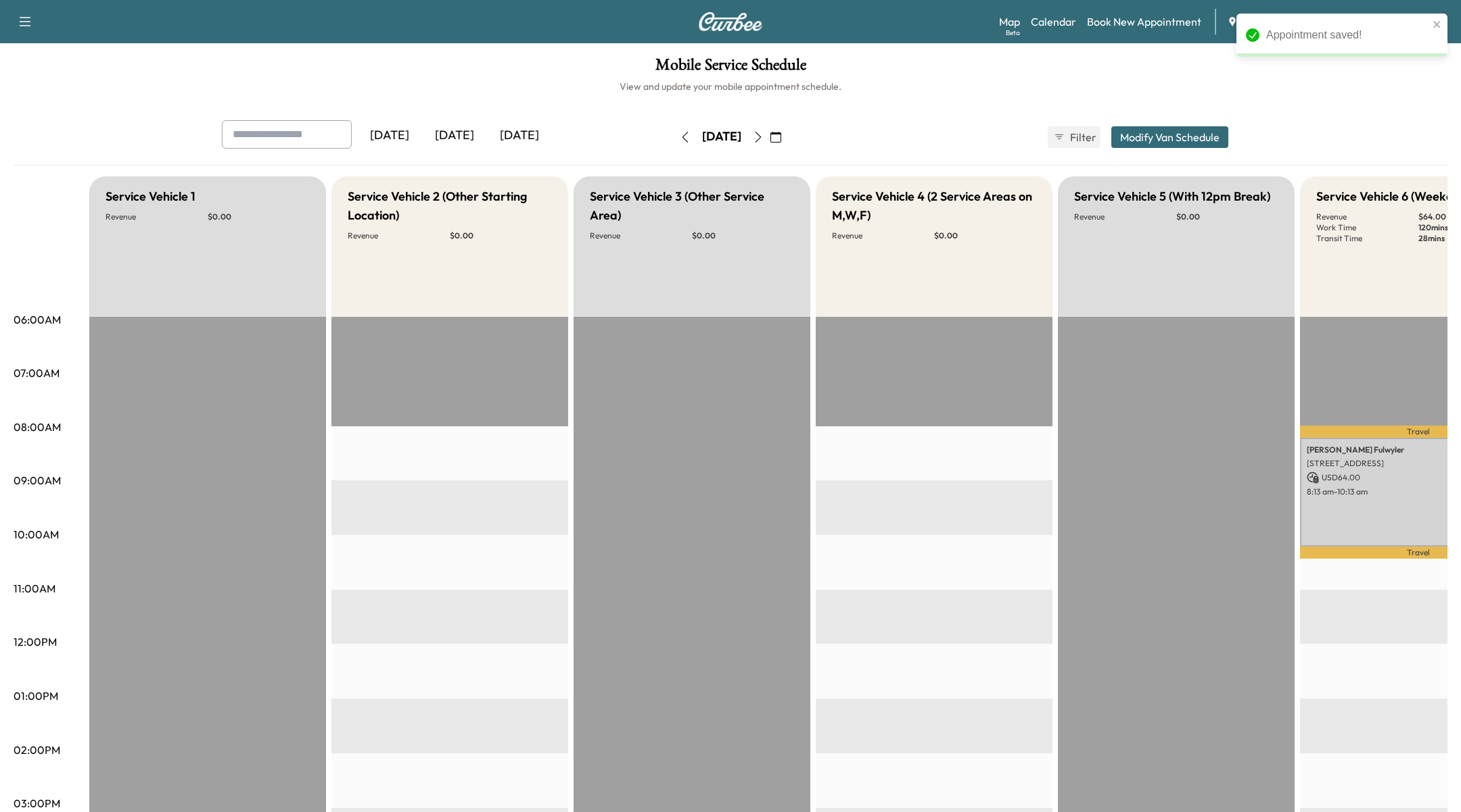
click at [1383, 478] on p "USD 64.00" at bounding box center [1418, 477] width 223 height 12
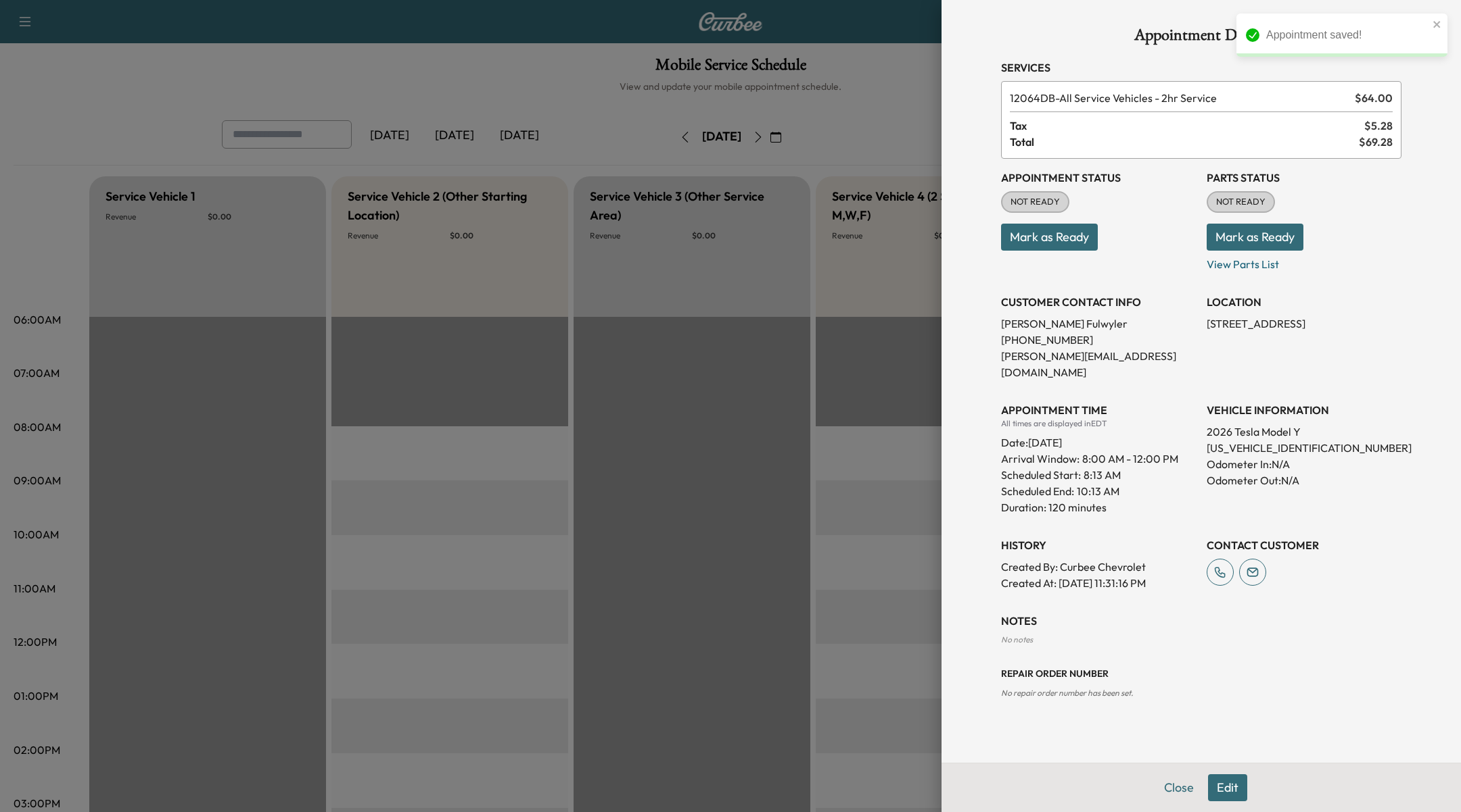
click at [1223, 782] on button "Edit" at bounding box center [1227, 788] width 39 height 27
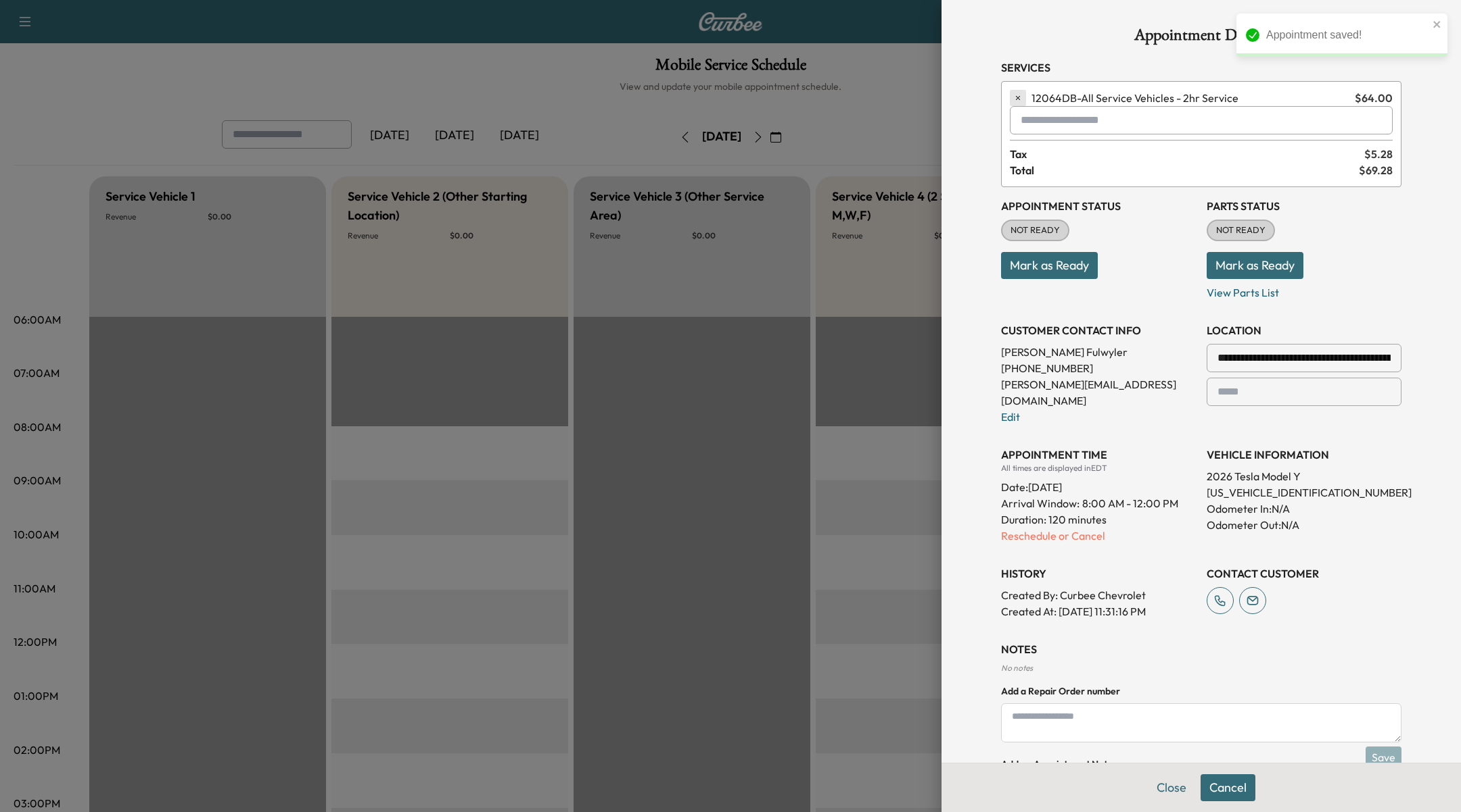
click at [1017, 95] on icon "button" at bounding box center [1017, 98] width 10 height 10
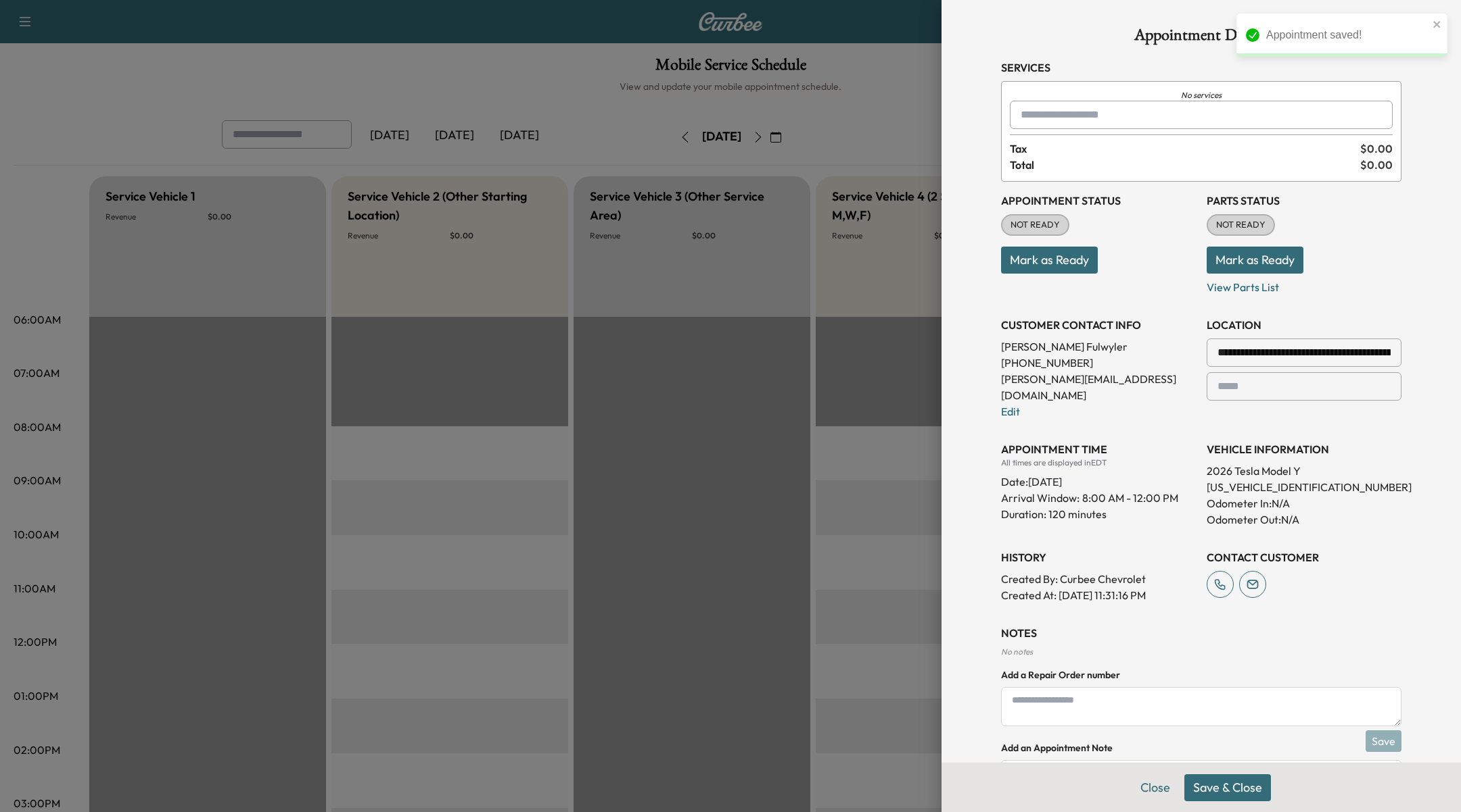
click at [1032, 130] on div "No services Tax $ 0.00 Total $ 0.00" at bounding box center [1200, 132] width 400 height 101
click at [1043, 116] on input "text" at bounding box center [1200, 115] width 383 height 29
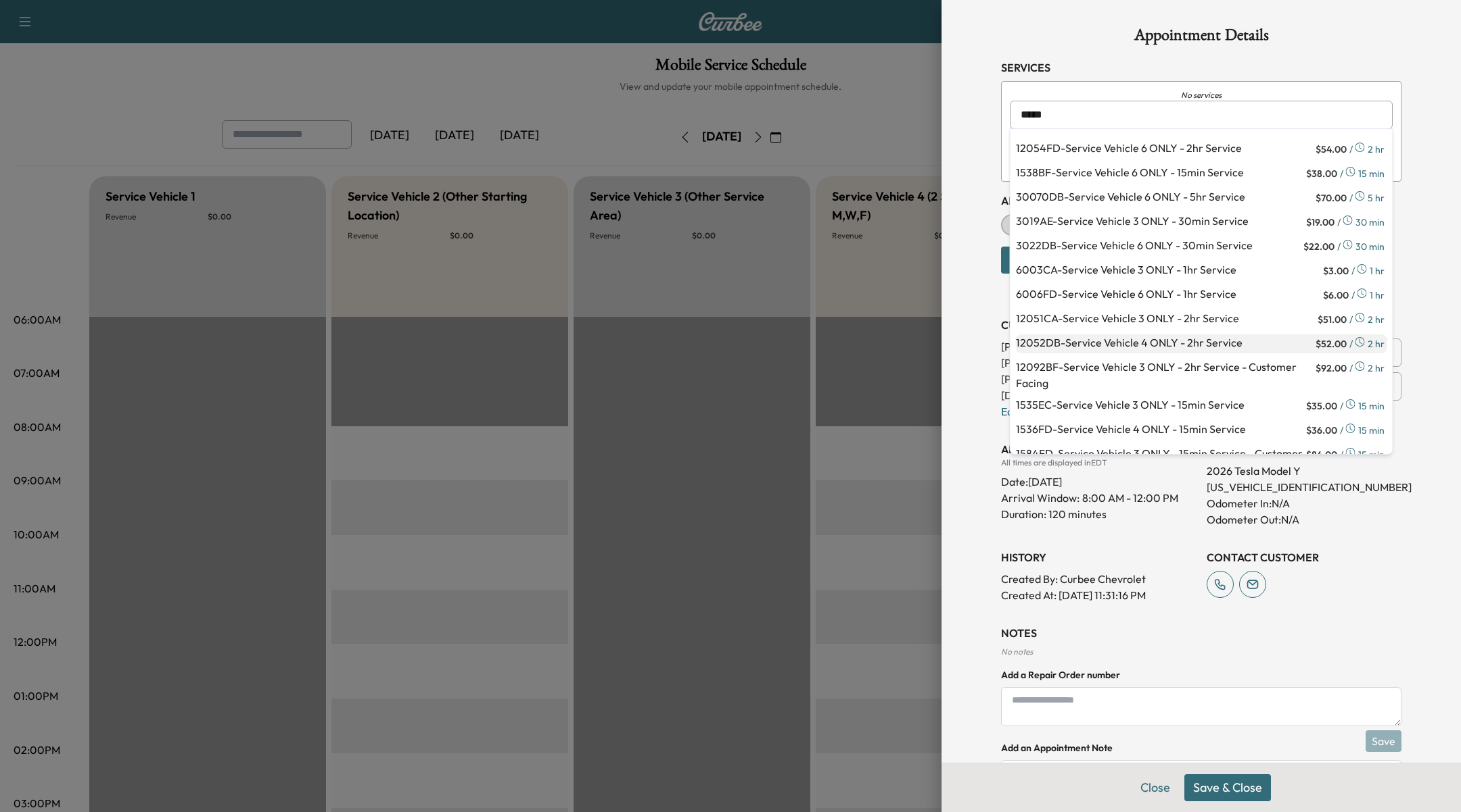
click at [1209, 343] on p "12052DB - Service Vehicle 4 ONLY - 2hr Service" at bounding box center [1164, 344] width 297 height 19
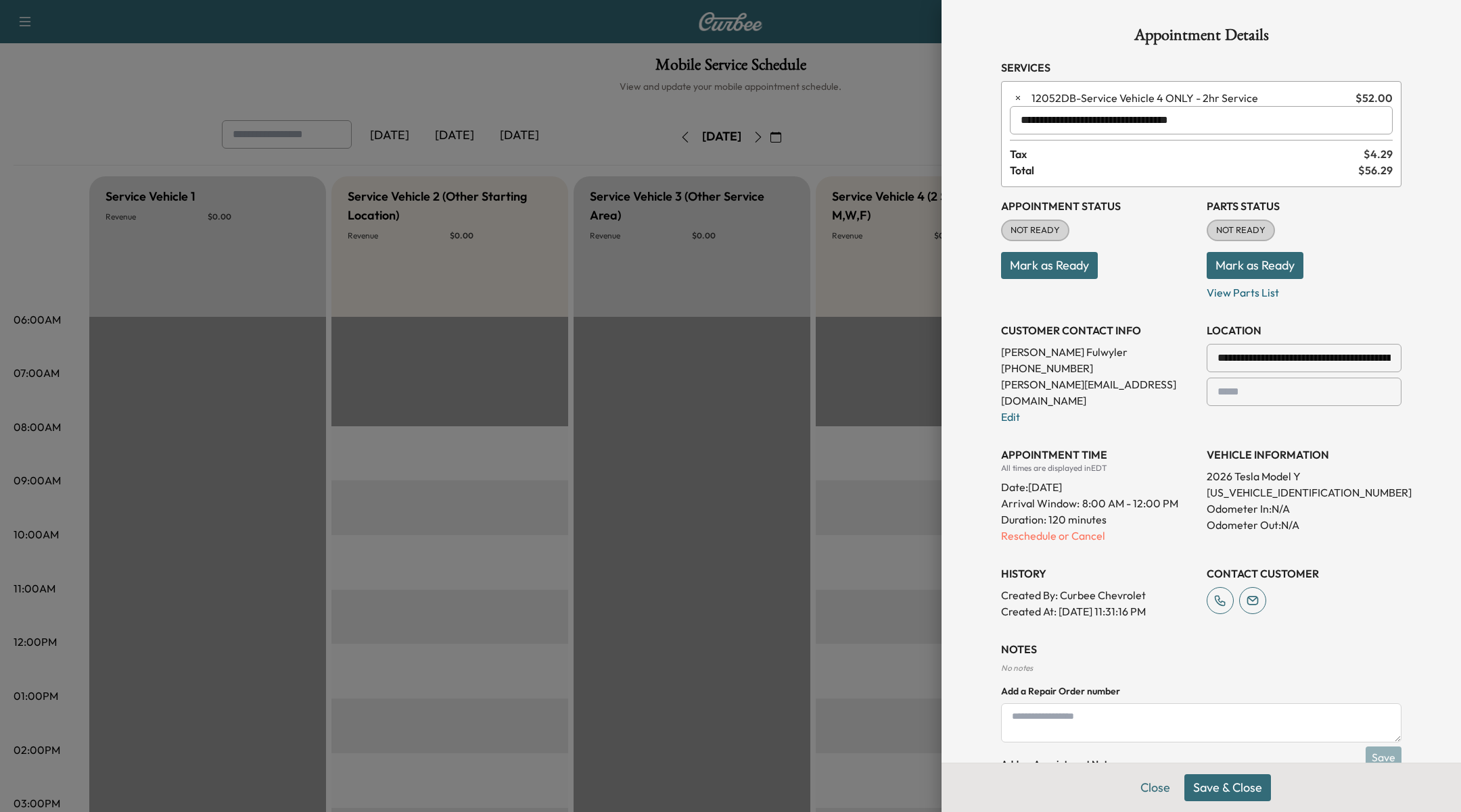
type input "**********"
click at [1220, 794] on button "Save & Close" at bounding box center [1227, 788] width 86 height 27
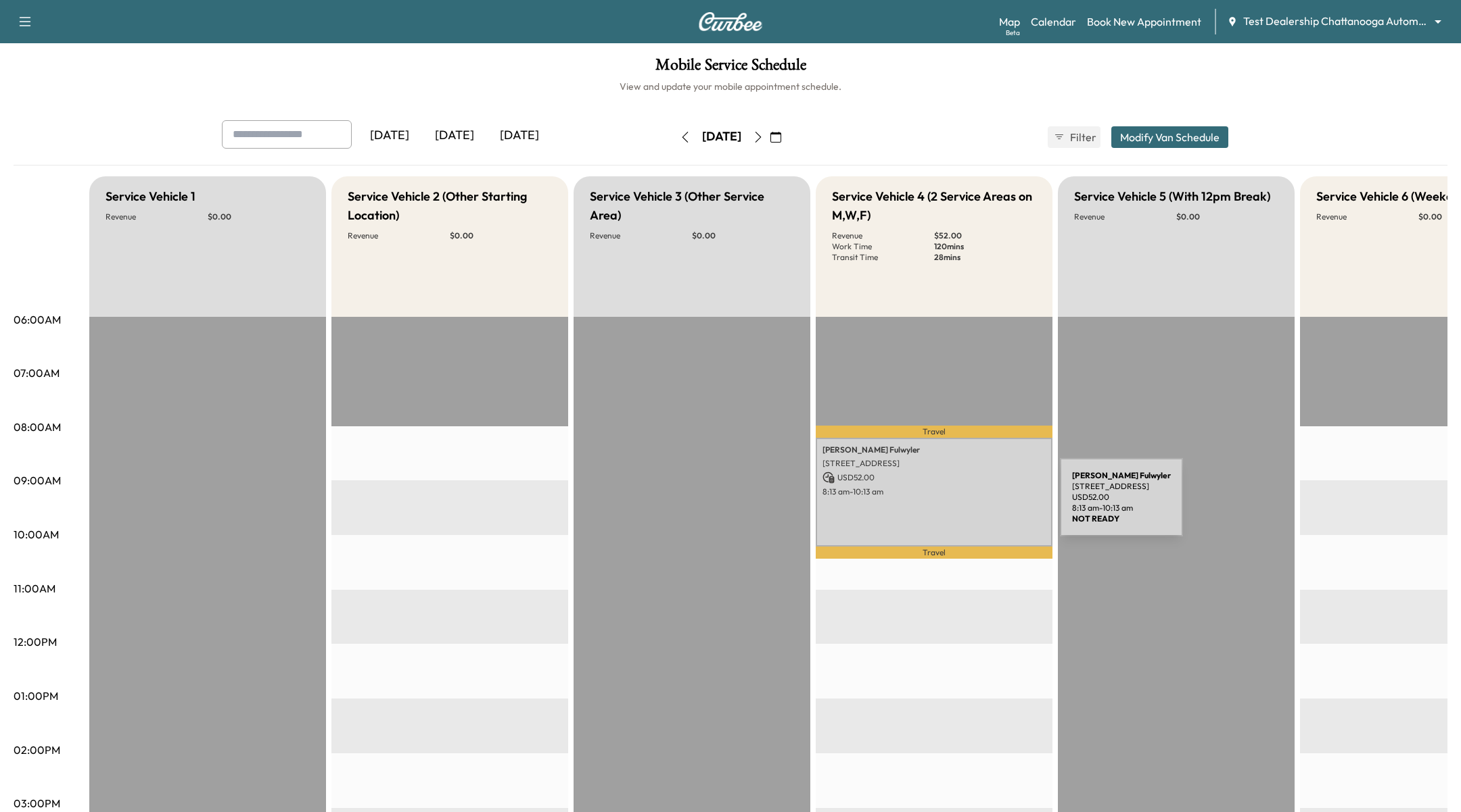
click at [958, 505] on div "[PERSON_NAME] [STREET_ADDRESS] USD 52.00 8:13 am - 10:13 am" at bounding box center [934, 493] width 236 height 110
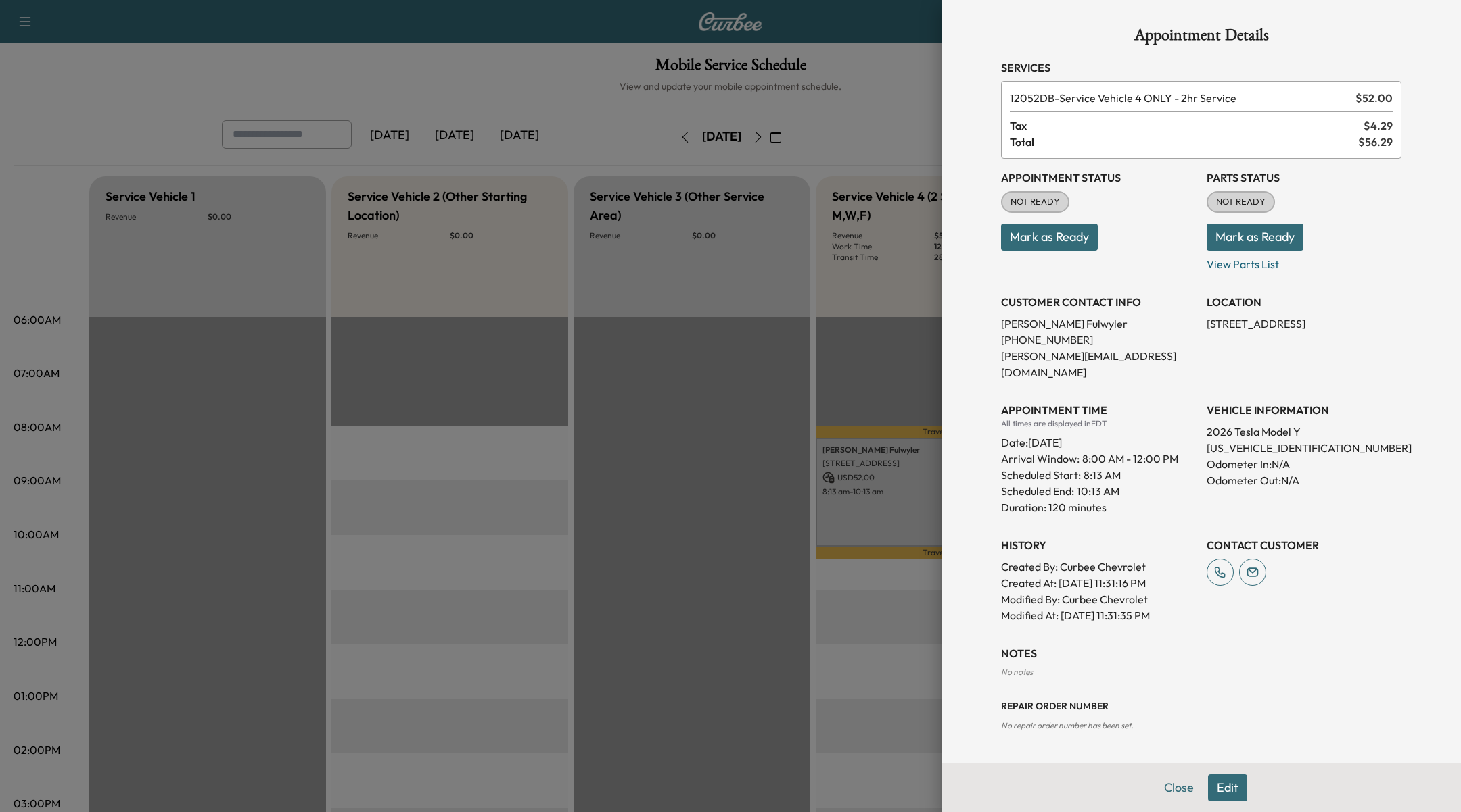
click at [1225, 240] on button "Mark as Ready" at bounding box center [1254, 237] width 97 height 27
click at [1089, 237] on button "Mark as Ready" at bounding box center [1049, 237] width 97 height 27
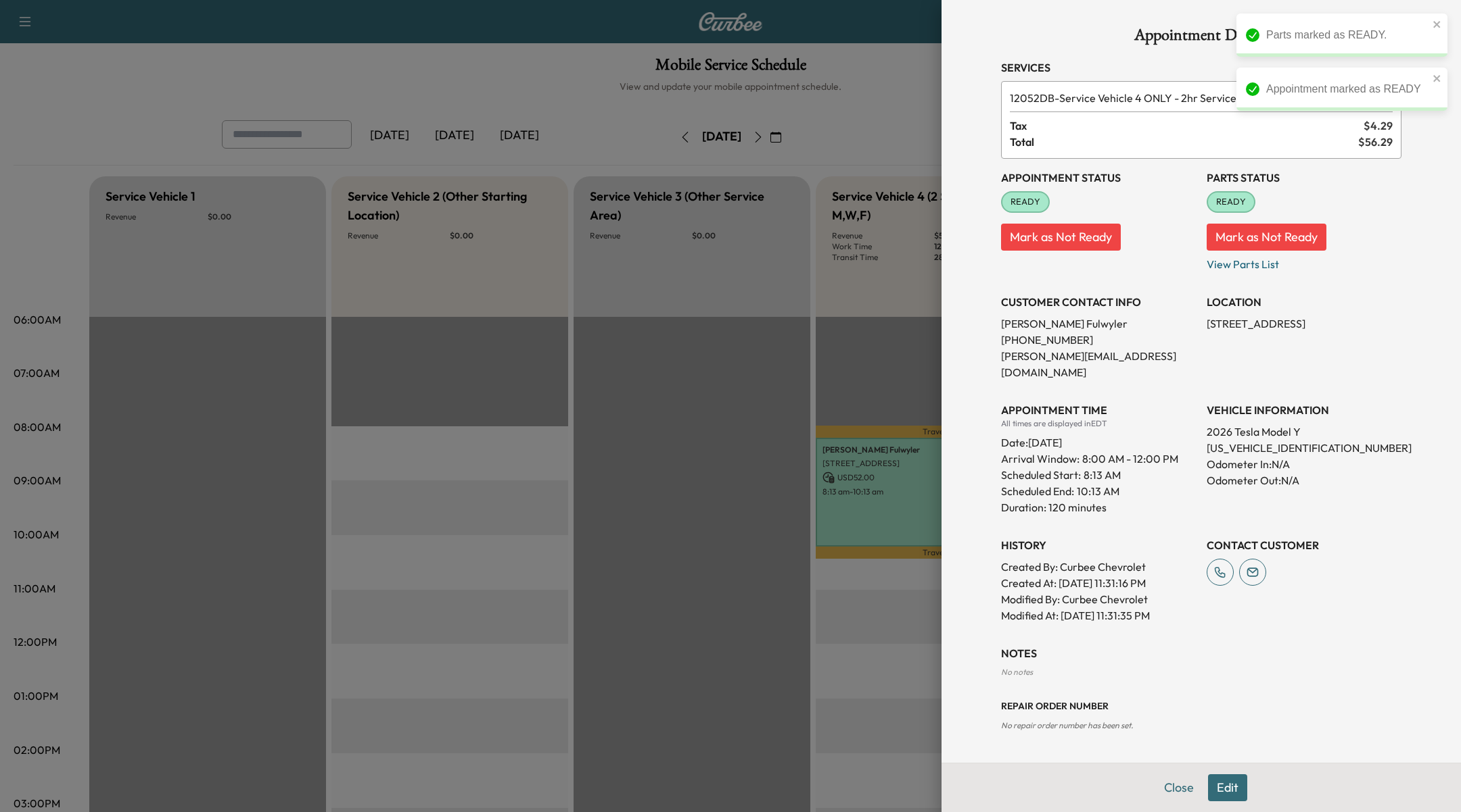
click at [1089, 237] on button "Mark as Not Ready" at bounding box center [1060, 237] width 119 height 27
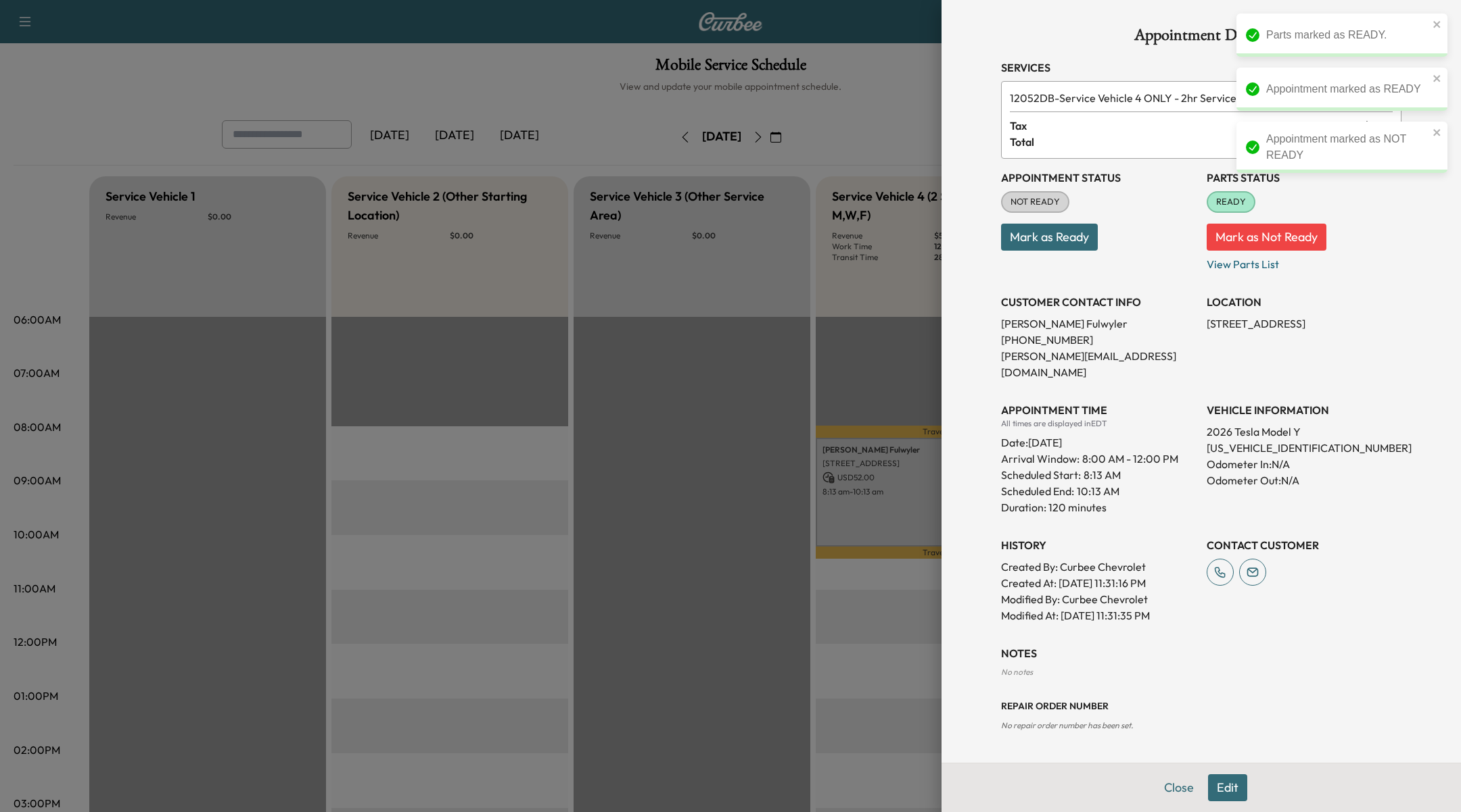
click at [1250, 233] on button "Mark as Not Ready" at bounding box center [1266, 237] width 119 height 27
click at [1013, 232] on button "Mark as Ready" at bounding box center [1049, 237] width 97 height 27
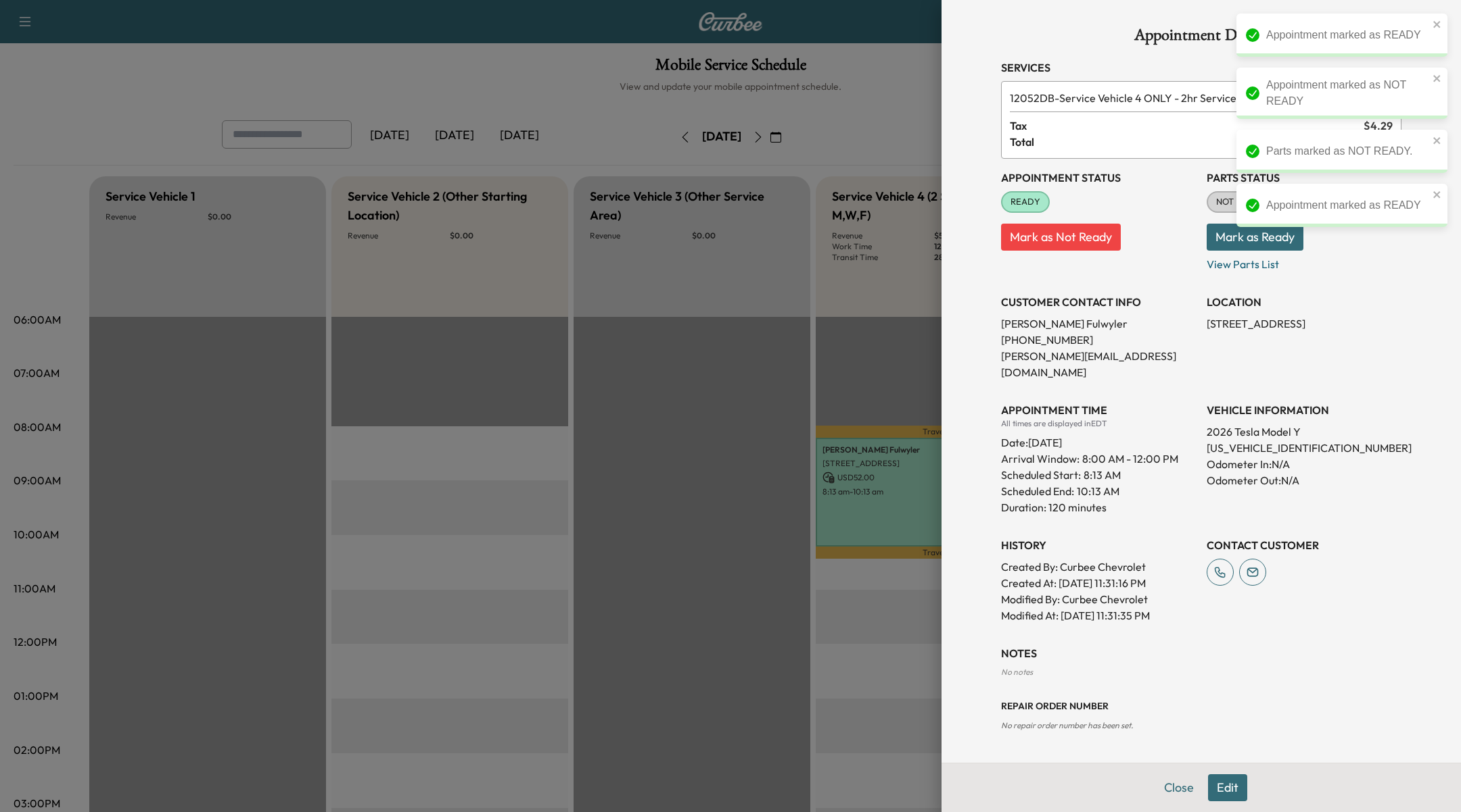
click at [1240, 240] on div "Appointment marked as READY Appointment marked as NOT READY Parts marked as NOT…" at bounding box center [1342, 125] width 216 height 230
click at [1217, 245] on button "Mark as Ready" at bounding box center [1254, 237] width 97 height 27
click at [1220, 242] on button "Mark as Not Ready" at bounding box center [1266, 237] width 119 height 27
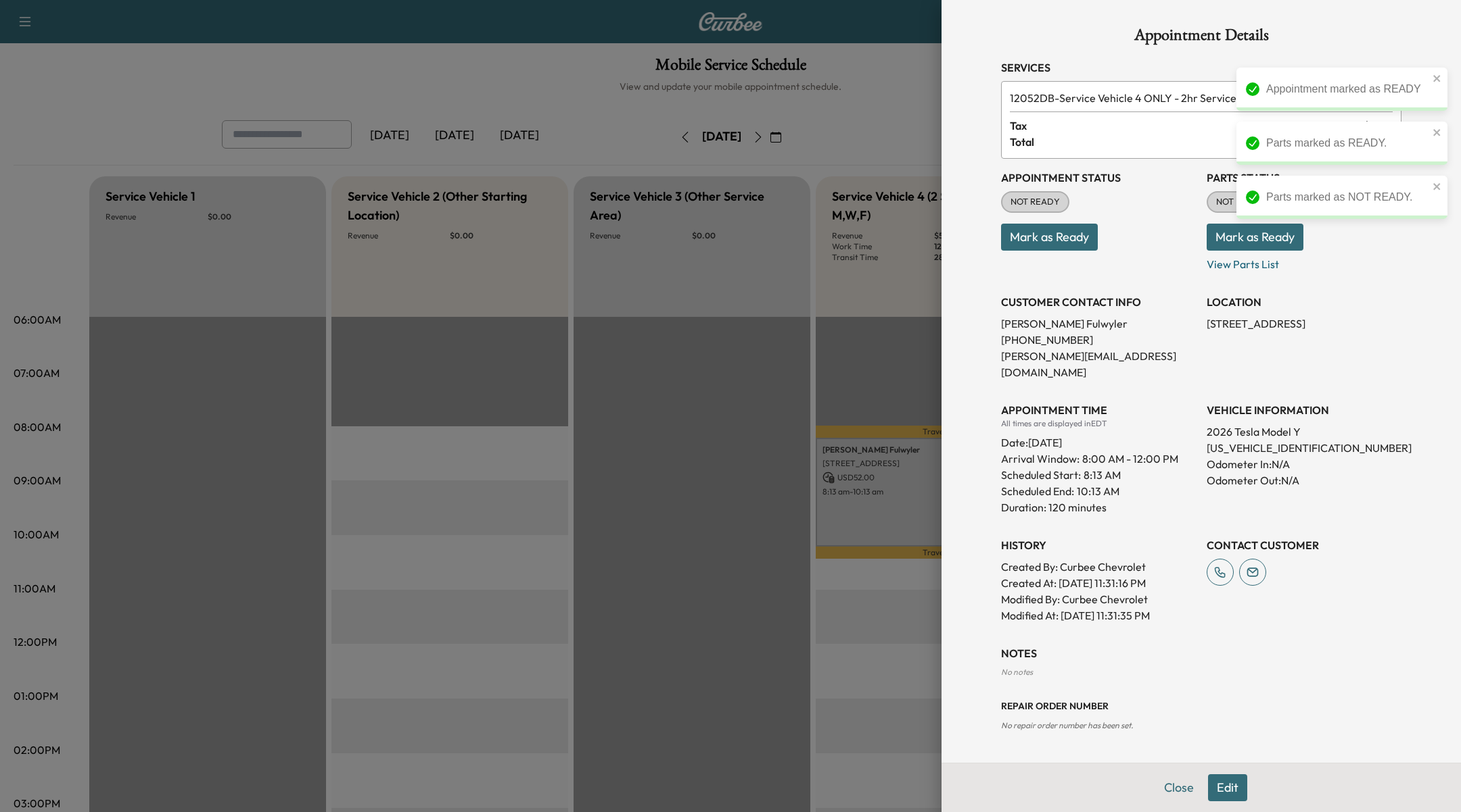
click at [1084, 240] on button "Mark as Ready" at bounding box center [1049, 237] width 97 height 27
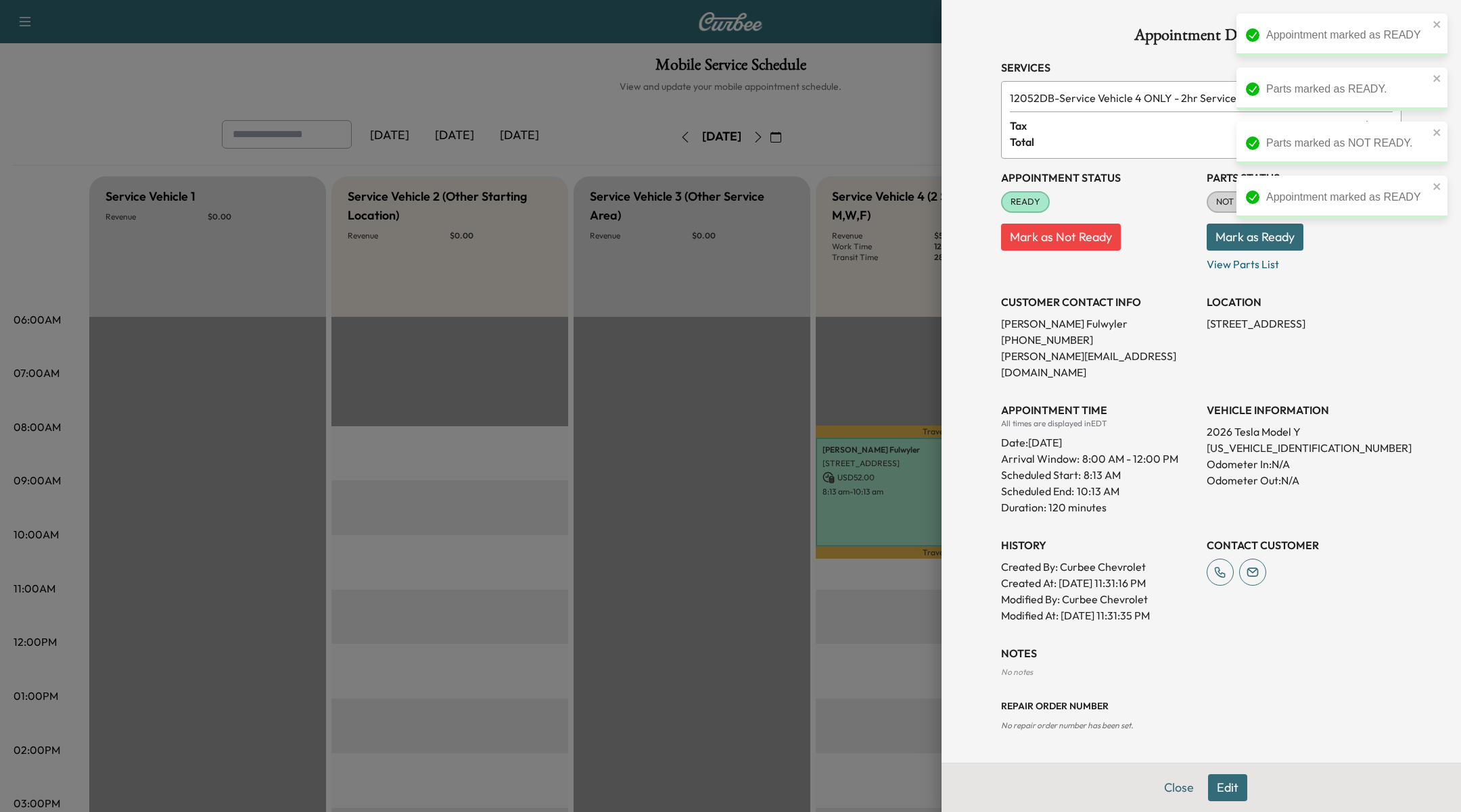
click at [1238, 233] on button "Mark as Ready" at bounding box center [1254, 237] width 97 height 27
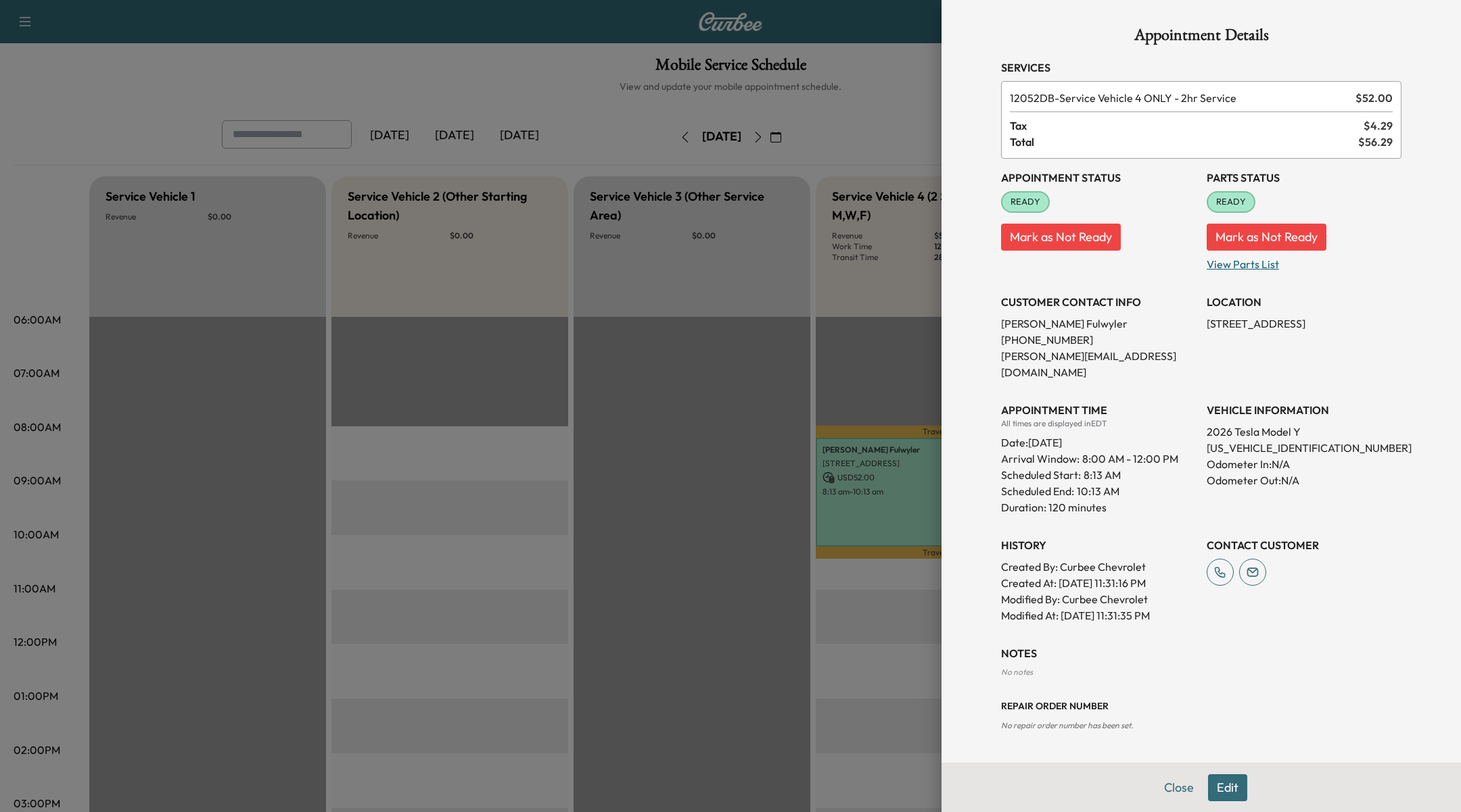
click at [1254, 263] on p "View Parts List" at bounding box center [1303, 261] width 194 height 22
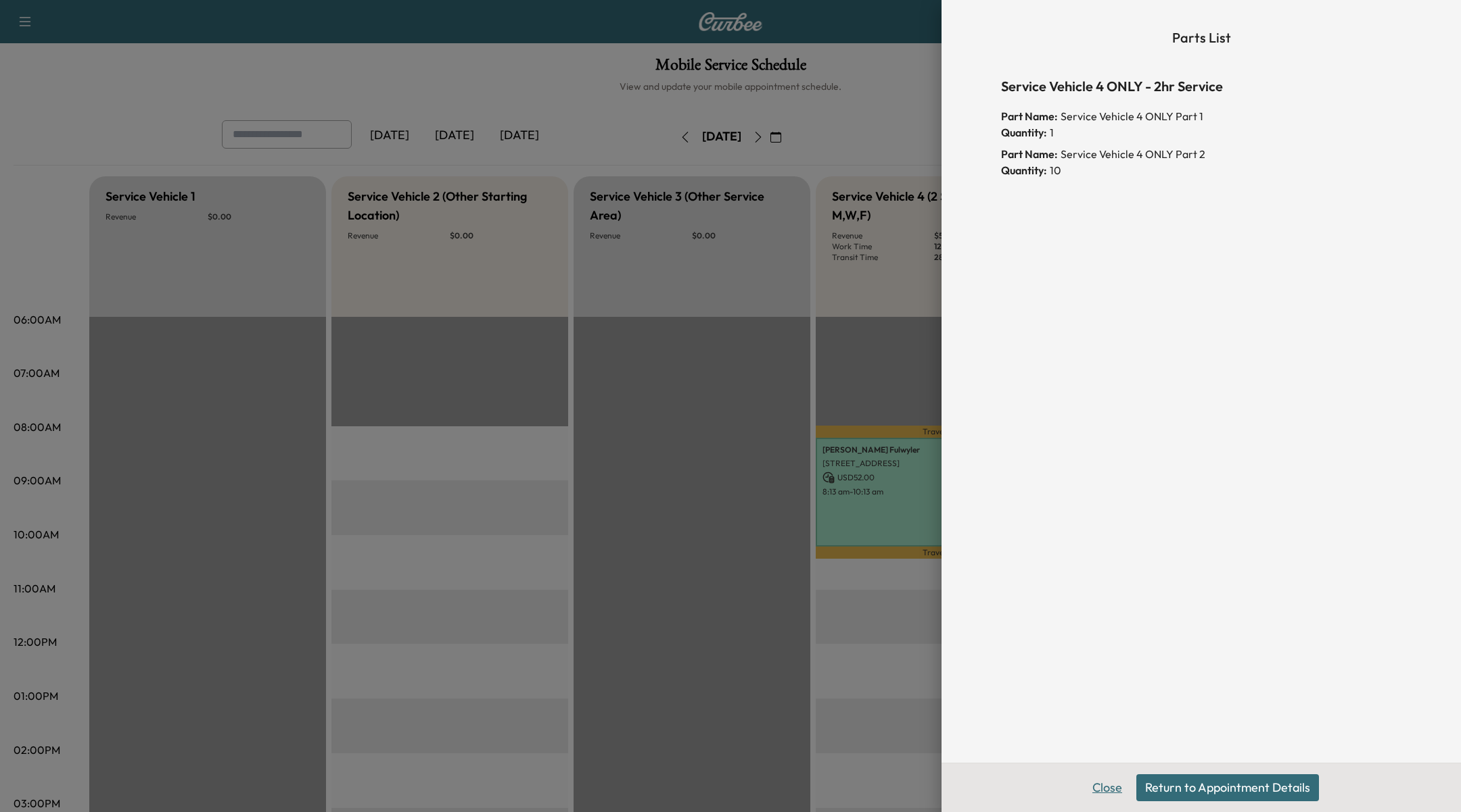
click at [1105, 788] on button "Close" at bounding box center [1107, 788] width 47 height 27
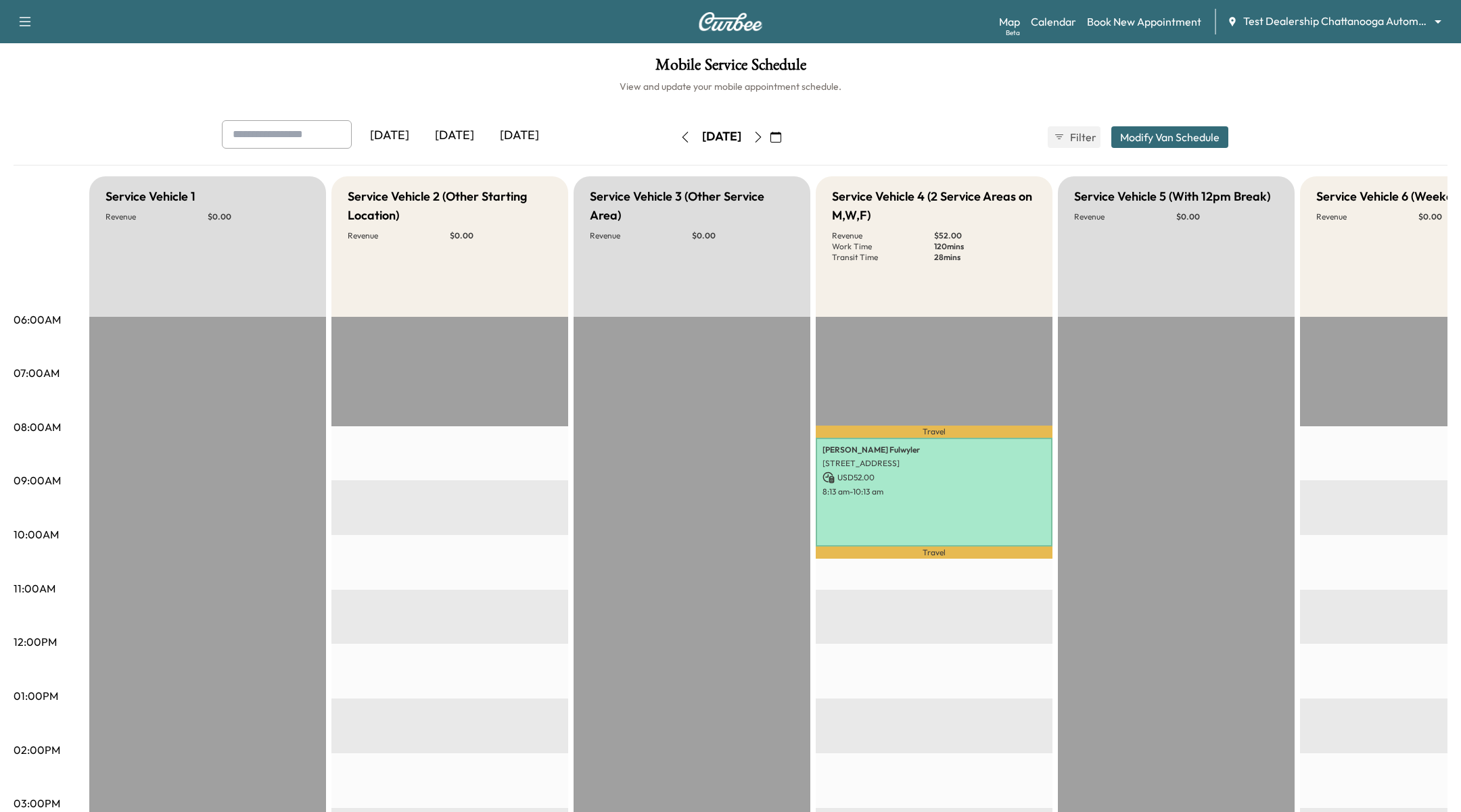
click at [1156, 135] on button "Modify Van Schedule" at bounding box center [1169, 137] width 117 height 22
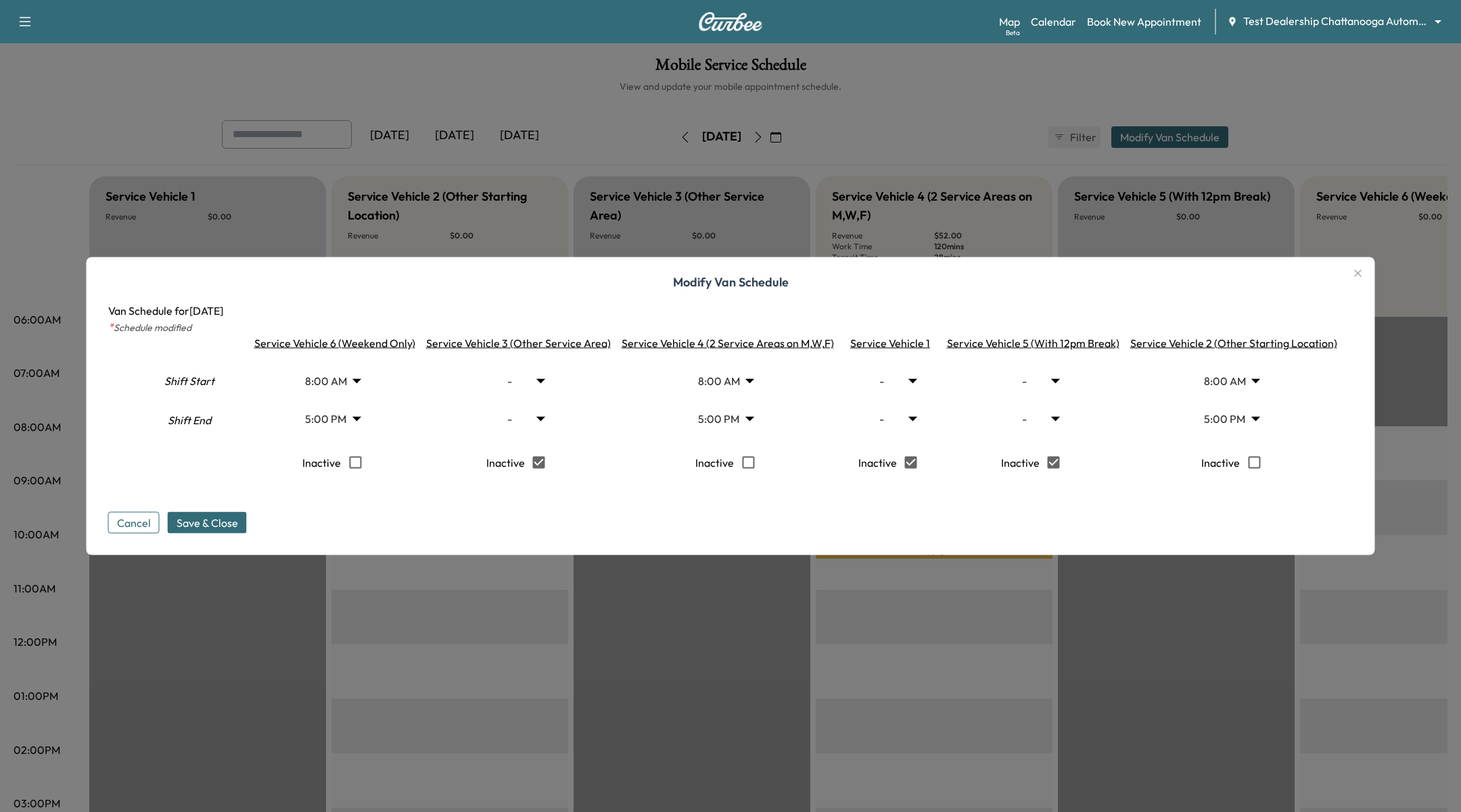
click at [903, 681] on div at bounding box center [730, 406] width 1461 height 812
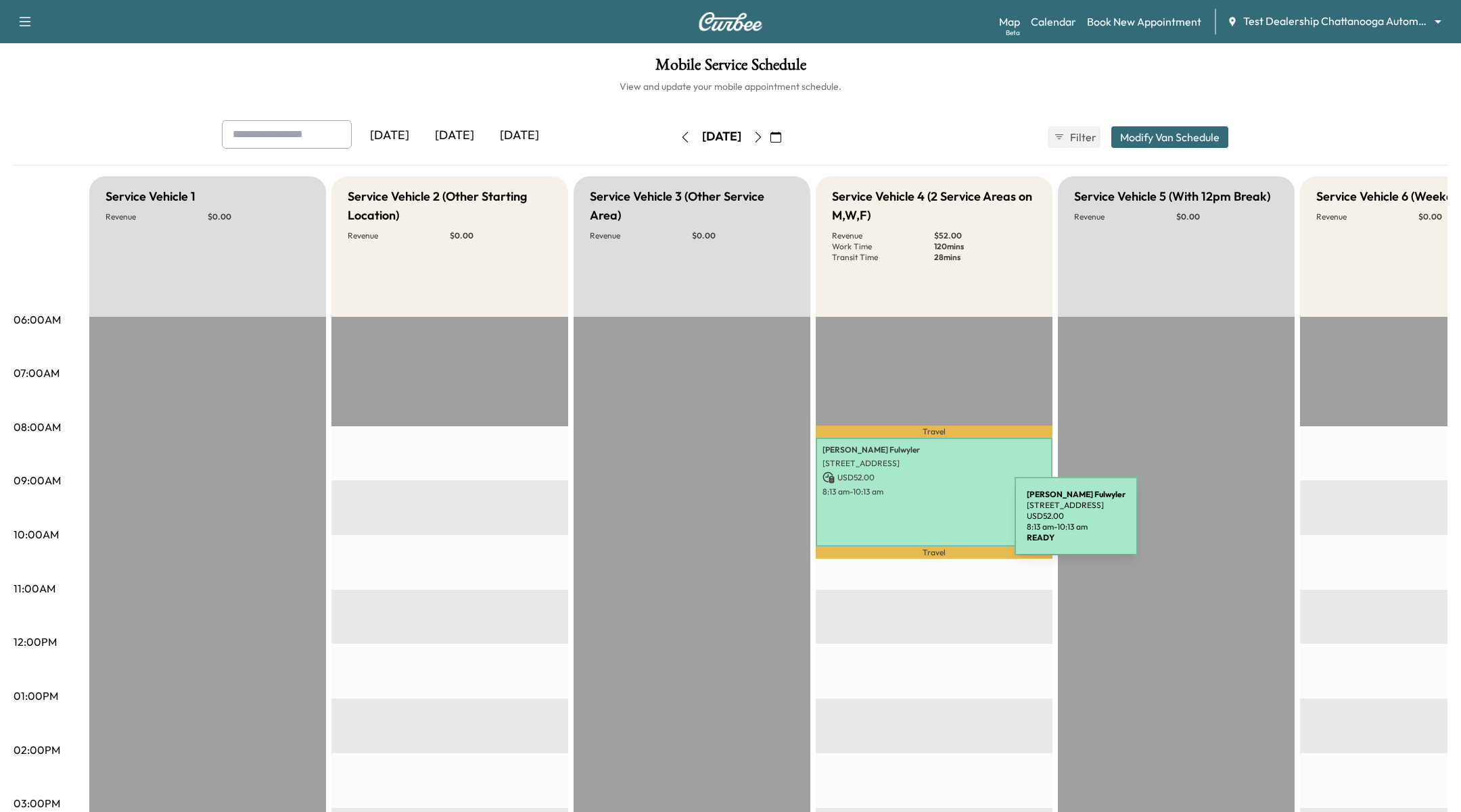
click at [906, 495] on p "8:13 am - 10:13 am" at bounding box center [934, 492] width 223 height 10
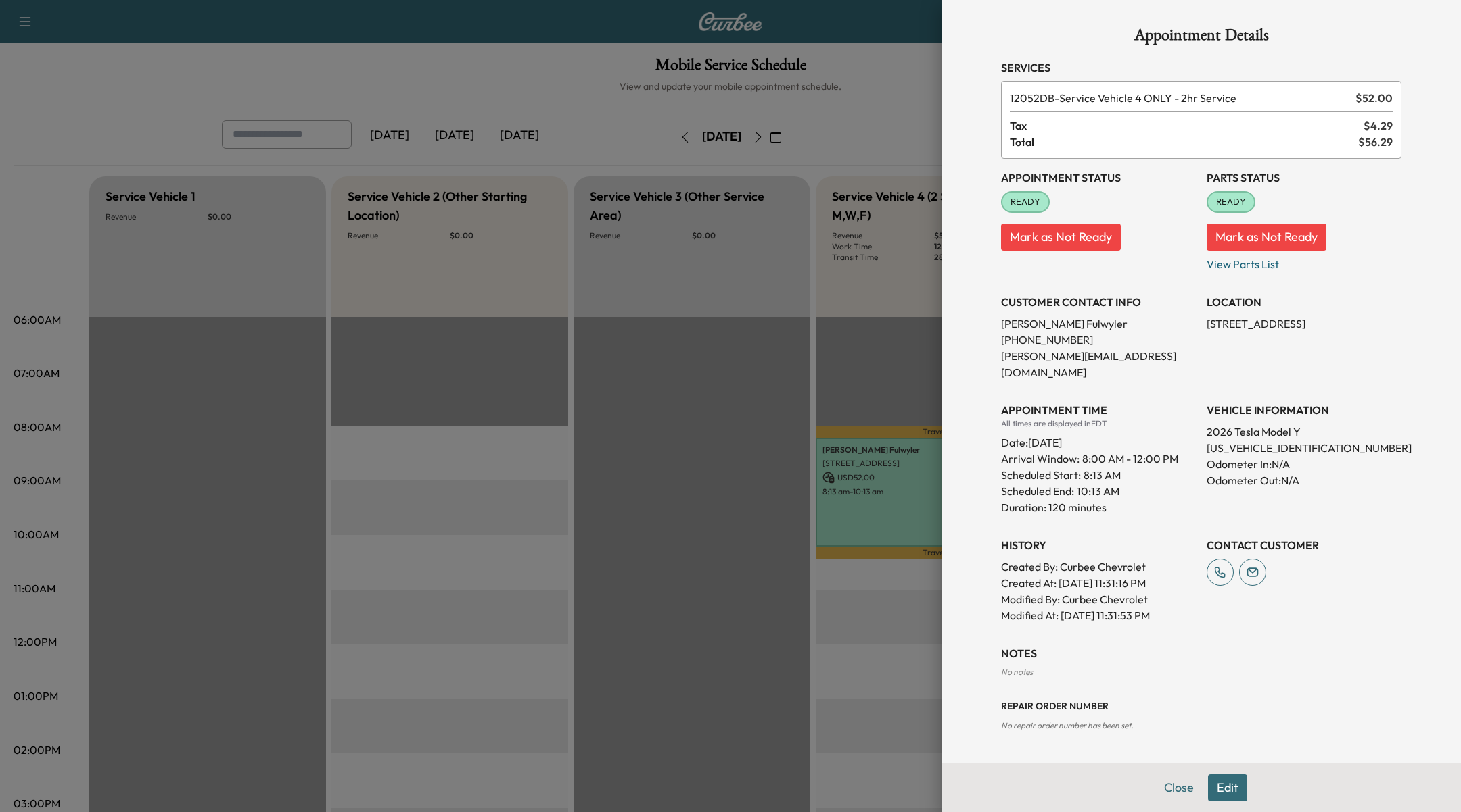
click at [934, 649] on div at bounding box center [730, 406] width 1461 height 812
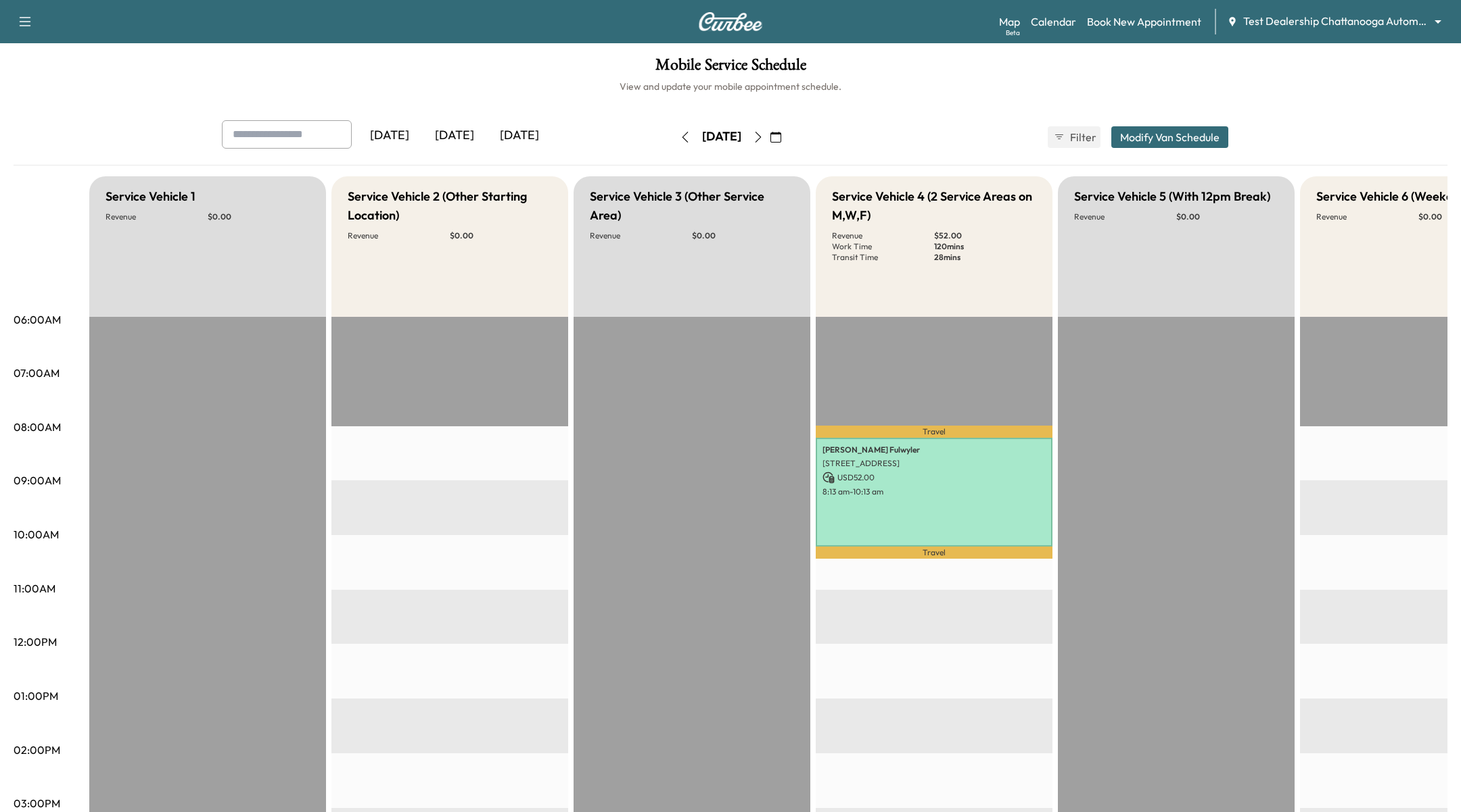
click at [1176, 132] on button "Modify Van Schedule" at bounding box center [1169, 137] width 117 height 22
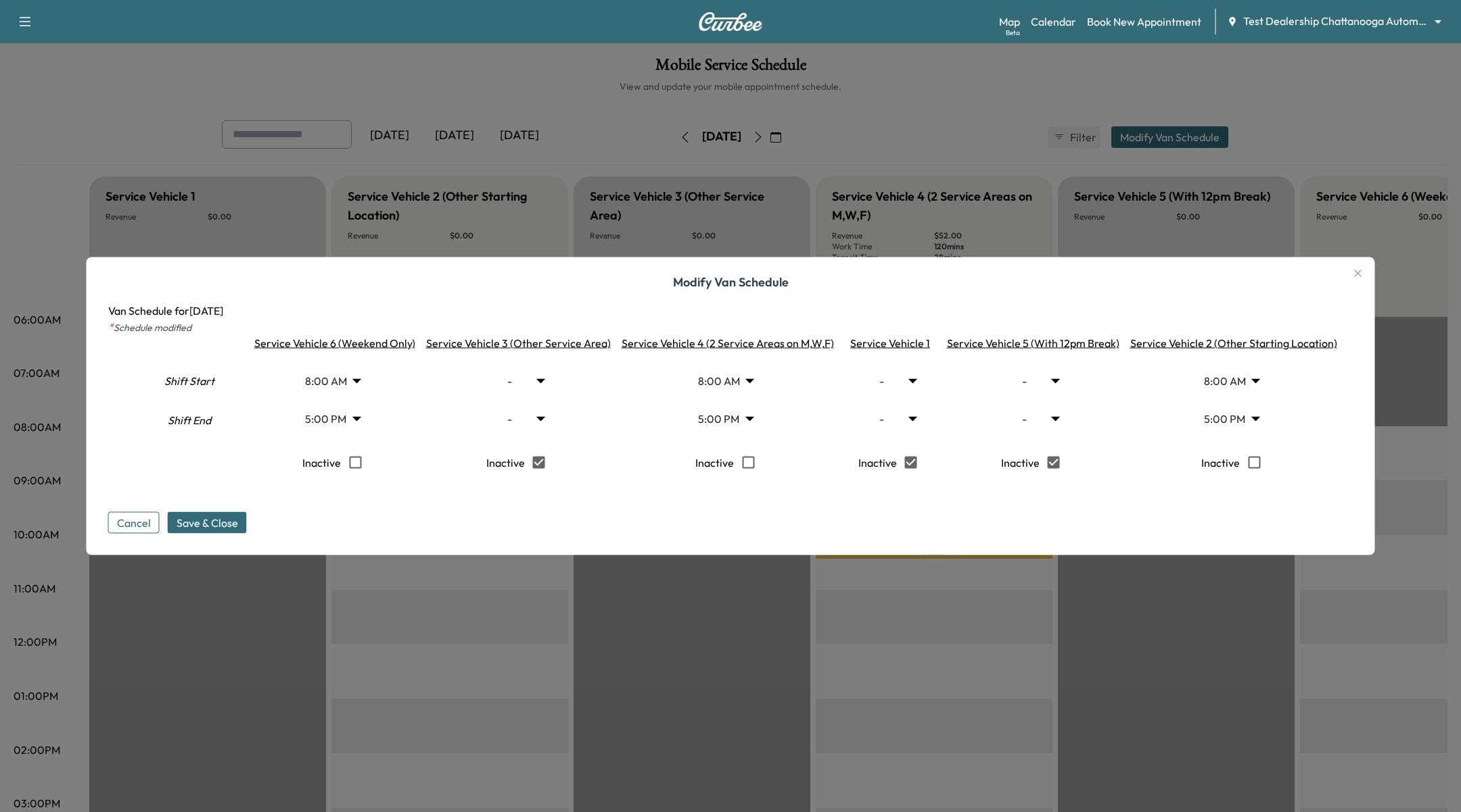
click at [724, 378] on body "Support Log Out Map Beta Calendar Book New Appointment Test Dealership Chattano…" at bounding box center [730, 406] width 1461 height 812
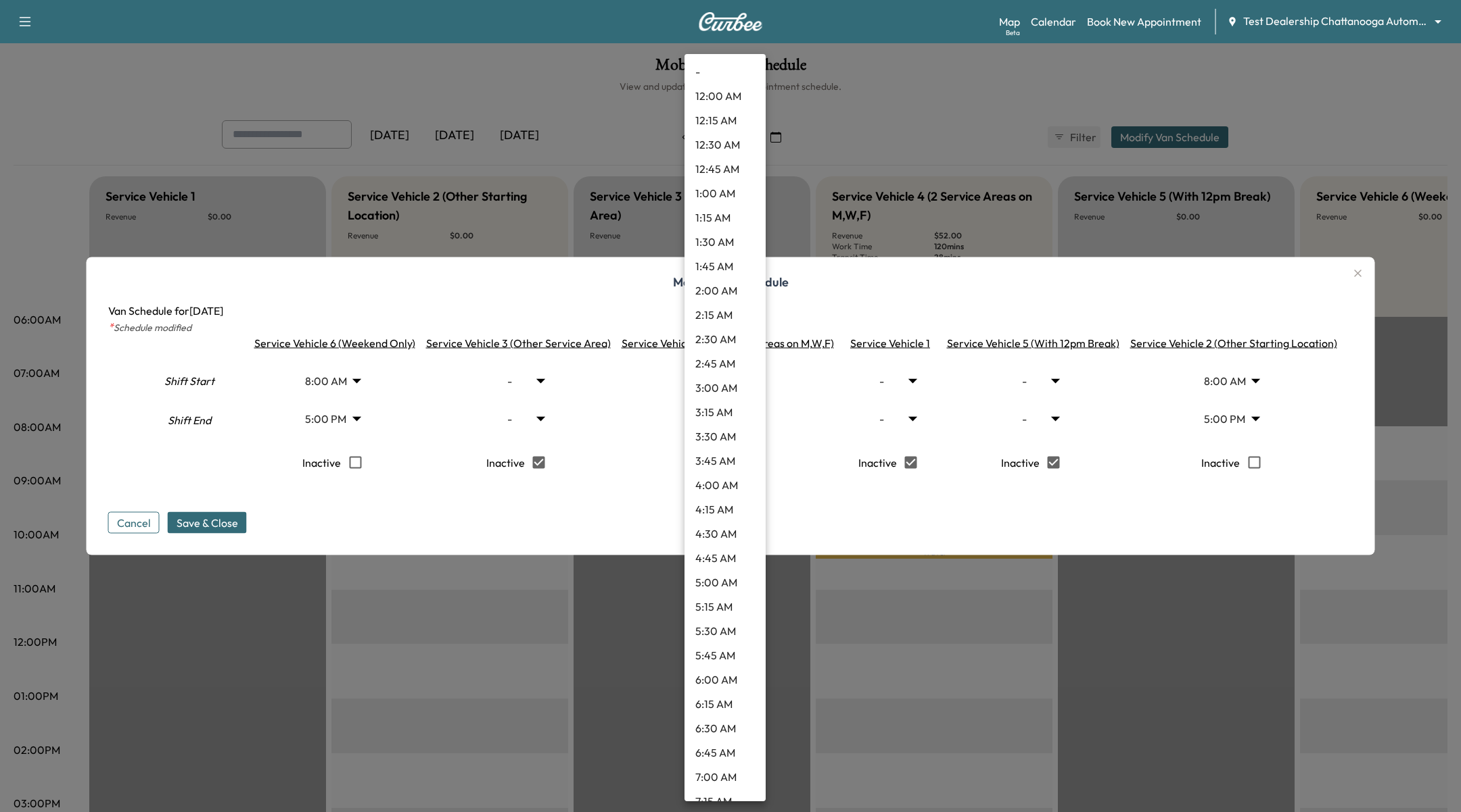
scroll to position [446, 0]
click at [713, 523] on li "9:00 AM" at bounding box center [724, 526] width 81 height 24
type input "*"
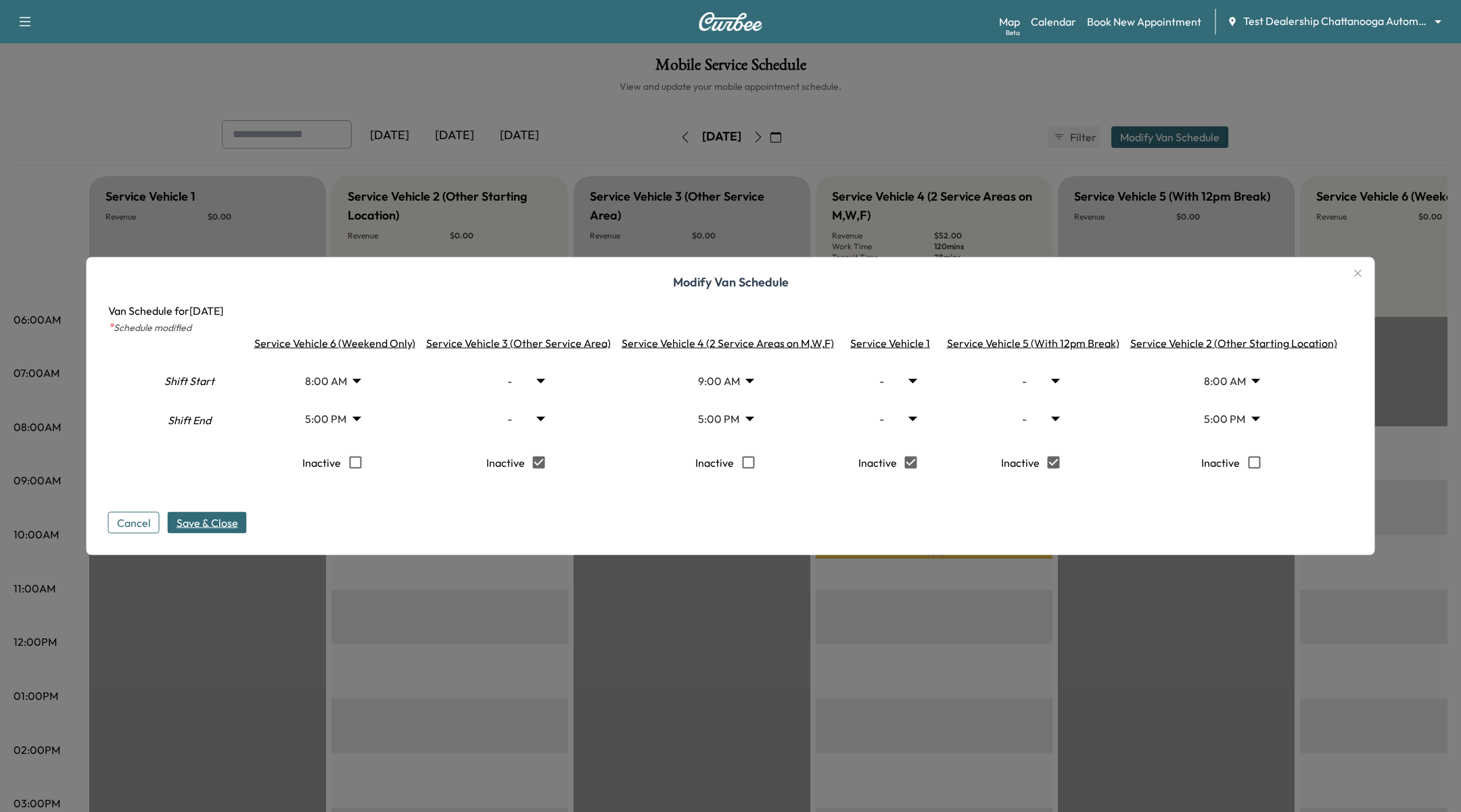
click at [222, 529] on span "Save & Close" at bounding box center [207, 523] width 62 height 17
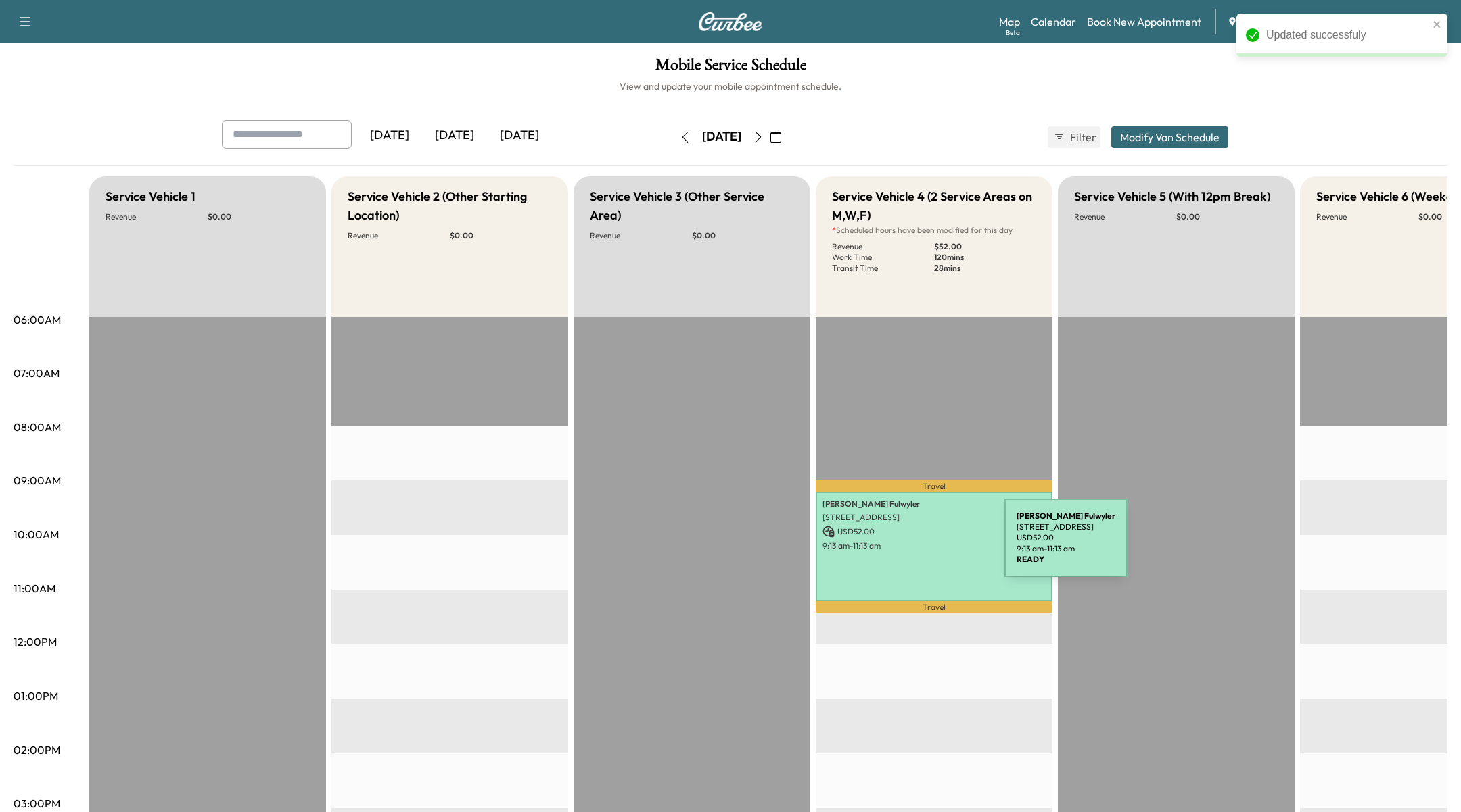
click at [903, 546] on p "9:13 am - 11:13 am" at bounding box center [934, 546] width 223 height 10
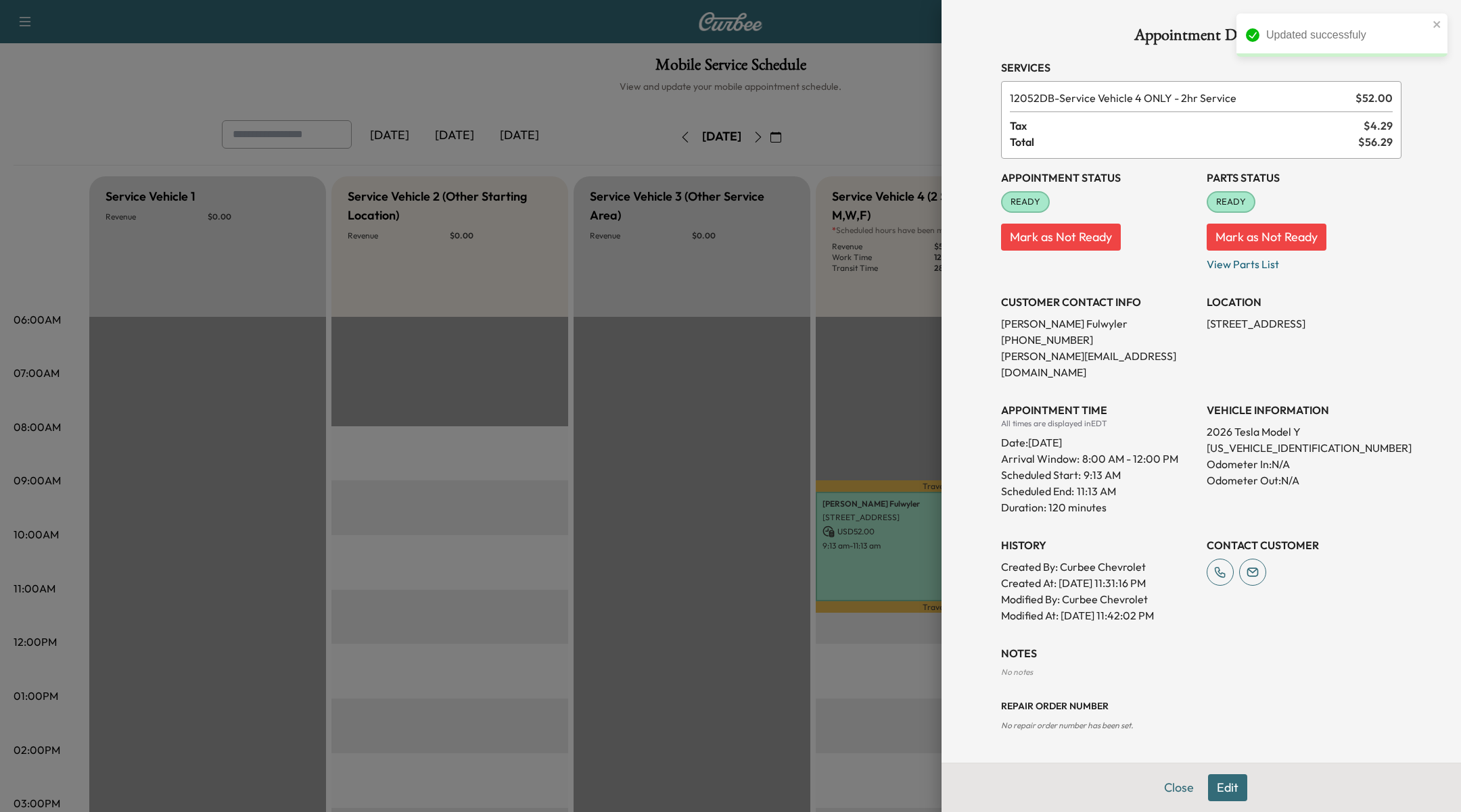
click at [912, 96] on div at bounding box center [730, 406] width 1461 height 812
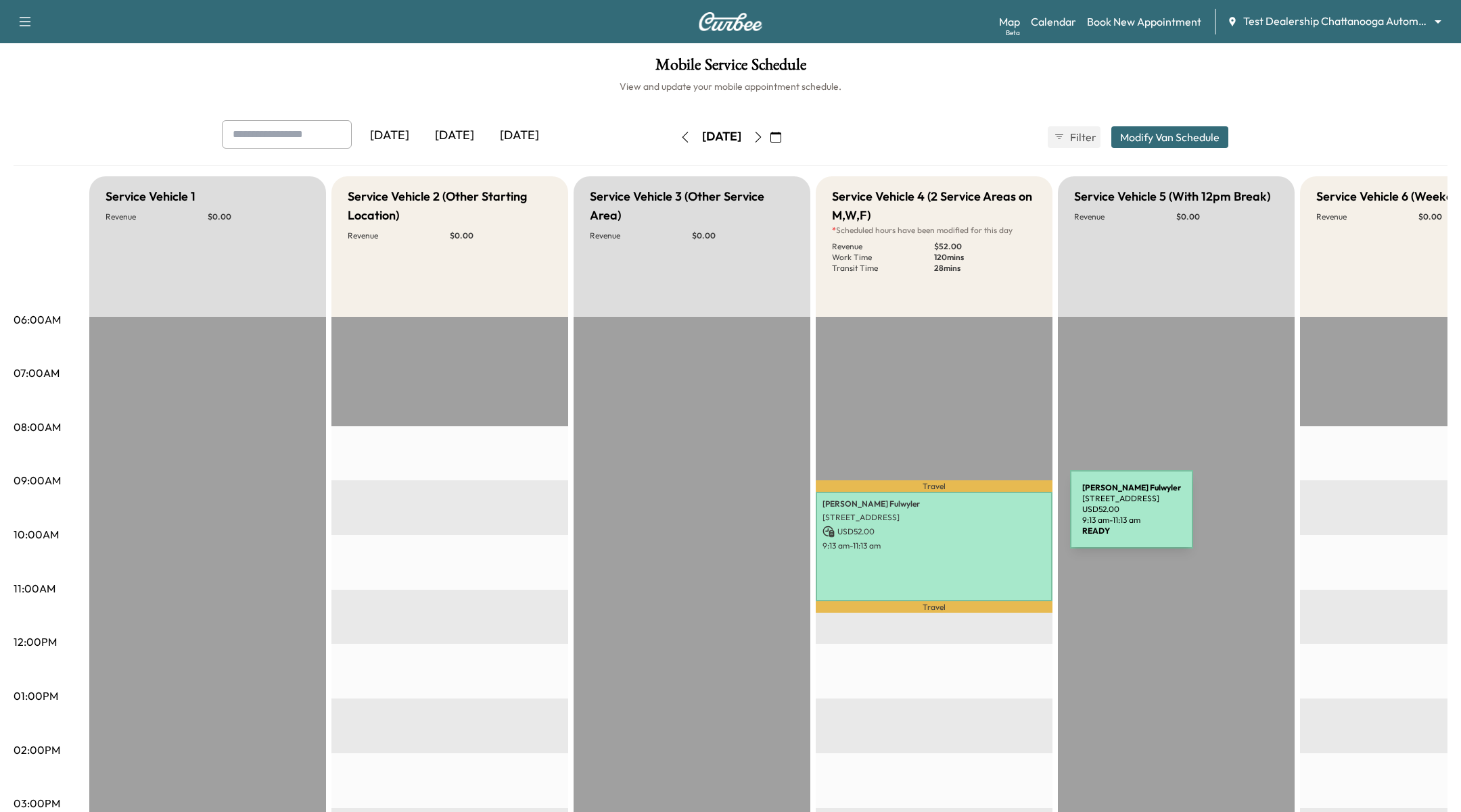
click at [968, 518] on p "[STREET_ADDRESS]" at bounding box center [934, 518] width 223 height 10
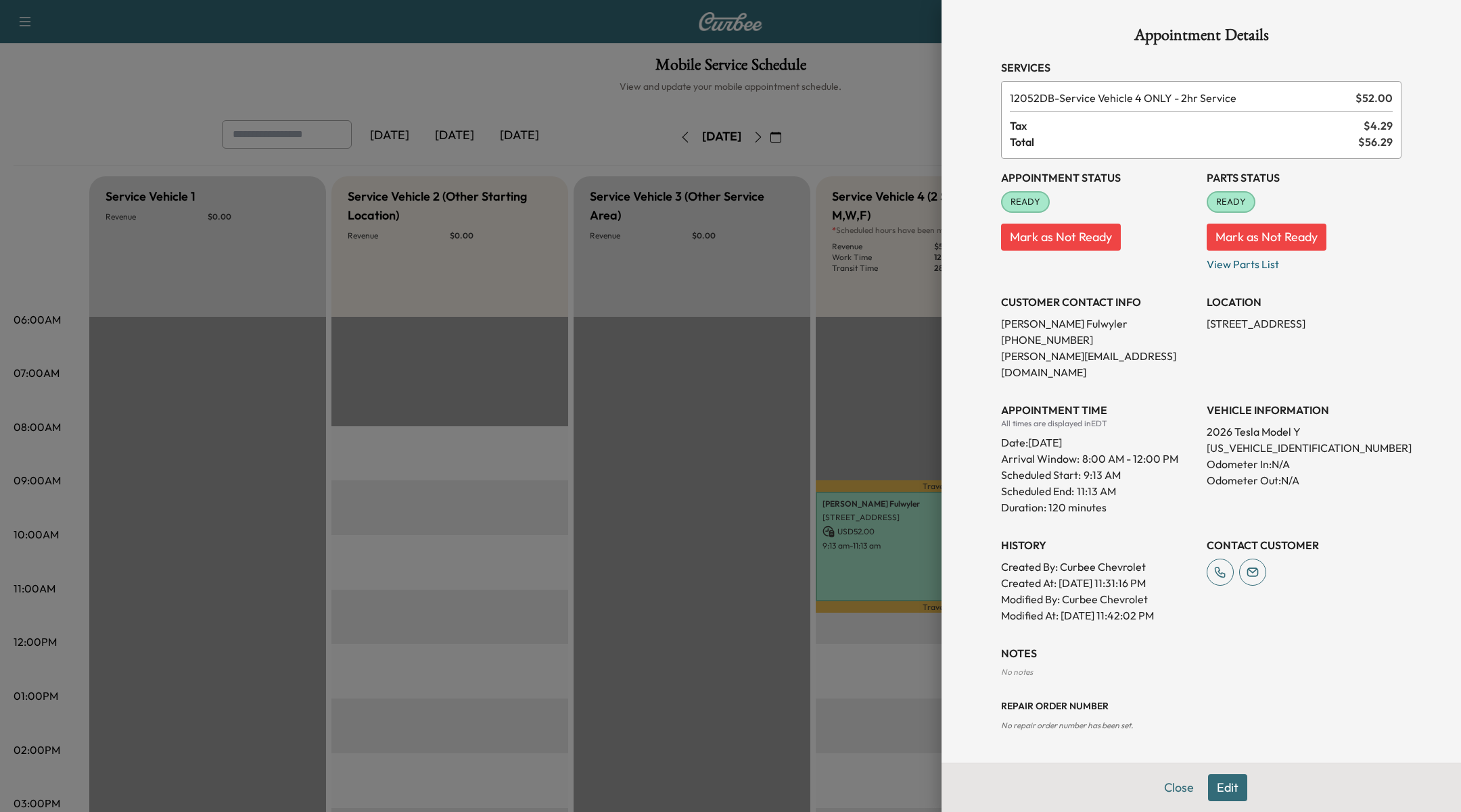
click at [896, 112] on div at bounding box center [730, 406] width 1461 height 812
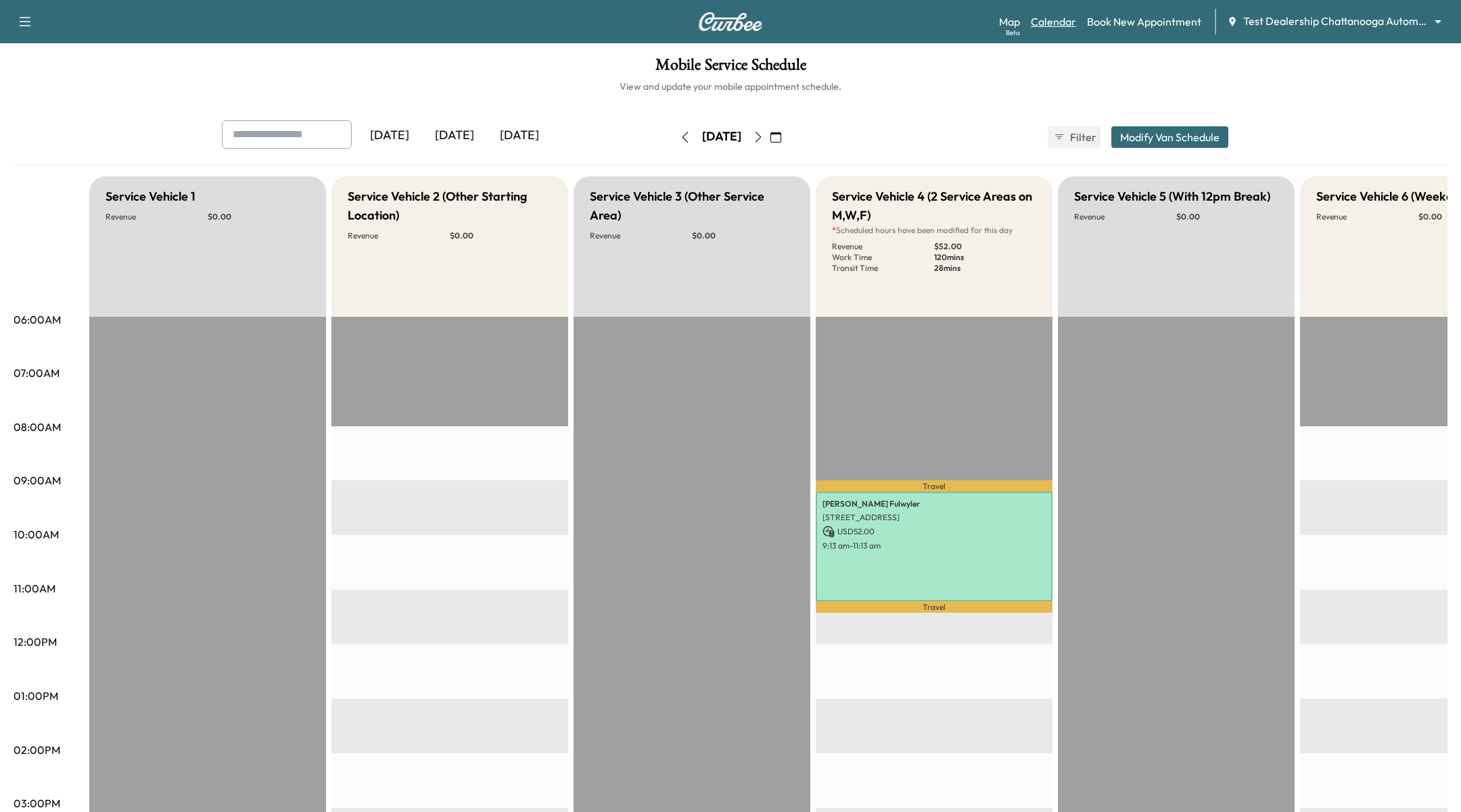
click at [1048, 24] on link "Calendar" at bounding box center [1053, 22] width 45 height 17
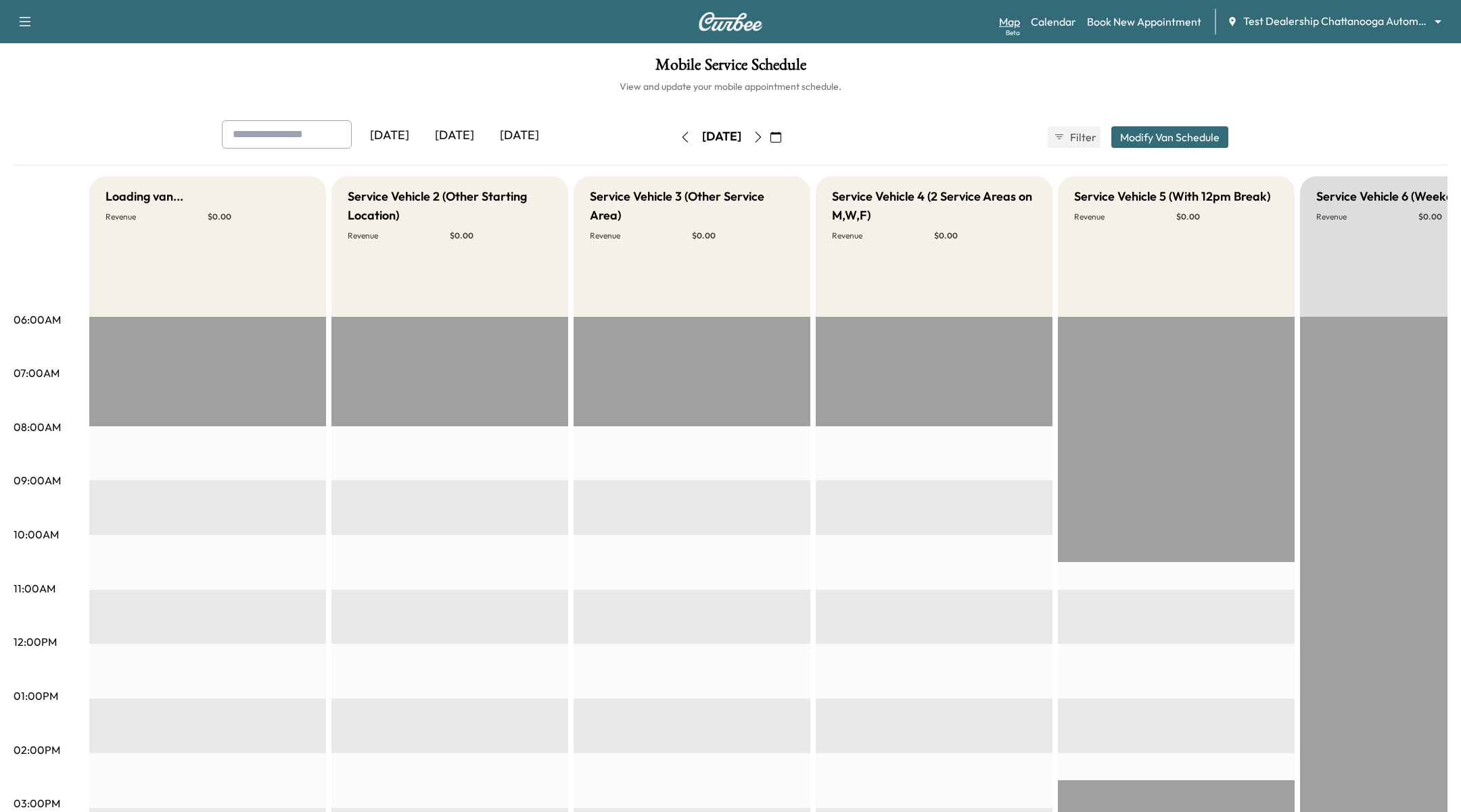
click at [1010, 28] on div "Beta" at bounding box center [1012, 33] width 14 height 10
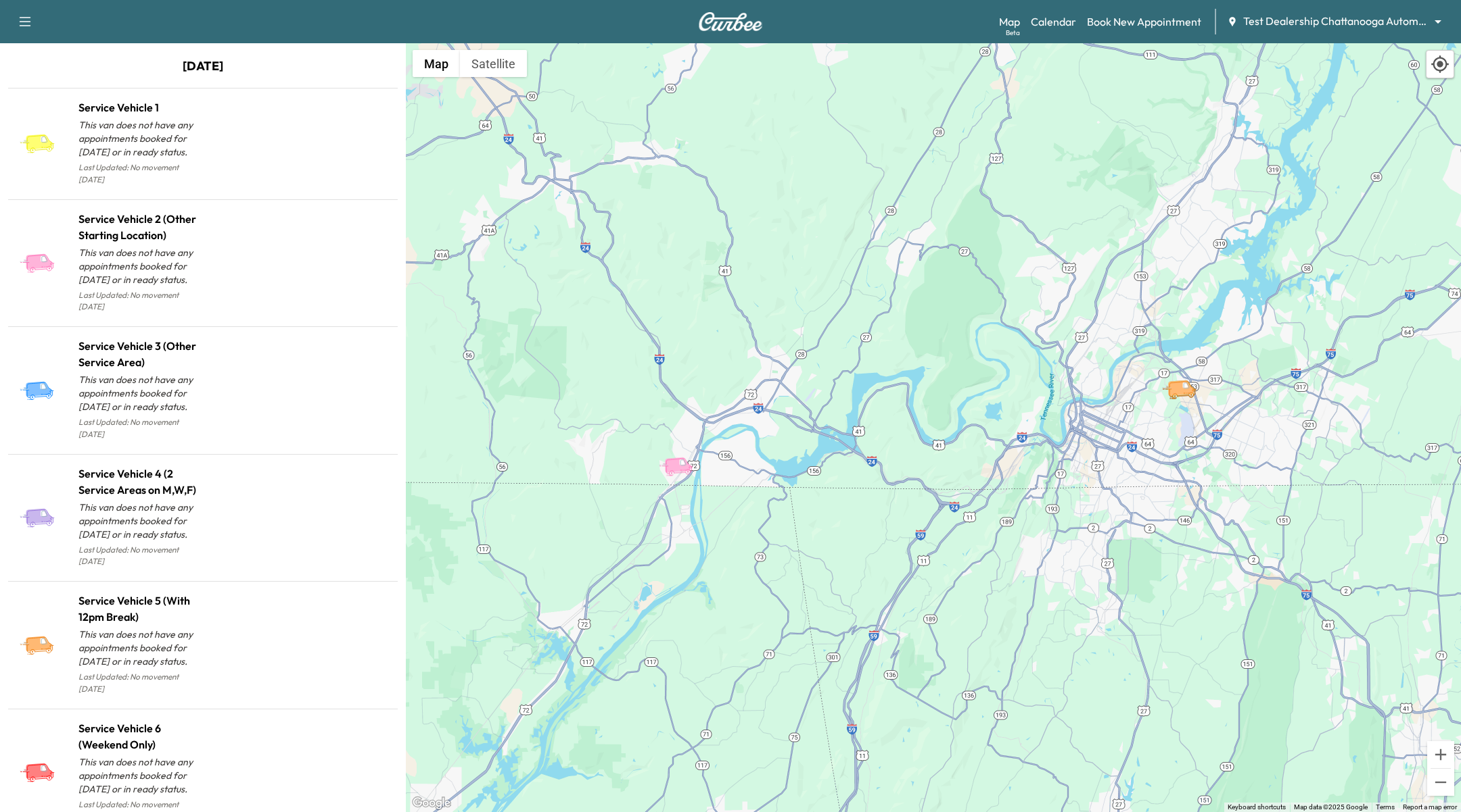
click at [731, 29] on img at bounding box center [730, 22] width 65 height 19
